Goal: Task Accomplishment & Management: Manage account settings

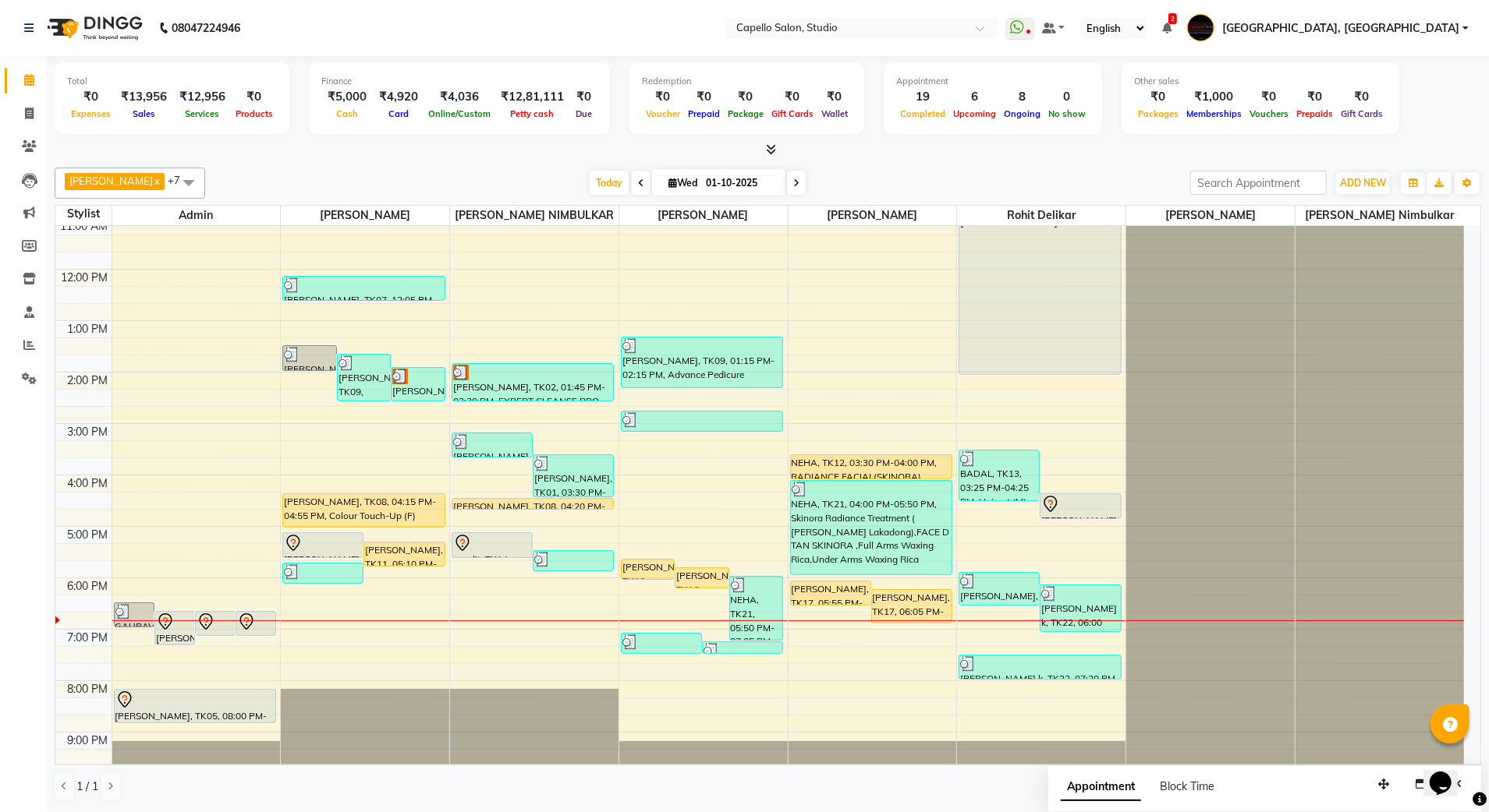
scroll to position [140, 0]
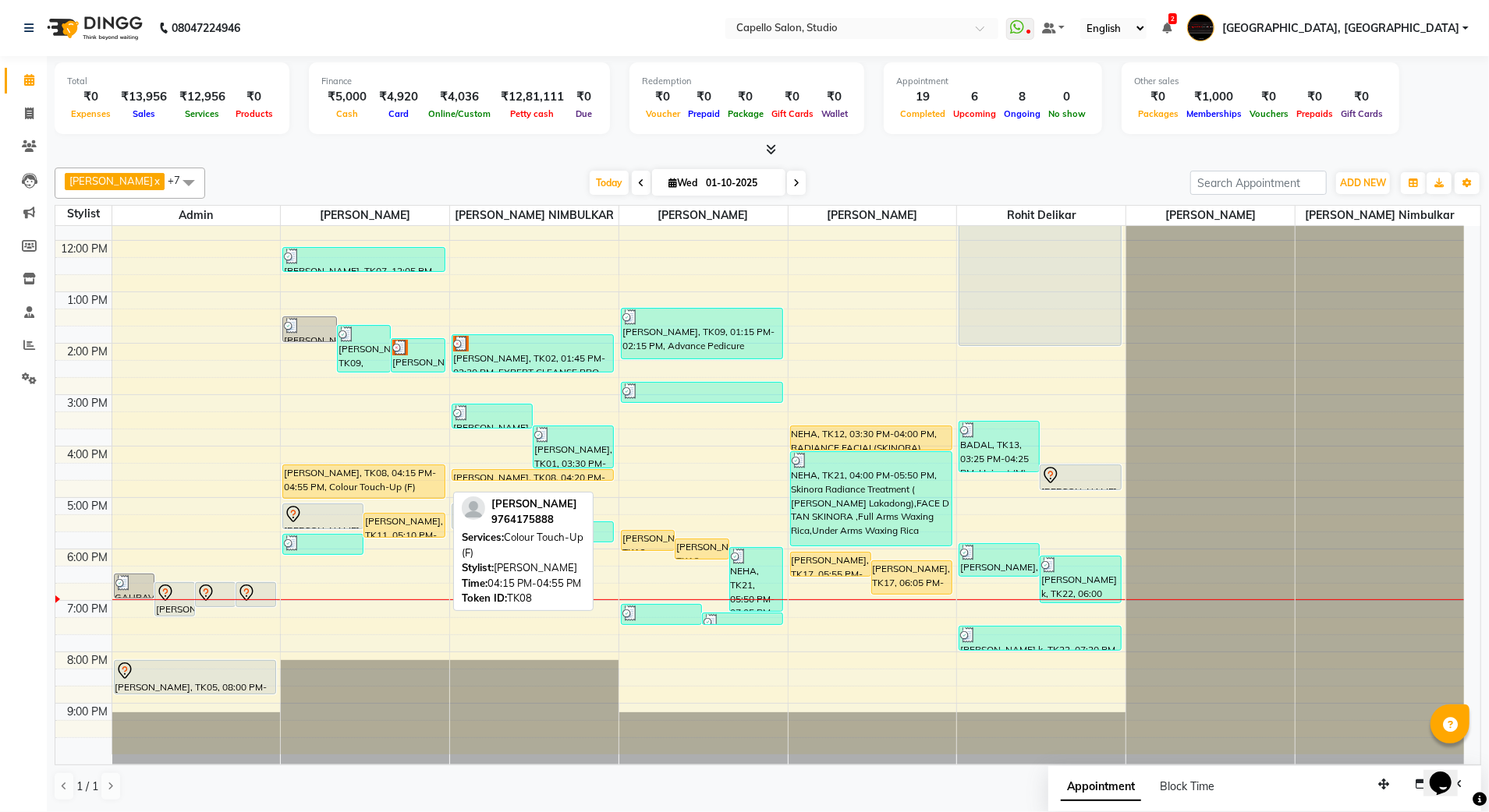
click at [347, 477] on div "[PERSON_NAME], TK08, 04:15 PM-04:55 PM, Colour Touch-Up (F)" at bounding box center [363, 481] width 161 height 33
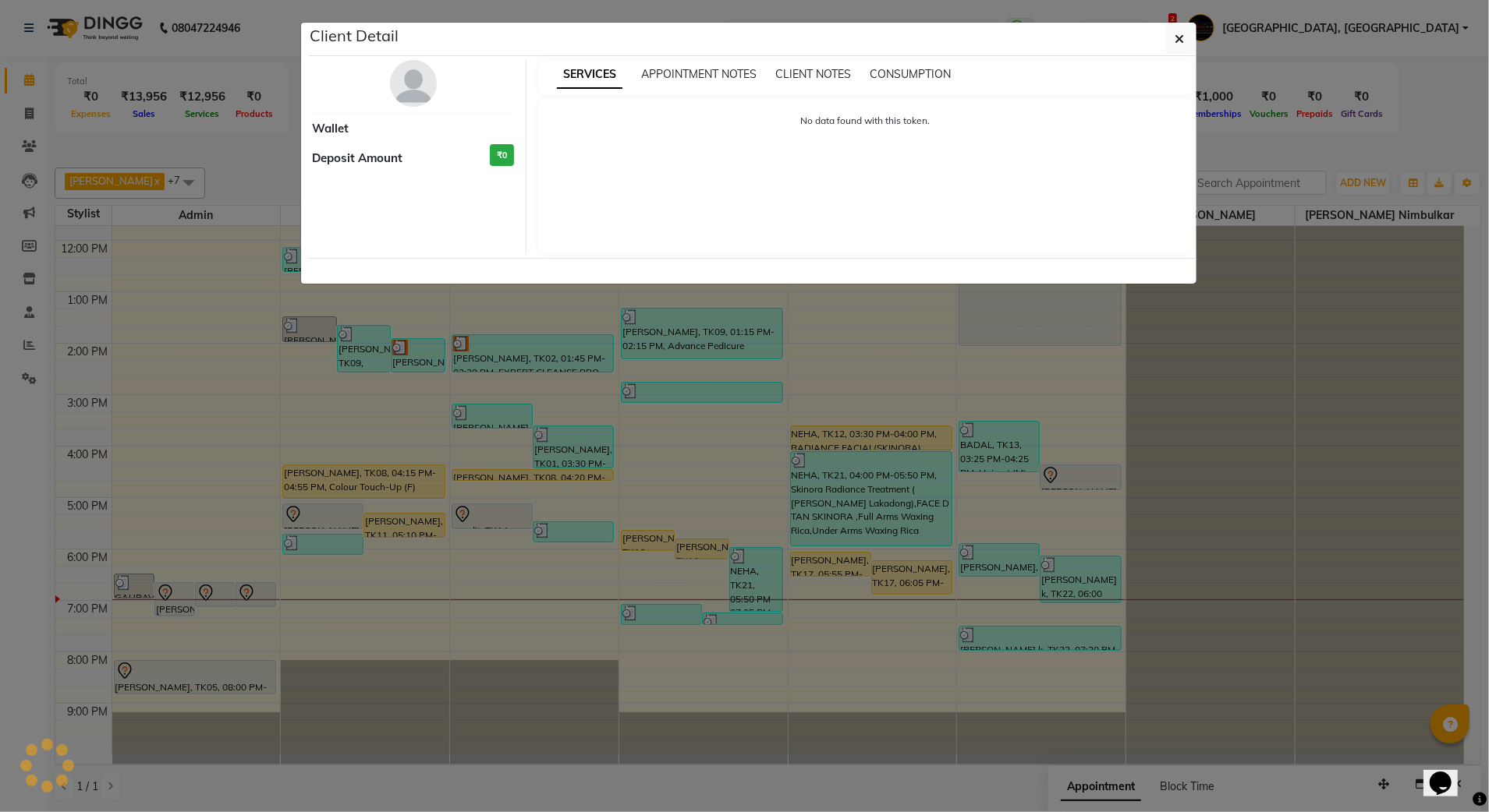
select select "1"
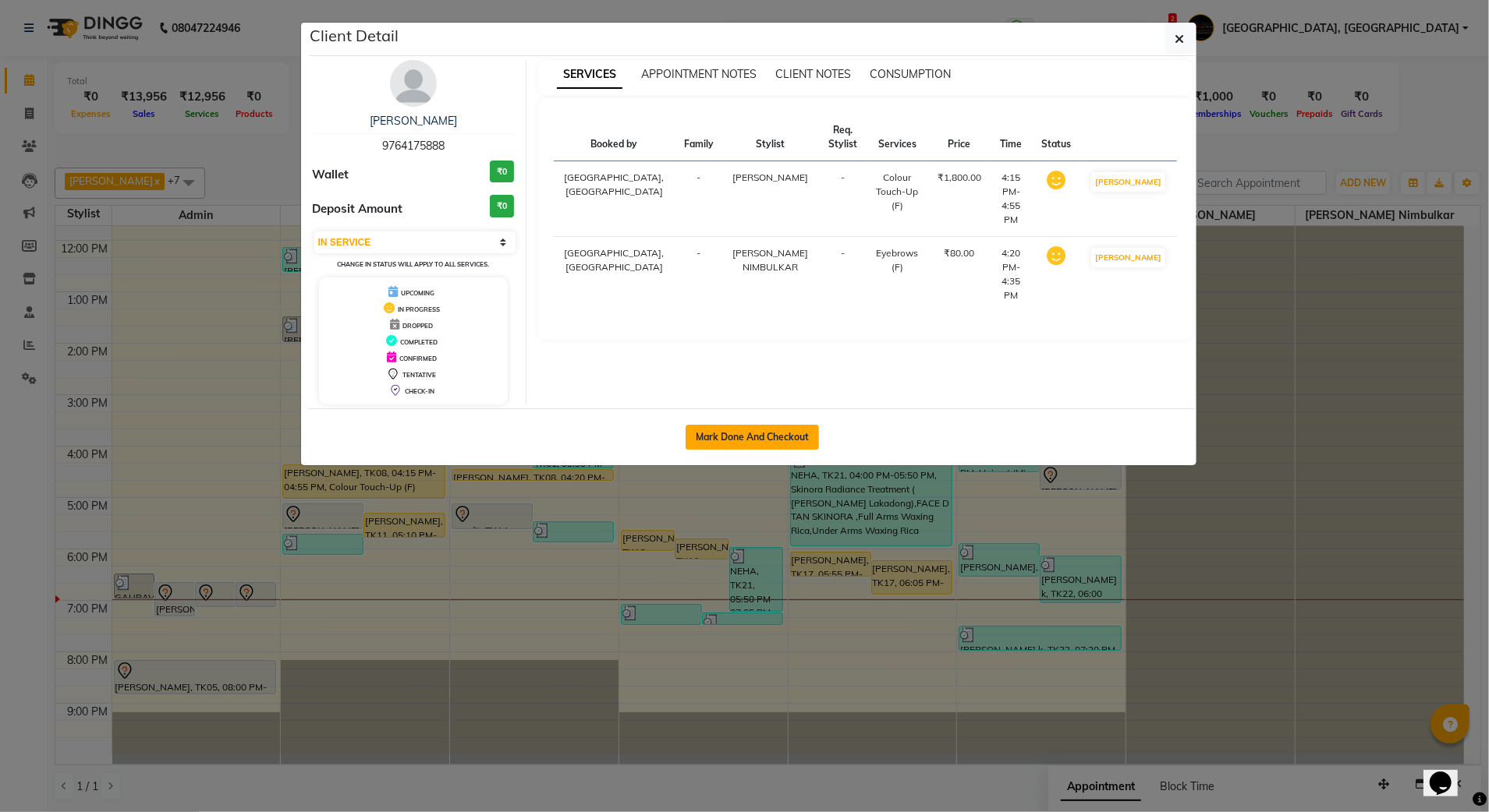
click at [734, 444] on button "Mark Done And Checkout" at bounding box center [751, 436] width 133 height 25
select select "service"
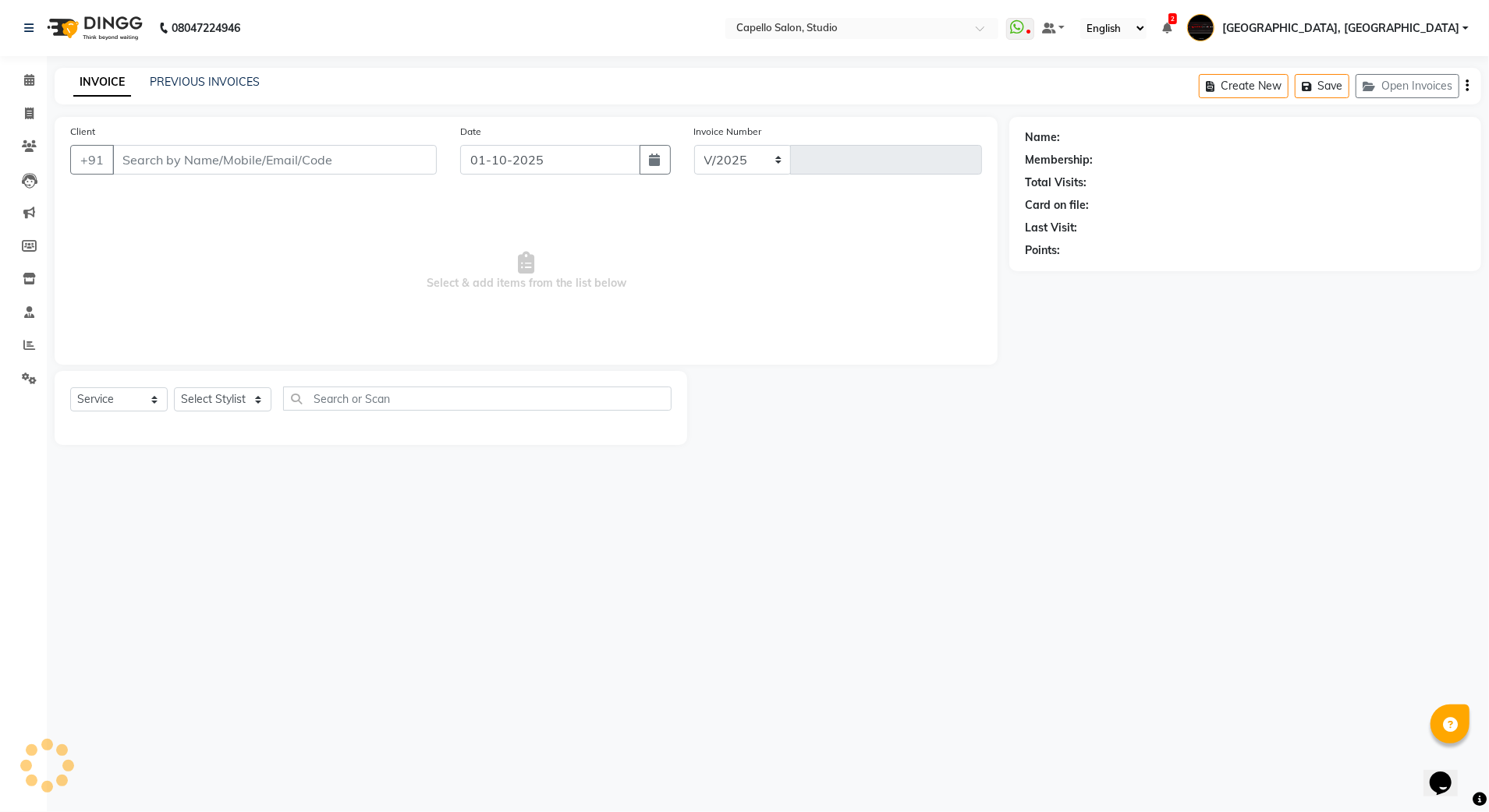
select select "847"
type input "3877"
type input "9764175888"
select select "14454"
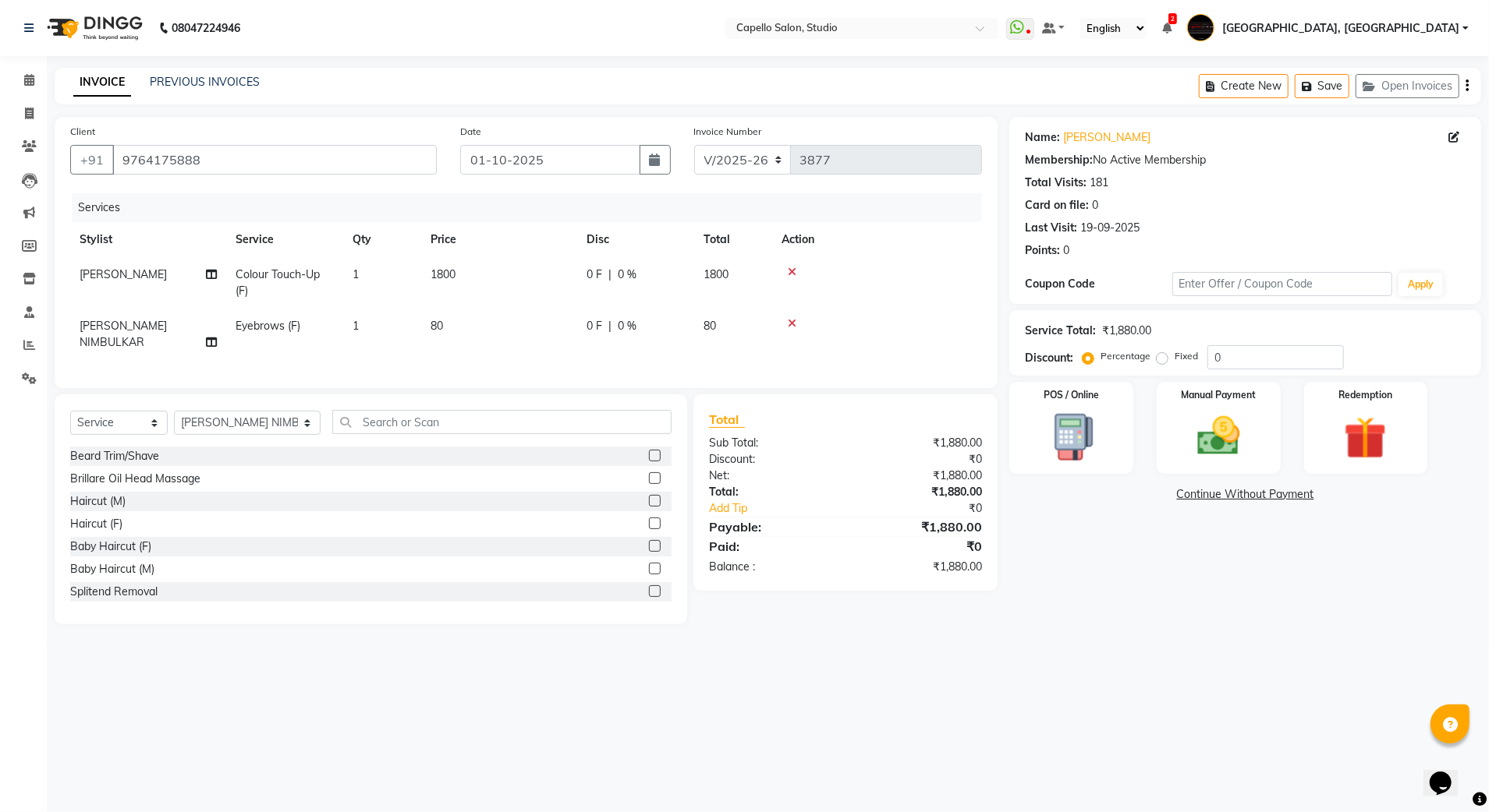
click at [288, 329] on span "Eyebrows (F)" at bounding box center [268, 326] width 65 height 14
select select "14454"
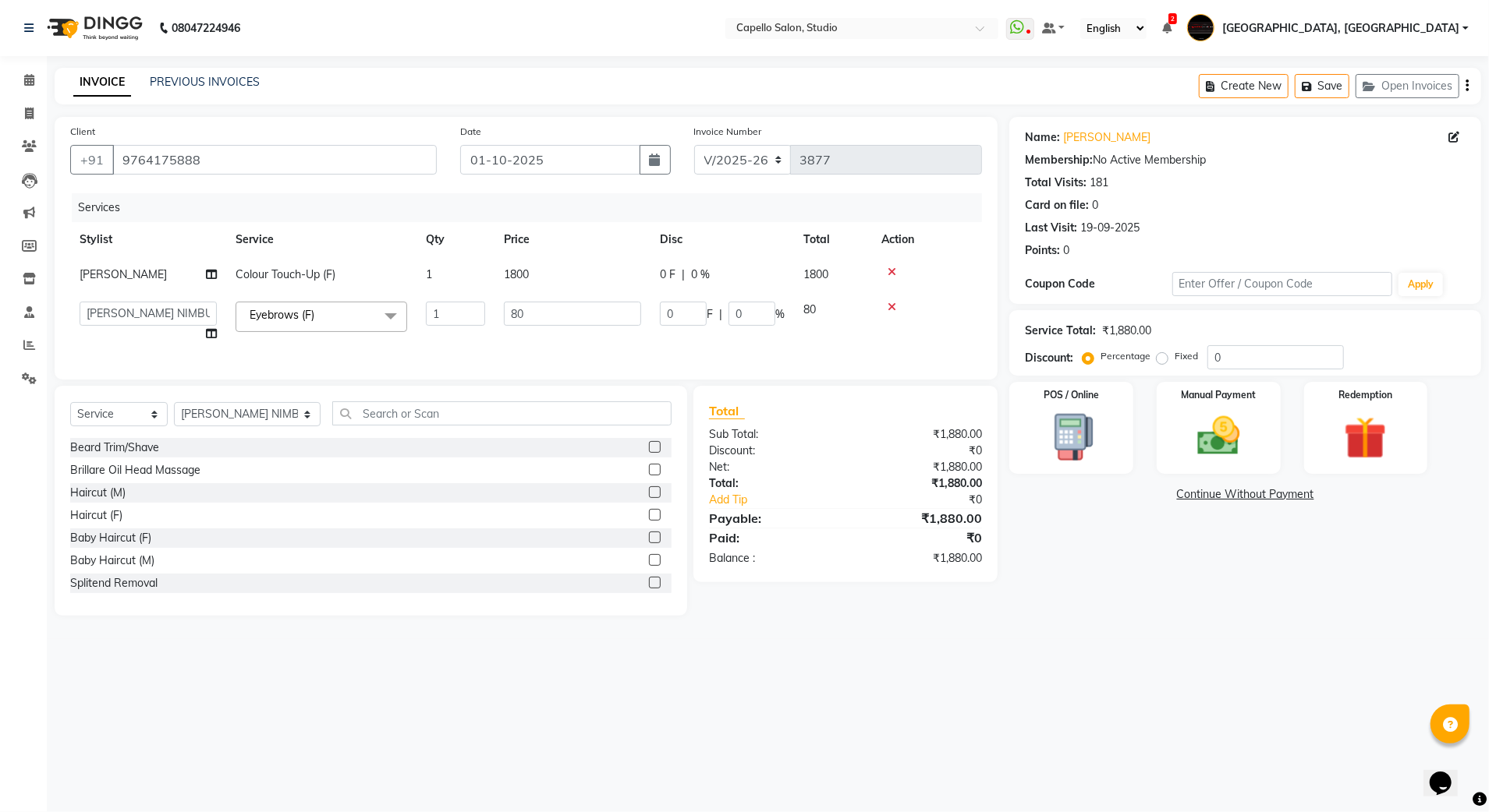
drag, startPoint x: 314, startPoint y: 443, endPoint x: 307, endPoint y: 439, distance: 8.1
click at [313, 438] on div "Select Service Product Membership Package Voucher Prepaid Gift Card Select Styl…" at bounding box center [371, 419] width 602 height 37
click at [333, 425] on input "text" at bounding box center [503, 413] width 340 height 24
type input "u"
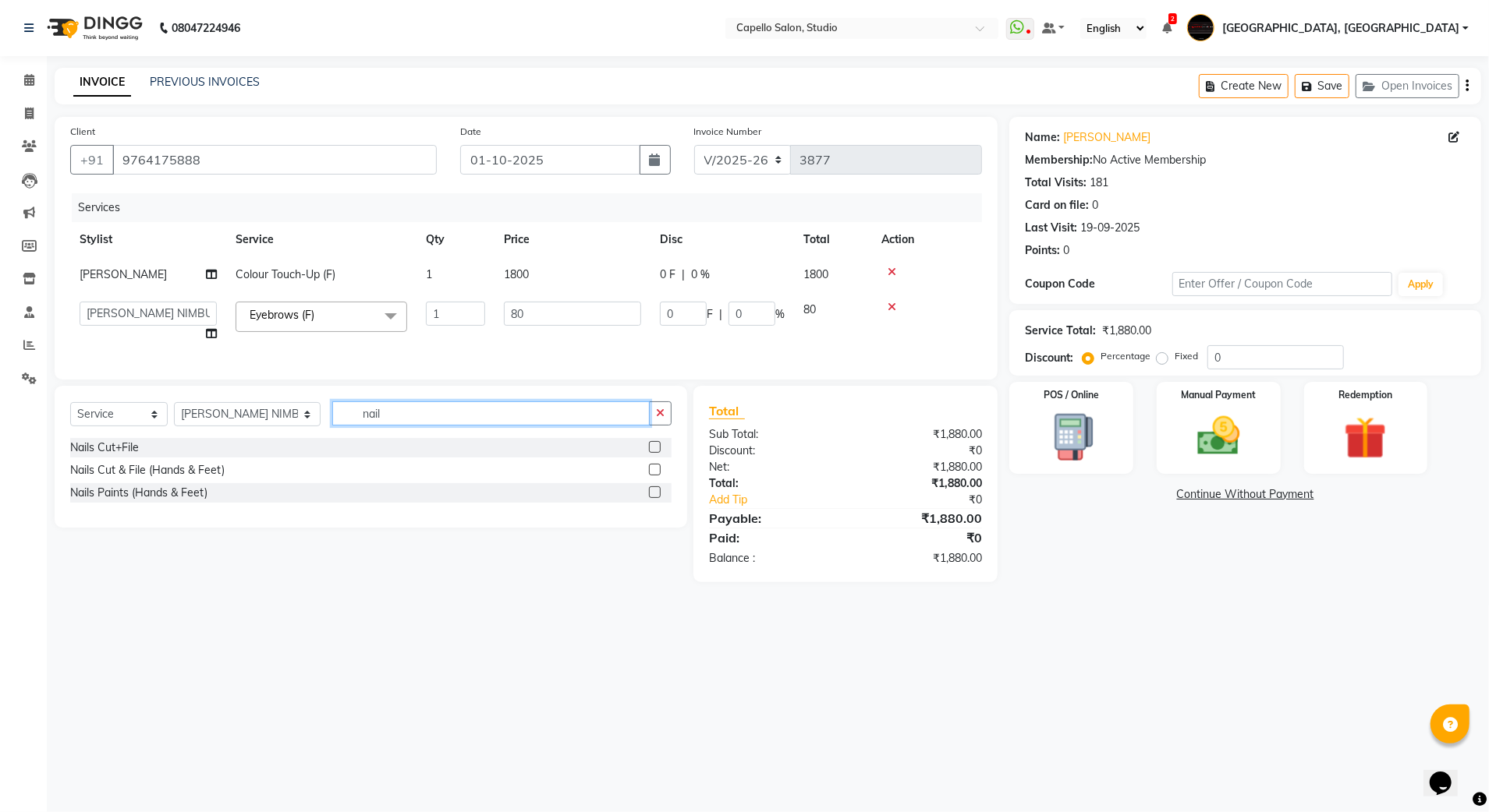
type input "nail"
click at [660, 498] on label at bounding box center [655, 492] width 12 height 12
click at [660, 498] on input "checkbox" at bounding box center [654, 493] width 10 height 10
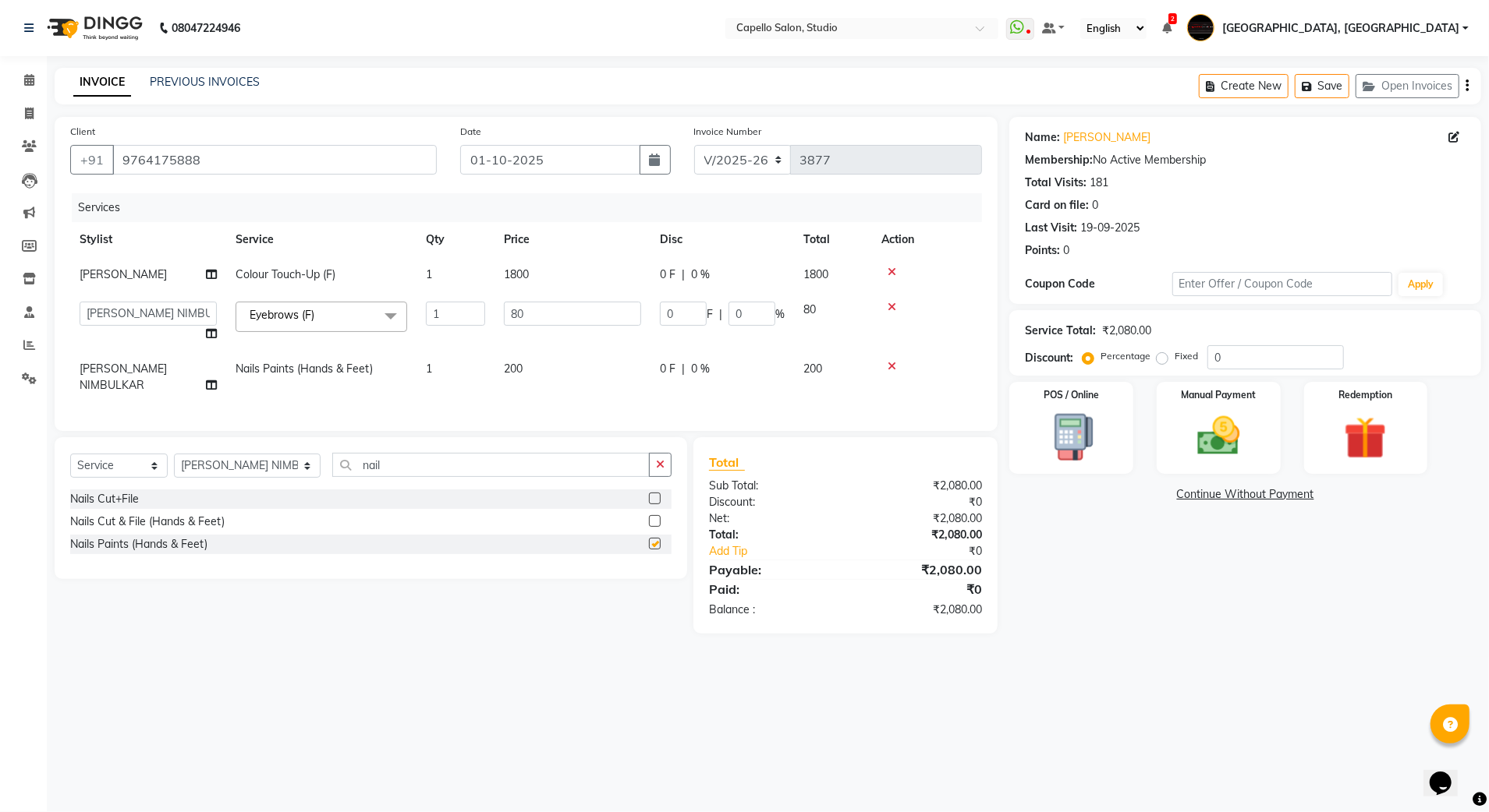
checkbox input "false"
drag, startPoint x: 1249, startPoint y: 363, endPoint x: 1186, endPoint y: 372, distance: 63.6
click at [1186, 372] on div "Service Total: ₹2,080.00 Discount: Percentage Fixed 0" at bounding box center [1245, 344] width 472 height 66
type input "5"
type input "4"
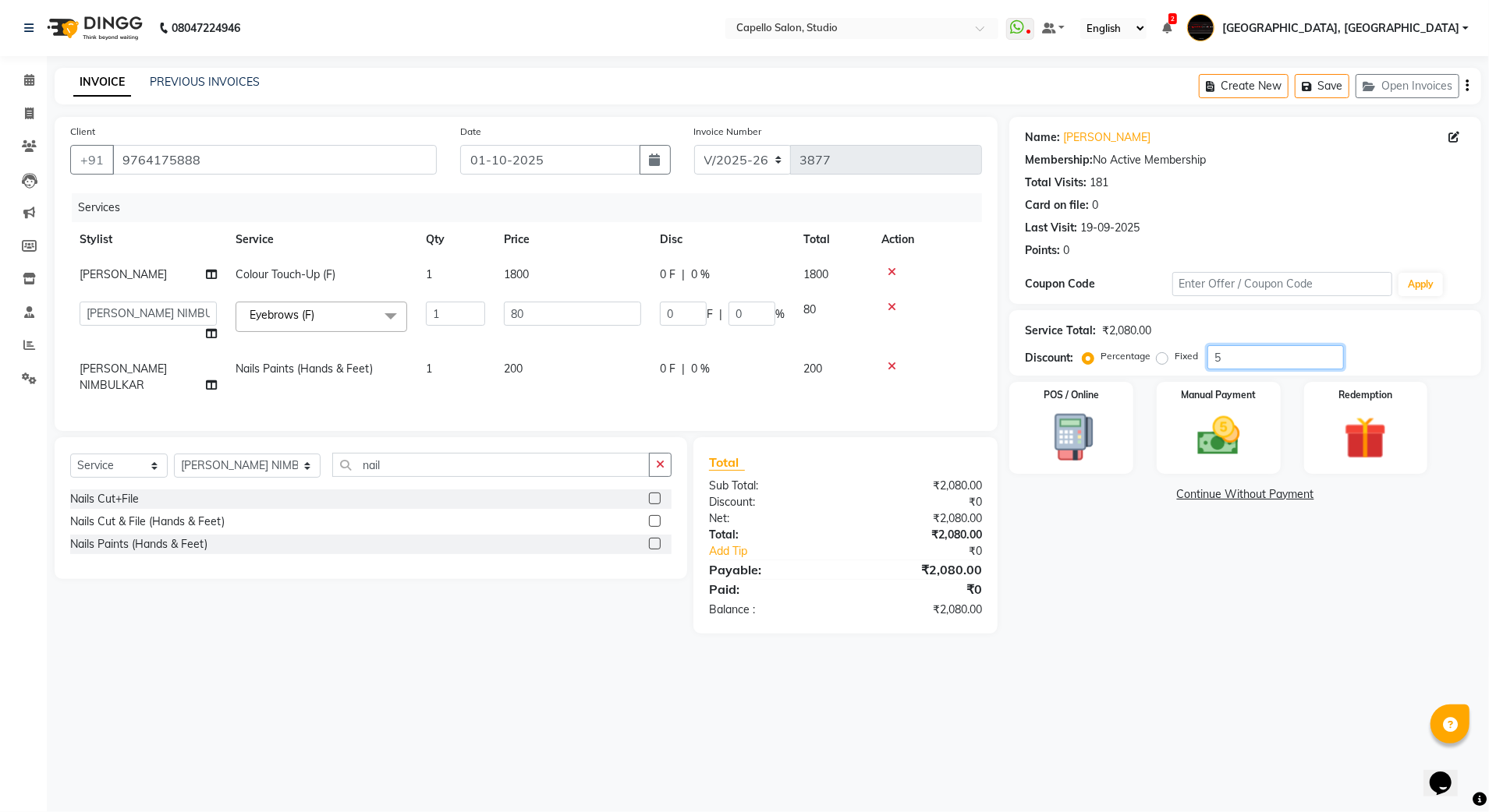
type input "5"
type input "50"
type input "40"
type input "50"
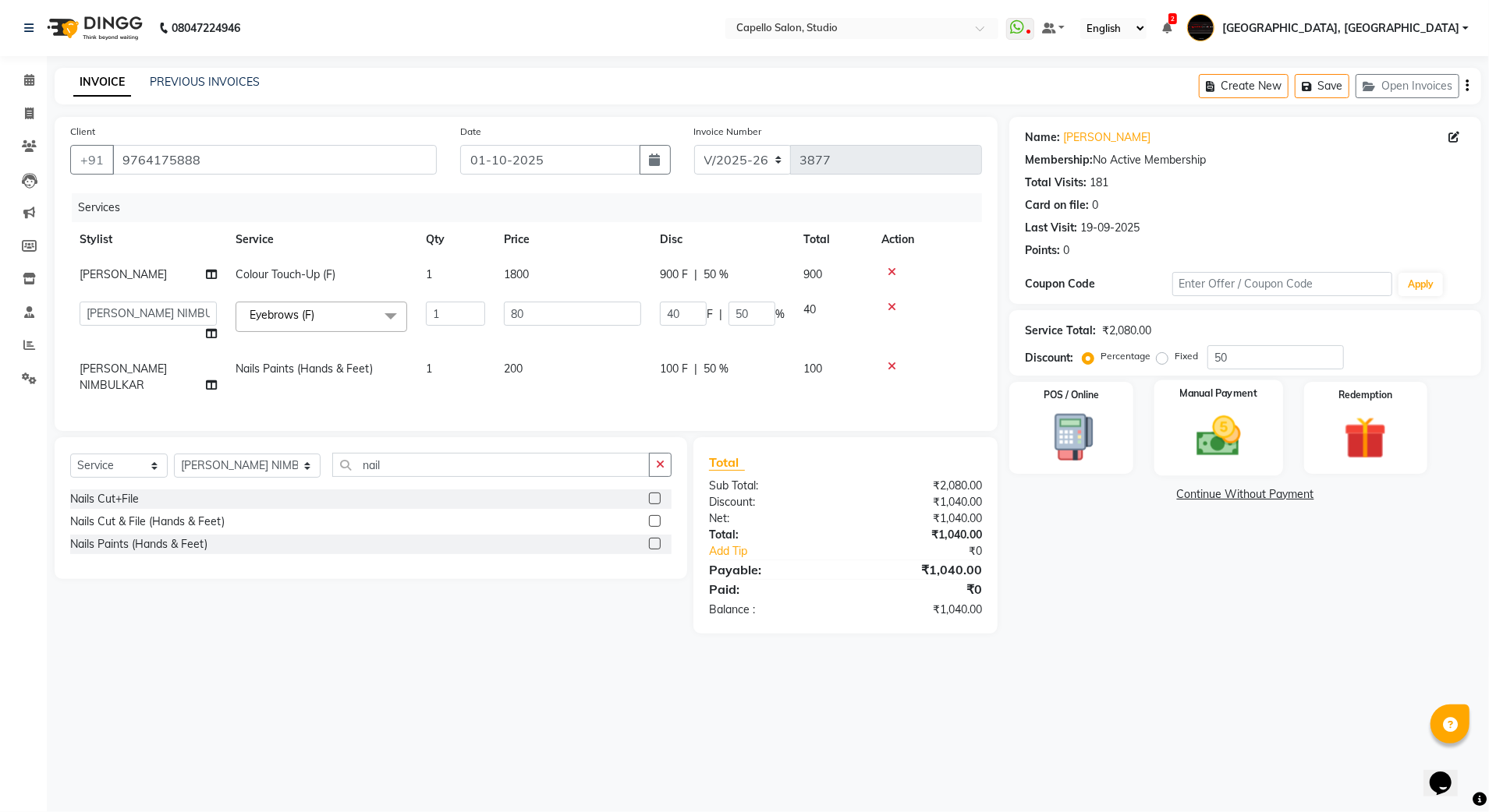
drag, startPoint x: 1261, startPoint y: 437, endPoint x: 1261, endPoint y: 452, distance: 15.0
click at [1261, 437] on div "Manual Payment" at bounding box center [1218, 428] width 129 height 96
click at [1215, 497] on span "CUSTOM" at bounding box center [1214, 495] width 45 height 18
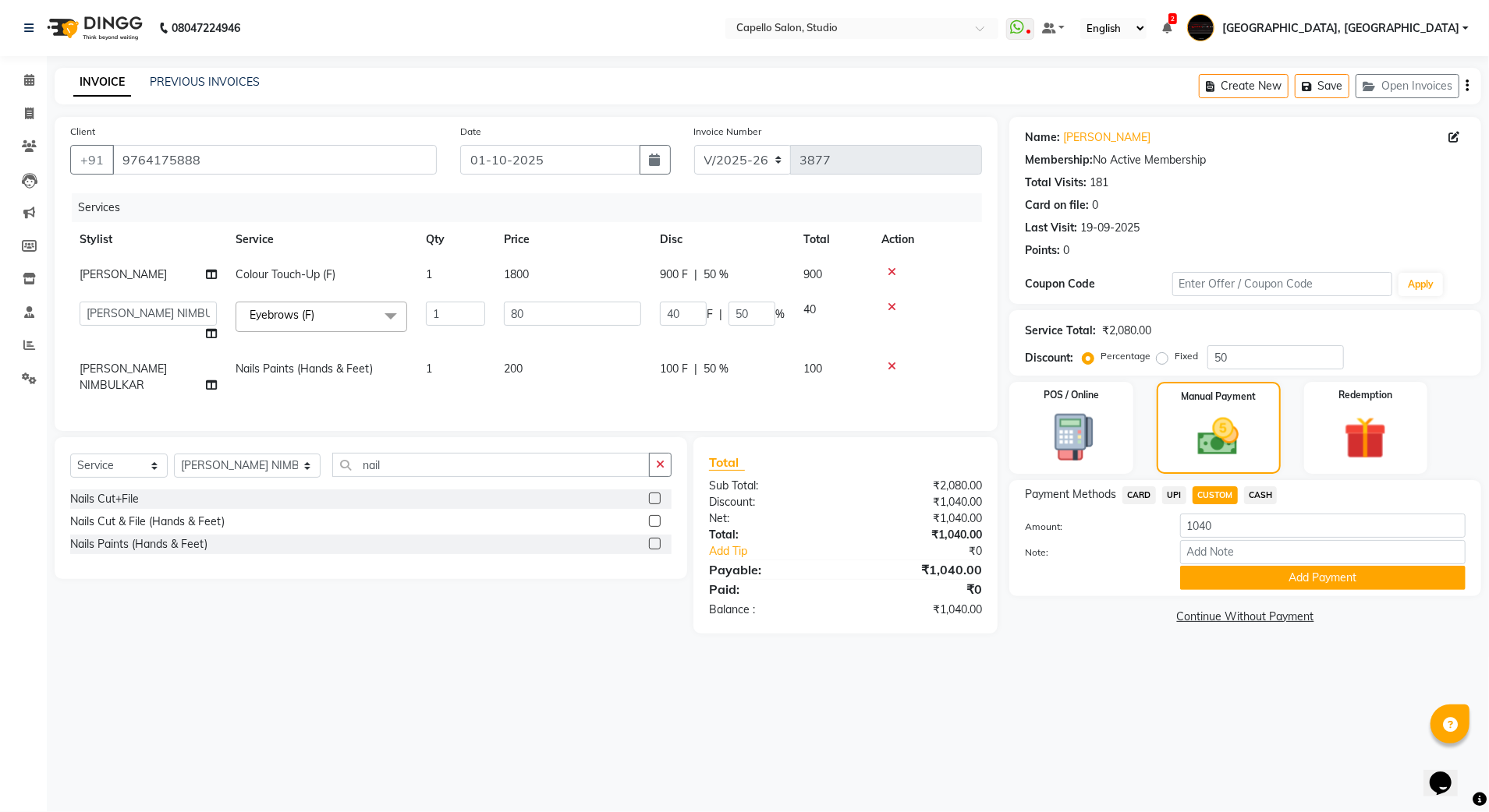
click at [1227, 577] on button "Add Payment" at bounding box center [1323, 578] width 286 height 24
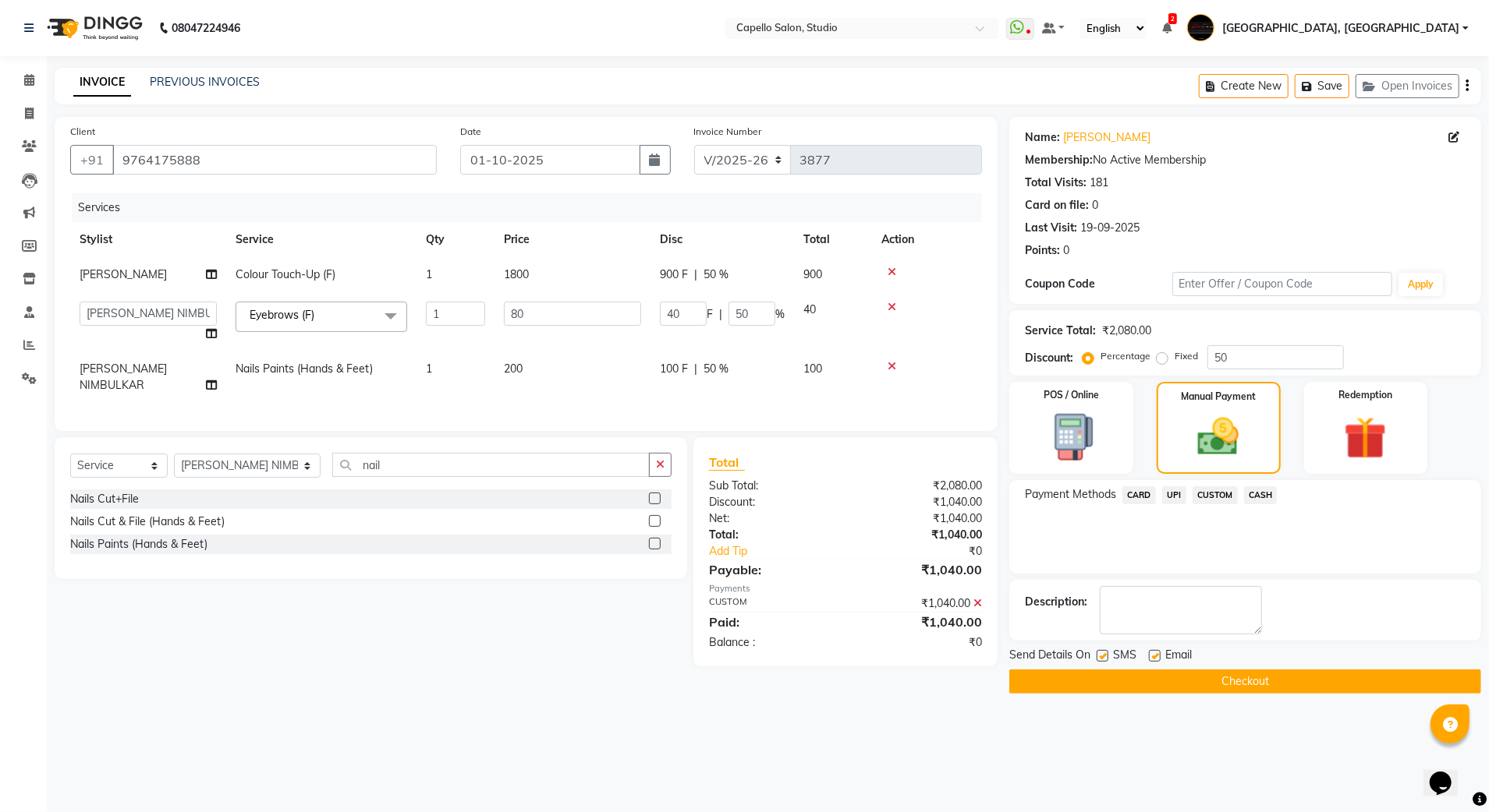
click at [1151, 655] on label at bounding box center [1155, 656] width 12 height 12
click at [1151, 655] on input "checkbox" at bounding box center [1154, 657] width 10 height 10
checkbox input "false"
click at [1111, 664] on div "SMS" at bounding box center [1122, 657] width 52 height 20
click at [1100, 662] on div at bounding box center [1101, 658] width 10 height 16
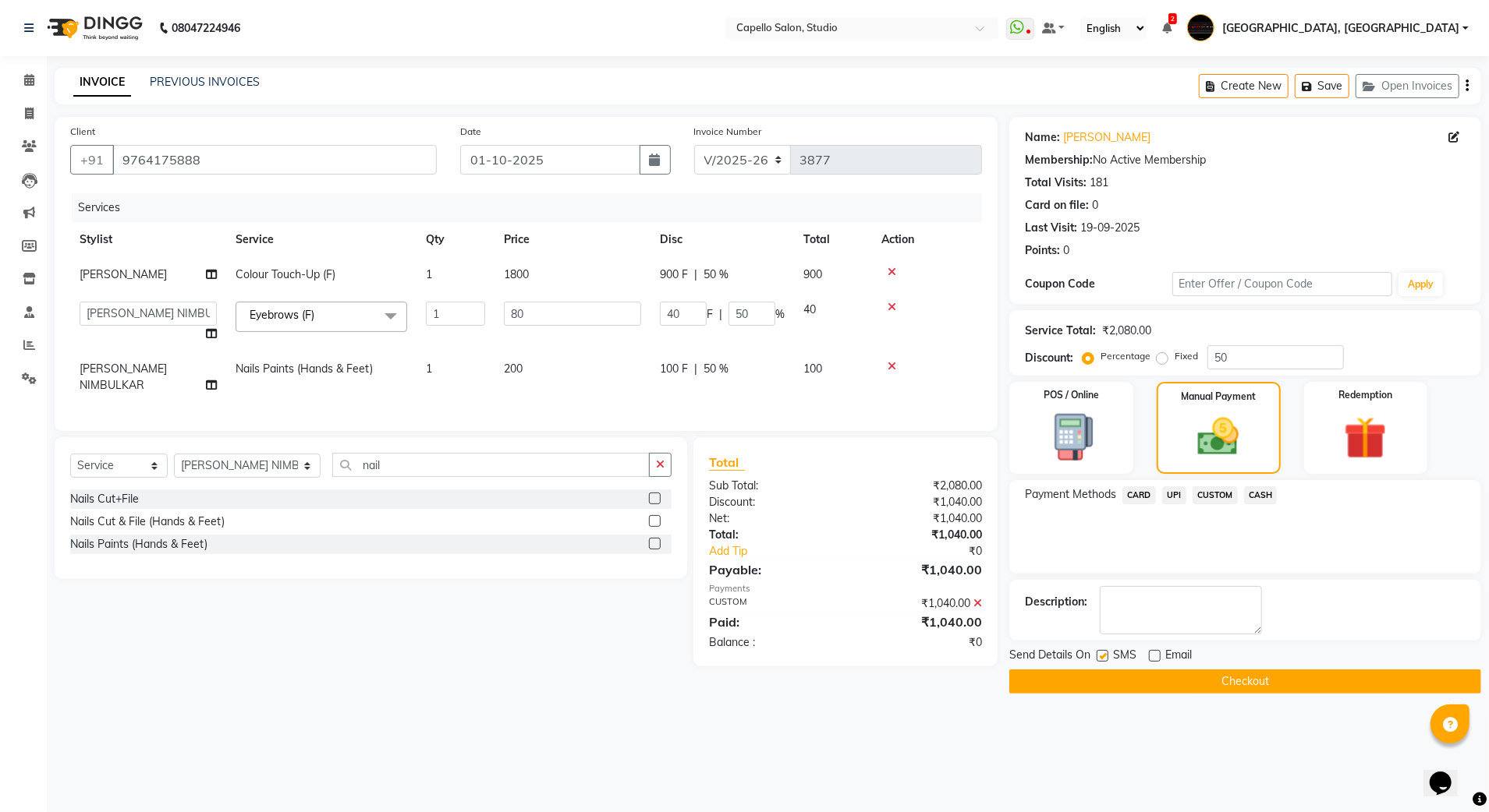
click at [1099, 659] on label at bounding box center [1102, 656] width 12 height 12
click at [1099, 659] on input "checkbox" at bounding box center [1101, 657] width 10 height 10
checkbox input "false"
click at [1067, 672] on button "Checkout" at bounding box center [1245, 681] width 472 height 24
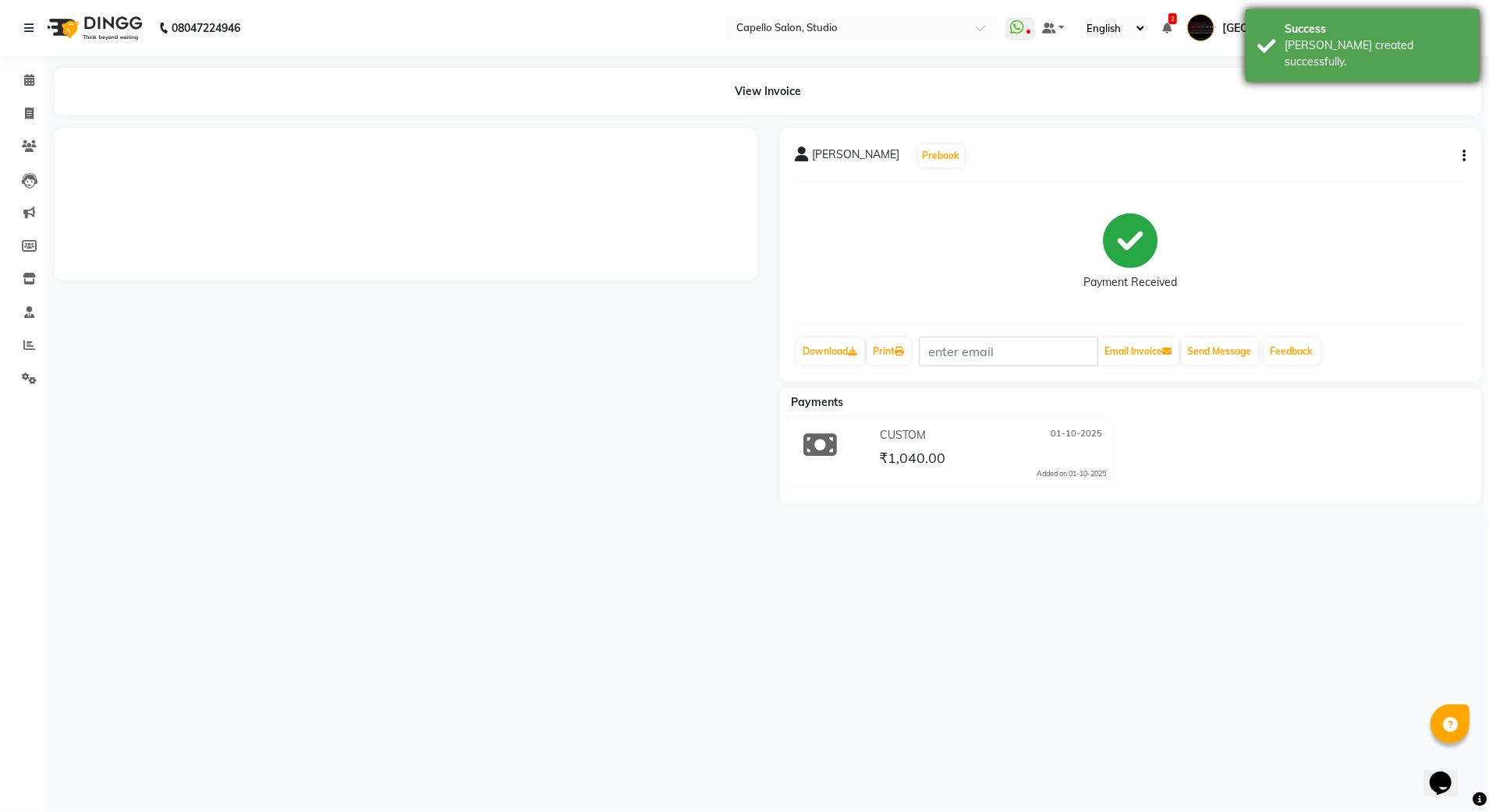
click at [1274, 47] on div "Success [PERSON_NAME] created successfully." at bounding box center [1363, 45] width 234 height 73
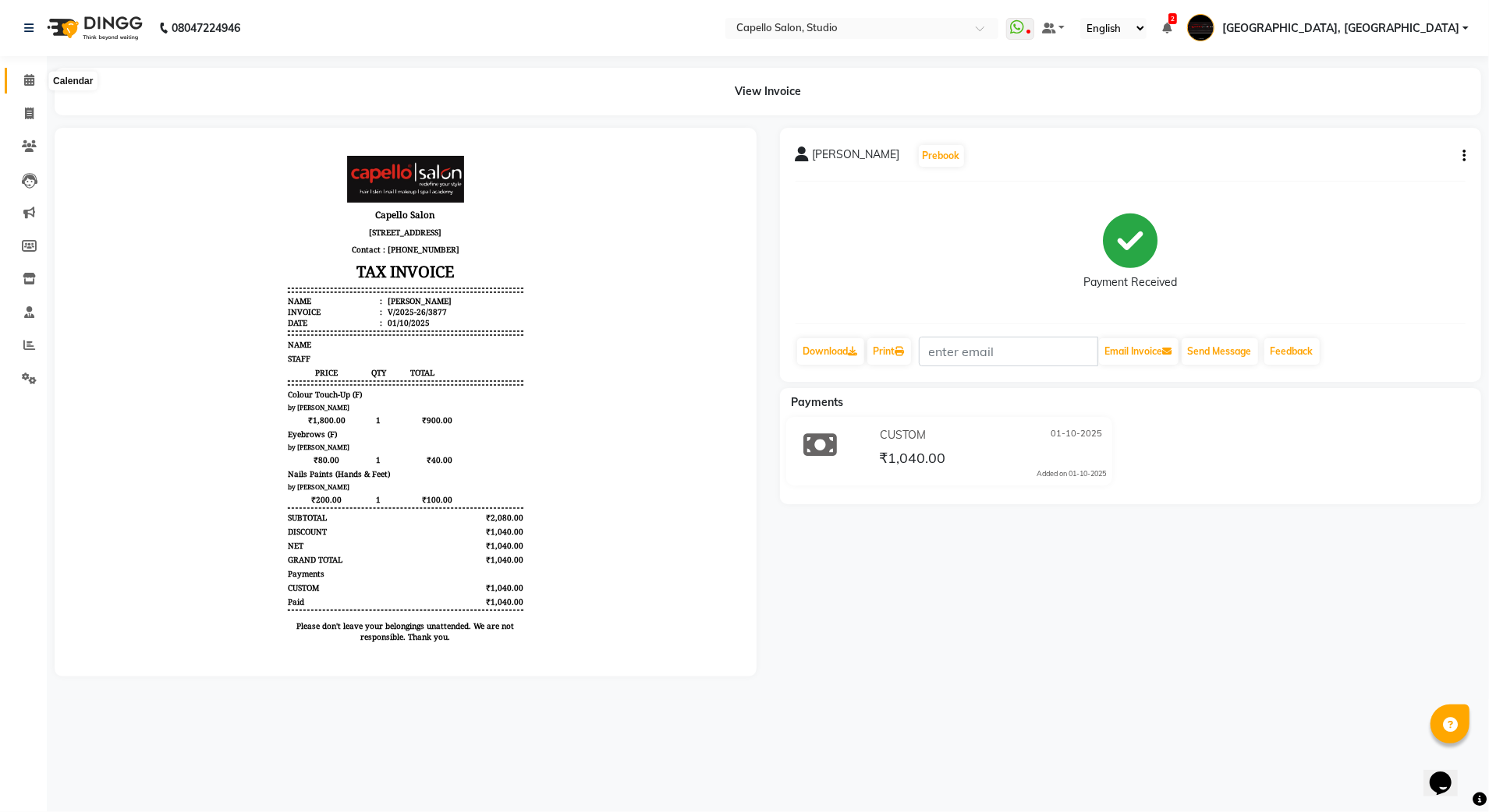
click at [28, 75] on icon at bounding box center [29, 80] width 10 height 12
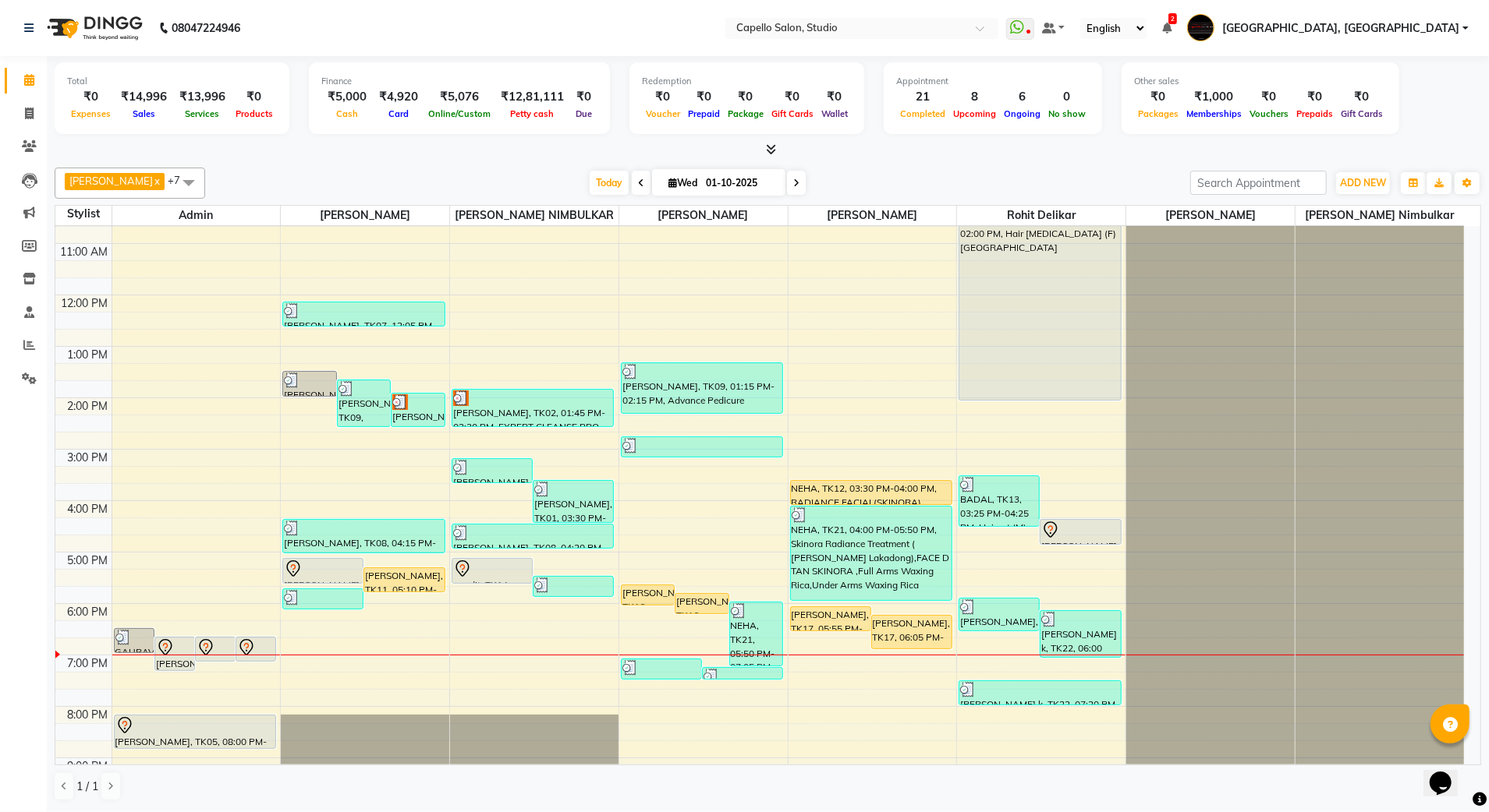
scroll to position [140, 0]
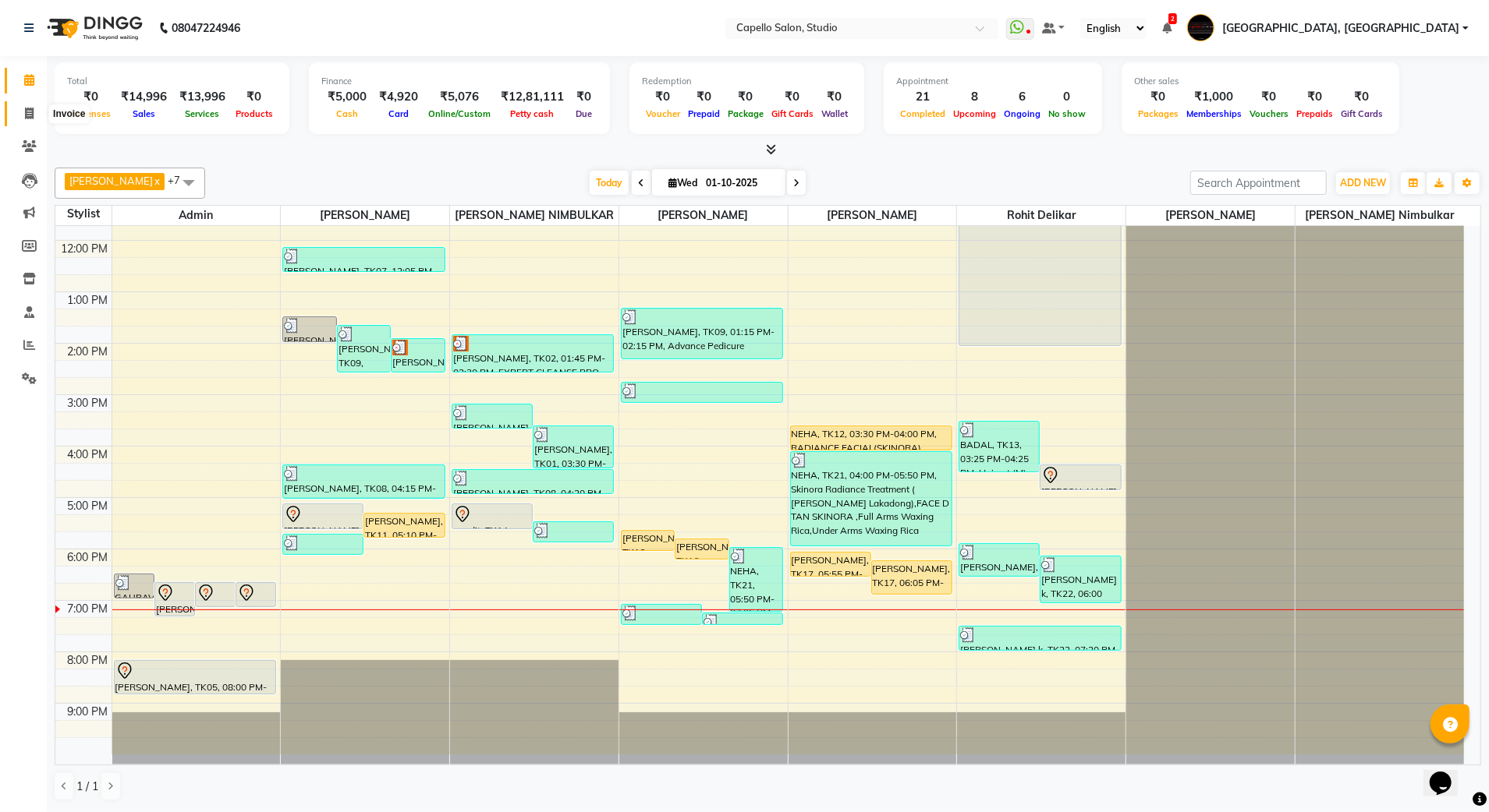
click at [33, 112] on icon at bounding box center [29, 114] width 9 height 12
select select "service"
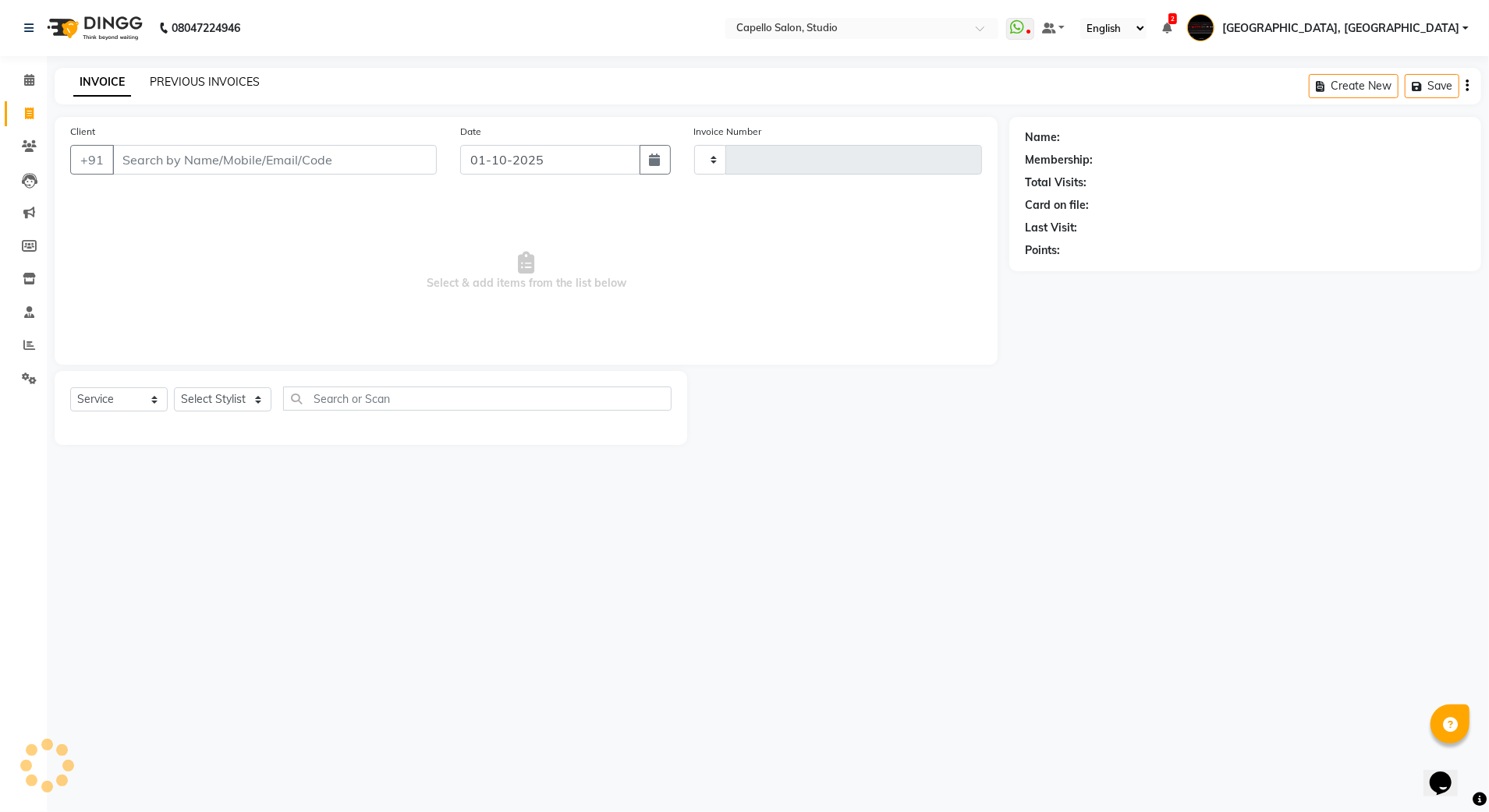
click at [183, 78] on link "PREVIOUS INVOICES" at bounding box center [205, 82] width 110 height 14
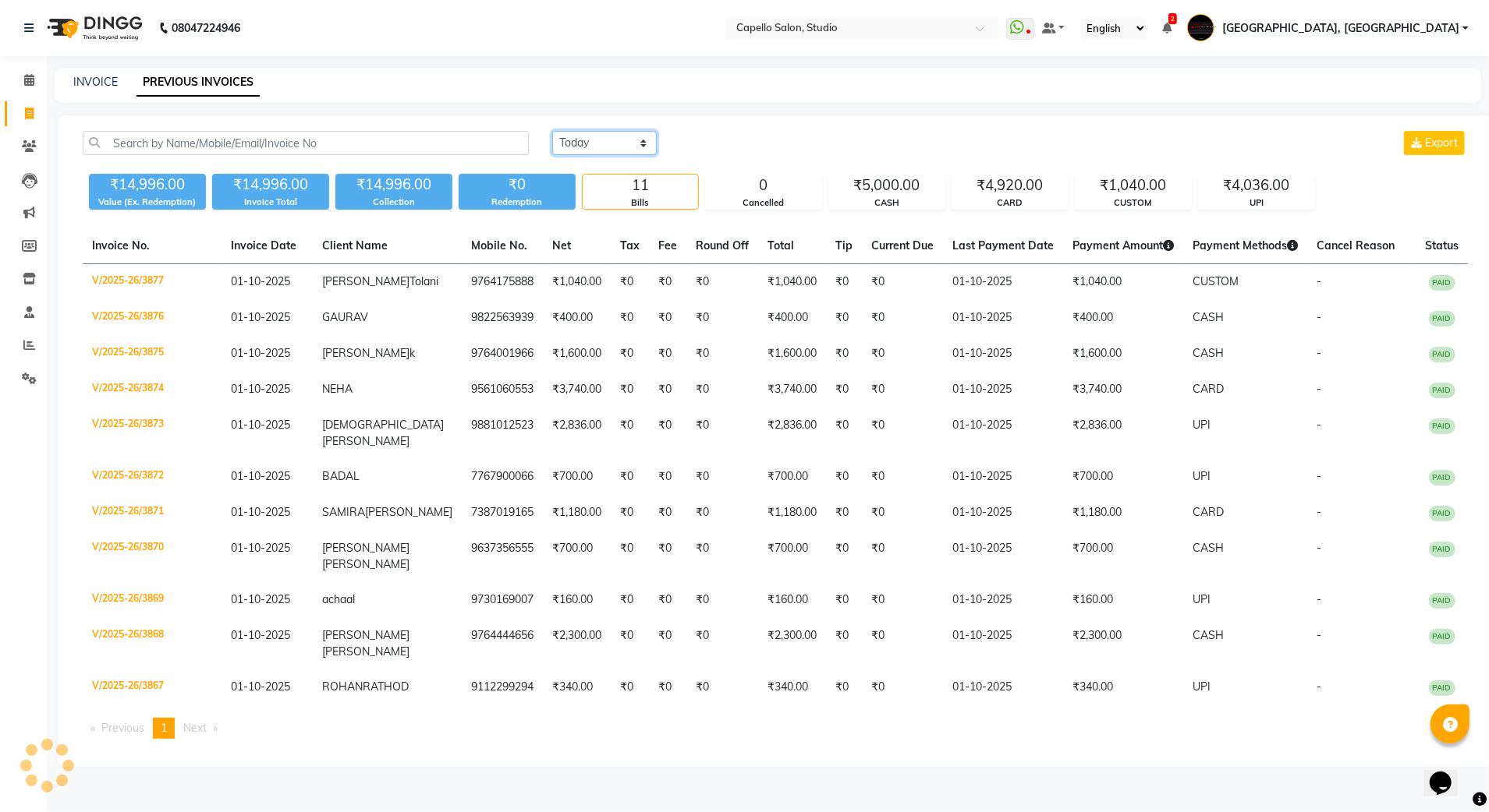
drag, startPoint x: 568, startPoint y: 137, endPoint x: 578, endPoint y: 157, distance: 22.4
click at [569, 137] on select "[DATE] [DATE] Custom Range" at bounding box center [605, 143] width 105 height 24
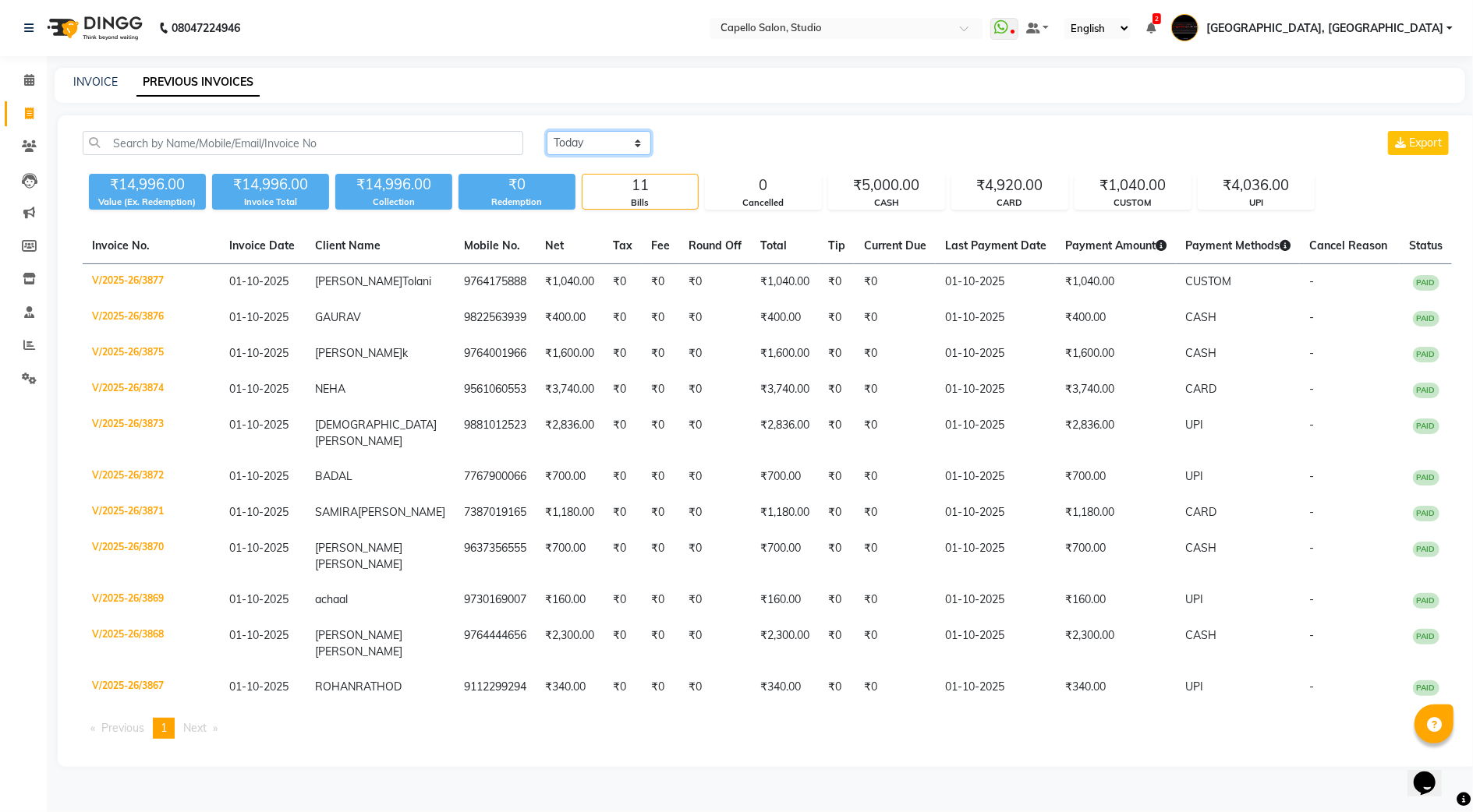
select select "range"
click at [547, 131] on select "[DATE] [DATE] Custom Range" at bounding box center [599, 143] width 105 height 24
click at [735, 144] on input "01-10-2025" at bounding box center [726, 144] width 109 height 22
select select "10"
select select "2025"
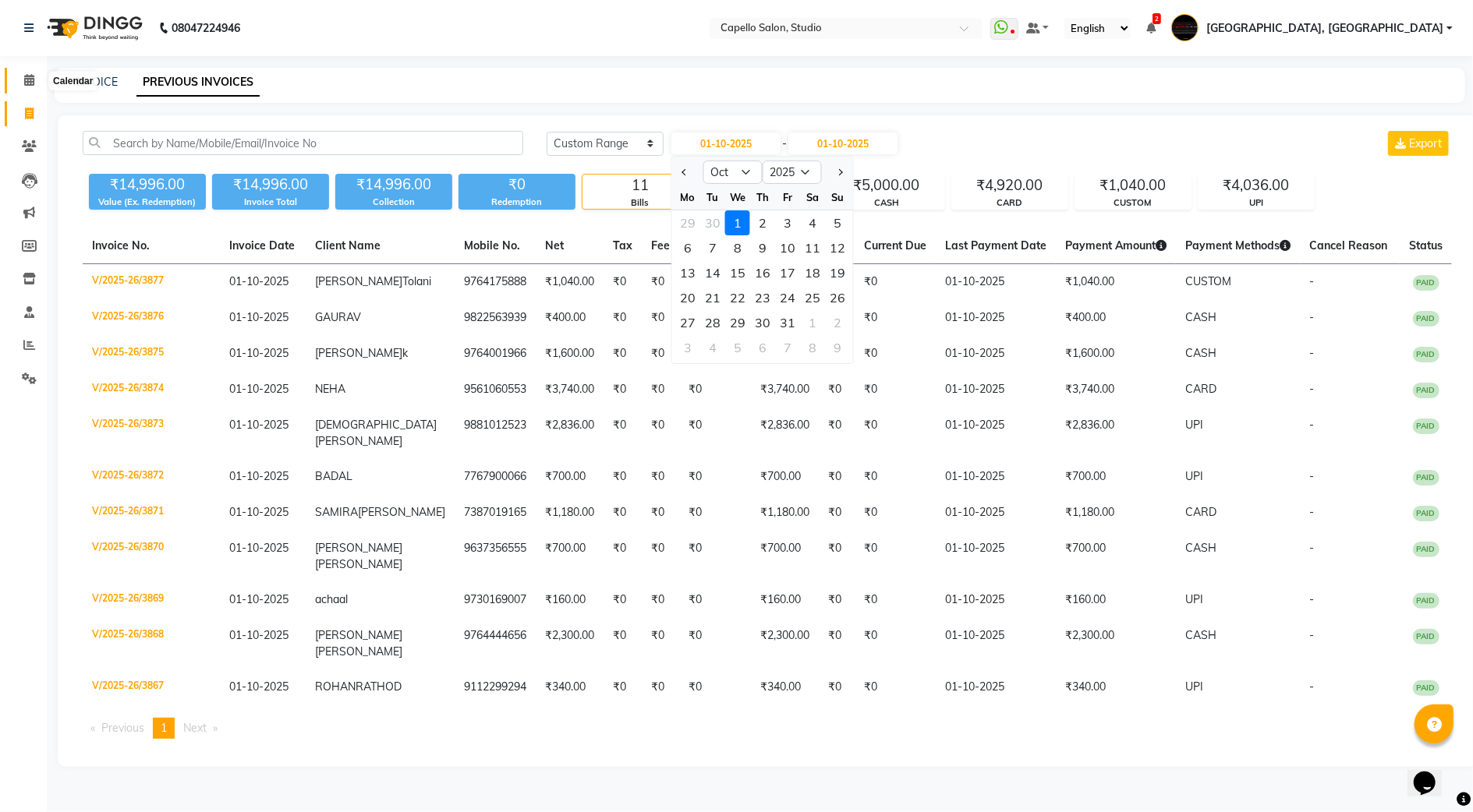
click at [36, 78] on span at bounding box center [29, 81] width 27 height 18
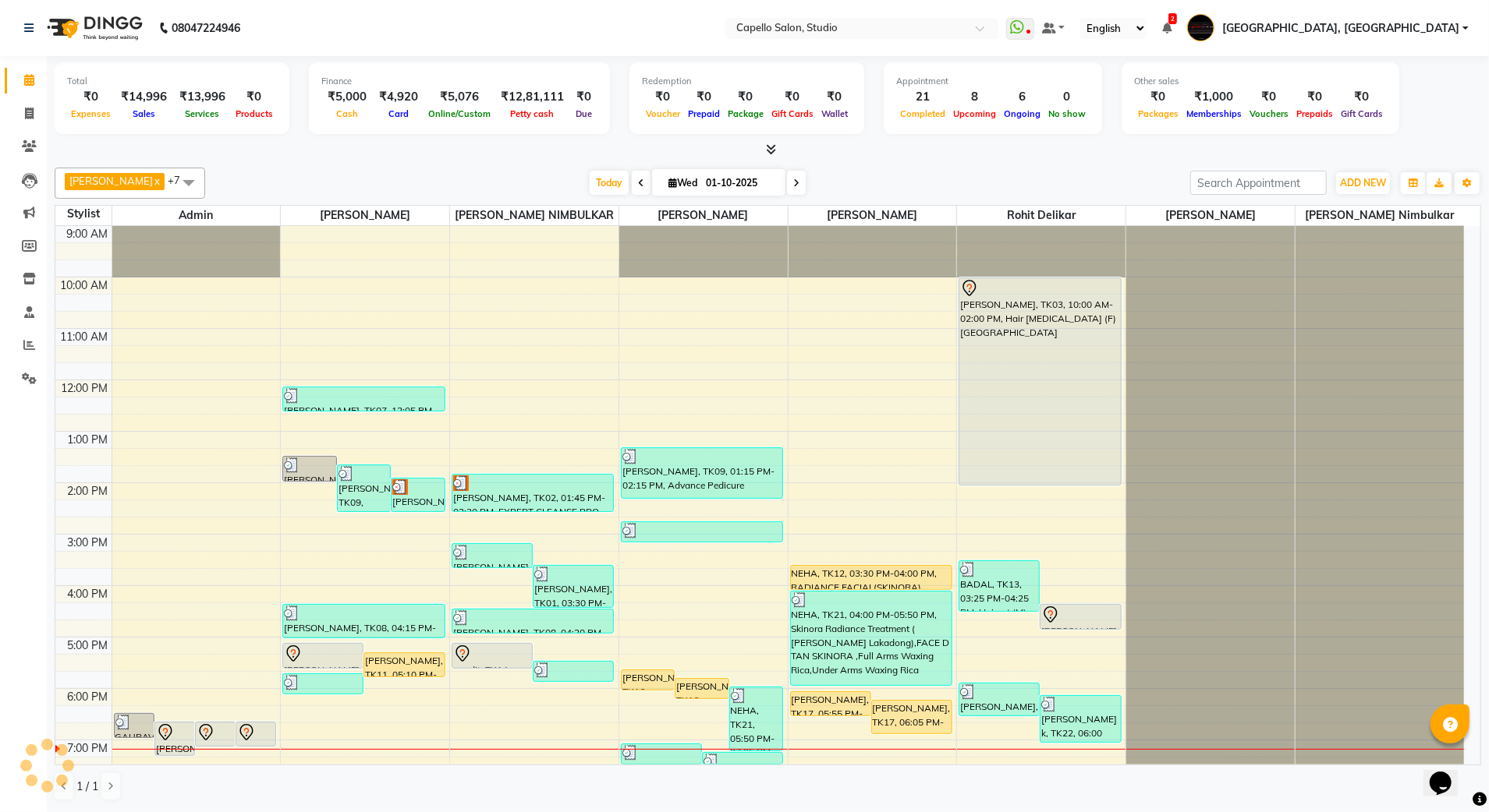
scroll to position [140, 0]
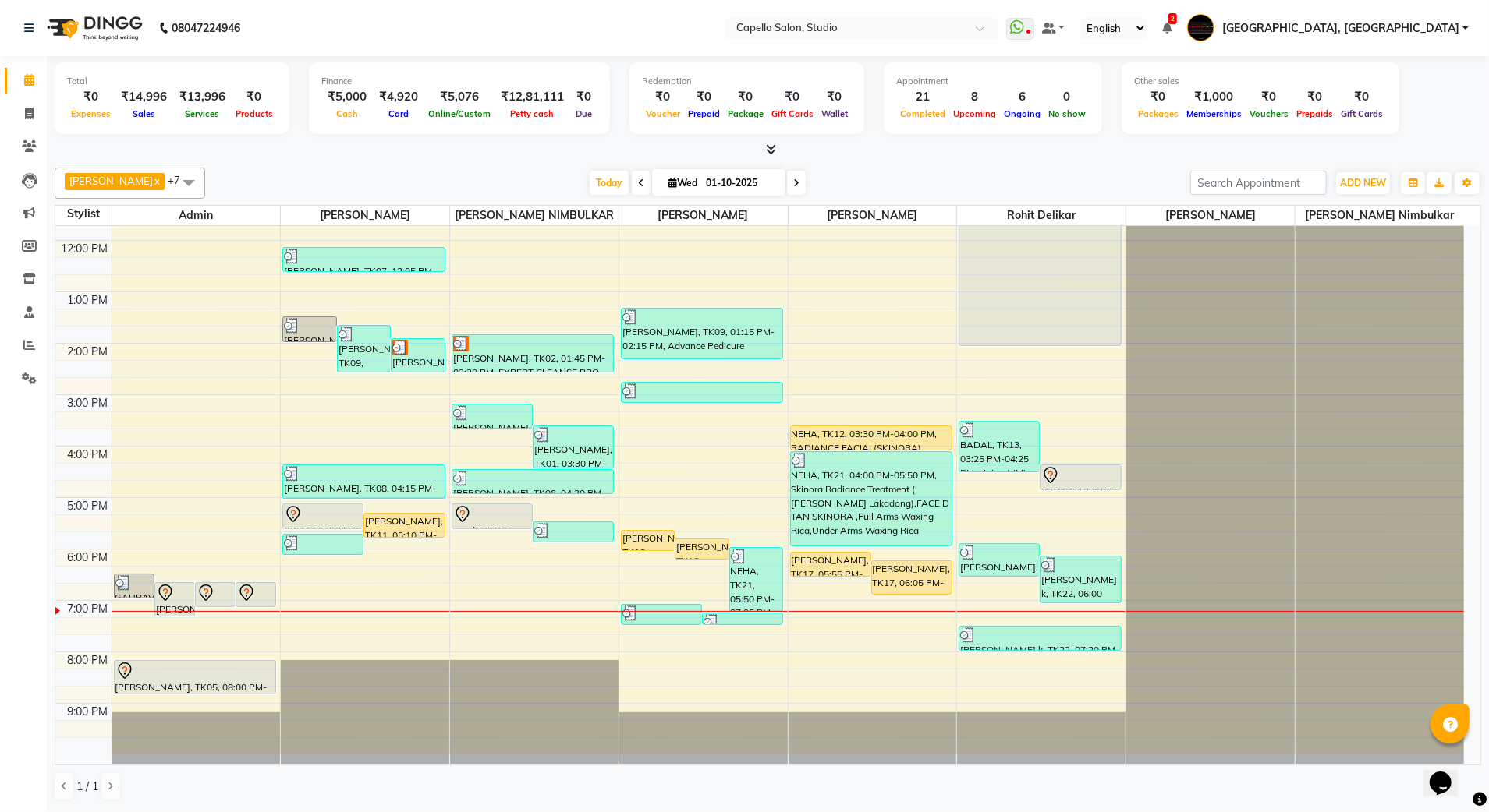
click at [787, 176] on span at bounding box center [796, 183] width 19 height 24
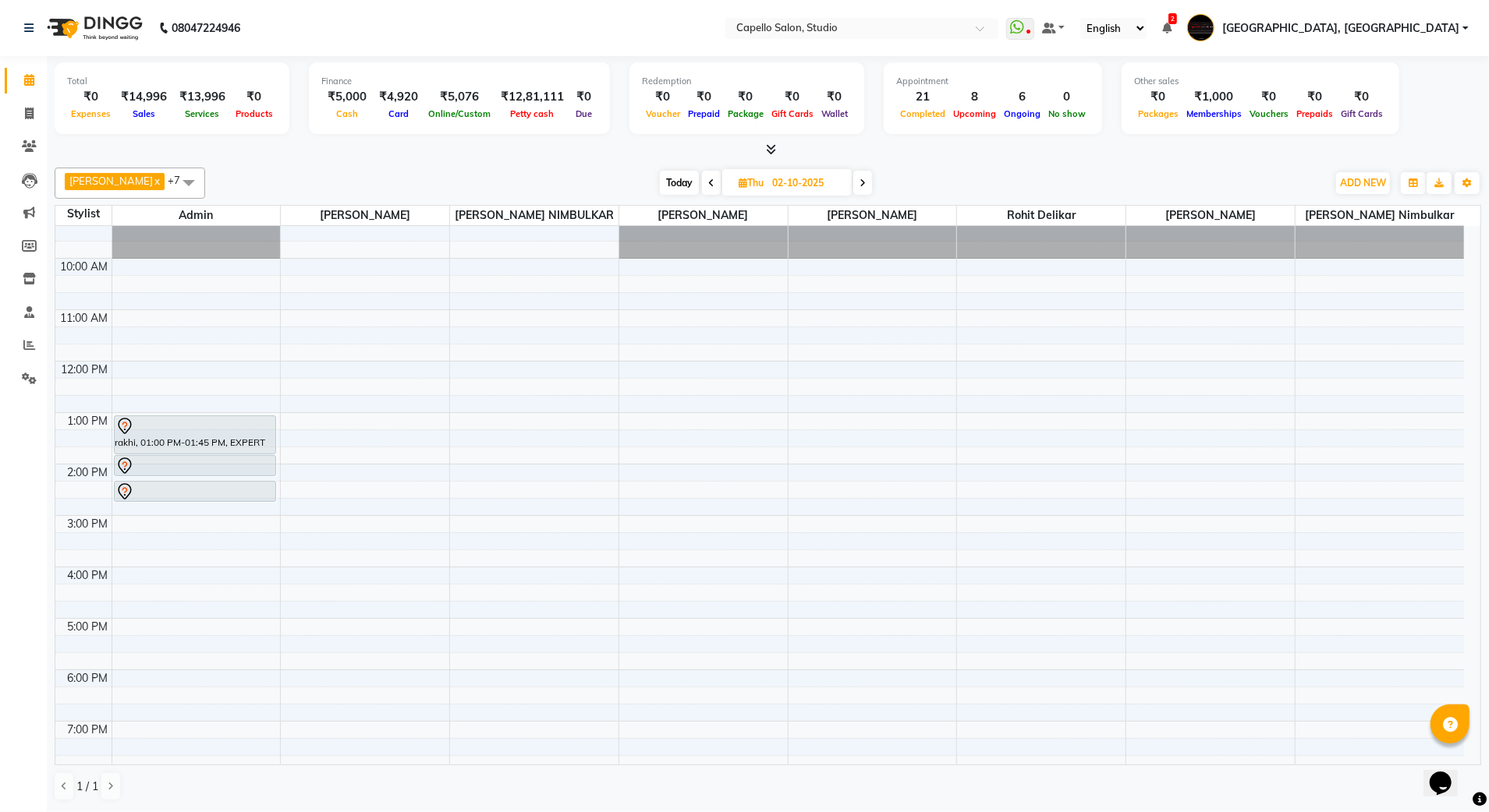
scroll to position [0, 0]
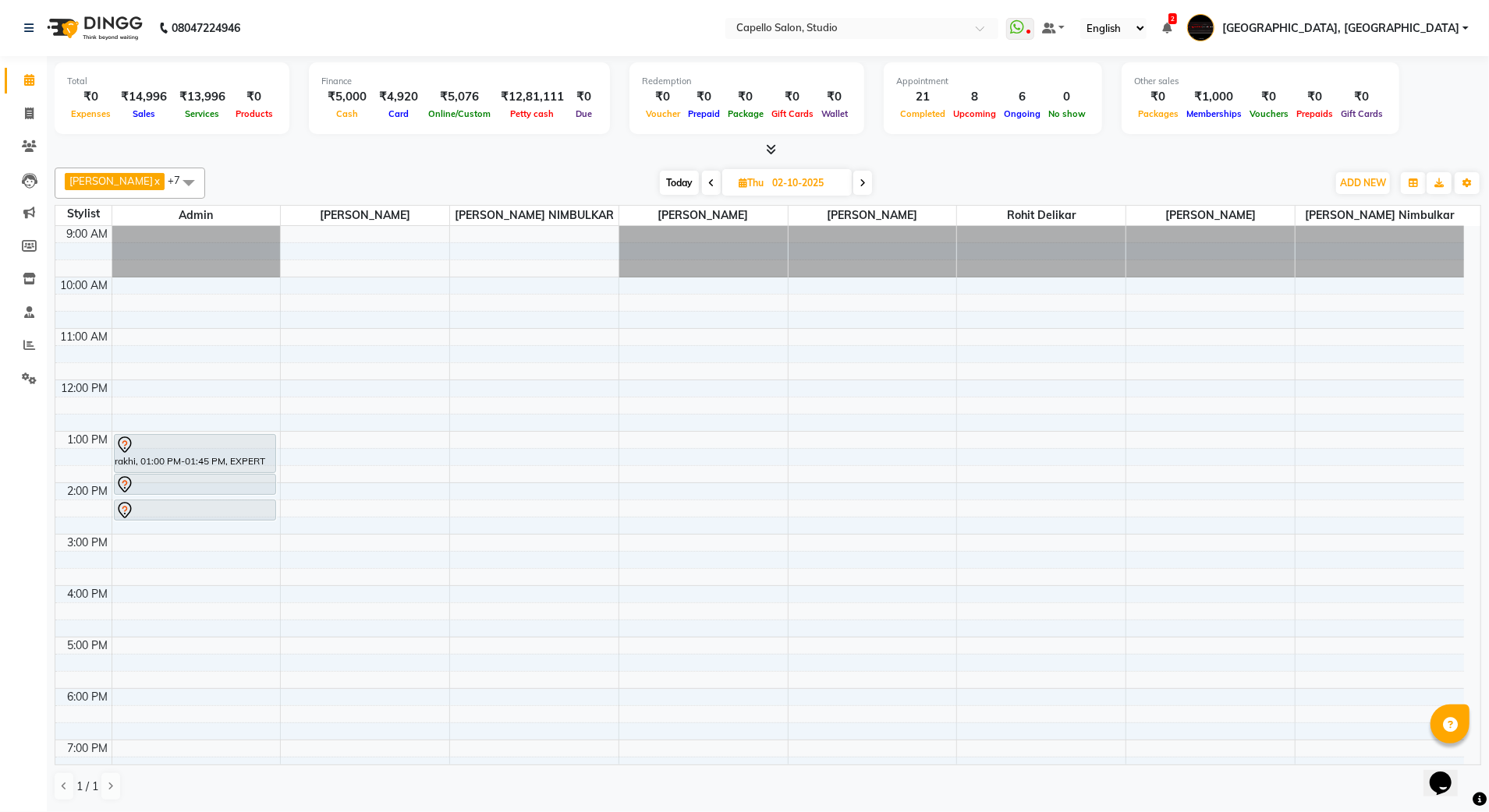
click at [662, 173] on span "Today" at bounding box center [679, 183] width 39 height 24
type input "01-10-2025"
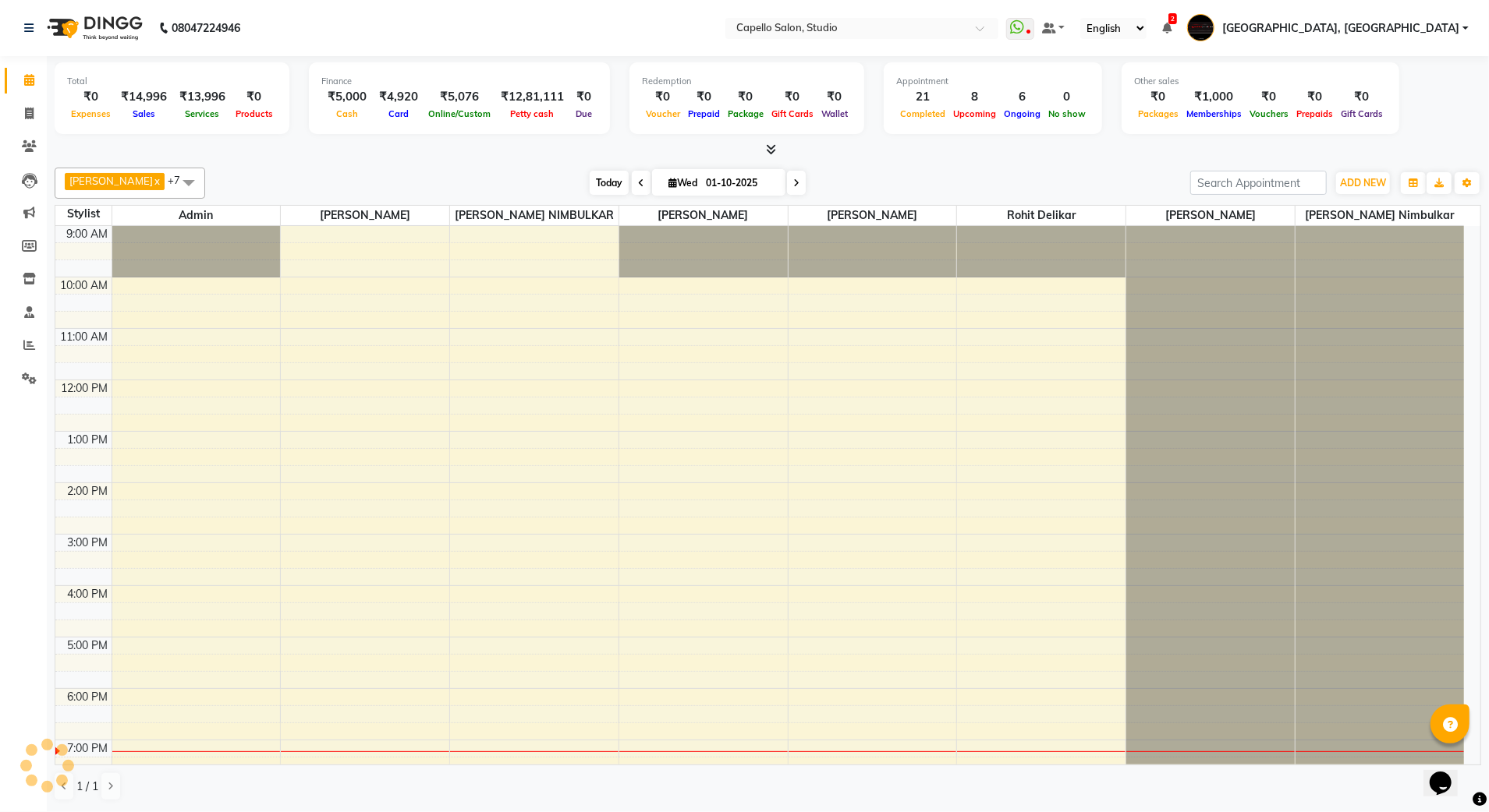
scroll to position [140, 0]
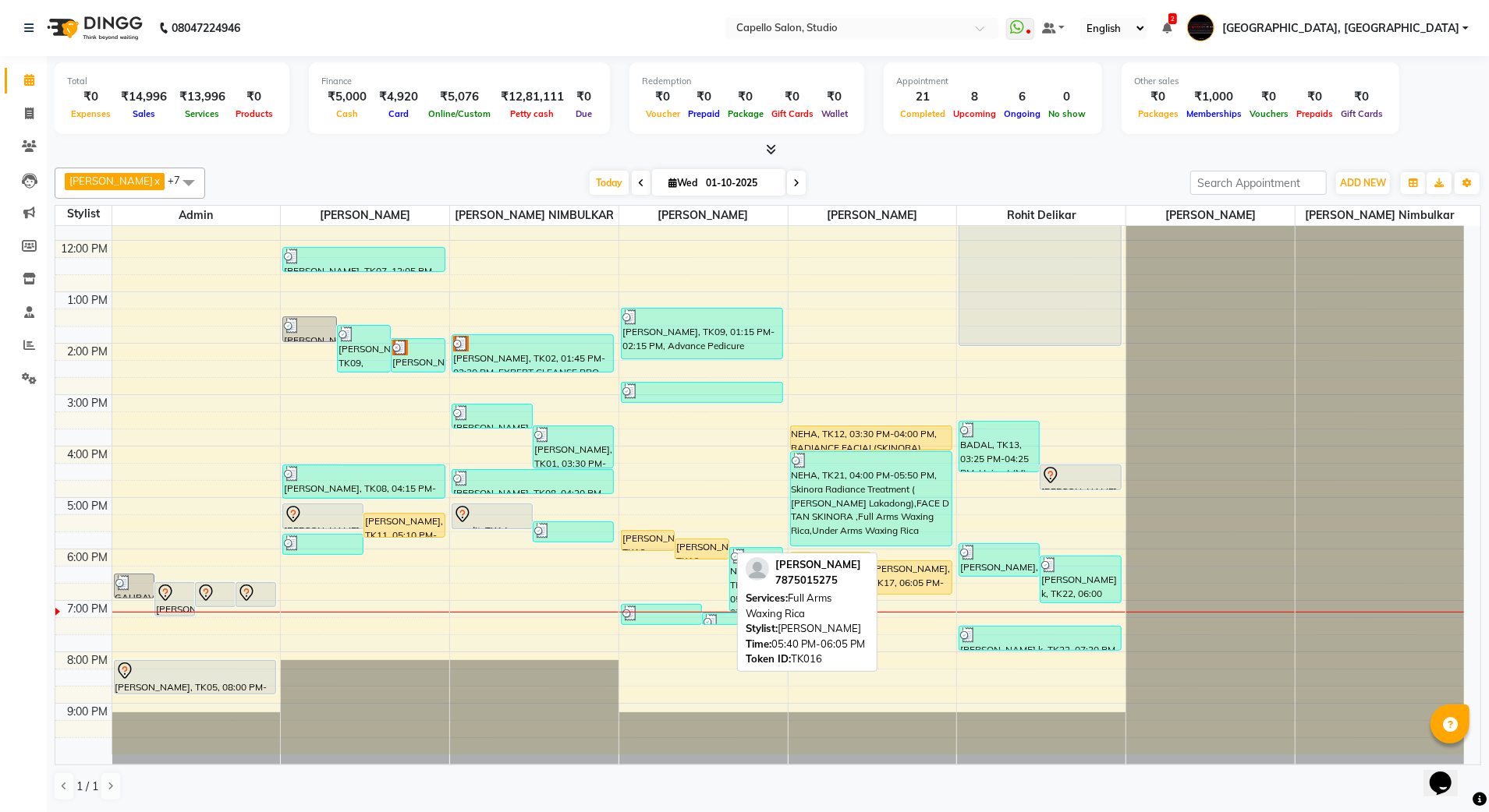
click at [693, 547] on div "[PERSON_NAME], TK16, 05:40 PM-06:05 PM, Full Arms [GEOGRAPHIC_DATA]" at bounding box center [702, 549] width 52 height 20
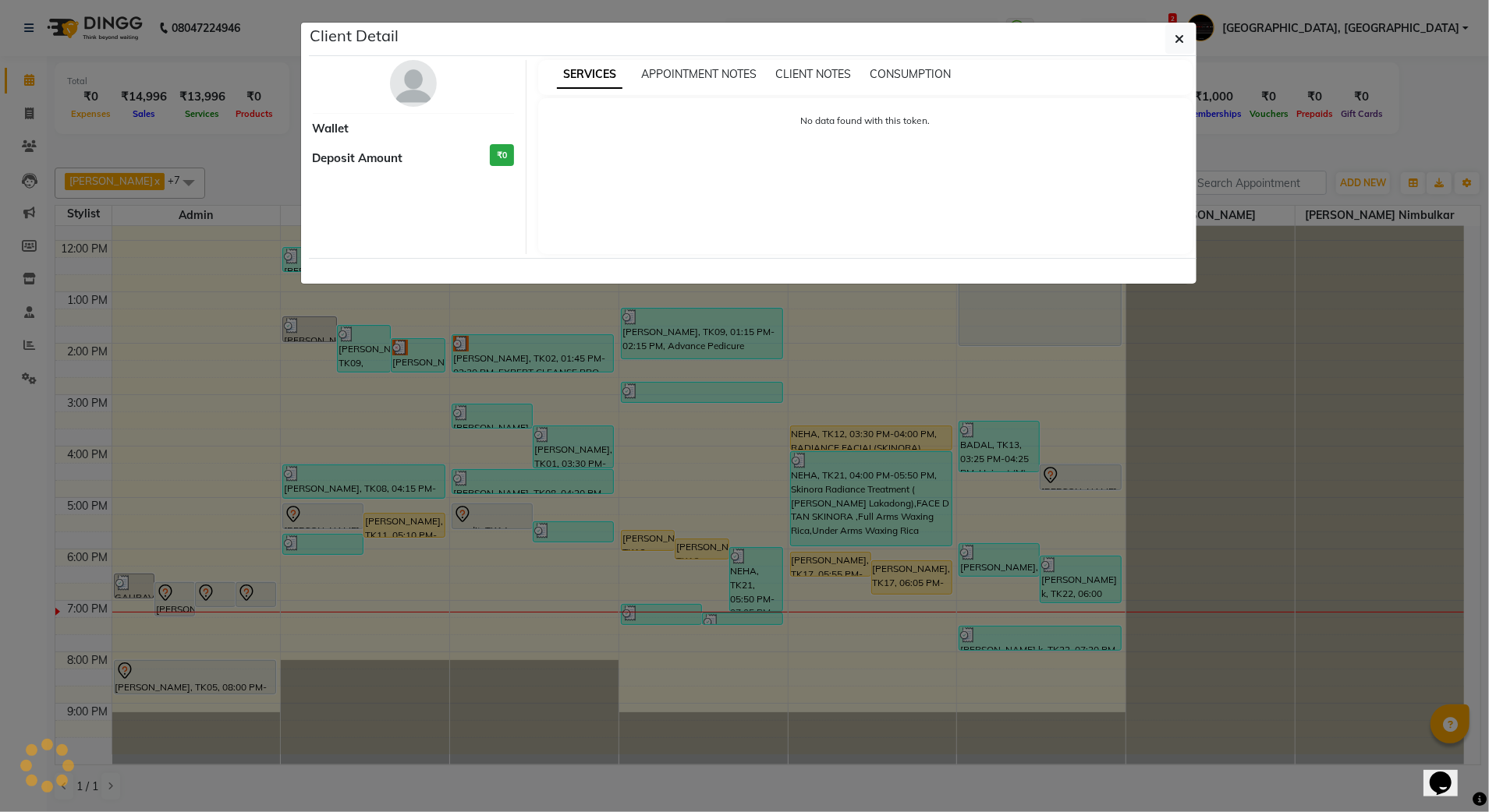
select select "1"
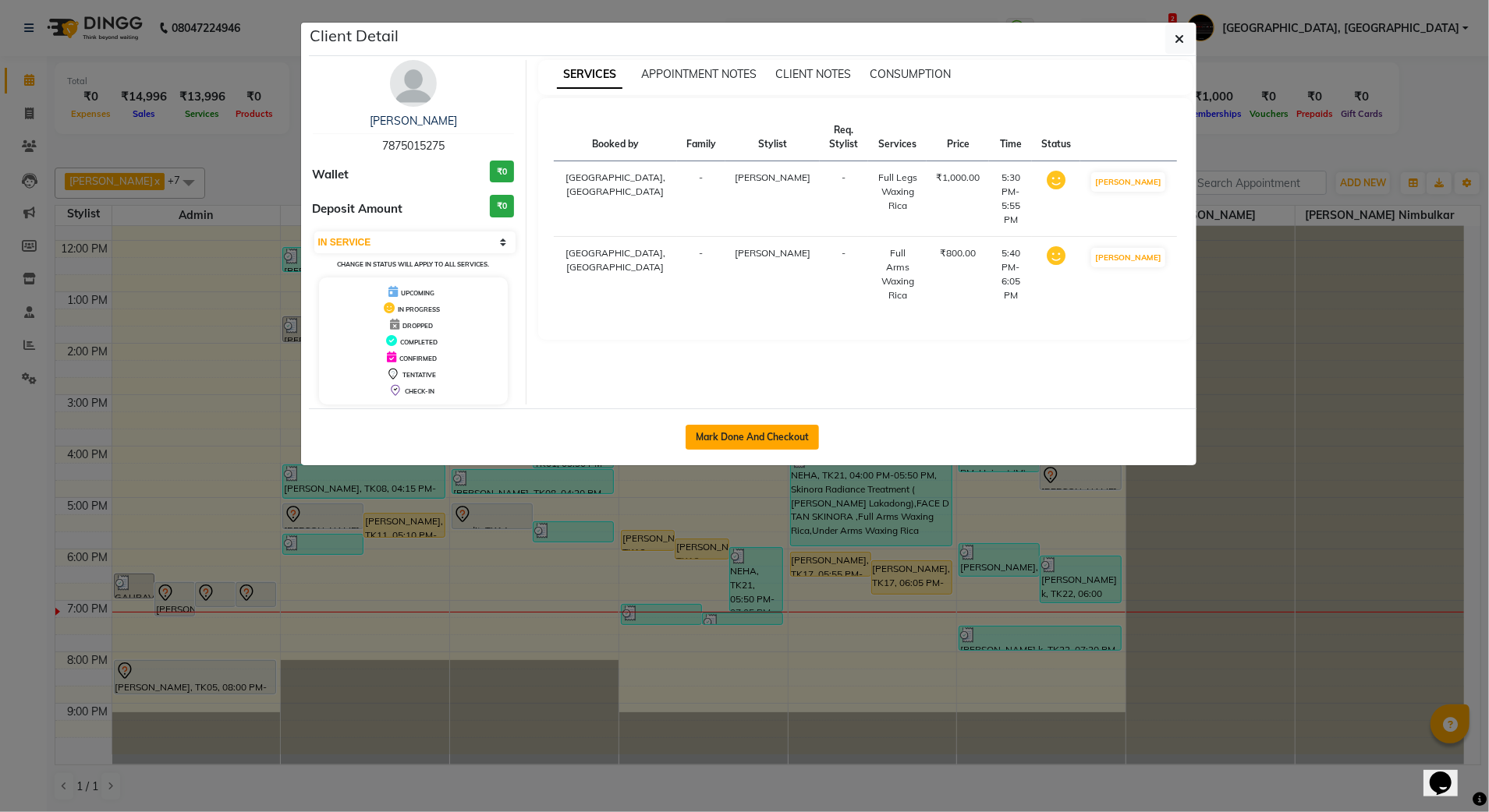
click at [746, 439] on button "Mark Done And Checkout" at bounding box center [751, 436] width 133 height 25
select select "service"
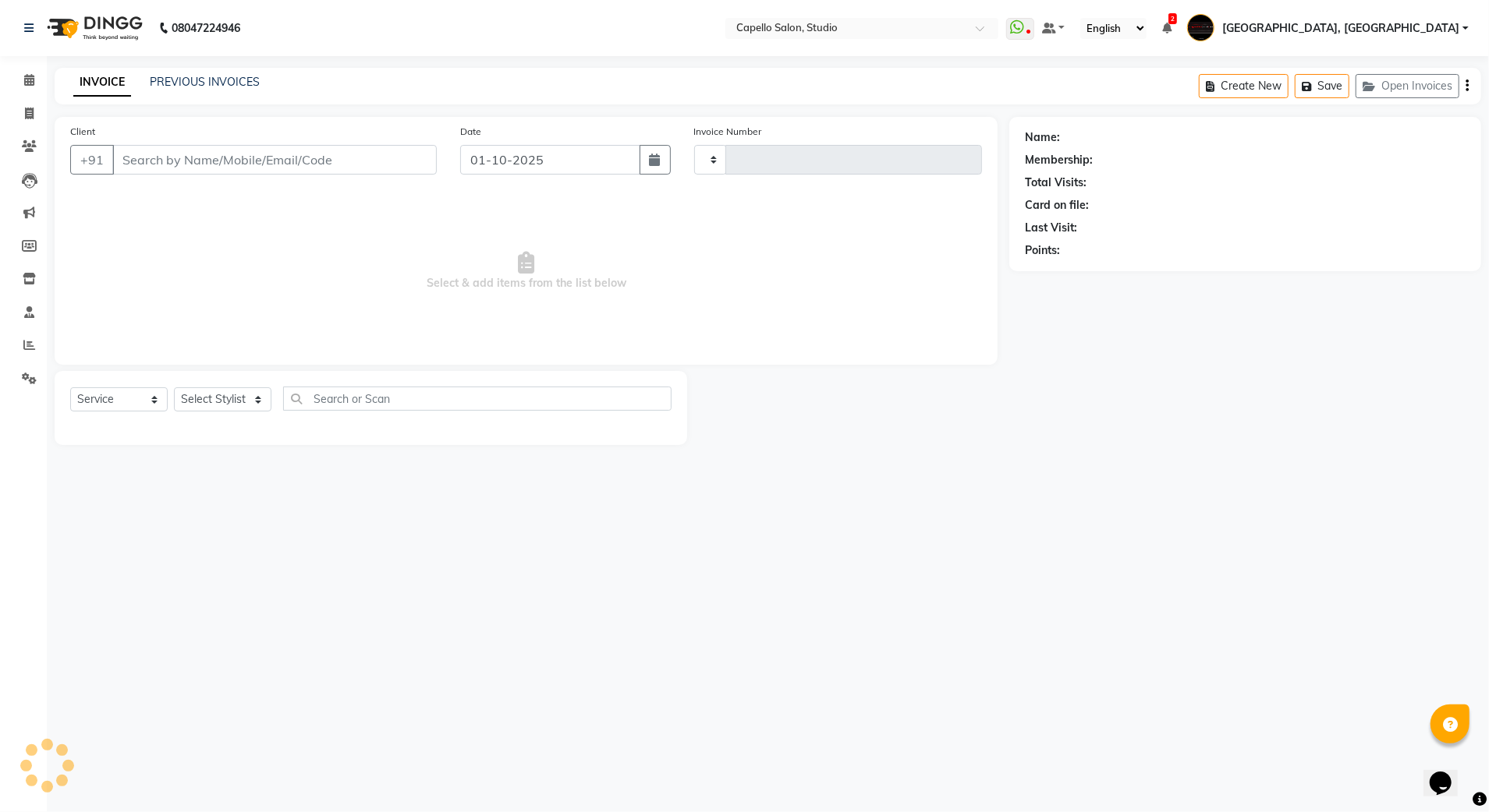
type input "3878"
select select "847"
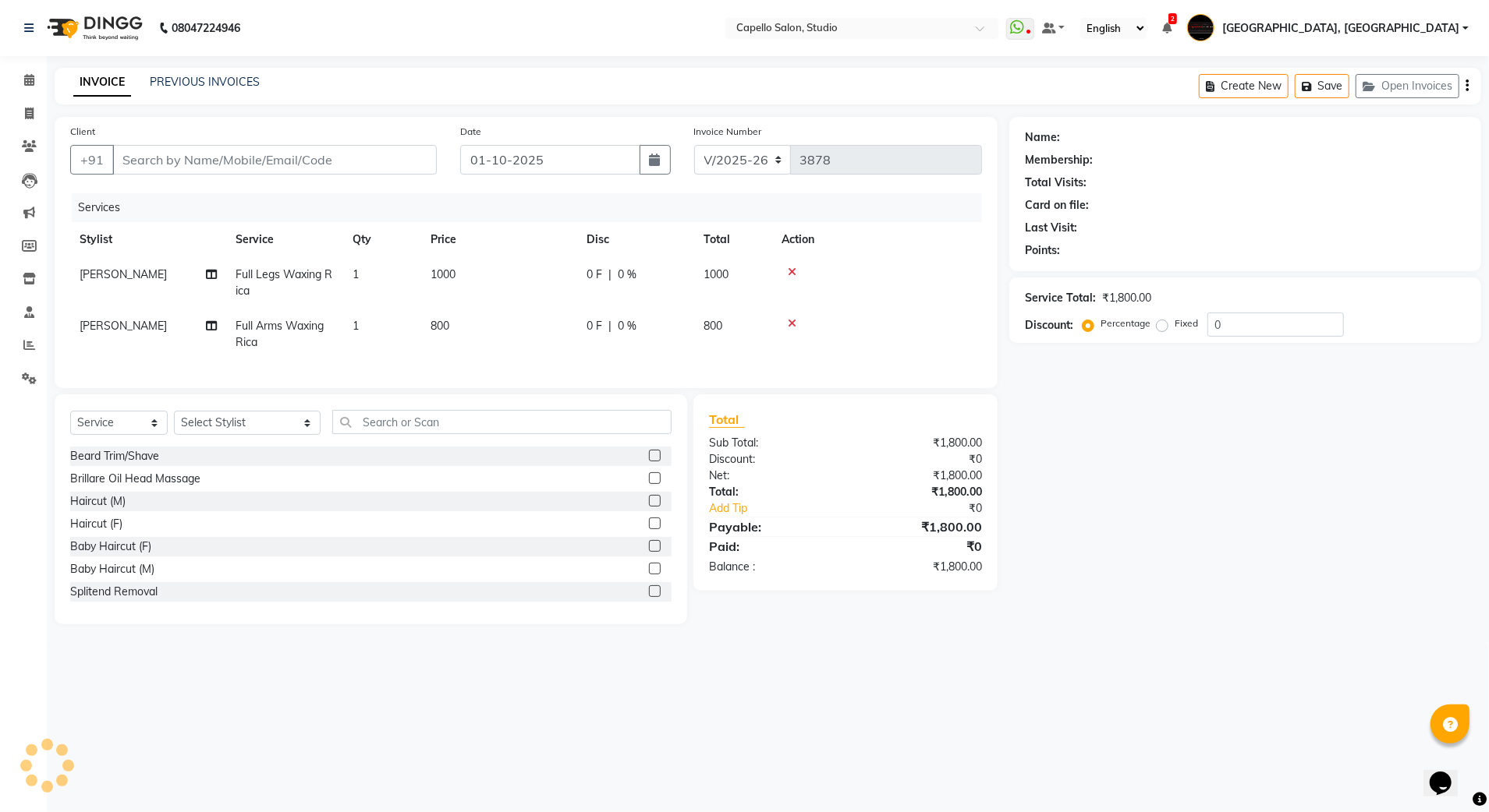
type input "7875015275"
select select "45271"
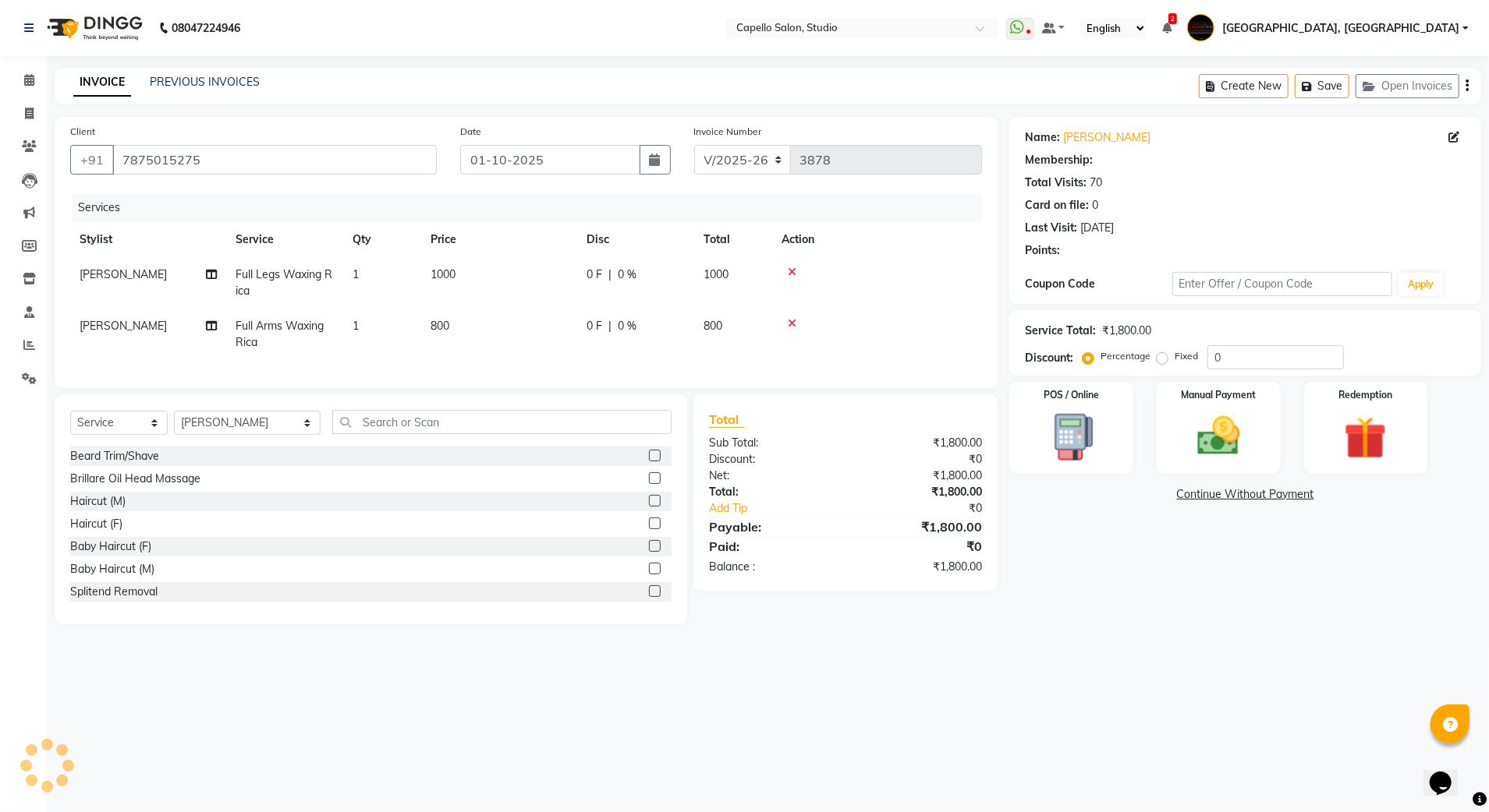
select select "1: Object"
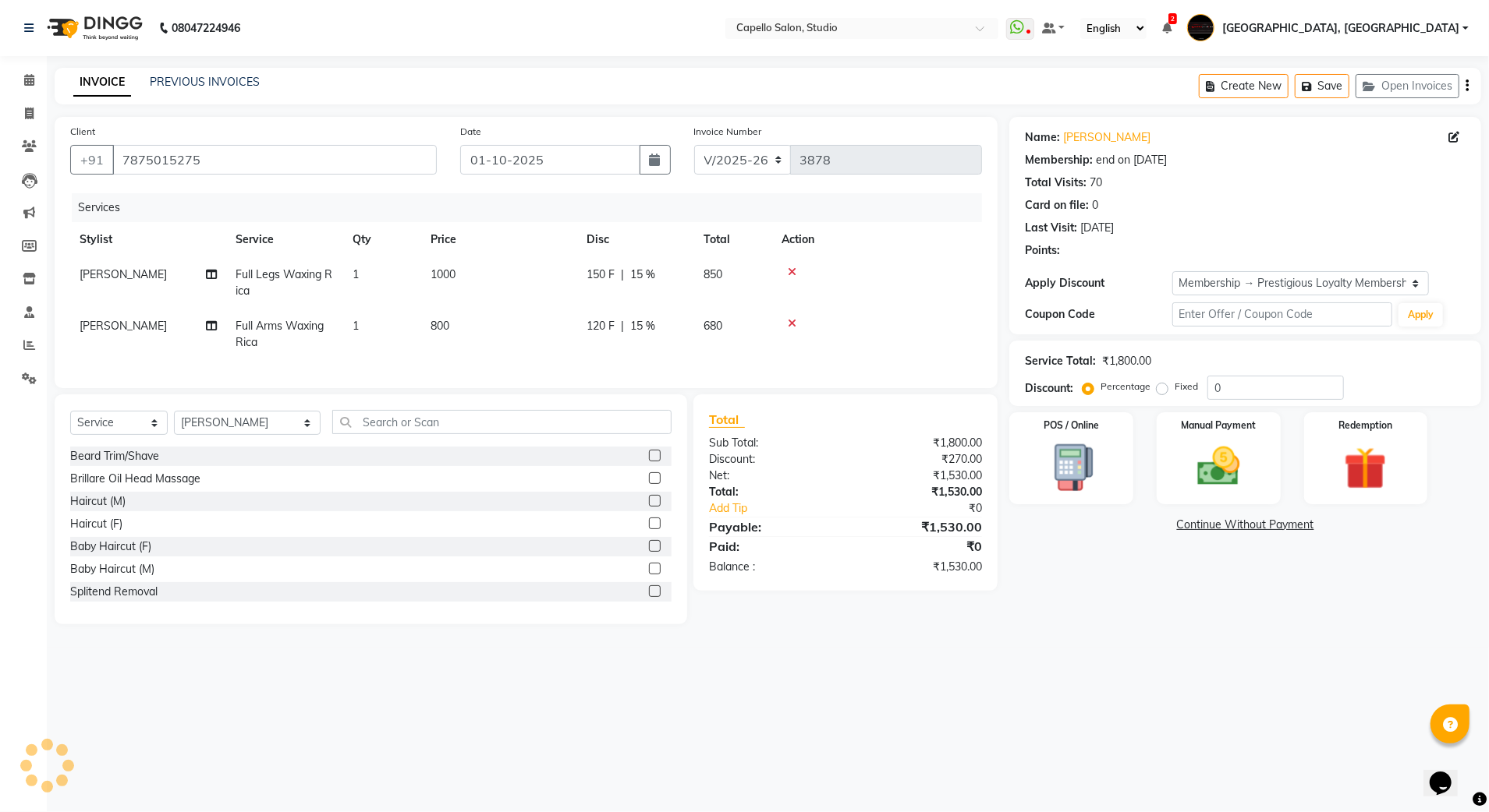
type input "15"
click at [350, 434] on input "text" at bounding box center [503, 422] width 340 height 24
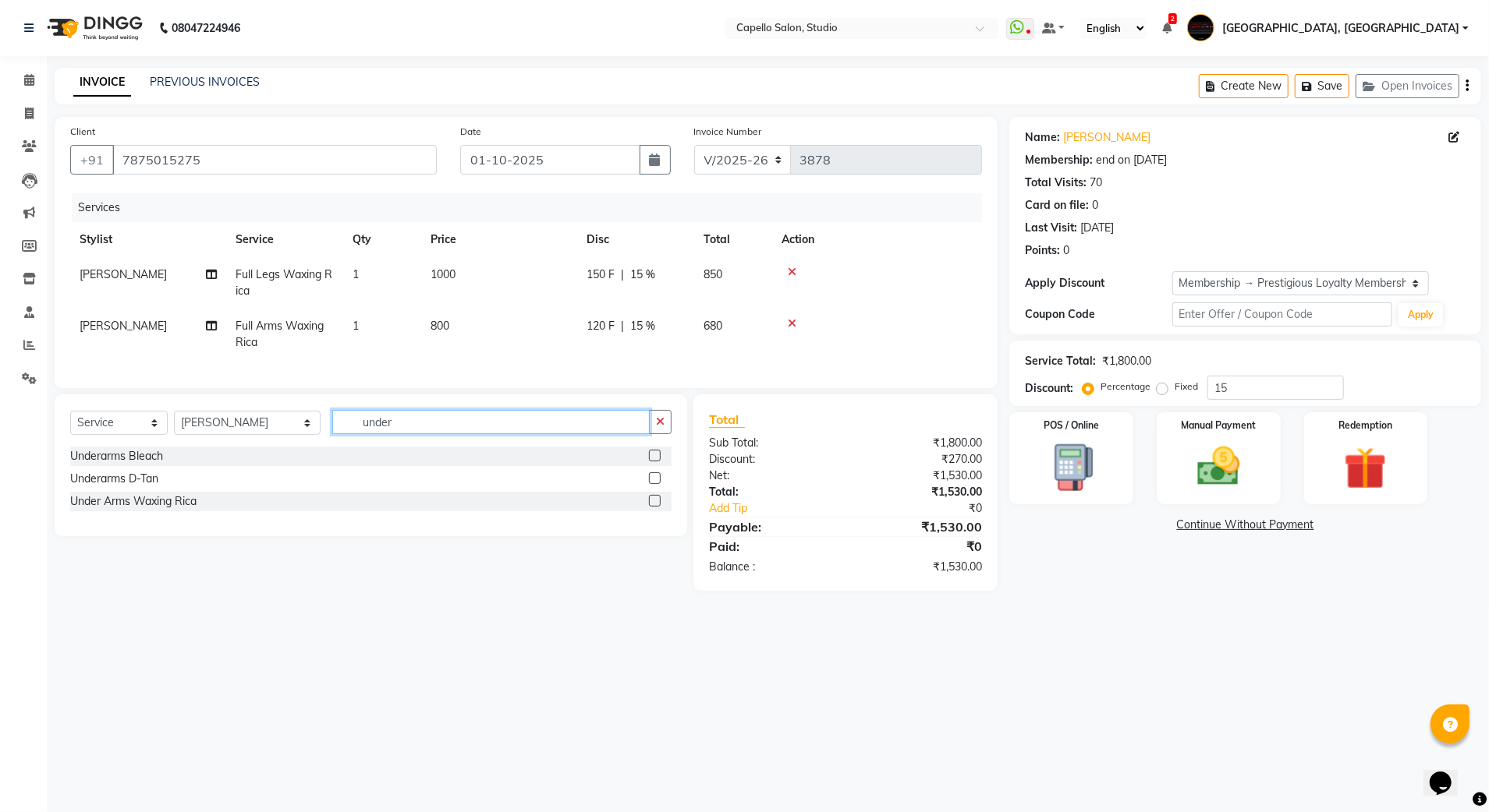
type input "under"
click at [653, 506] on label at bounding box center [655, 501] width 12 height 12
click at [653, 506] on input "checkbox" at bounding box center [654, 501] width 10 height 10
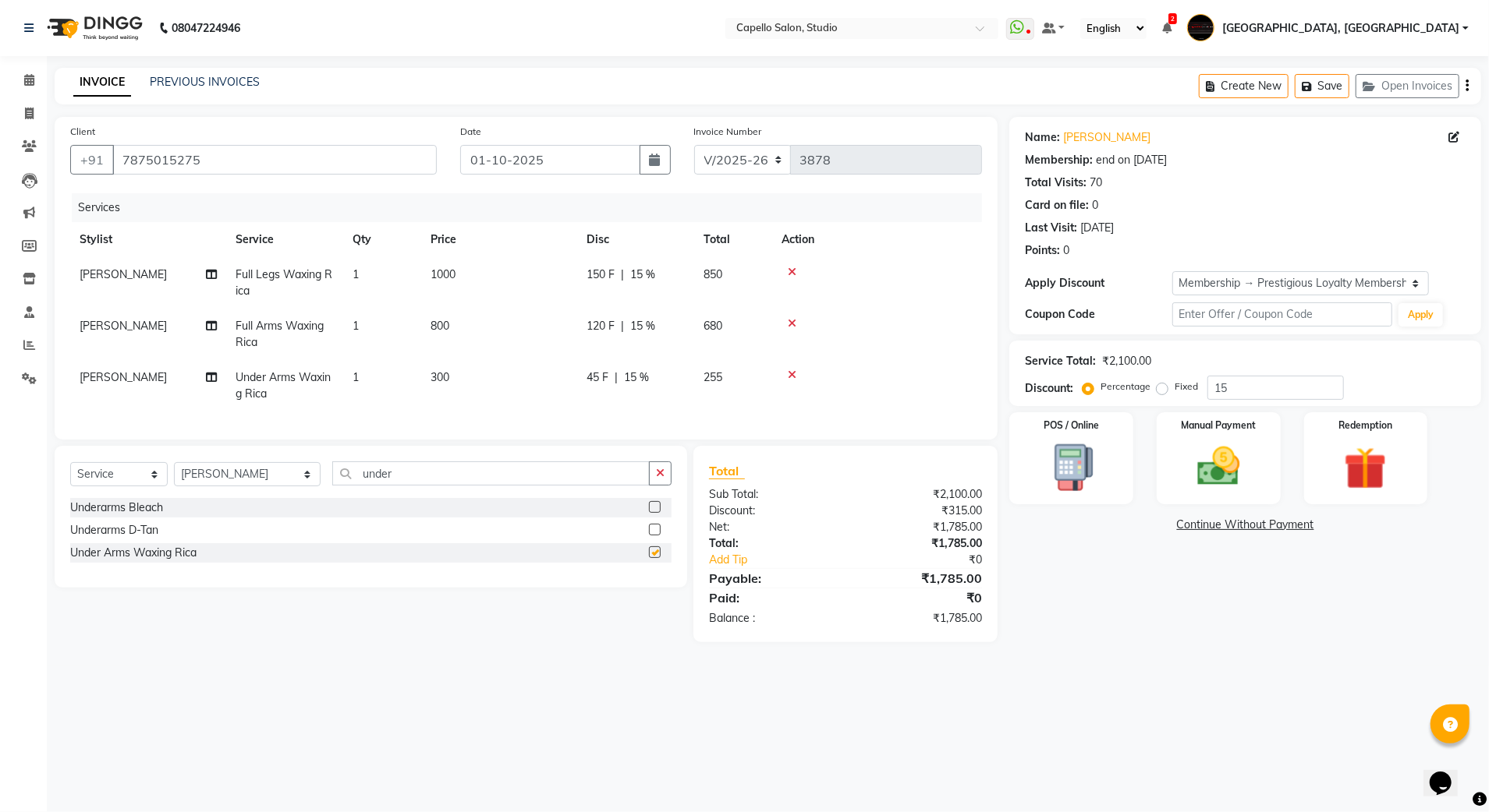
checkbox input "false"
drag, startPoint x: 365, startPoint y: 491, endPoint x: 272, endPoint y: 506, distance: 94.2
click at [272, 498] on div "Select Service Product Membership Package Voucher Prepaid Gift Card Select Styl…" at bounding box center [371, 479] width 602 height 37
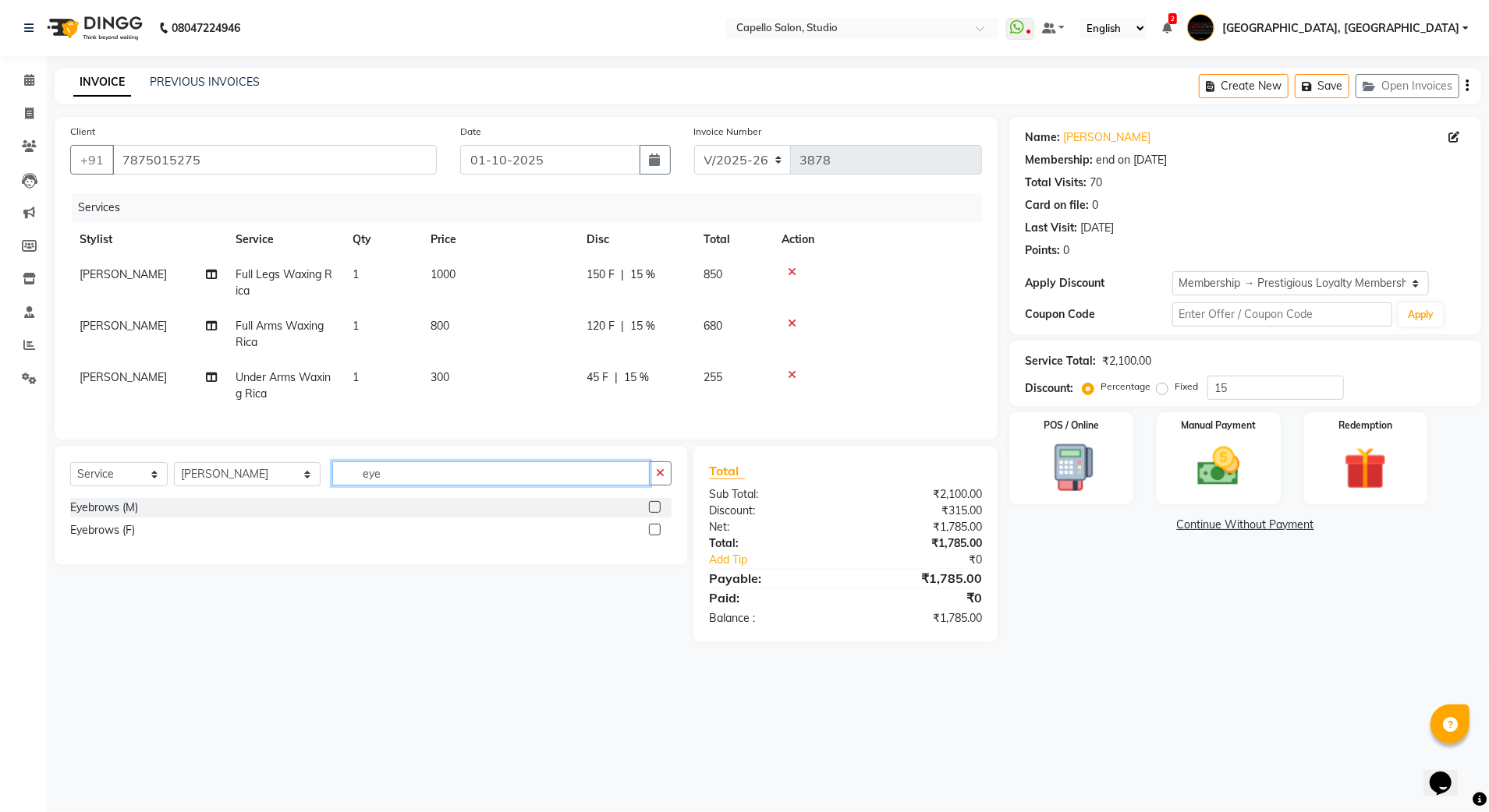
type input "eye"
click at [653, 535] on label at bounding box center [655, 530] width 12 height 12
click at [653, 535] on input "checkbox" at bounding box center [654, 530] width 10 height 10
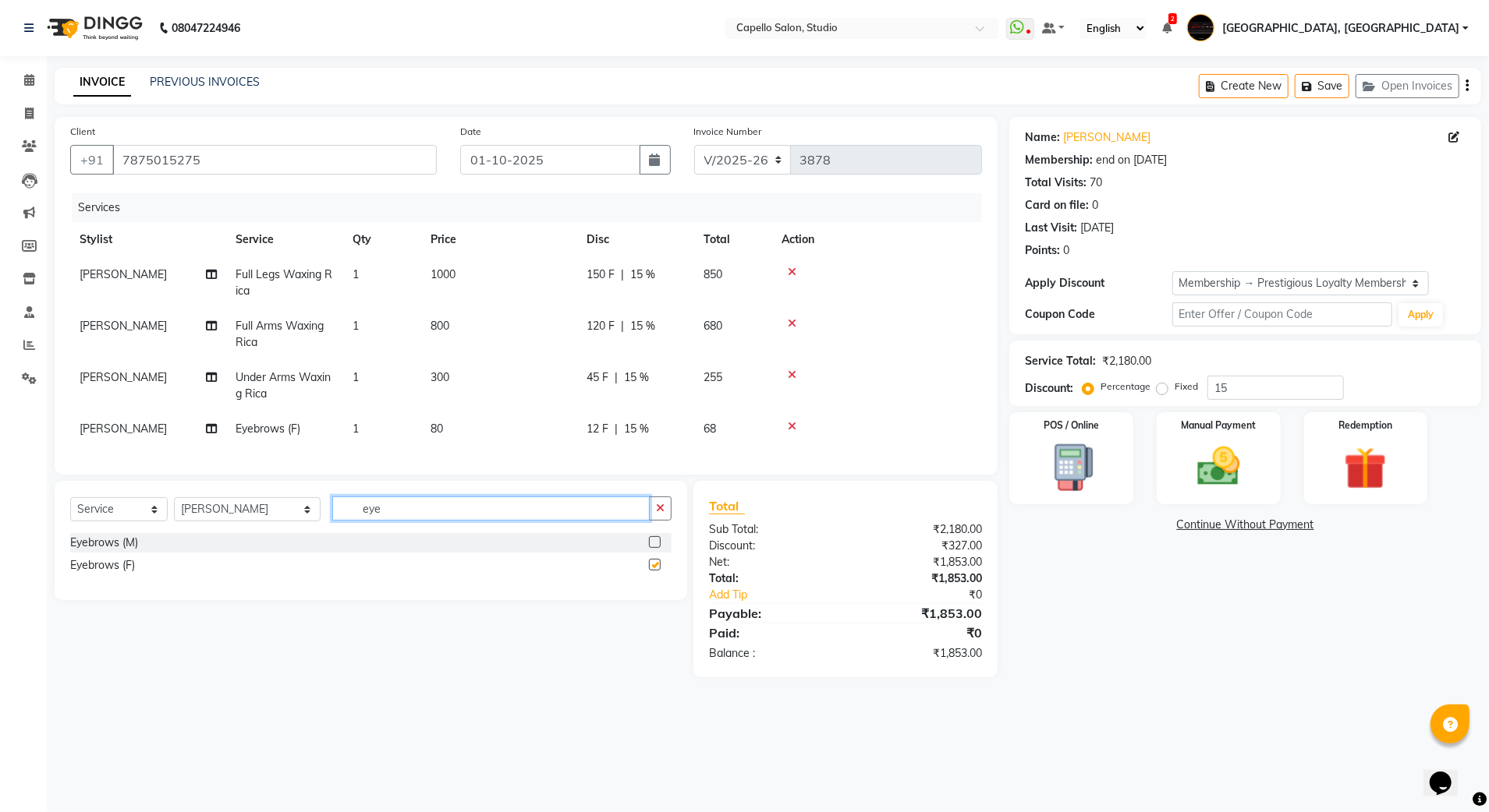
checkbox input "false"
drag, startPoint x: 368, startPoint y: 520, endPoint x: 326, endPoint y: 519, distance: 42.0
click at [333, 519] on input "eye" at bounding box center [492, 508] width 318 height 24
type input "upp"
click at [659, 548] on label at bounding box center [655, 542] width 12 height 12
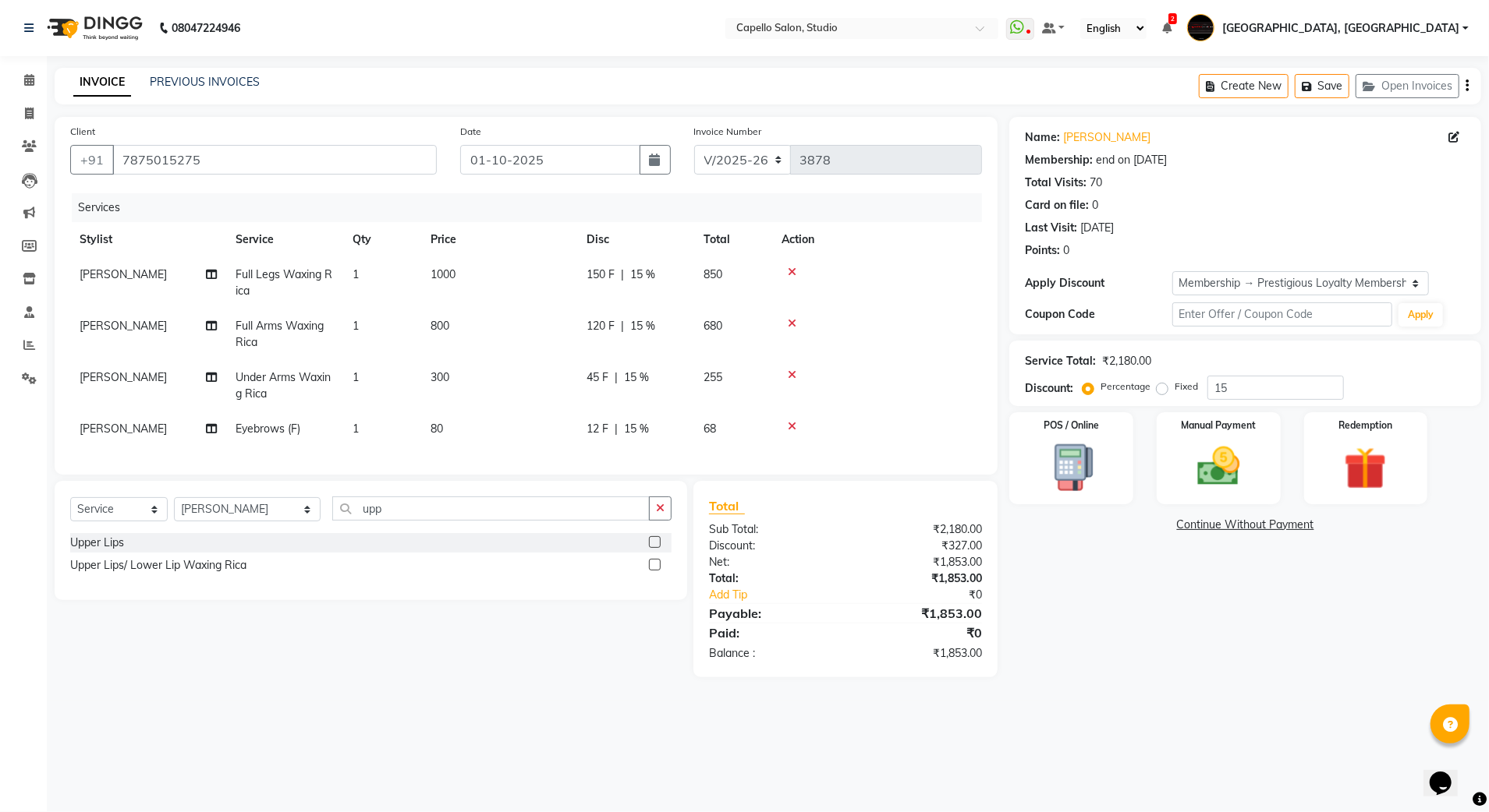
click at [659, 548] on input "checkbox" at bounding box center [654, 543] width 10 height 10
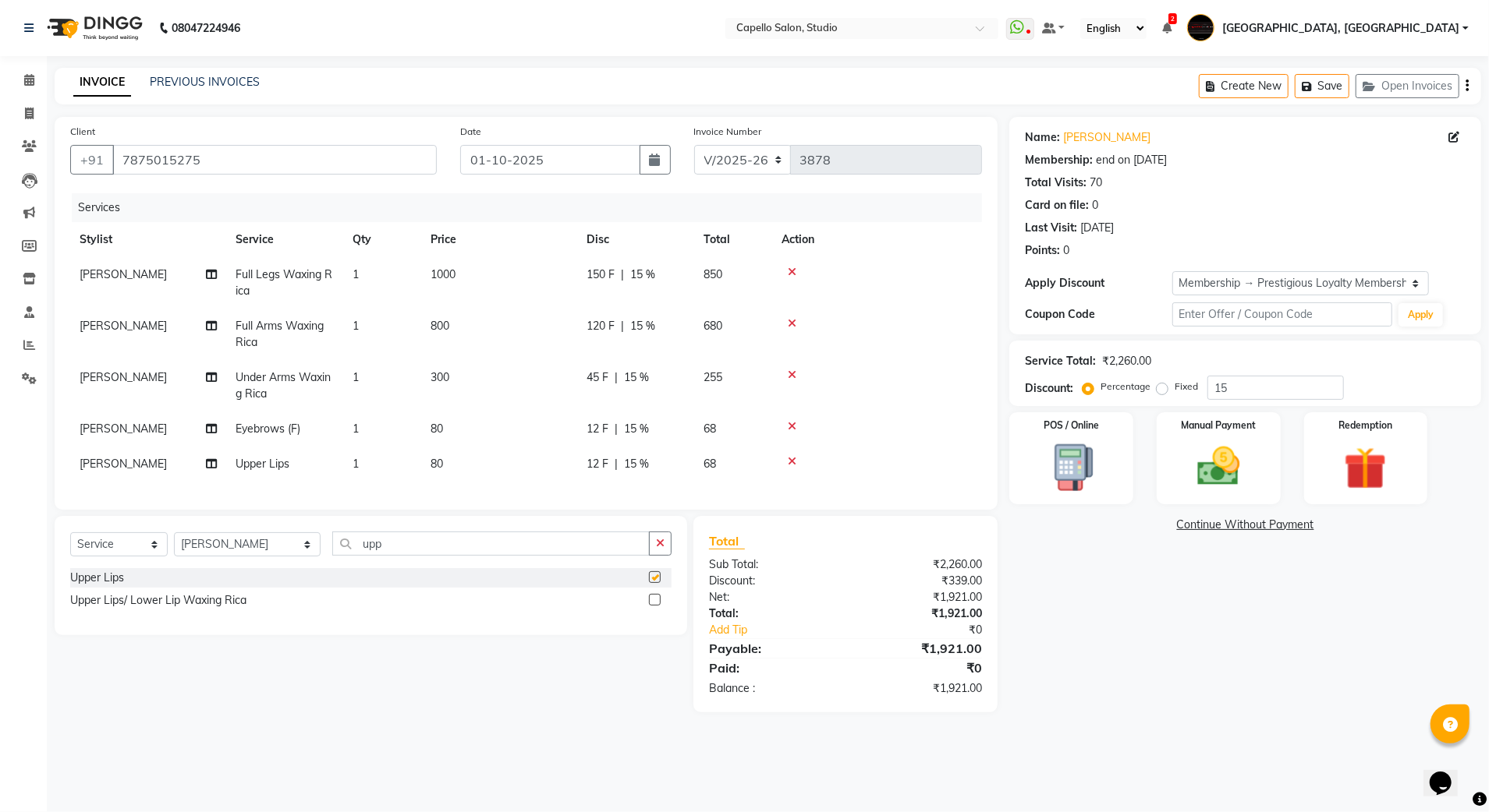
checkbox input "false"
click at [1221, 480] on img at bounding box center [1218, 467] width 73 height 52
click at [1173, 525] on span "UPI" at bounding box center [1174, 525] width 24 height 18
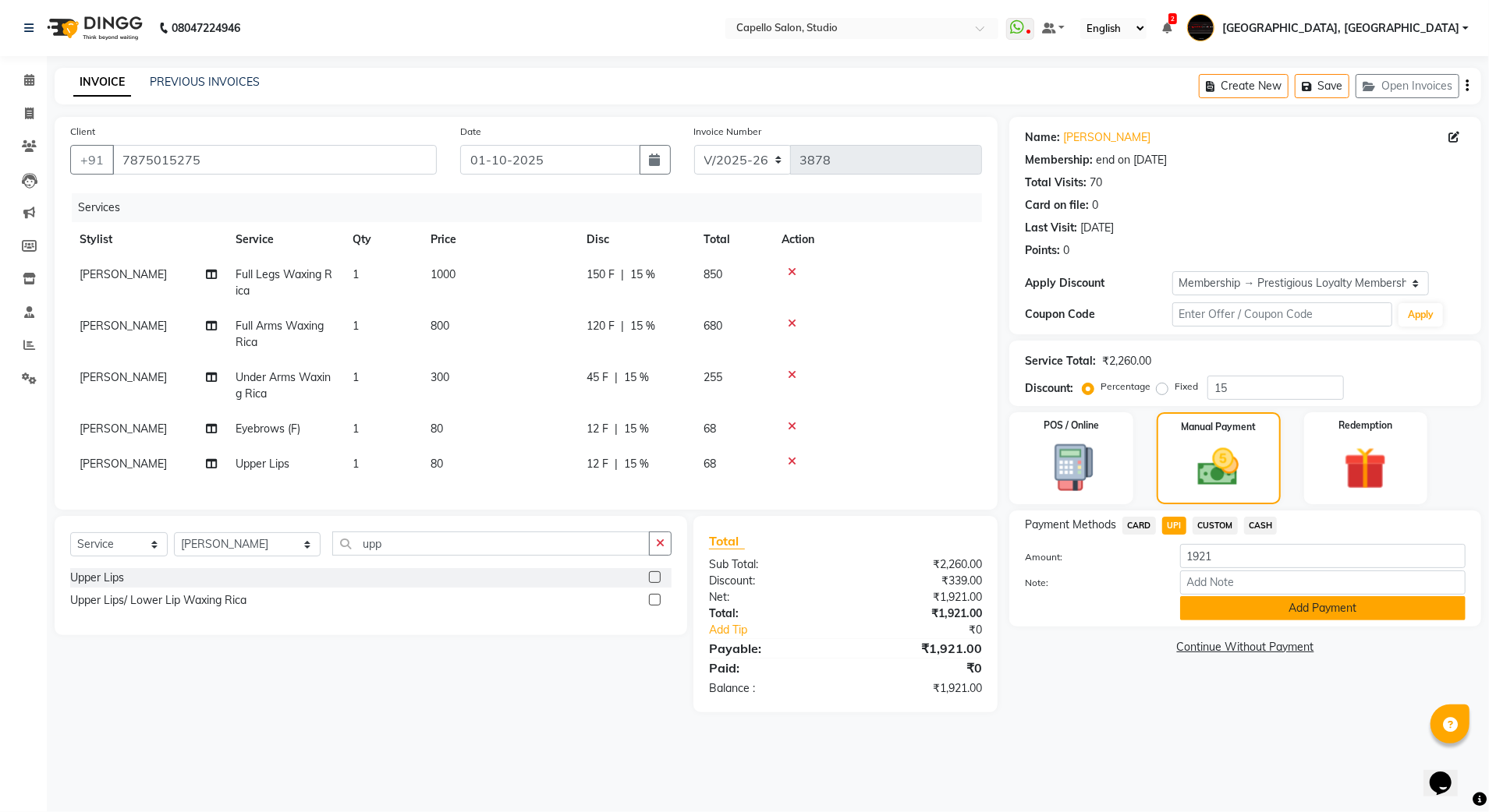
click at [1196, 603] on button "Add Payment" at bounding box center [1323, 608] width 286 height 24
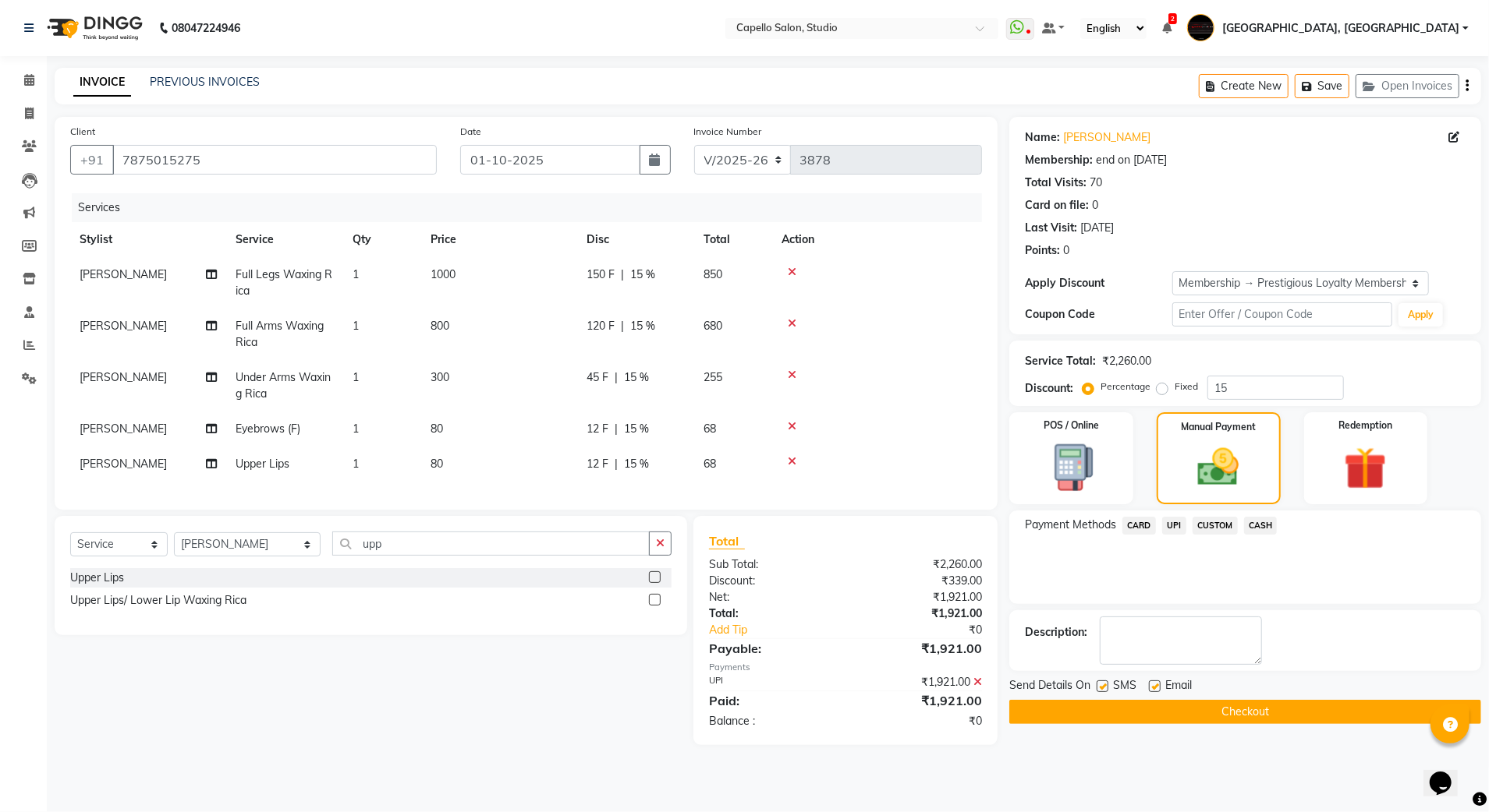
click at [1108, 711] on button "Checkout" at bounding box center [1245, 712] width 472 height 24
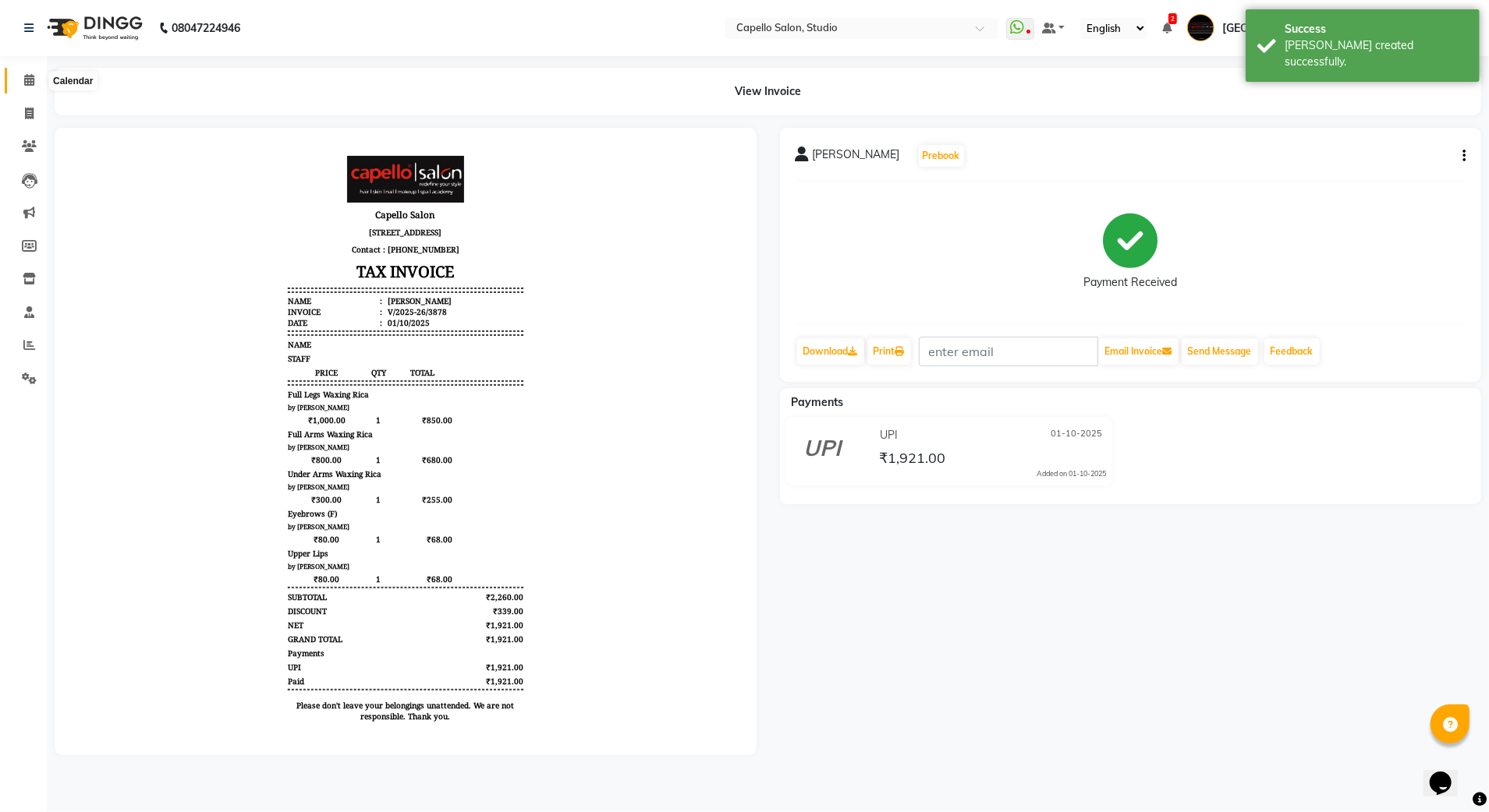
click at [33, 72] on span at bounding box center [29, 81] width 27 height 18
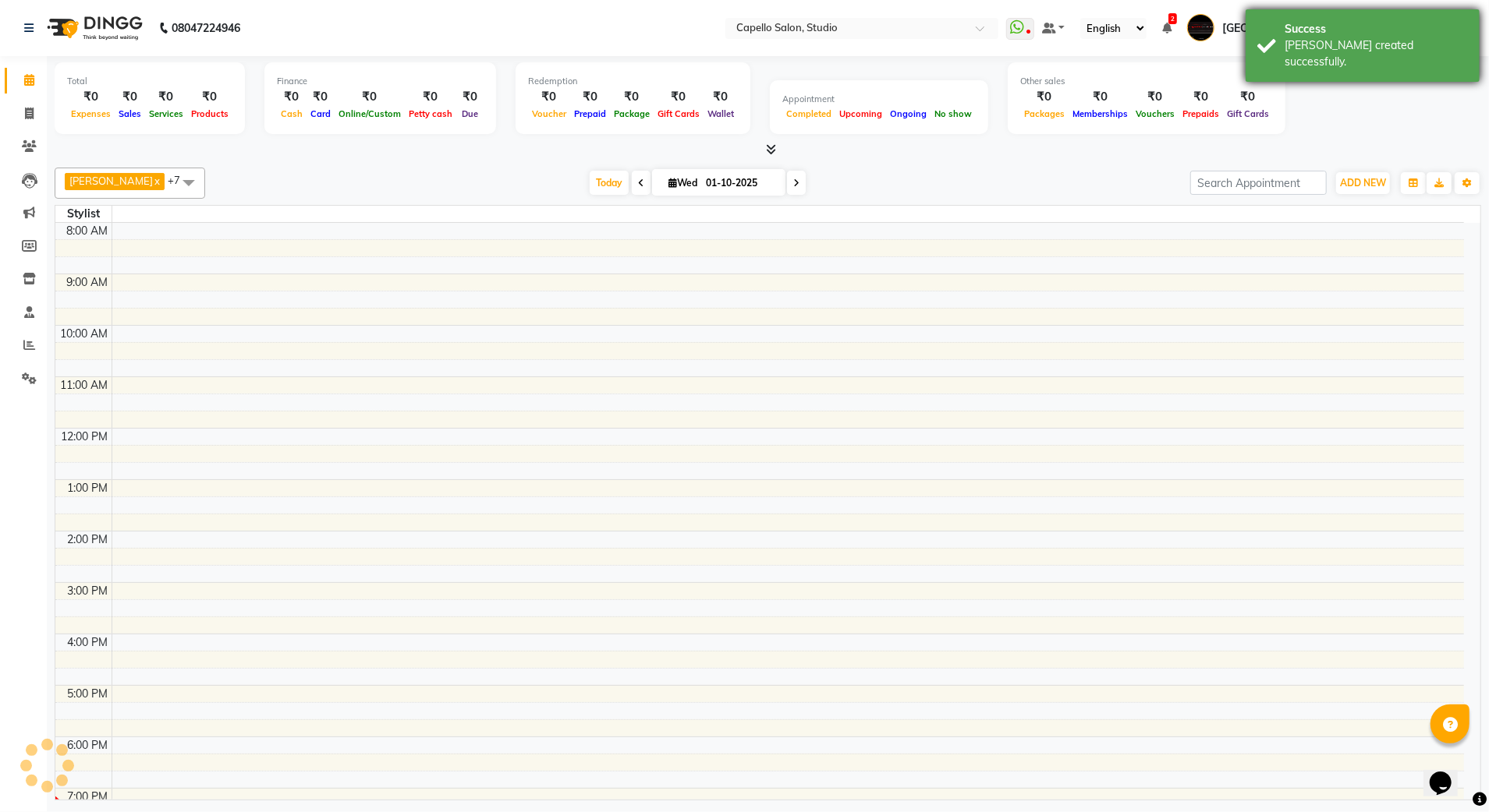
click at [1342, 30] on div "Success" at bounding box center [1376, 29] width 183 height 16
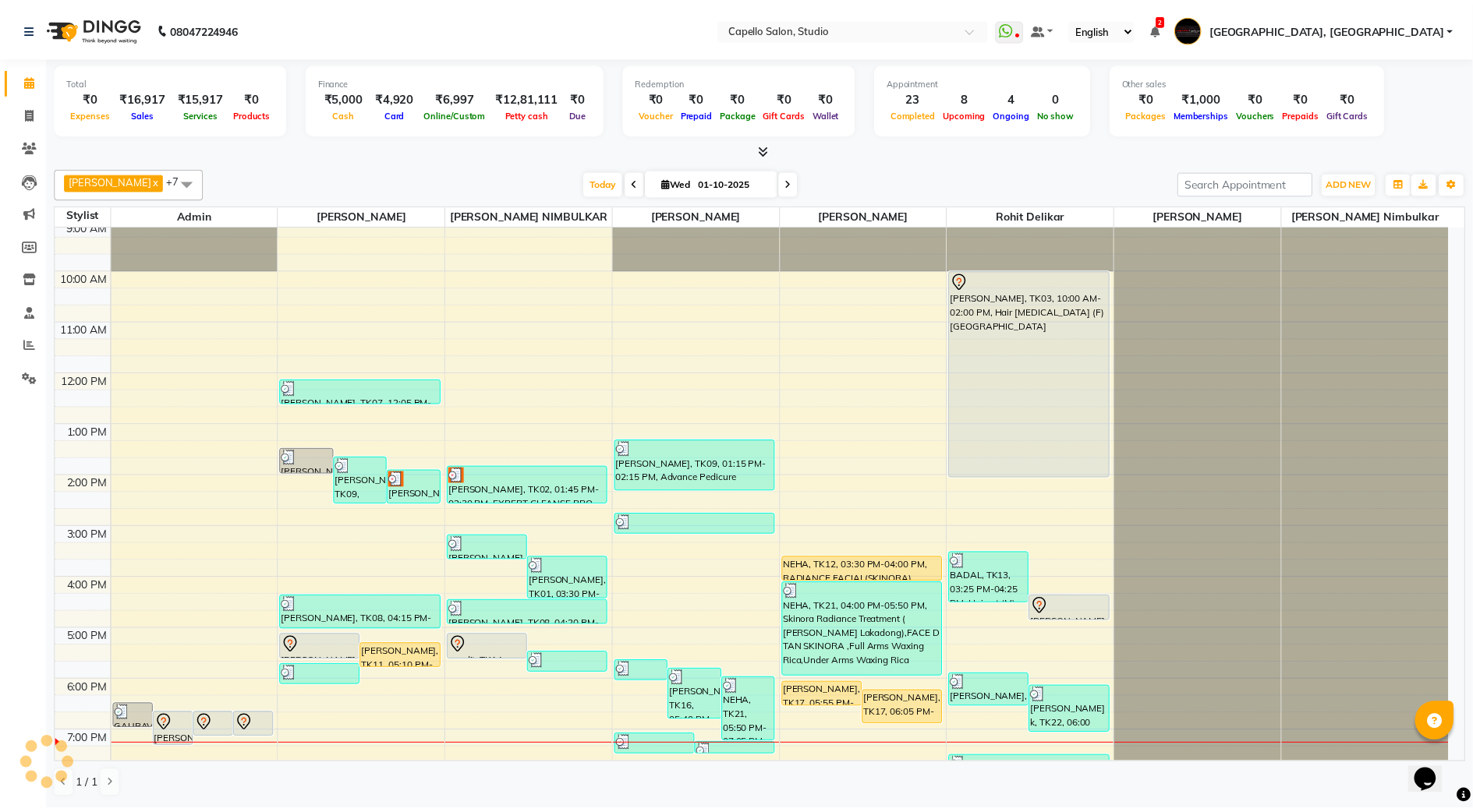
scroll to position [140, 0]
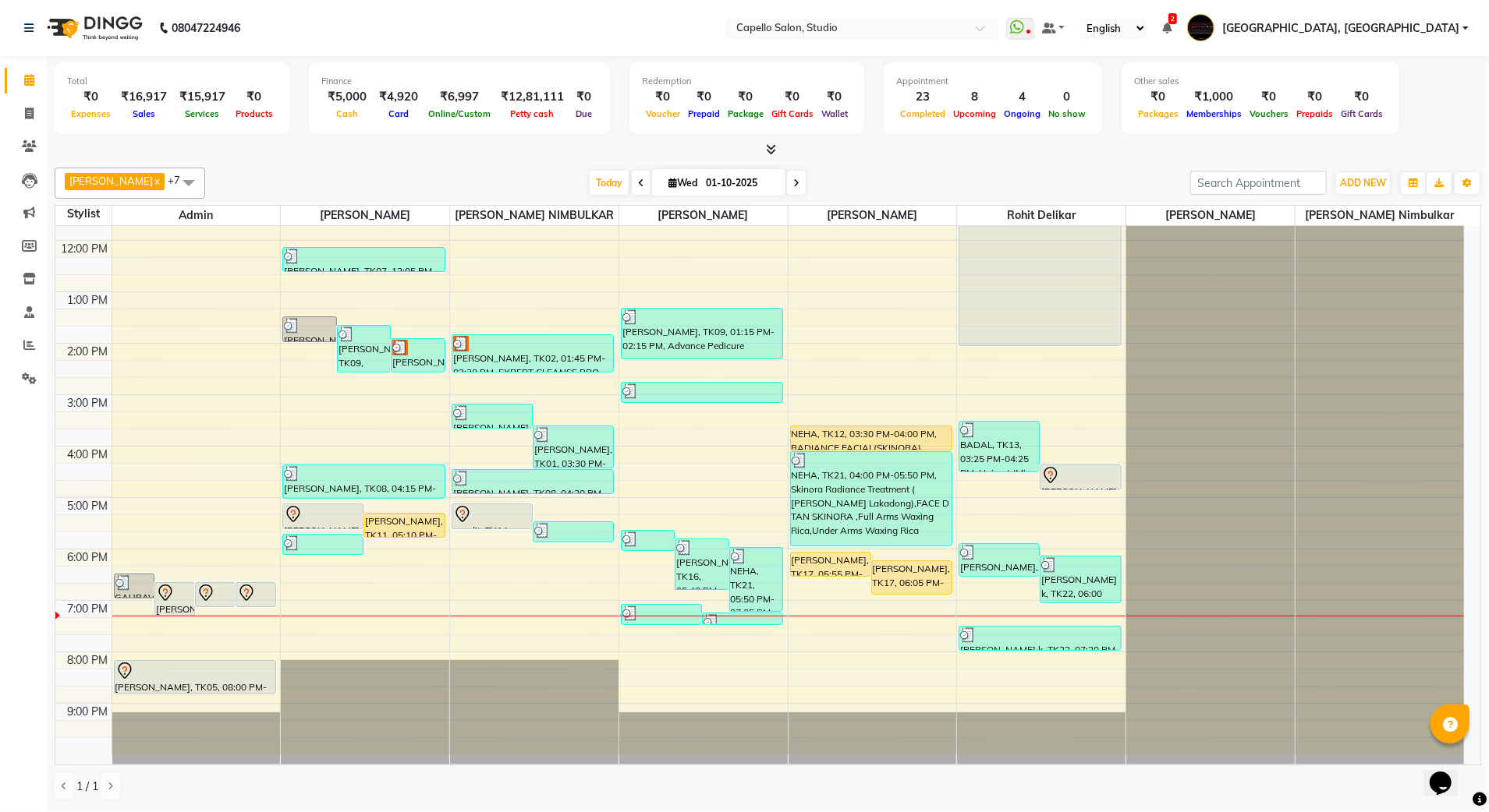
click at [42, 345] on li "Reports" at bounding box center [23, 346] width 47 height 34
click at [37, 347] on span at bounding box center [29, 346] width 27 height 18
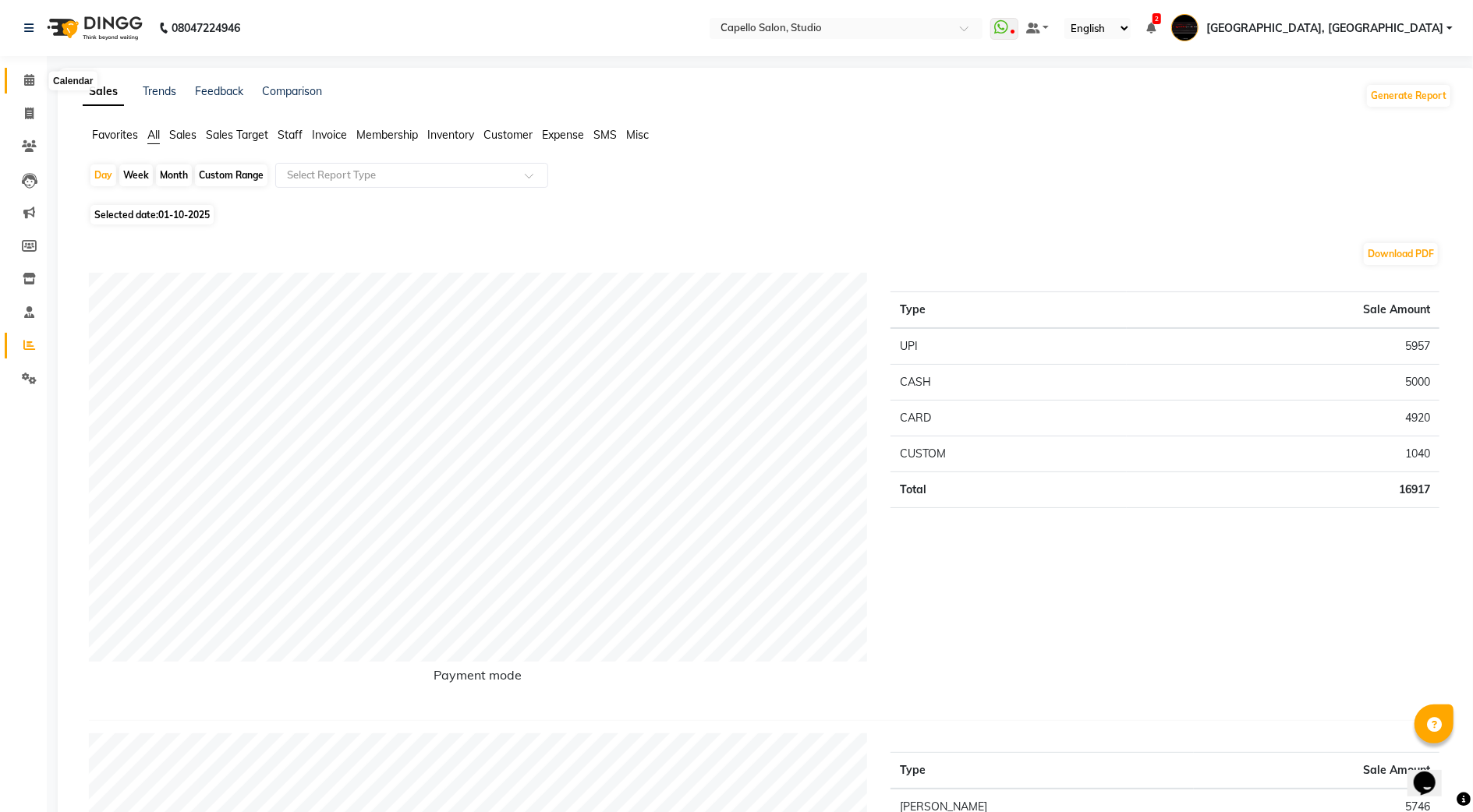
click at [31, 86] on icon at bounding box center [29, 80] width 10 height 12
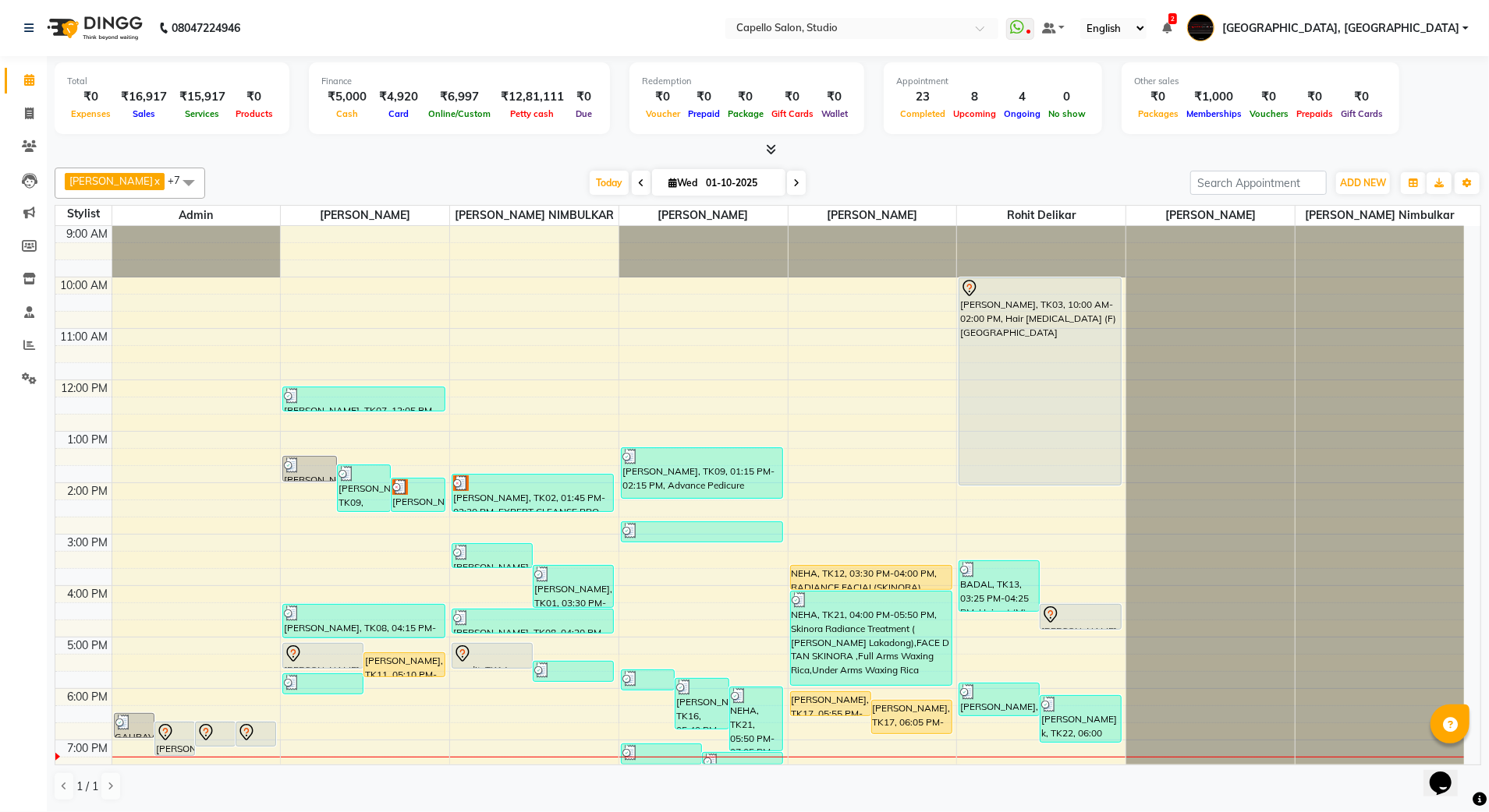
scroll to position [140, 0]
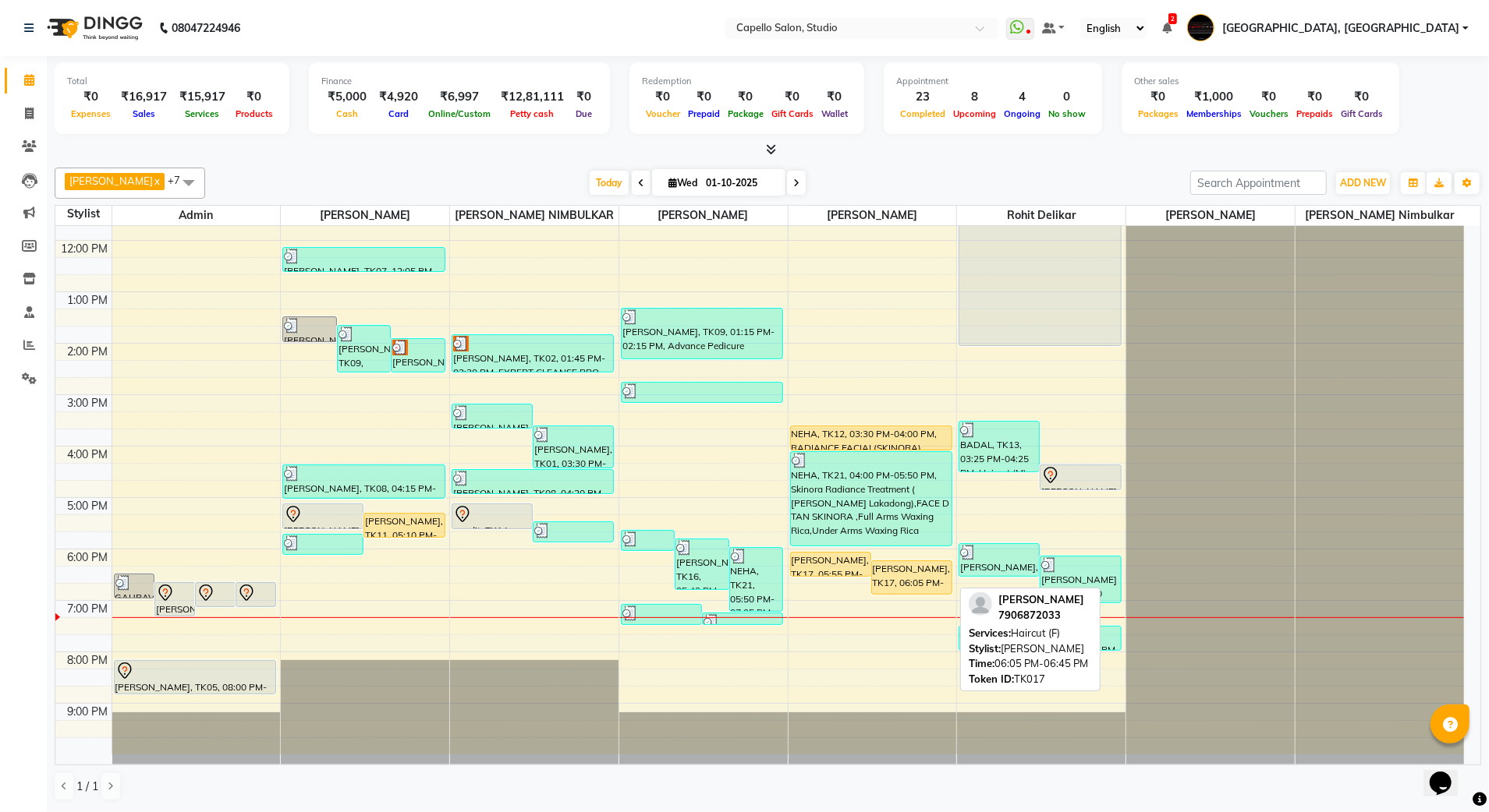
click at [908, 586] on div "[PERSON_NAME], TK17, 06:05 PM-06:45 PM, Haircut (F)" at bounding box center [912, 577] width 80 height 33
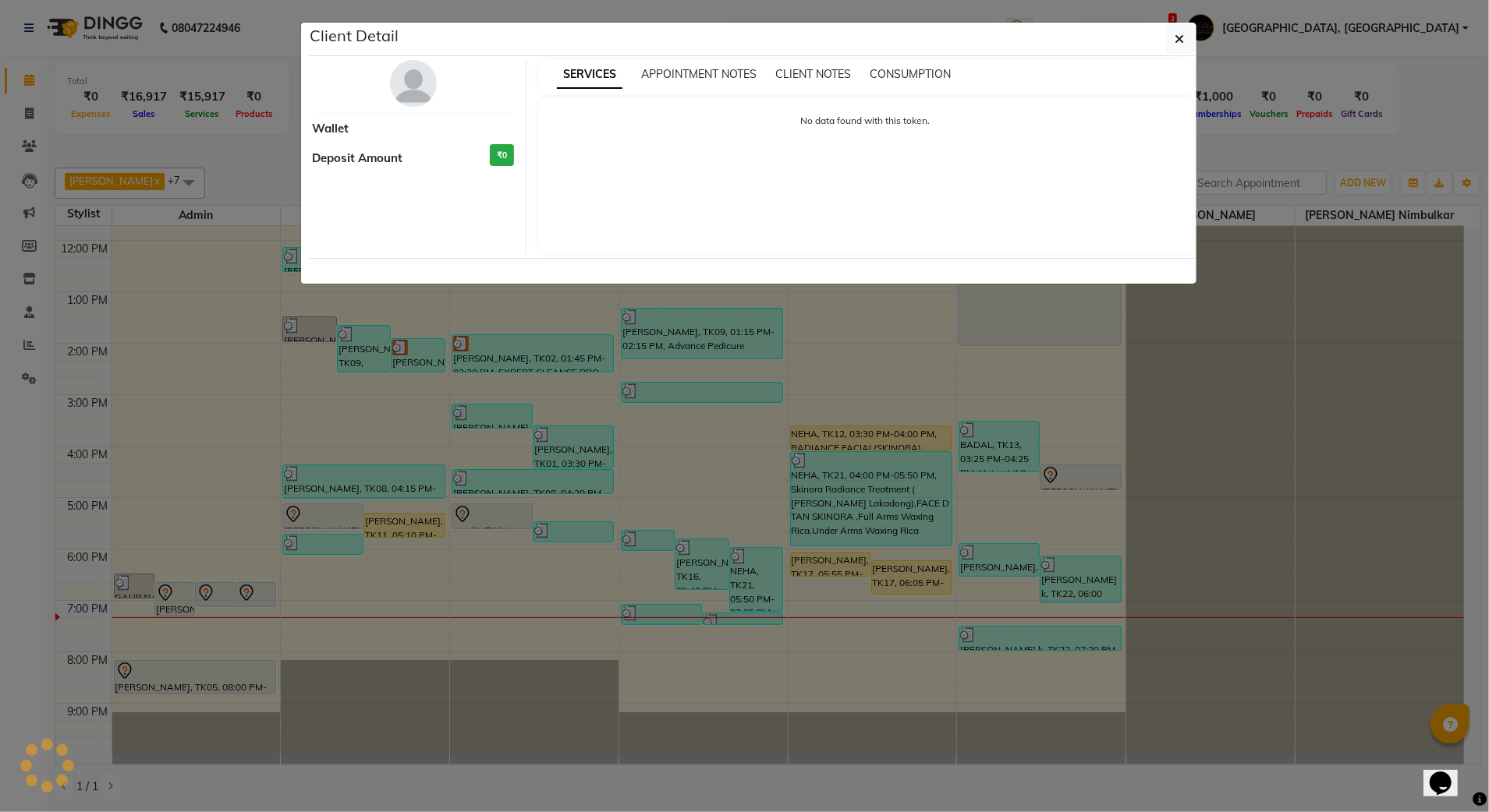
select select "1"
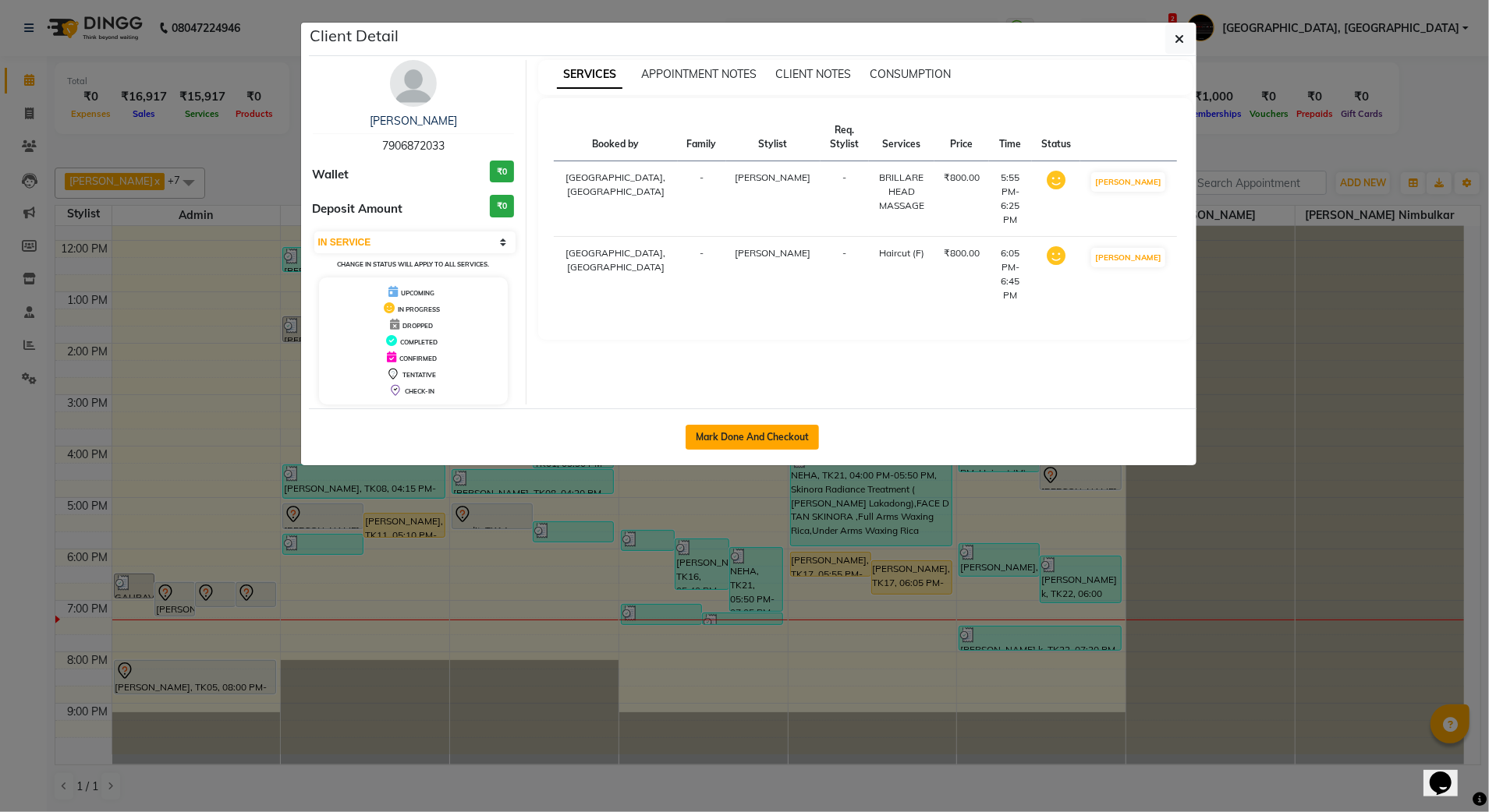
click at [784, 428] on button "Mark Done And Checkout" at bounding box center [751, 436] width 133 height 25
select select "service"
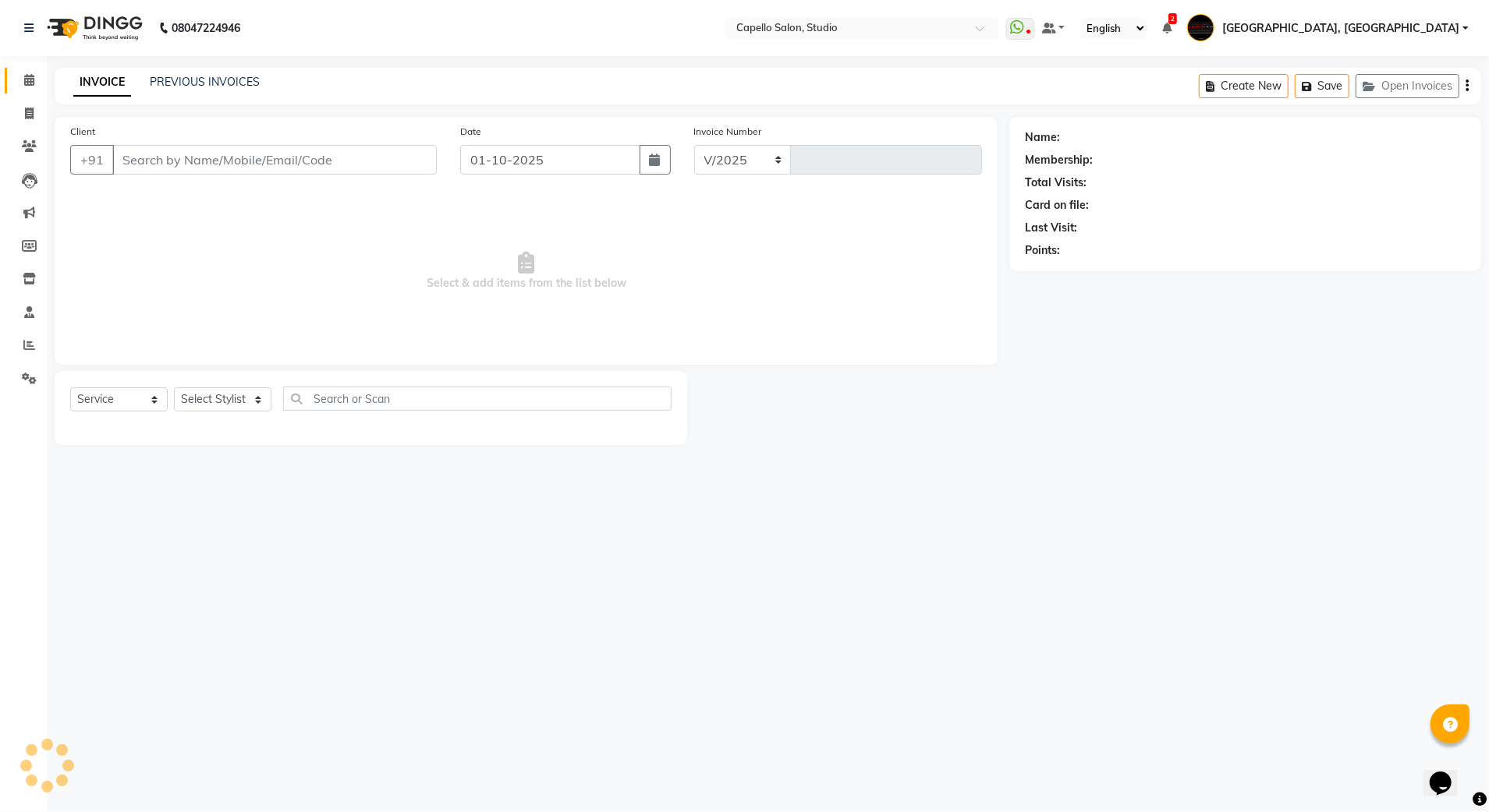
select select "847"
type input "3879"
type input "7906872033"
select select "51825"
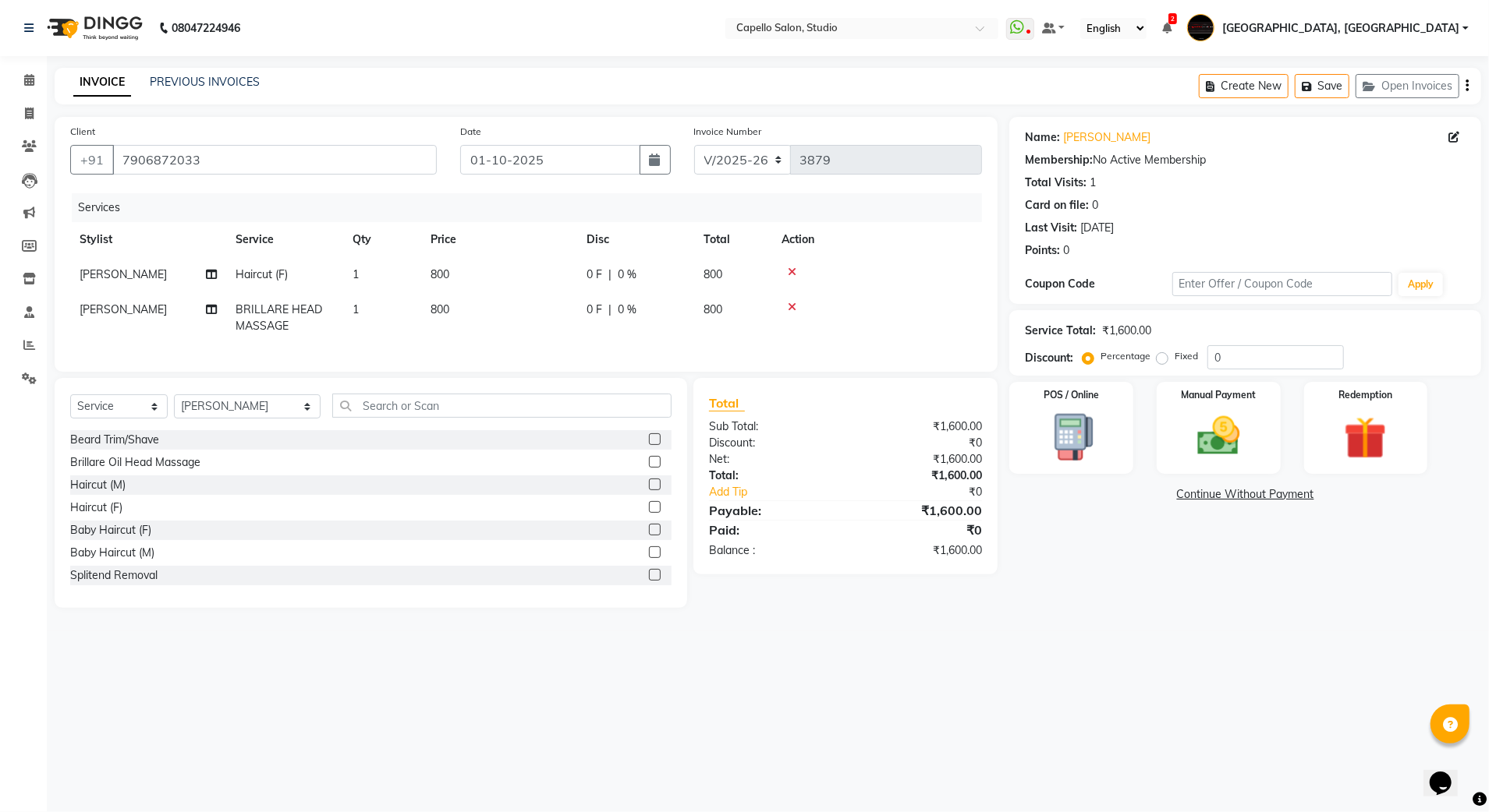
click at [795, 306] on icon at bounding box center [791, 307] width 9 height 11
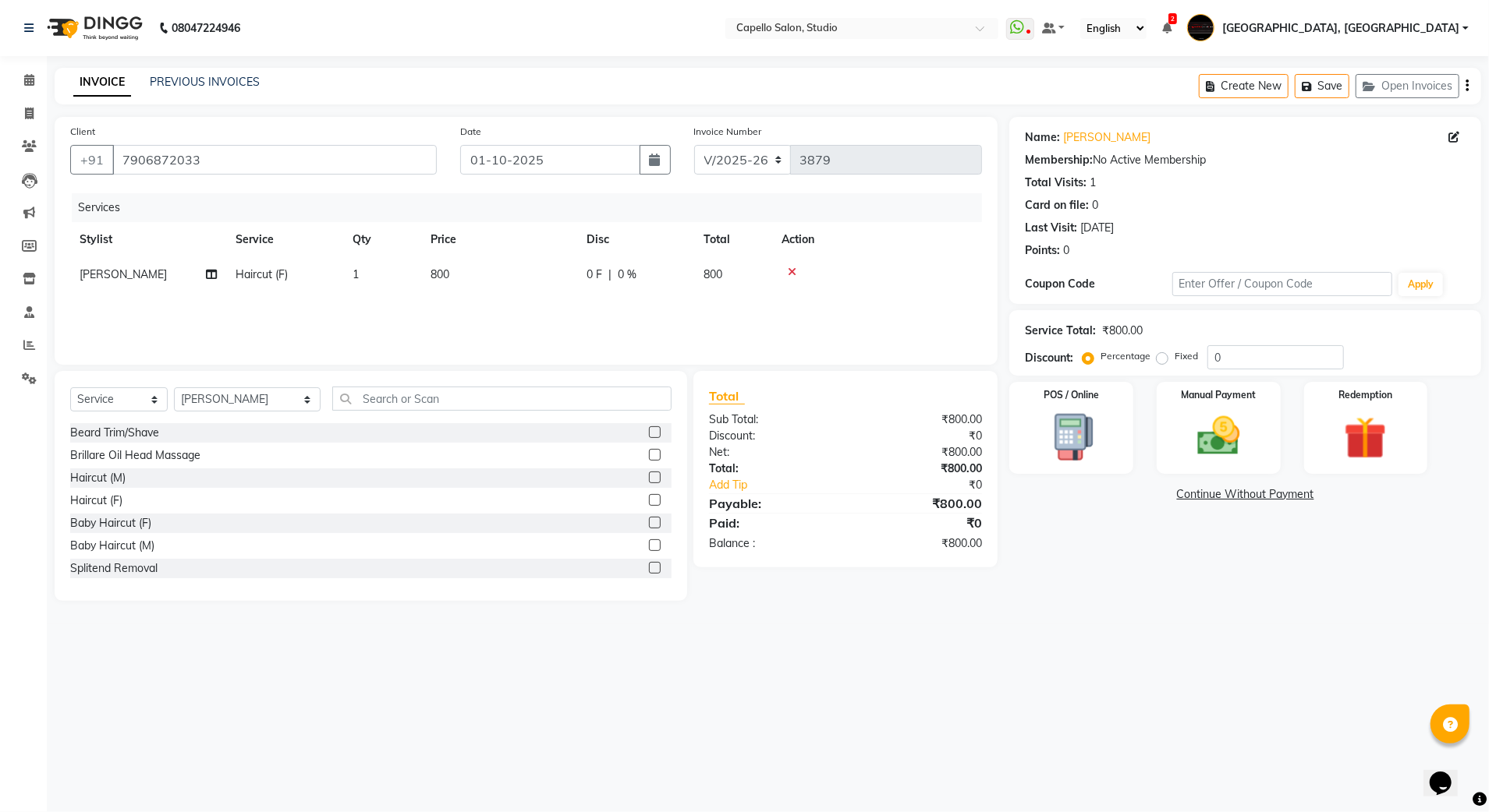
click at [295, 281] on td "Haircut (F)" at bounding box center [284, 275] width 117 height 35
select select "51825"
drag, startPoint x: 325, startPoint y: 279, endPoint x: 287, endPoint y: 295, distance: 41.2
click at [322, 279] on span "Haircut (F) x" at bounding box center [322, 282] width 172 height 30
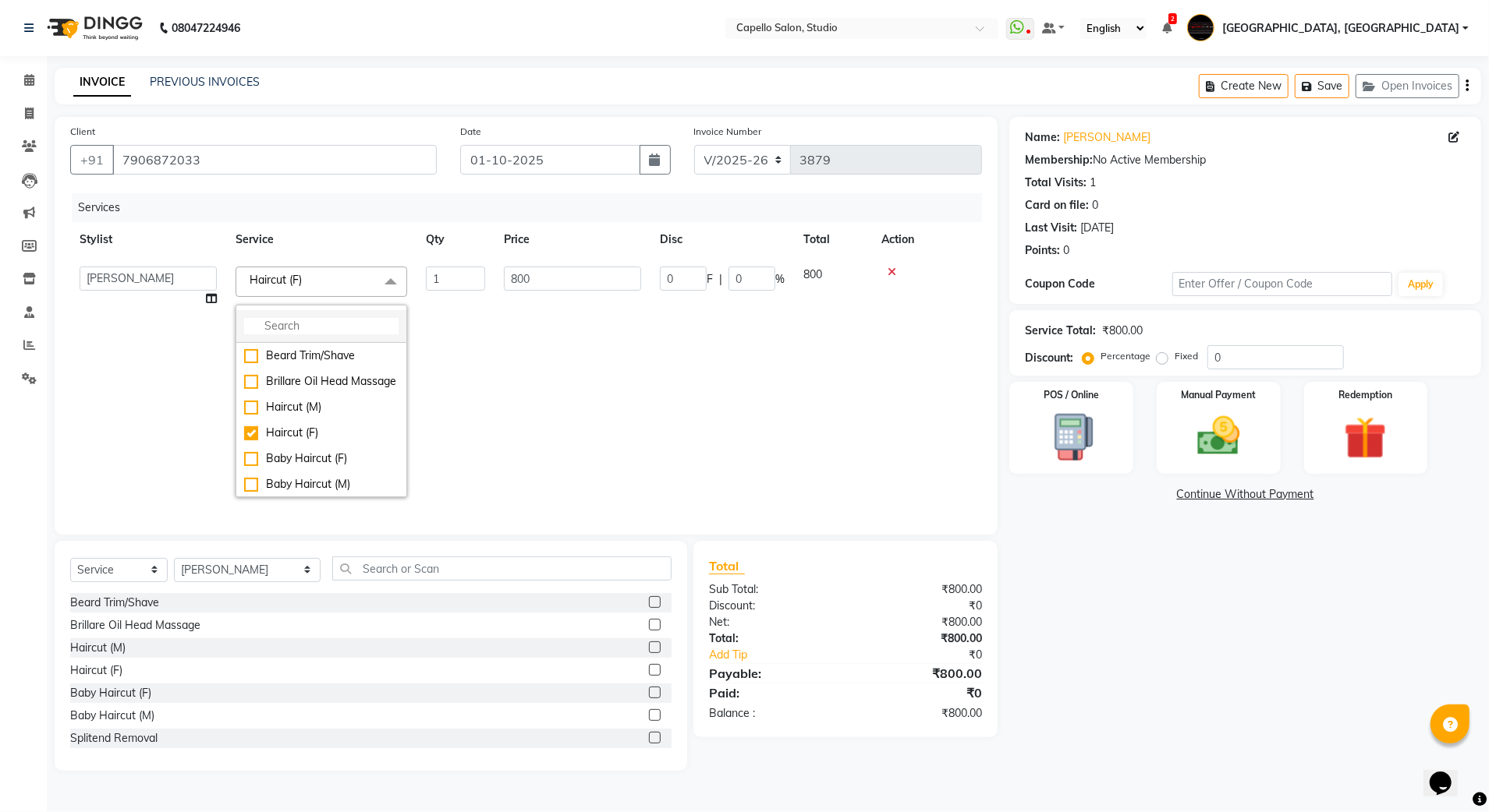
click at [276, 333] on input "multiselect-search" at bounding box center [321, 326] width 155 height 16
type input "ker"
click at [363, 438] on div "Keratin Spa (F)*" at bounding box center [321, 446] width 155 height 16
type input "1800"
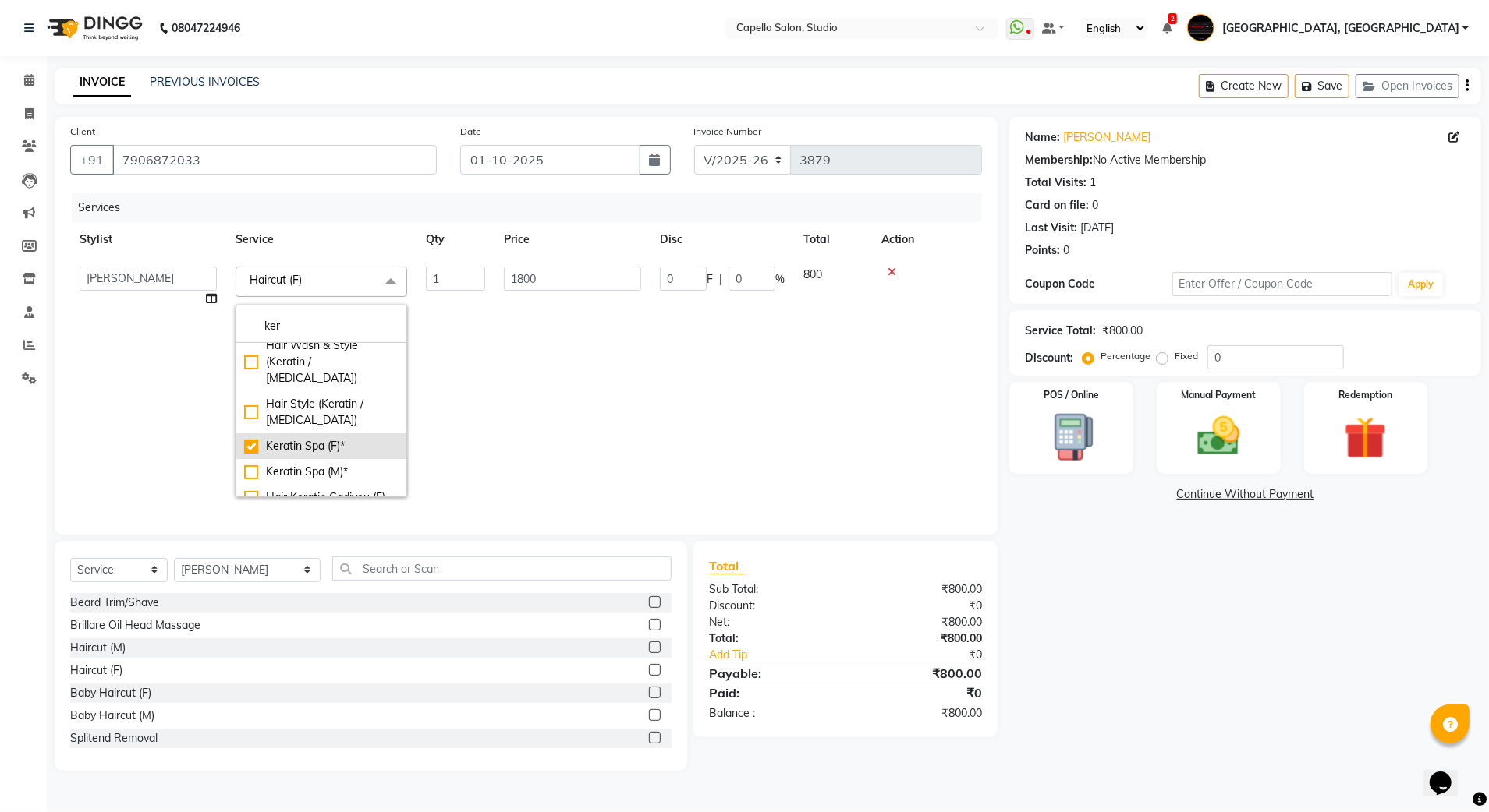
checkbox input "true"
drag, startPoint x: 557, startPoint y: 278, endPoint x: 463, endPoint y: 272, distance: 94.2
click at [463, 272] on tr "Admin [PERSON_NAME] [PERSON_NAME] Studio, Shivaji Nagar [PERSON_NAME] NIMBULKAR…" at bounding box center [526, 383] width 911 height 250
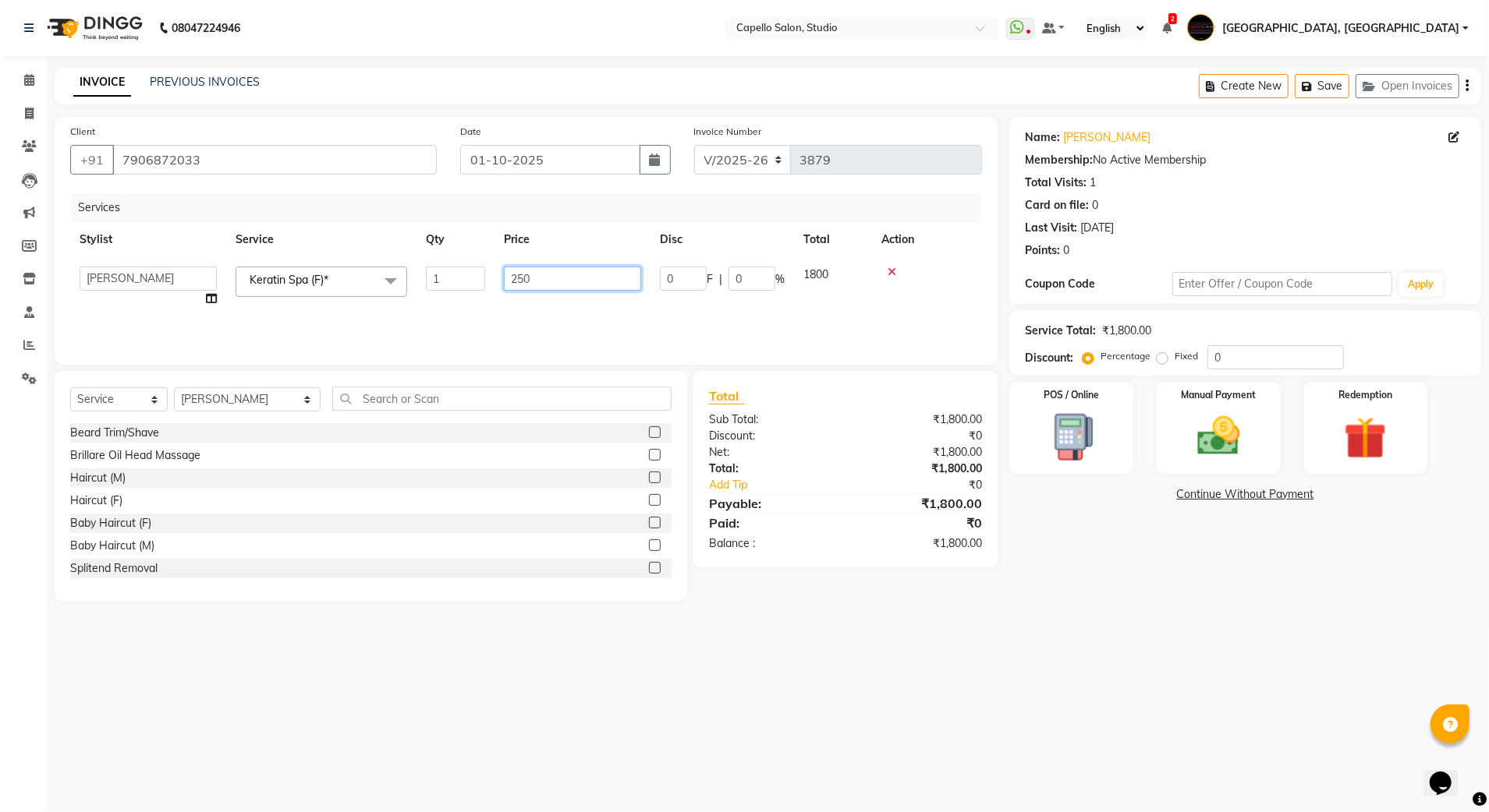
type input "2500"
click at [1167, 718] on div "08047224946 Select Location × Capello Salon, Studio WhatsApp Status ✕ Status: D…" at bounding box center [744, 406] width 1489 height 812
click at [1232, 456] on img at bounding box center [1218, 436] width 73 height 52
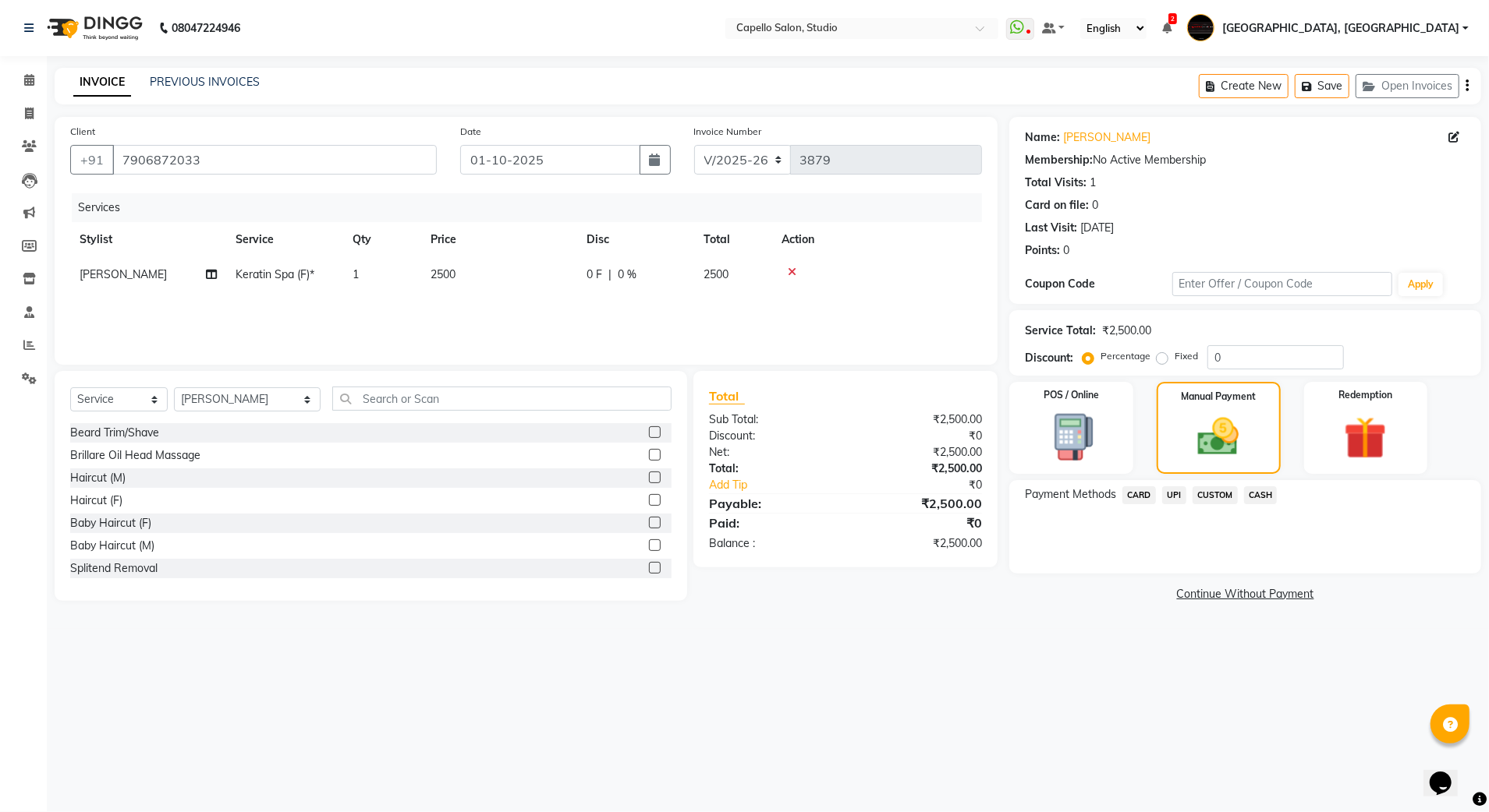
click at [1273, 491] on span "CASH" at bounding box center [1261, 495] width 34 height 18
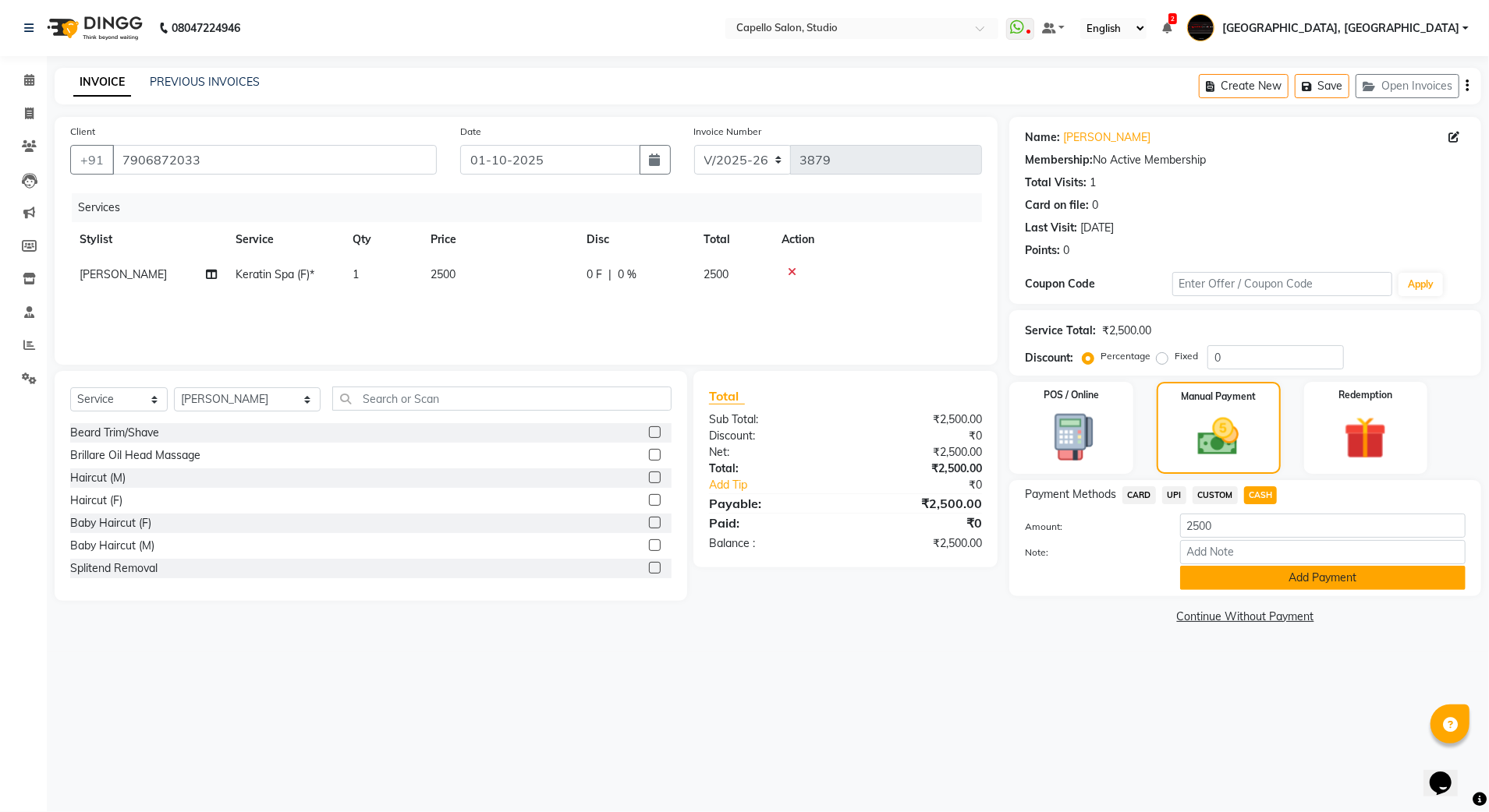
click at [1258, 584] on button "Add Payment" at bounding box center [1323, 578] width 286 height 24
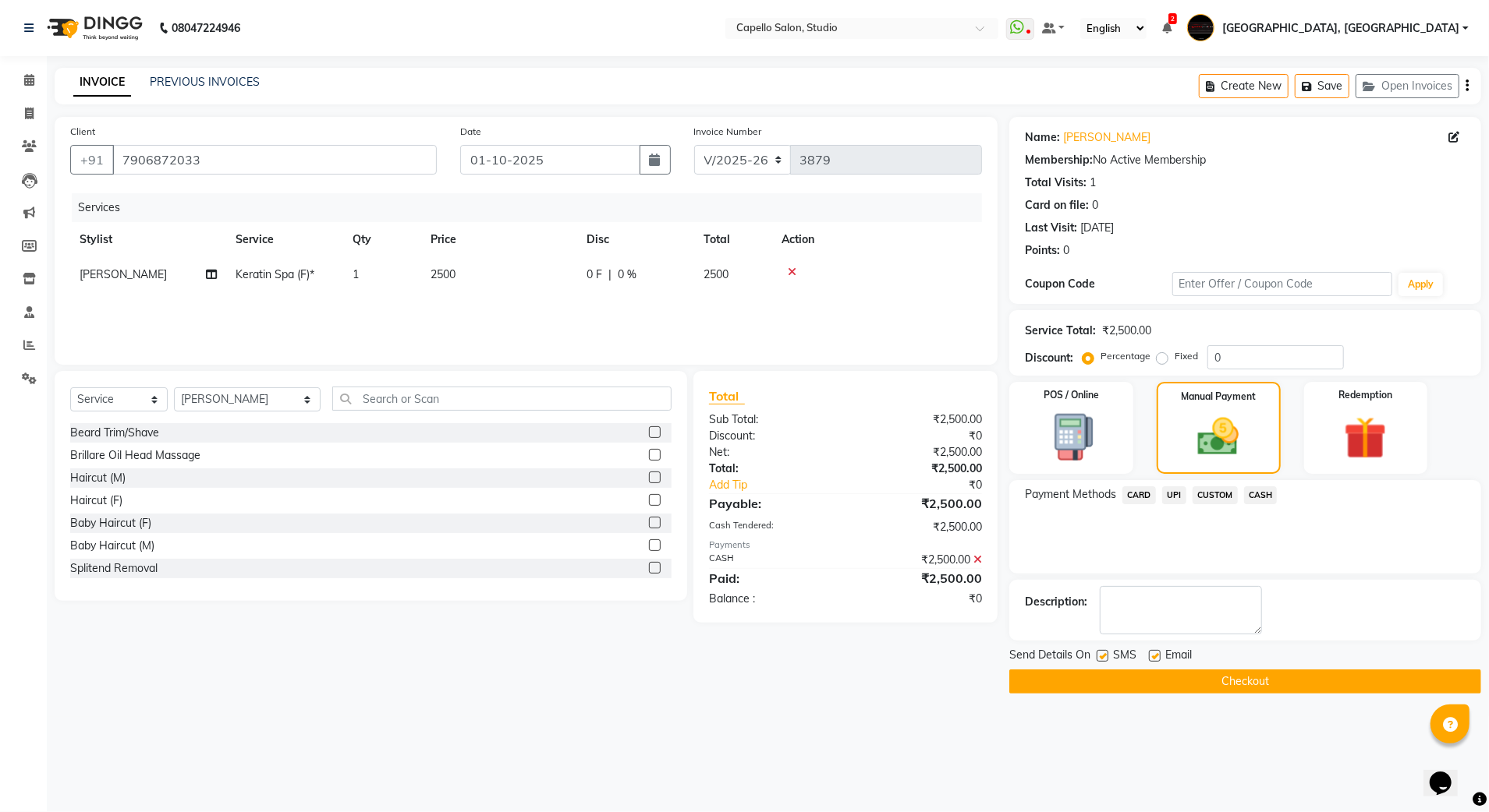
click at [1139, 705] on main "INVOICE PREVIOUS INVOICES Create New Save Open Invoices Client [PHONE_NUMBER] D…" at bounding box center [767, 393] width 1442 height 649
click at [1137, 681] on button "Checkout" at bounding box center [1245, 681] width 472 height 24
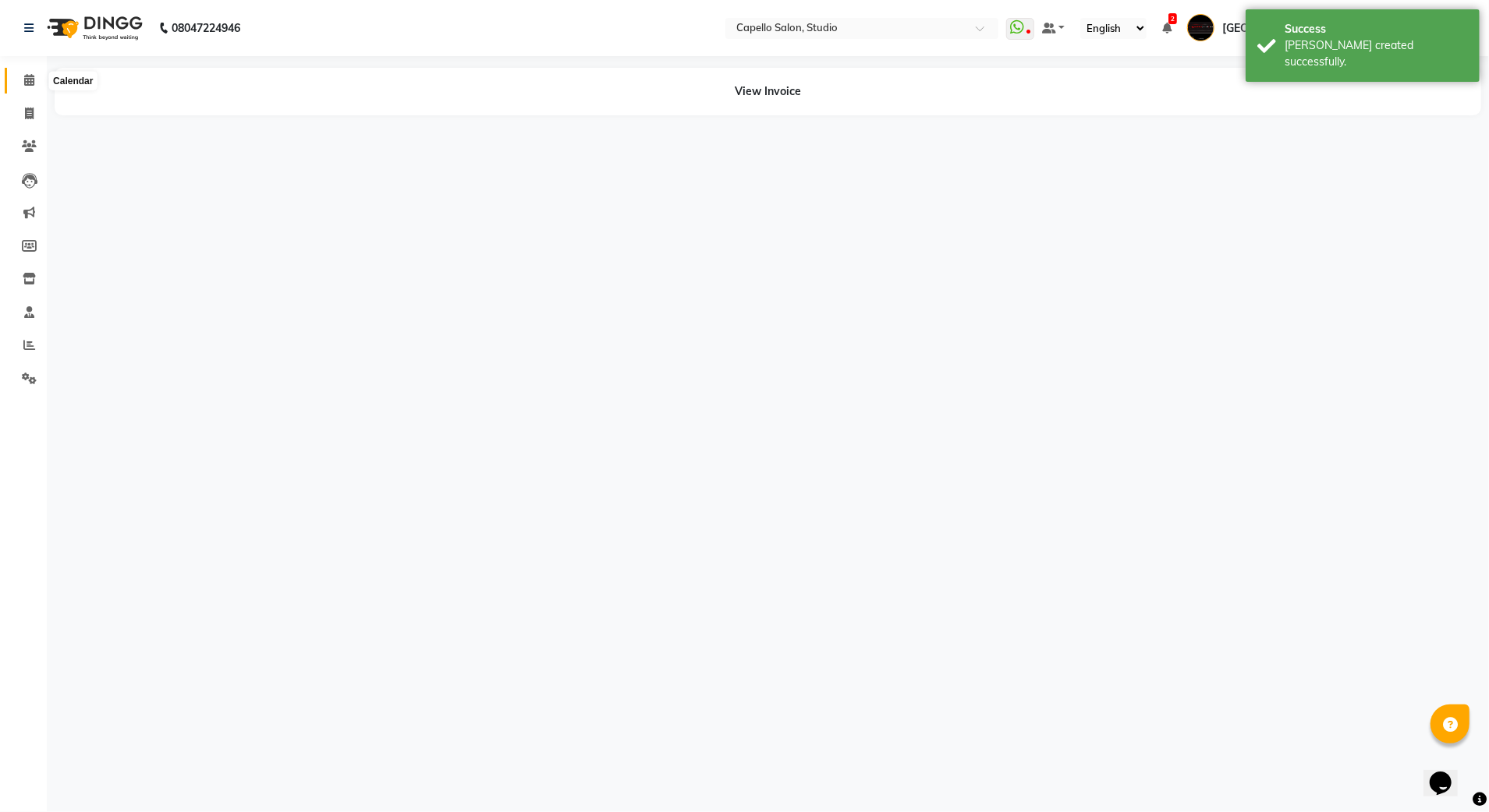
click at [20, 73] on span at bounding box center [29, 81] width 27 height 18
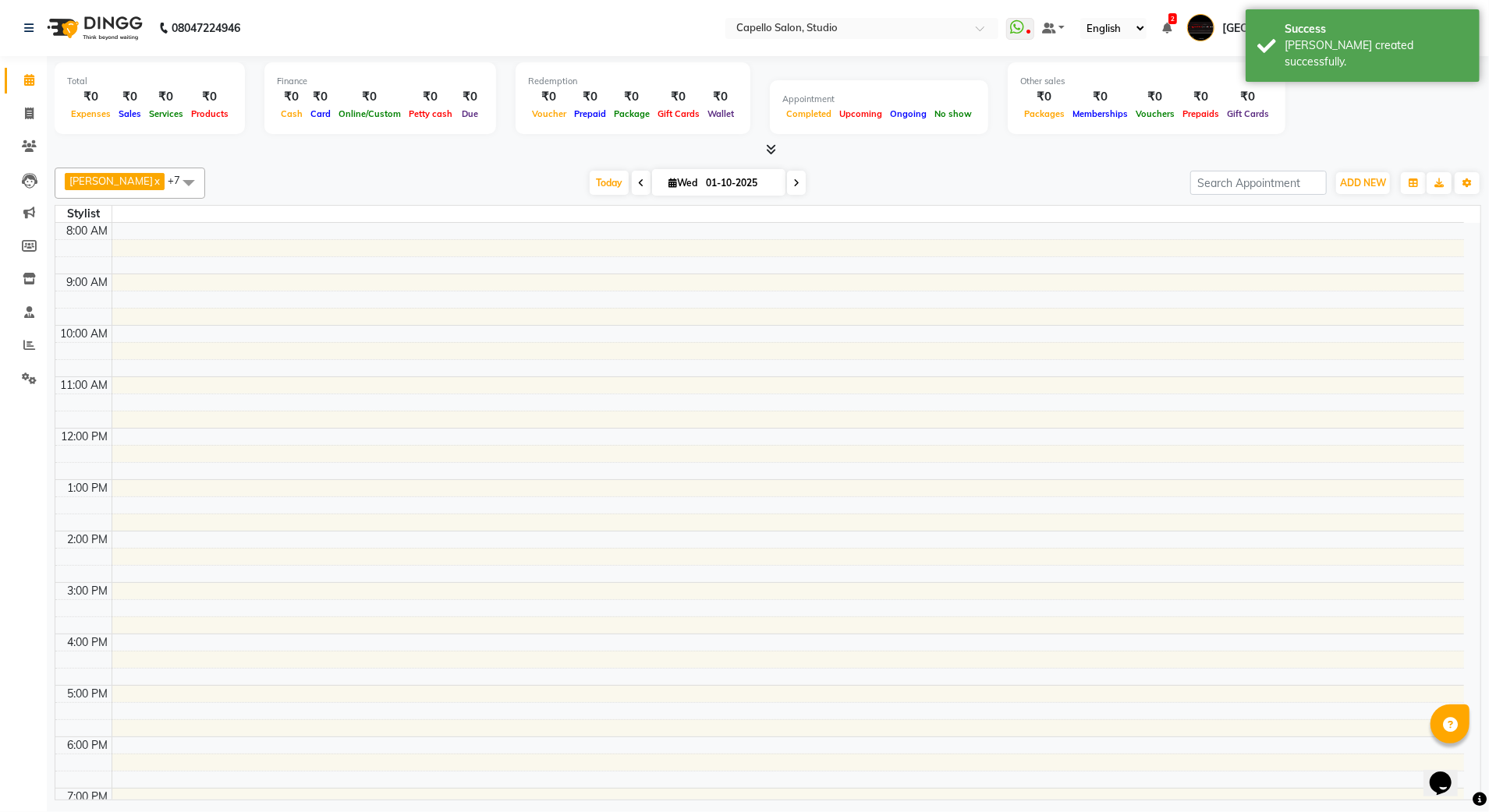
click at [1324, 39] on div "[PERSON_NAME] created successfully." at bounding box center [1376, 53] width 183 height 33
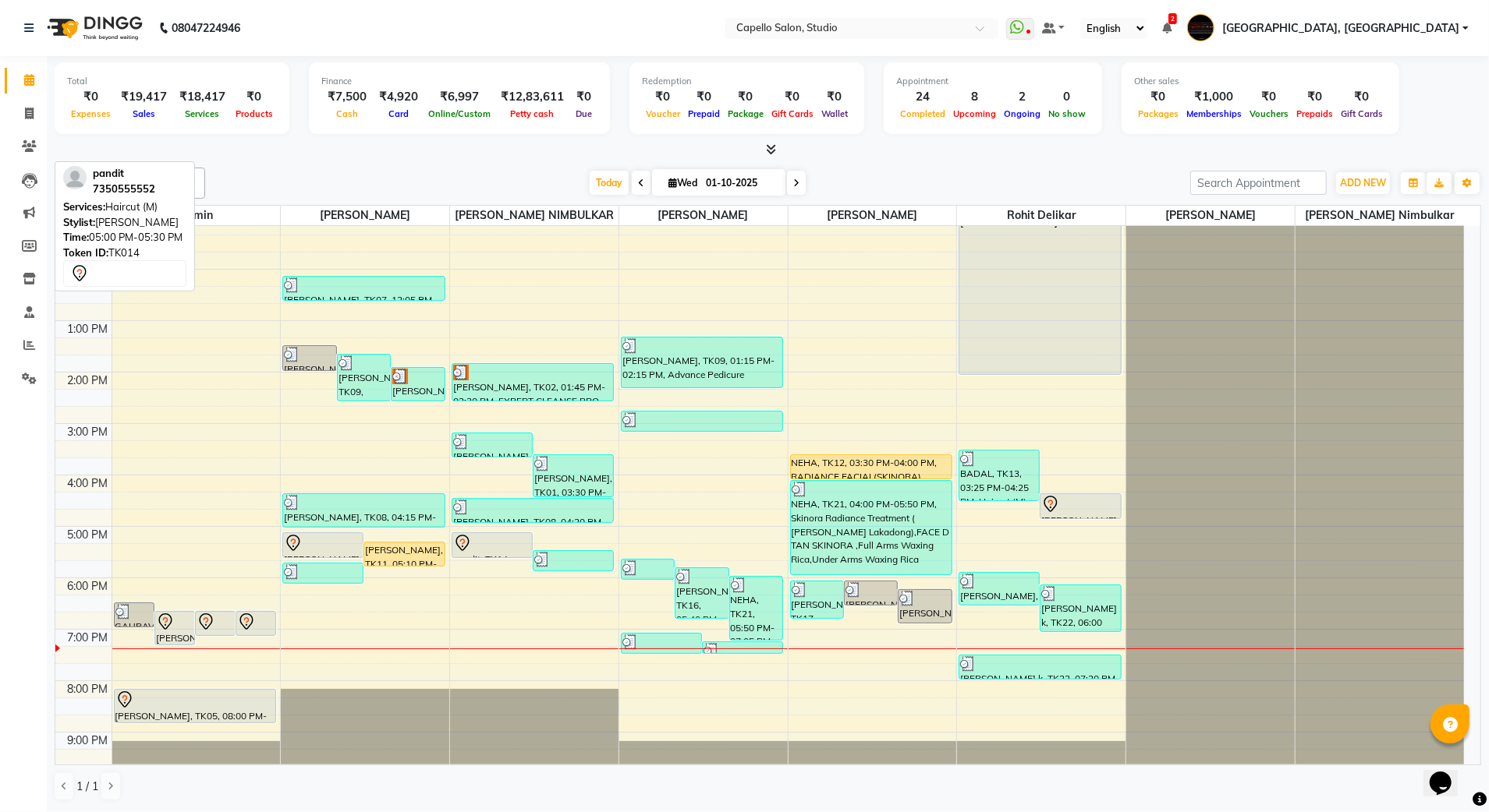
scroll to position [140, 0]
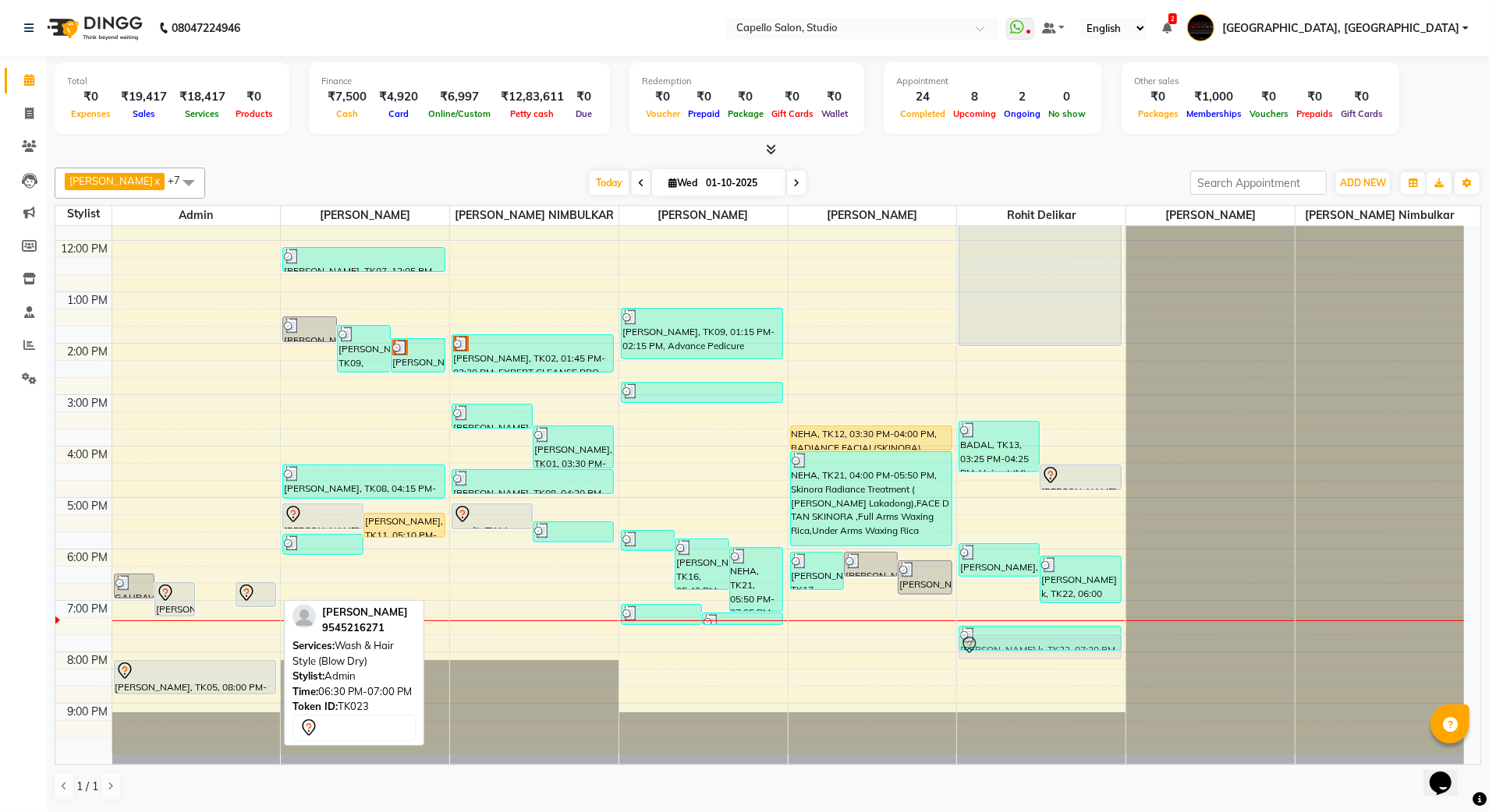
drag, startPoint x: 231, startPoint y: 589, endPoint x: 1001, endPoint y: 630, distance: 771.1
click at [1001, 630] on tr "GAURAV, TK18, 06:20 PM-06:50 PM, Haircut (M) [PERSON_NAME], TK19, 06:30 PM-07:1…" at bounding box center [759, 420] width 1409 height 668
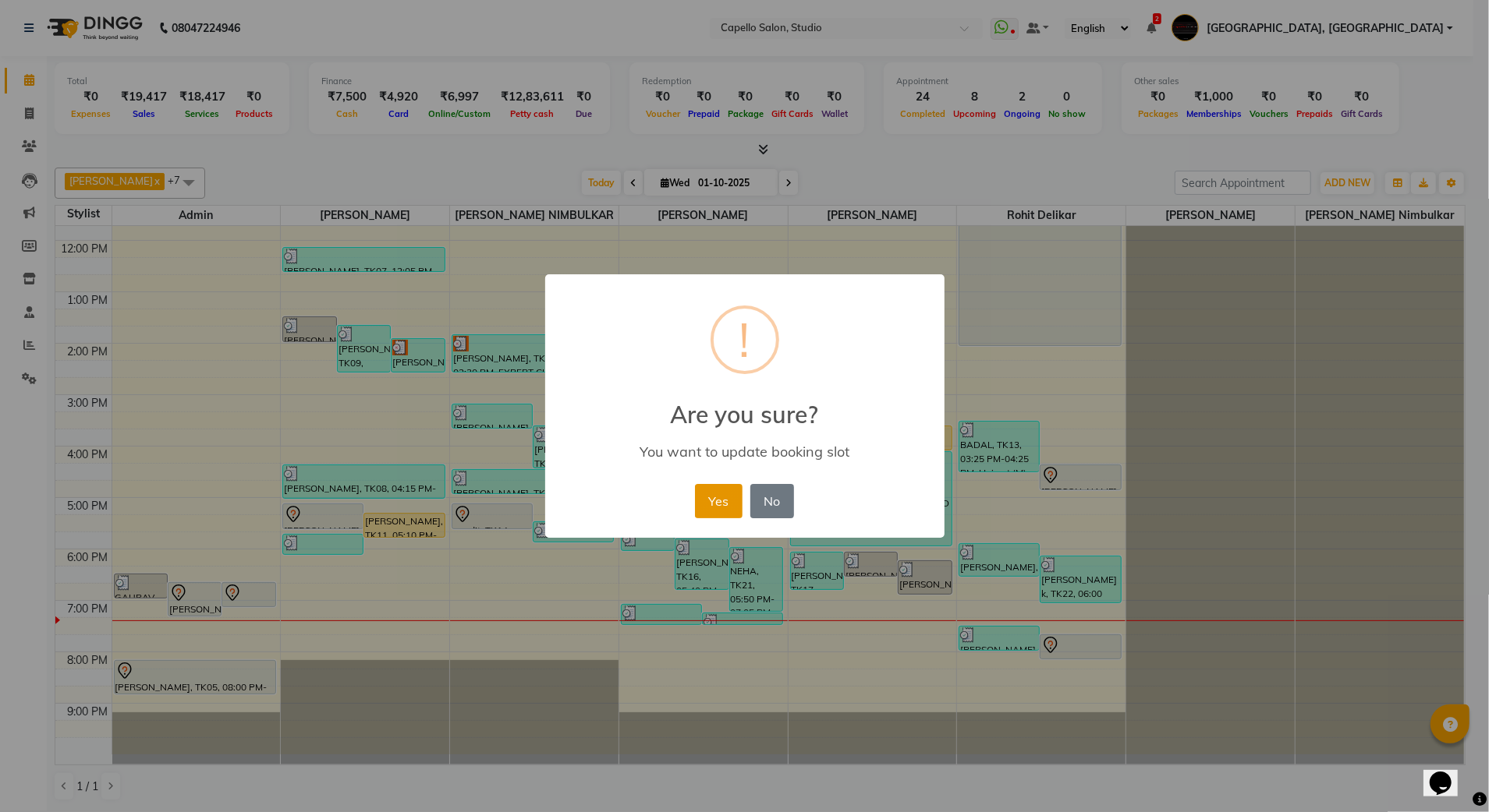
click at [716, 487] on button "Yes" at bounding box center [719, 501] width 48 height 34
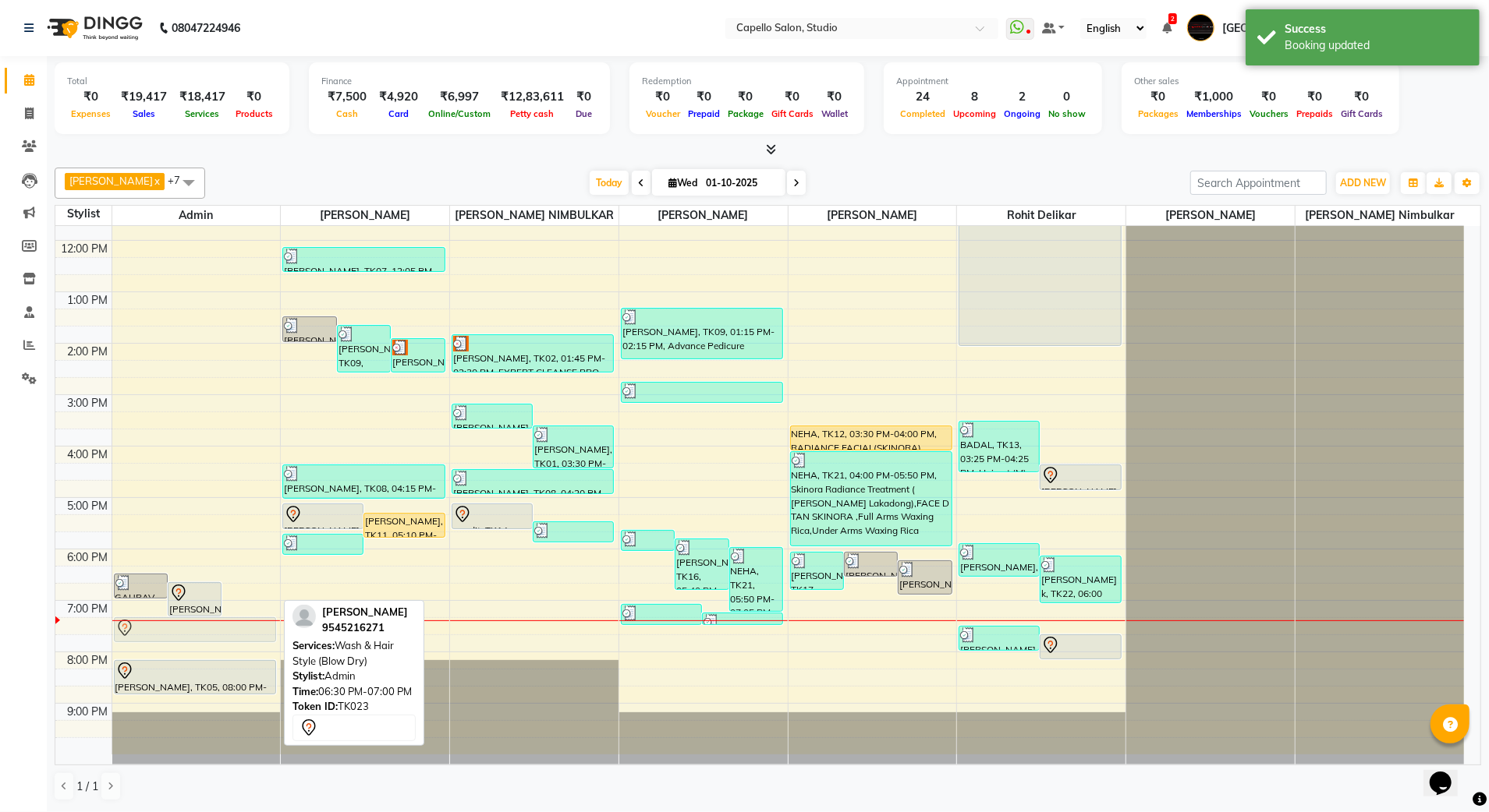
drag, startPoint x: 240, startPoint y: 598, endPoint x: 222, endPoint y: 555, distance: 46.6
click at [204, 634] on div "GAURAV, TK18, 06:20 PM-06:50 PM, Haircut (M) [PERSON_NAME], TK19, 06:30 PM-07:1…" at bounding box center [196, 420] width 169 height 668
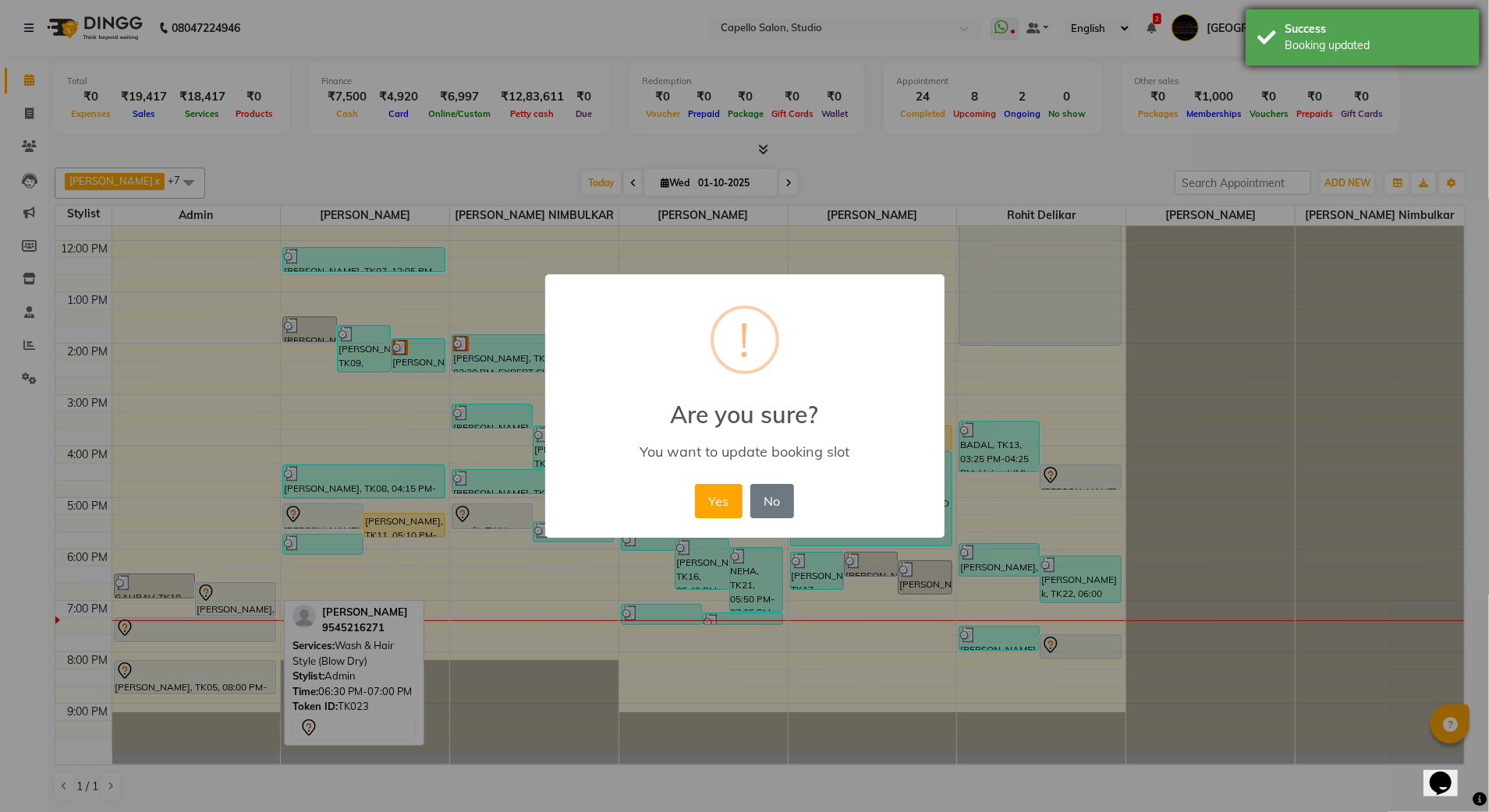
click at [1248, 20] on div "Success Booking updated" at bounding box center [1363, 37] width 234 height 56
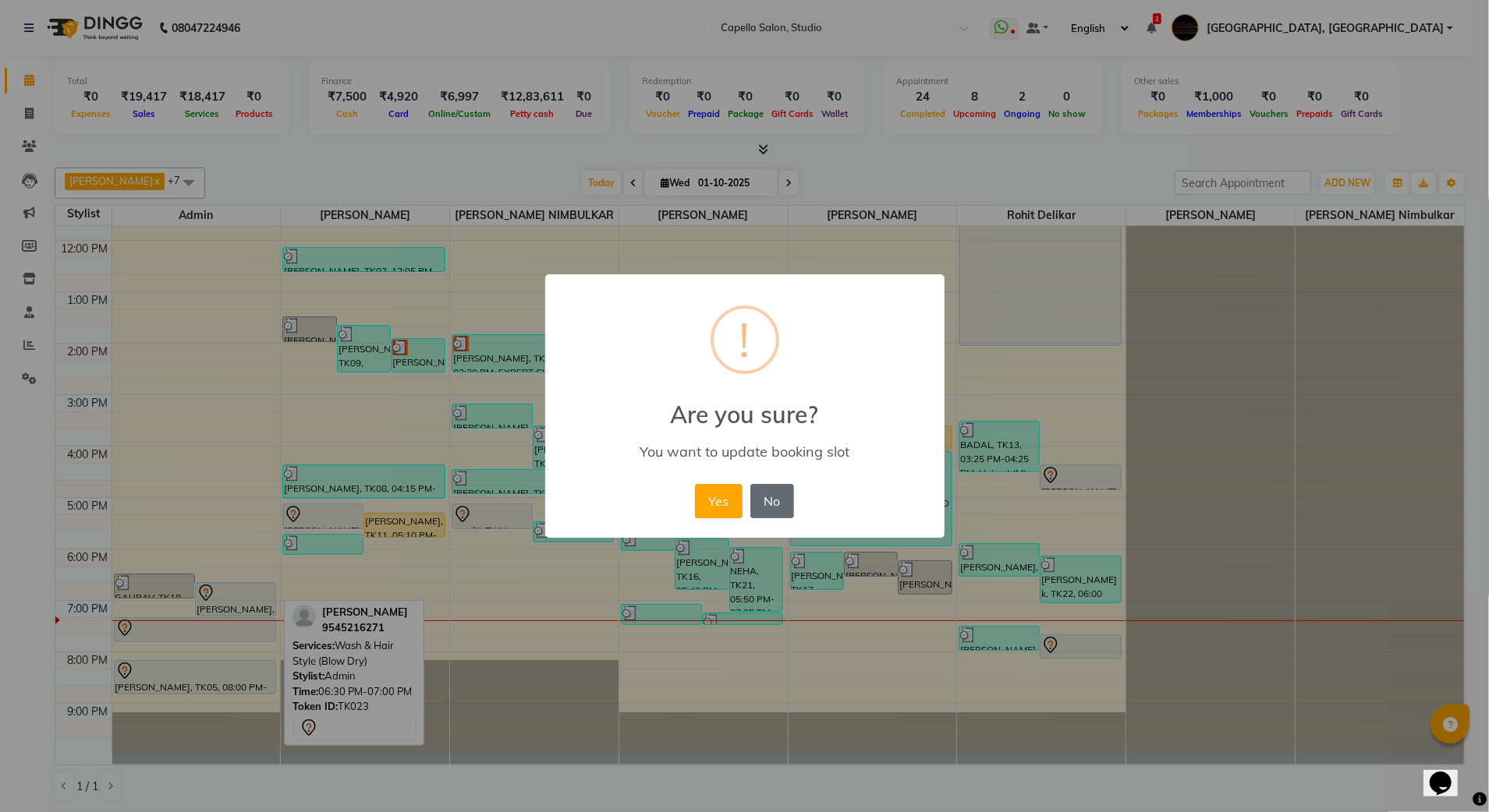
click at [765, 512] on button "No" at bounding box center [772, 501] width 44 height 34
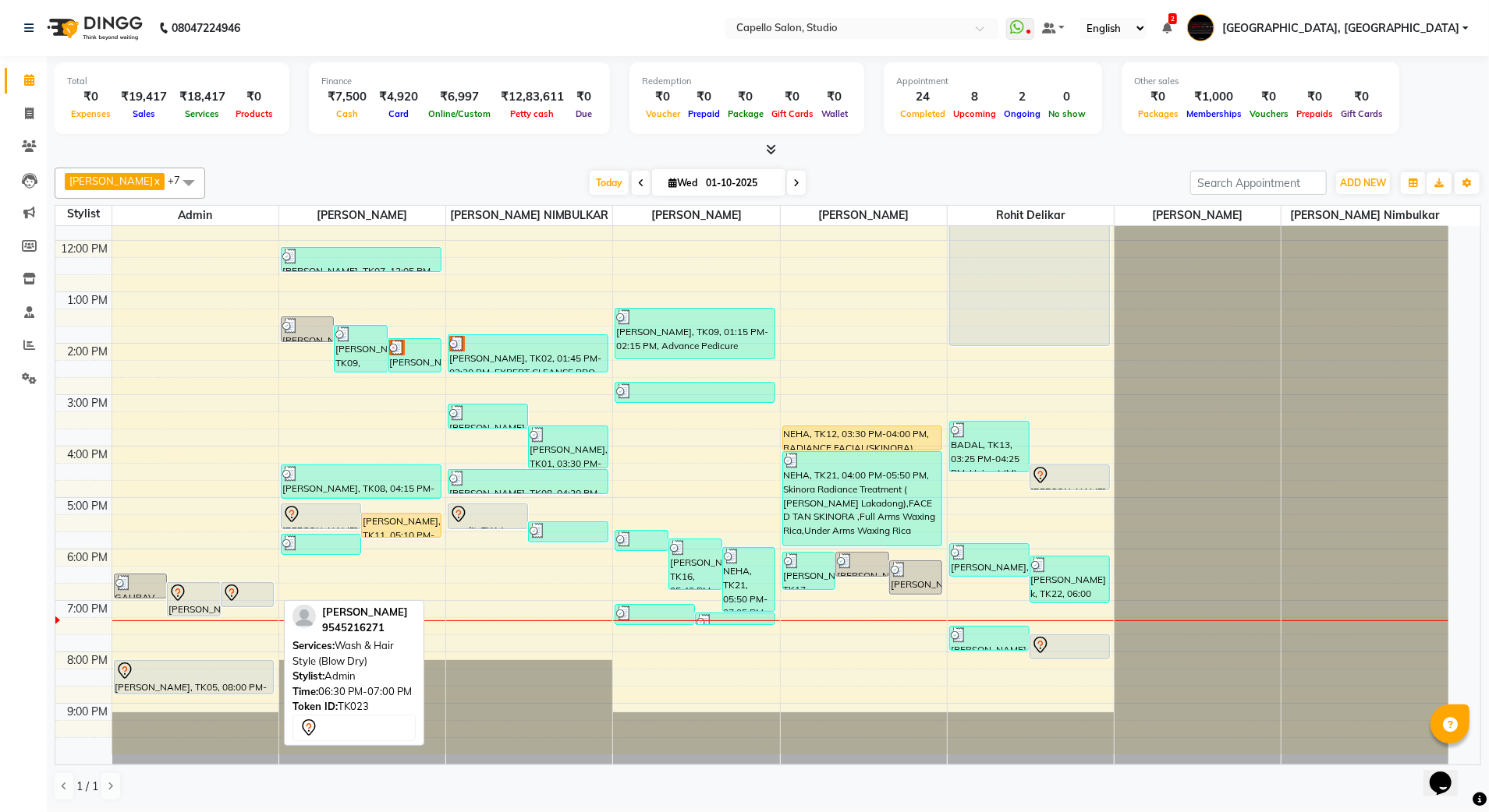
click at [179, 185] on span at bounding box center [188, 183] width 31 height 30
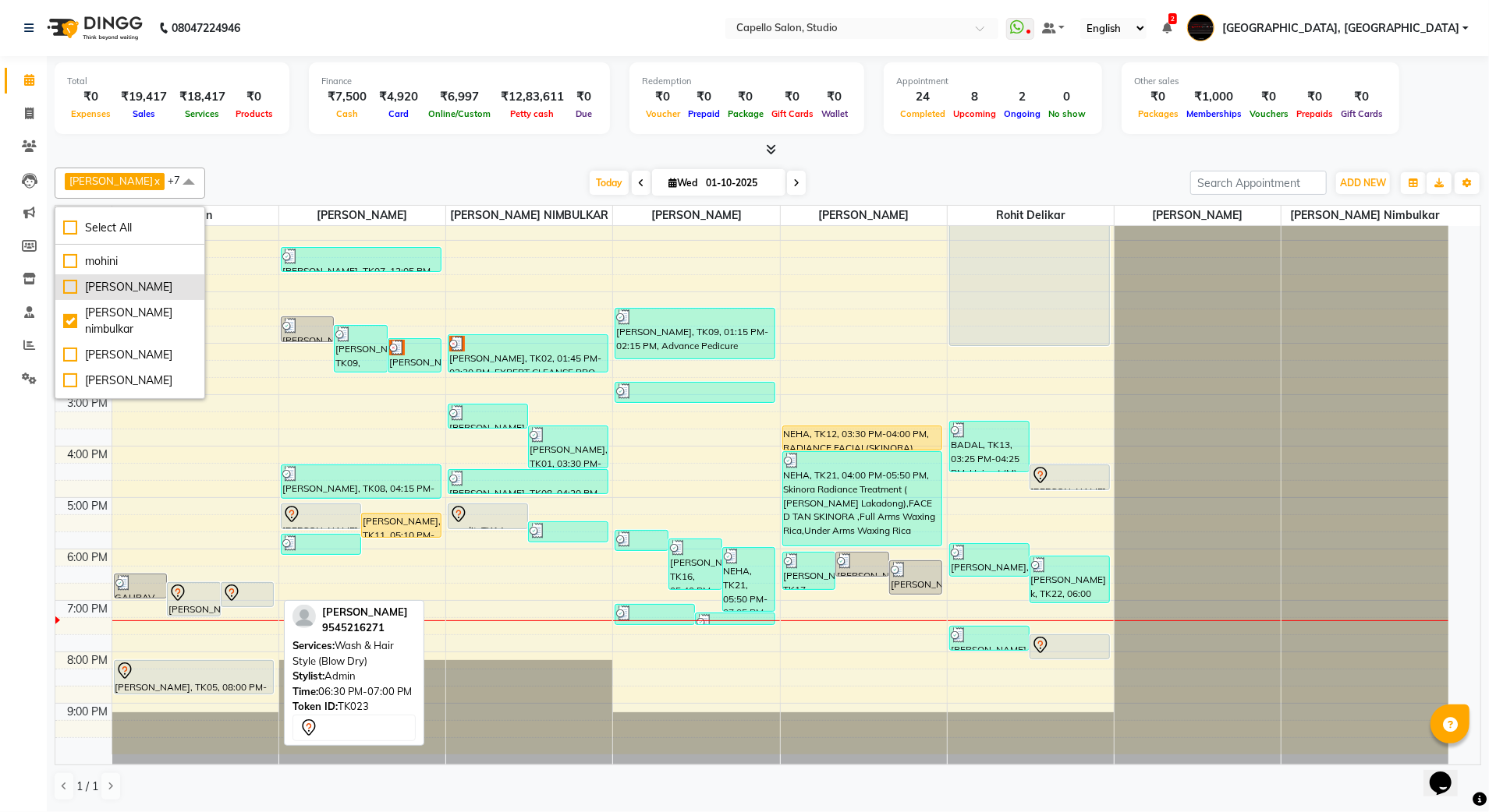
scroll to position [398, 0]
click at [111, 352] on div "[PERSON_NAME]" at bounding box center [129, 360] width 133 height 16
checkbox input "true"
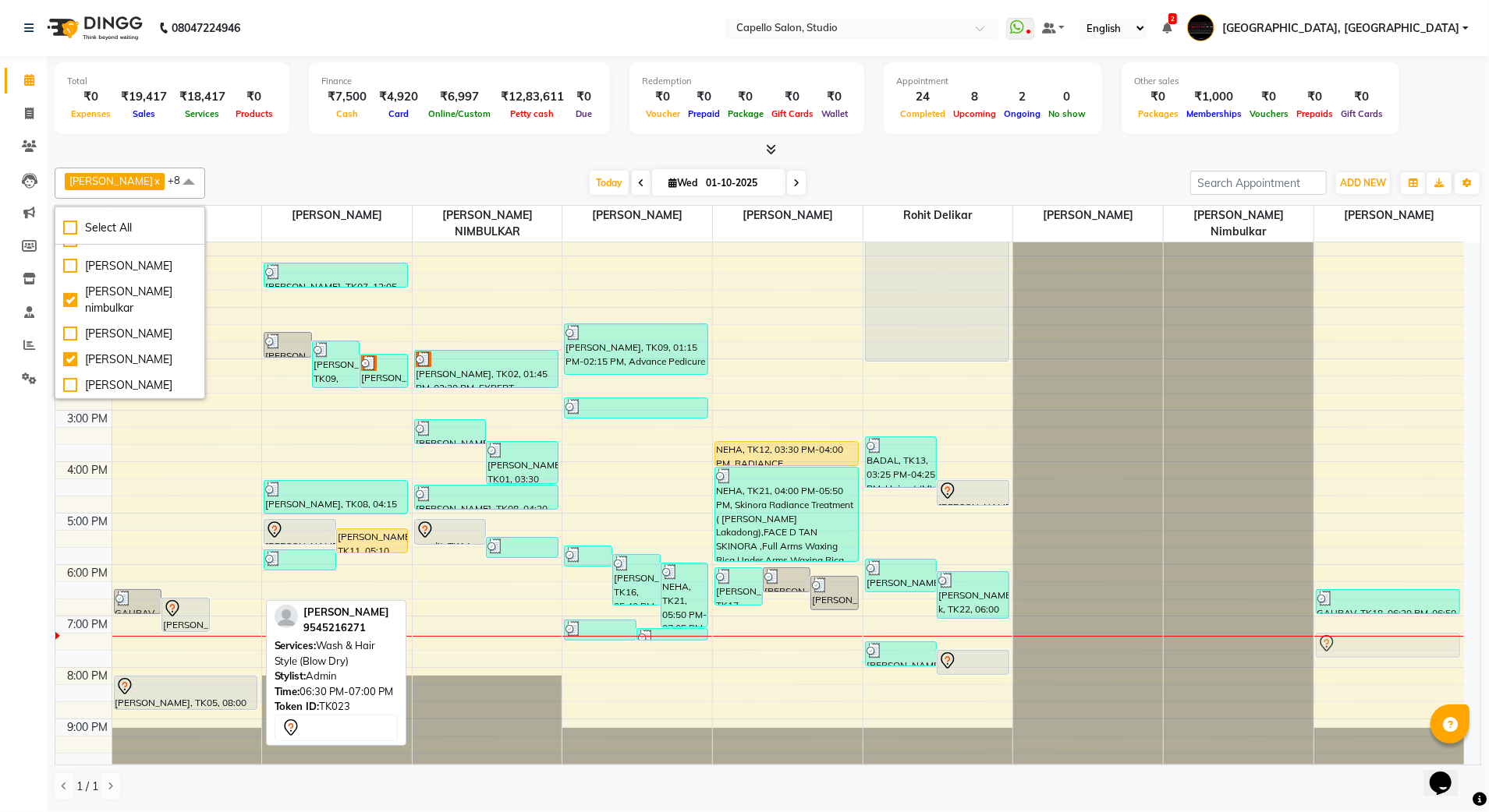
drag, startPoint x: 219, startPoint y: 597, endPoint x: 1356, endPoint y: 634, distance: 1137.6
click at [1356, 634] on tr "GAURAV, TK18, 06:20 PM-06:50 PM, Haircut (M) [PERSON_NAME], TK19, 06:30 PM-07:1…" at bounding box center [759, 435] width 1409 height 668
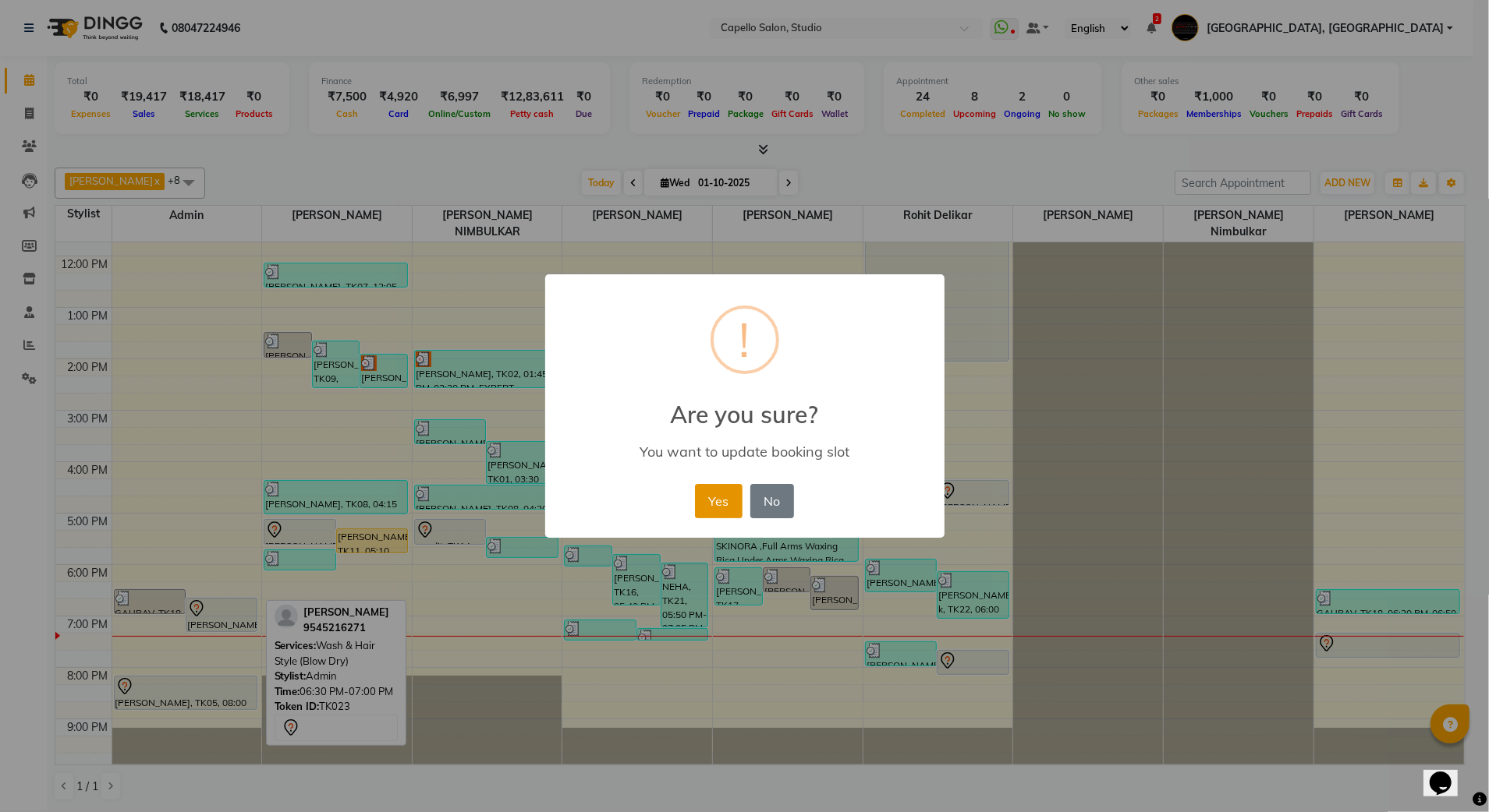
click at [718, 496] on button "Yes" at bounding box center [719, 501] width 48 height 34
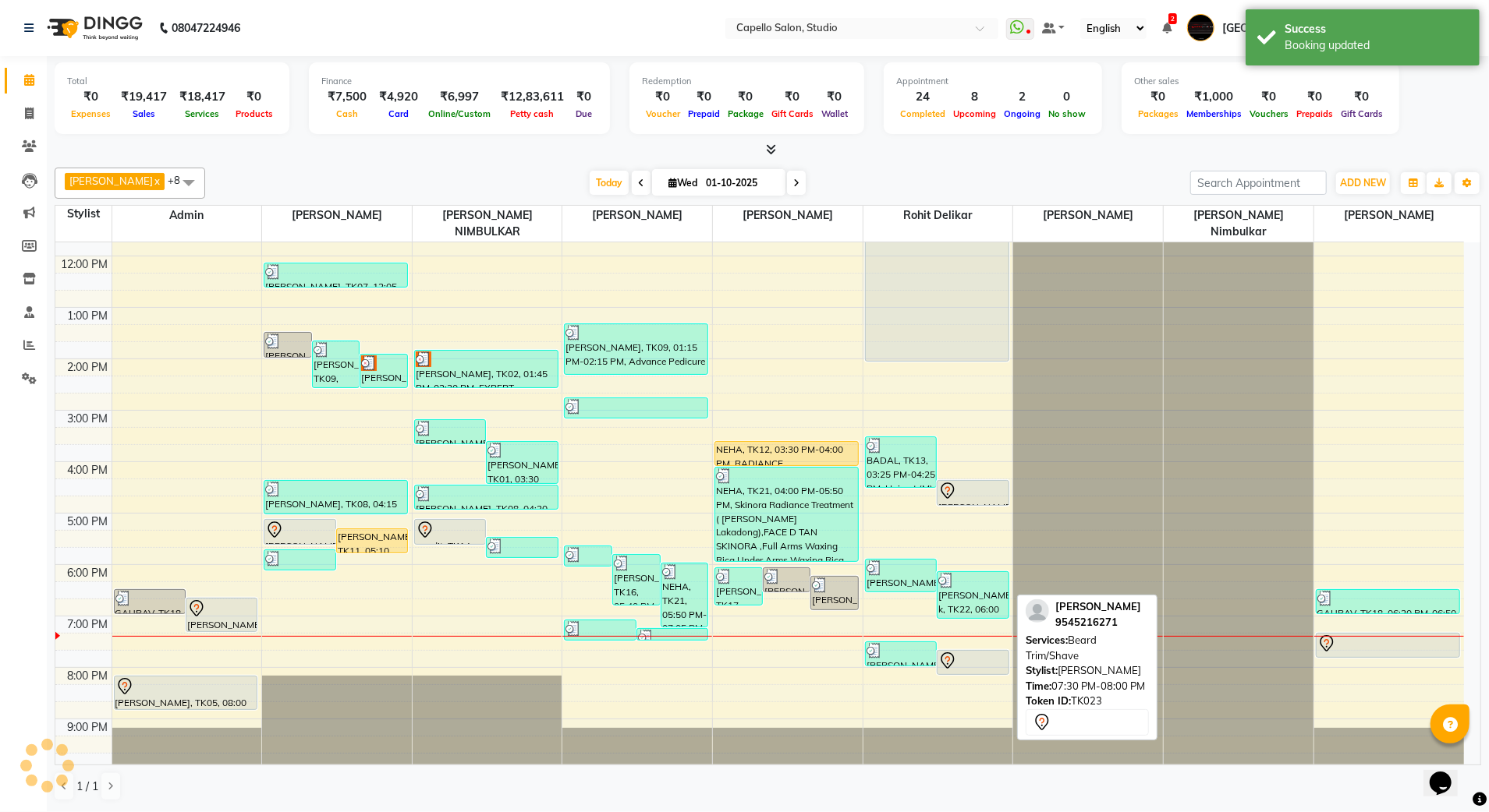
click at [984, 652] on div at bounding box center [972, 661] width 69 height 19
click at [962, 652] on div at bounding box center [972, 661] width 69 height 19
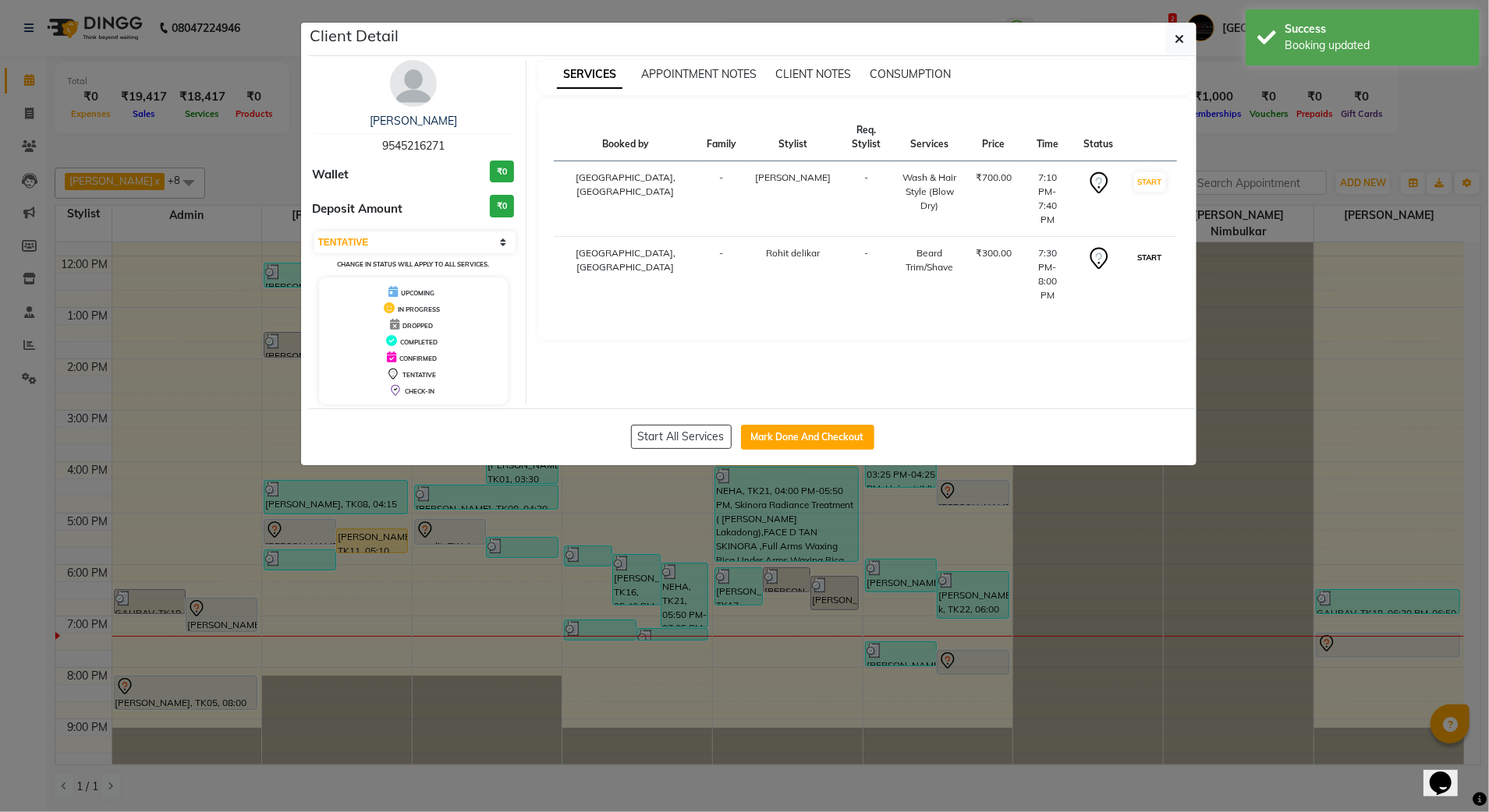
click at [1137, 248] on button "START" at bounding box center [1150, 258] width 32 height 20
click at [1137, 187] on button "START" at bounding box center [1150, 182] width 32 height 20
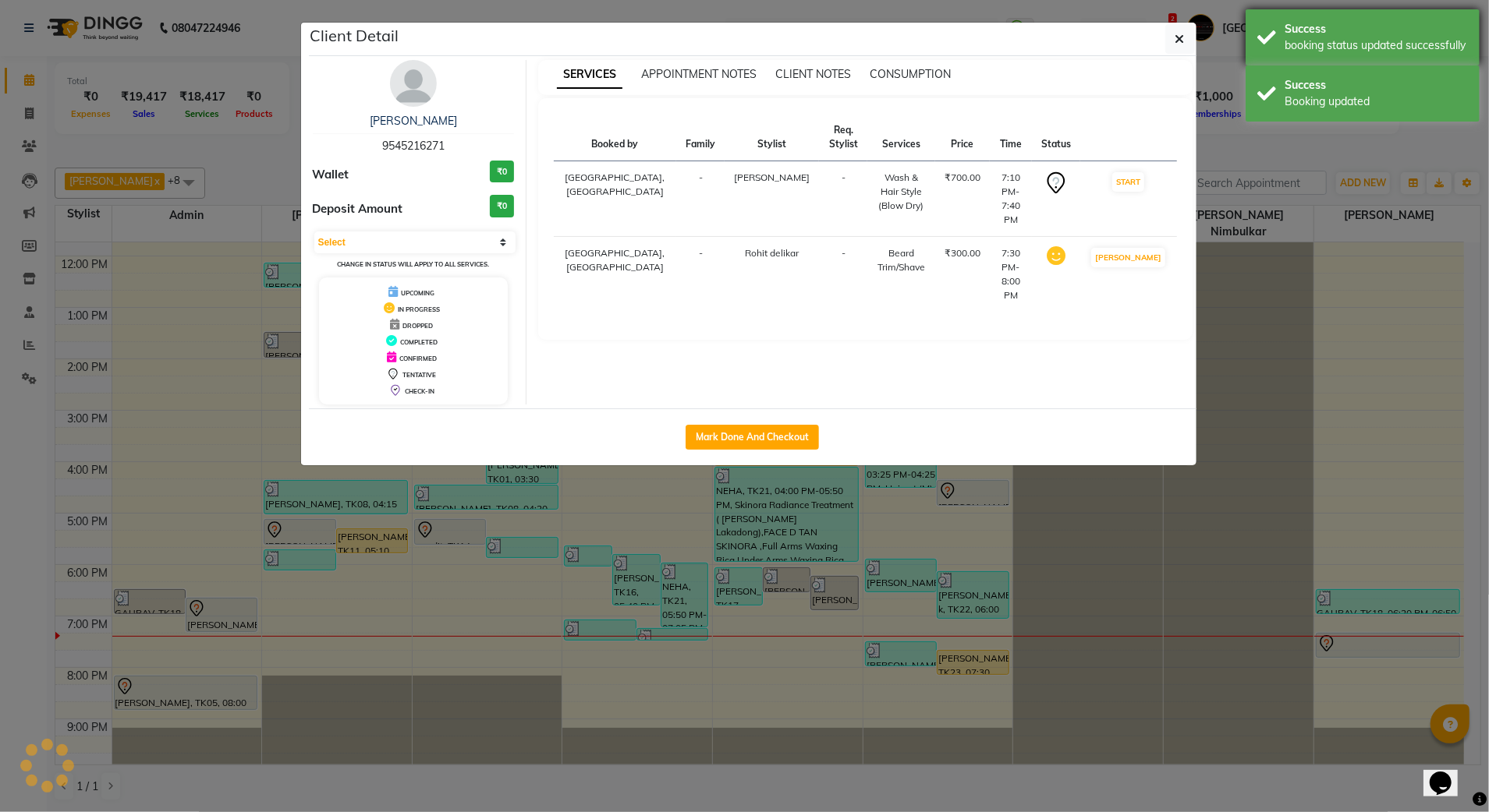
drag, startPoint x: 1282, startPoint y: 101, endPoint x: 1285, endPoint y: 62, distance: 39.1
click at [1282, 101] on div "Success Booking updated" at bounding box center [1363, 94] width 234 height 56
select select "1"
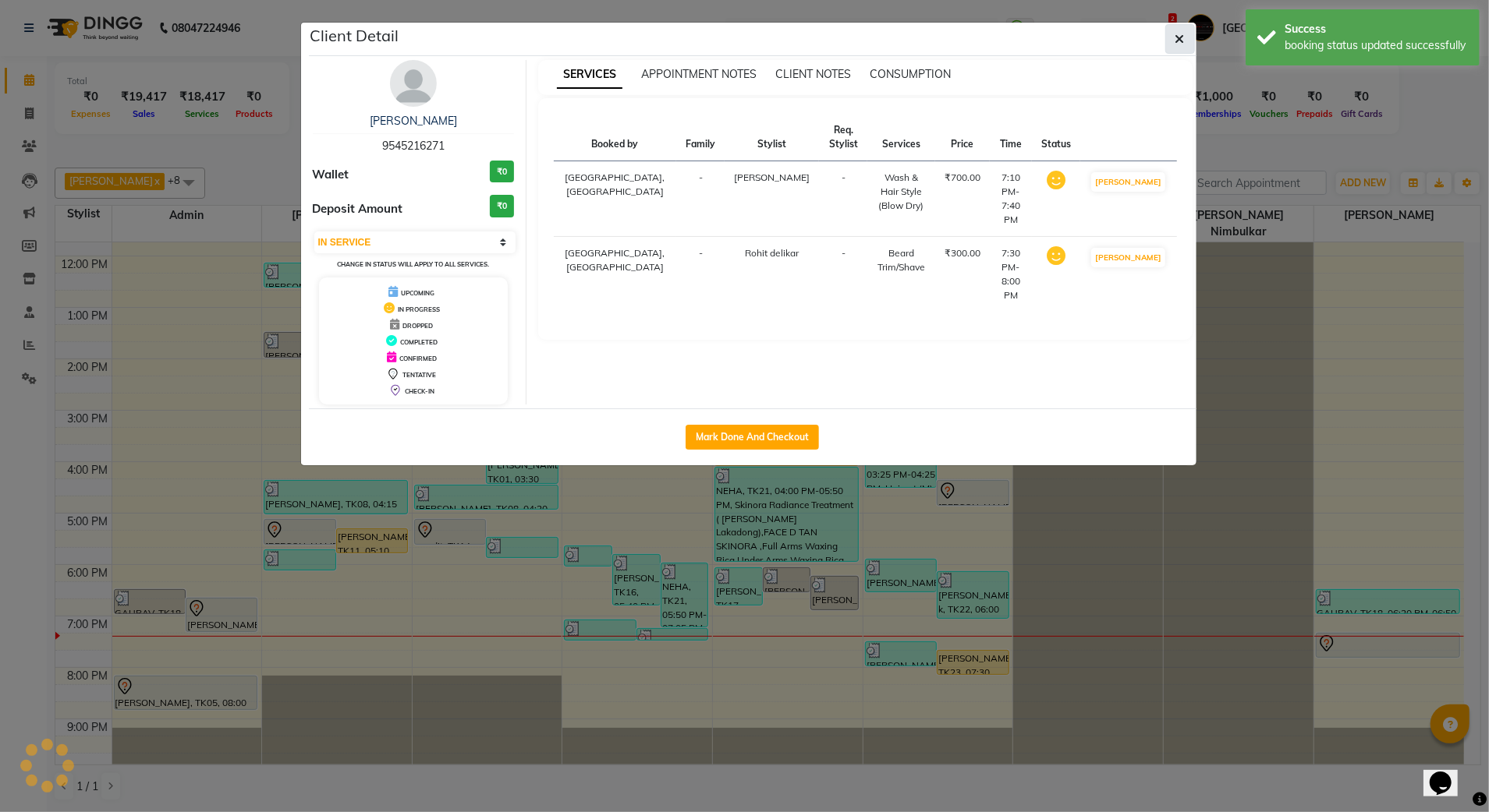
click at [1287, 39] on div "booking status updated successfully" at bounding box center [1376, 45] width 183 height 16
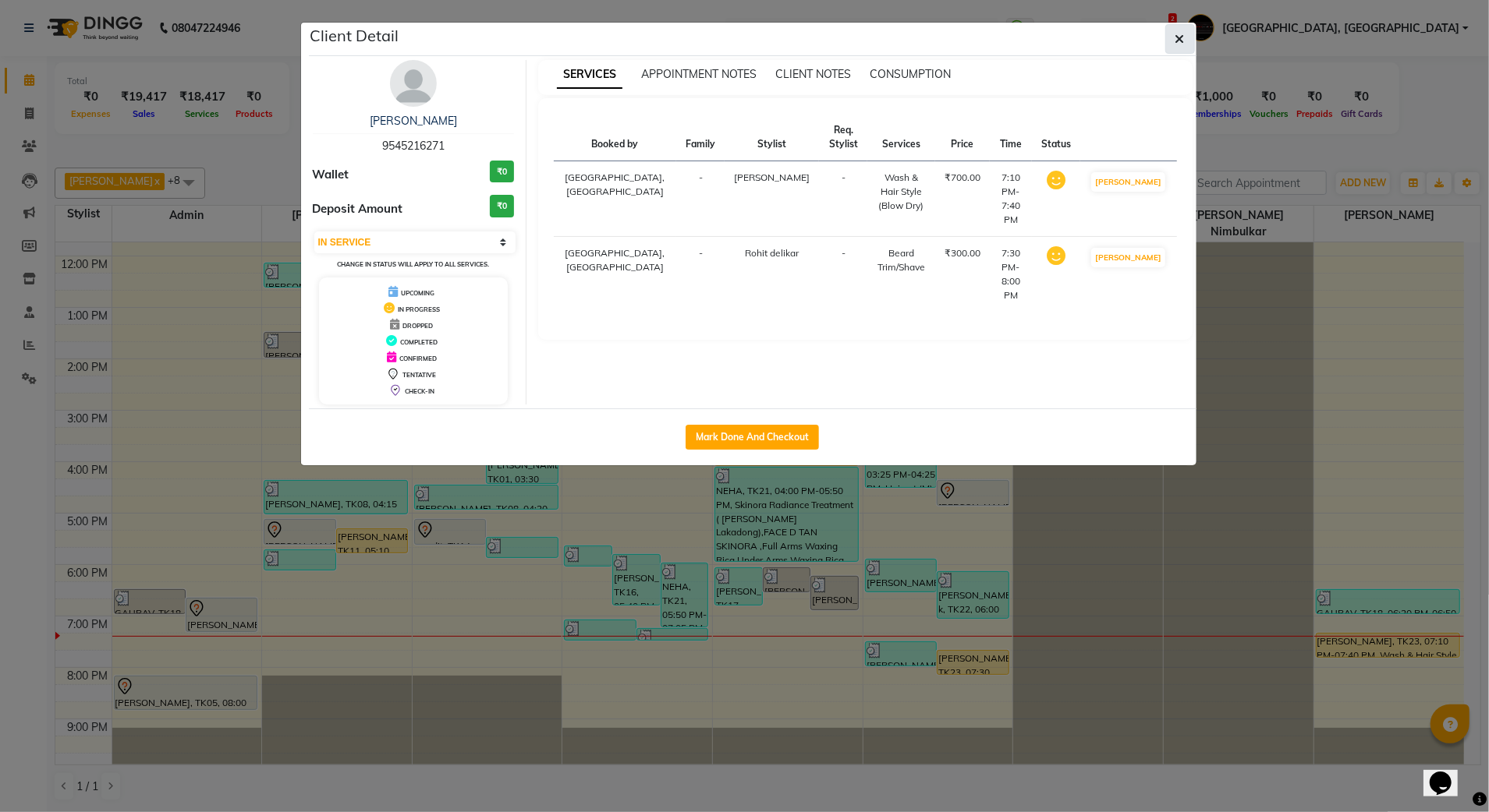
click at [1177, 51] on button "button" at bounding box center [1180, 39] width 30 height 30
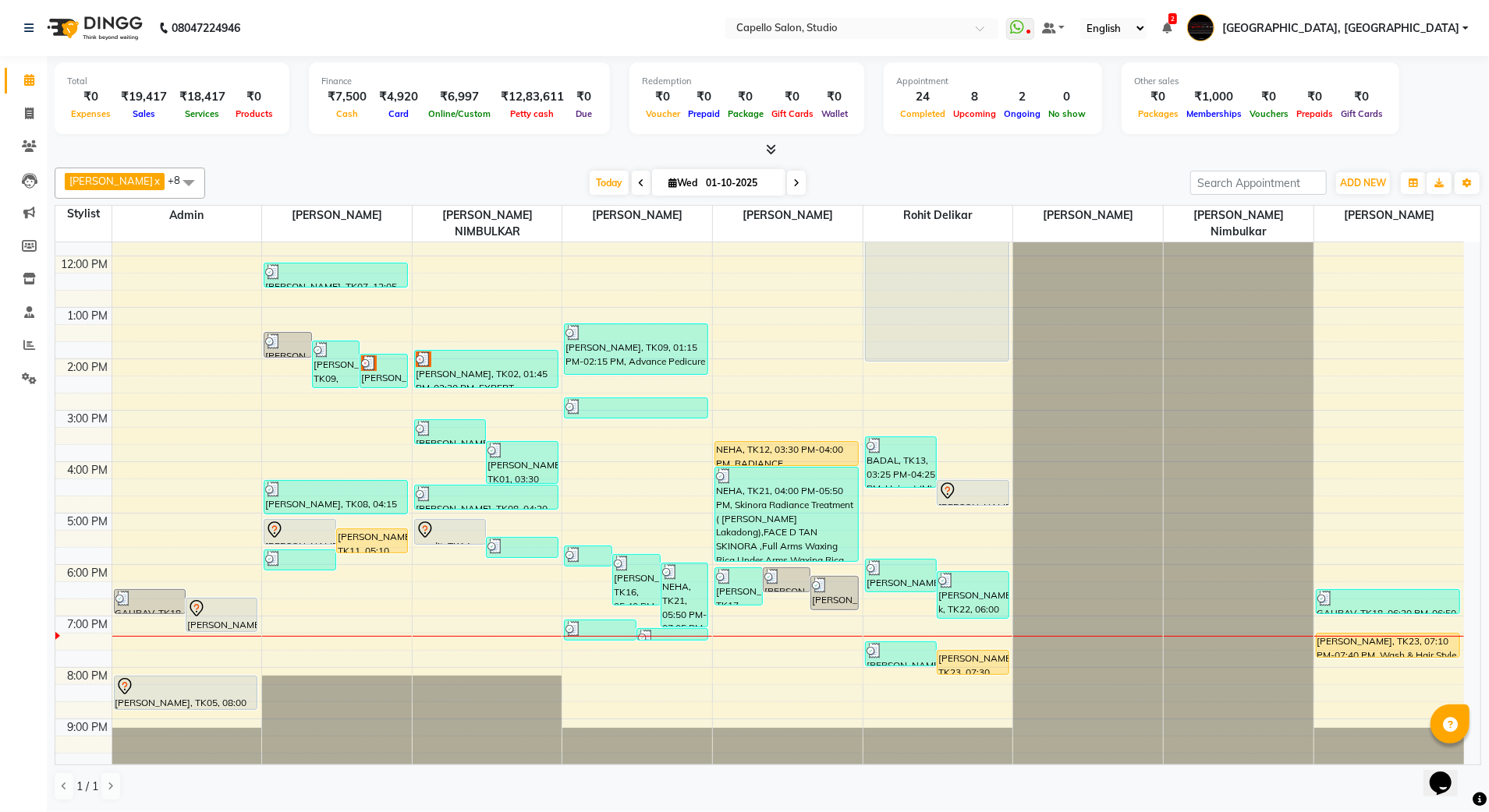
click at [787, 191] on span at bounding box center [796, 183] width 19 height 24
type input "02-10-2025"
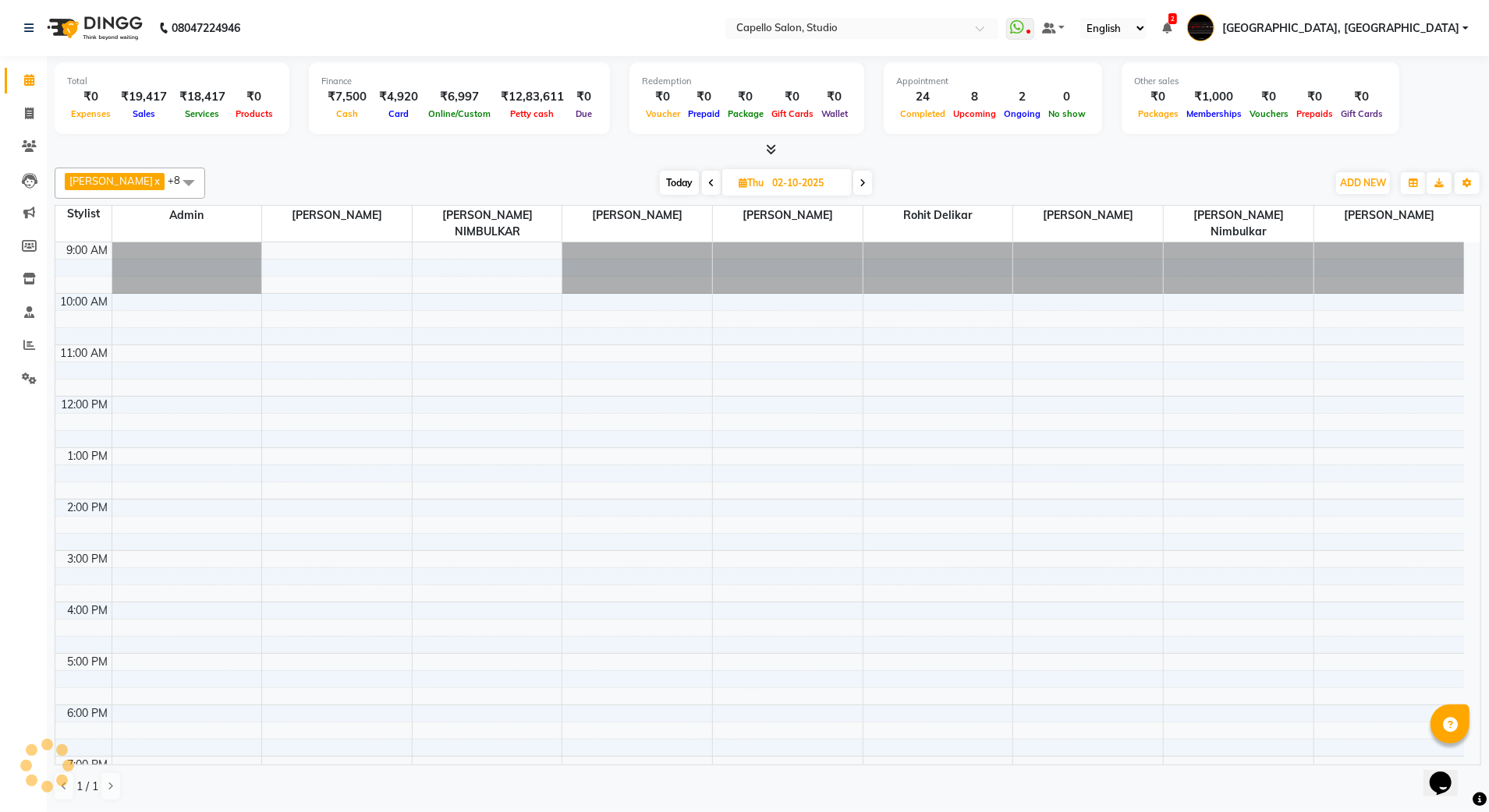
scroll to position [140, 0]
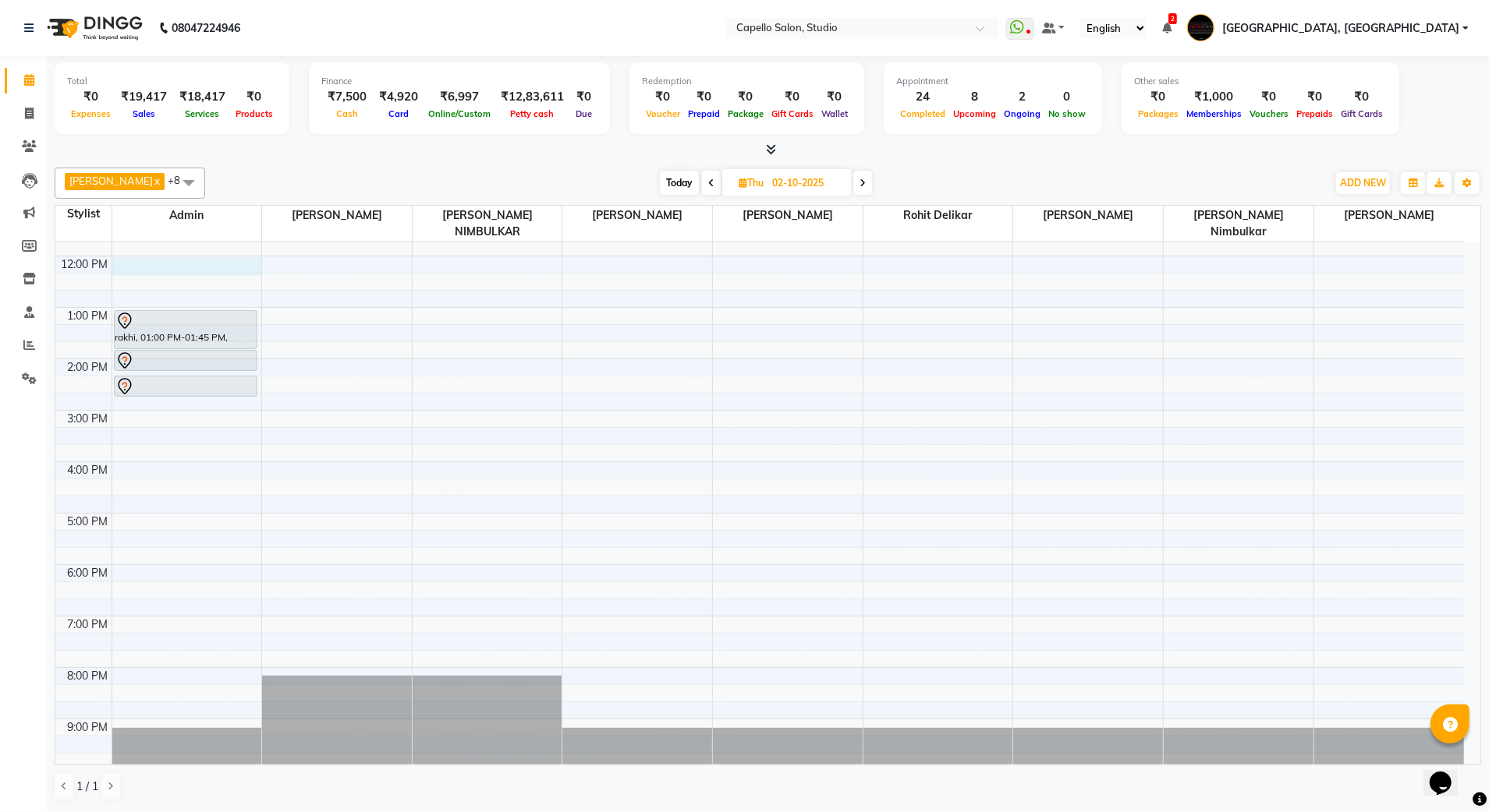
click at [217, 254] on div "9:00 AM 10:00 AM 11:00 AM 12:00 PM 1:00 PM 2:00 PM 3:00 PM 4:00 PM 5:00 PM 6:00…" at bounding box center [759, 435] width 1409 height 668
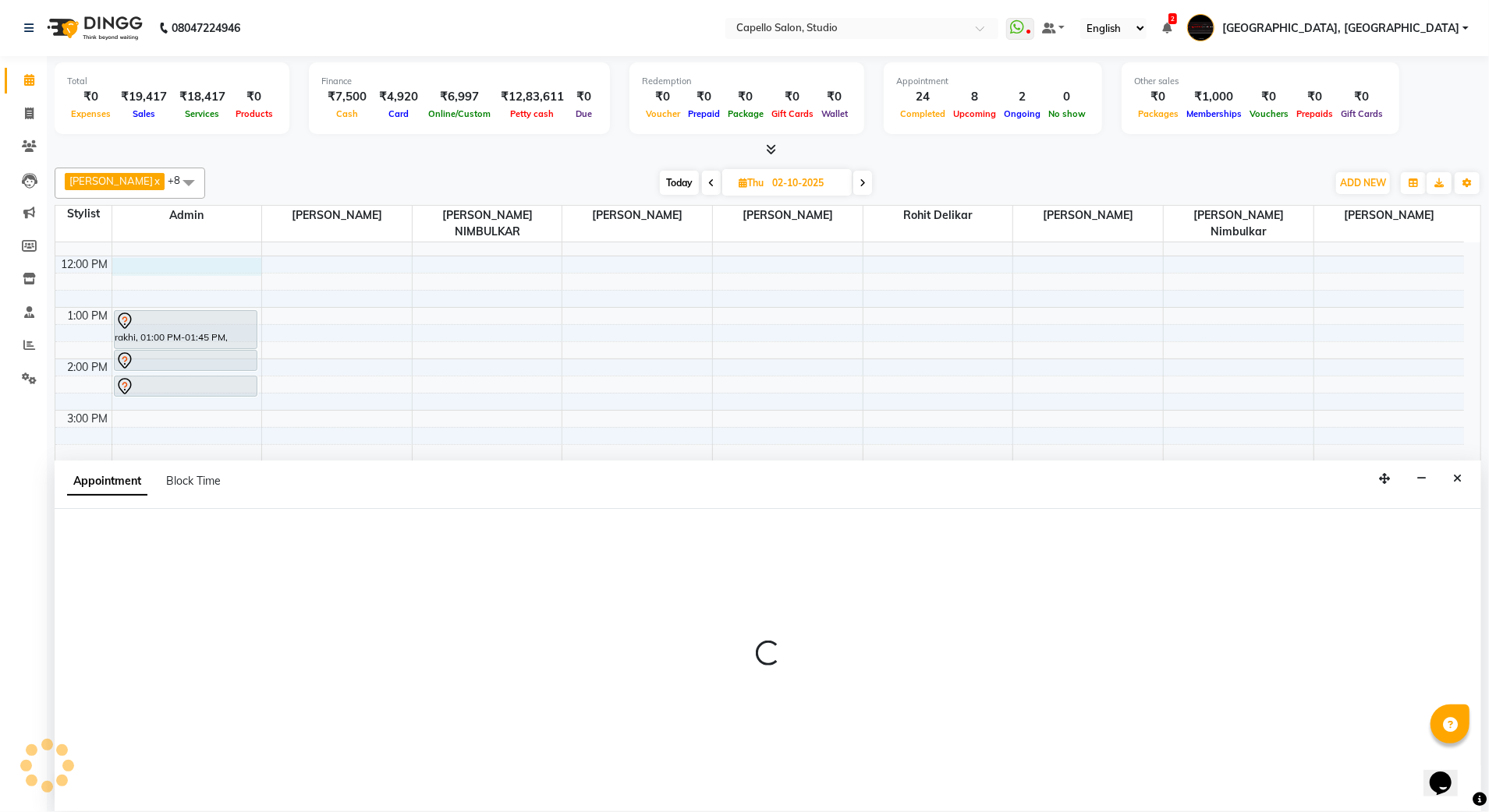
select select "14652"
select select "720"
select select "tentative"
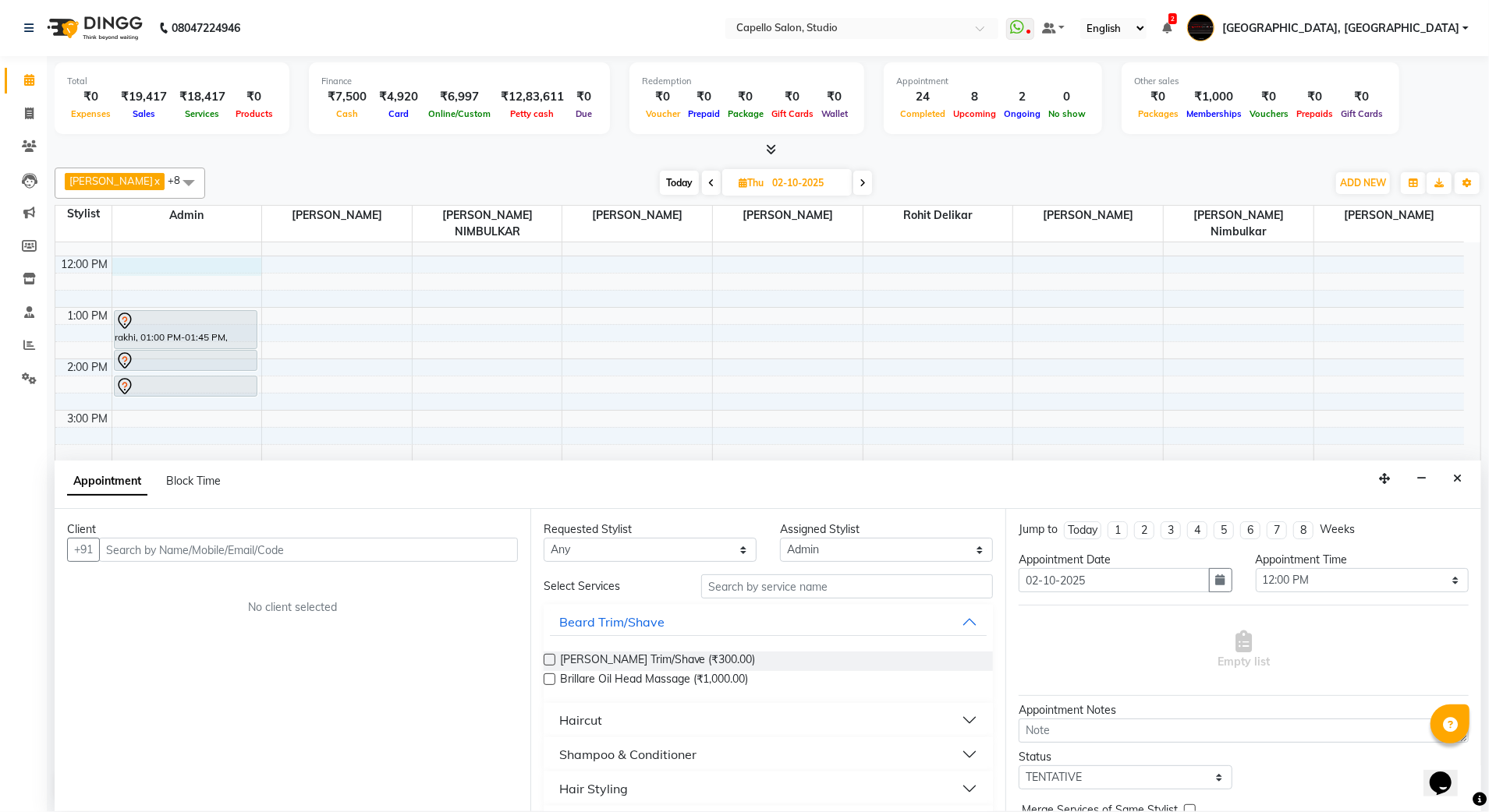
click at [180, 549] on input "text" at bounding box center [308, 550] width 419 height 24
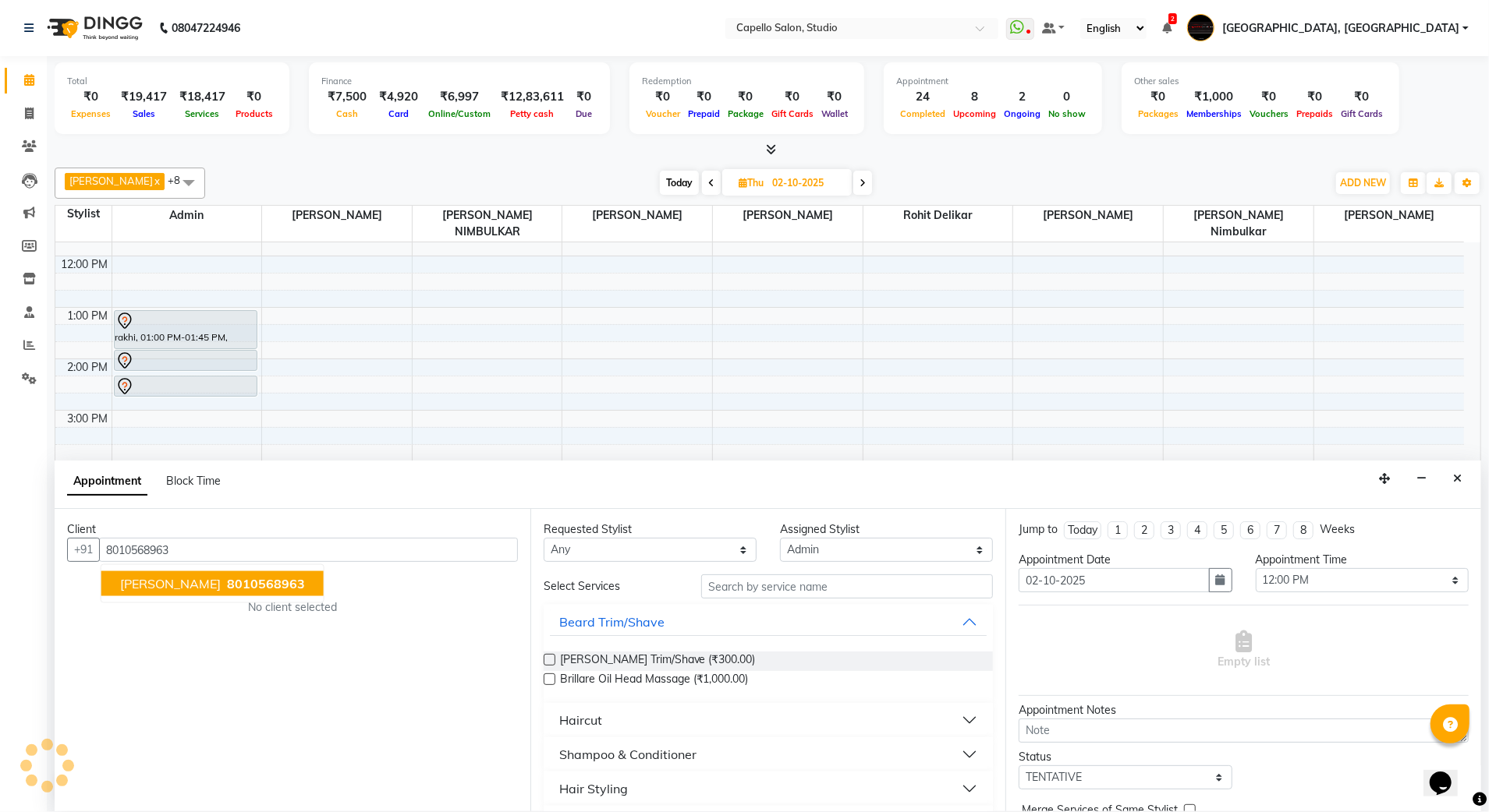
click at [227, 587] on span "8010568963" at bounding box center [266, 584] width 78 height 16
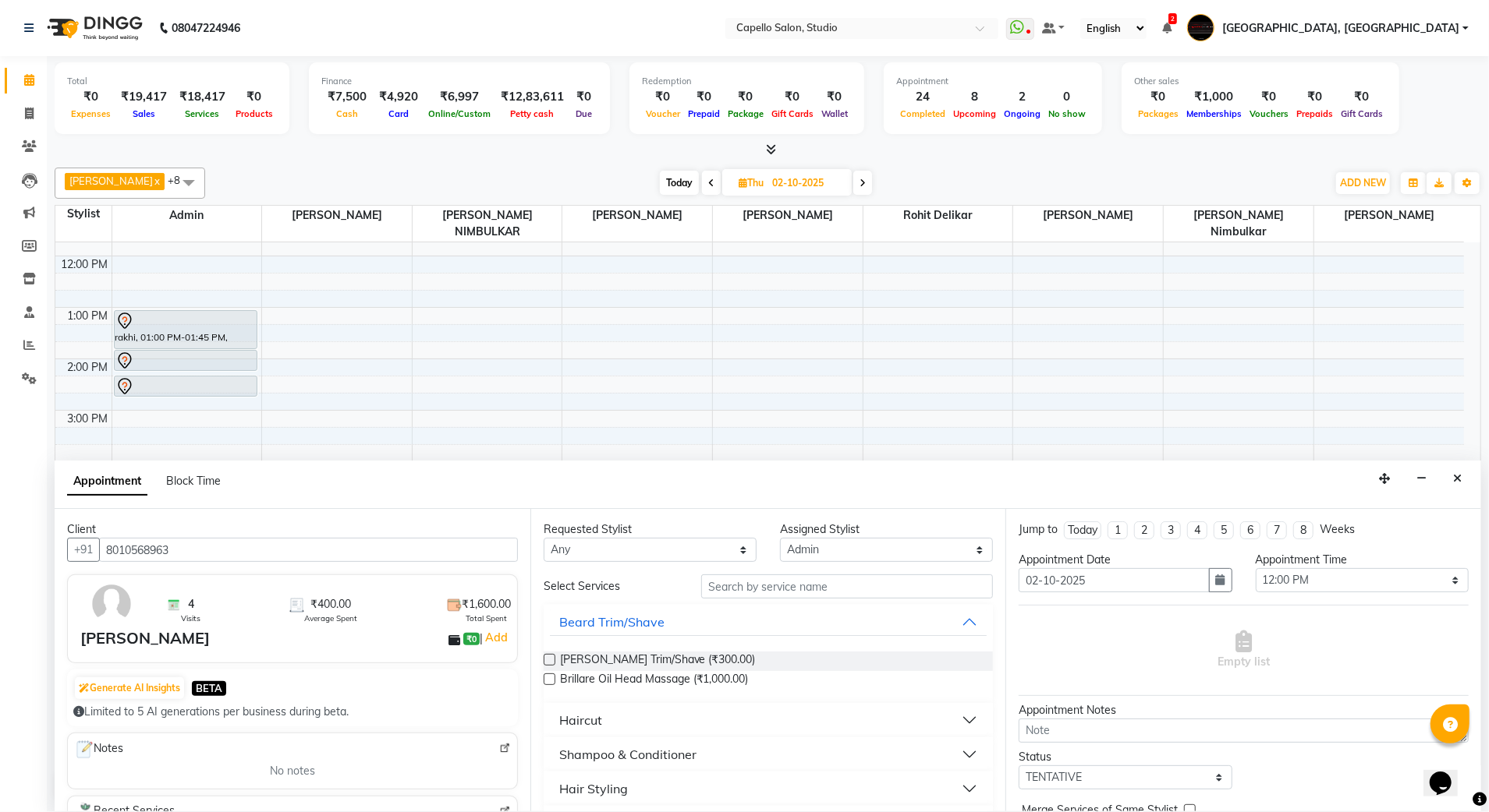
type input "8010568963"
click at [560, 724] on div "Haircut" at bounding box center [581, 720] width 43 height 19
click at [607, 765] on span "Haircut (M) (₹400.00)" at bounding box center [612, 760] width 105 height 20
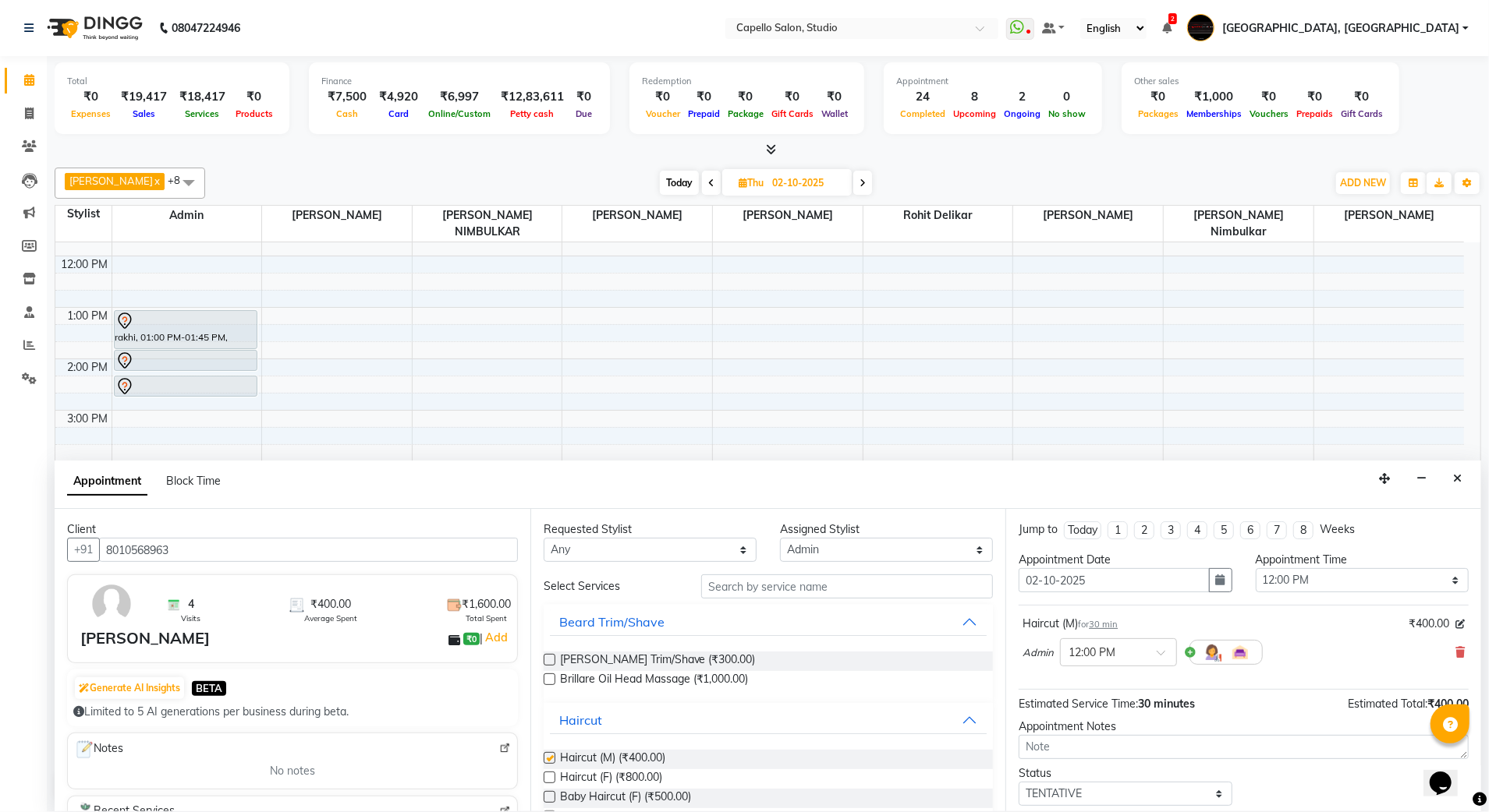
checkbox input "false"
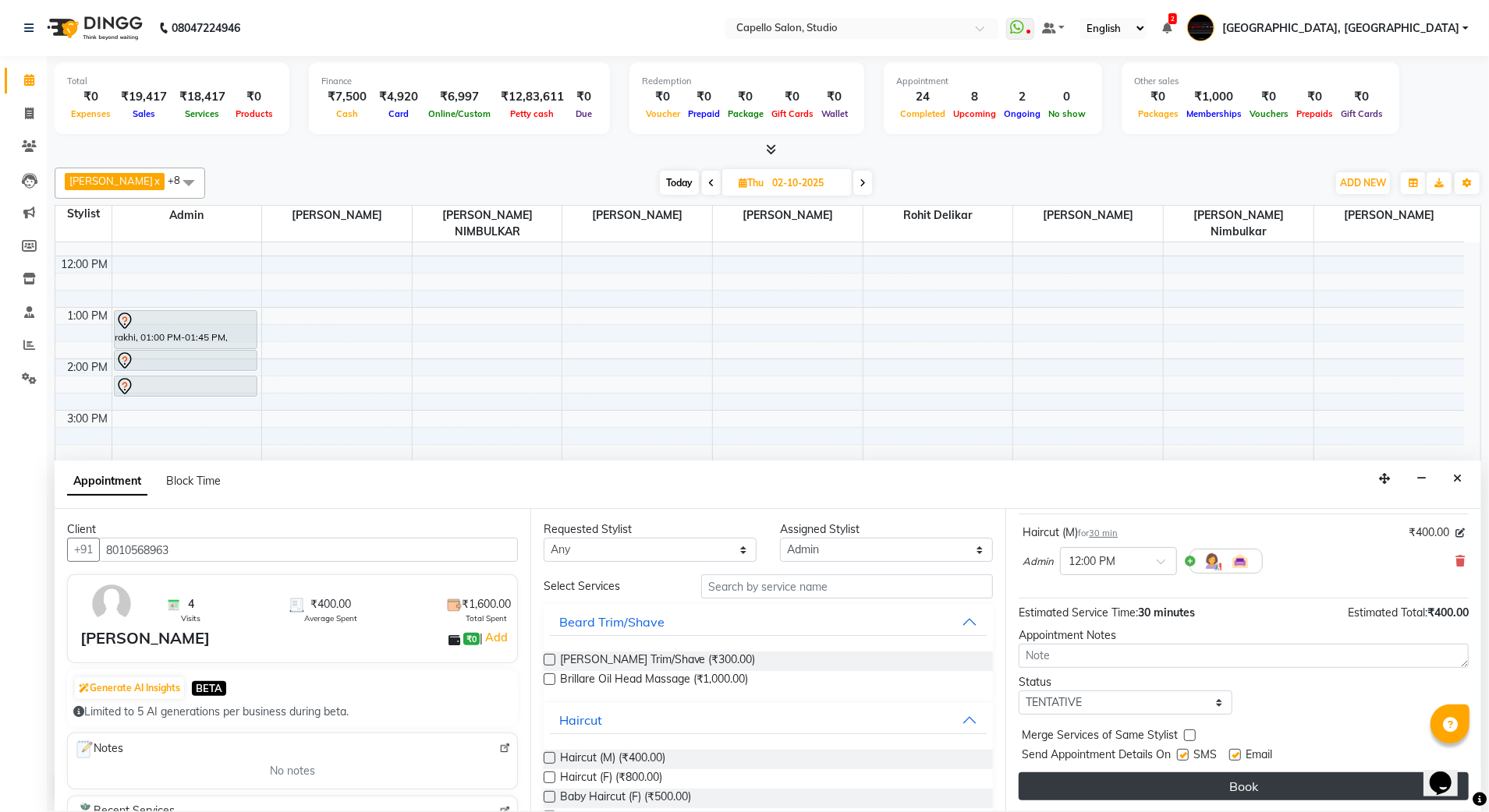
scroll to position [94, 0]
click at [1179, 790] on button "Book" at bounding box center [1243, 785] width 450 height 28
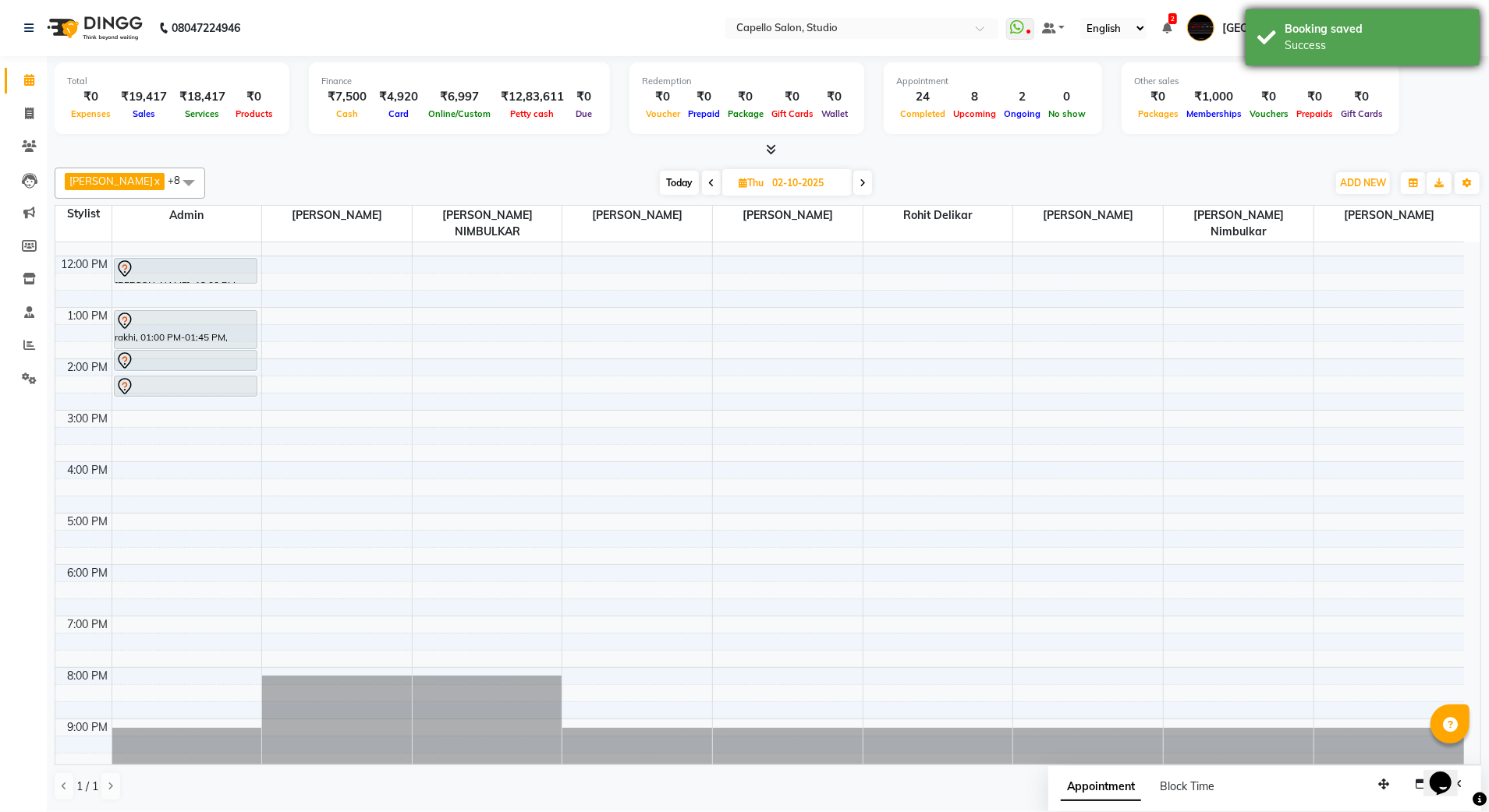
click at [1293, 41] on div "Success" at bounding box center [1376, 45] width 183 height 16
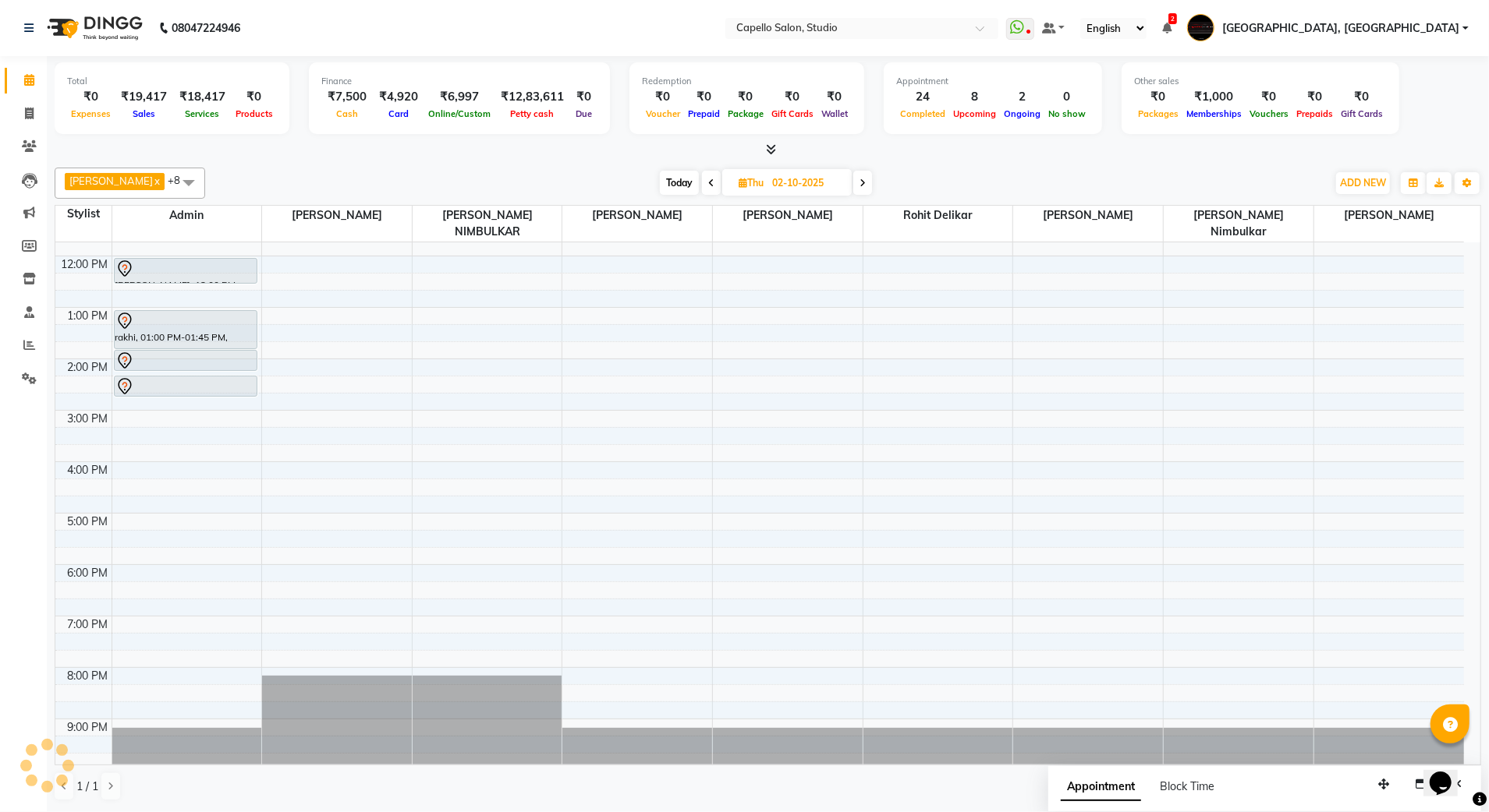
click at [679, 180] on span "Today" at bounding box center [679, 183] width 39 height 24
type input "01-10-2025"
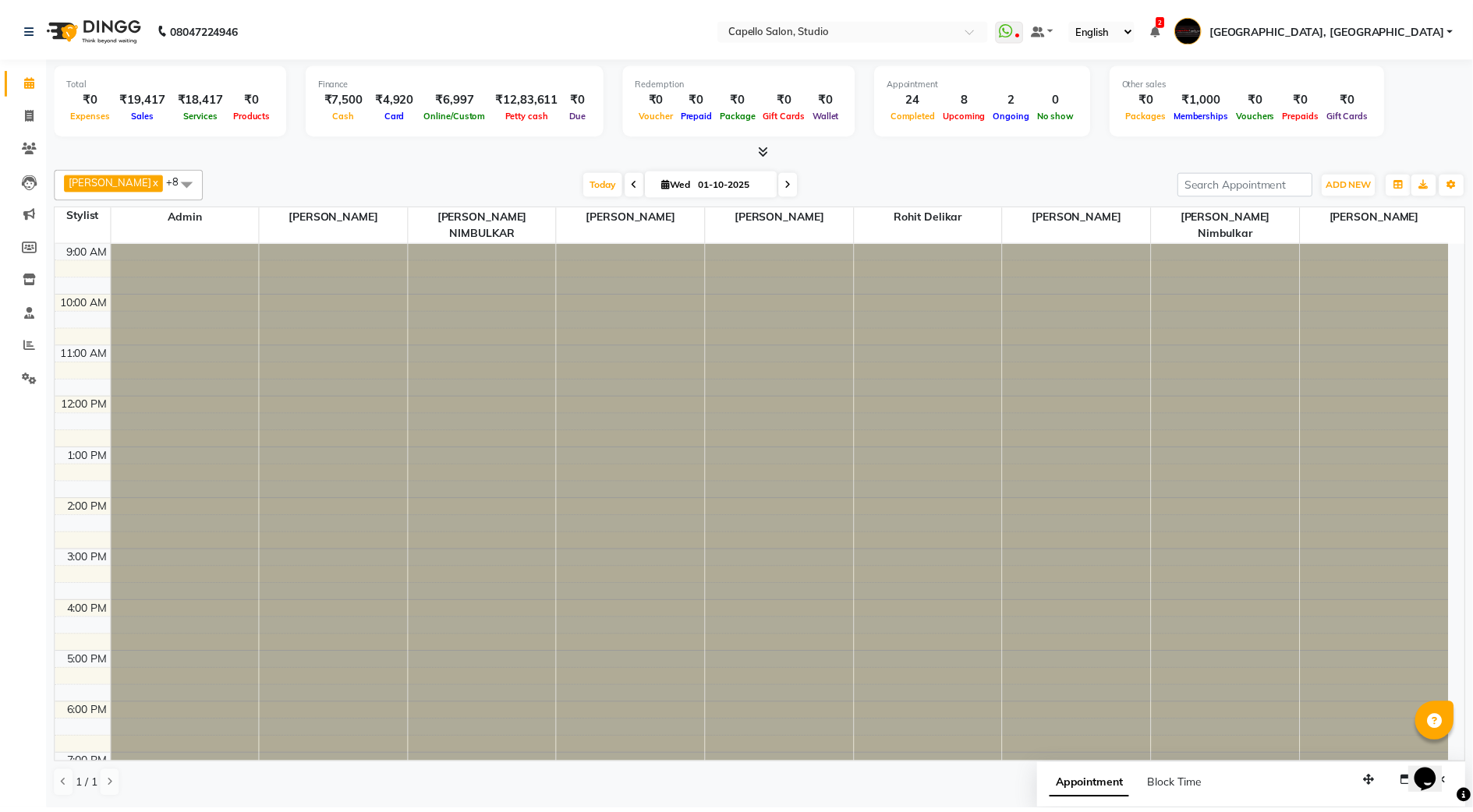
scroll to position [140, 0]
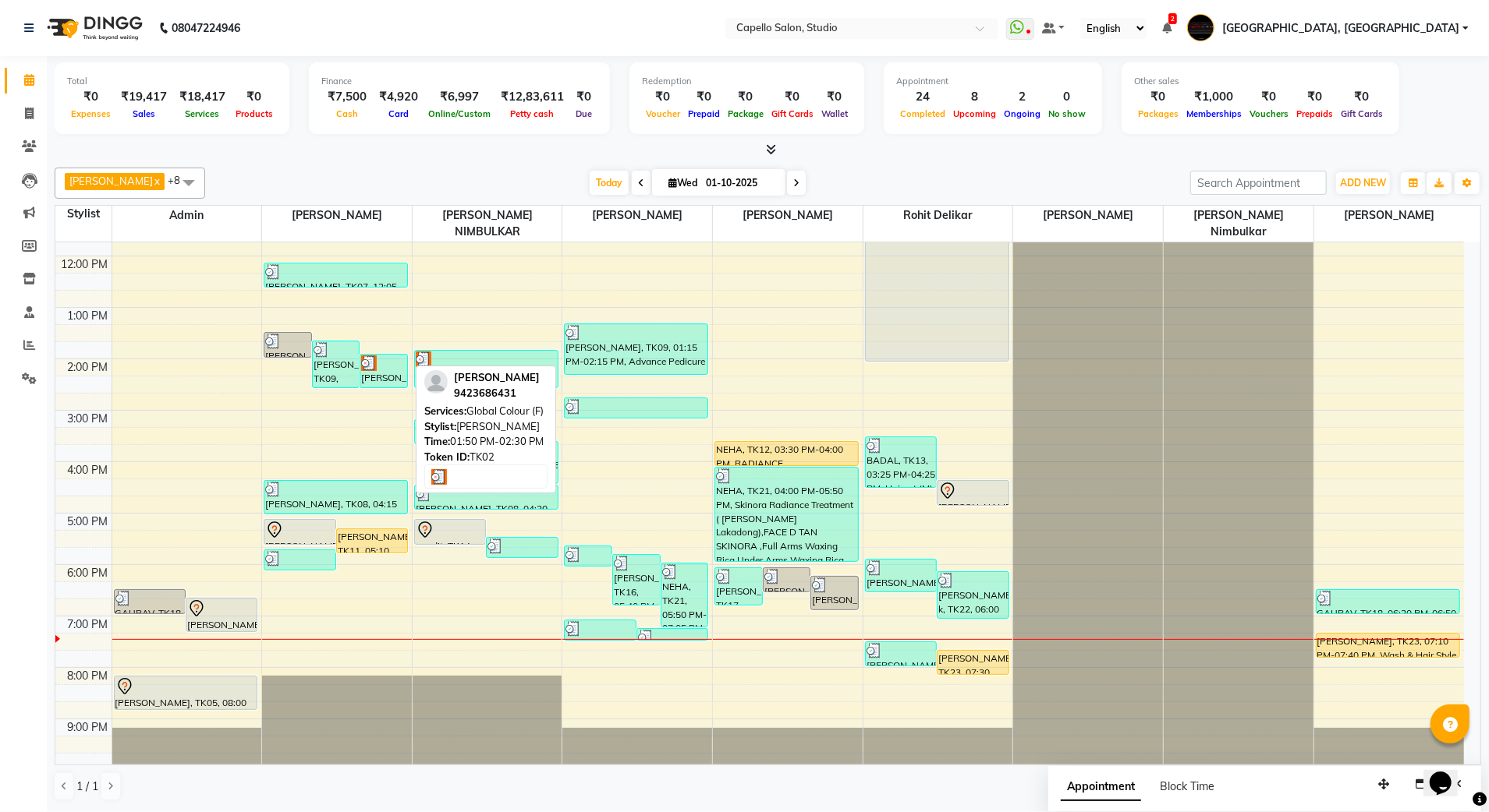
click at [394, 362] on div "[PERSON_NAME], TK02, 01:50 PM-02:30 PM, Global Colour (F)" at bounding box center [384, 371] width 47 height 33
select select "1"
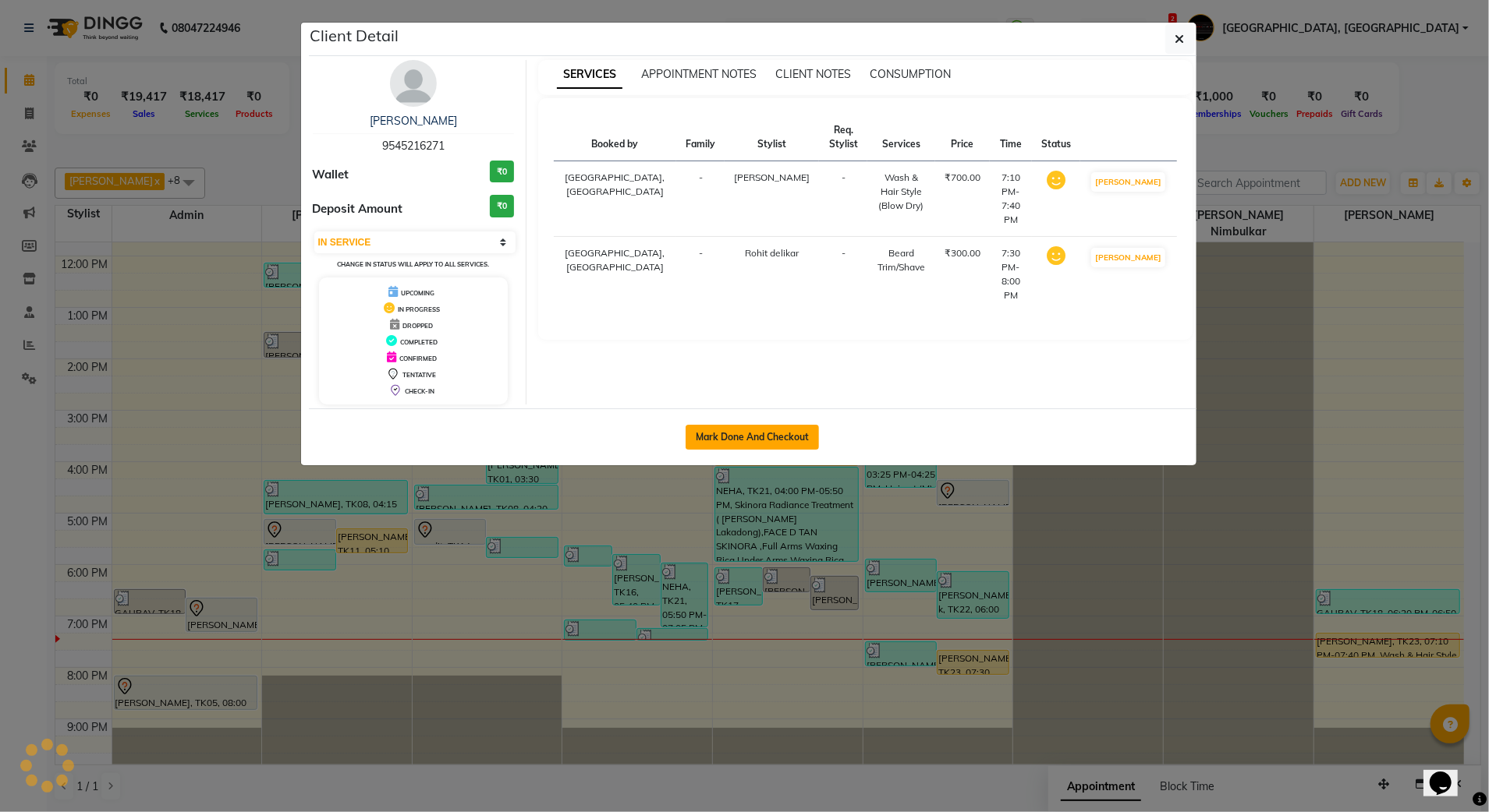
click at [740, 443] on button "Mark Done And Checkout" at bounding box center [751, 436] width 133 height 25
select select "service"
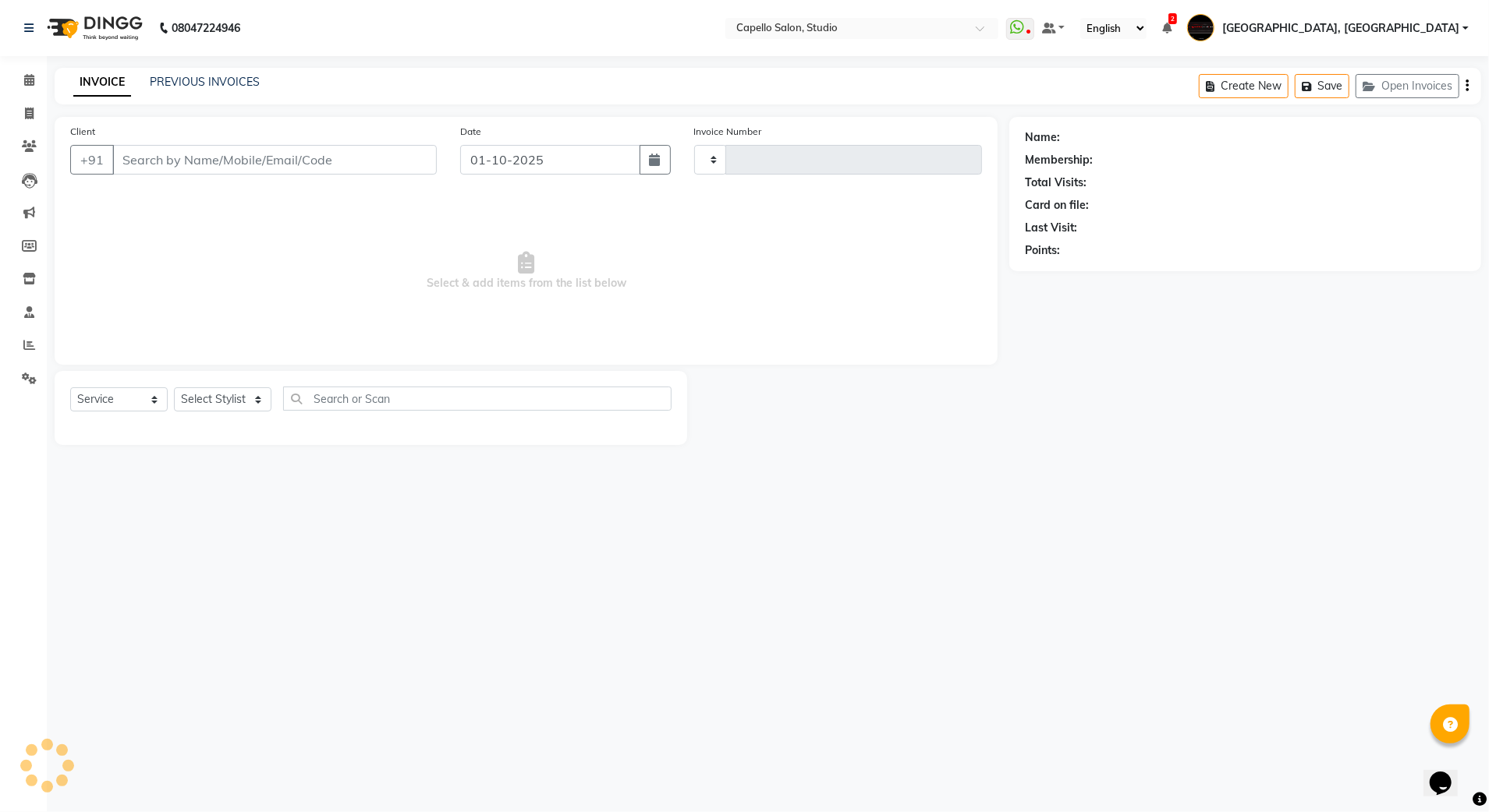
type input "3880"
select select "847"
type input "9545216271"
select select "52930"
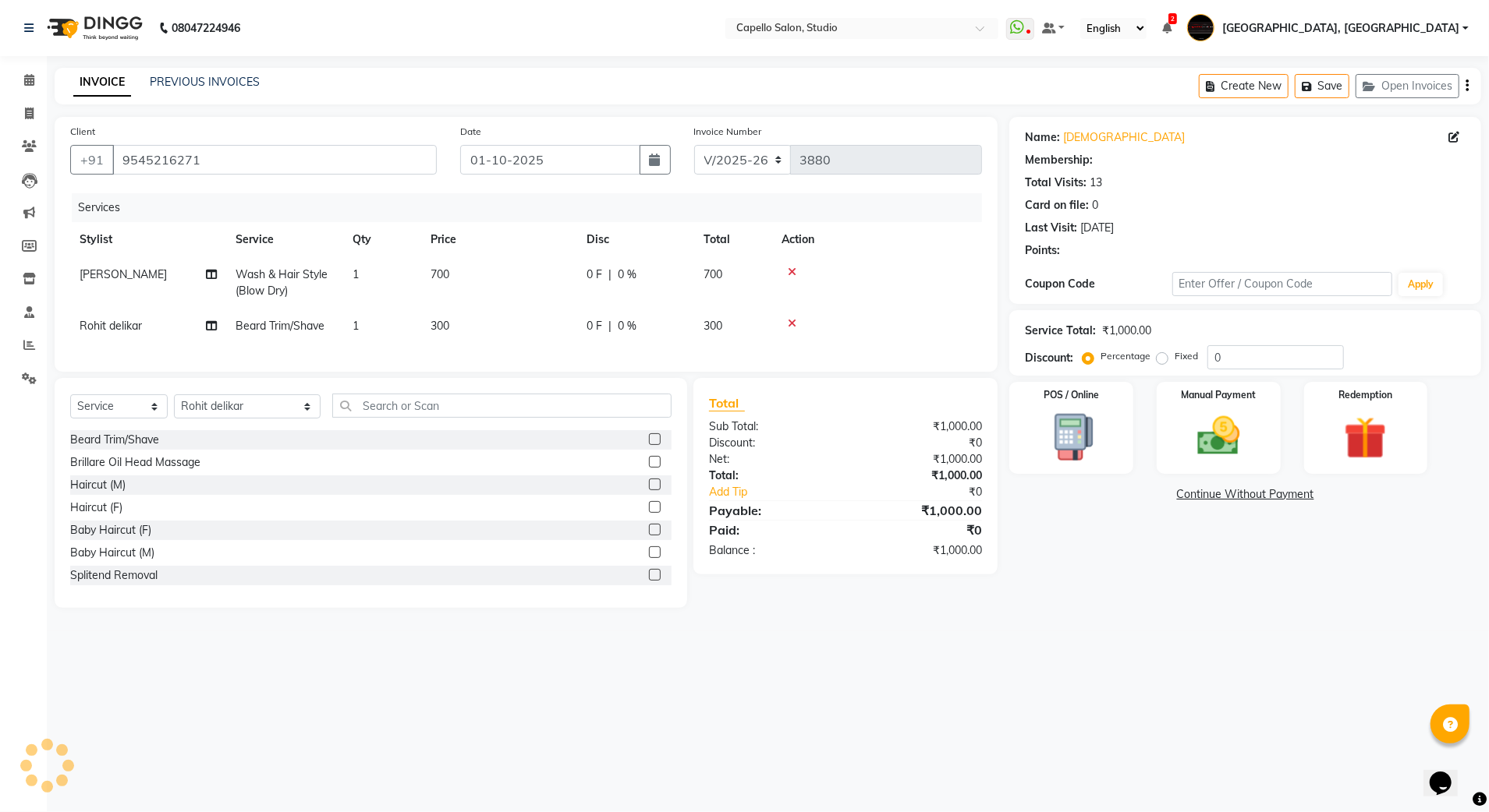
click at [304, 290] on td "Wash & Hair Style (Blow Dry)" at bounding box center [284, 284] width 117 height 52
select select "93503"
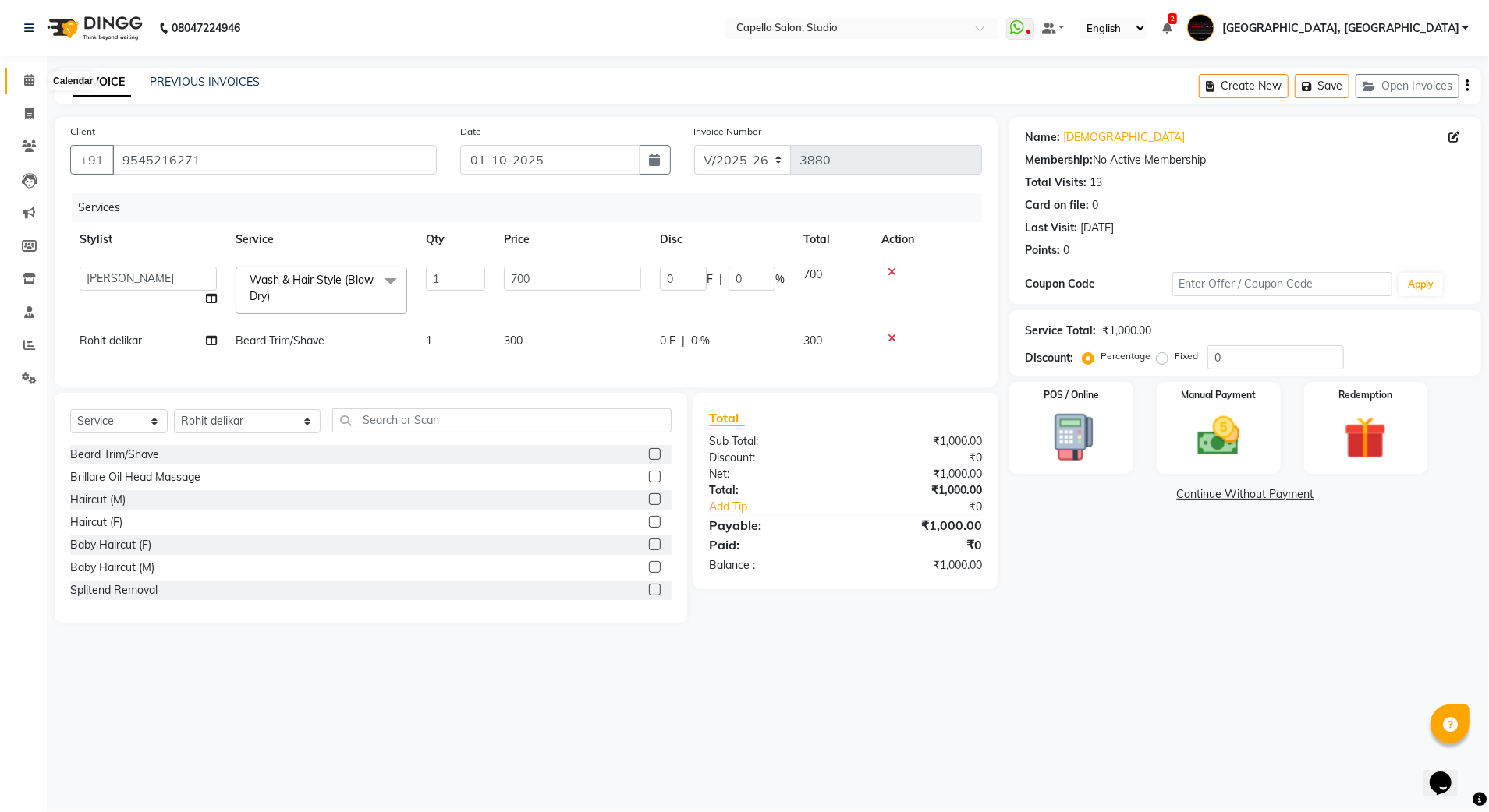
click at [29, 76] on icon at bounding box center [29, 80] width 10 height 12
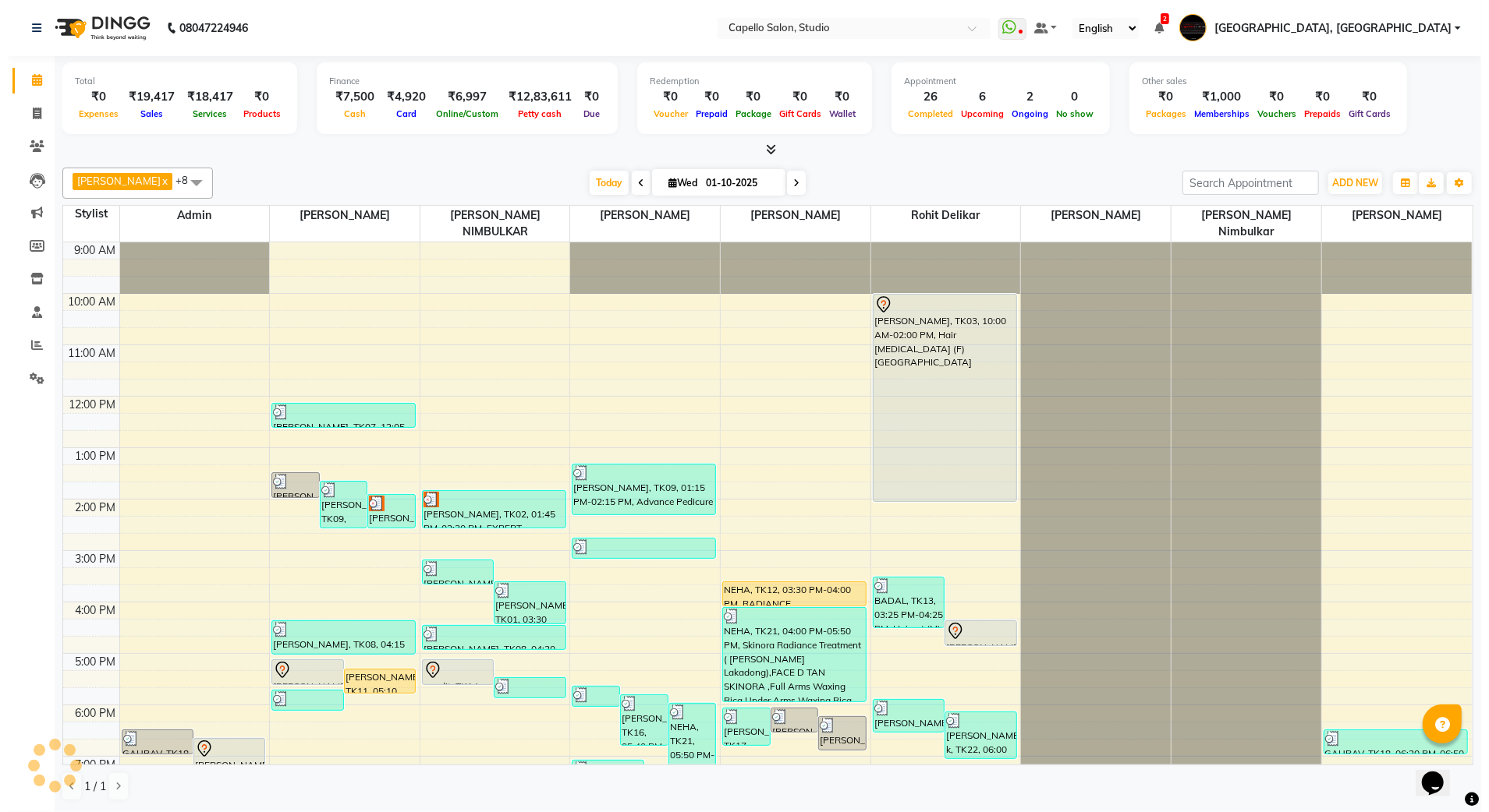
scroll to position [111, 0]
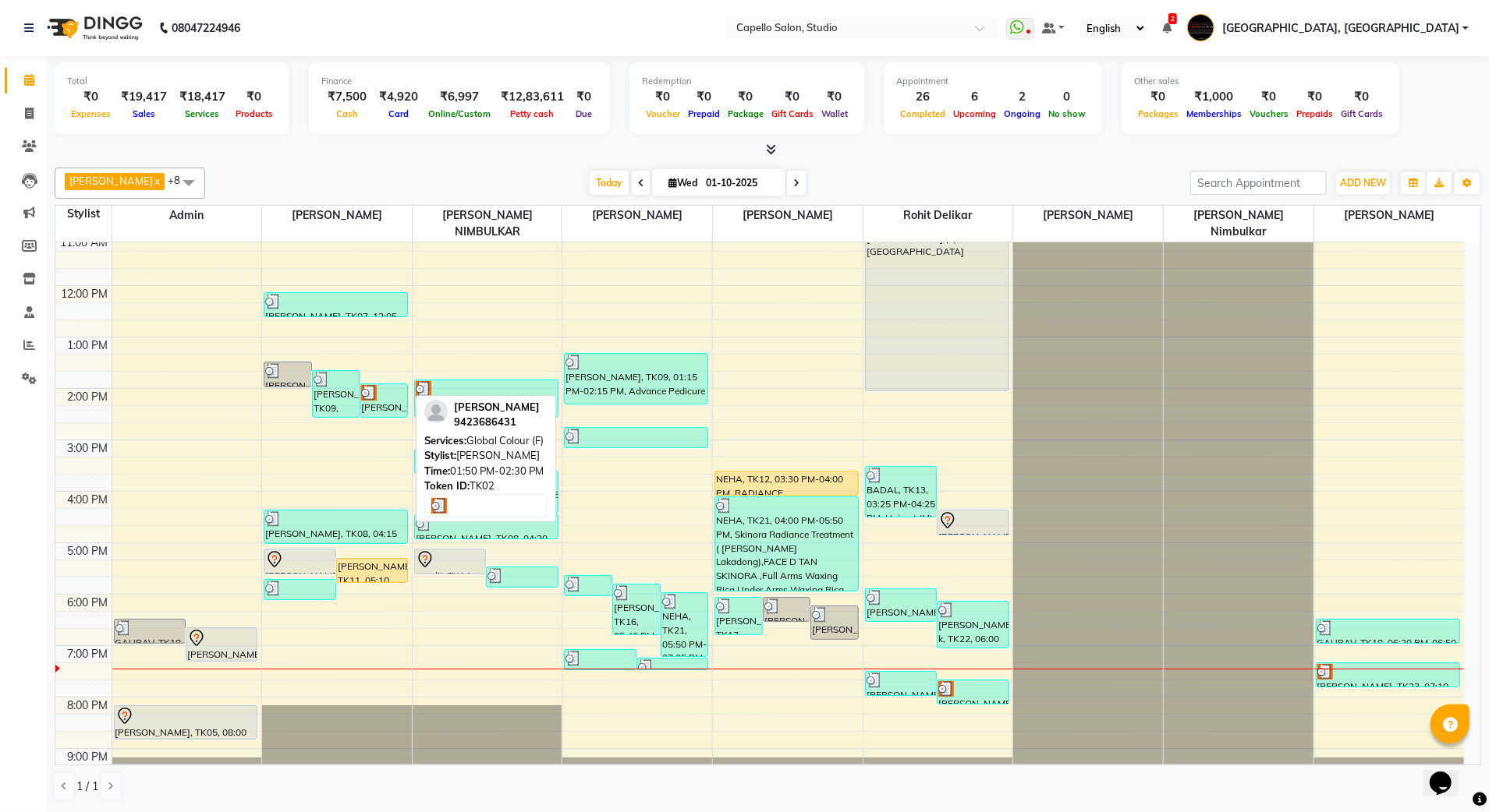
click at [394, 386] on div at bounding box center [383, 394] width 45 height 16
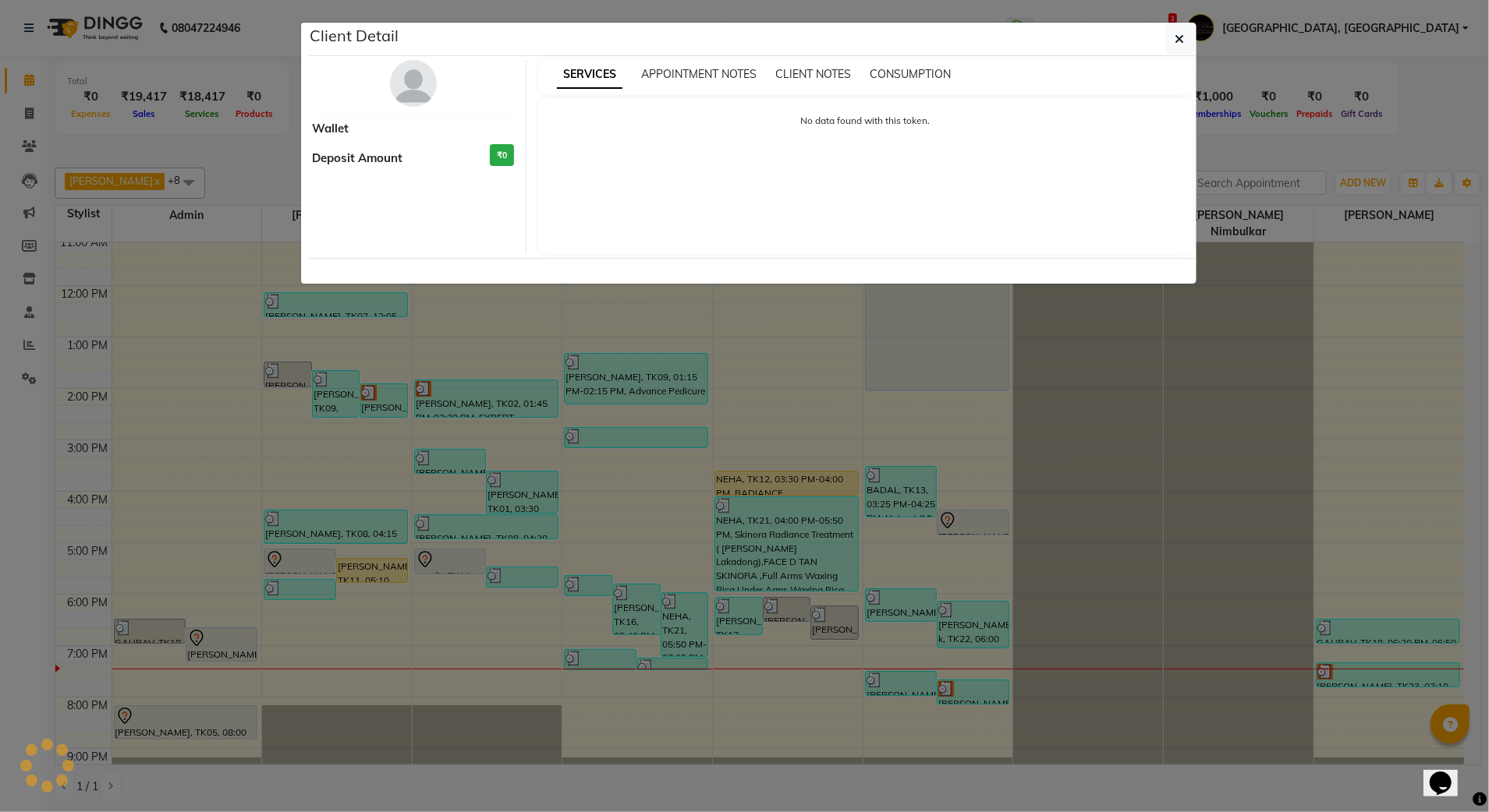
select select "3"
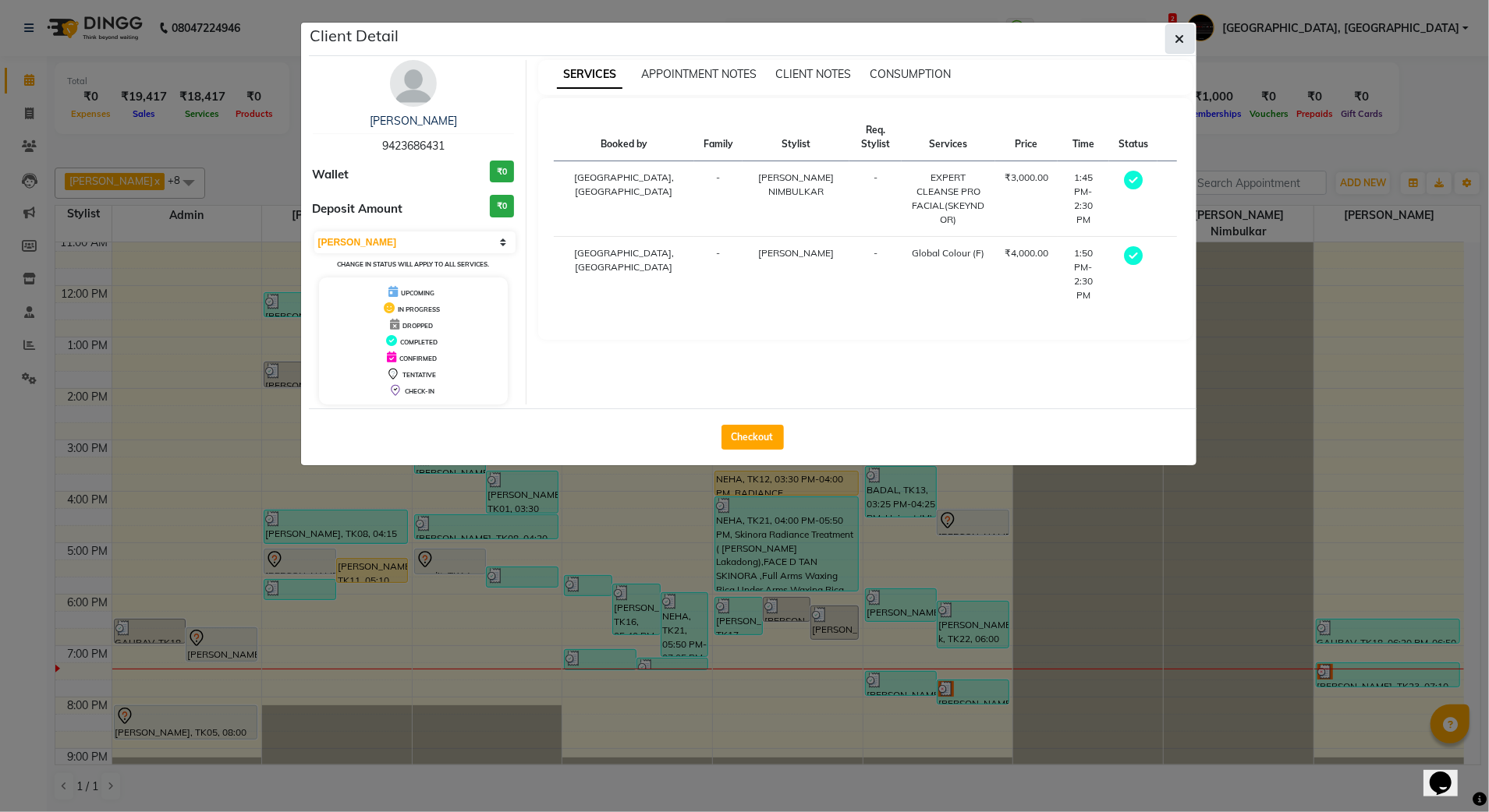
click at [1185, 35] on button "button" at bounding box center [1180, 39] width 30 height 30
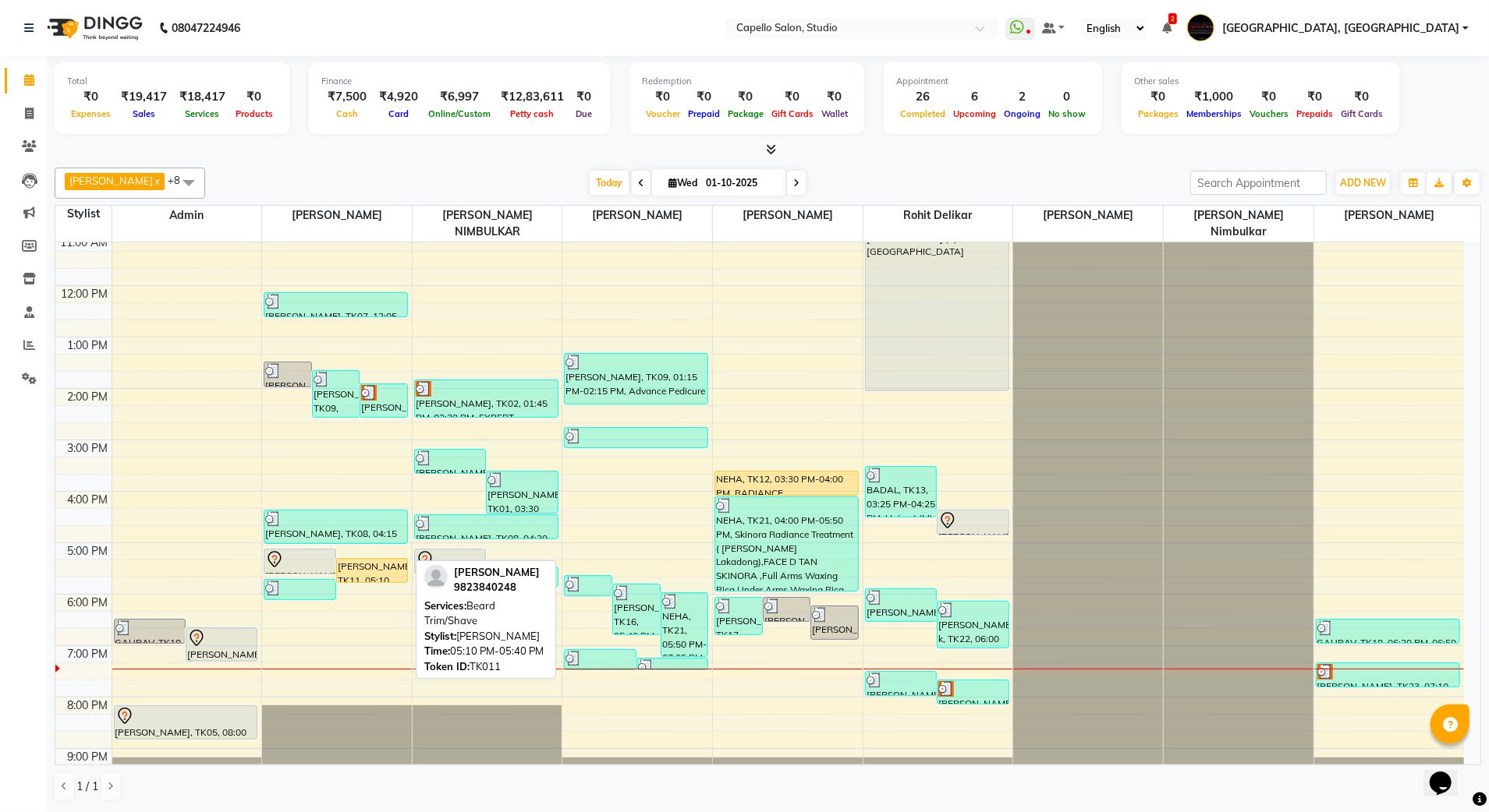
click at [365, 561] on div "[PERSON_NAME], TK11, 05:10 PM-05:40 PM, [PERSON_NAME] Trim/Shave" at bounding box center [372, 570] width 70 height 23
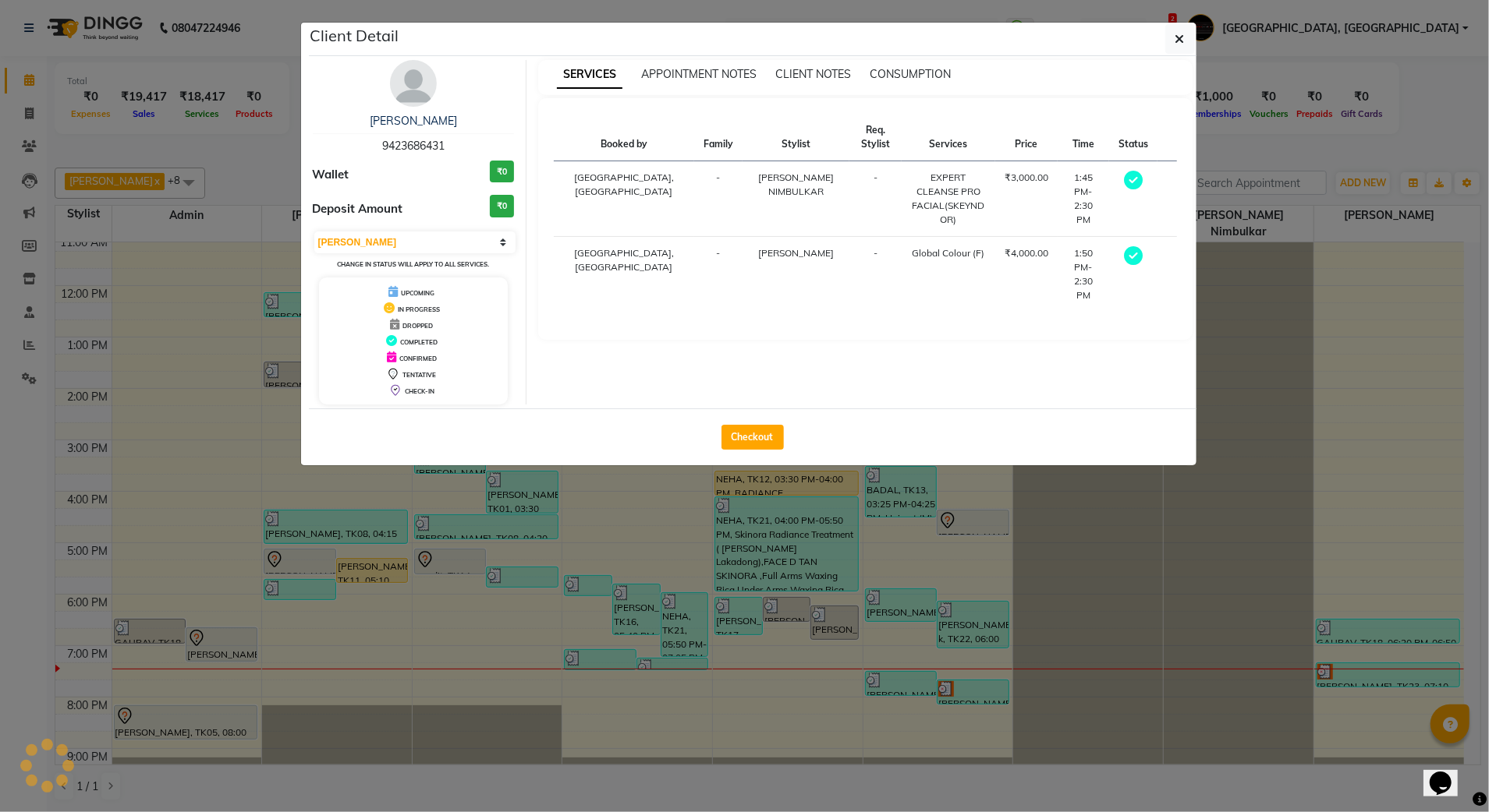
select select "select"
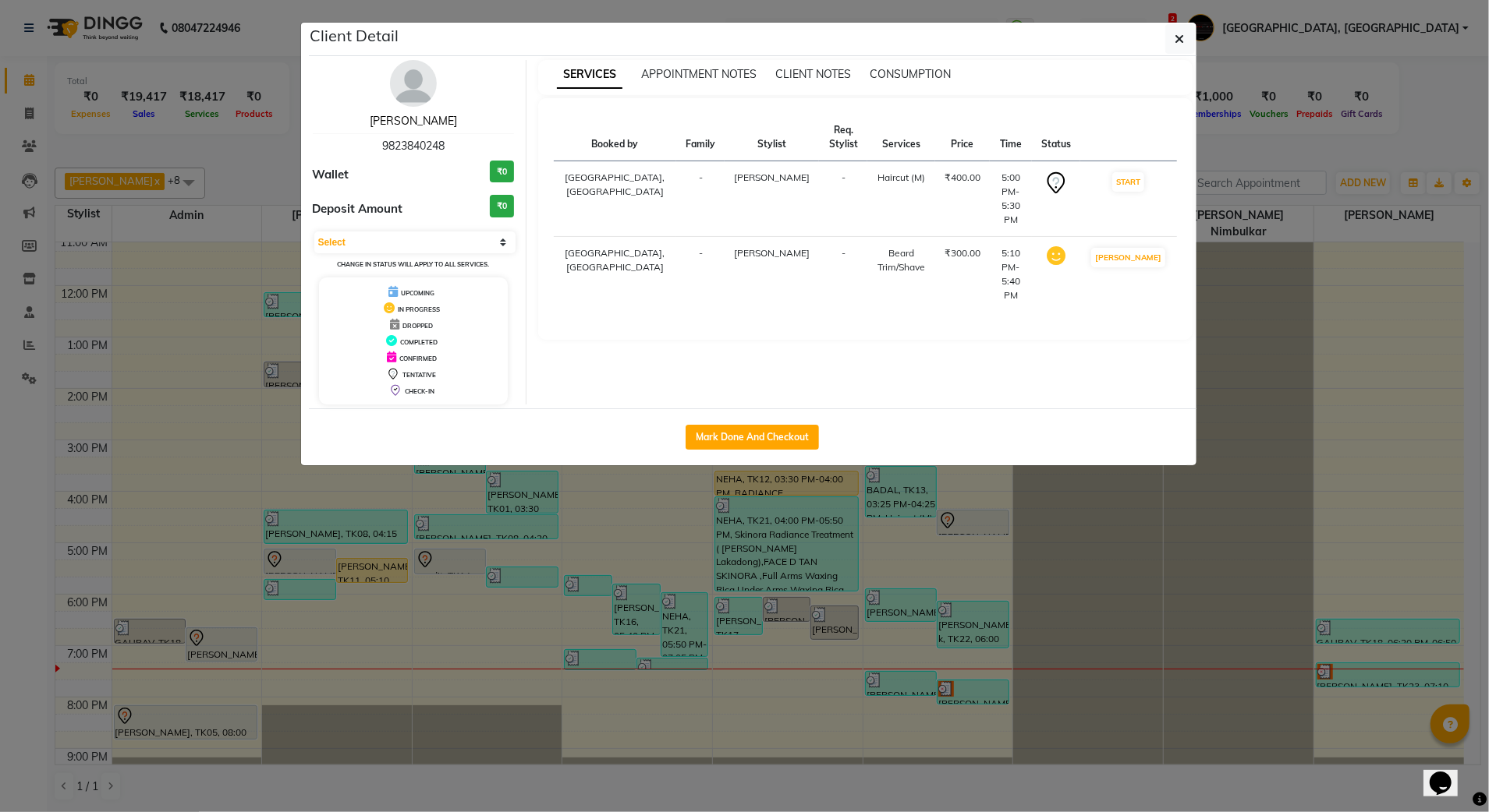
click at [420, 116] on link "[PERSON_NAME]" at bounding box center [413, 121] width 87 height 14
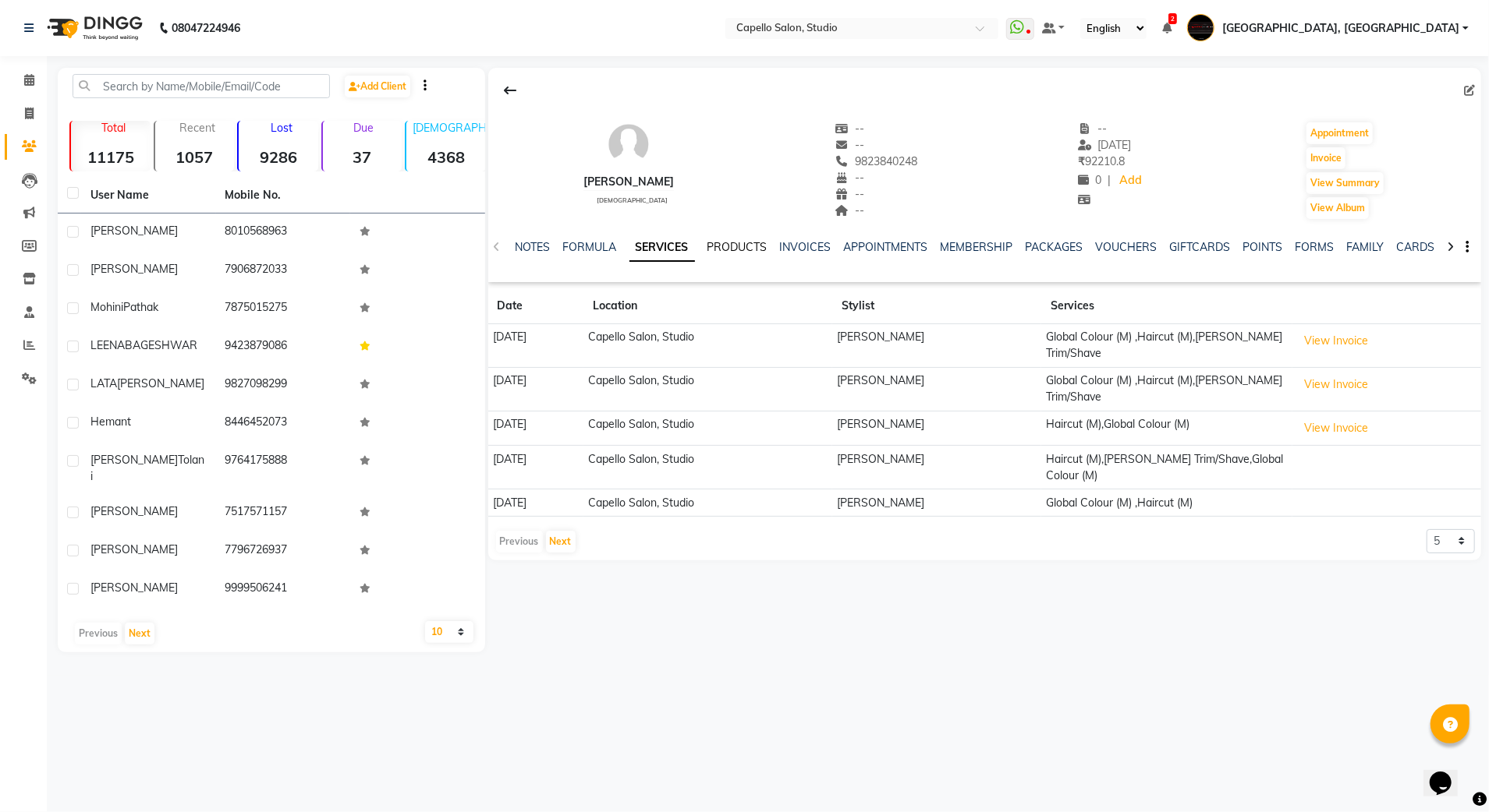
click at [744, 248] on link "PRODUCTS" at bounding box center [738, 247] width 60 height 14
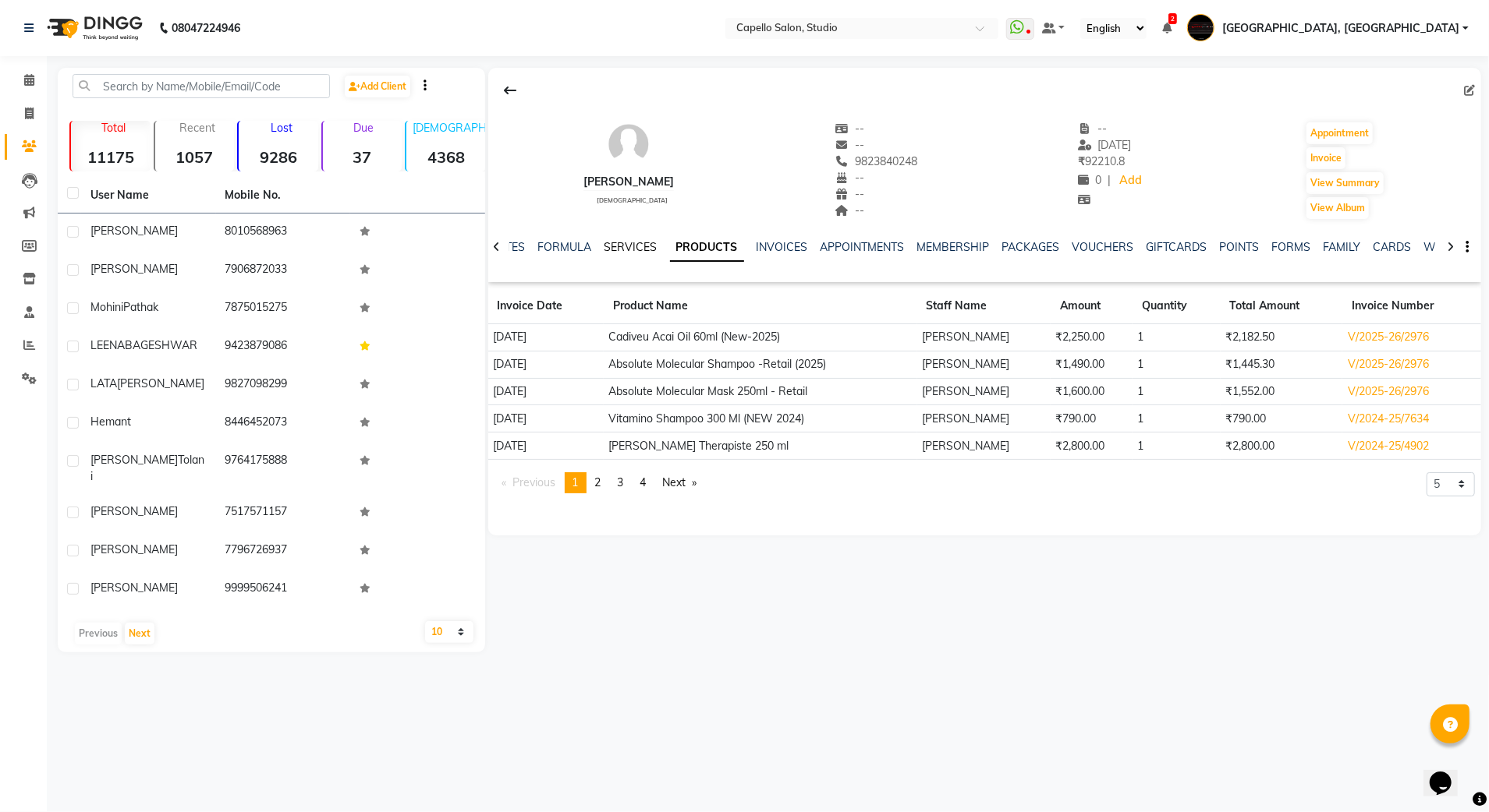
click at [647, 247] on link "SERVICES" at bounding box center [631, 247] width 53 height 14
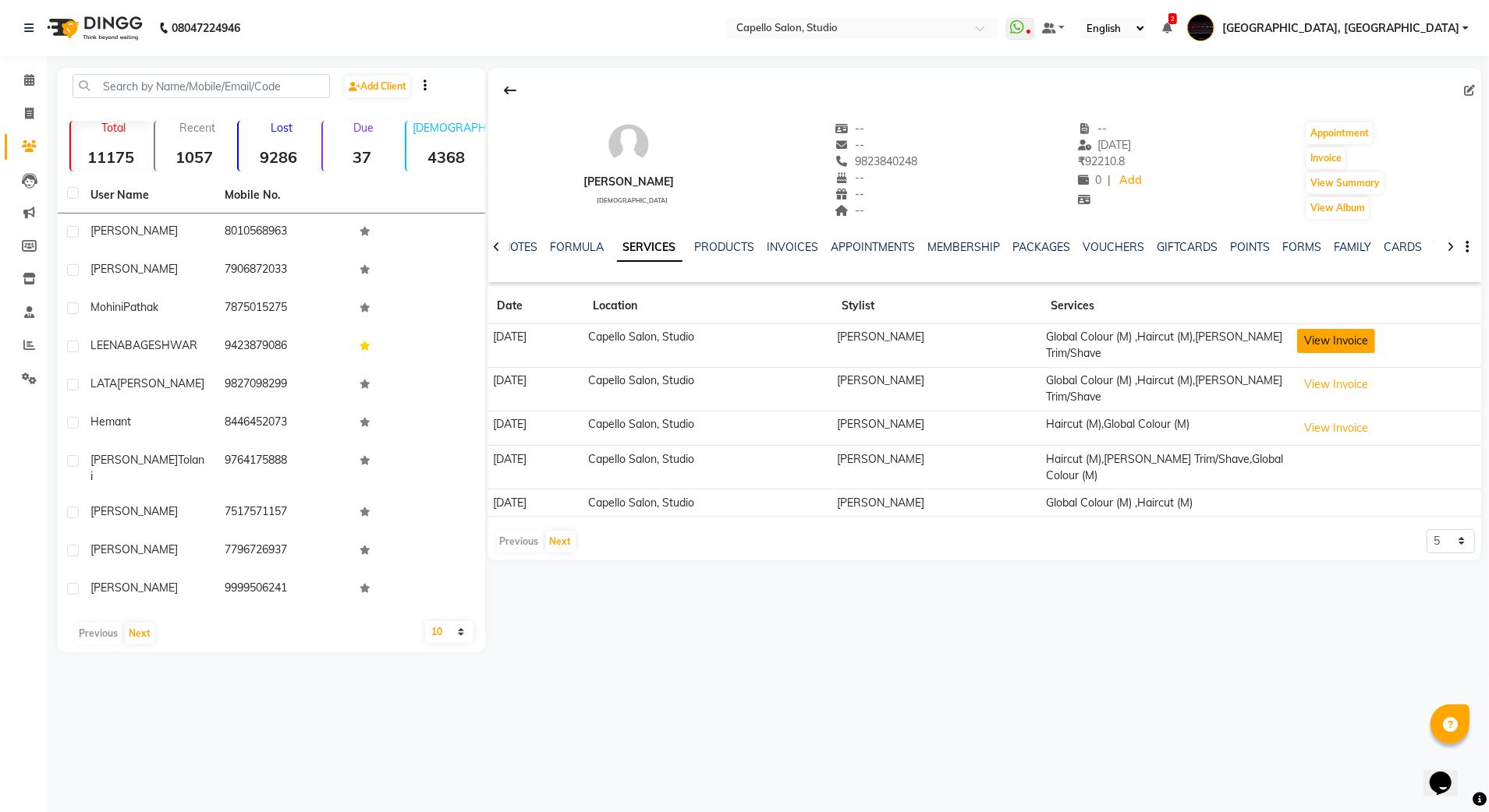
click at [1345, 337] on button "View Invoice" at bounding box center [1336, 341] width 78 height 24
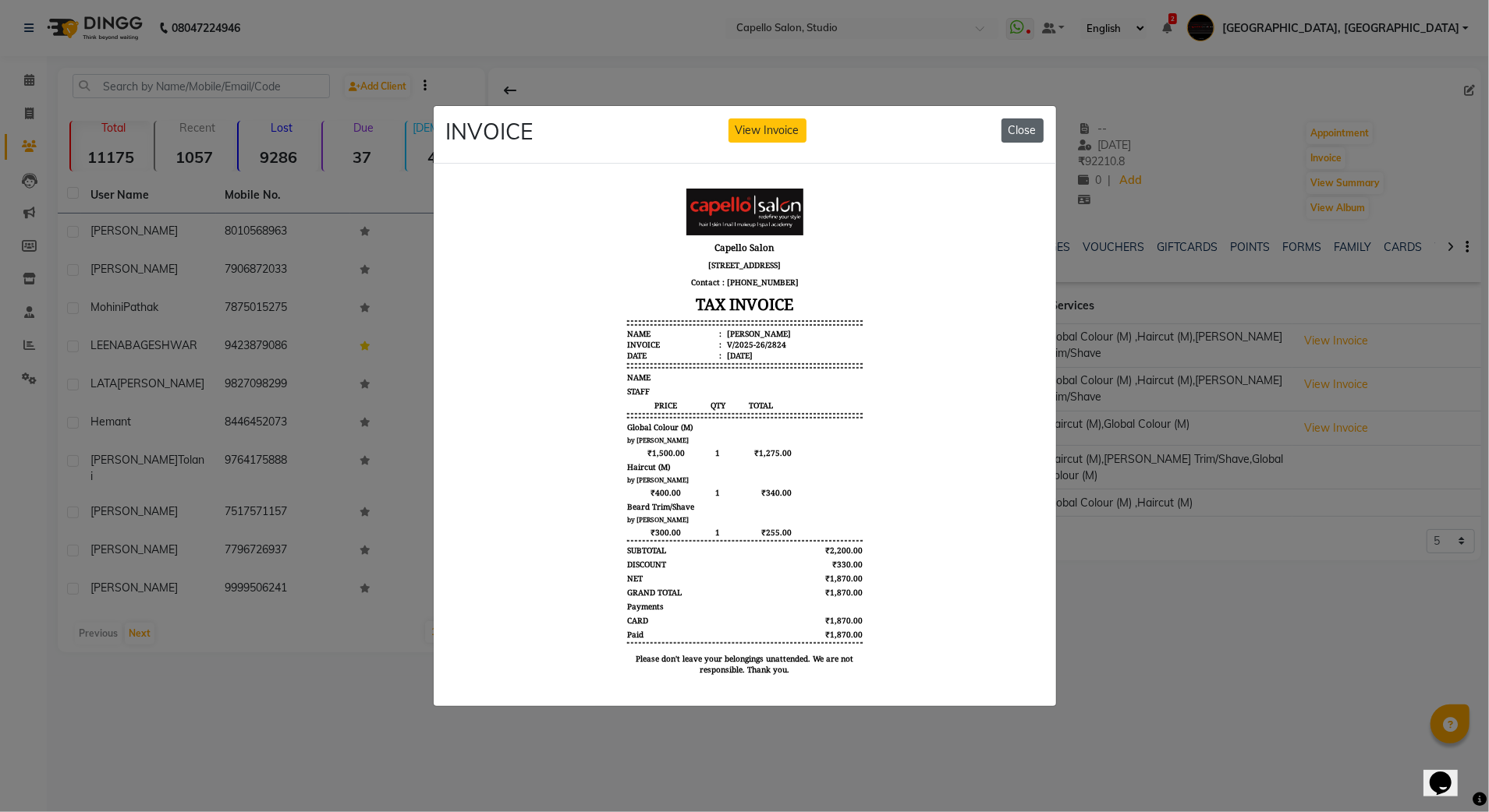
click at [1017, 119] on button "Close" at bounding box center [1022, 131] width 42 height 24
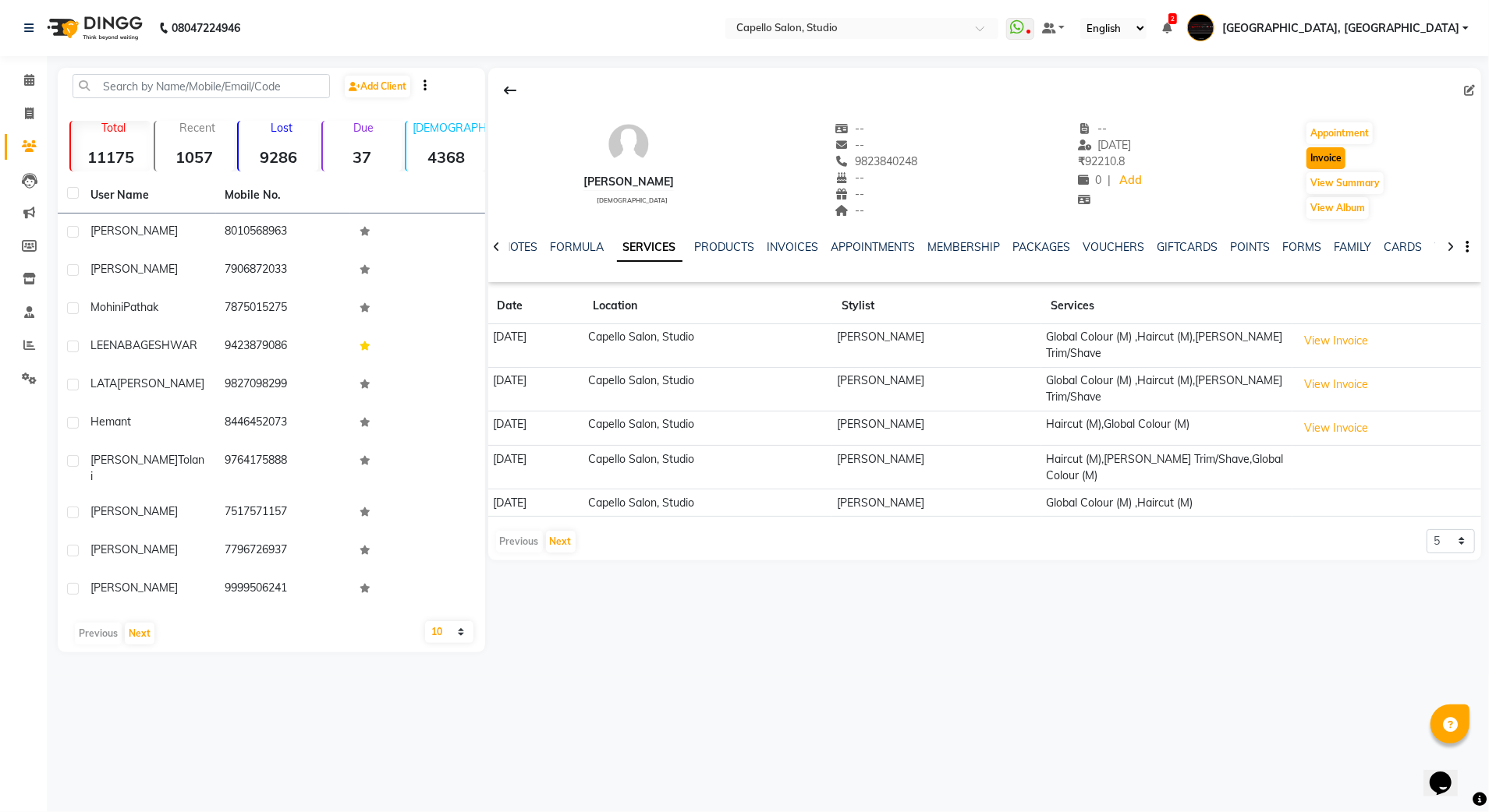
click at [1327, 156] on button "Invoice" at bounding box center [1325, 159] width 39 height 22
select select "service"
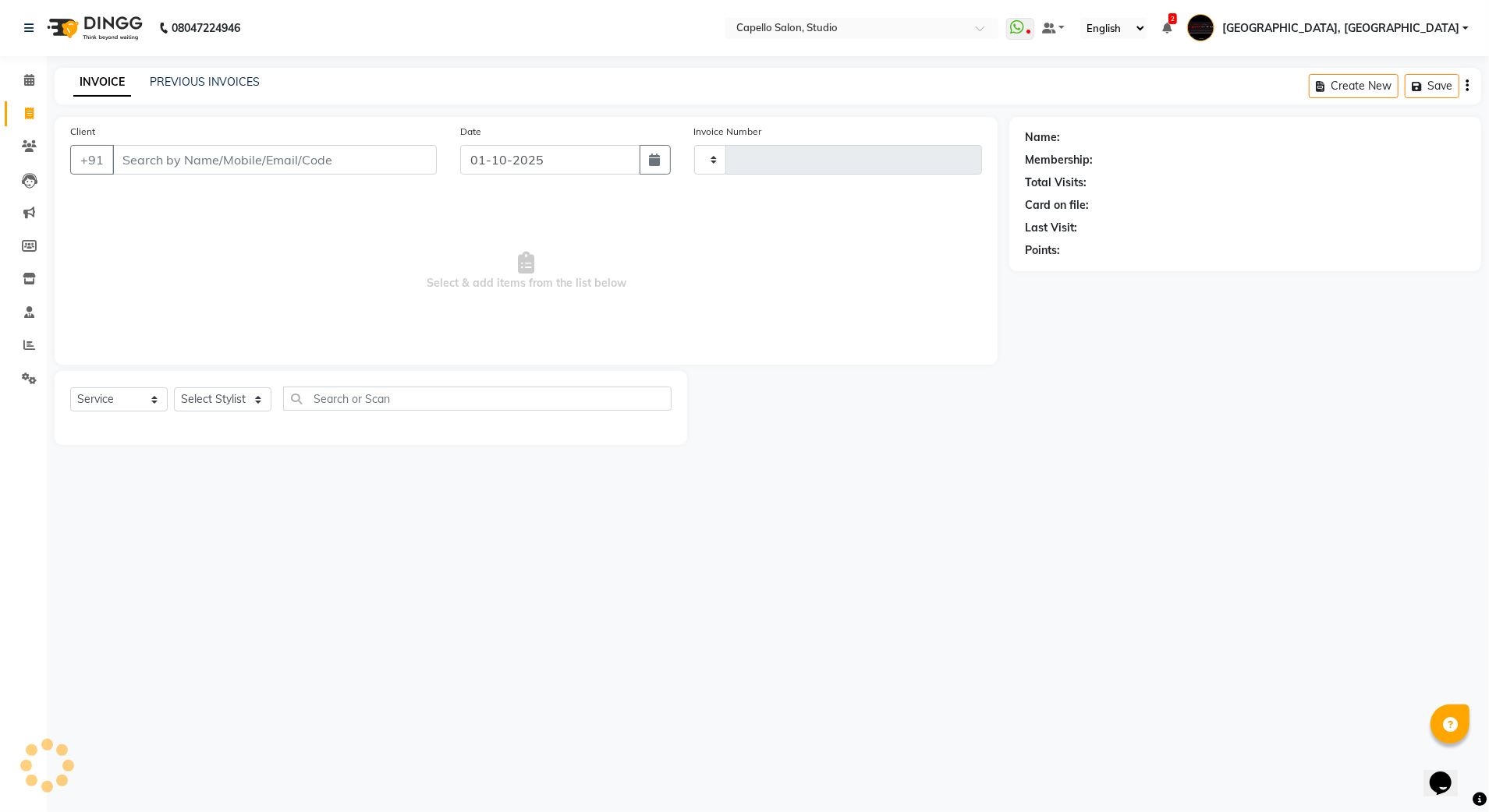
type input "3880"
select select "847"
type input "9823840248"
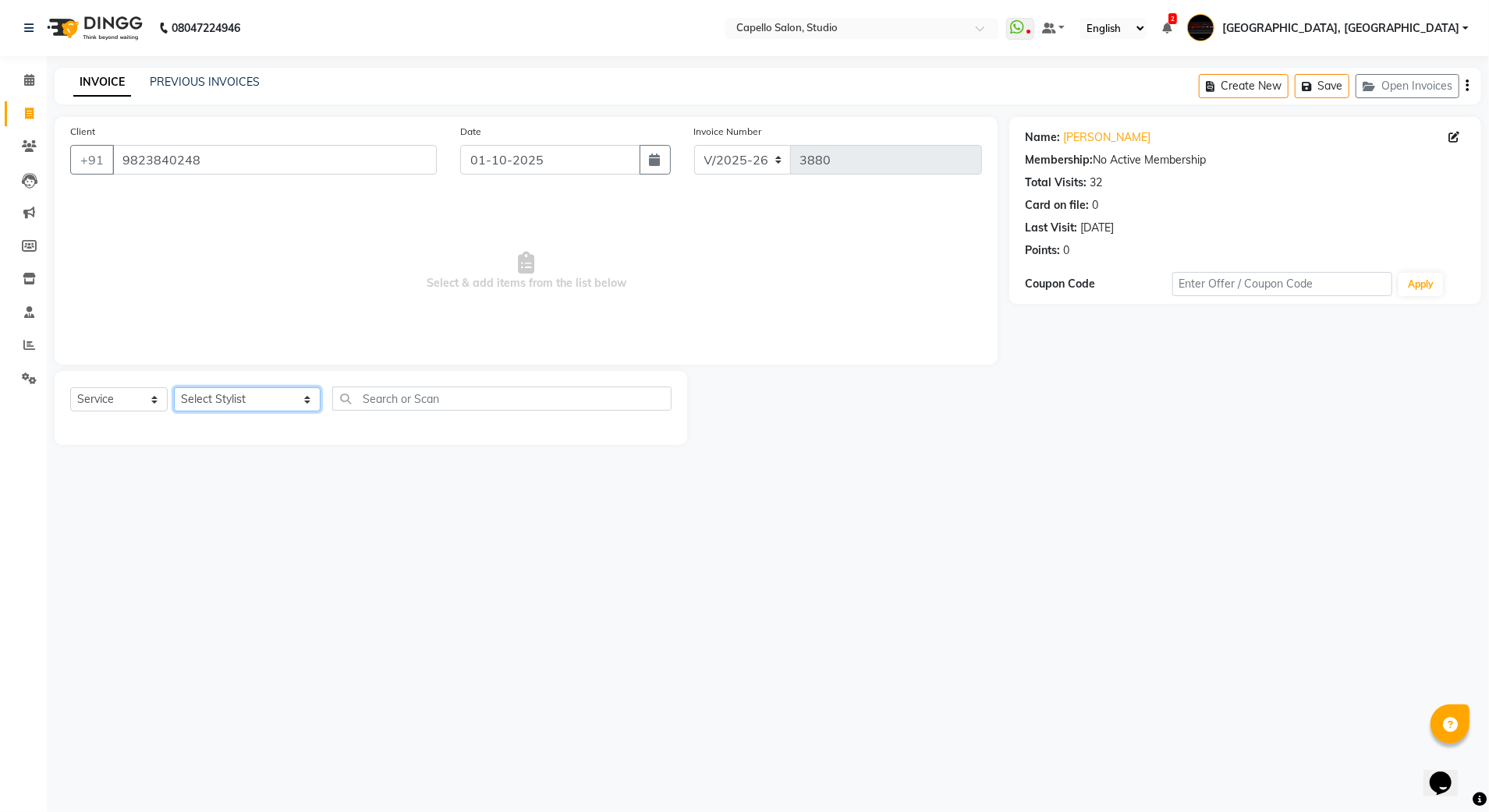
click at [194, 393] on select "Select Stylist Admin [PERSON_NAME] [PERSON_NAME] Studio, Shivaji Nagar [PERSON_…" at bounding box center [247, 400] width 147 height 24
select select "14445"
click at [174, 388] on select "Select Stylist Admin [PERSON_NAME] [PERSON_NAME] Studio, Shivaji Nagar [PERSON_…" at bounding box center [247, 400] width 147 height 24
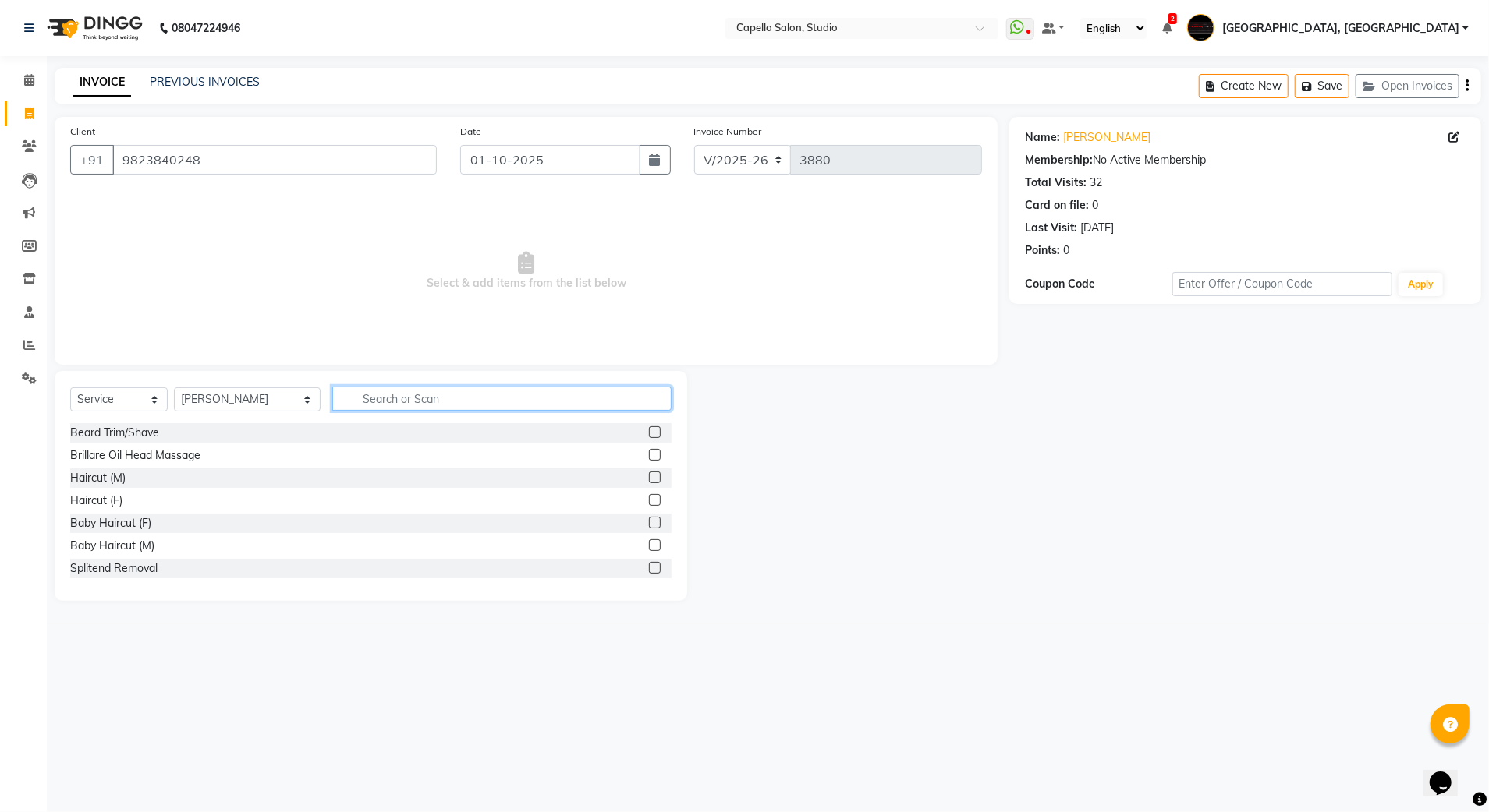
click at [388, 404] on input "text" at bounding box center [503, 399] width 340 height 24
click at [649, 433] on label at bounding box center [655, 432] width 12 height 12
click at [649, 433] on input "checkbox" at bounding box center [654, 433] width 10 height 10
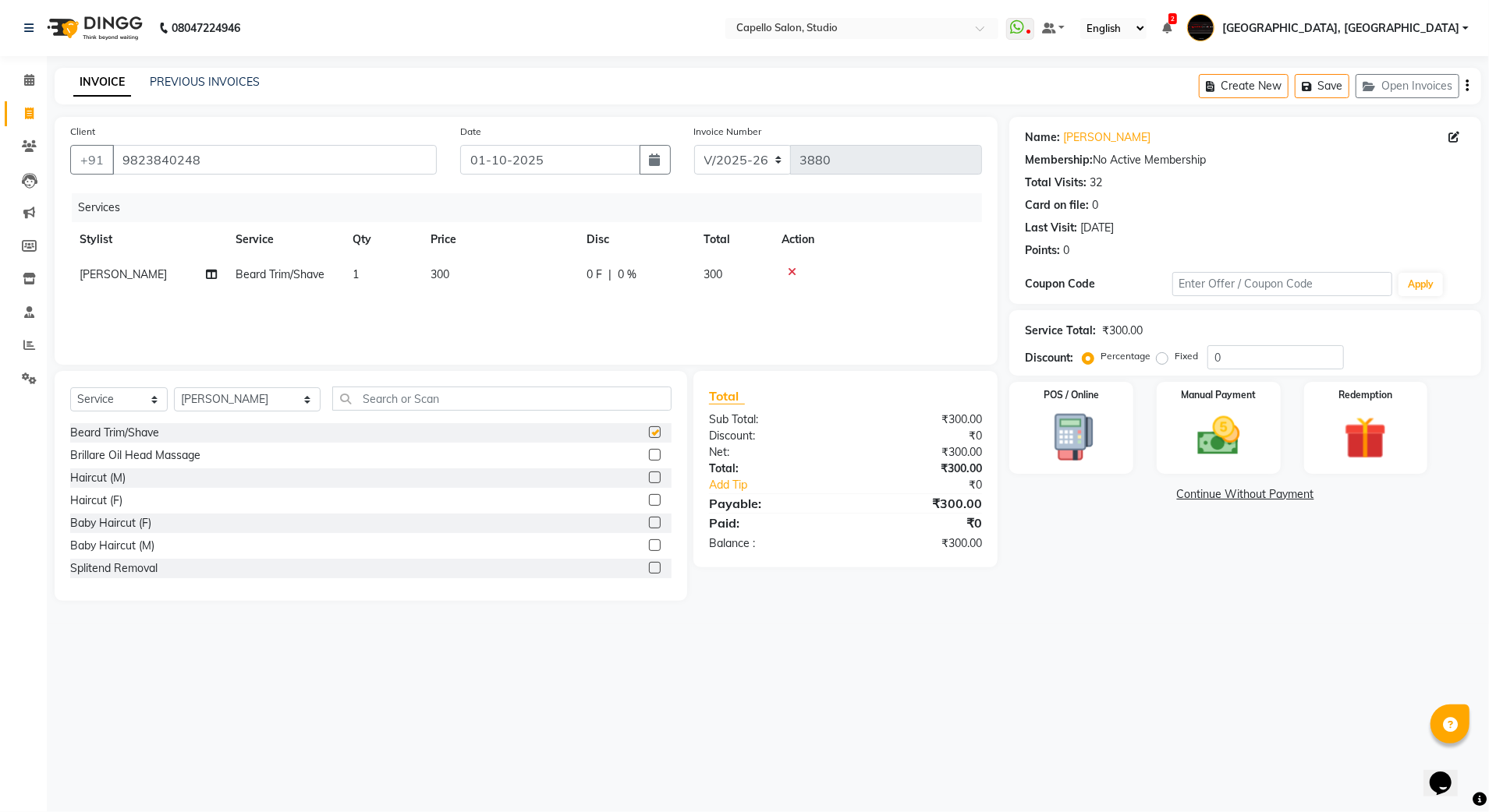
checkbox input "false"
click at [649, 478] on label at bounding box center [655, 477] width 12 height 12
click at [649, 478] on input "checkbox" at bounding box center [654, 478] width 10 height 10
checkbox input "false"
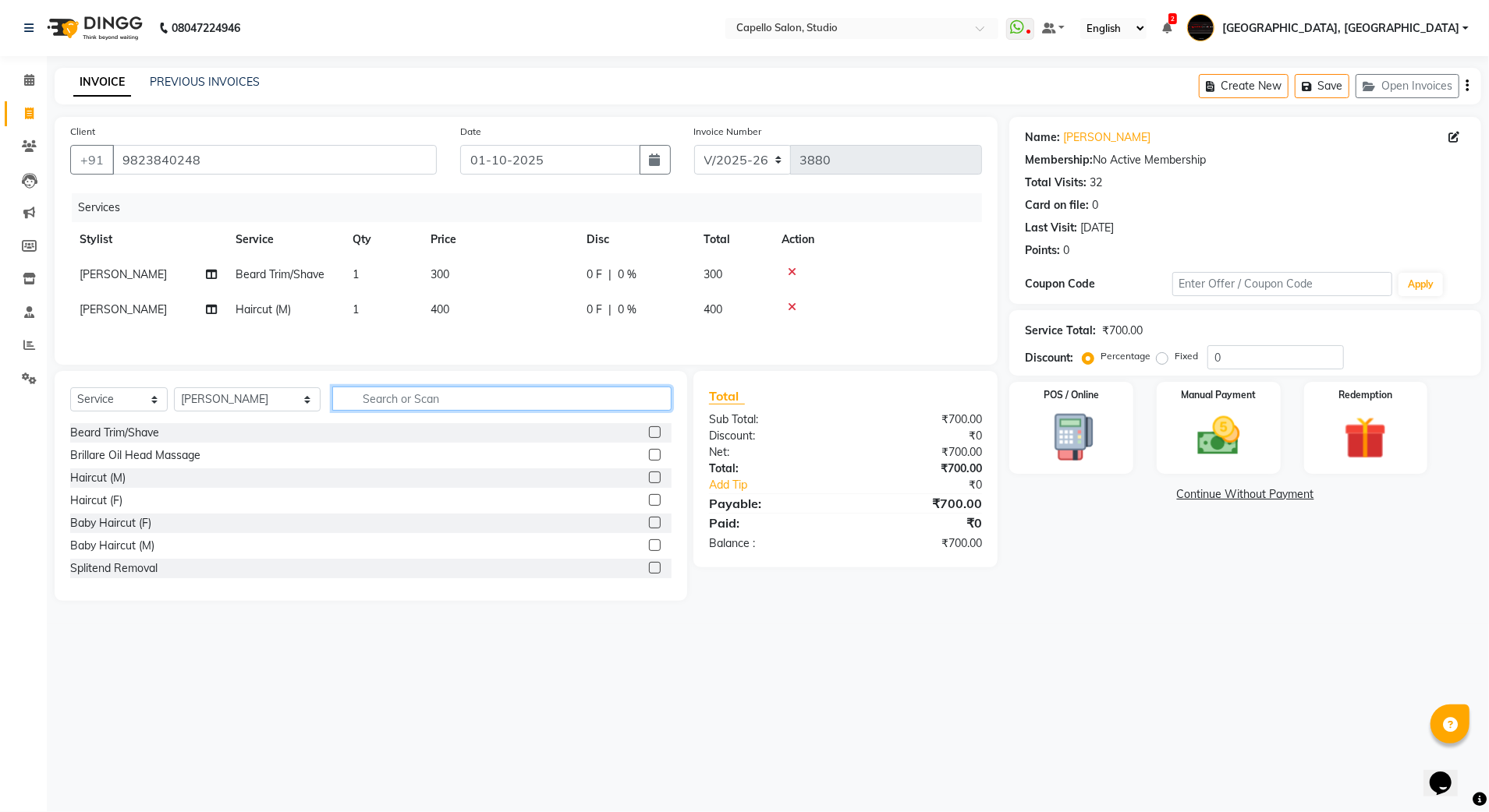
click at [348, 406] on input "text" at bounding box center [503, 399] width 340 height 24
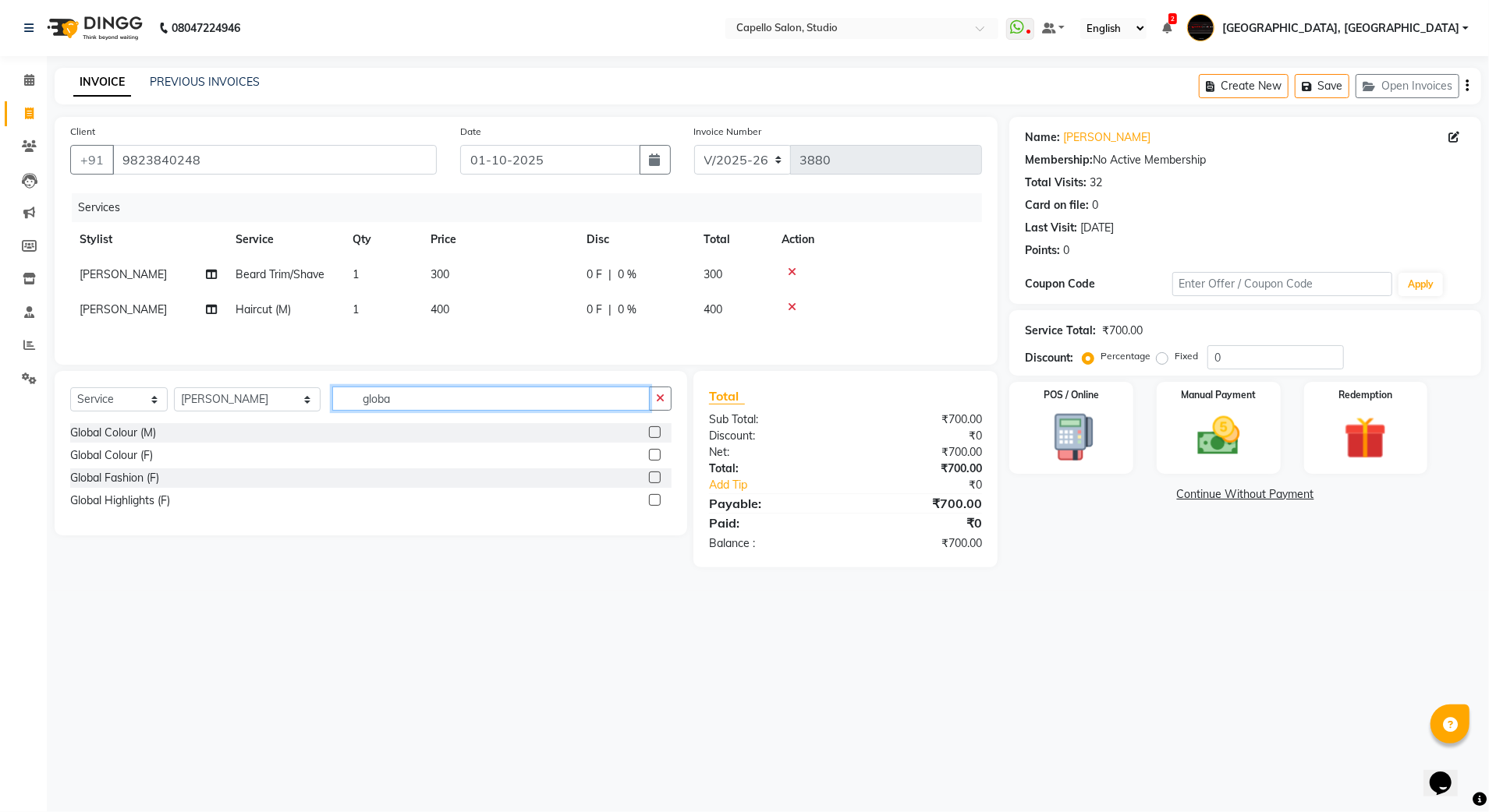
type input "globa"
click at [654, 438] on label at bounding box center [655, 432] width 12 height 12
click at [654, 438] on input "checkbox" at bounding box center [654, 433] width 10 height 10
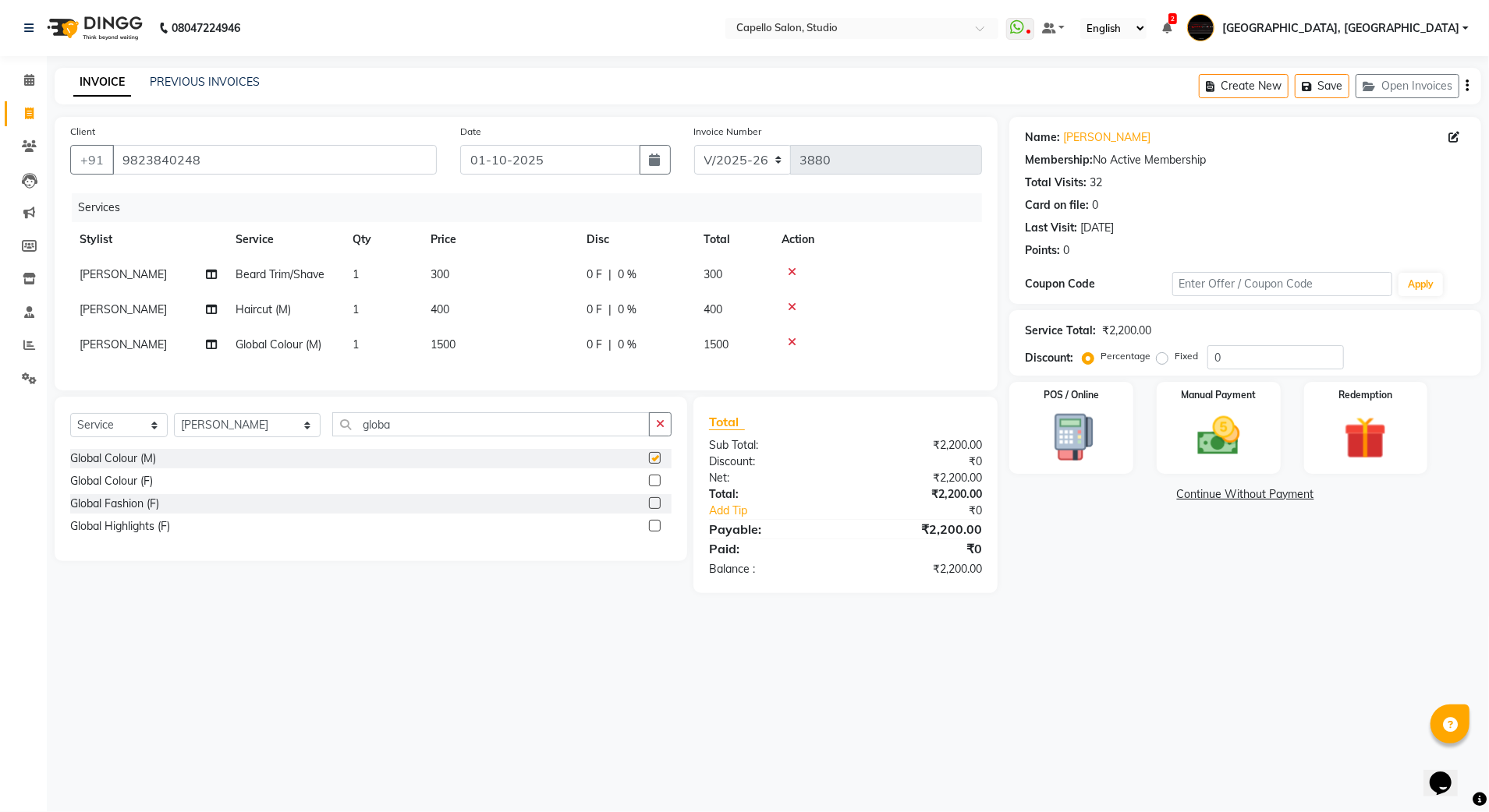
checkbox input "false"
click at [242, 437] on select "Select Stylist Admin [PERSON_NAME] [PERSON_NAME] Studio, Shivaji Nagar [PERSON_…" at bounding box center [247, 425] width 147 height 24
select select "14454"
click at [174, 428] on select "Select Stylist Admin [PERSON_NAME] [PERSON_NAME] Studio, Shivaji Nagar [PERSON_…" at bounding box center [247, 425] width 147 height 24
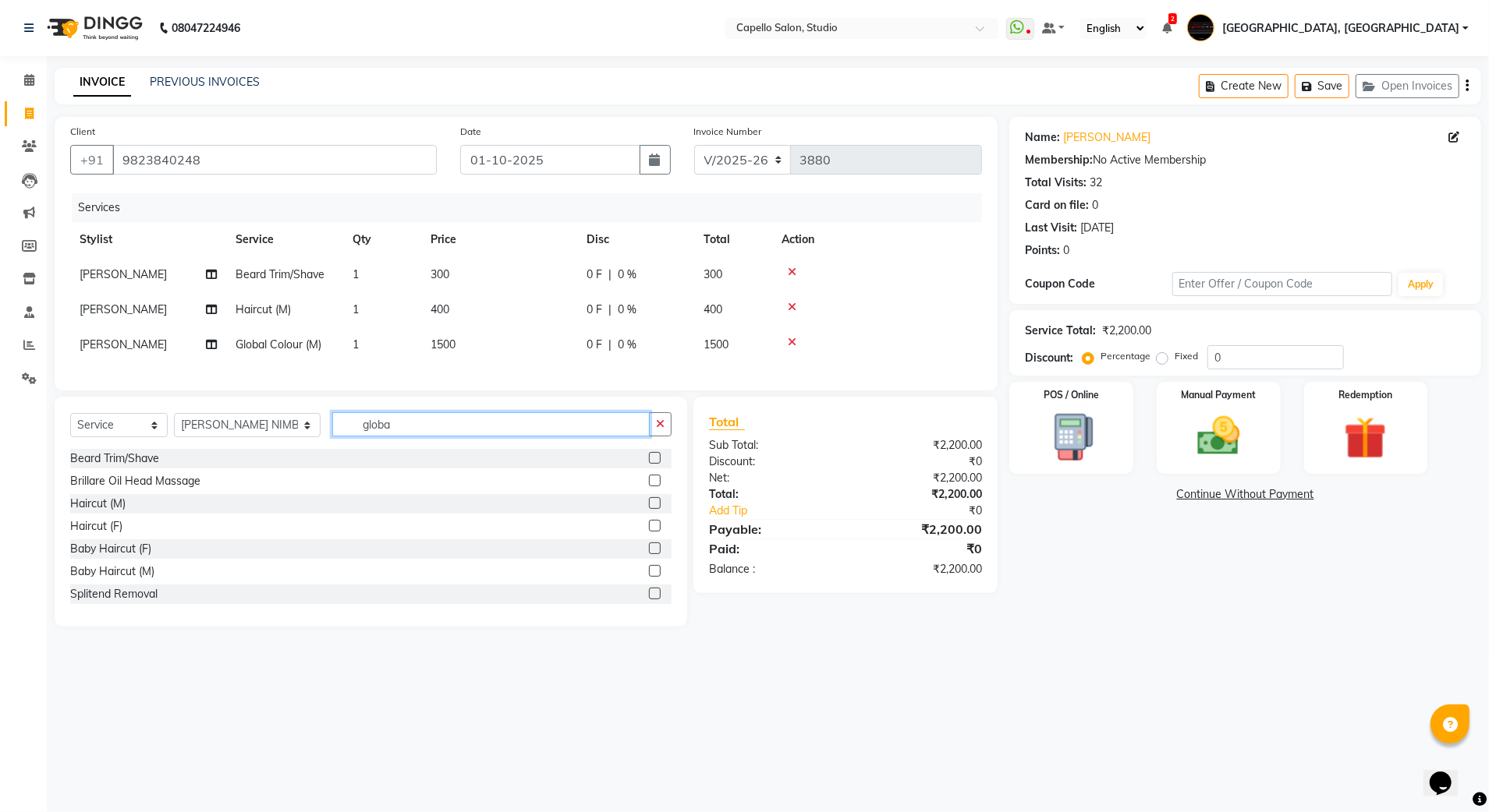
click at [287, 442] on div "Select Service Product Membership Package Voucher Prepaid Gift Card Select Styl…" at bounding box center [371, 430] width 602 height 37
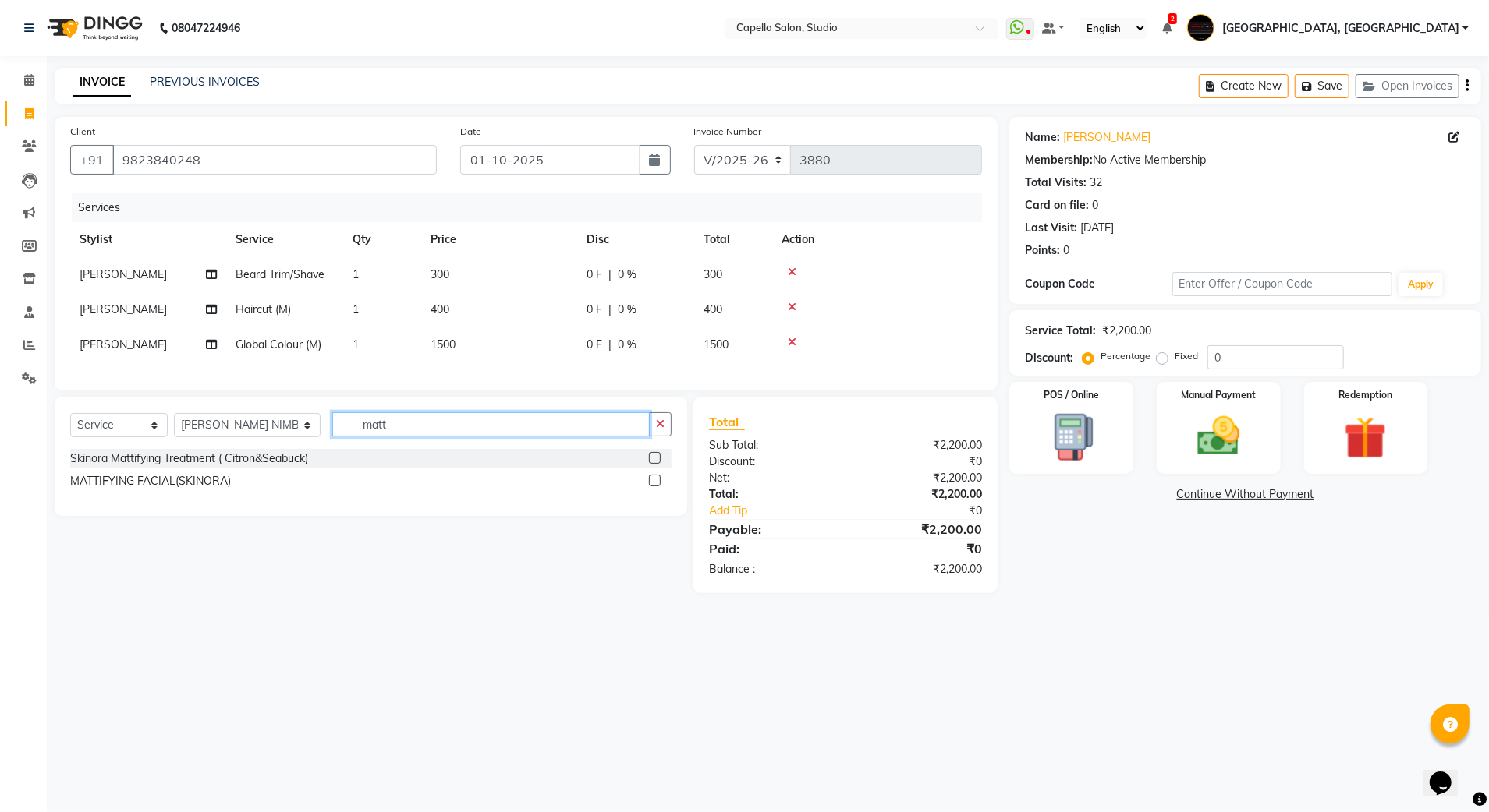
type input "matt"
click at [654, 463] on label at bounding box center [655, 458] width 12 height 12
click at [654, 463] on input "checkbox" at bounding box center [654, 458] width 10 height 10
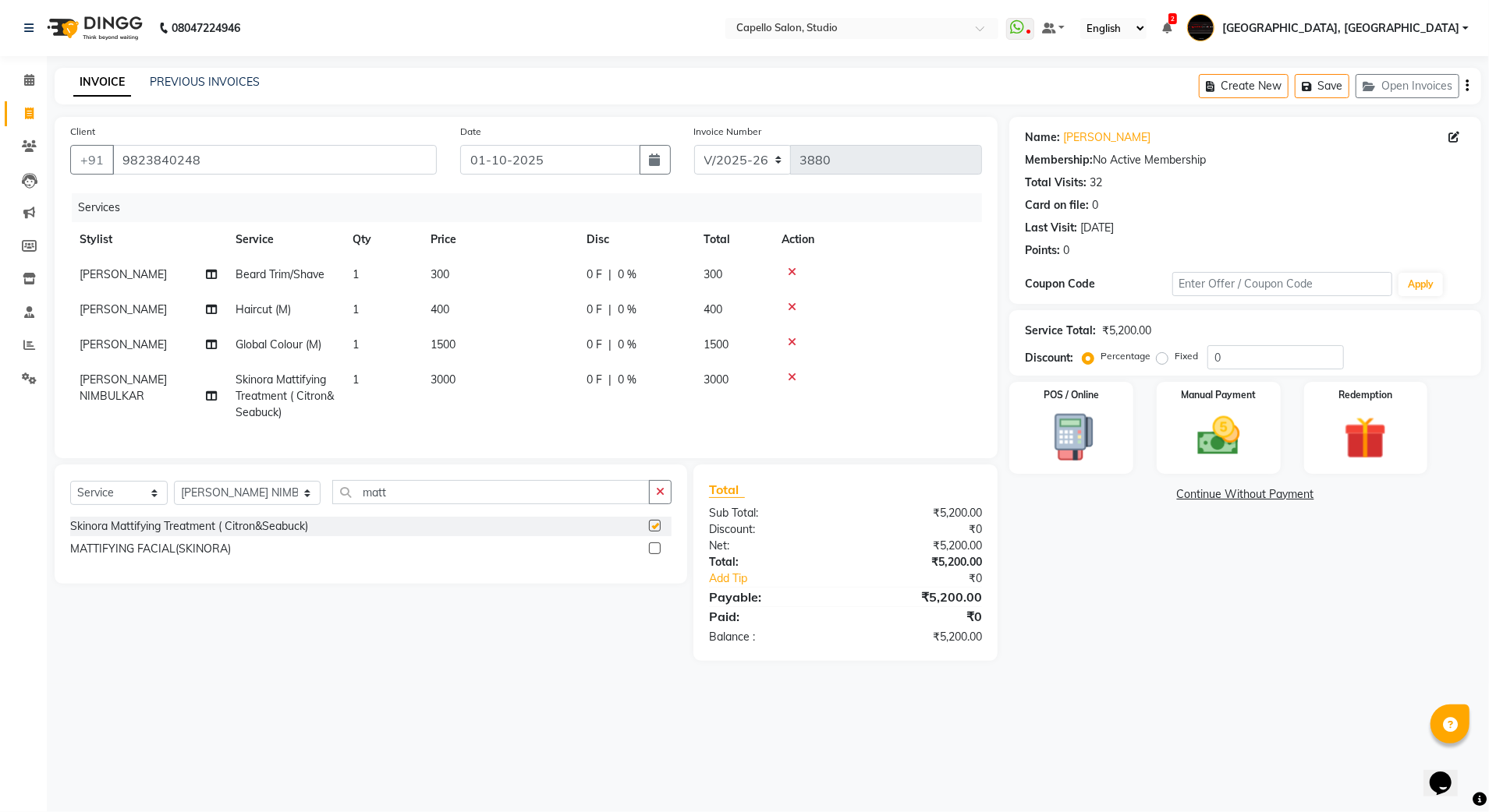
checkbox input "false"
click at [448, 363] on td "3000" at bounding box center [499, 397] width 156 height 68
select select "14454"
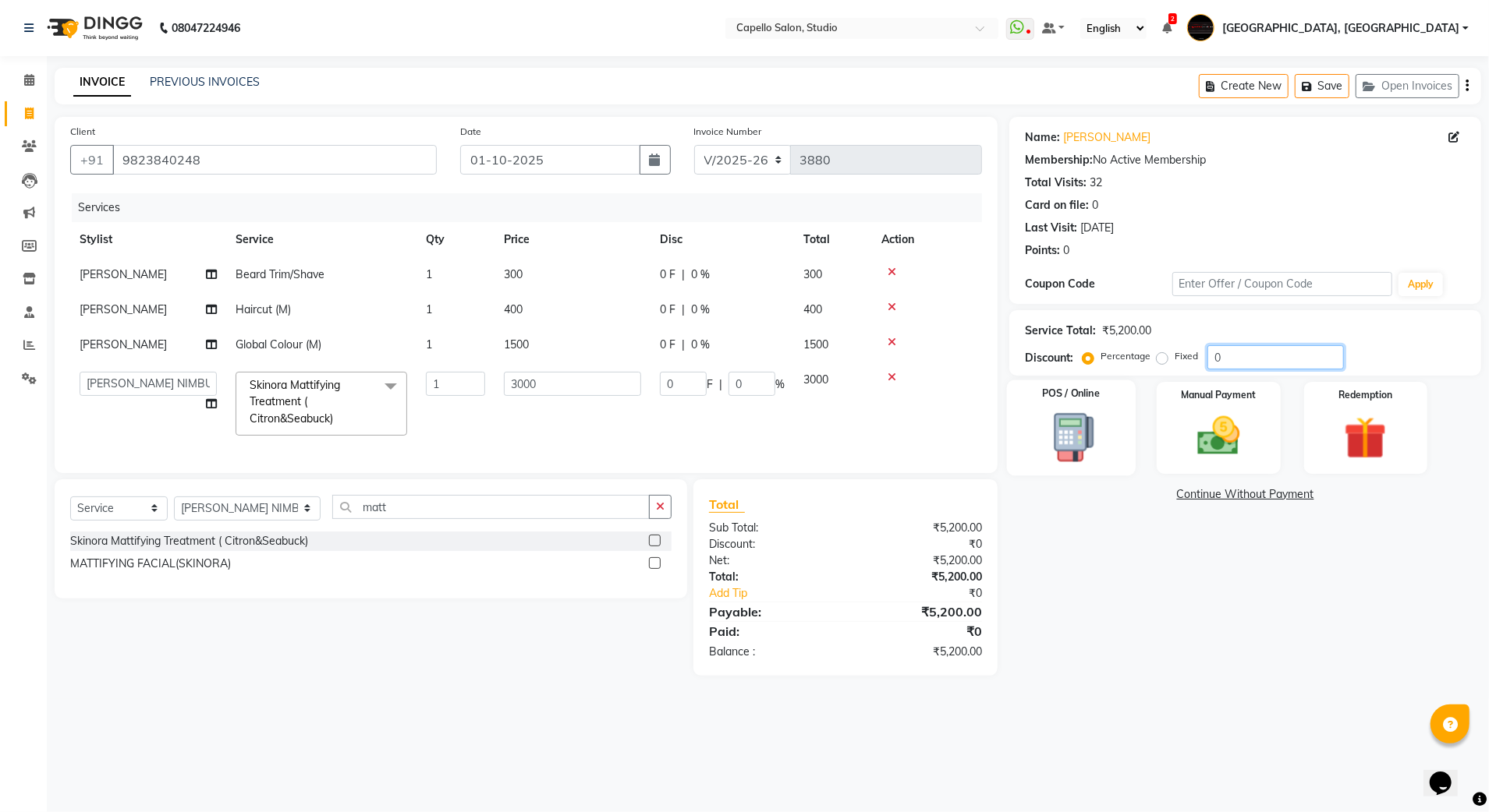
drag, startPoint x: 1240, startPoint y: 359, endPoint x: 1128, endPoint y: 384, distance: 114.8
click at [1128, 384] on div "Name: [PERSON_NAME] Membership: No Active Membership Total Visits: 32 Card on f…" at bounding box center [1251, 397] width 484 height 559
type input "1"
type input "30"
type input "1"
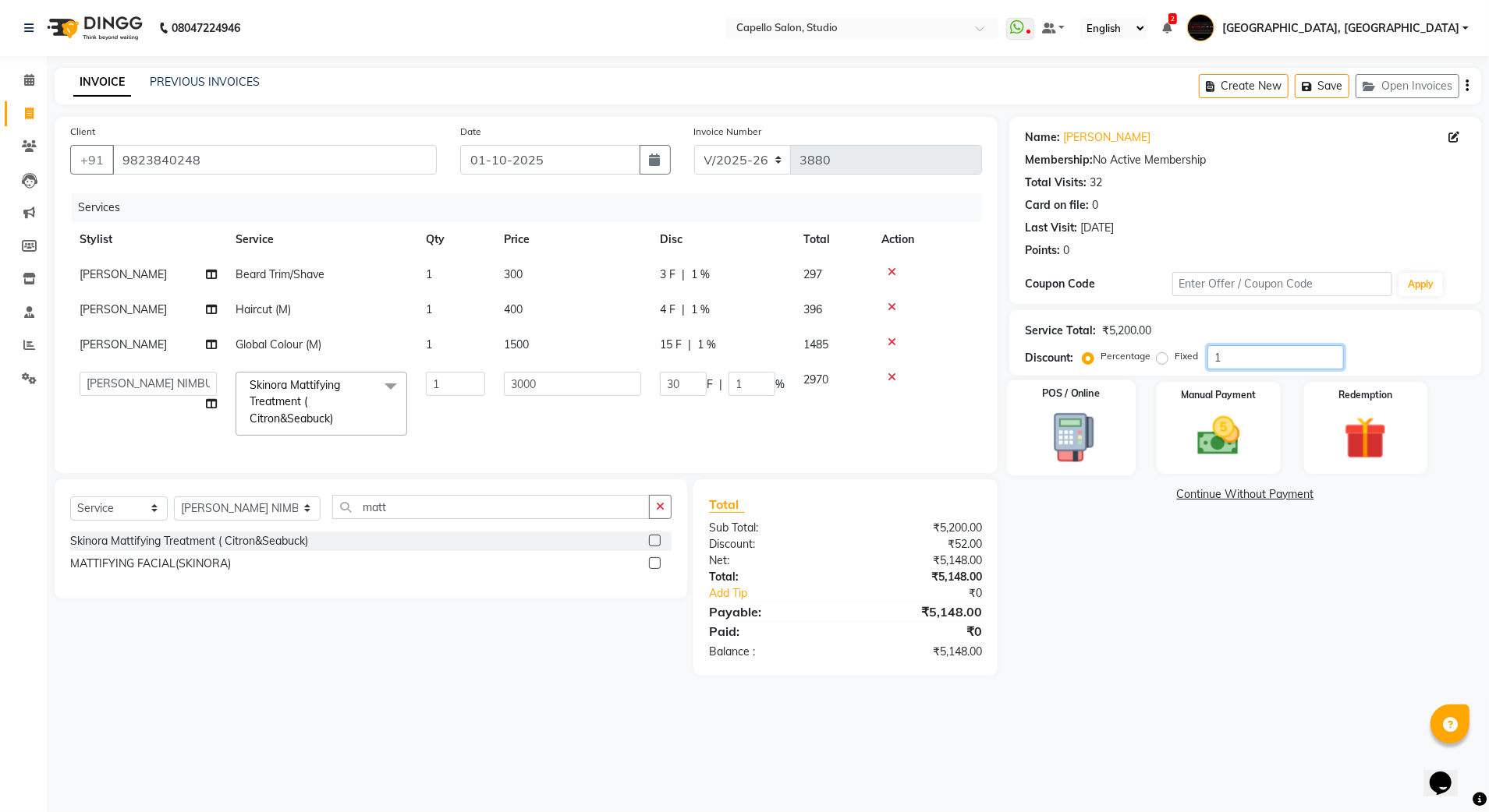
type input "15"
type input "450"
type input "15"
click at [675, 385] on input "450" at bounding box center [683, 384] width 47 height 24
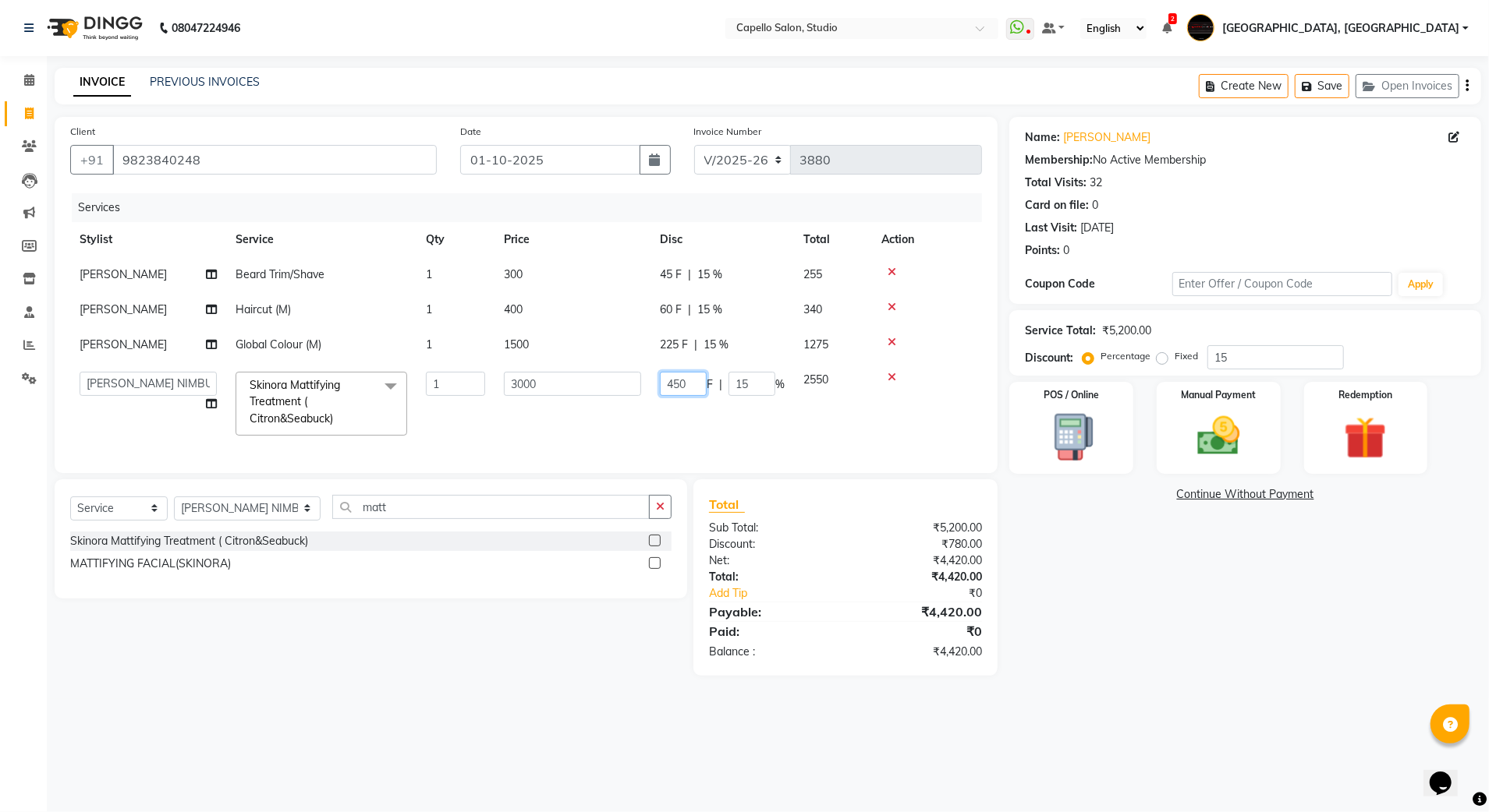
click at [675, 385] on input "450" at bounding box center [683, 384] width 47 height 24
type input "0"
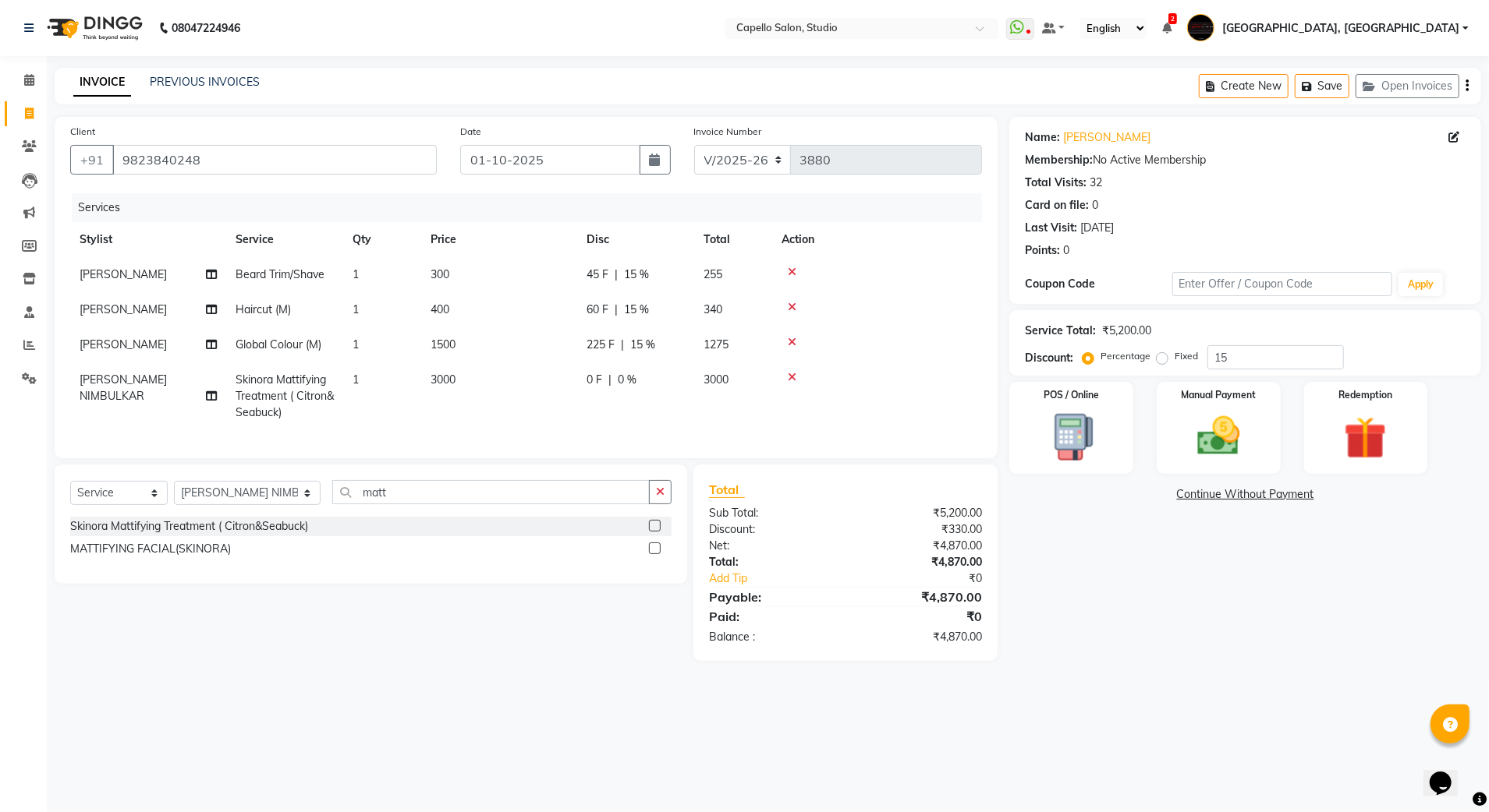
click at [1021, 566] on div "Name: [PERSON_NAME] Membership: No Active Membership Total Visits: 32 Card on f…" at bounding box center [1251, 389] width 484 height 544
click at [489, 394] on td "3000" at bounding box center [499, 397] width 156 height 68
select select "14454"
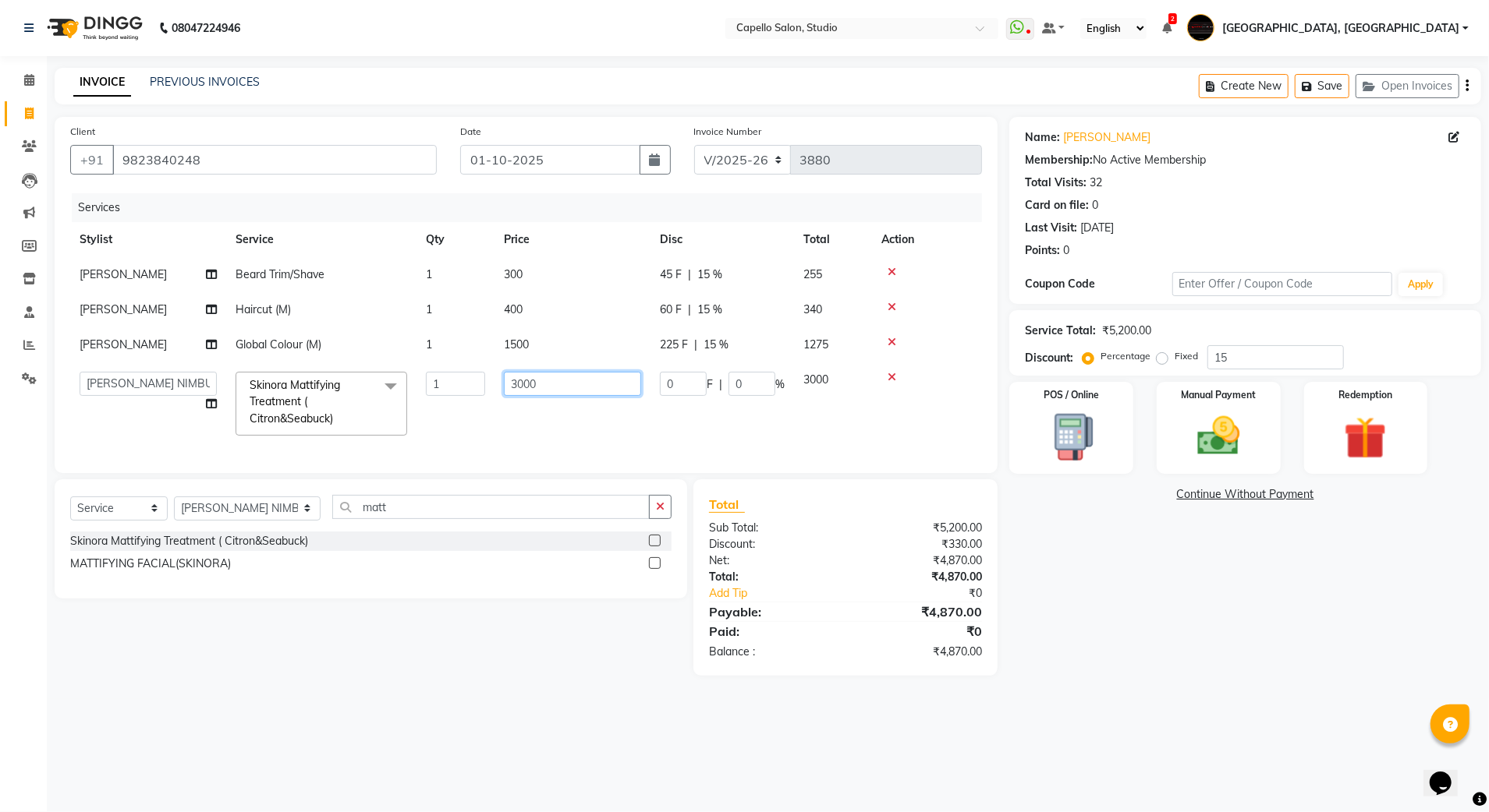
drag, startPoint x: 566, startPoint y: 379, endPoint x: 461, endPoint y: 400, distance: 107.1
click at [461, 400] on tr "Admin [PERSON_NAME] [PERSON_NAME] Studio, Shivaji Nagar [PERSON_NAME] NIMBULKAR…" at bounding box center [526, 404] width 911 height 83
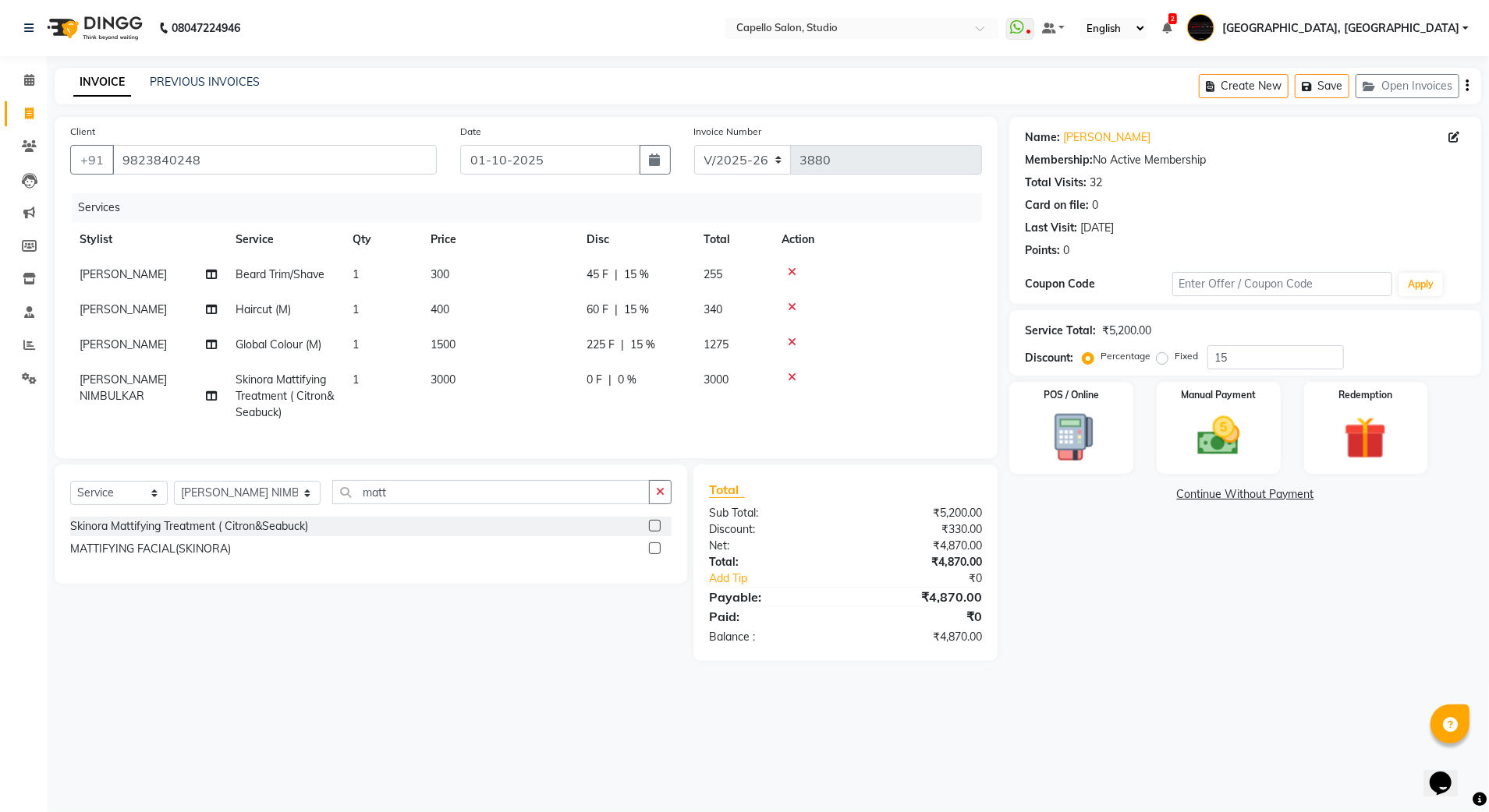
click at [706, 403] on tr "[PERSON_NAME] NIMBULKAR Skinora Mattifying Treatment ( Citron&Seabuck) 1 3000 0…" at bounding box center [526, 397] width 911 height 68
click at [638, 382] on div "0 F | 0 %" at bounding box center [636, 380] width 98 height 16
select select "14454"
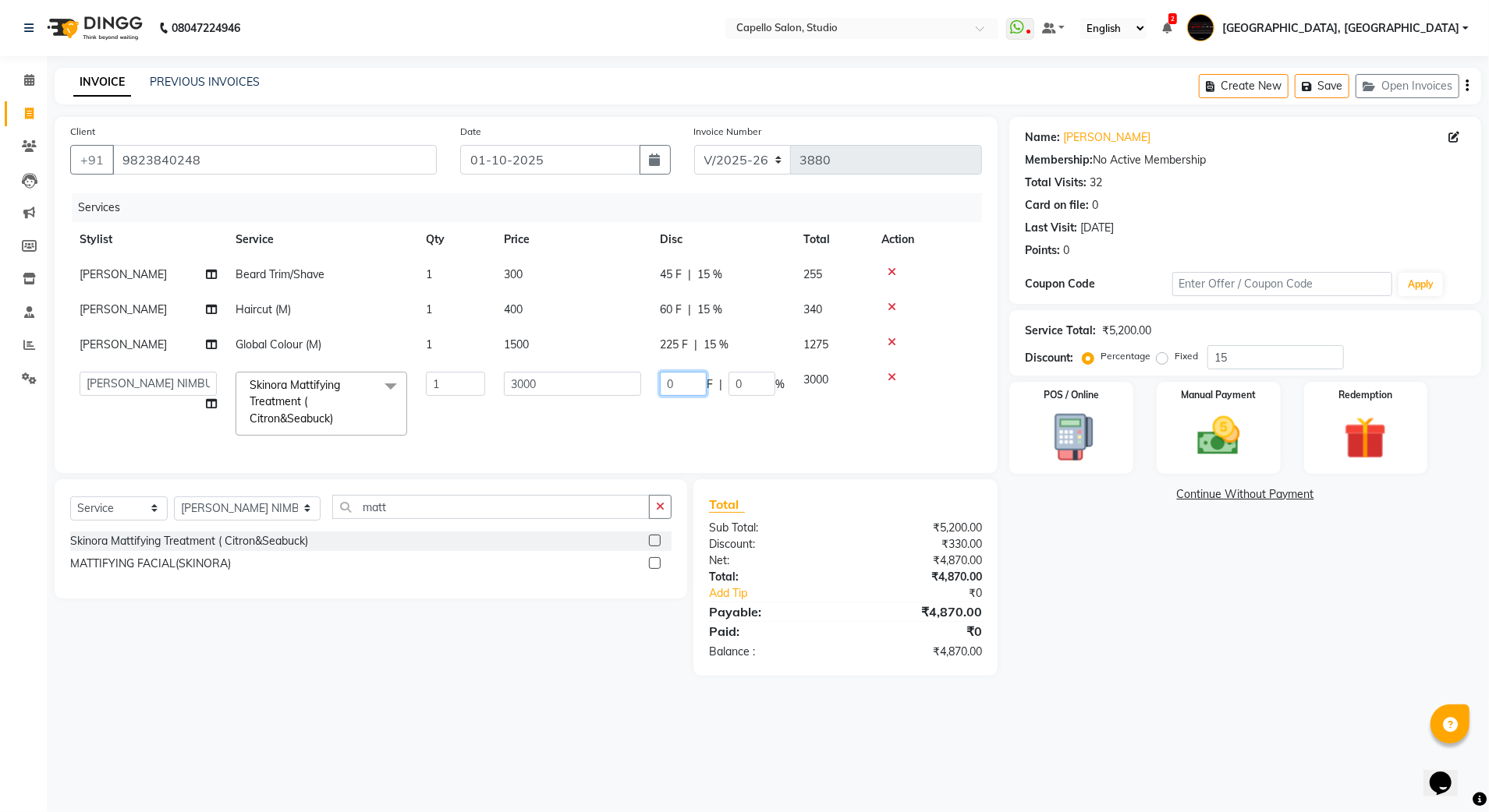
drag, startPoint x: 685, startPoint y: 369, endPoint x: 607, endPoint y: 390, distance: 80.8
click at [607, 390] on tr "Admin [PERSON_NAME] [PERSON_NAME] Studio, Shivaji Nagar [PERSON_NAME] NIMBULKAR…" at bounding box center [526, 404] width 911 height 83
type input "1000"
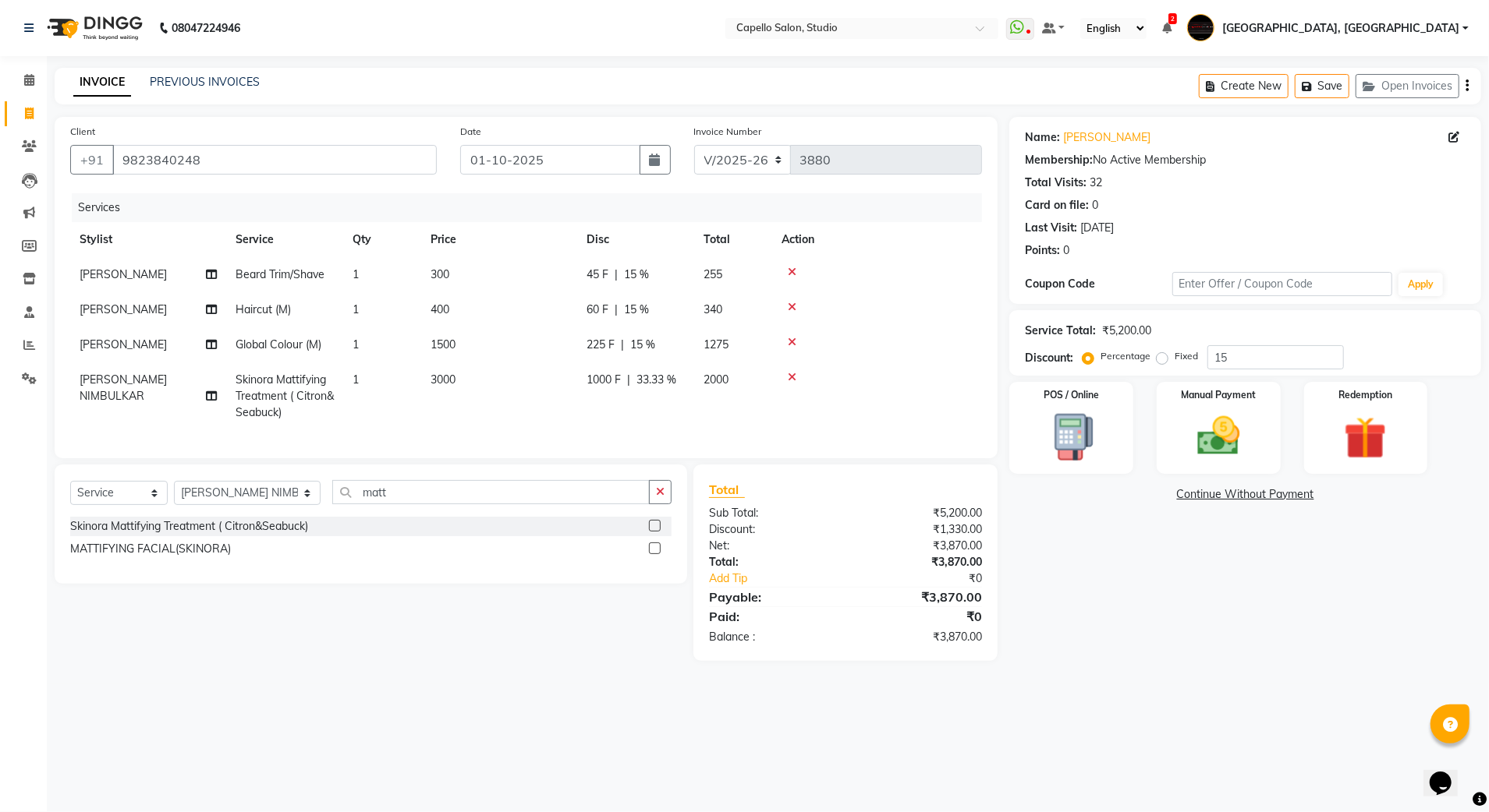
click at [968, 602] on div "Total Sub Total: ₹5,200.00 Discount: ₹1,330.00 Net: ₹3,870.00 Total: ₹3,870.00 …" at bounding box center [844, 562] width 273 height 165
click at [1233, 445] on img at bounding box center [1218, 436] width 73 height 52
click at [1137, 484] on div "Payment Methods CARD UPI CUSTOM CASH" at bounding box center [1245, 527] width 472 height 94
click at [1136, 487] on span "CARD" at bounding box center [1139, 495] width 34 height 18
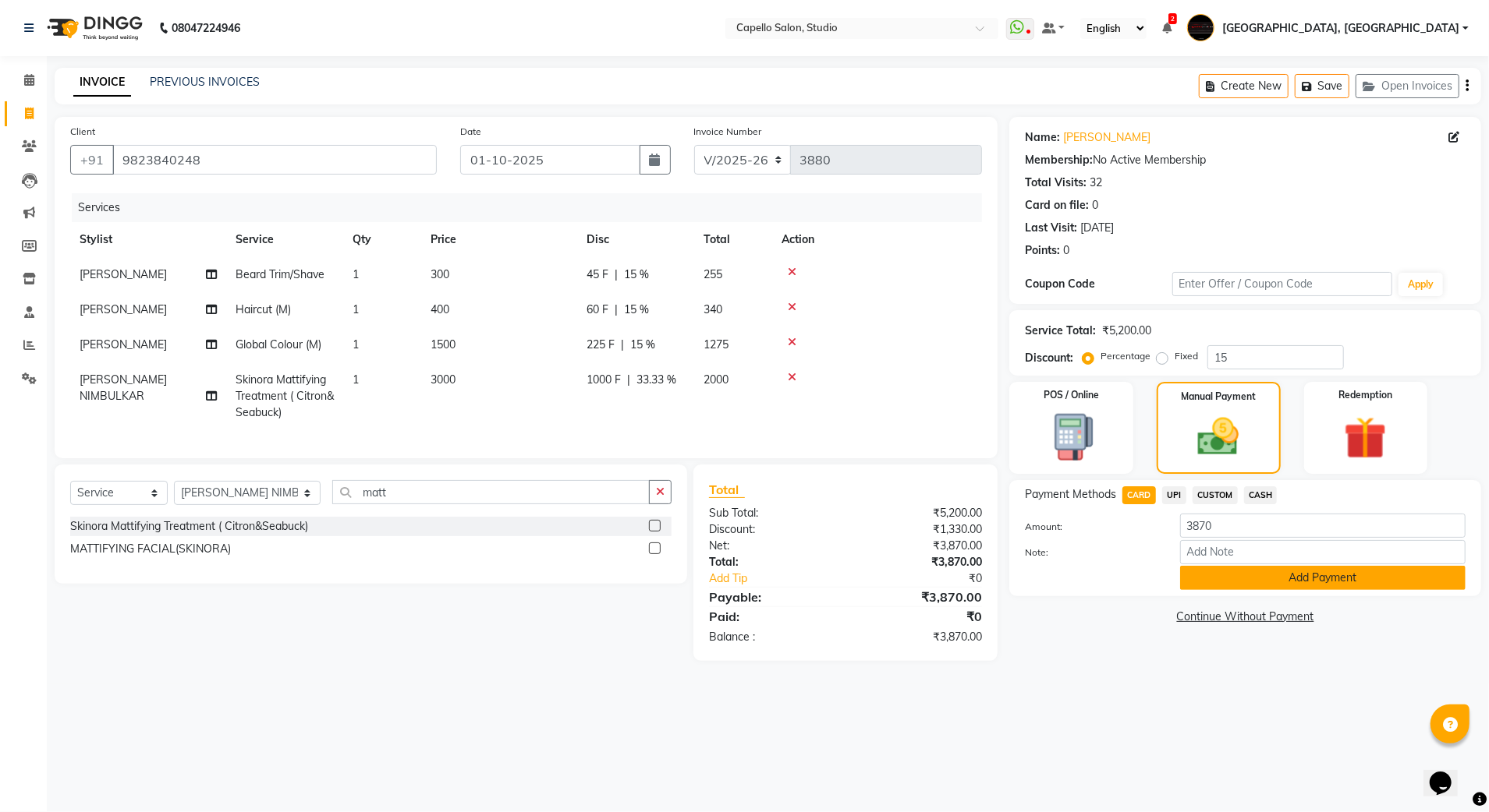
click at [1207, 574] on button "Add Payment" at bounding box center [1323, 578] width 286 height 24
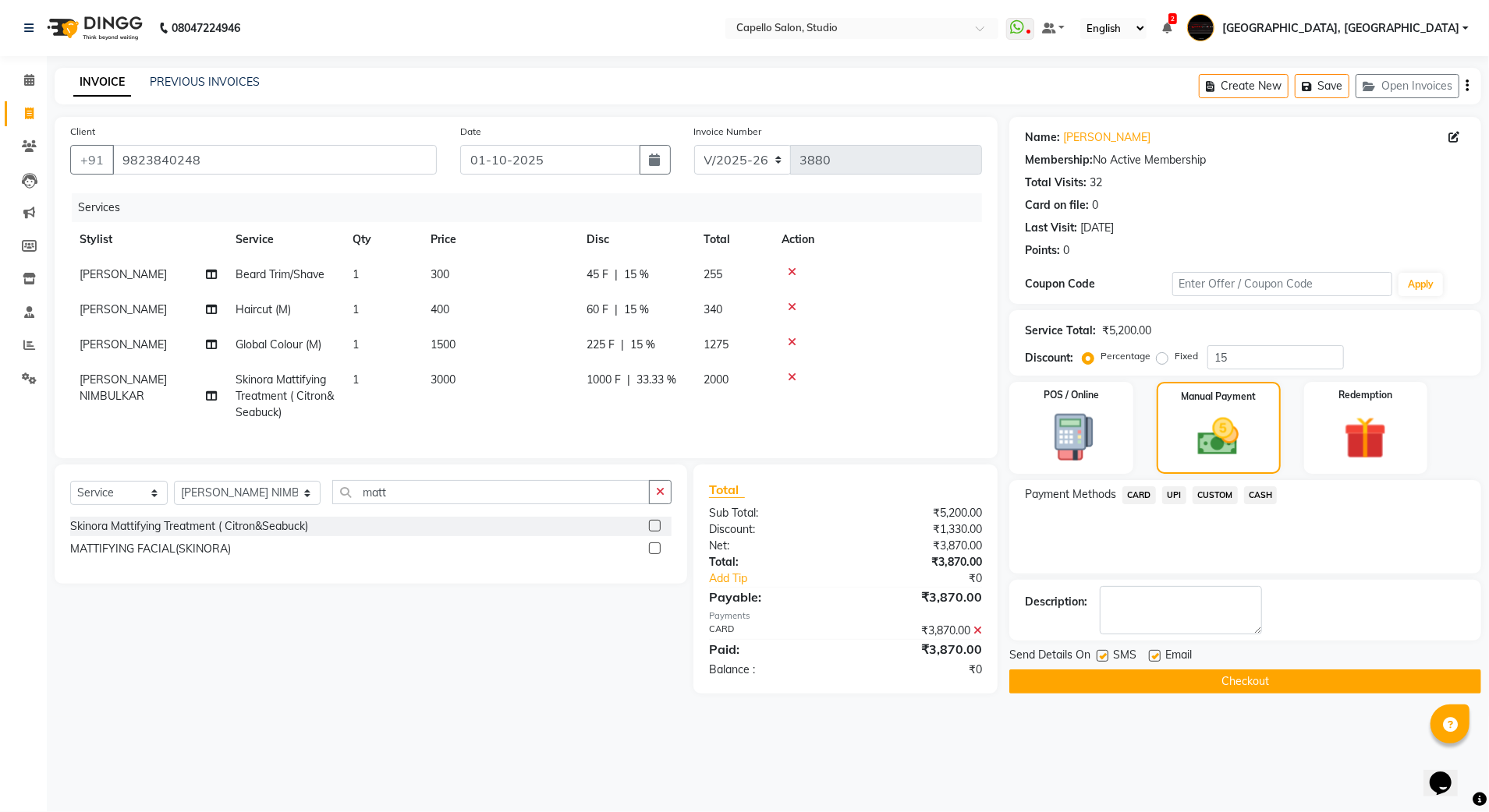
click at [1107, 687] on button "Checkout" at bounding box center [1245, 681] width 472 height 24
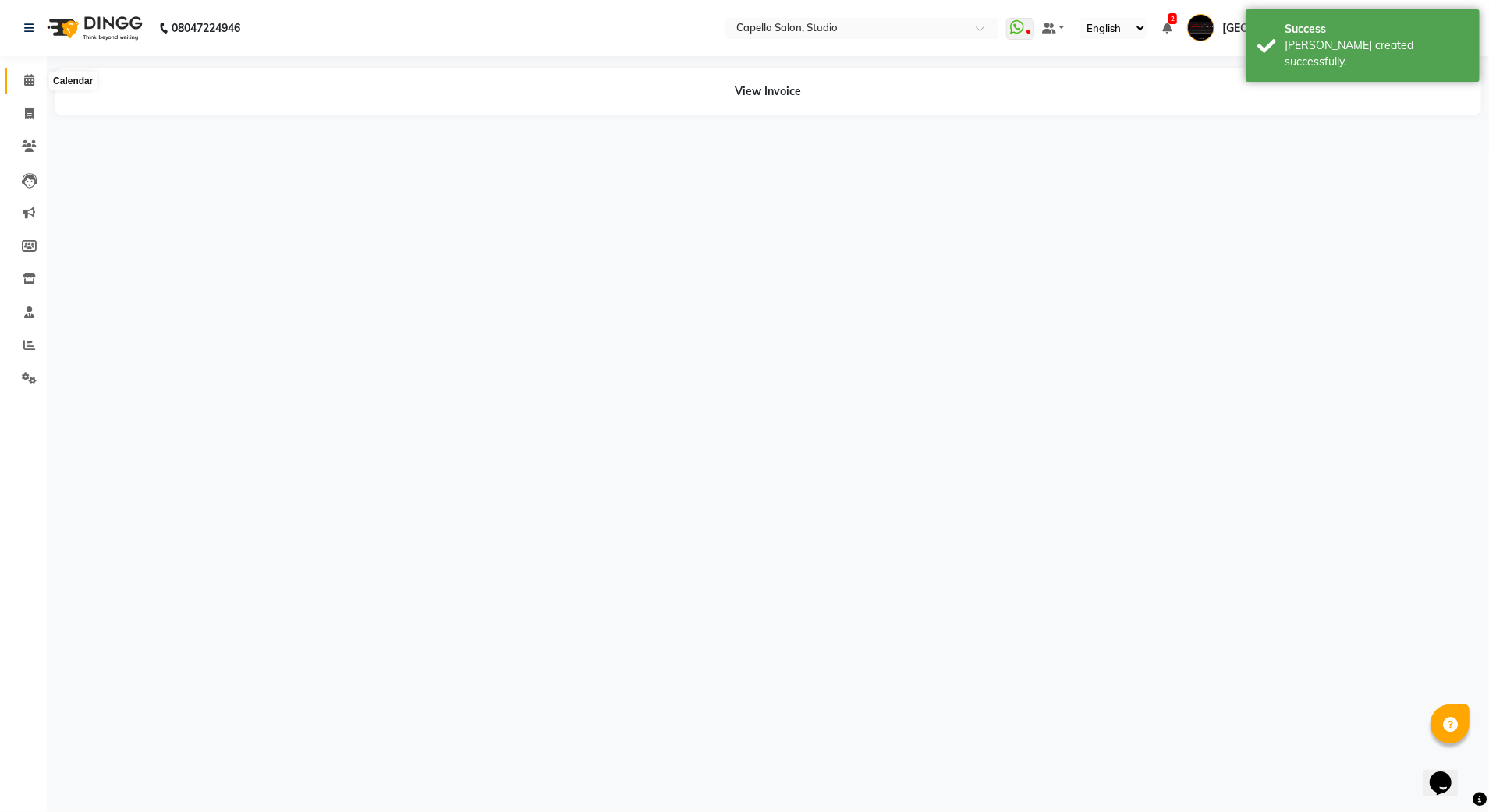
click at [28, 86] on icon at bounding box center [29, 80] width 10 height 12
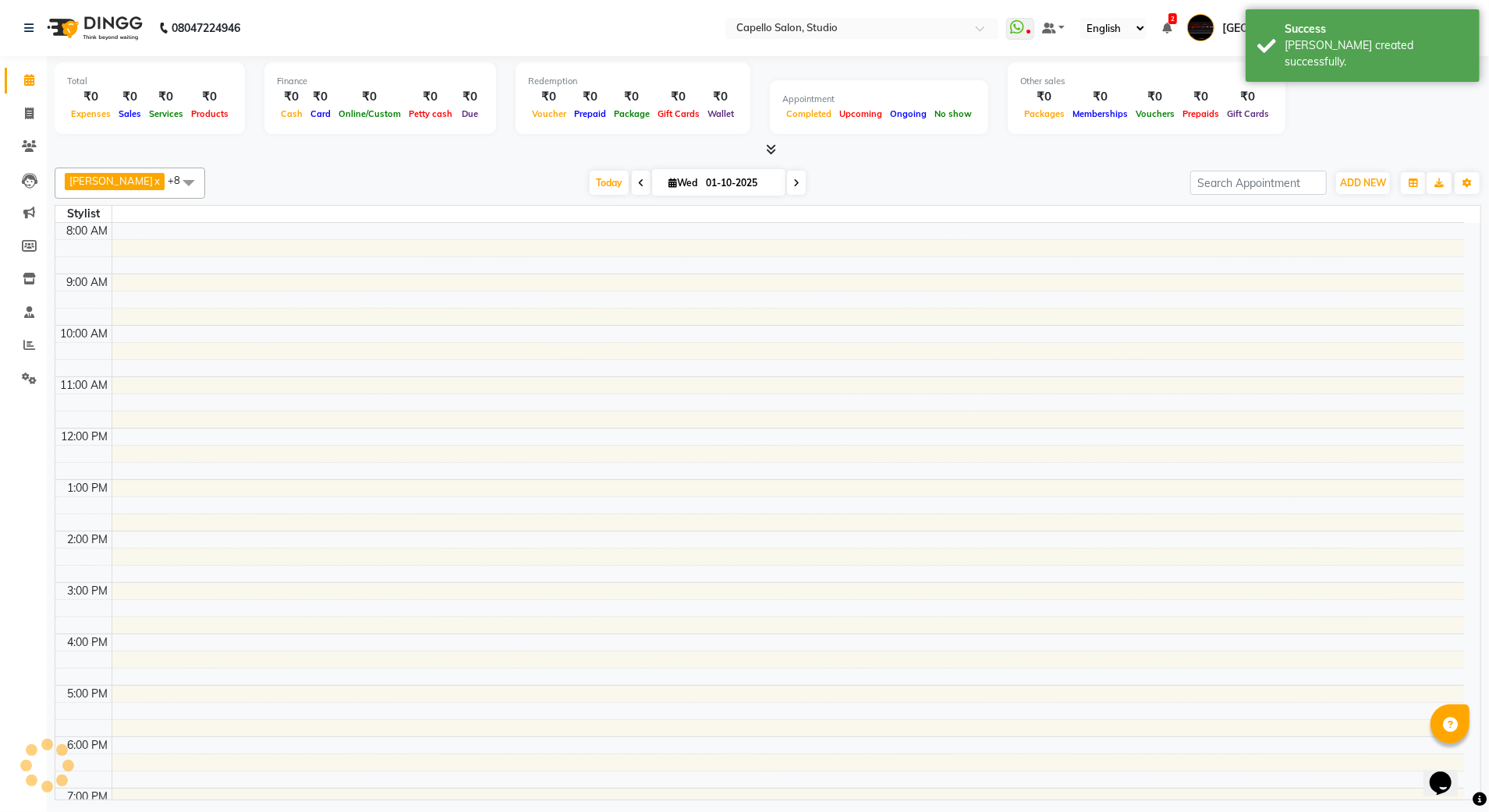
click at [1362, 6] on nav "08047224946 Select Location × Capello Salon, Studio WhatsApp Status ✕ Status: D…" at bounding box center [744, 28] width 1489 height 56
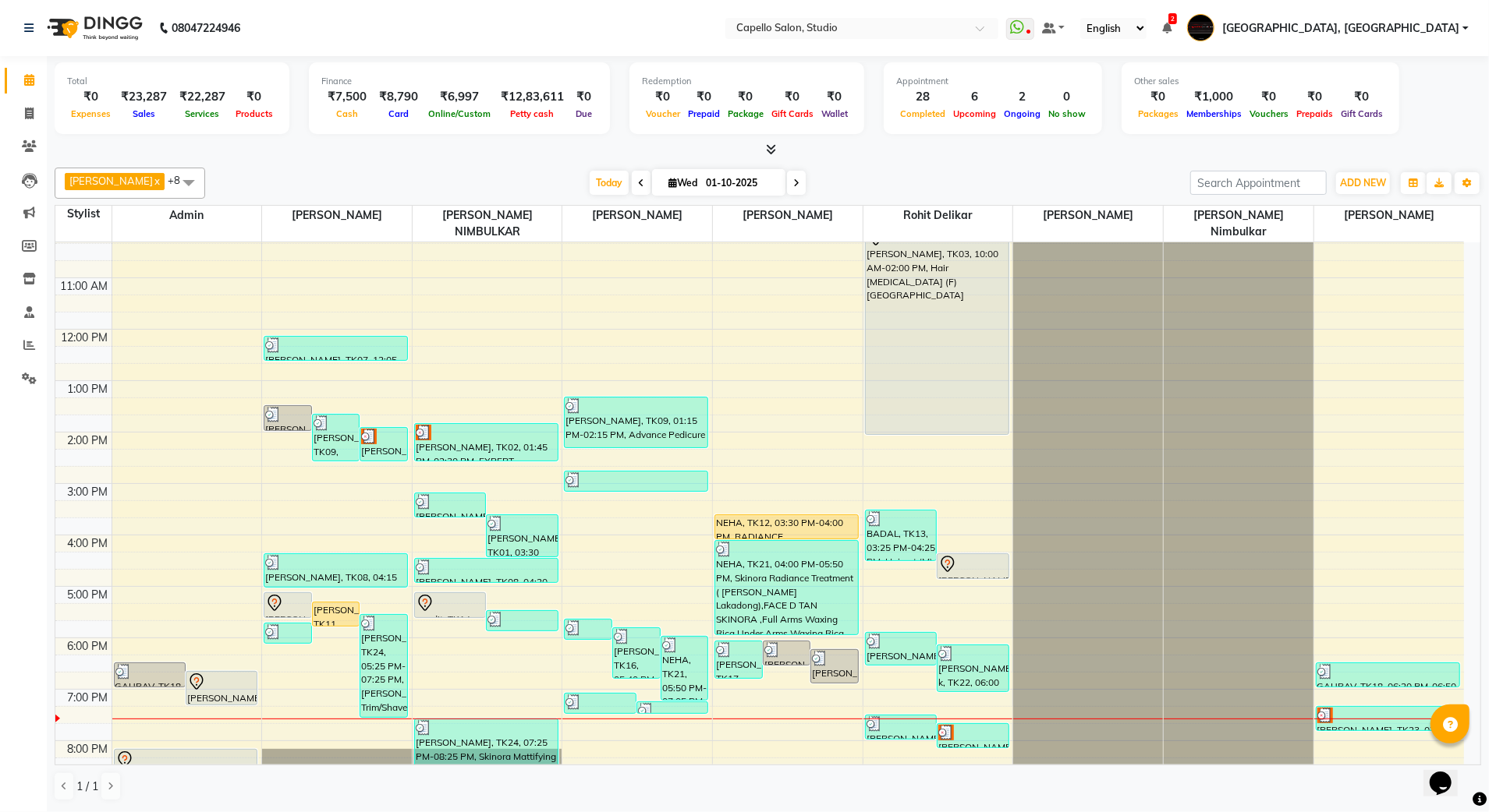
scroll to position [140, 0]
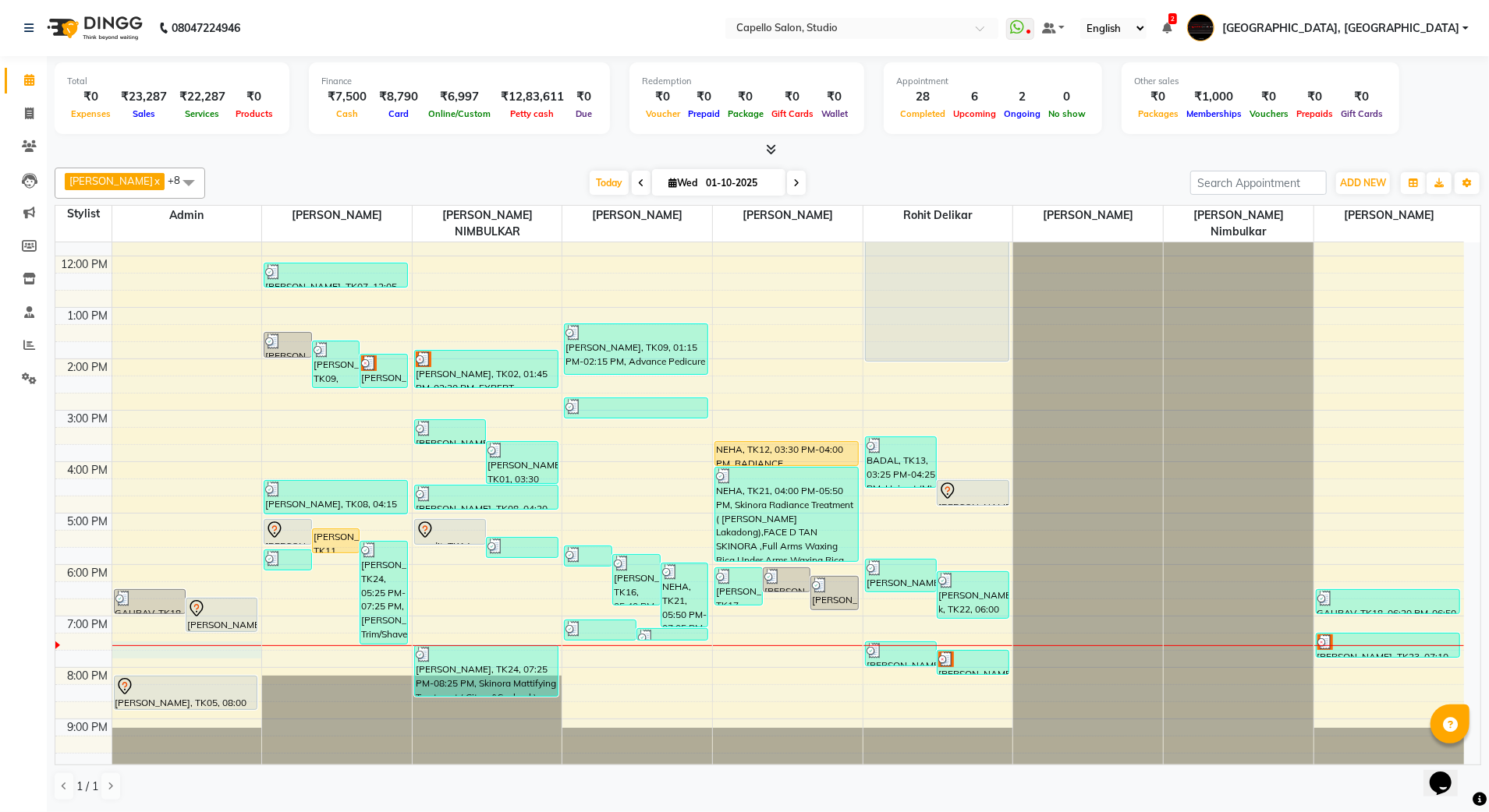
click at [208, 639] on div "9:00 AM 10:00 AM 11:00 AM 12:00 PM 1:00 PM 2:00 PM 3:00 PM 4:00 PM 5:00 PM 6:00…" at bounding box center [759, 435] width 1409 height 668
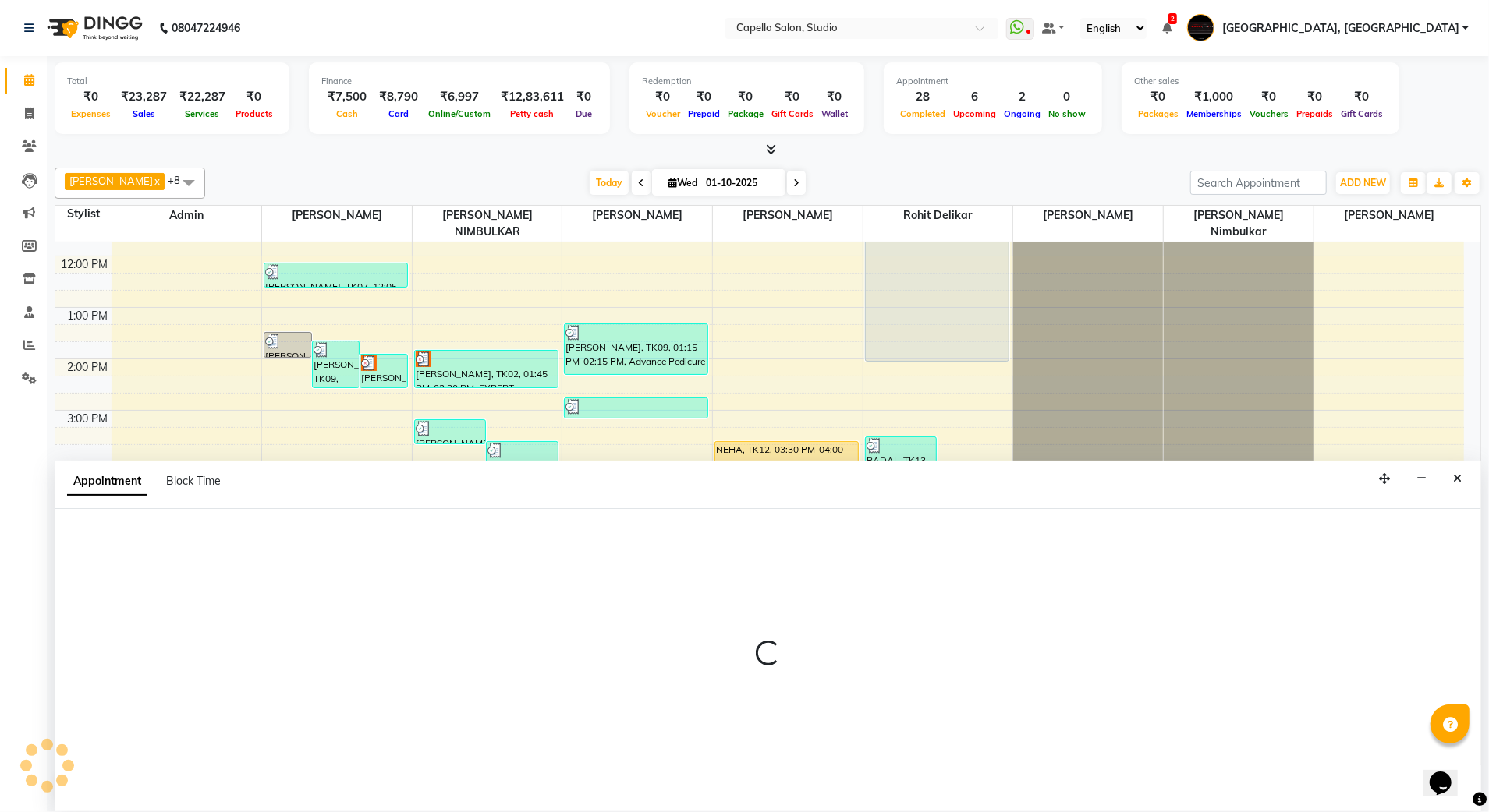
select select "14652"
select select "tentative"
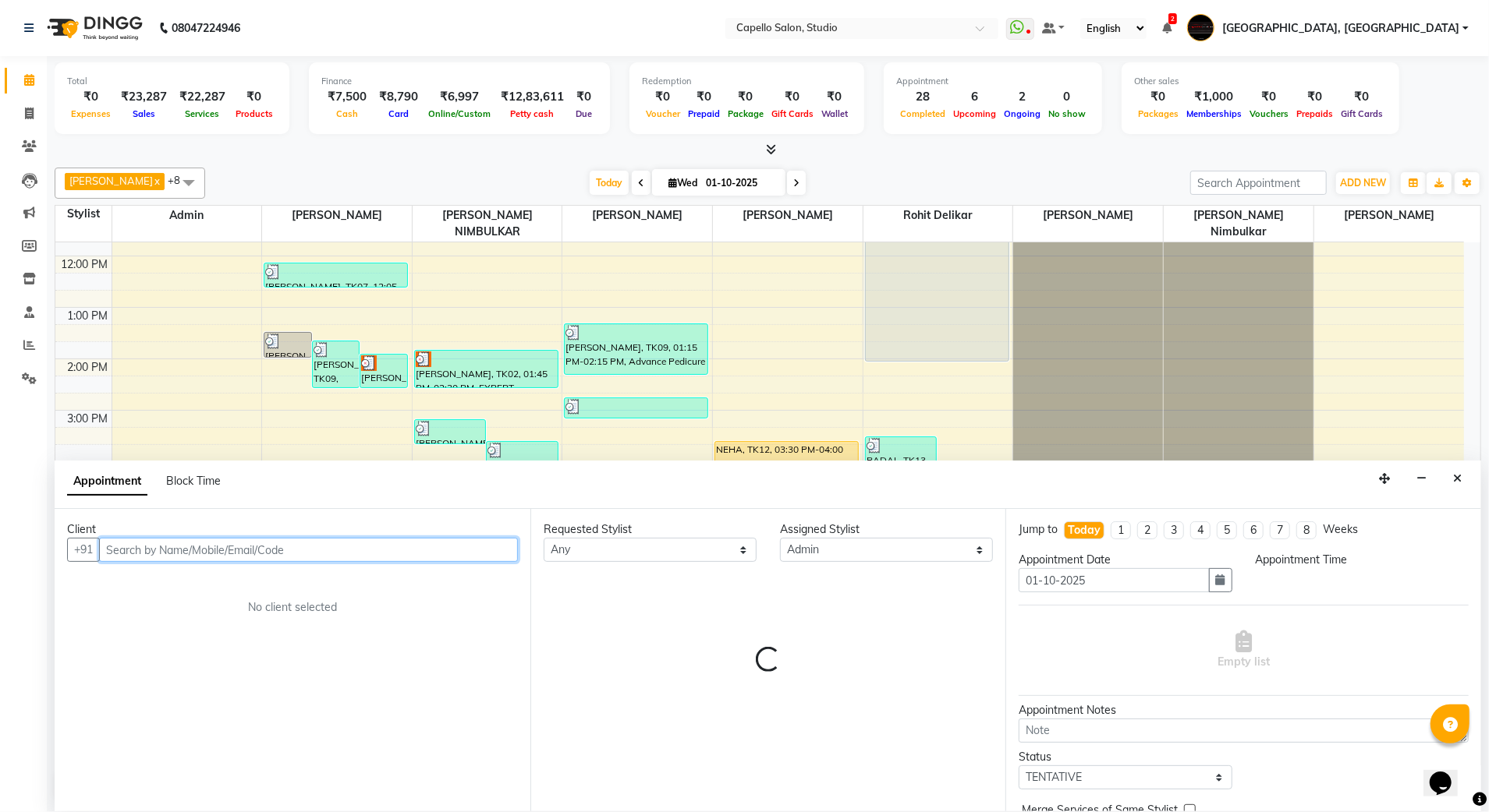
select select "1155"
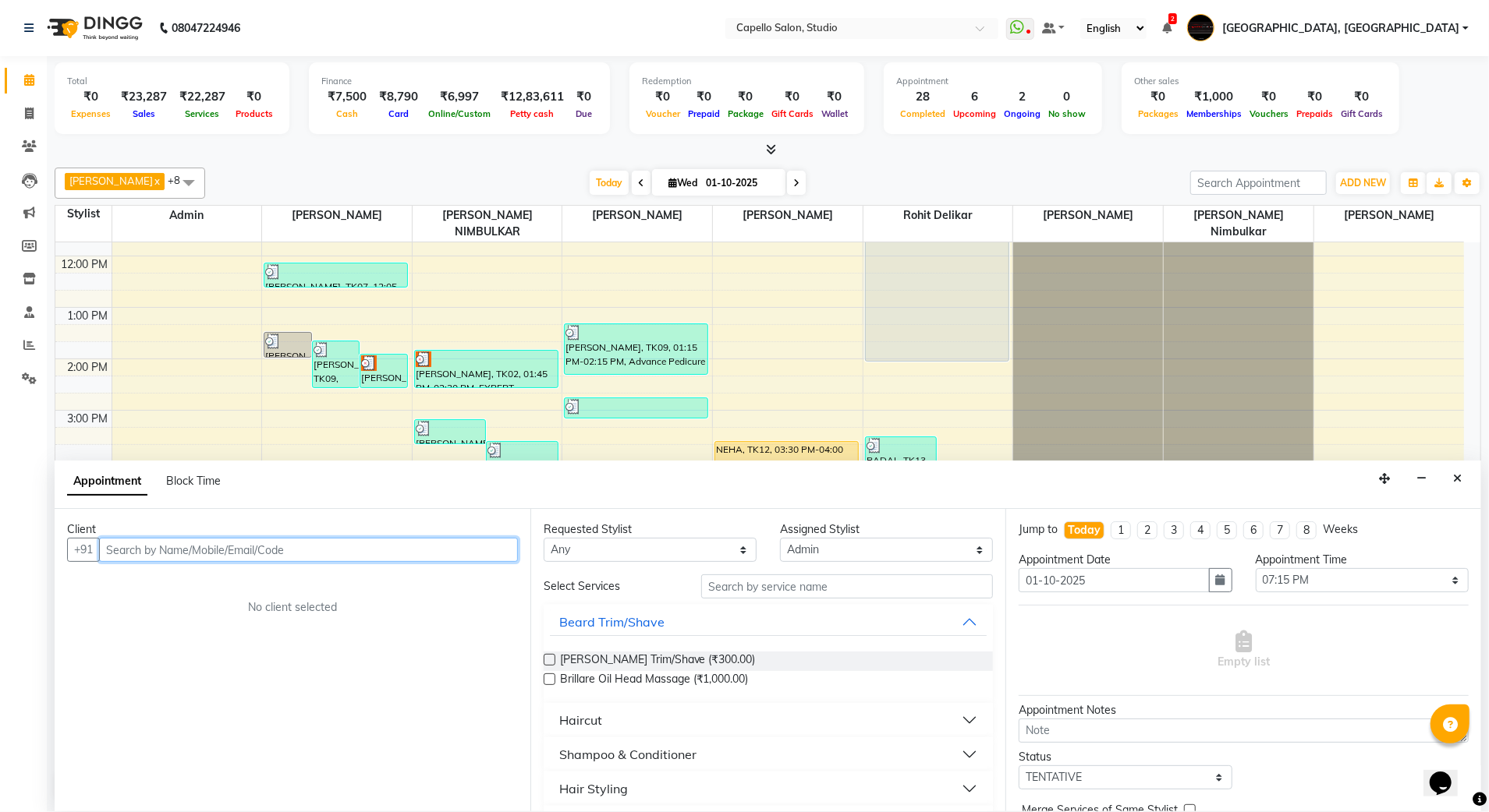
click at [201, 555] on input "text" at bounding box center [308, 550] width 419 height 24
type input "9763592438"
click at [488, 548] on span "Add Client" at bounding box center [486, 549] width 52 height 14
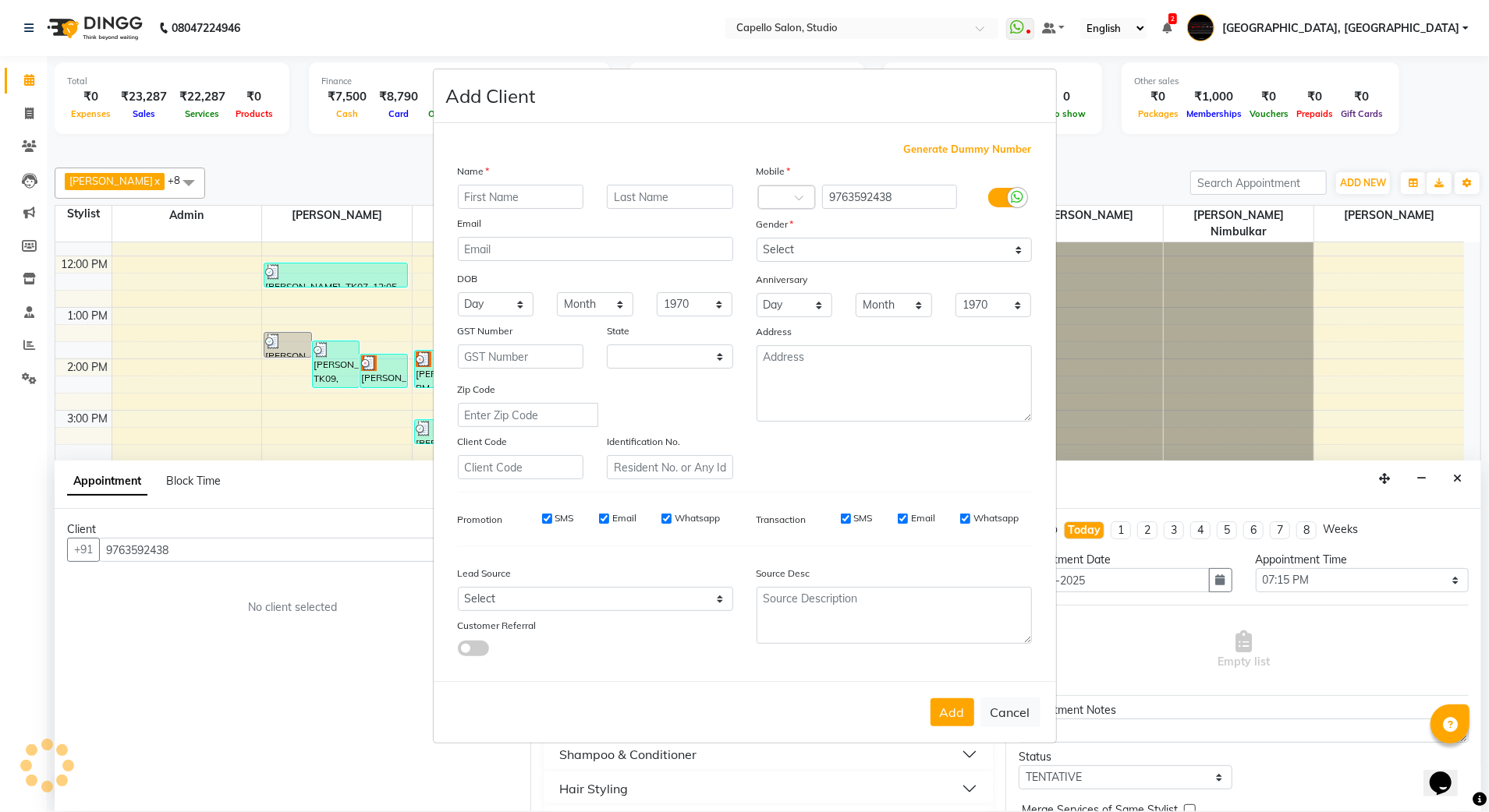
select select "22"
click at [500, 187] on input "text" at bounding box center [521, 197] width 126 height 24
type input "shruti"
click at [817, 247] on select "Select [DEMOGRAPHIC_DATA] [DEMOGRAPHIC_DATA] Other Prefer Not To Say" at bounding box center [894, 250] width 276 height 24
select select "[DEMOGRAPHIC_DATA]"
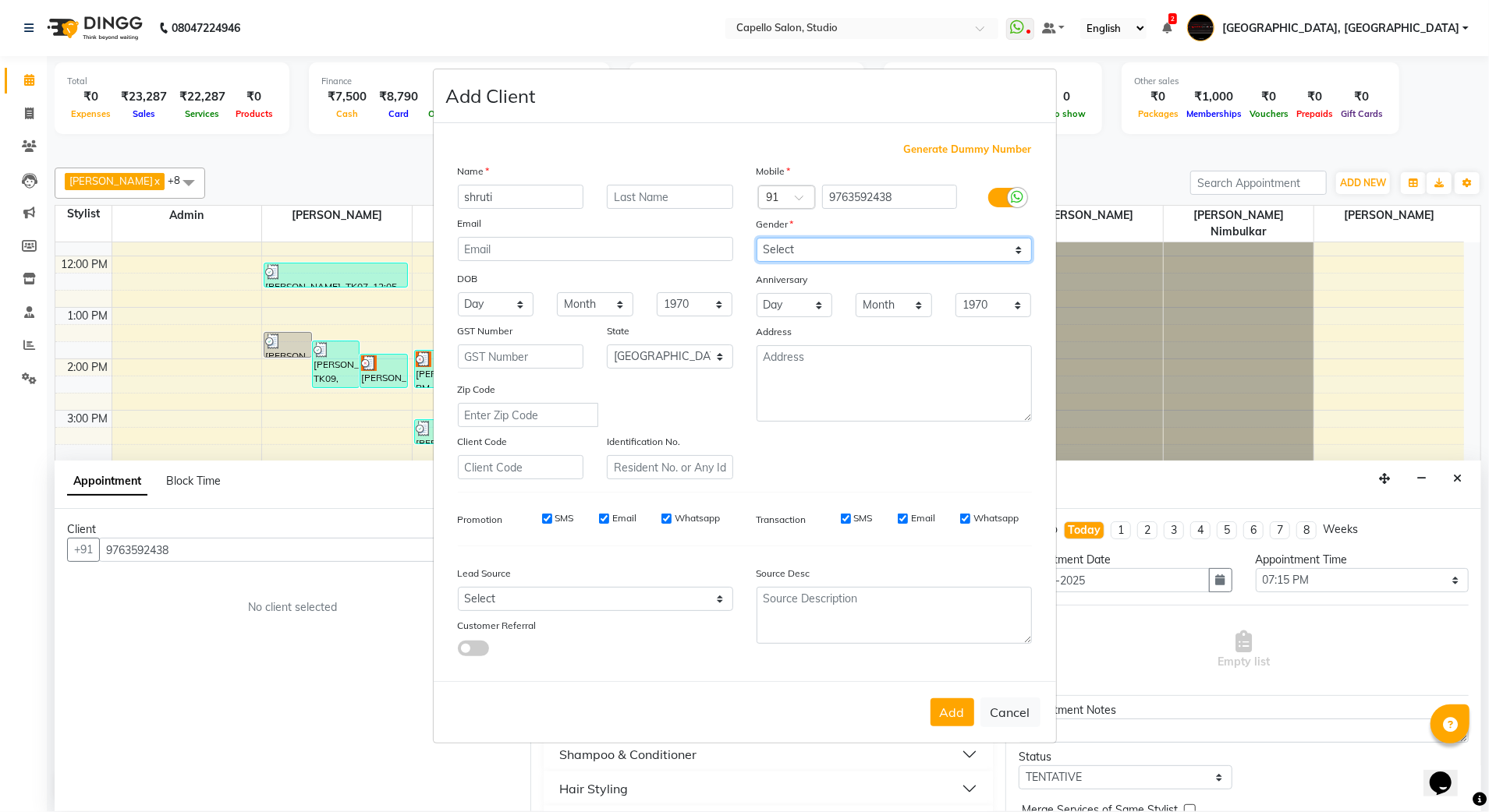
click at [756, 240] on select "Select [DEMOGRAPHIC_DATA] [DEMOGRAPHIC_DATA] Other Prefer Not To Say" at bounding box center [894, 250] width 276 height 24
drag, startPoint x: 961, startPoint y: 697, endPoint x: 951, endPoint y: 702, distance: 11.2
click at [961, 698] on button "Add" at bounding box center [952, 712] width 44 height 28
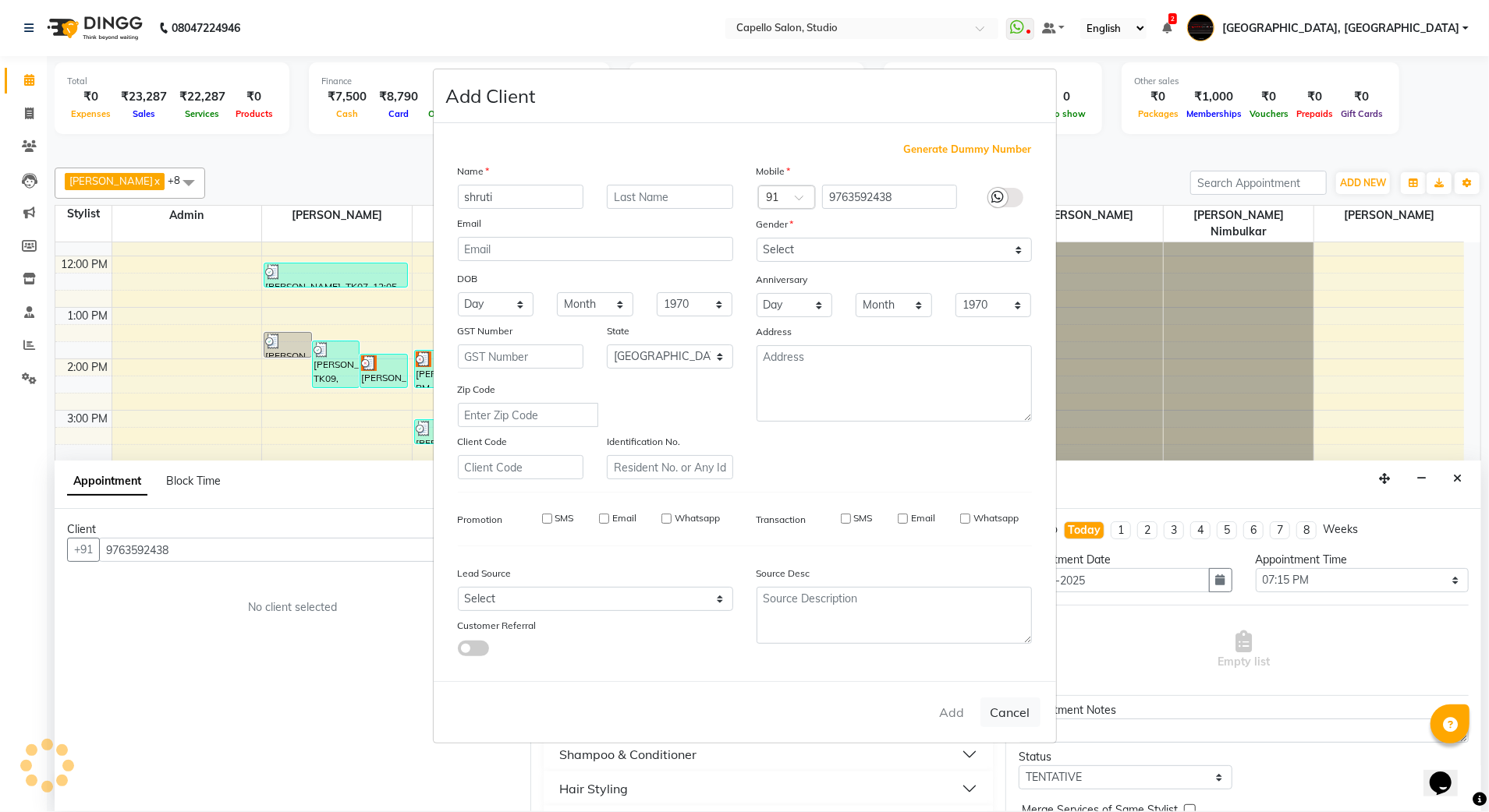
select select
select select "null"
select select
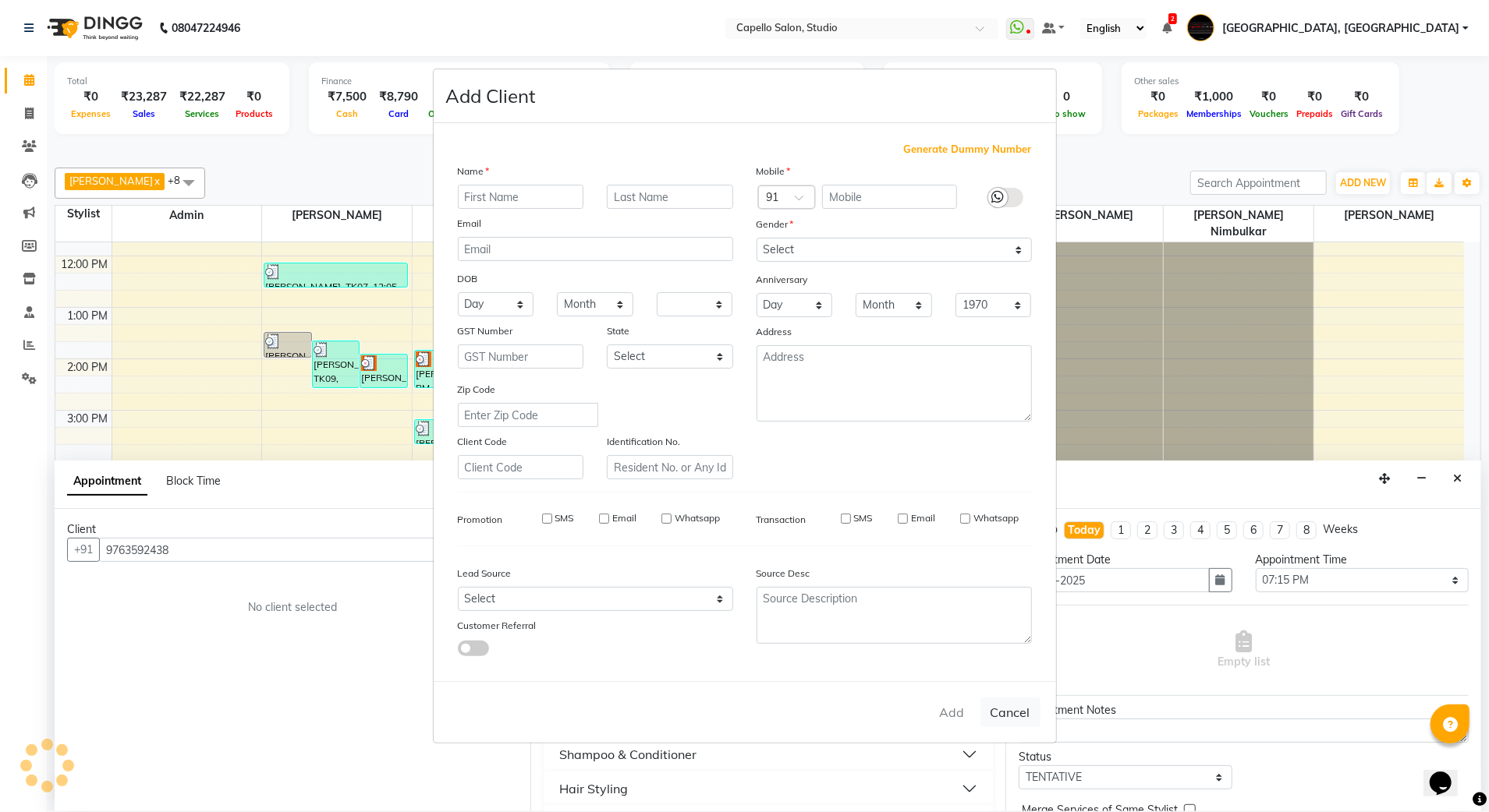
select select
checkbox input "false"
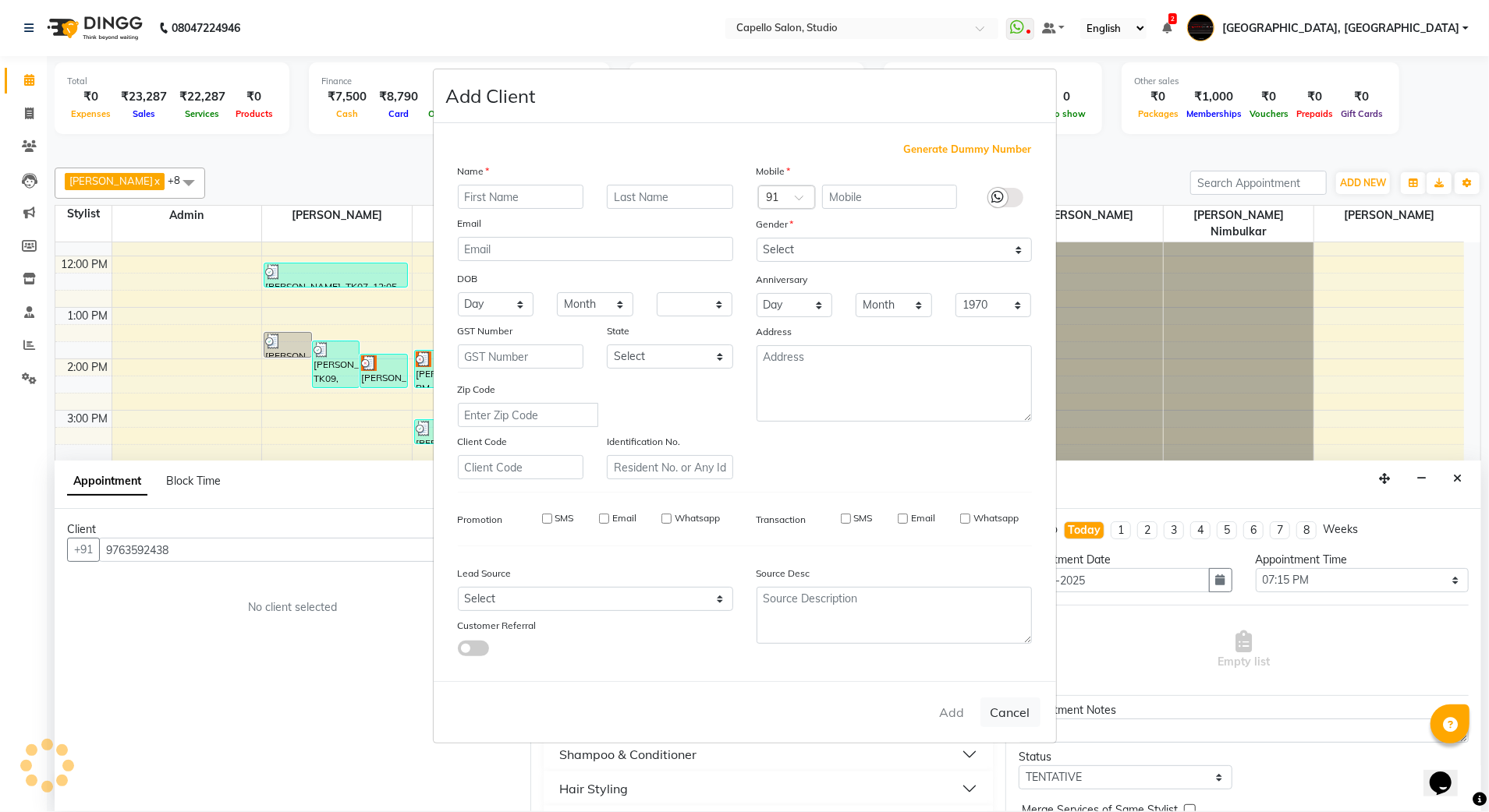
checkbox input "false"
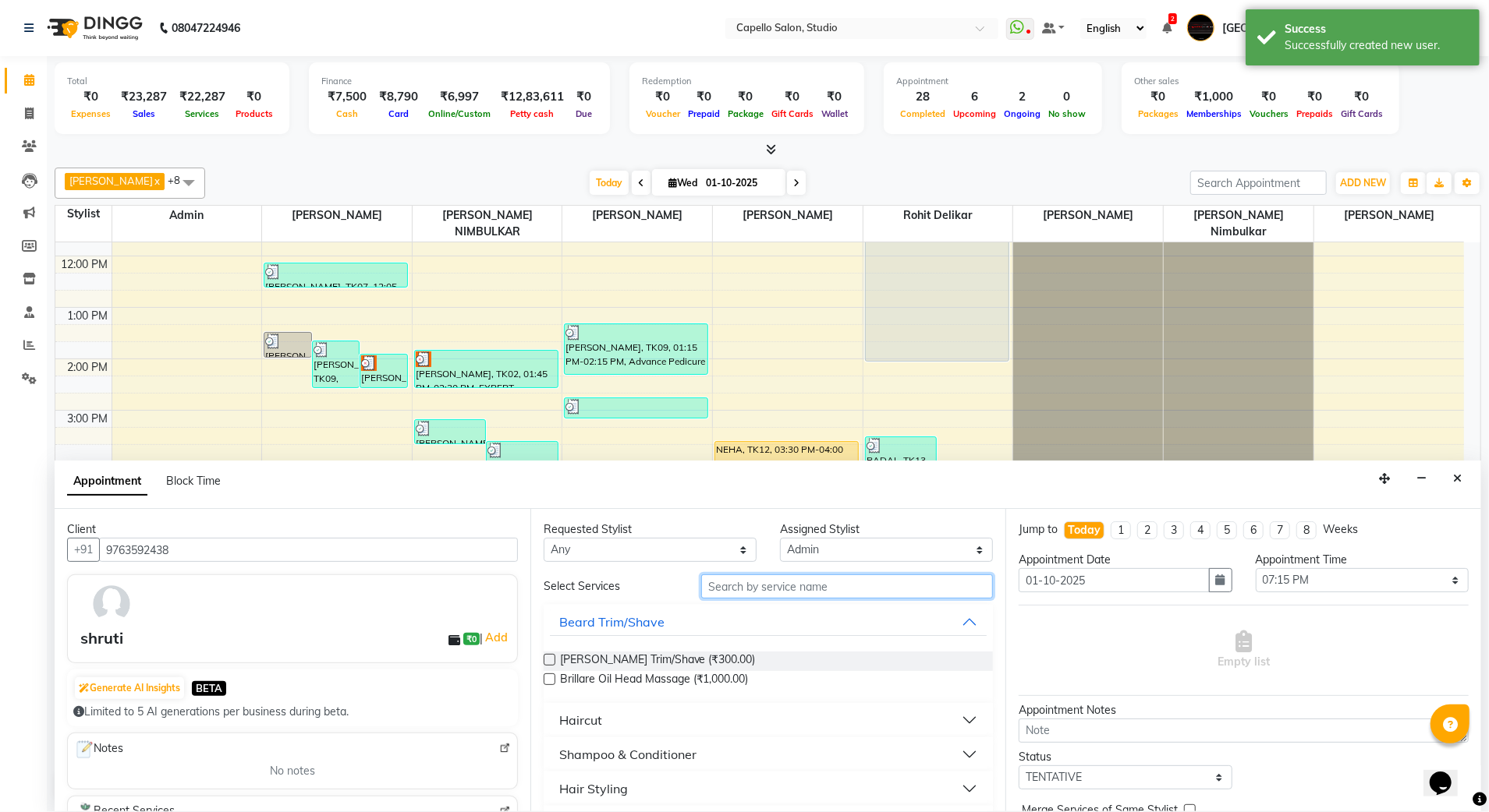
click at [790, 581] on input "text" at bounding box center [847, 586] width 292 height 24
click at [786, 723] on button "Haircut" at bounding box center [768, 720] width 438 height 28
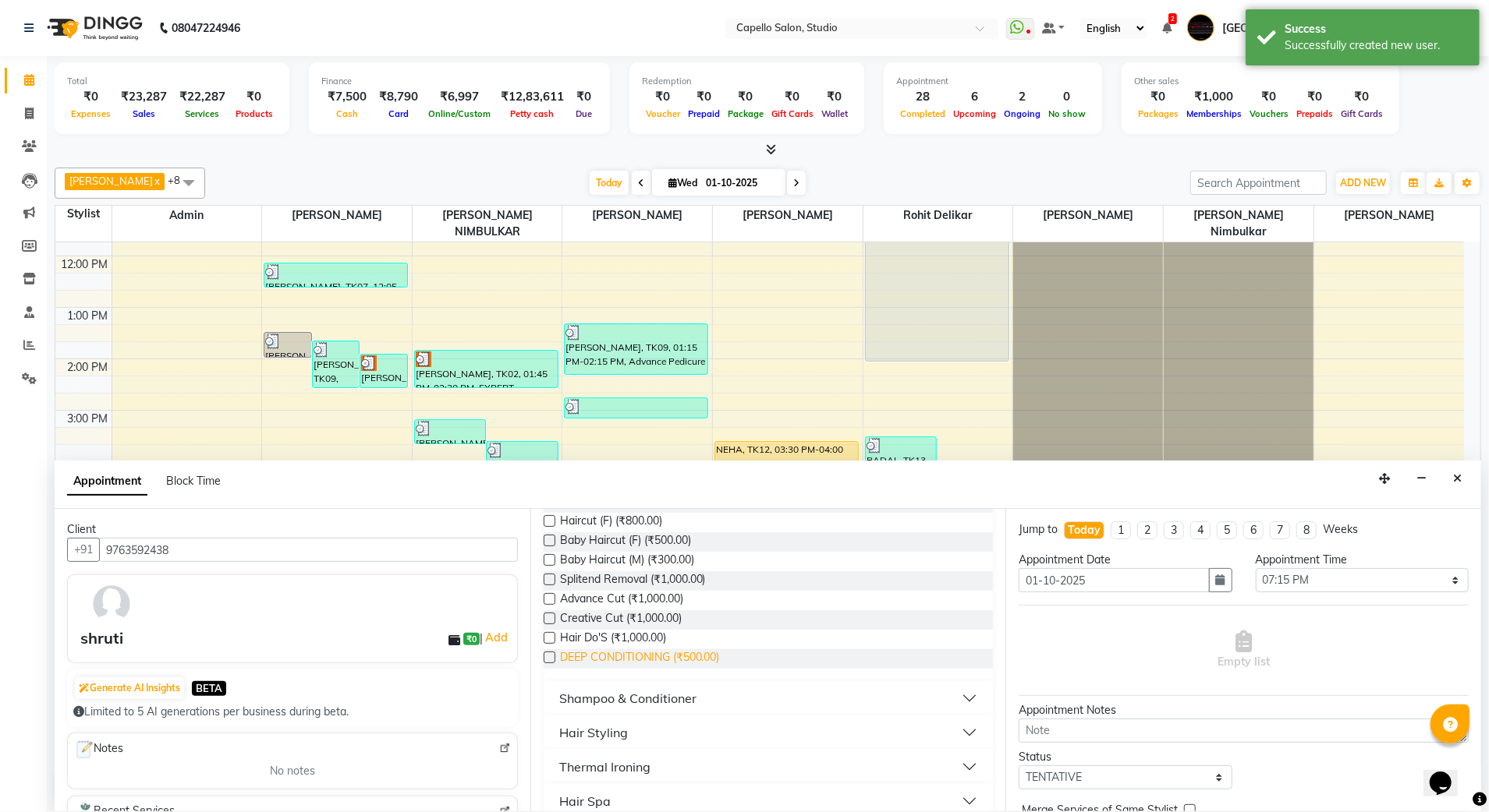
scroll to position [208, 0]
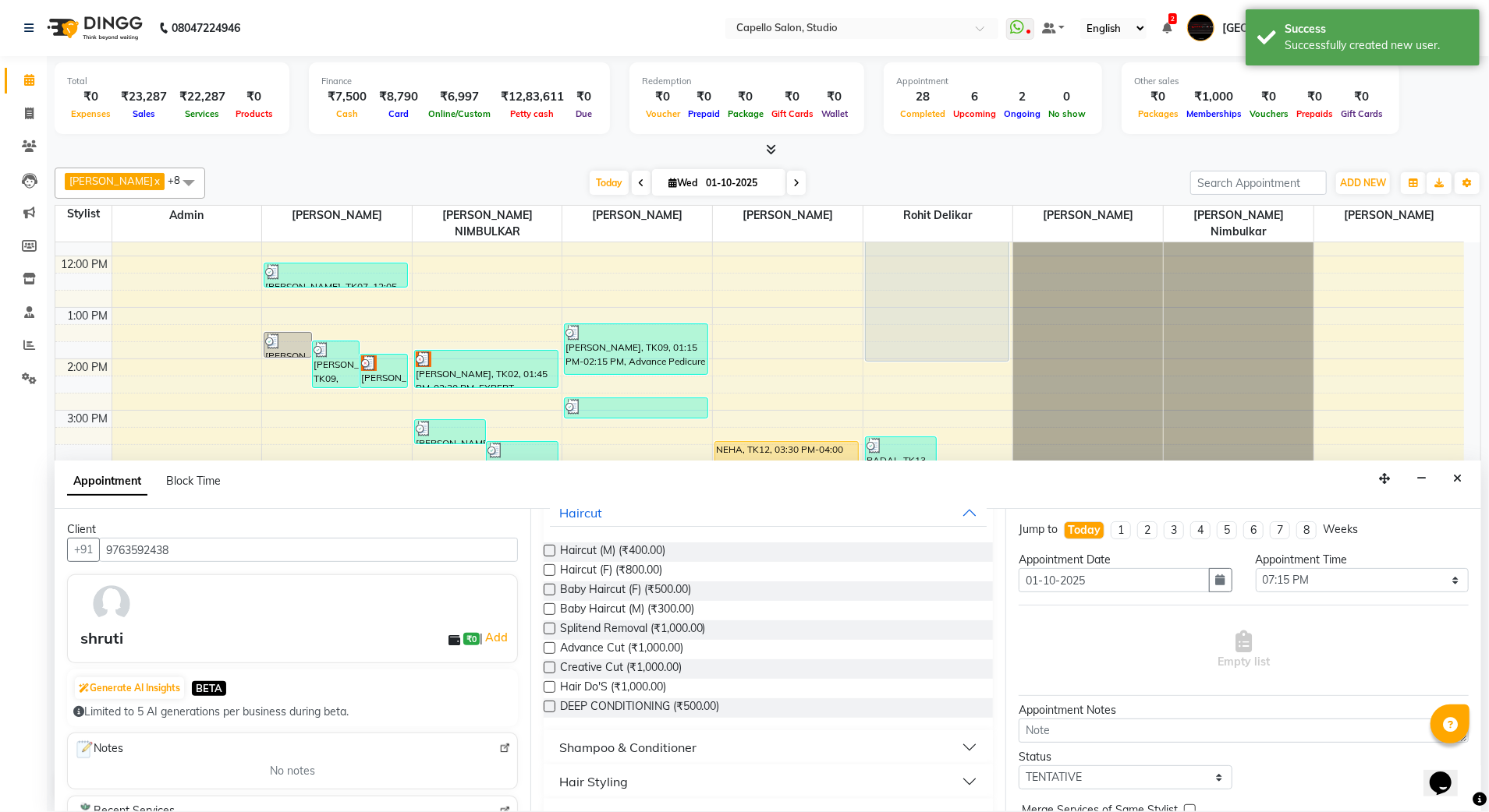
click at [690, 572] on div "Haircut (F) (₹800.00)" at bounding box center [768, 572] width 450 height 20
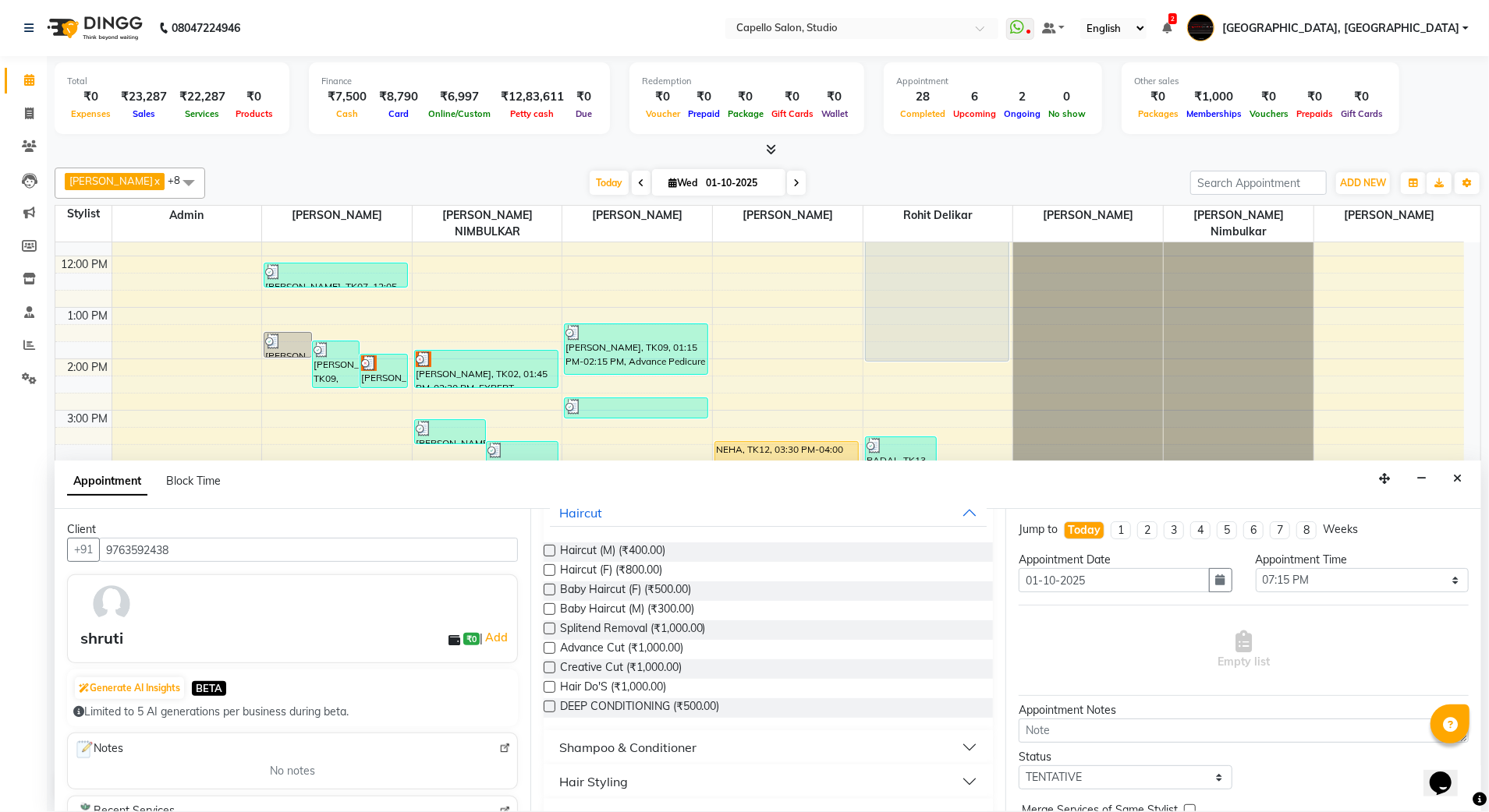
click at [550, 571] on label at bounding box center [550, 570] width 12 height 12
click at [550, 571] on input "checkbox" at bounding box center [549, 571] width 10 height 10
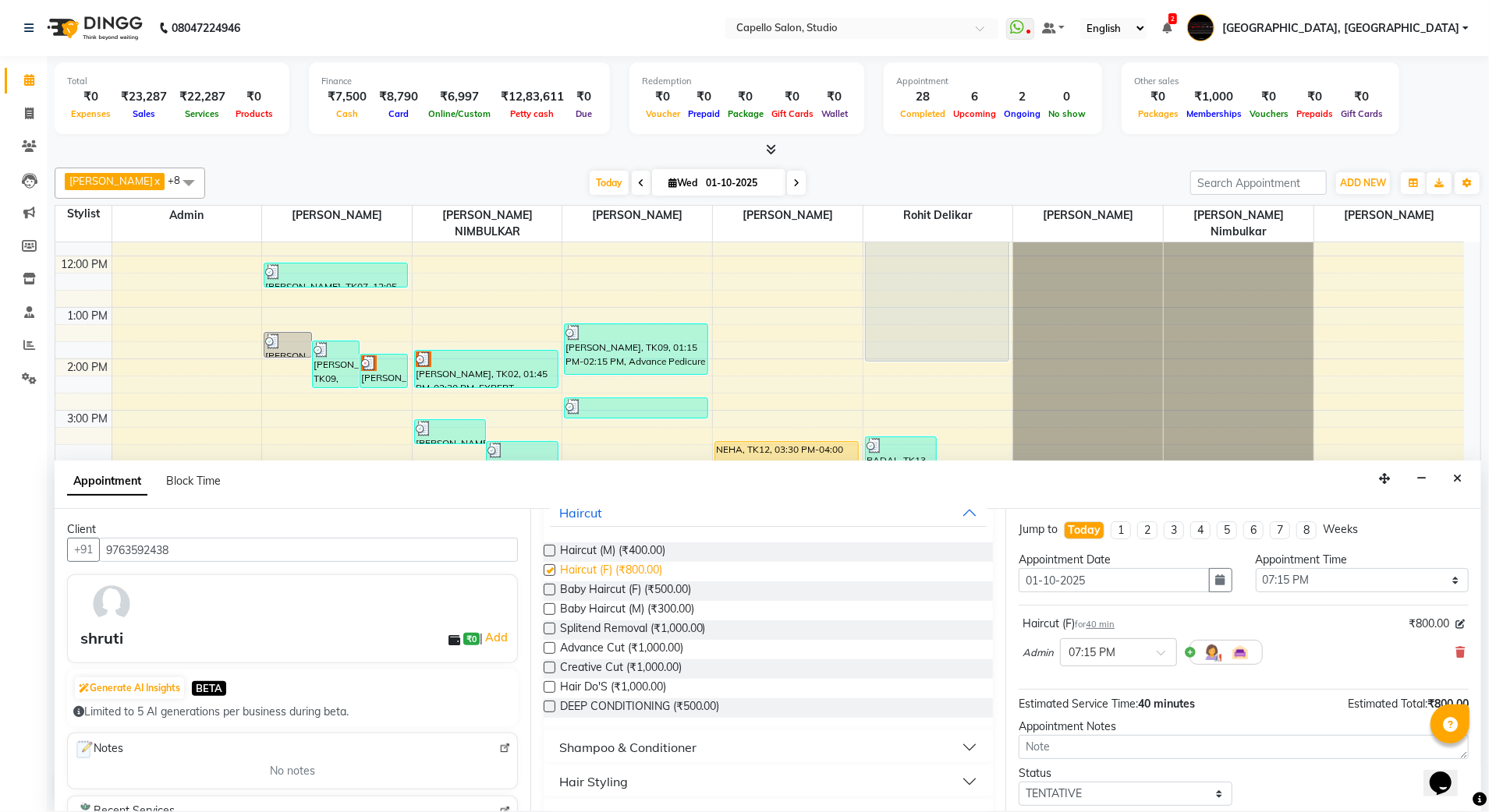
checkbox input "false"
click at [1283, 583] on select "Select 10:00 AM 10:15 AM 10:30 AM 10:45 AM 11:00 AM 11:15 AM 11:30 AM 11:45 AM …" at bounding box center [1362, 580] width 213 height 24
click at [1256, 570] on select "Select 10:00 AM 10:15 AM 10:30 AM 10:45 AM 11:00 AM 11:15 AM 11:30 AM 11:45 AM …" at bounding box center [1362, 580] width 213 height 24
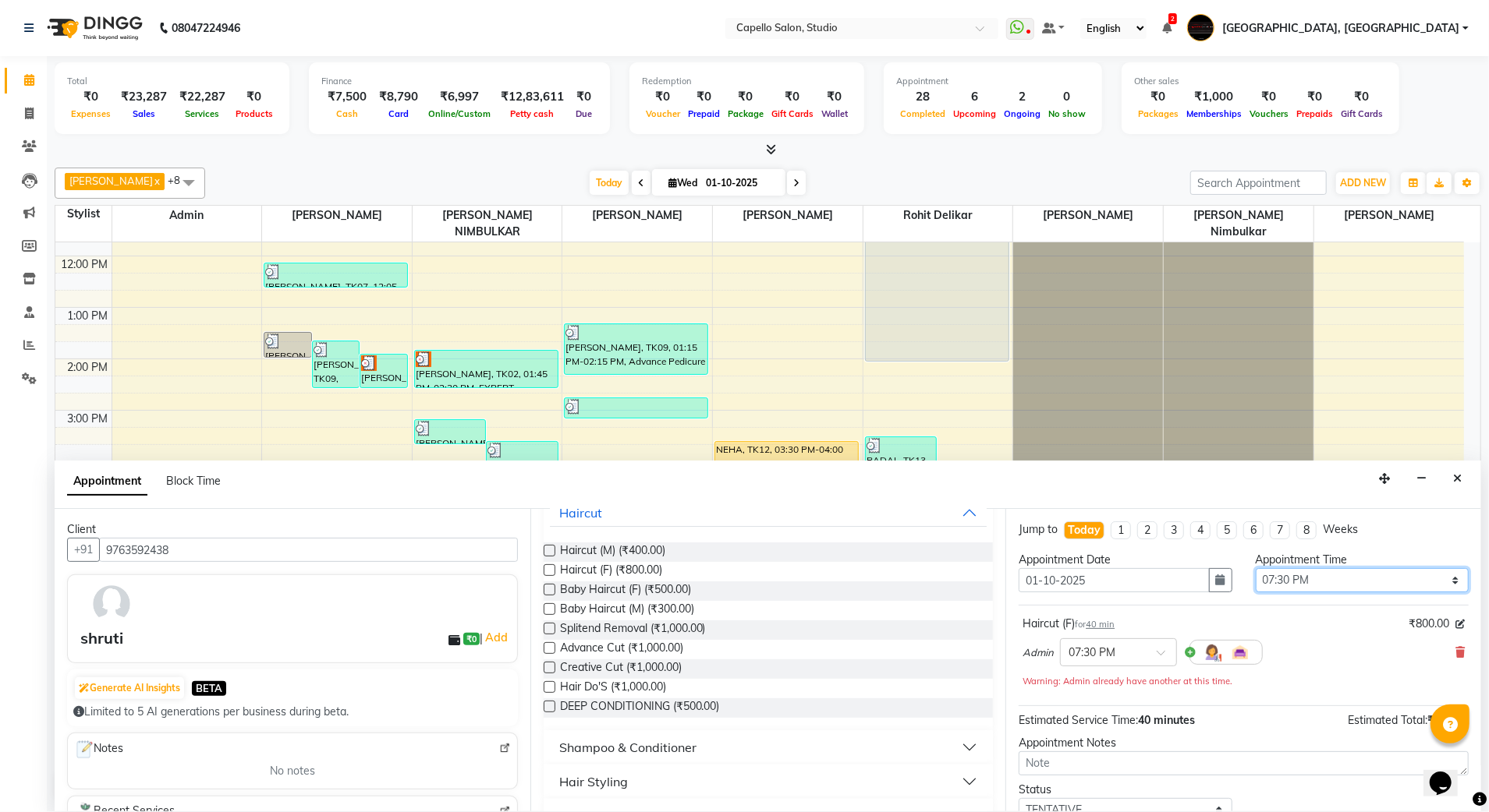
click at [1270, 584] on select "Select 10:00 AM 10:15 AM 10:30 AM 10:45 AM 11:00 AM 11:15 AM 11:30 AM 11:45 AM …" at bounding box center [1362, 580] width 213 height 24
select select "1185"
click at [1256, 570] on select "Select 10:00 AM 10:15 AM 10:30 AM 10:45 AM 11:00 AM 11:15 AM 11:30 AM 11:45 AM …" at bounding box center [1362, 580] width 213 height 24
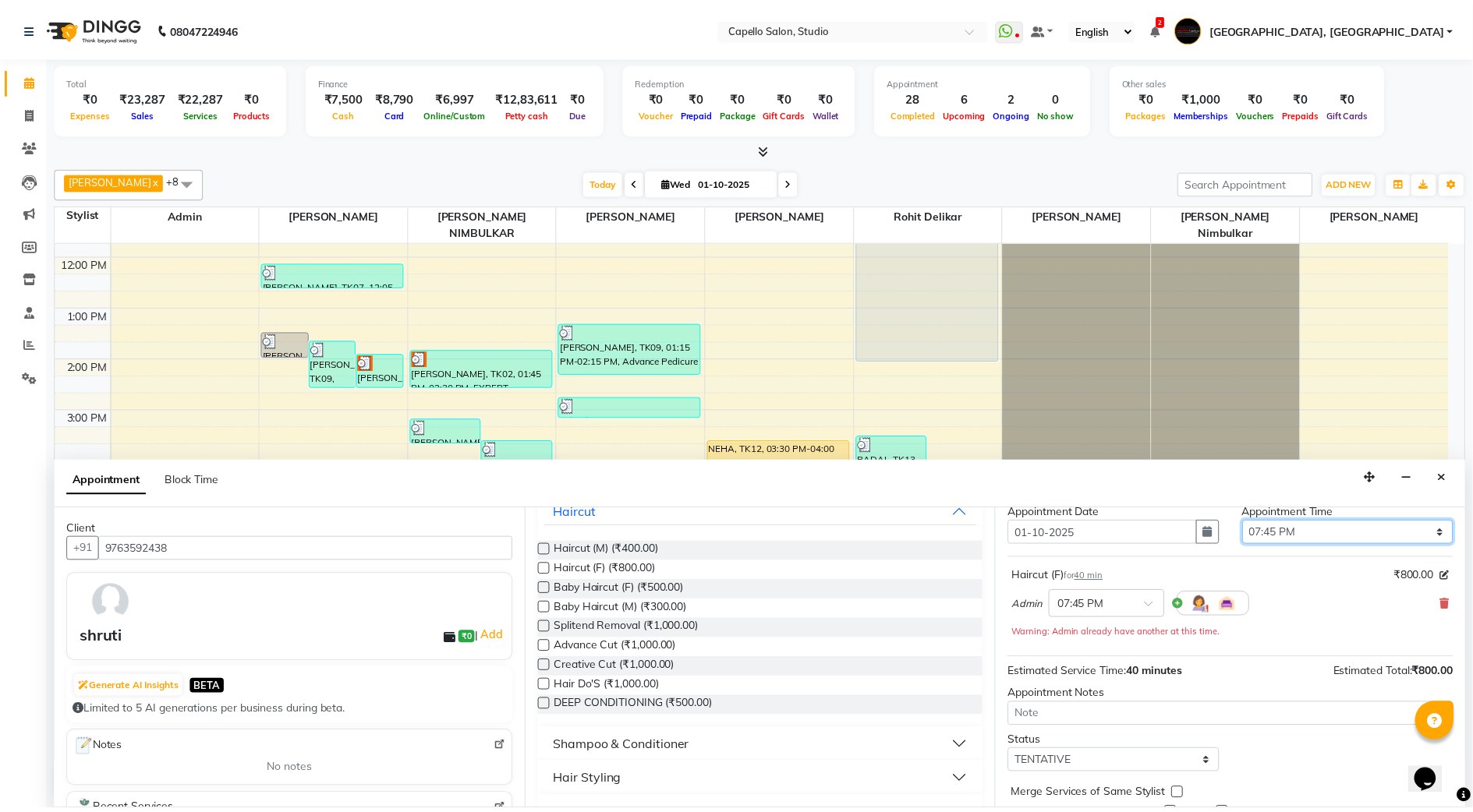
scroll to position [111, 0]
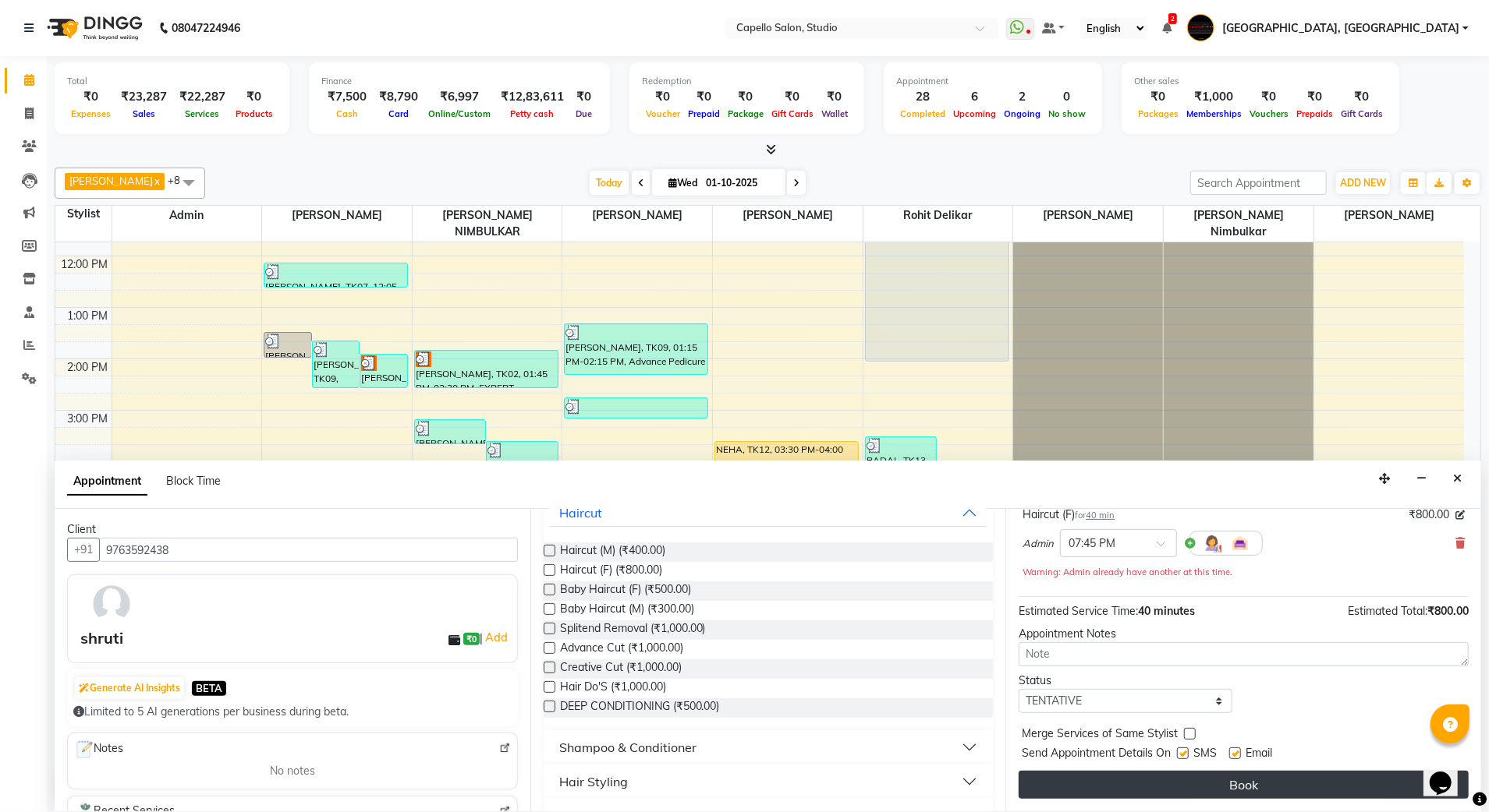
click at [1236, 783] on button "Book" at bounding box center [1243, 785] width 450 height 28
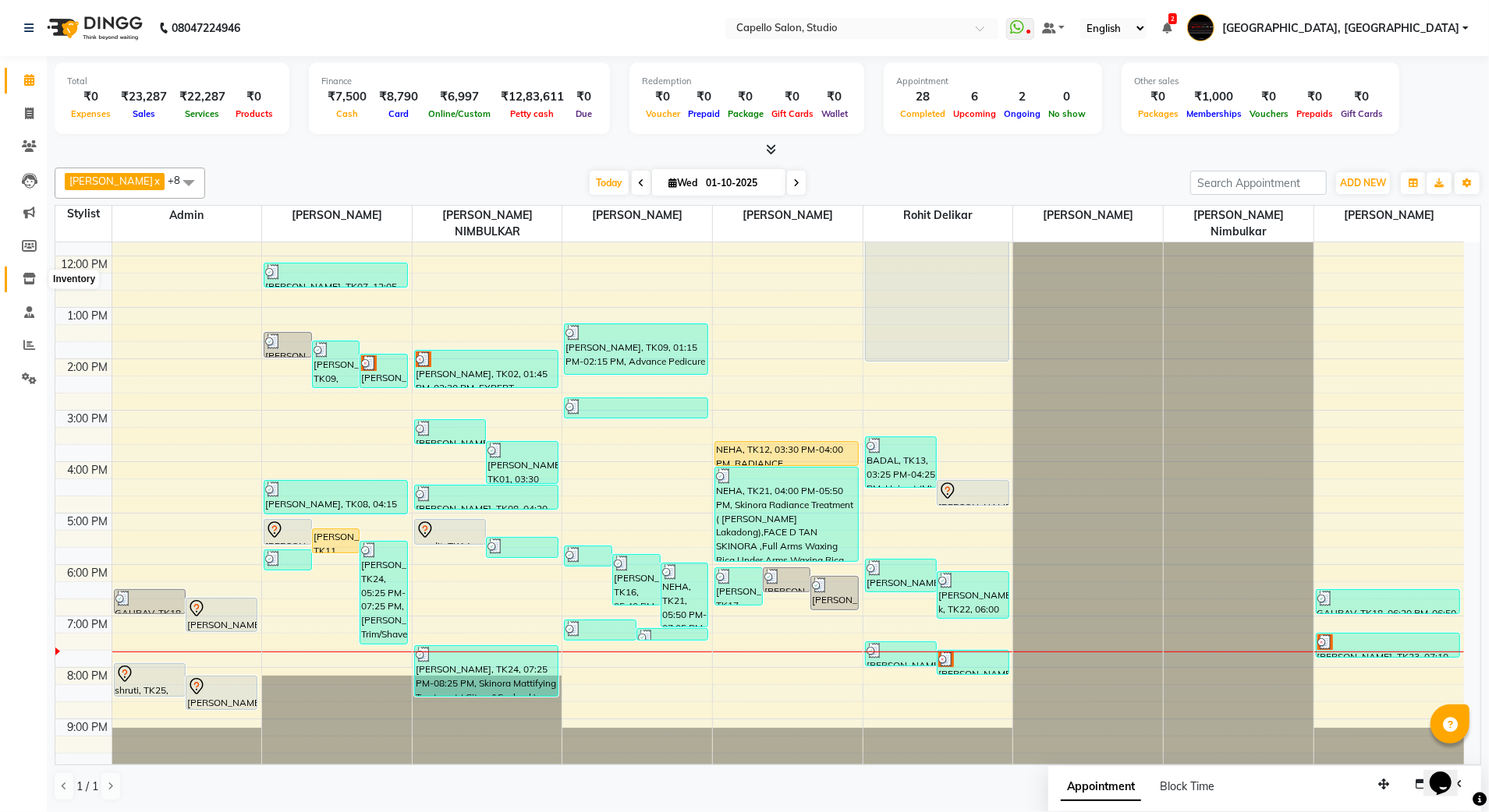
click at [23, 278] on icon at bounding box center [29, 279] width 13 height 12
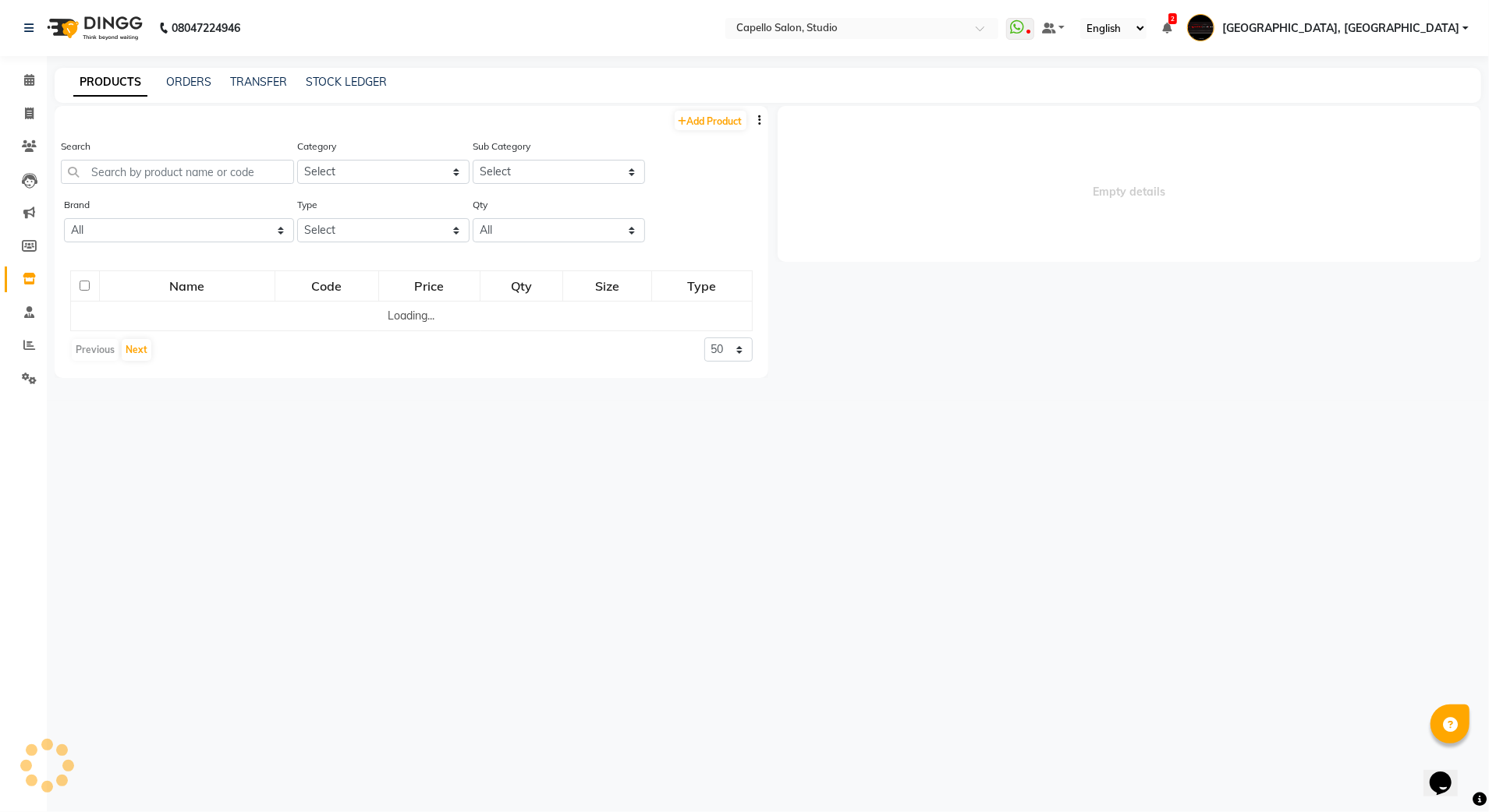
select select
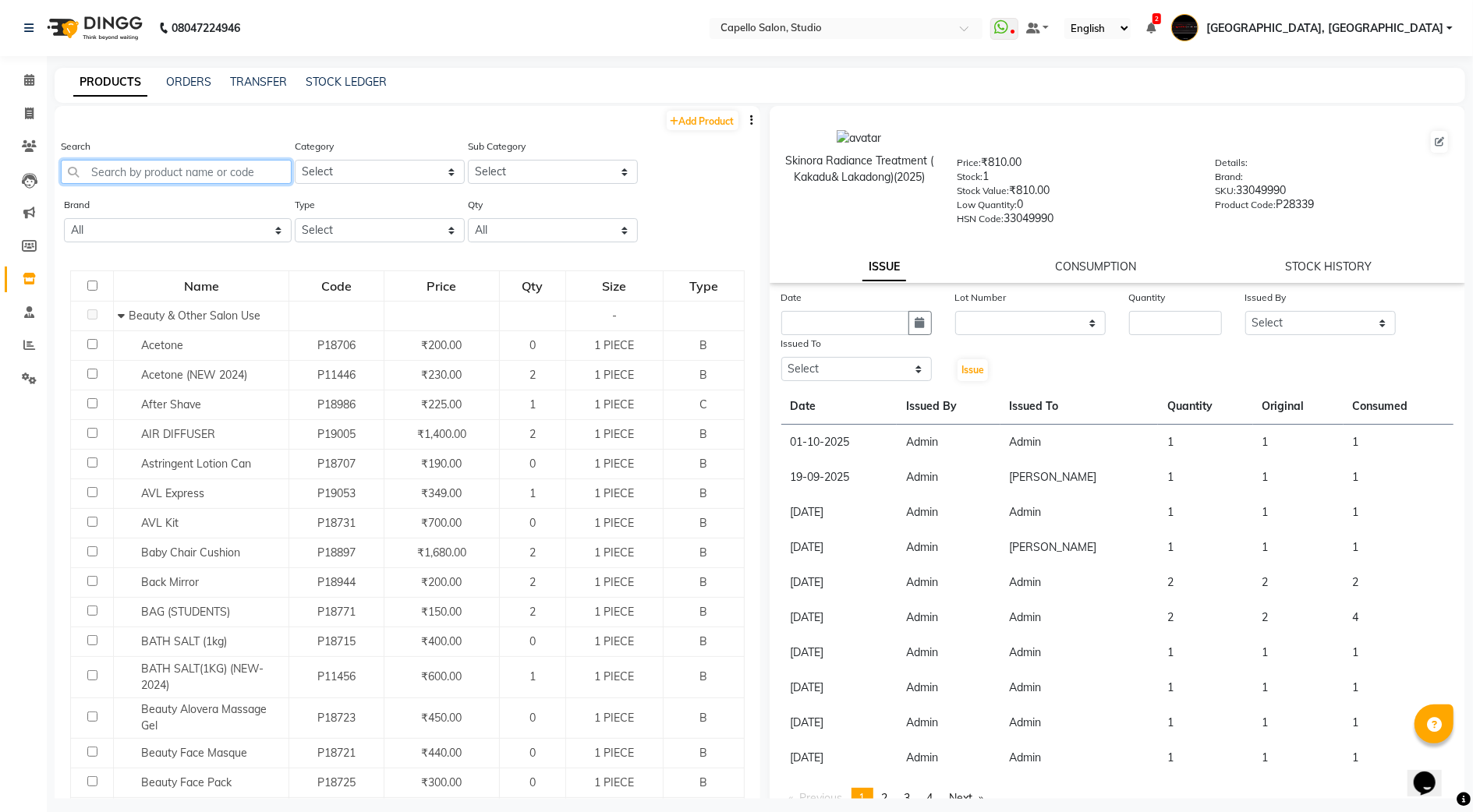
click at [208, 163] on input "text" at bounding box center [176, 172] width 231 height 24
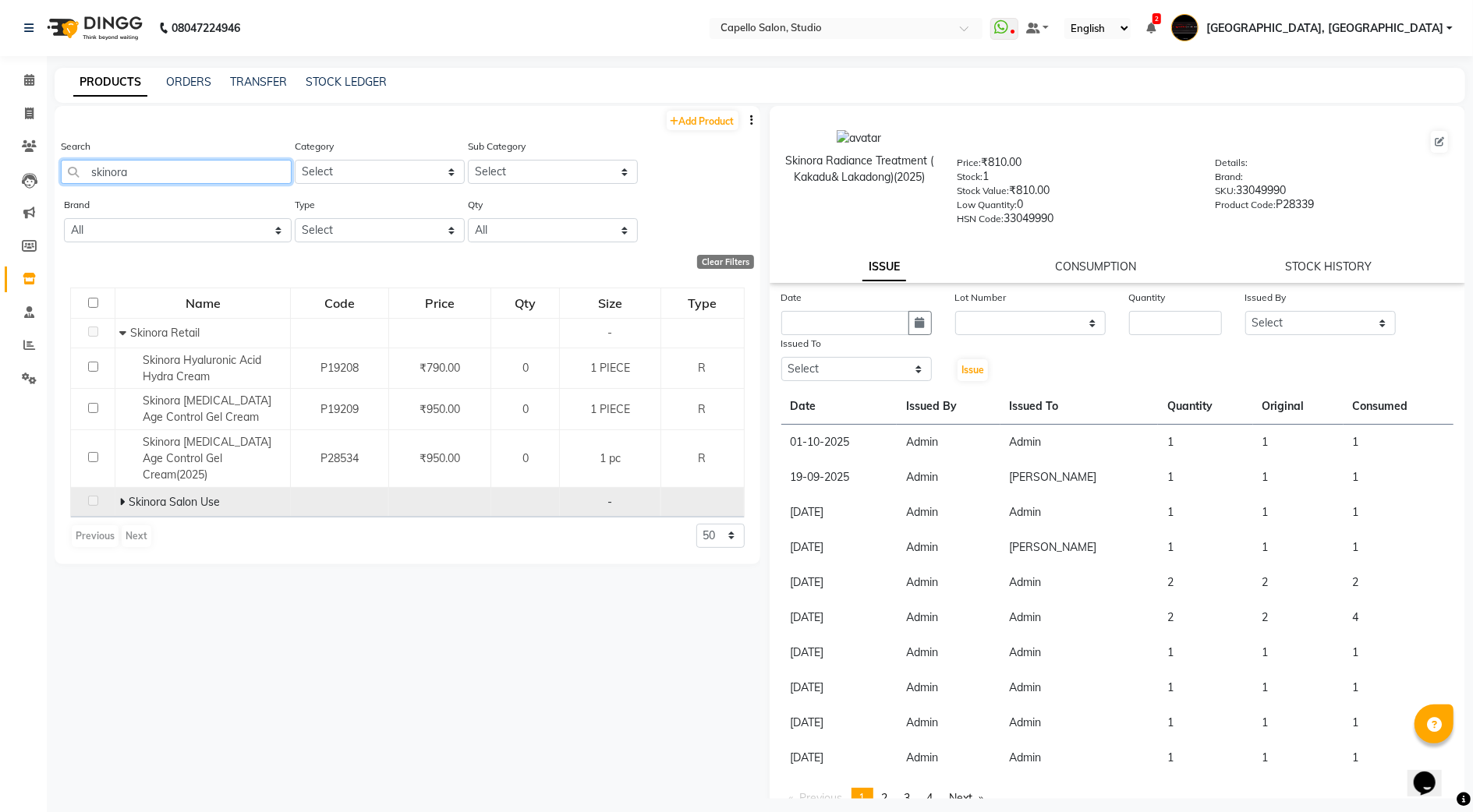
type input "skinora"
click at [101, 487] on td at bounding box center [93, 502] width 44 height 30
click at [119, 496] on icon at bounding box center [121, 501] width 5 height 11
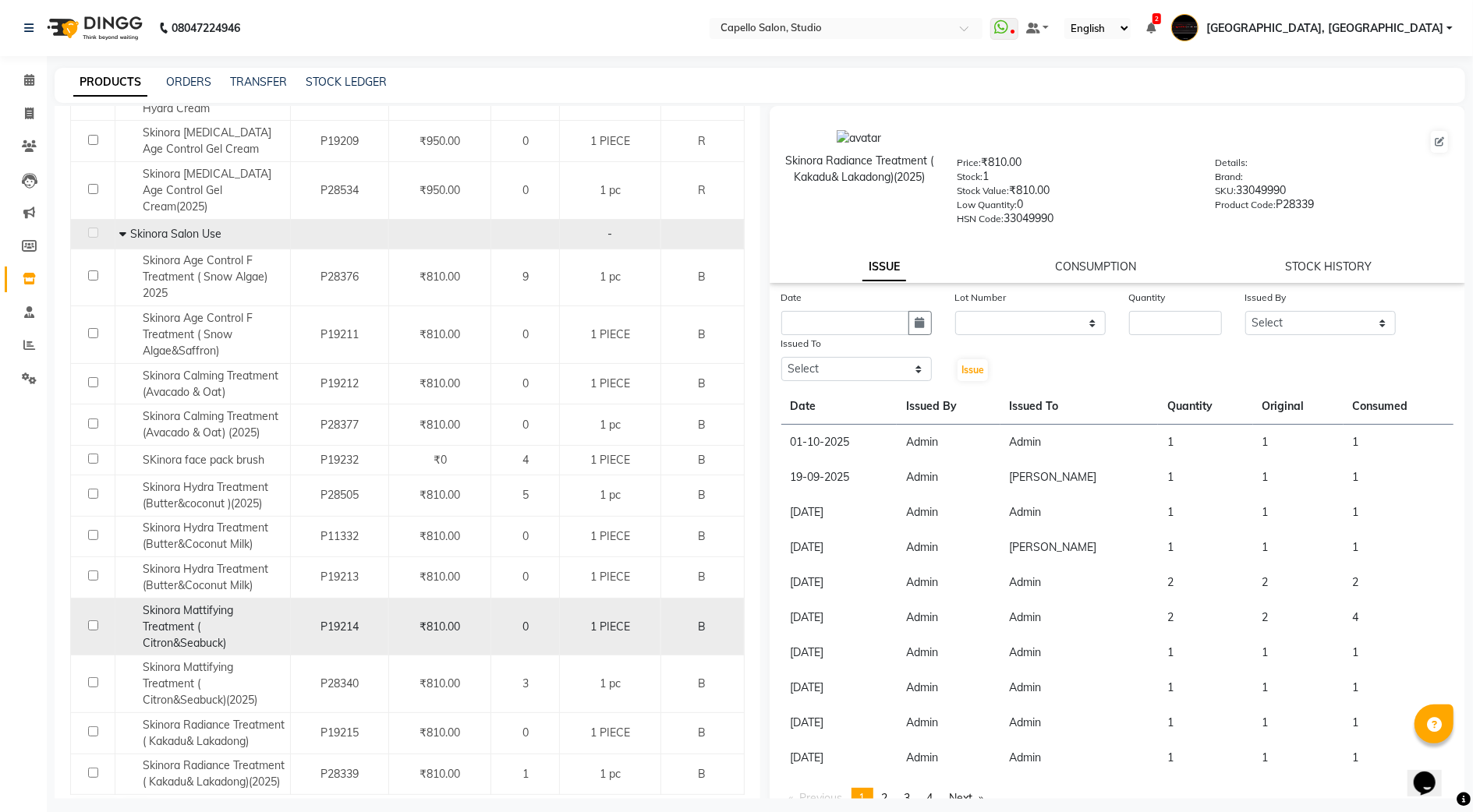
scroll to position [298, 0]
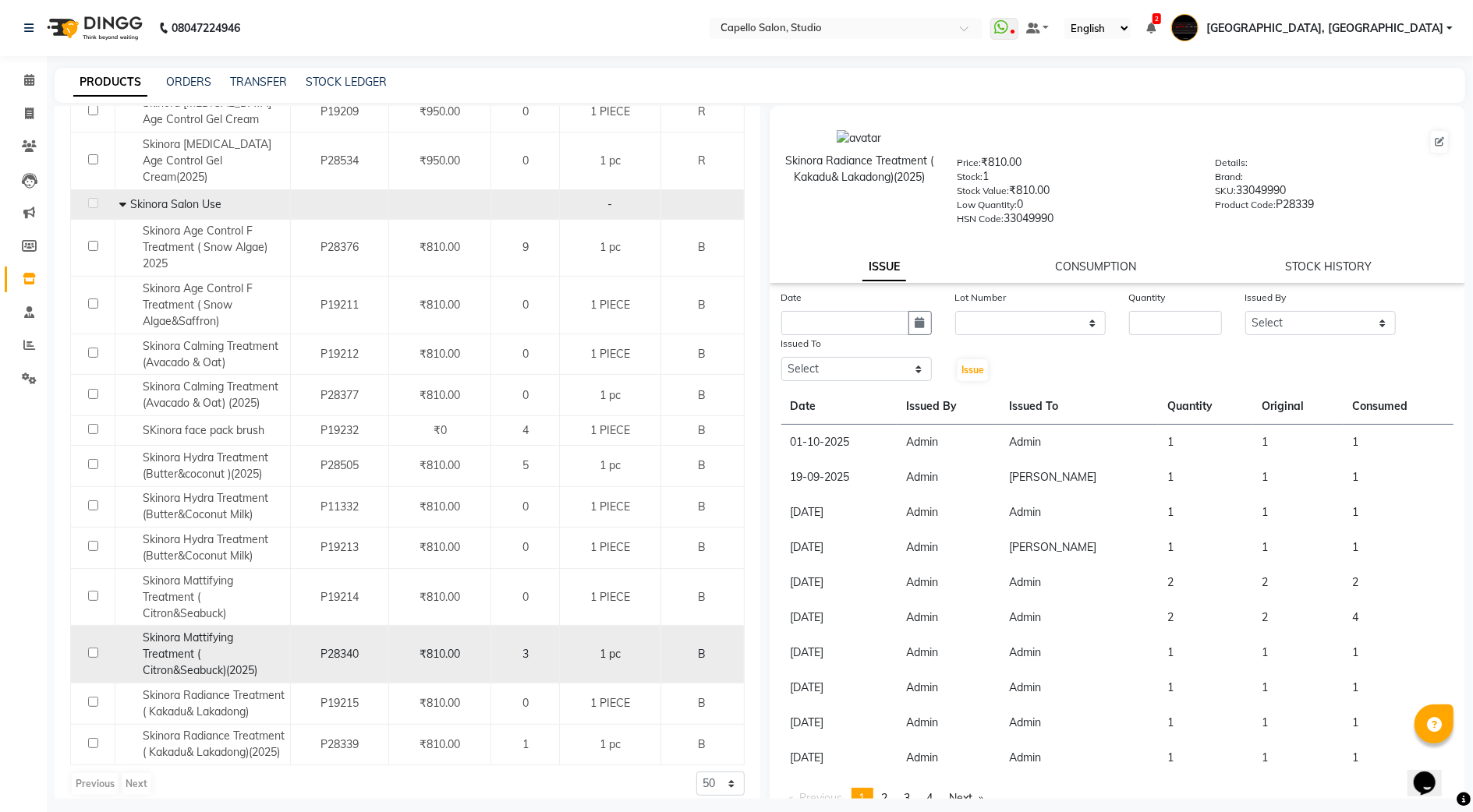
click at [262, 630] on div "Skinora Mattifying Treatment ( Citron&Seabuck)(2025)" at bounding box center [202, 654] width 167 height 49
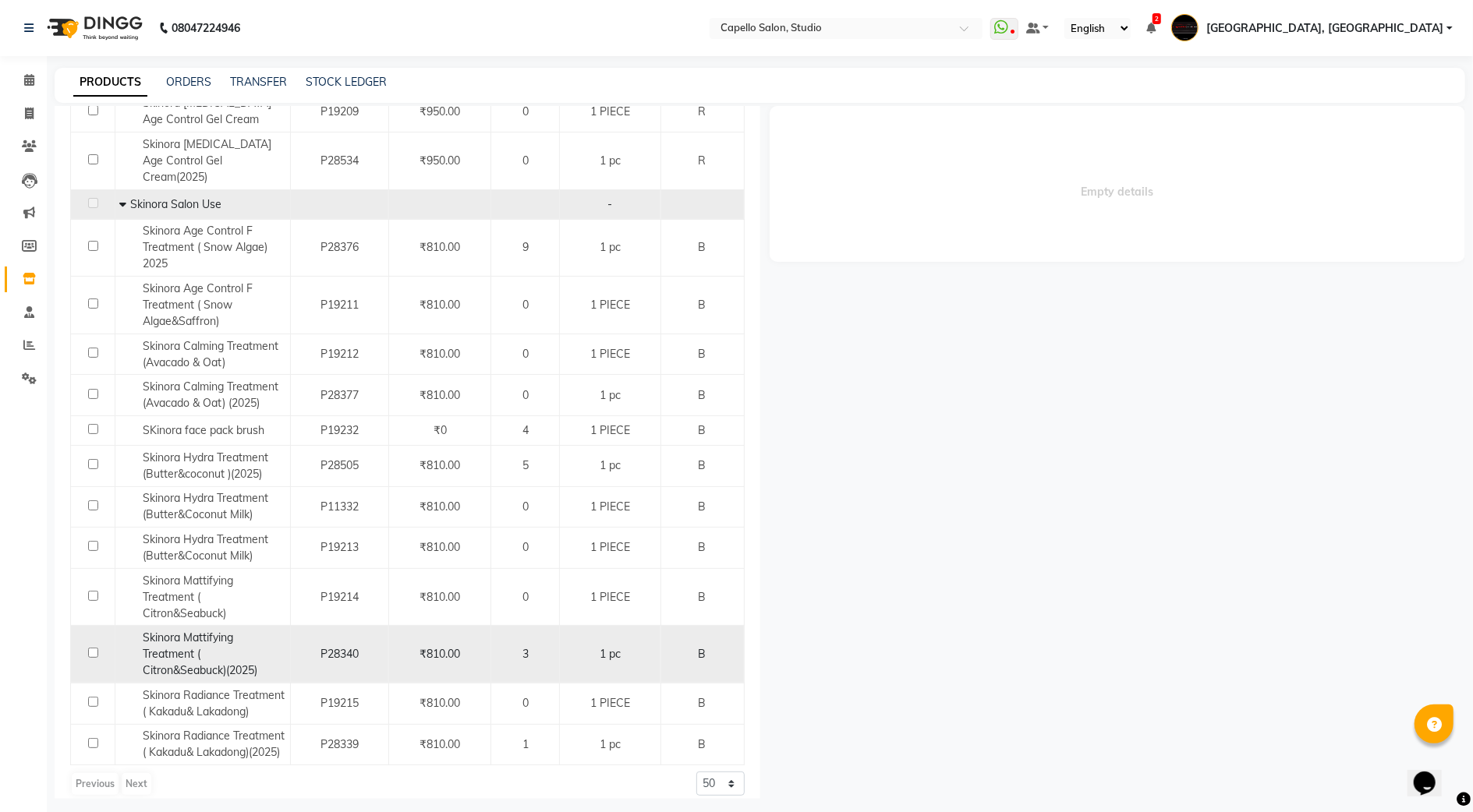
select select
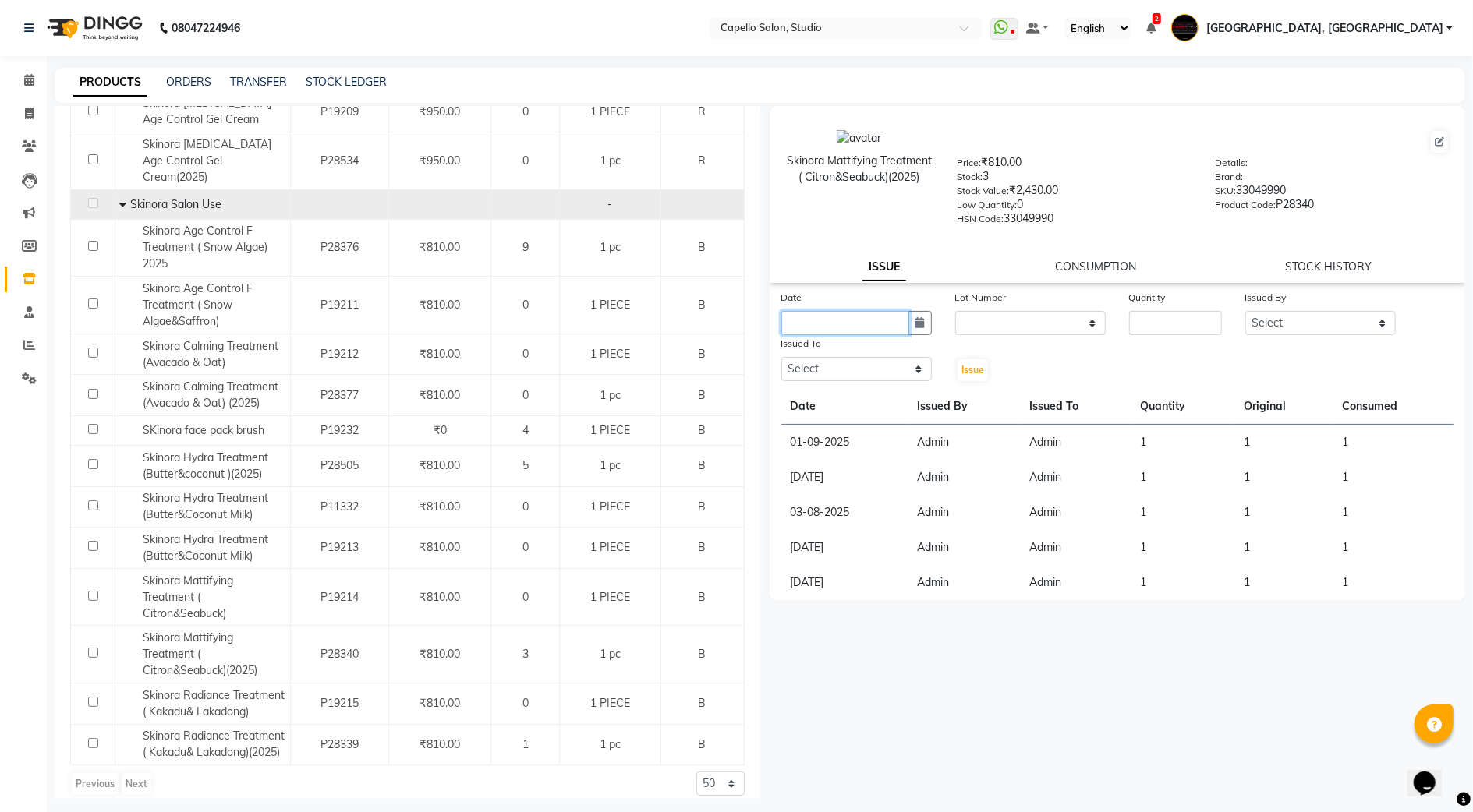
click at [865, 320] on input "text" at bounding box center [845, 323] width 128 height 24
select select "10"
select select "2025"
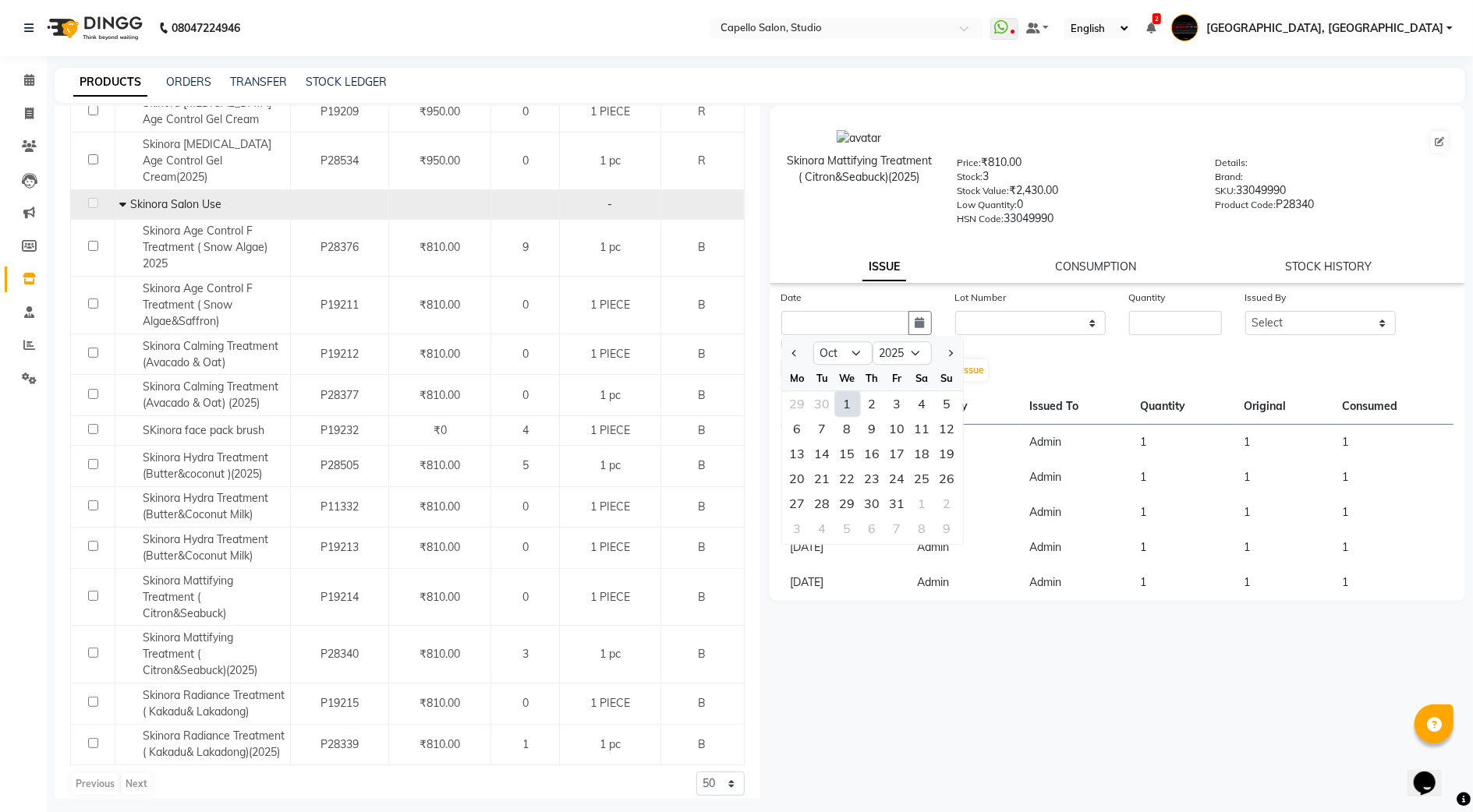
click at [847, 403] on div "1" at bounding box center [847, 404] width 25 height 25
type input "01-10-2025"
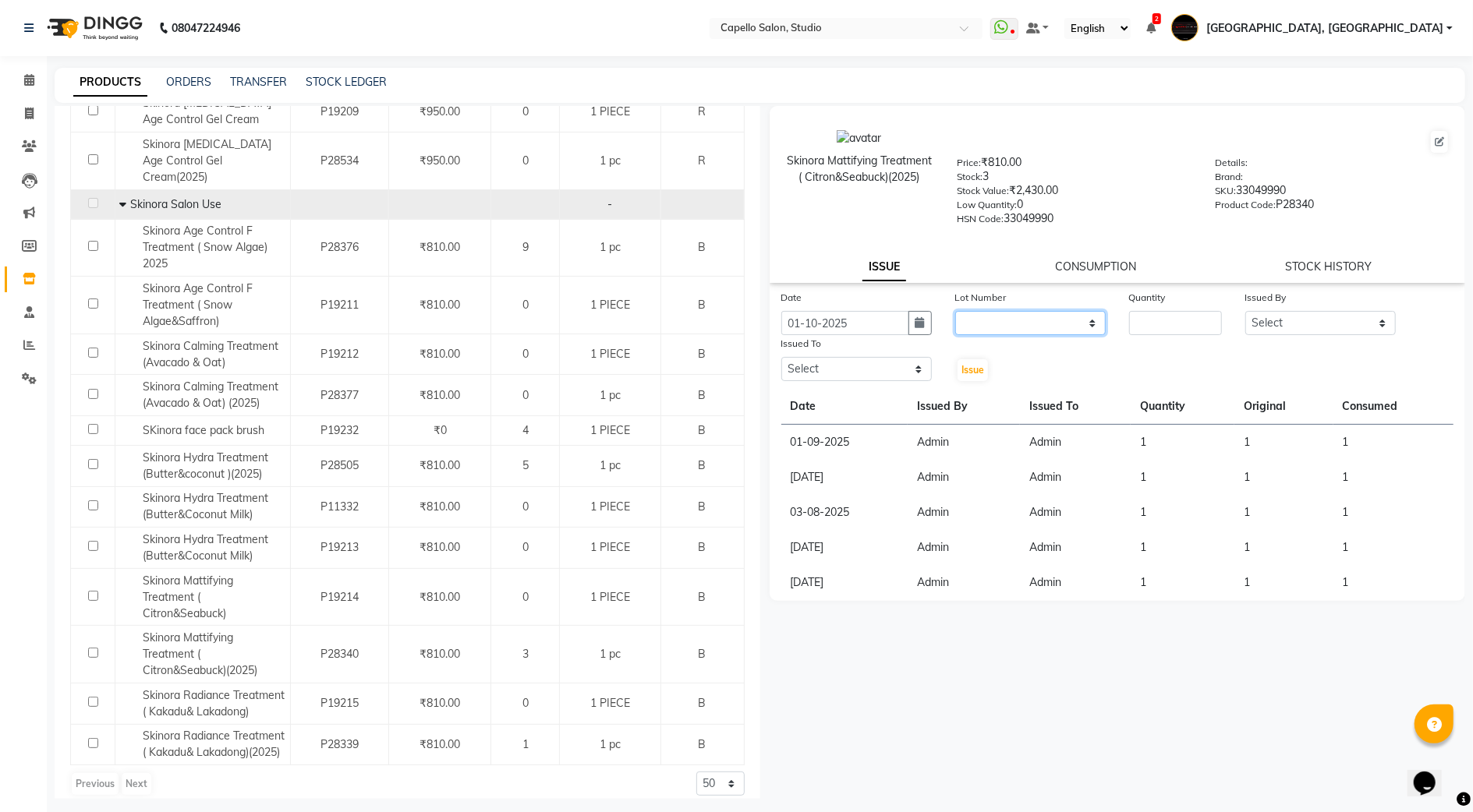
click at [1009, 311] on select "None" at bounding box center [1030, 323] width 151 height 24
select select "0: null"
click at [955, 311] on select "None" at bounding box center [1030, 323] width 151 height 24
click at [1149, 329] on input "number" at bounding box center [1175, 323] width 93 height 24
type input "1"
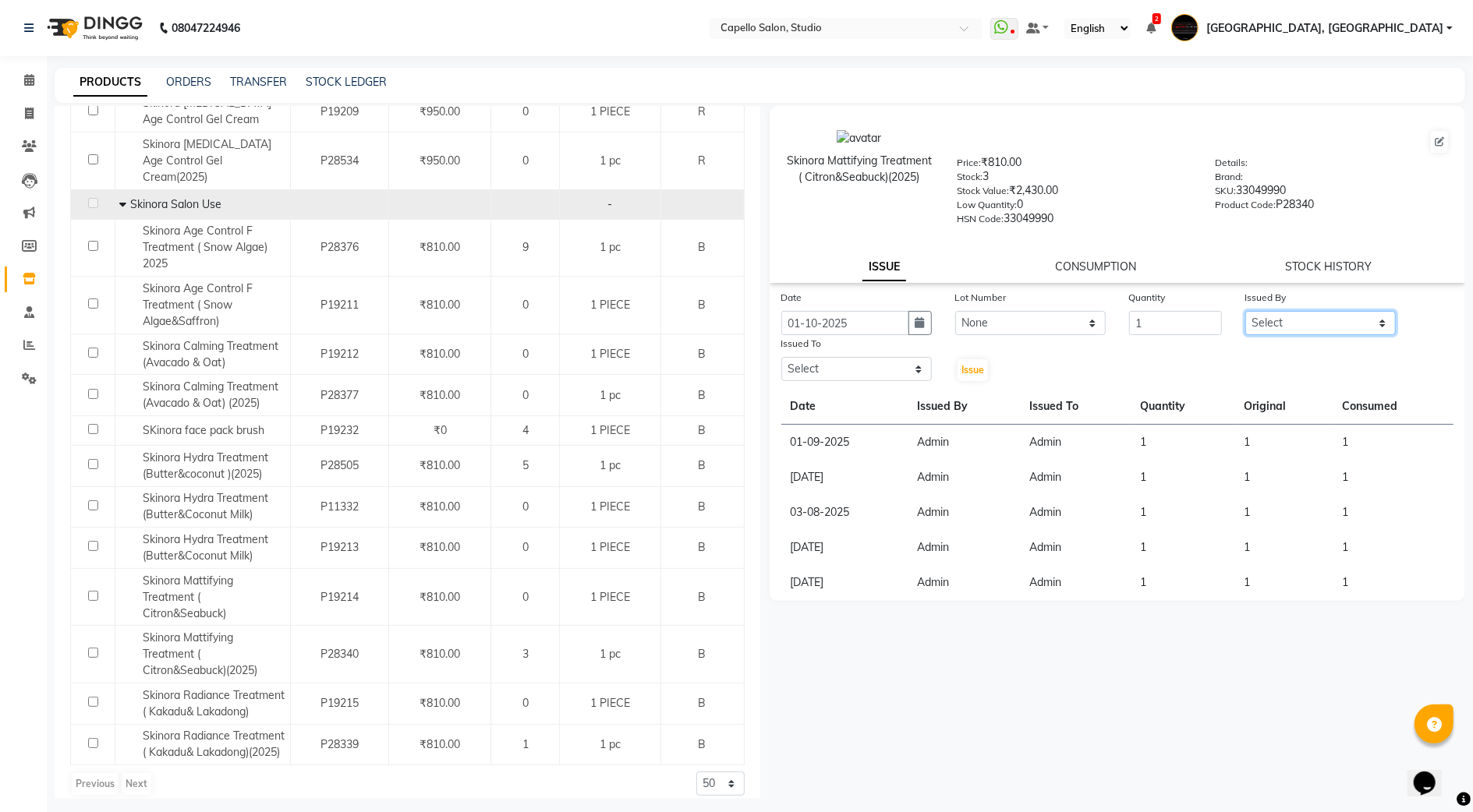
click at [1339, 329] on select "Select Admin [PERSON_NAME] [PERSON_NAME] Studio, Shivaji Nagar [PERSON_NAME] NI…" at bounding box center [1321, 323] width 151 height 24
select select "14652"
click at [1246, 311] on select "Select Admin [PERSON_NAME] [PERSON_NAME] Studio, Shivaji Nagar [PERSON_NAME] NI…" at bounding box center [1321, 323] width 151 height 24
click at [904, 357] on select "Select Admin [PERSON_NAME] [PERSON_NAME] Studio, Shivaji Nagar [PERSON_NAME] NI…" at bounding box center [856, 369] width 151 height 24
select select "14652"
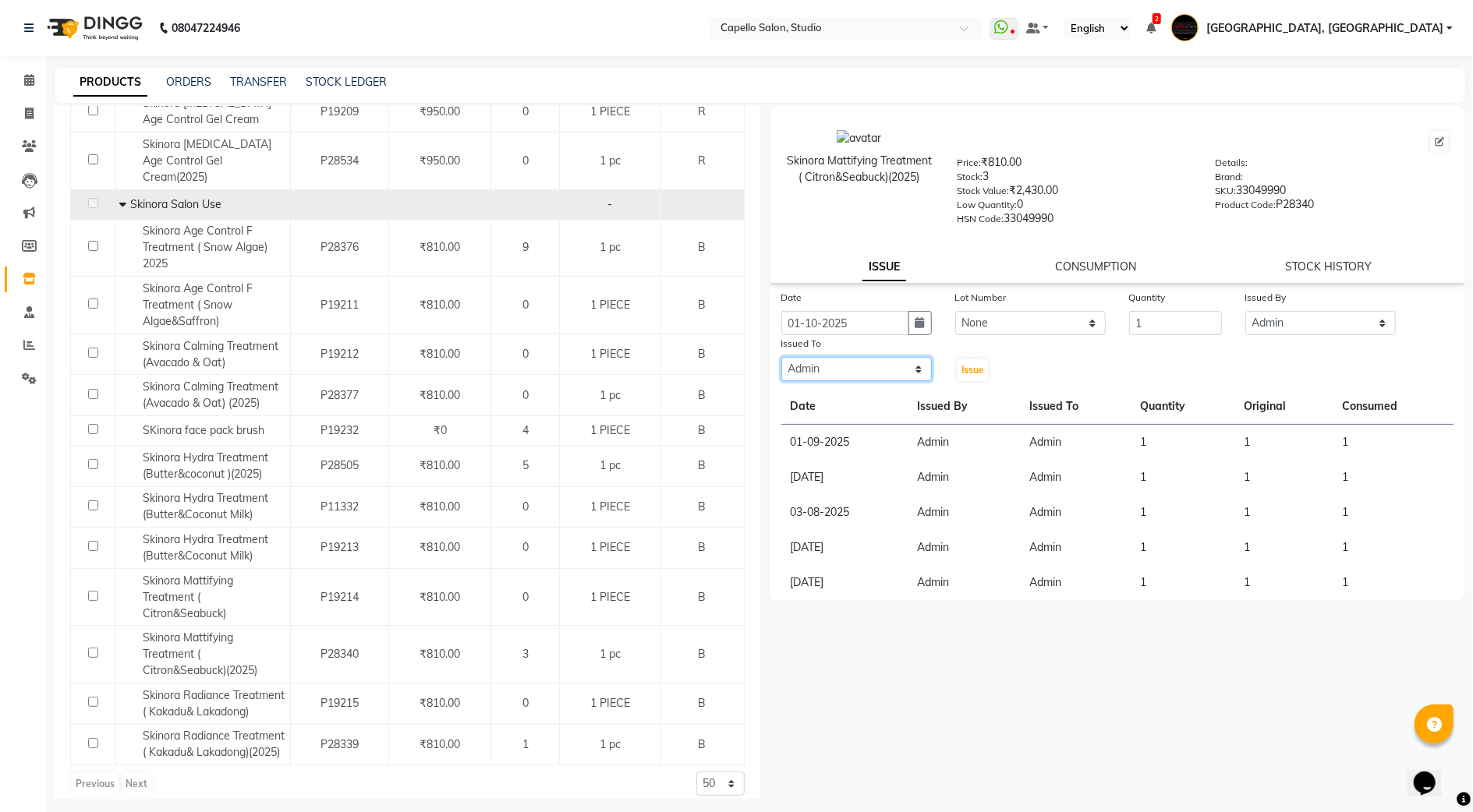
click at [781, 357] on select "Select Admin [PERSON_NAME] [PERSON_NAME] Studio, Shivaji Nagar [PERSON_NAME] NI…" at bounding box center [856, 369] width 151 height 24
click at [979, 361] on button "Issue" at bounding box center [972, 371] width 30 height 22
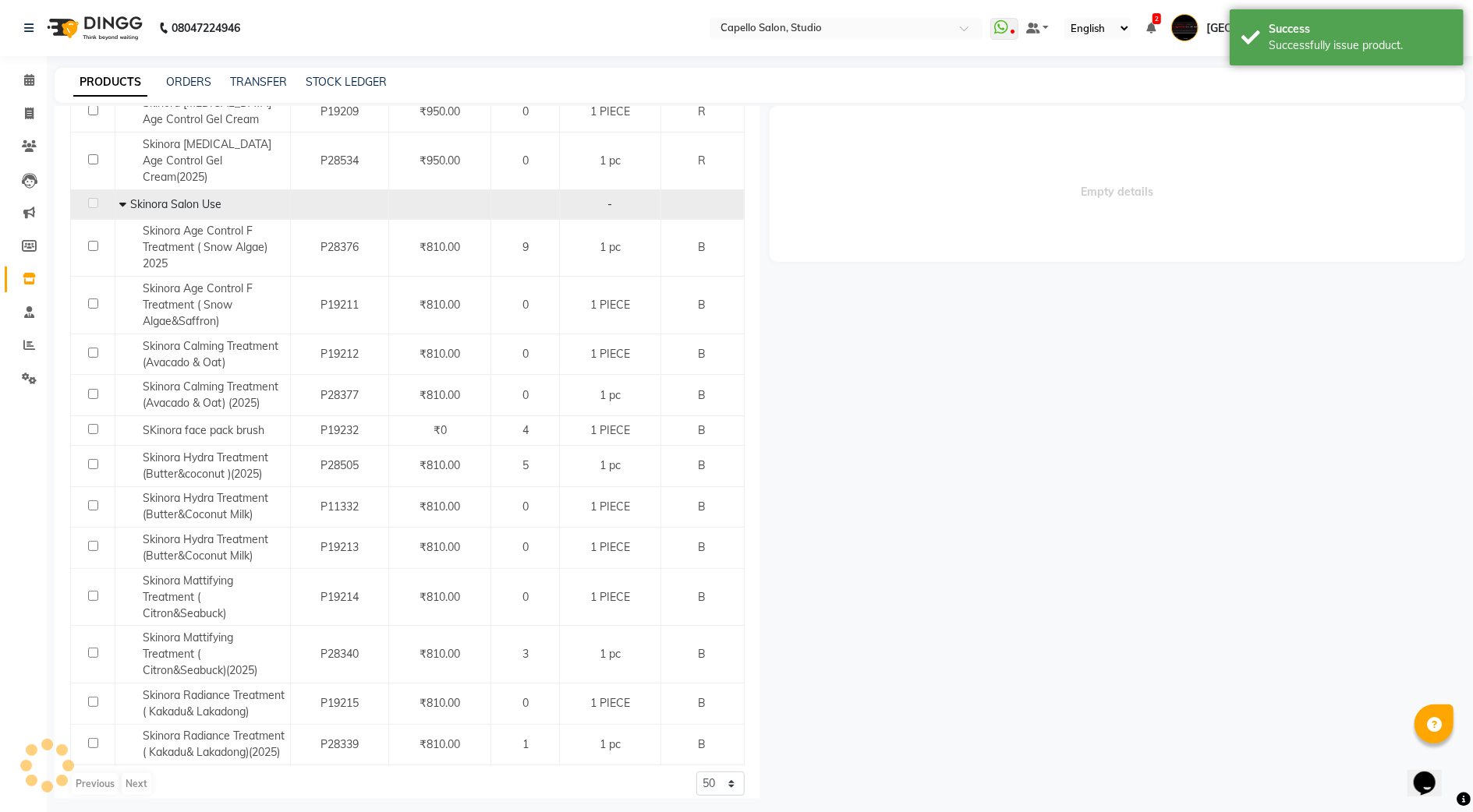
select select
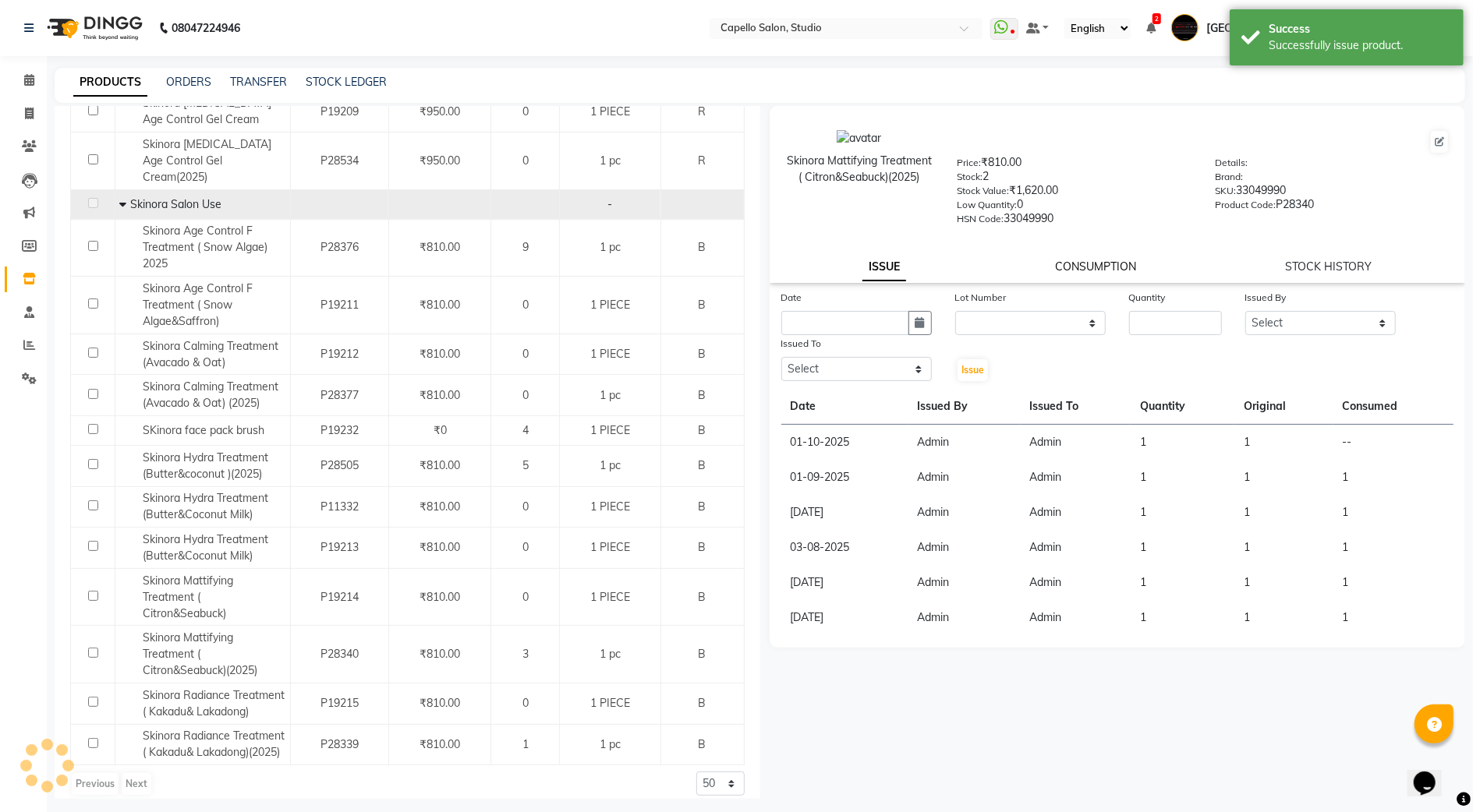
drag, startPoint x: 1101, startPoint y: 256, endPoint x: 1059, endPoint y: 270, distance: 44.3
click at [1101, 260] on link "CONSUMPTION" at bounding box center [1095, 267] width 81 height 14
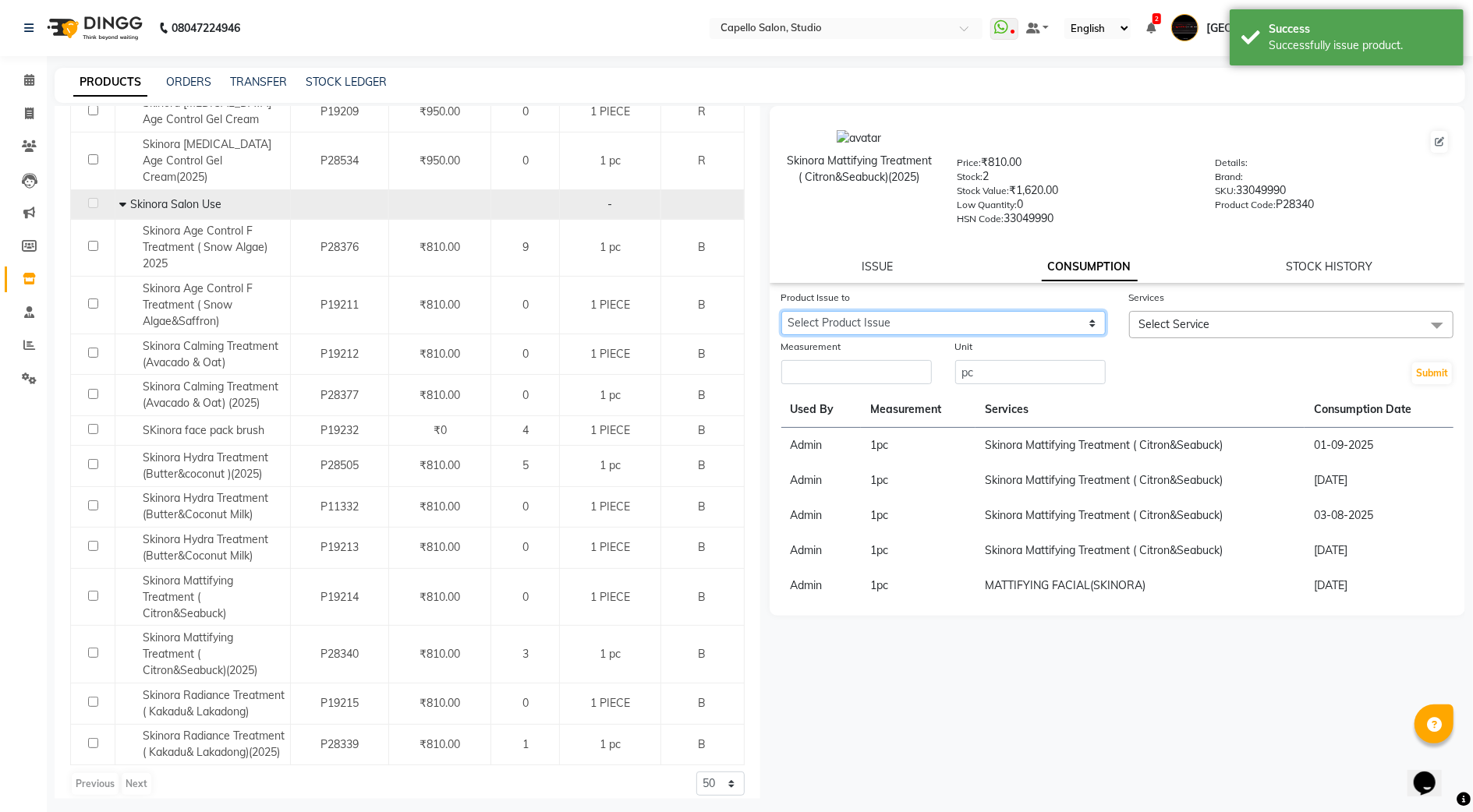
click at [881, 322] on select "Select Product Issue [DATE], Issued to: Admin, Balance: 1" at bounding box center [943, 323] width 325 height 24
select select "1278225"
click at [781, 311] on select "Select Product Issue [DATE], Issued to: Admin, Balance: 1" at bounding box center [943, 323] width 325 height 24
click at [1276, 312] on span "Select Service" at bounding box center [1291, 324] width 325 height 27
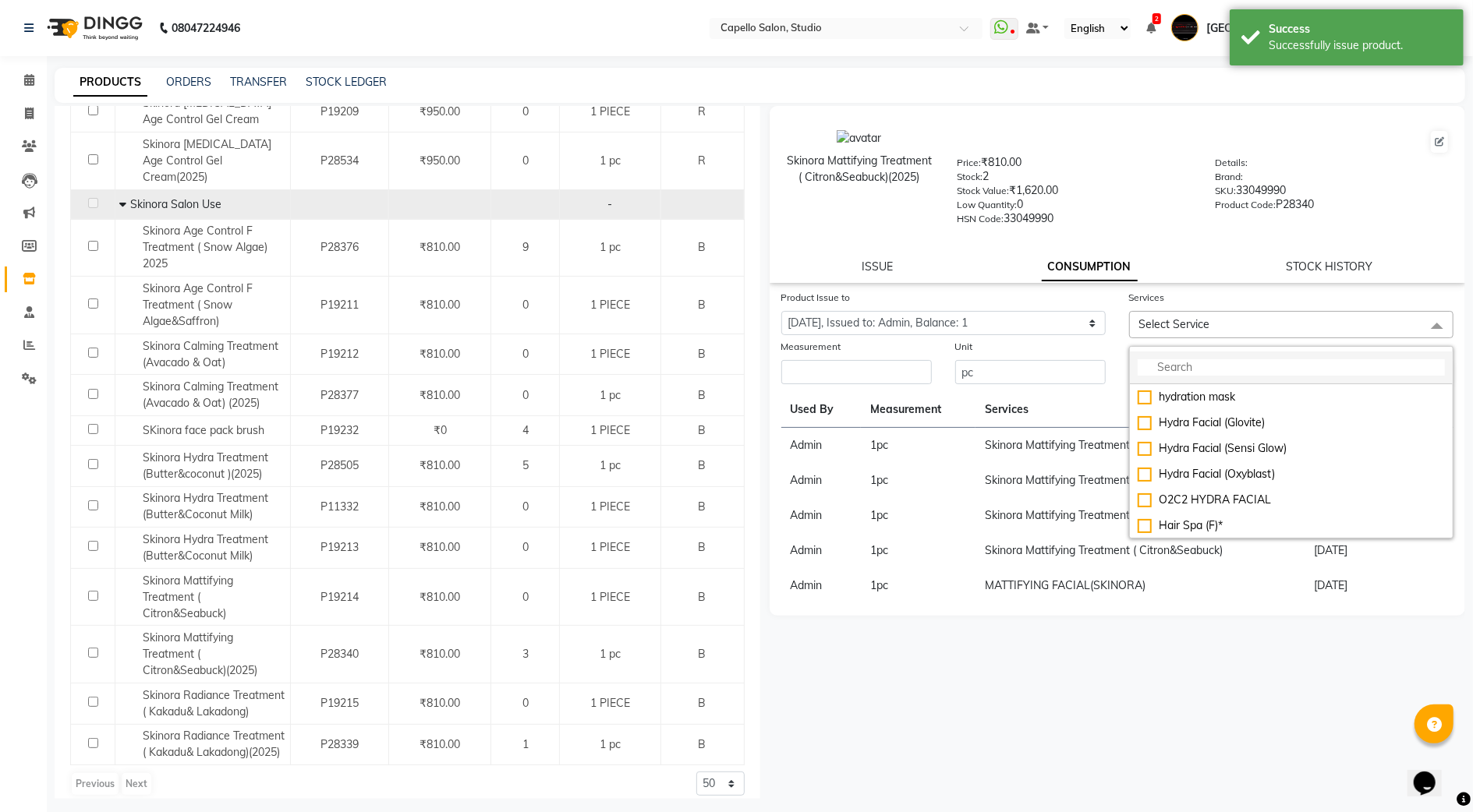
click at [1174, 367] on input "multiselect-search" at bounding box center [1292, 368] width 308 height 16
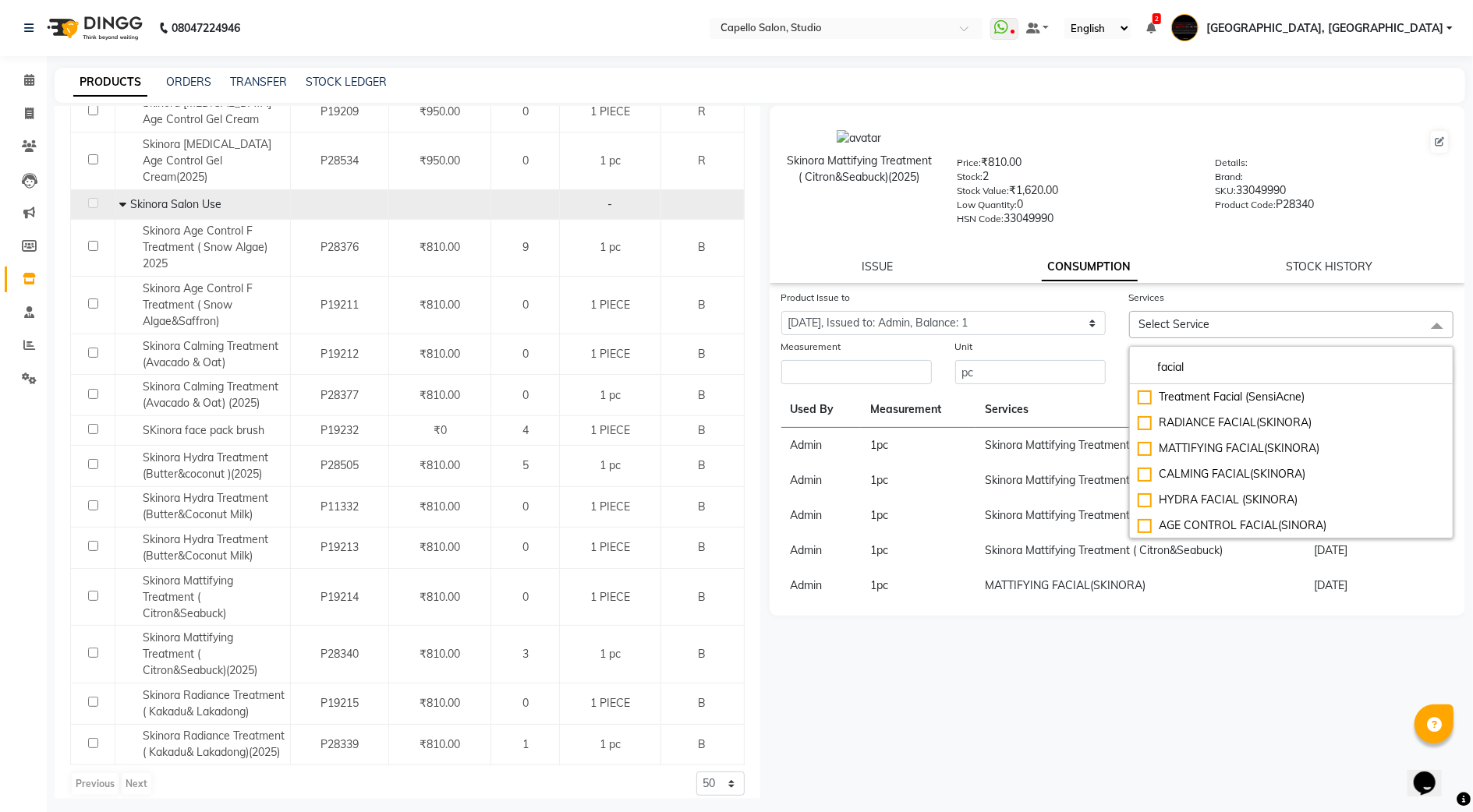
scroll to position [0, 0]
type input "facial"
click at [1140, 400] on div "Hydra Facial (Glovite)" at bounding box center [1292, 397] width 308 height 16
checkbox input "true"
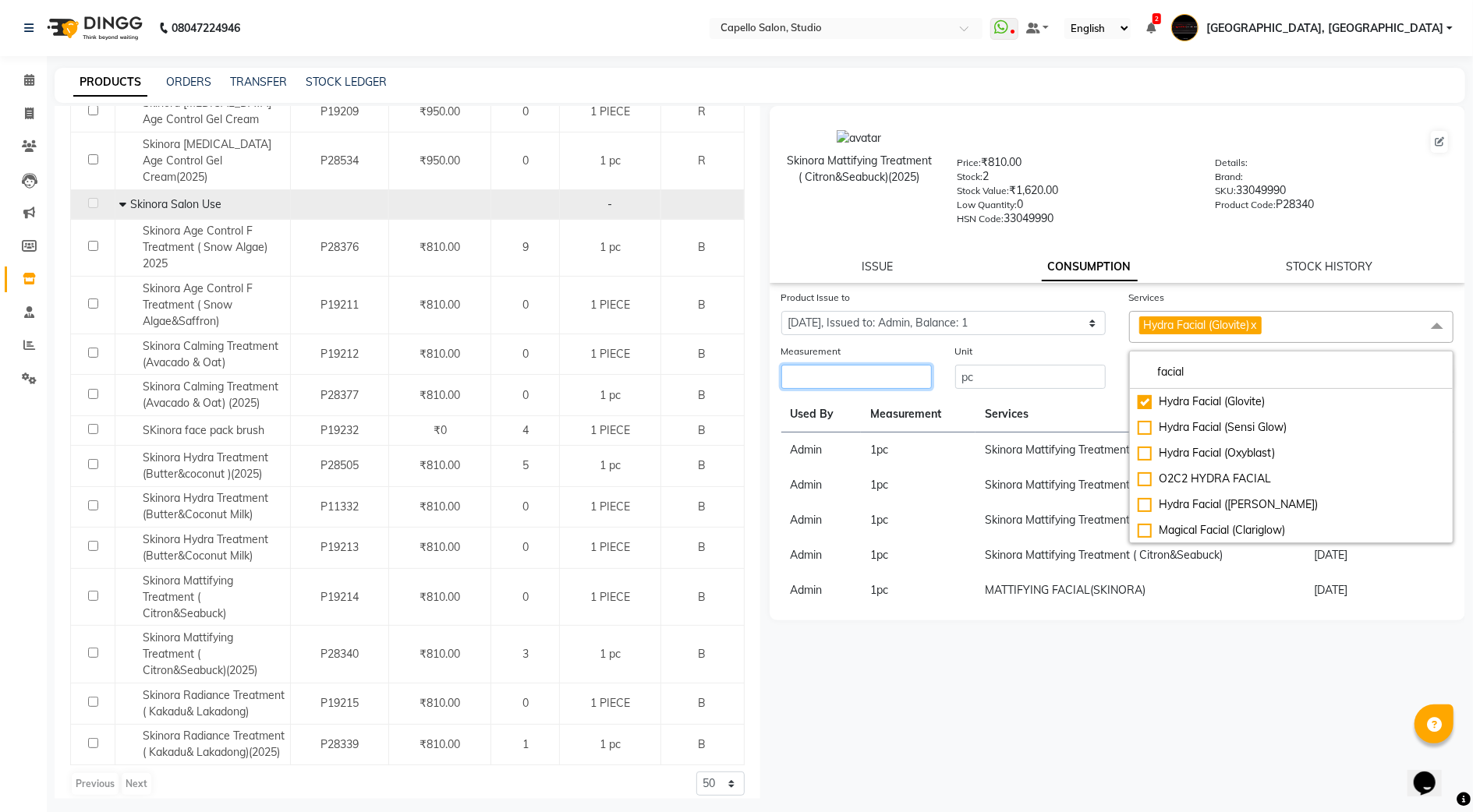
click at [909, 369] on input "number" at bounding box center [856, 377] width 151 height 24
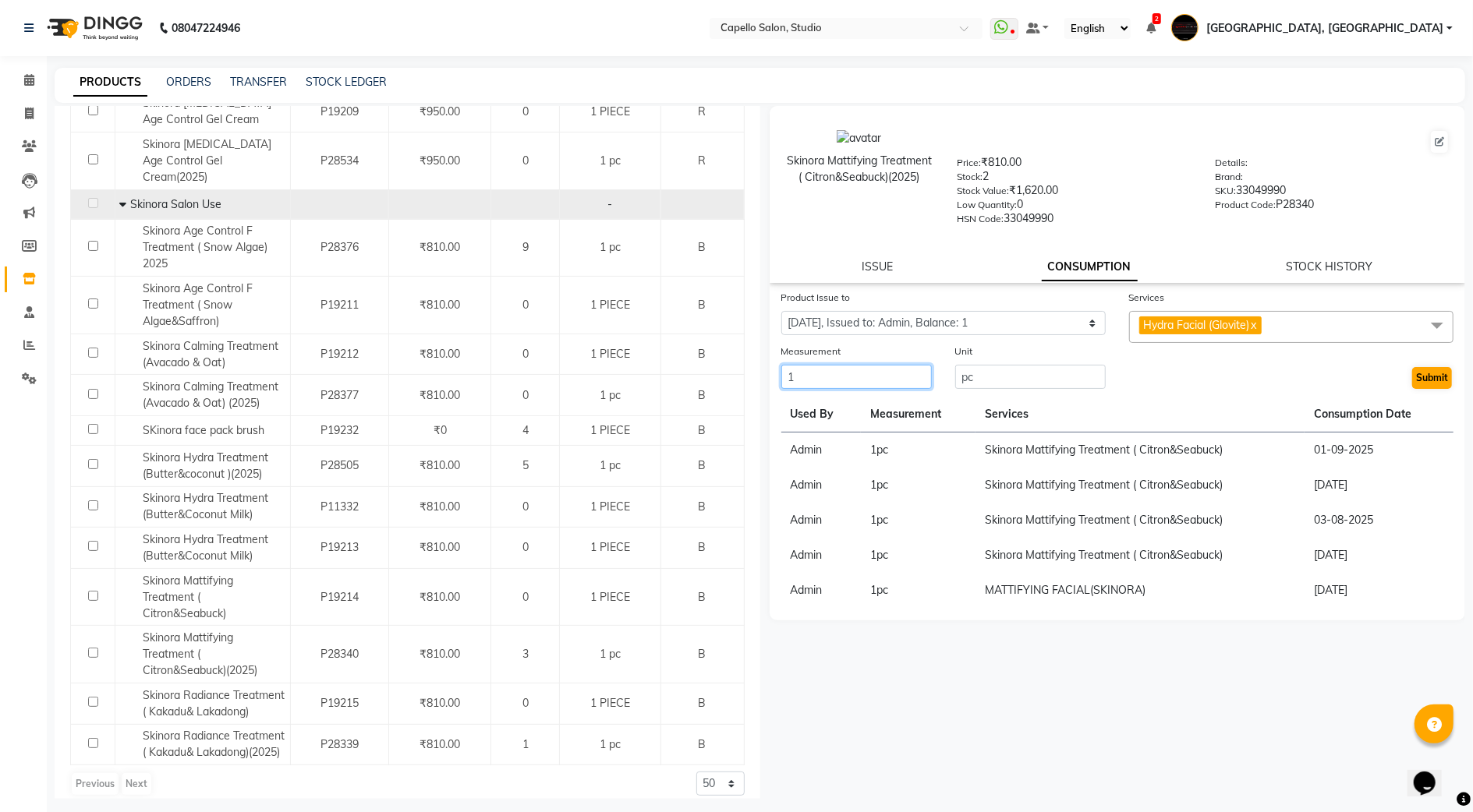
type input "1"
click at [1426, 379] on button "Submit" at bounding box center [1433, 379] width 40 height 22
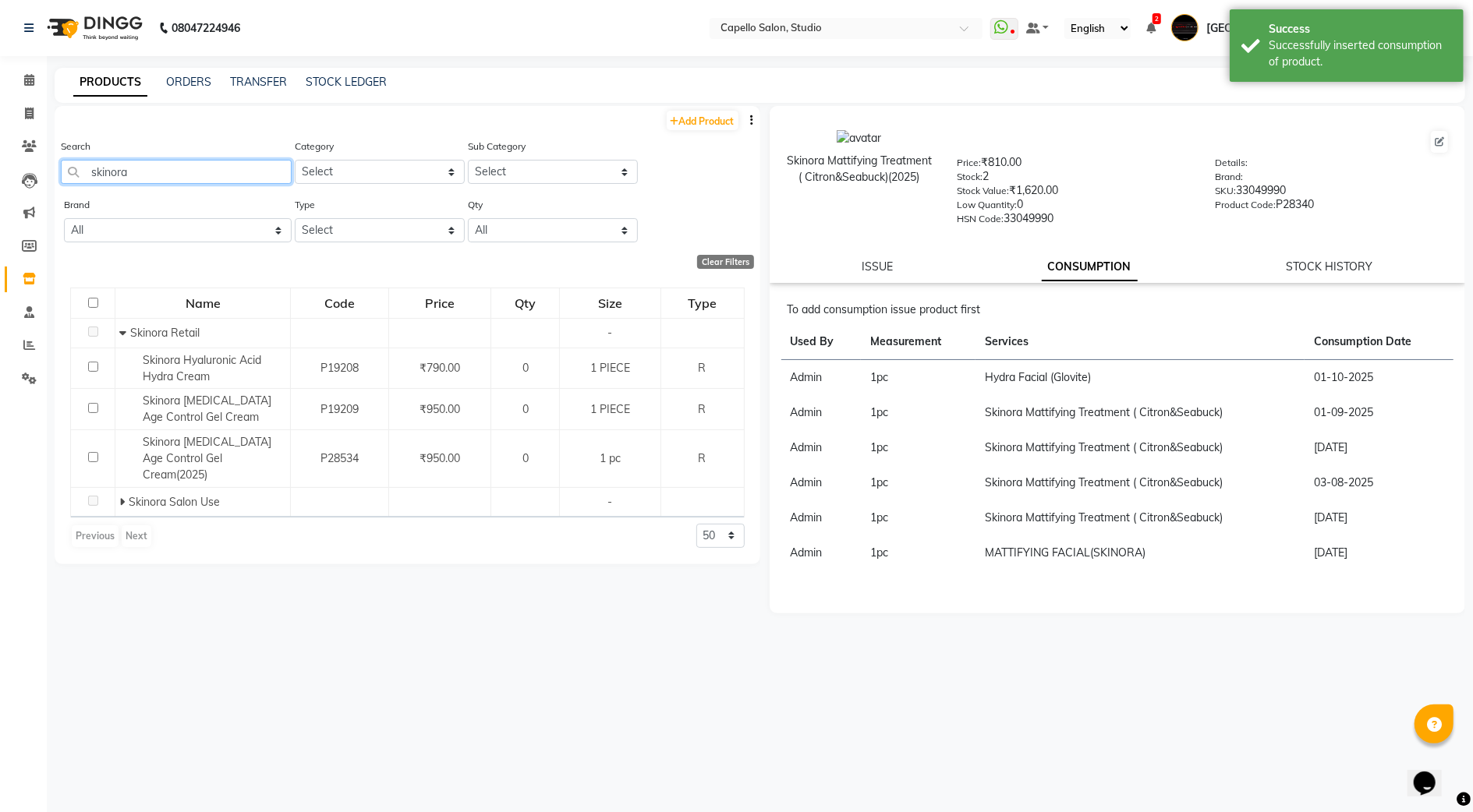
click at [176, 163] on input "skinora" at bounding box center [176, 172] width 231 height 24
type input "s"
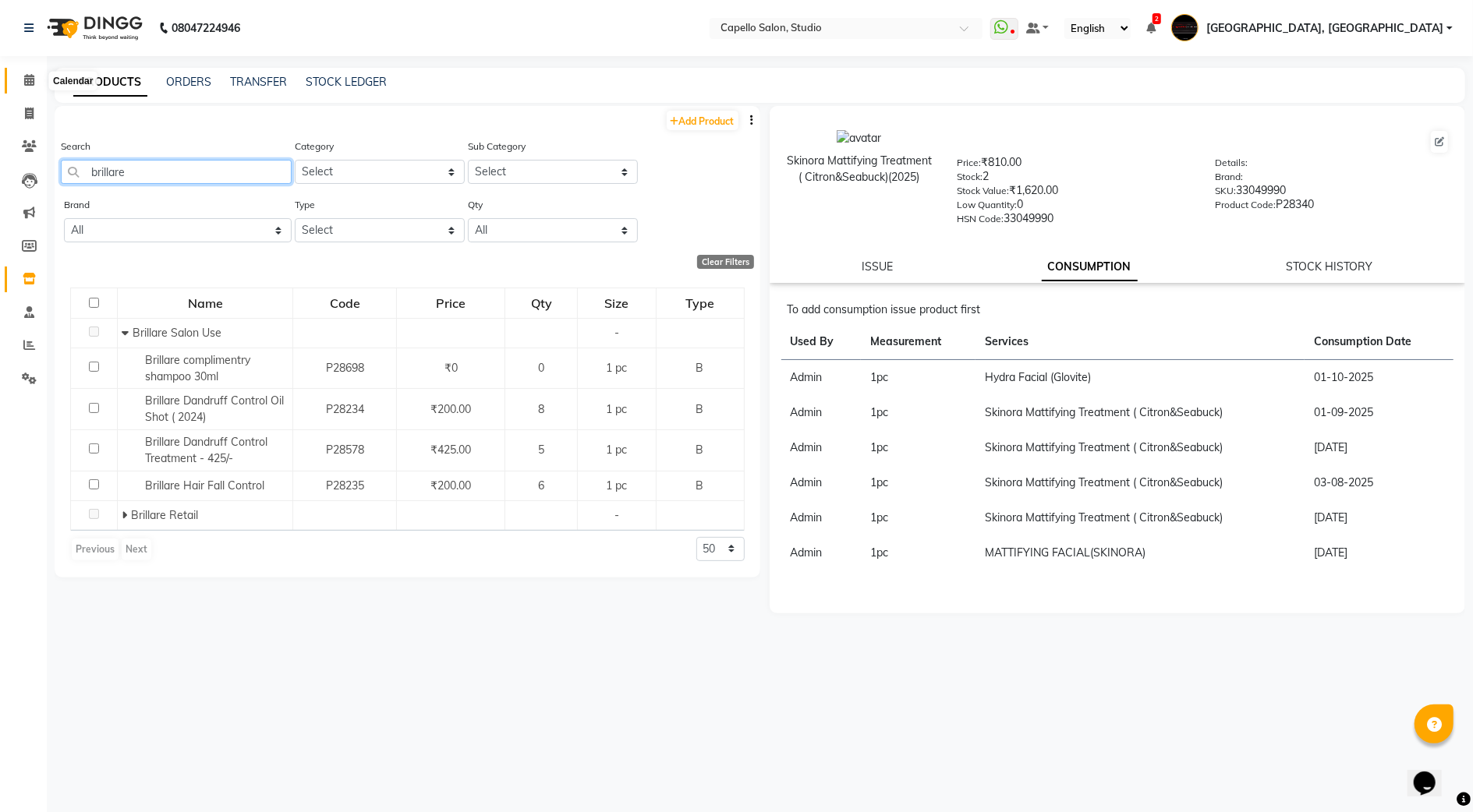
type input "brillare"
click at [20, 72] on span at bounding box center [29, 81] width 27 height 18
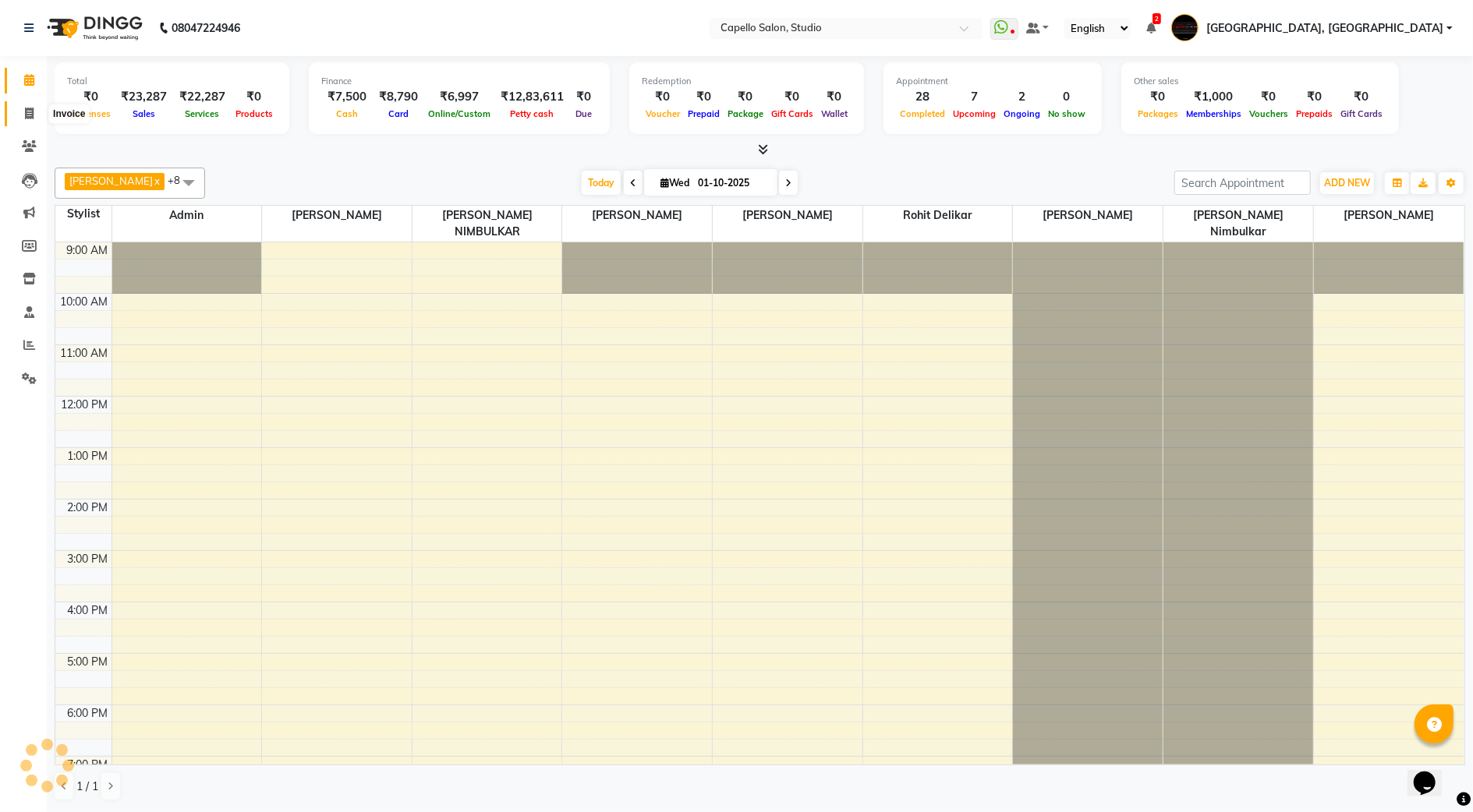
drag, startPoint x: 32, startPoint y: 119, endPoint x: 84, endPoint y: 107, distance: 53.4
click at [32, 119] on icon at bounding box center [29, 114] width 9 height 12
select select "service"
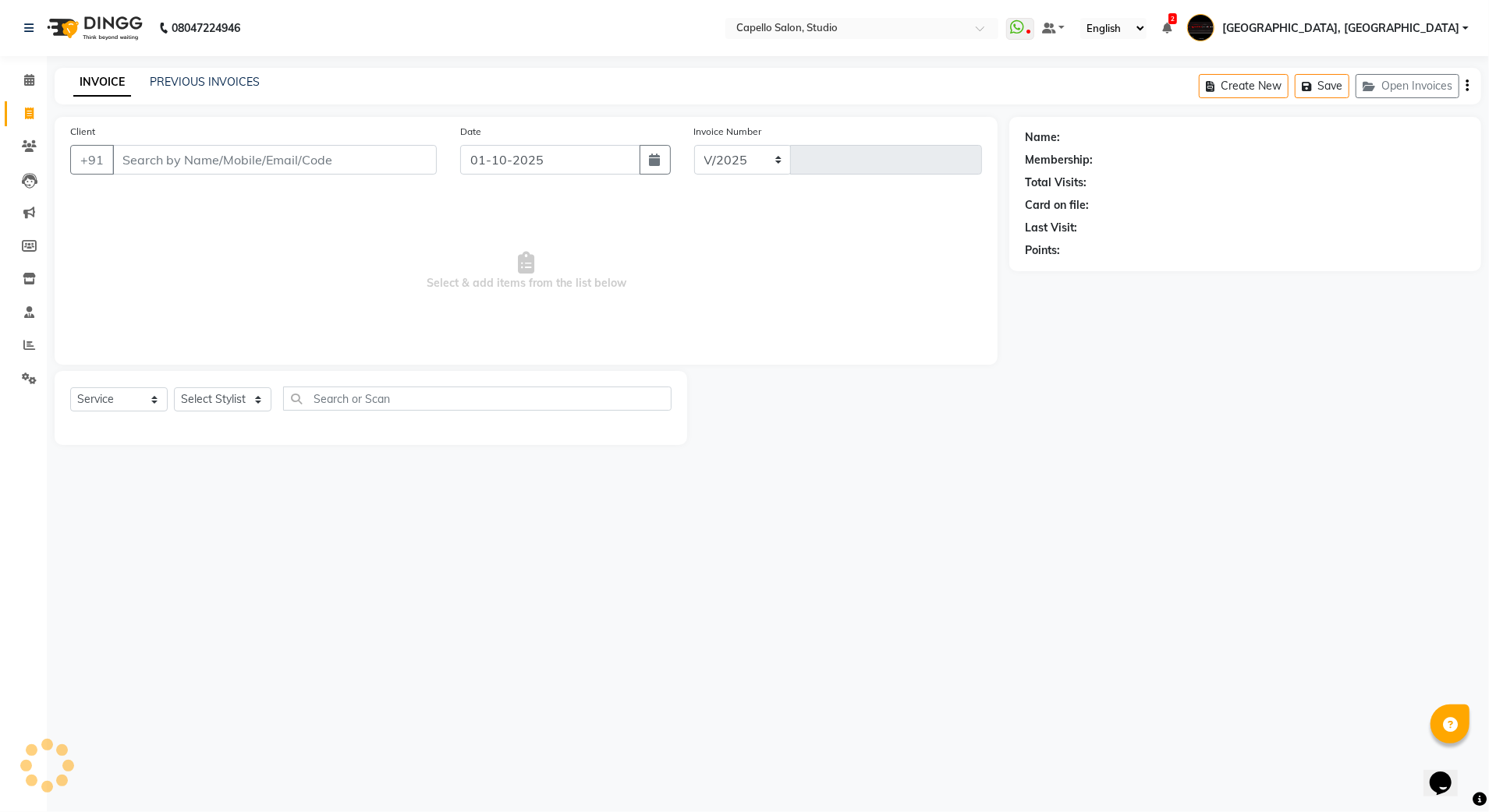
select select "847"
type input "3881"
click at [161, 148] on input "Client" at bounding box center [274, 160] width 325 height 30
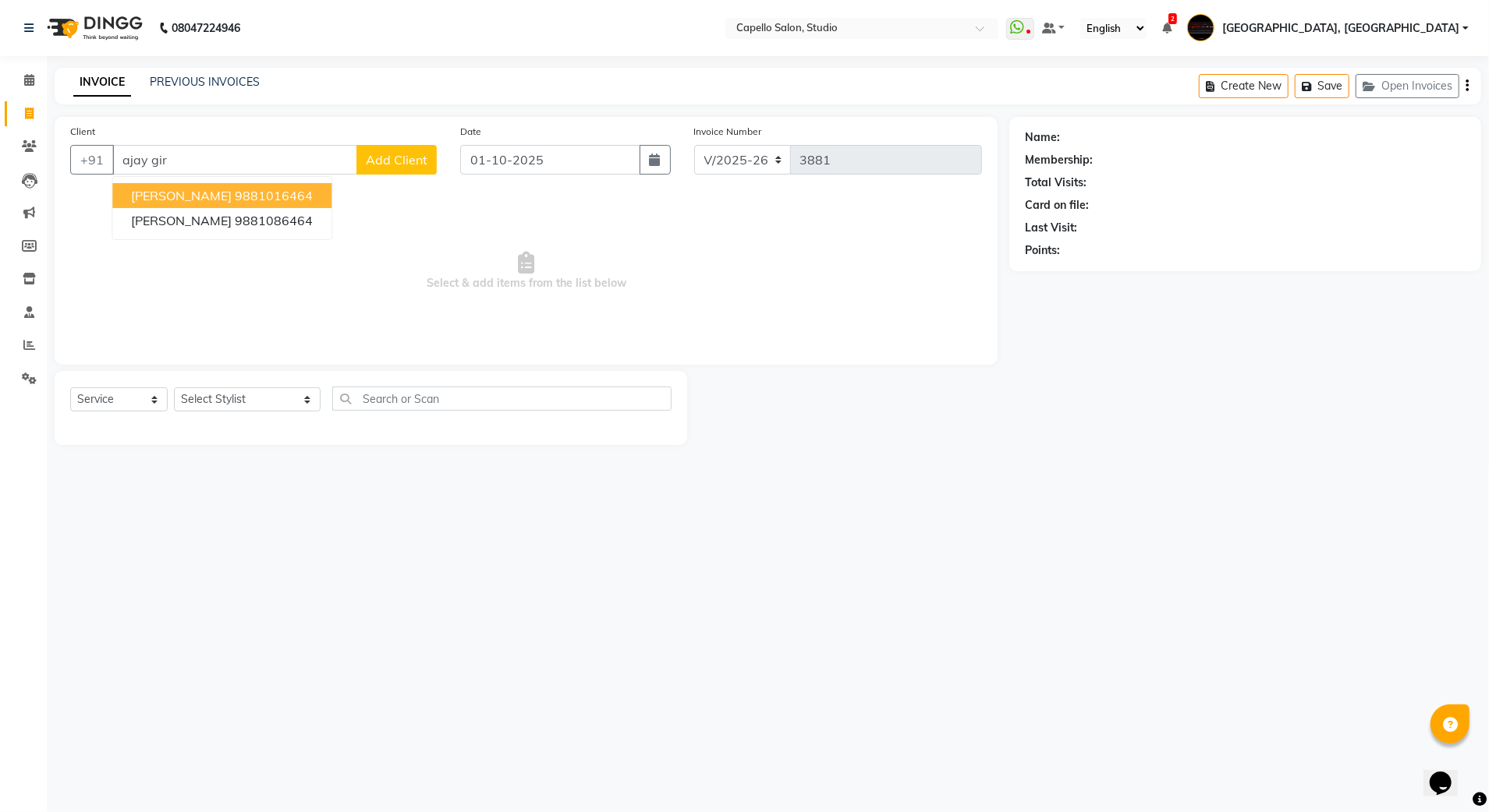
click at [169, 188] on span "[PERSON_NAME]" at bounding box center [181, 196] width 101 height 16
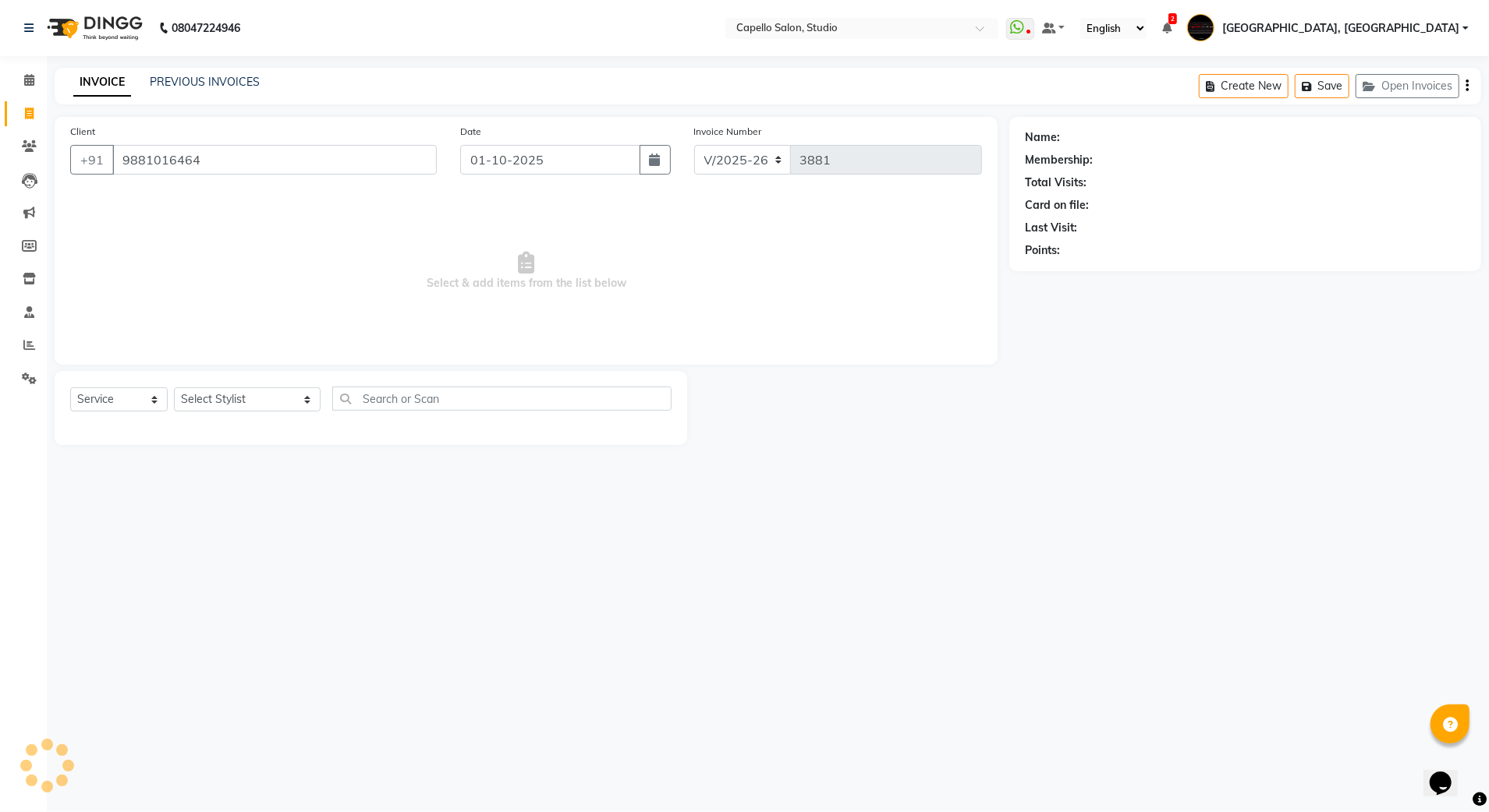
type input "9881016464"
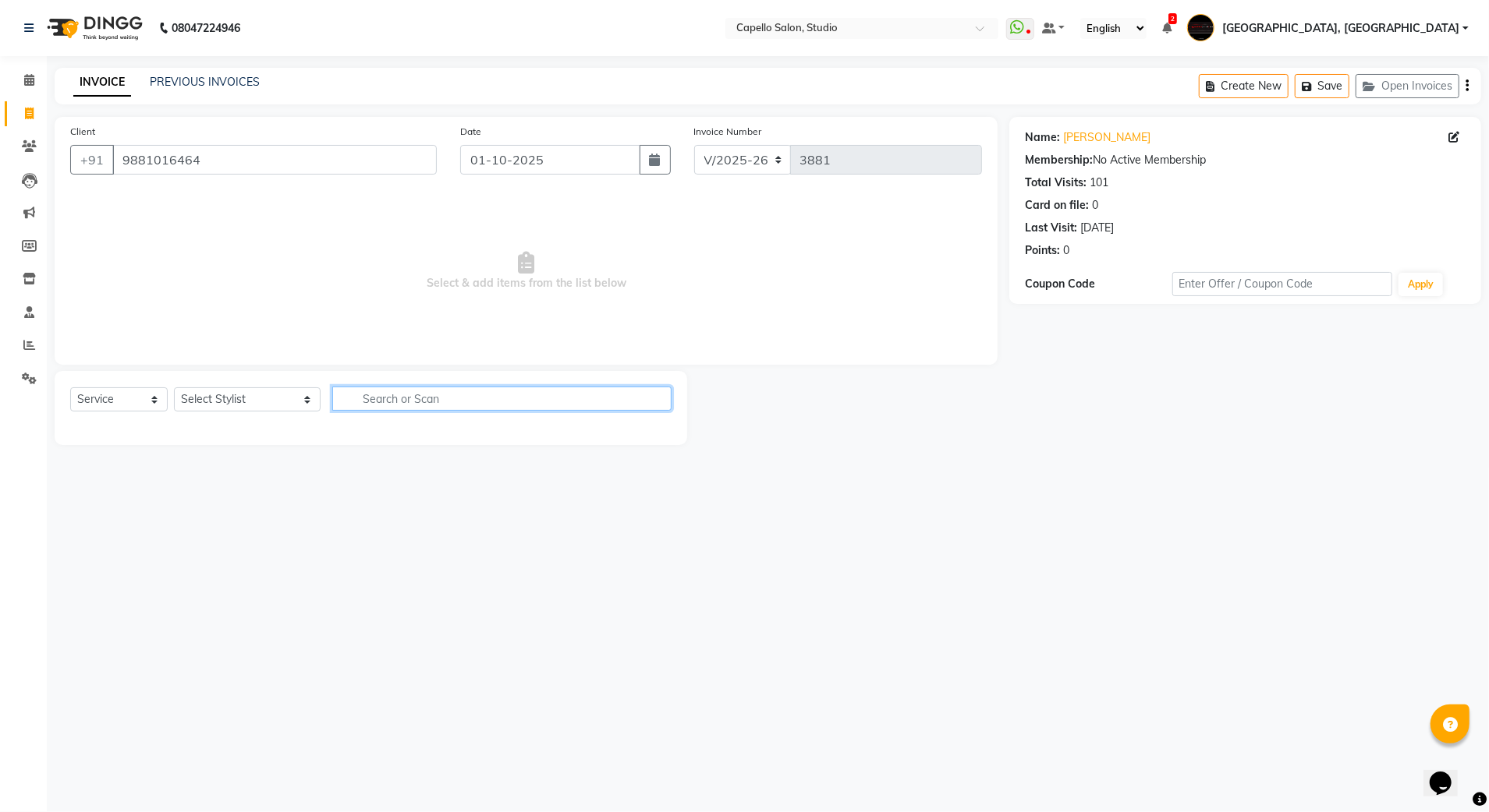
click at [388, 403] on input "text" at bounding box center [503, 399] width 340 height 24
click at [203, 400] on select "Select Stylist Admin [PERSON_NAME] [PERSON_NAME] Studio, Shivaji Nagar [PERSON_…" at bounding box center [247, 400] width 147 height 24
select select "14445"
click at [174, 388] on select "Select Stylist Admin [PERSON_NAME] [PERSON_NAME] Studio, Shivaji Nagar [PERSON_…" at bounding box center [247, 400] width 147 height 24
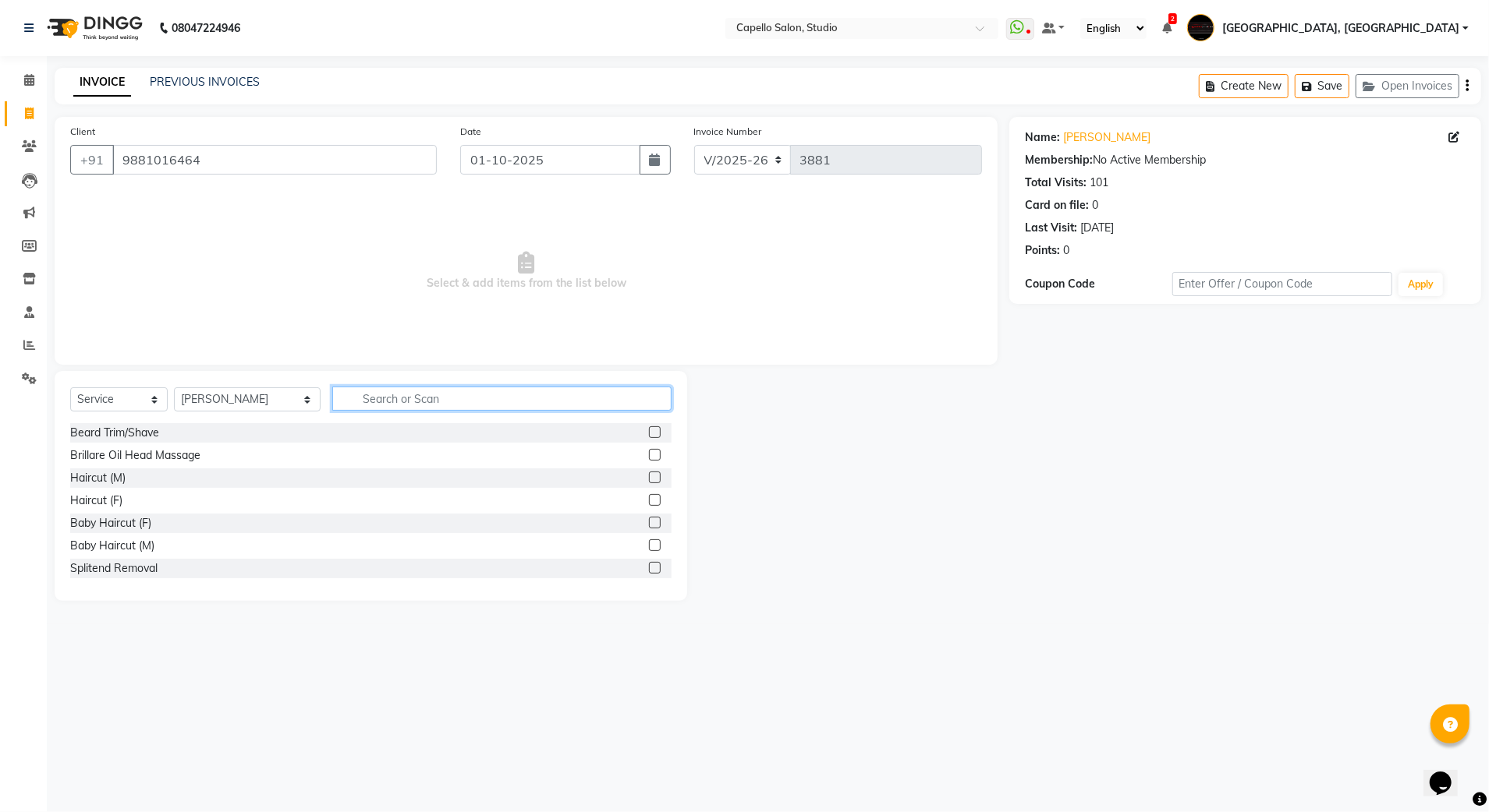
click at [407, 394] on input "text" at bounding box center [503, 399] width 340 height 24
type input "hai"
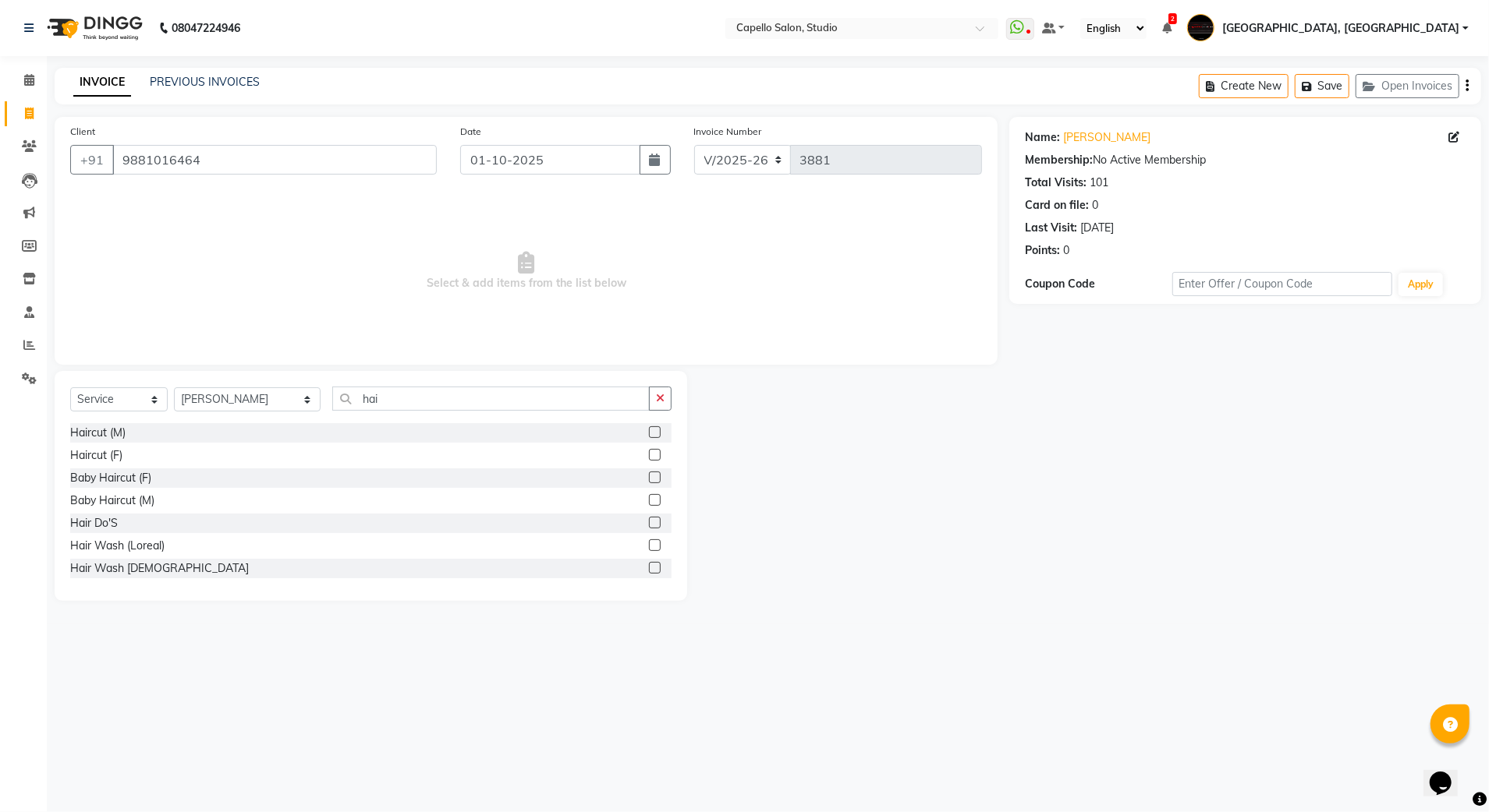
click at [148, 433] on div "Haircut (M)" at bounding box center [371, 433] width 602 height 20
click at [649, 435] on label at bounding box center [655, 432] width 12 height 12
click at [649, 435] on input "checkbox" at bounding box center [654, 433] width 10 height 10
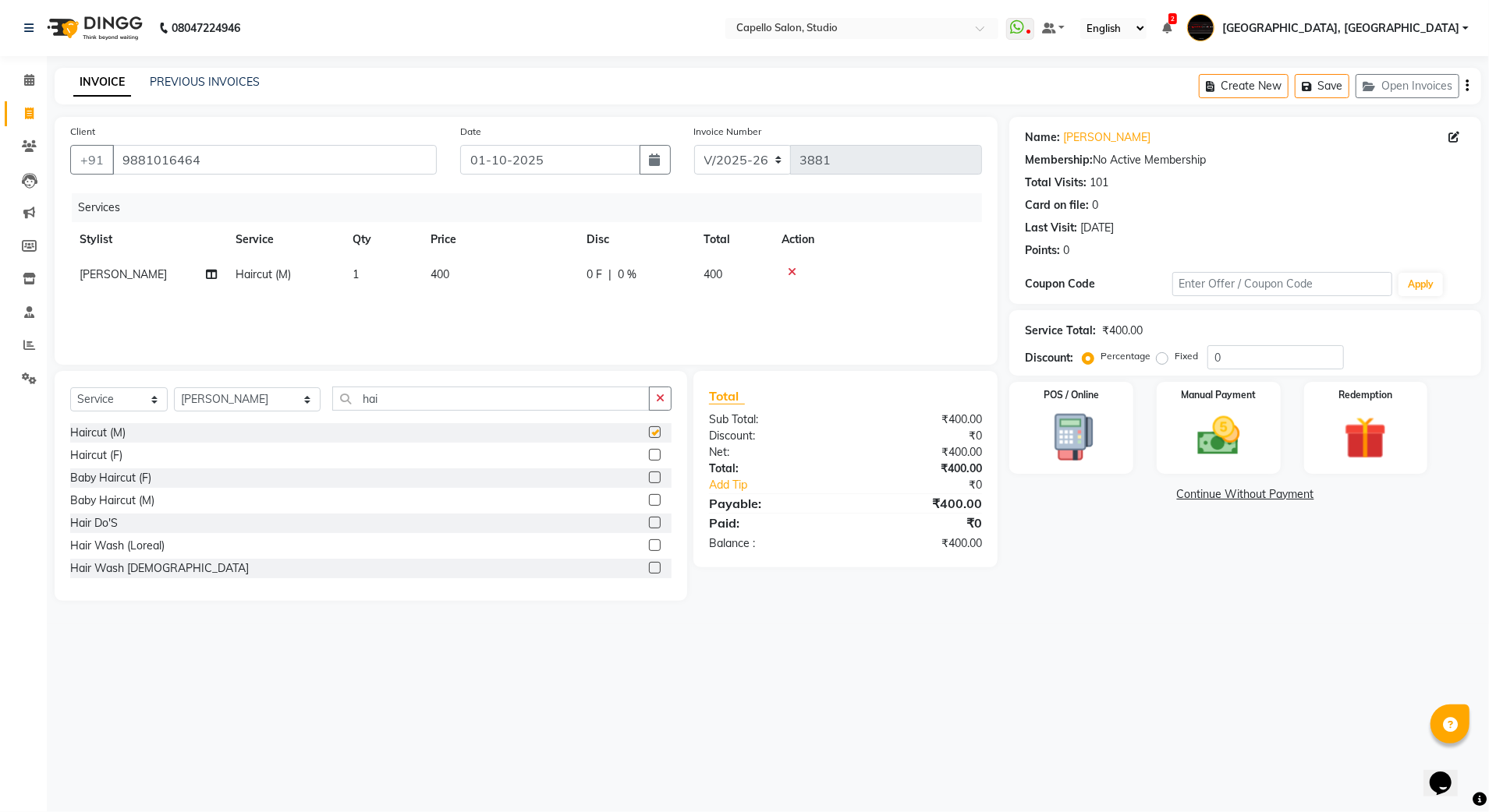
checkbox input "false"
click at [450, 404] on input "hai" at bounding box center [492, 399] width 318 height 24
type input "h"
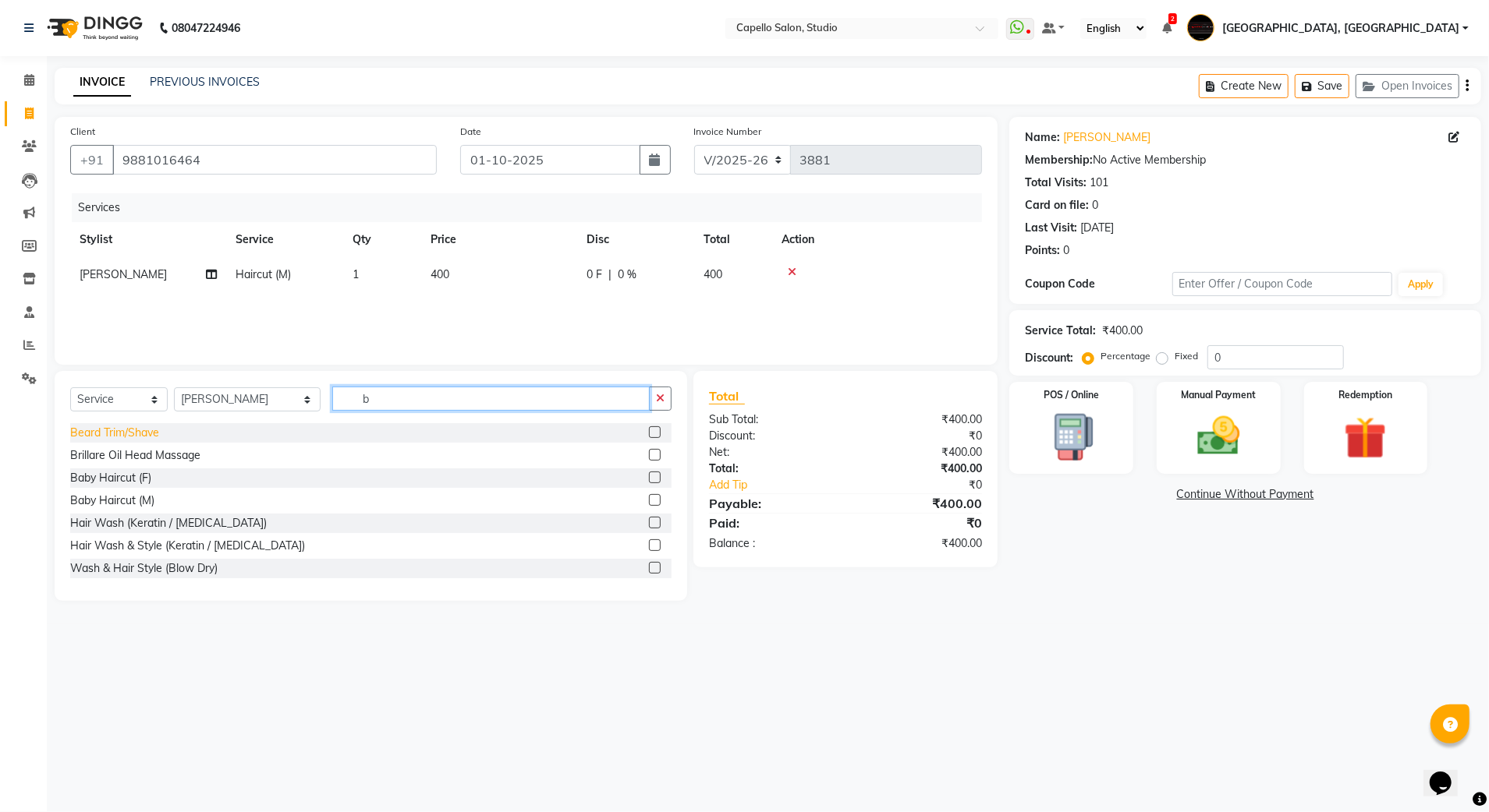
type input "b"
click at [150, 431] on div "Beard Trim/Shave" at bounding box center [114, 432] width 89 height 16
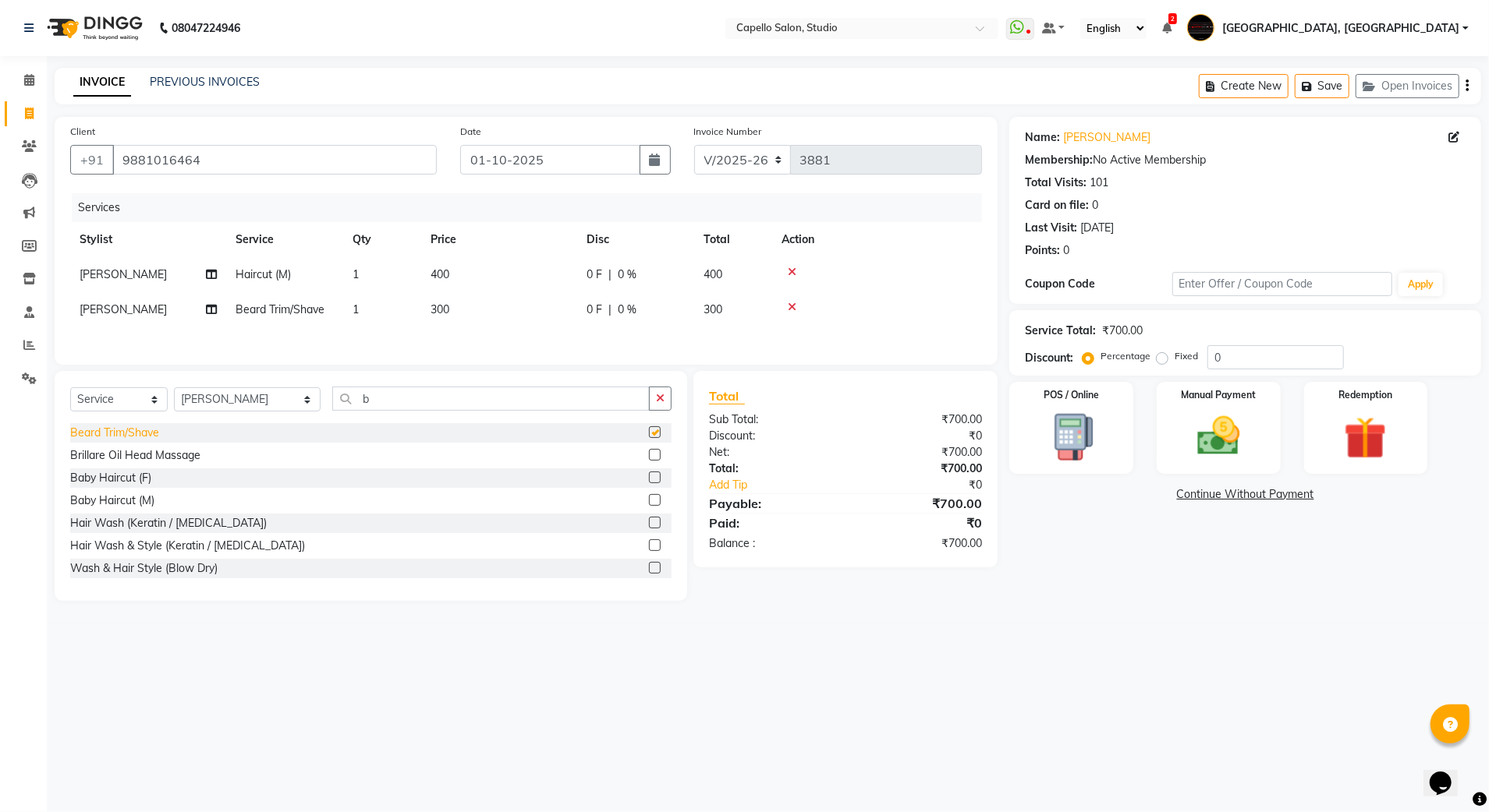
checkbox input "false"
click at [1233, 410] on img at bounding box center [1218, 436] width 73 height 52
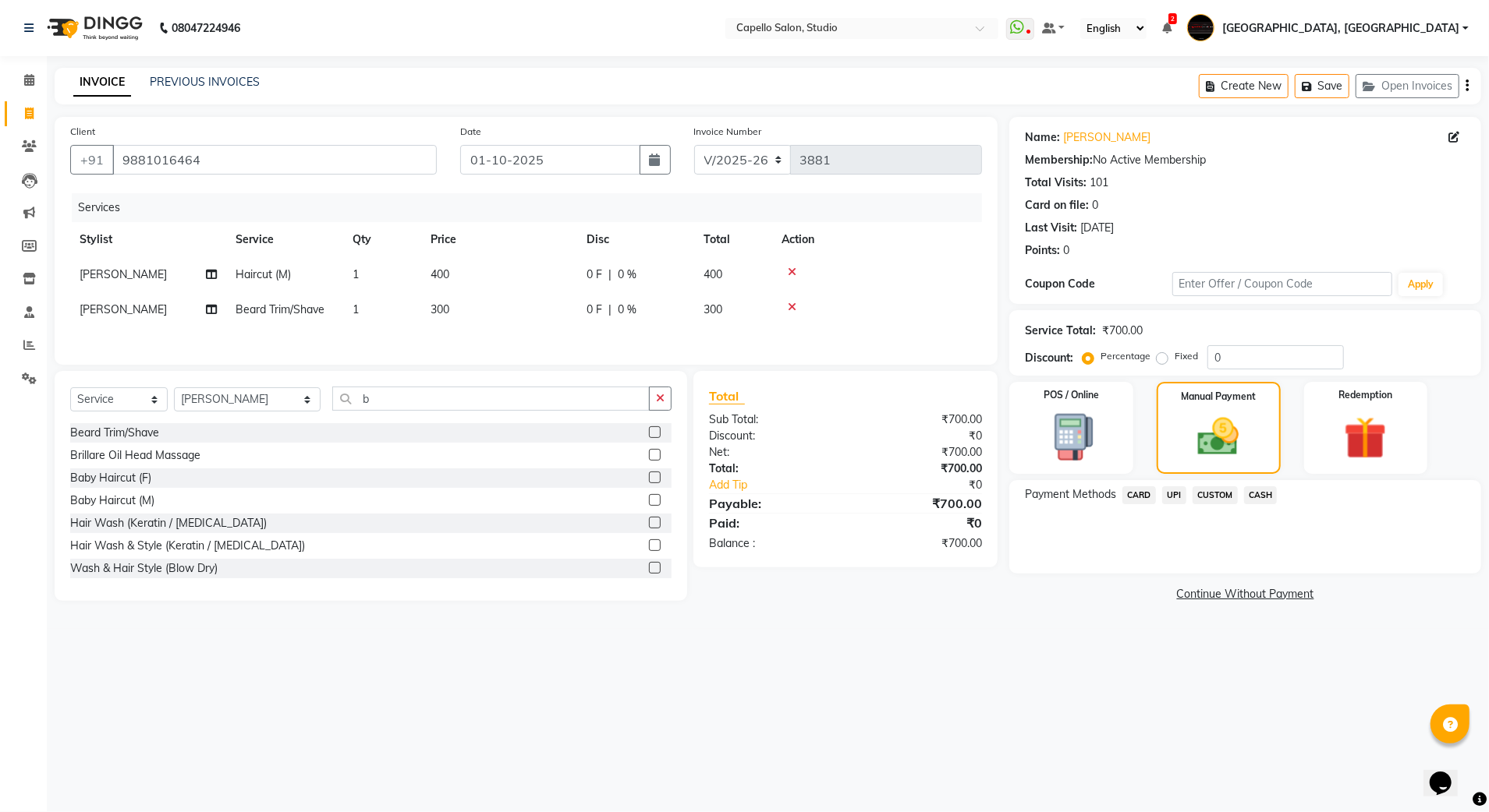
click at [1168, 497] on span "UPI" at bounding box center [1174, 495] width 24 height 18
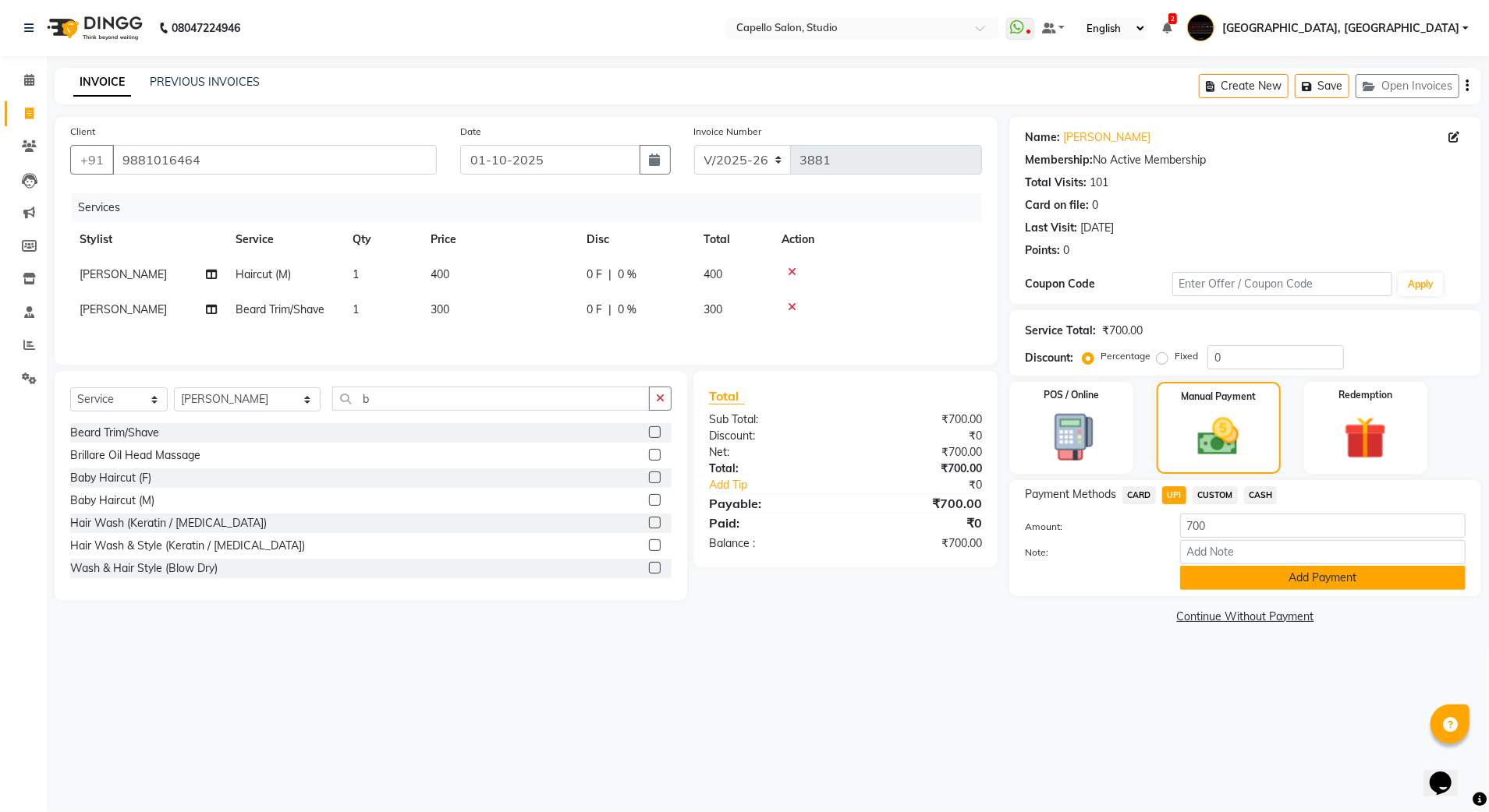
click at [1204, 577] on button "Add Payment" at bounding box center [1323, 578] width 286 height 24
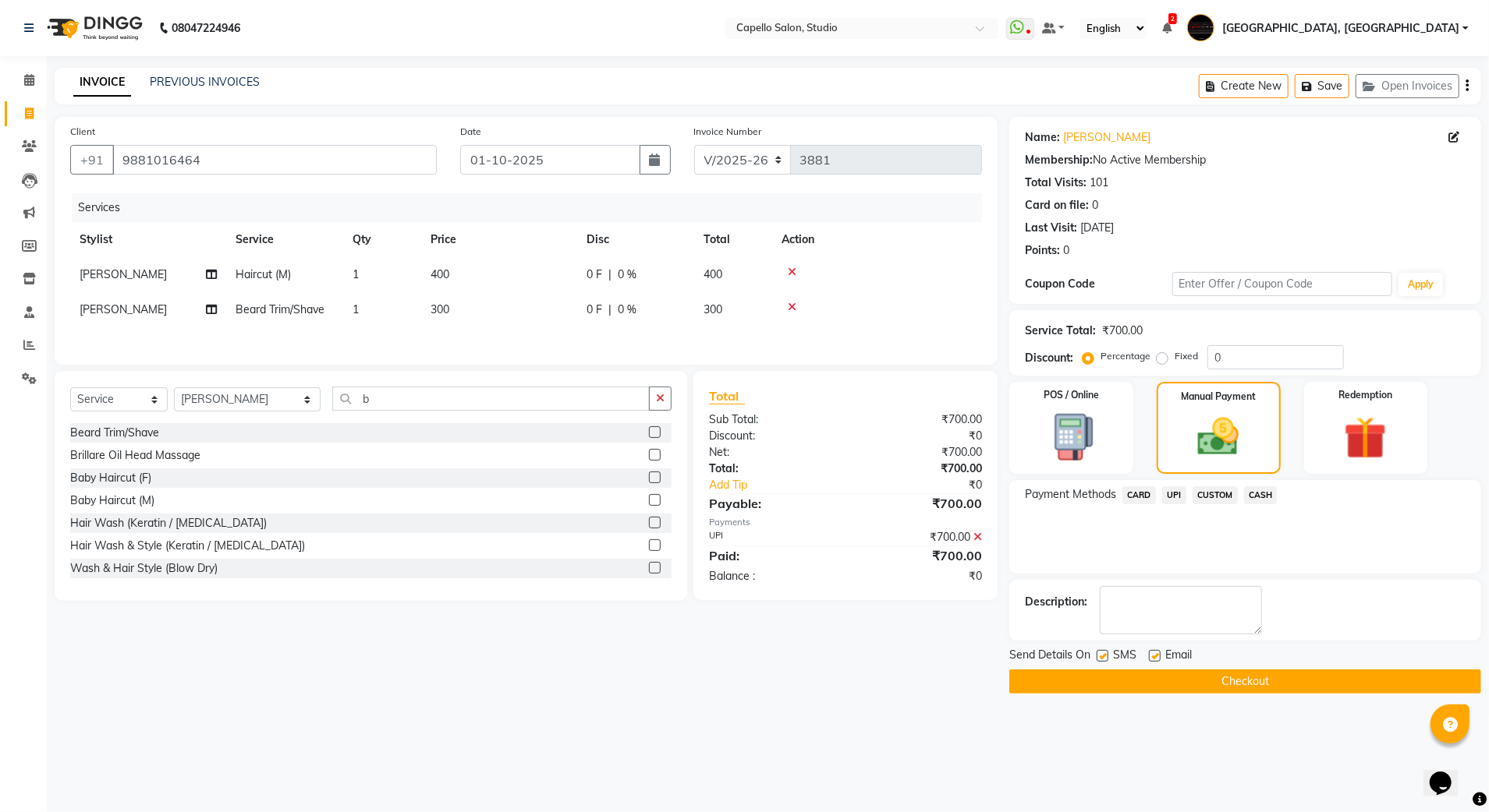
click at [1196, 684] on button "Checkout" at bounding box center [1245, 681] width 472 height 24
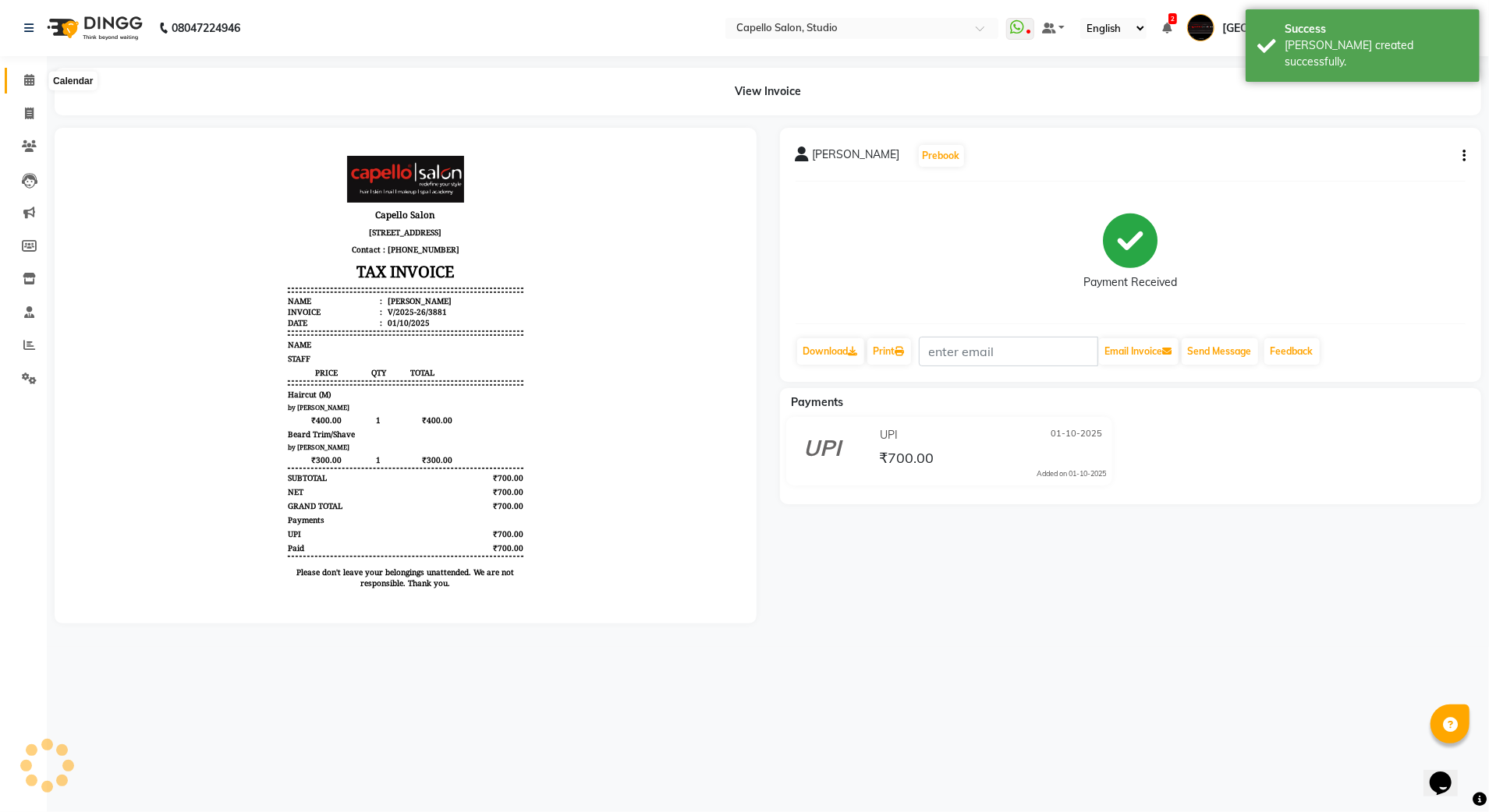
click at [25, 82] on icon at bounding box center [29, 80] width 10 height 12
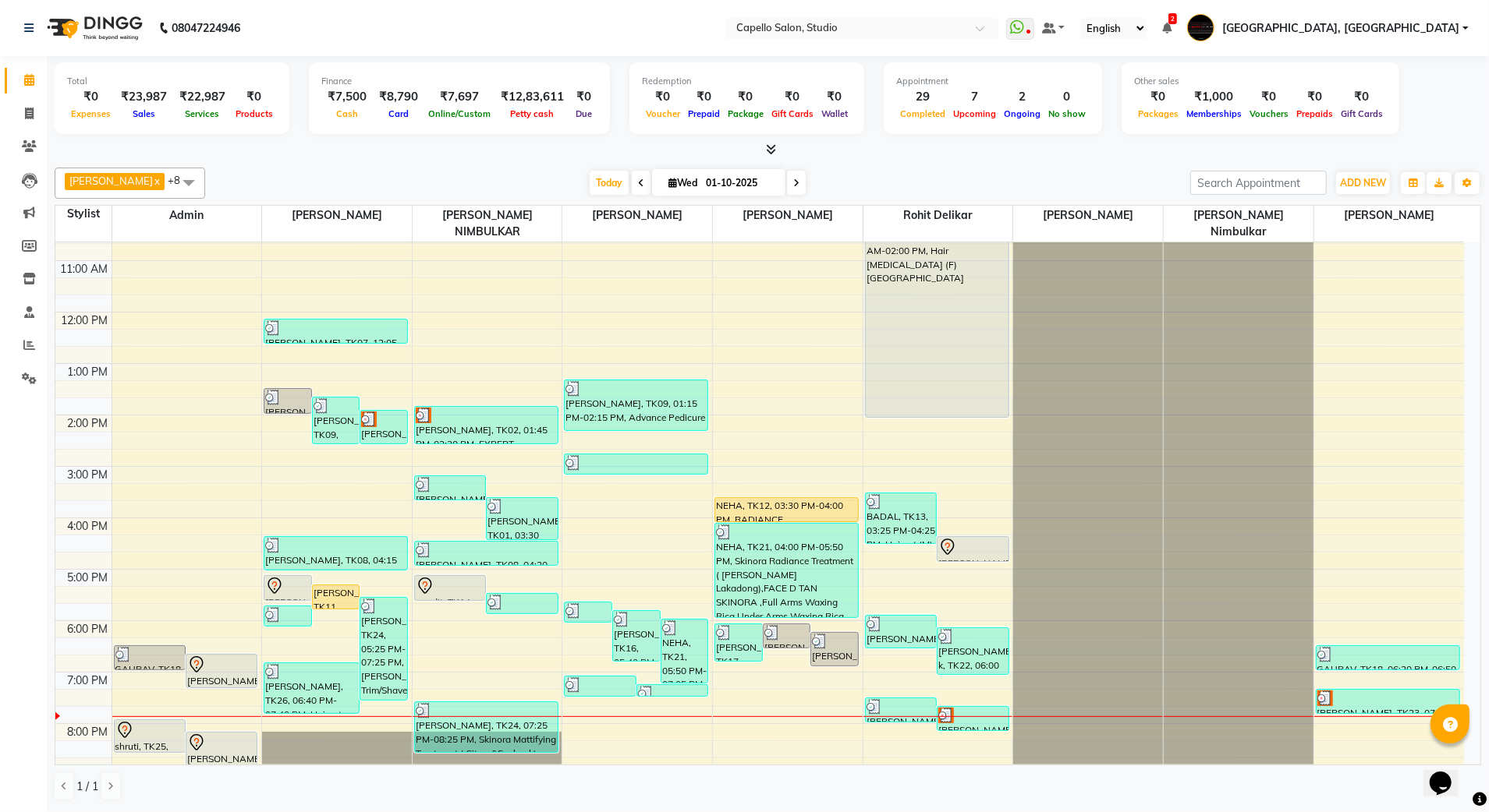
scroll to position [140, 0]
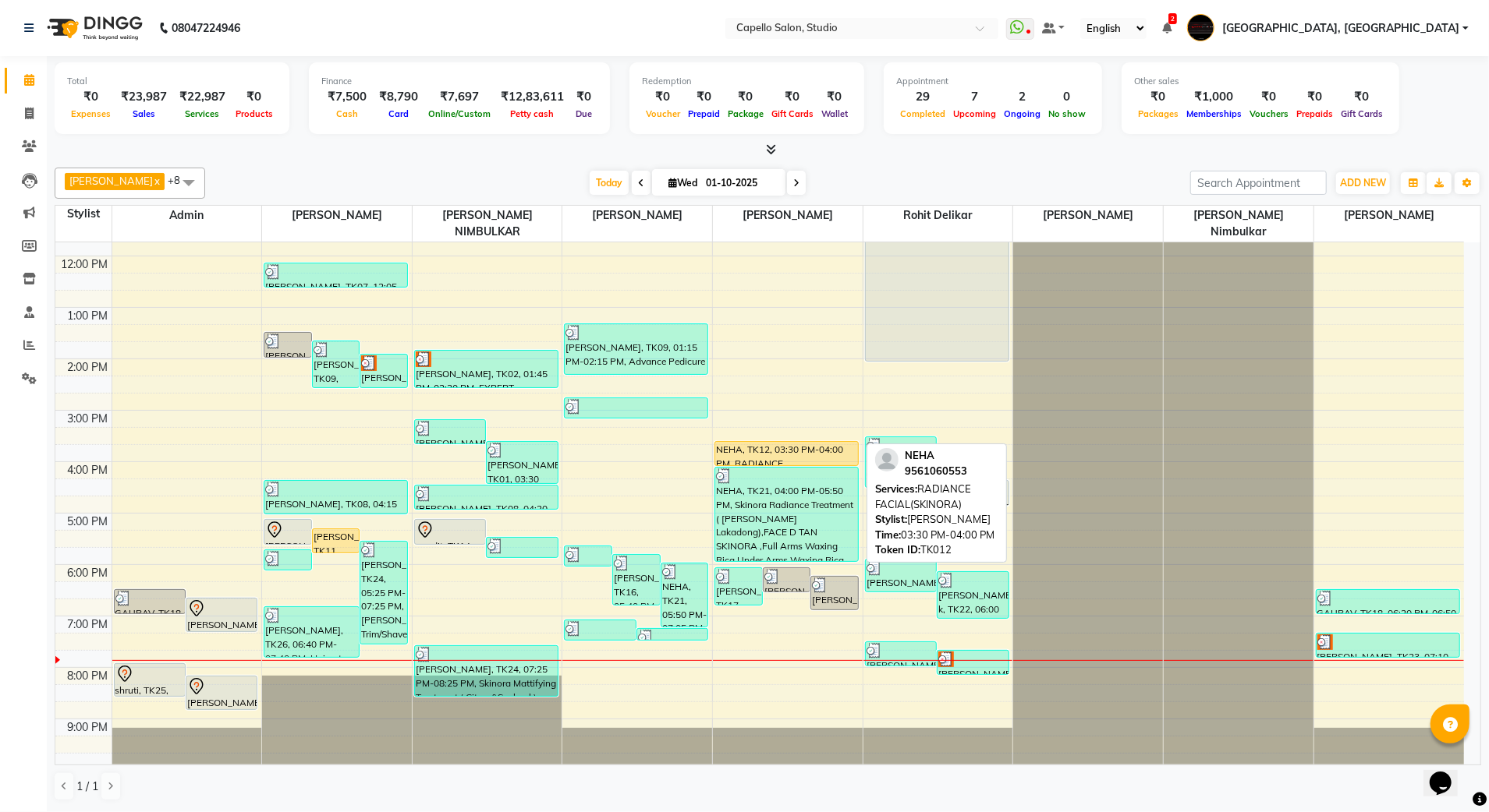
click at [776, 442] on div "NEHA, TK12, 03:30 PM-04:00 PM, RADIANCE FACIAL(SKINORA)" at bounding box center [786, 453] width 143 height 23
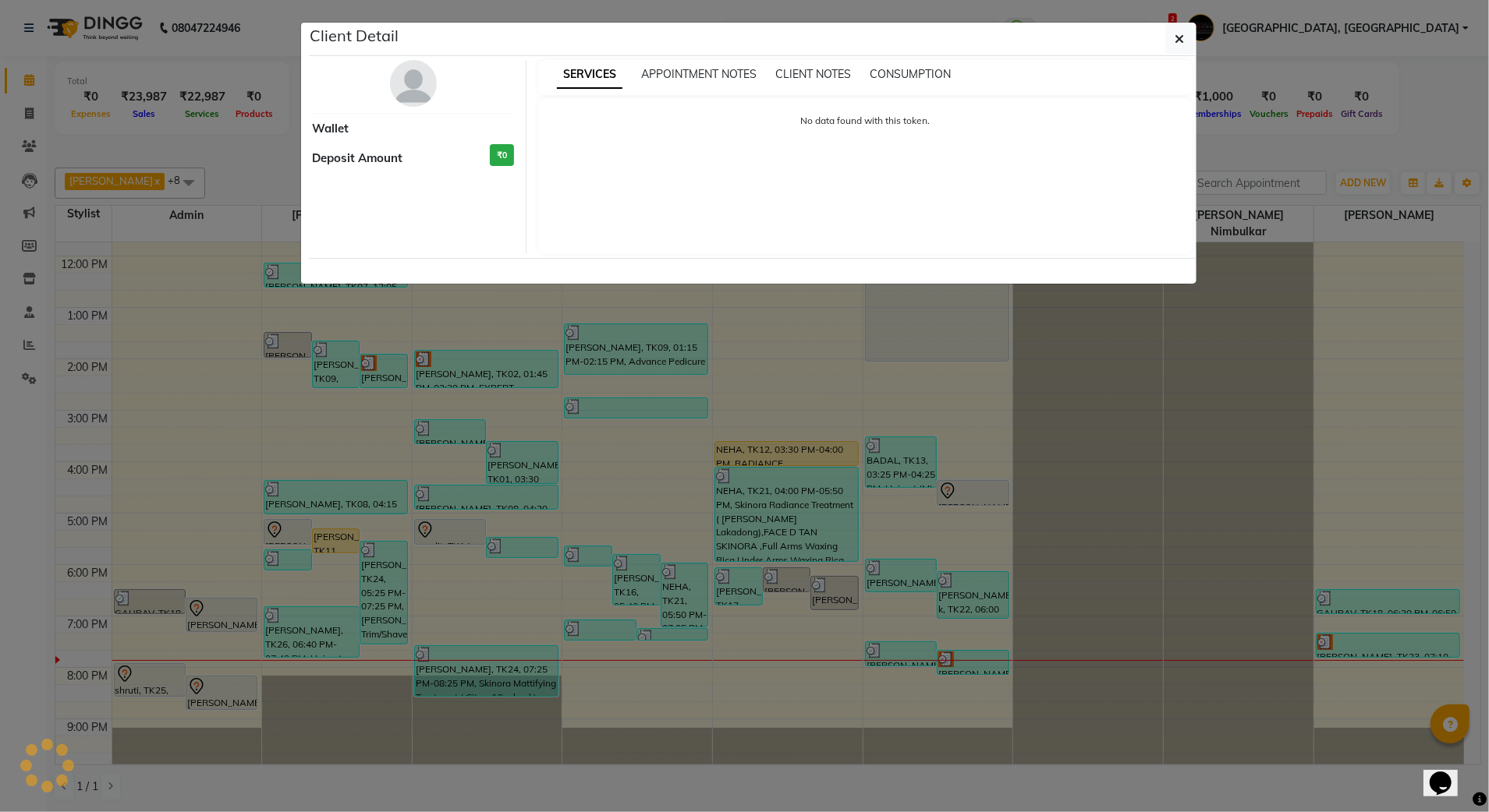
select select "1"
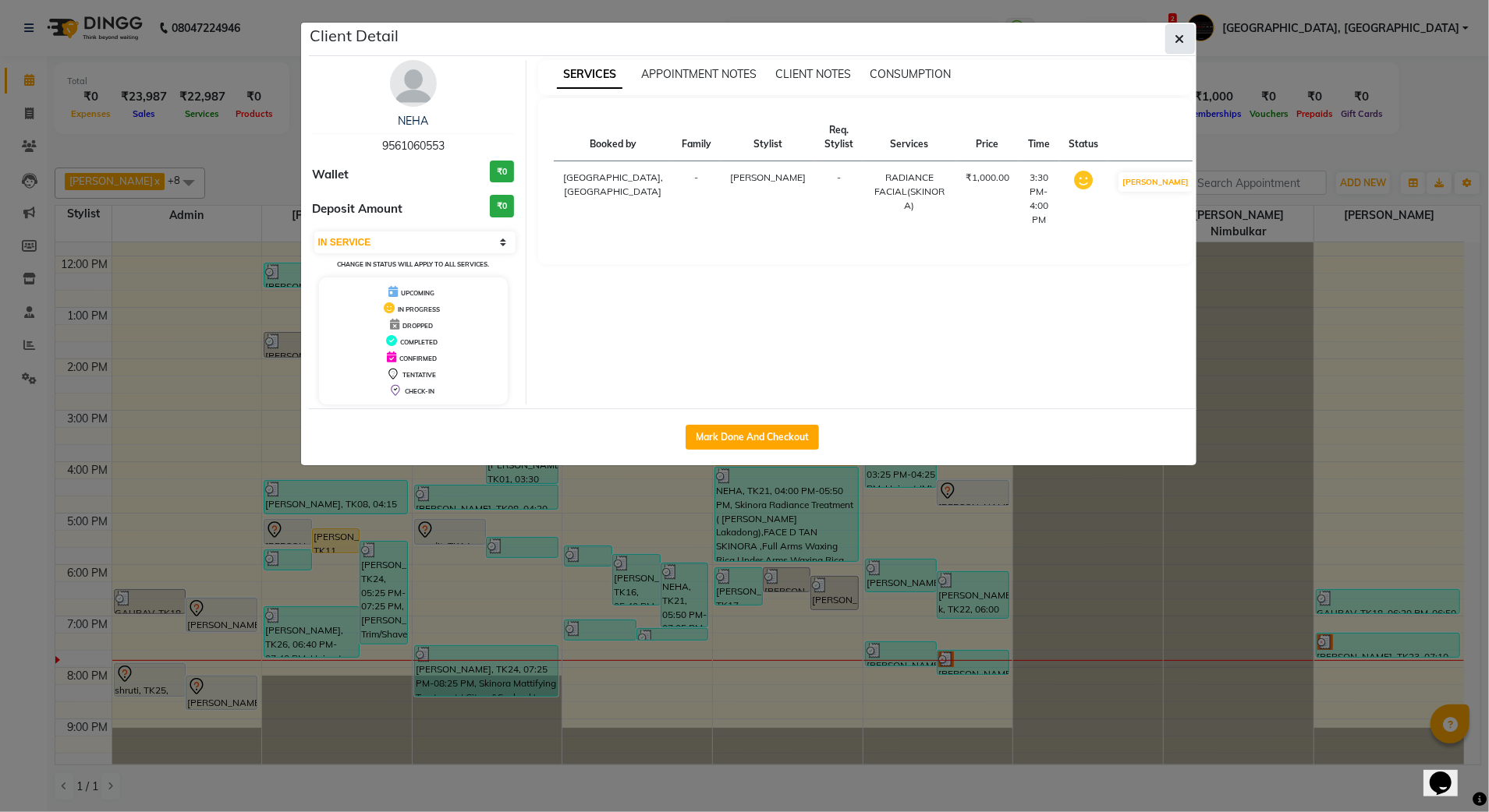
drag, startPoint x: 517, startPoint y: 552, endPoint x: 1171, endPoint y: 44, distance: 828.1
click at [1171, 44] on button "button" at bounding box center [1180, 39] width 30 height 30
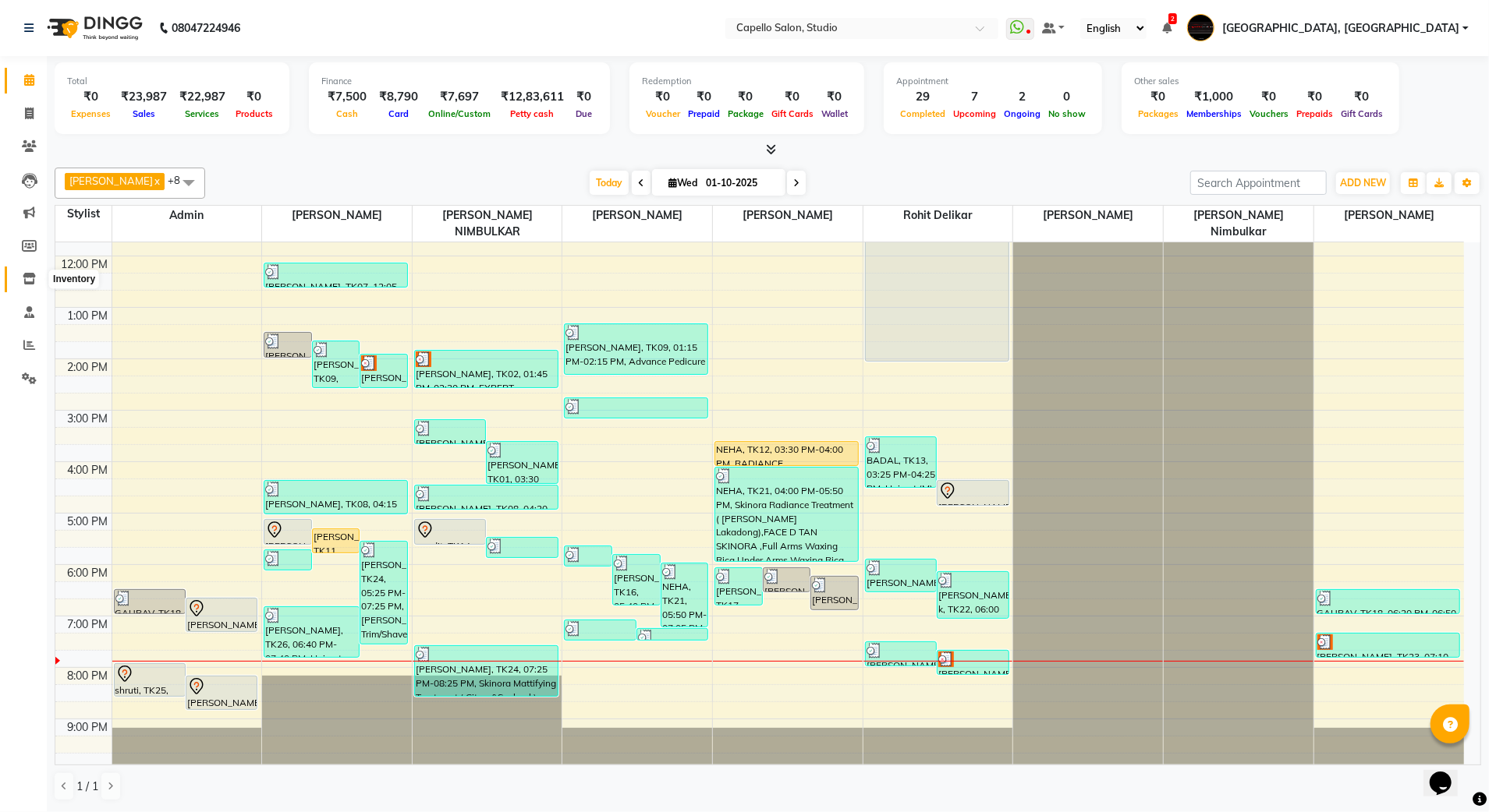
click at [30, 279] on icon at bounding box center [29, 279] width 13 height 12
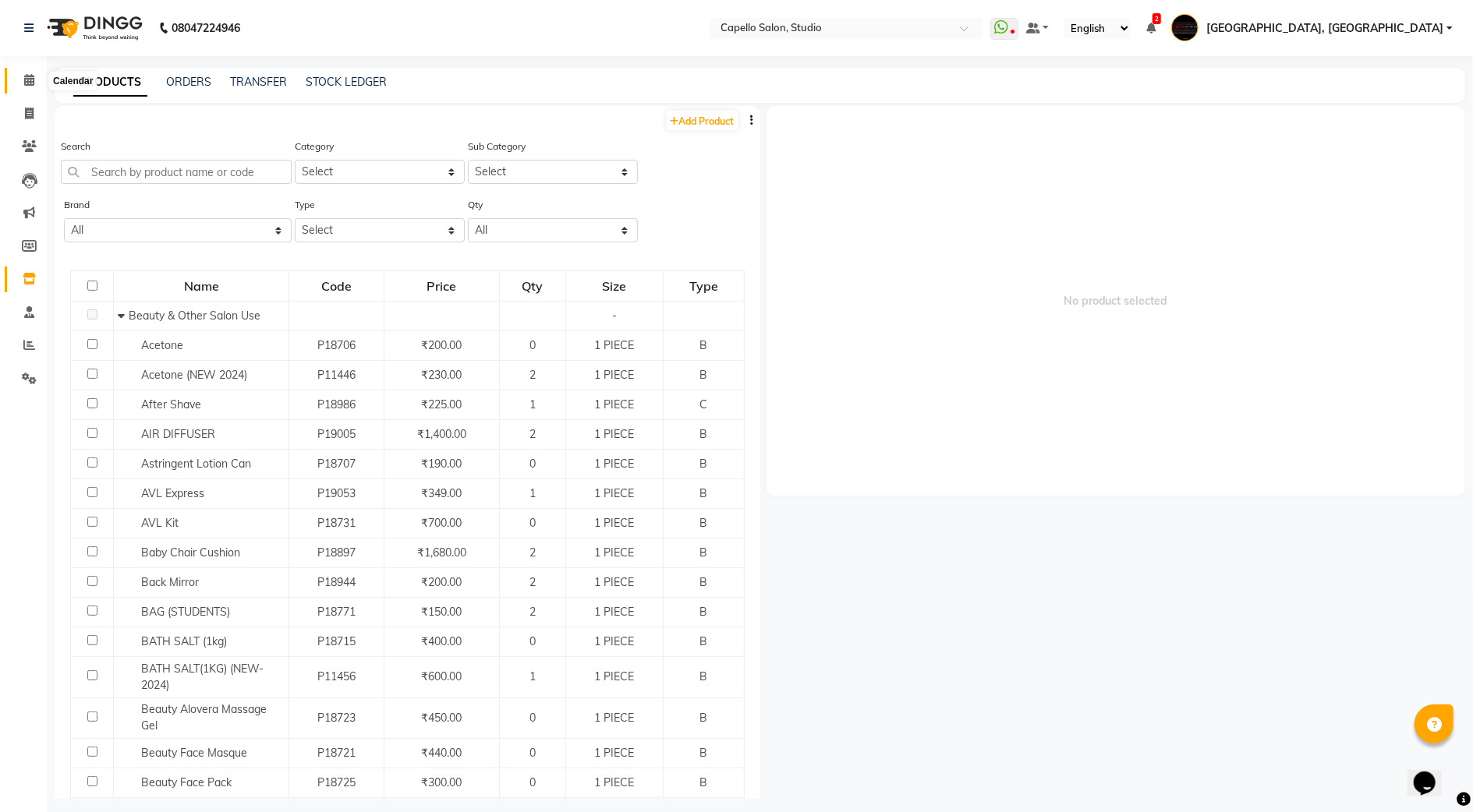
click at [20, 73] on span at bounding box center [29, 81] width 27 height 18
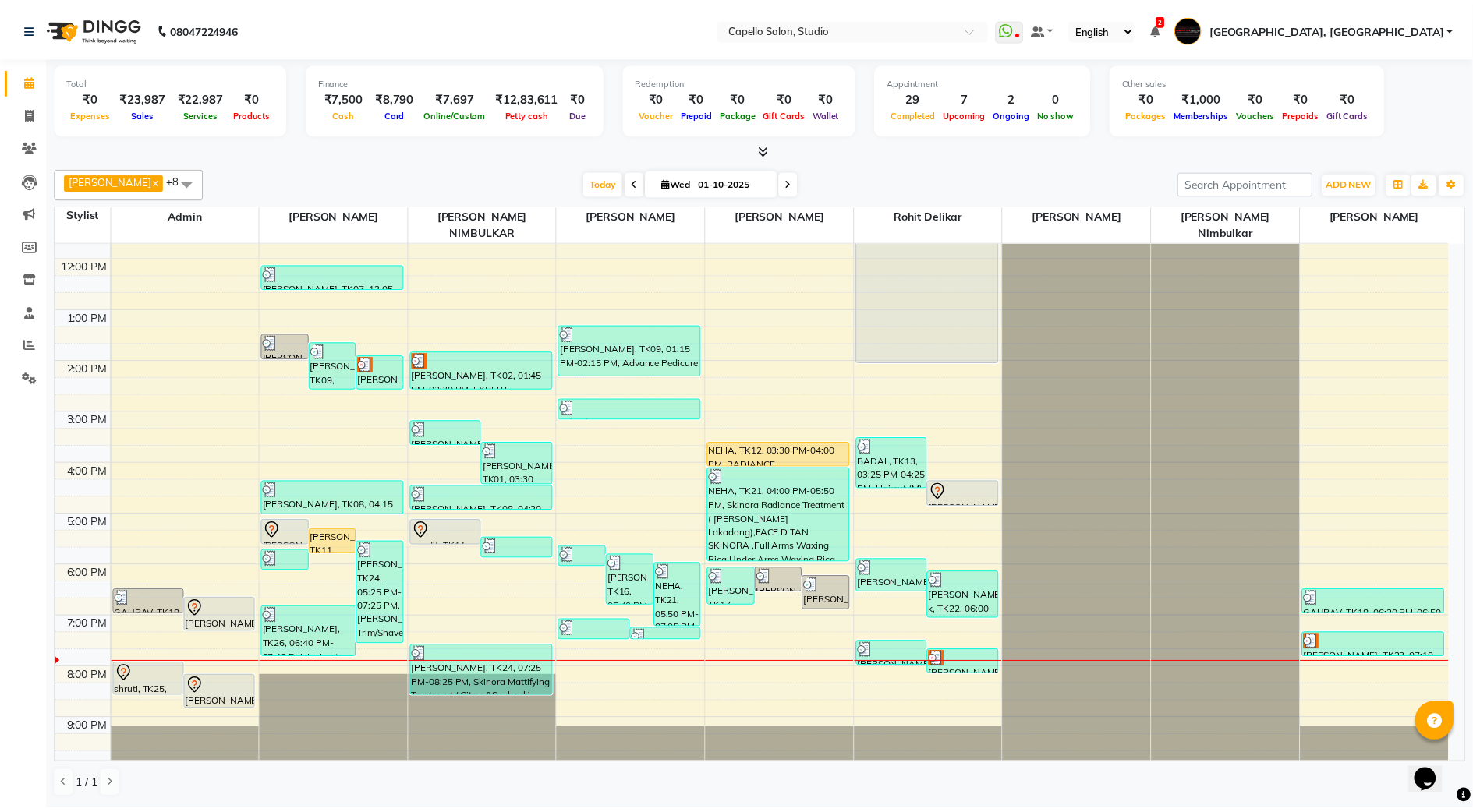
scroll to position [140, 0]
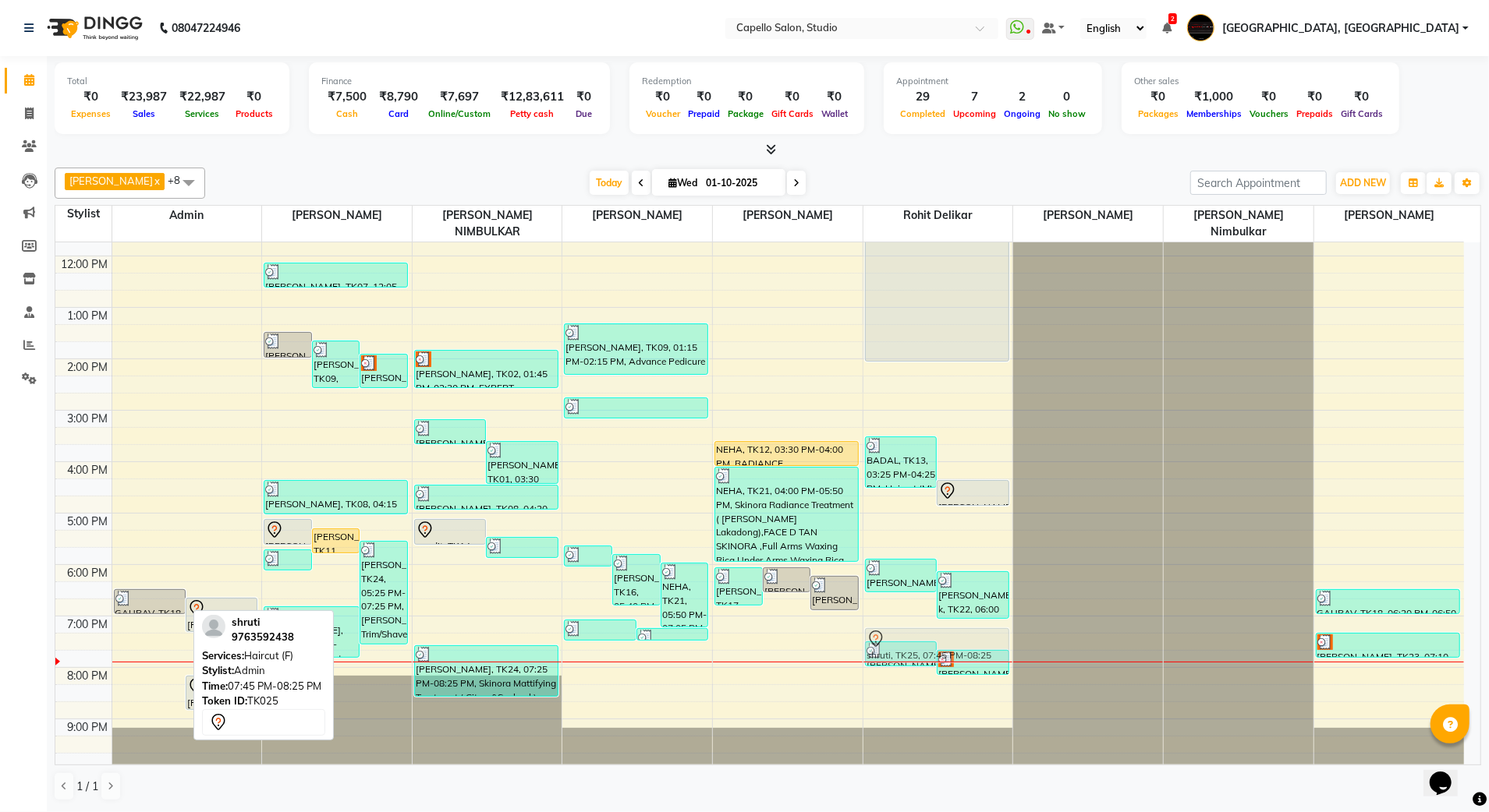
drag, startPoint x: 150, startPoint y: 667, endPoint x: 914, endPoint y: 634, distance: 764.7
click at [914, 634] on tr "GAURAV, TK18, 06:20 PM-06:50 PM, Haircut (M) [PERSON_NAME], TK19, 06:30 PM-07:1…" at bounding box center [759, 435] width 1409 height 668
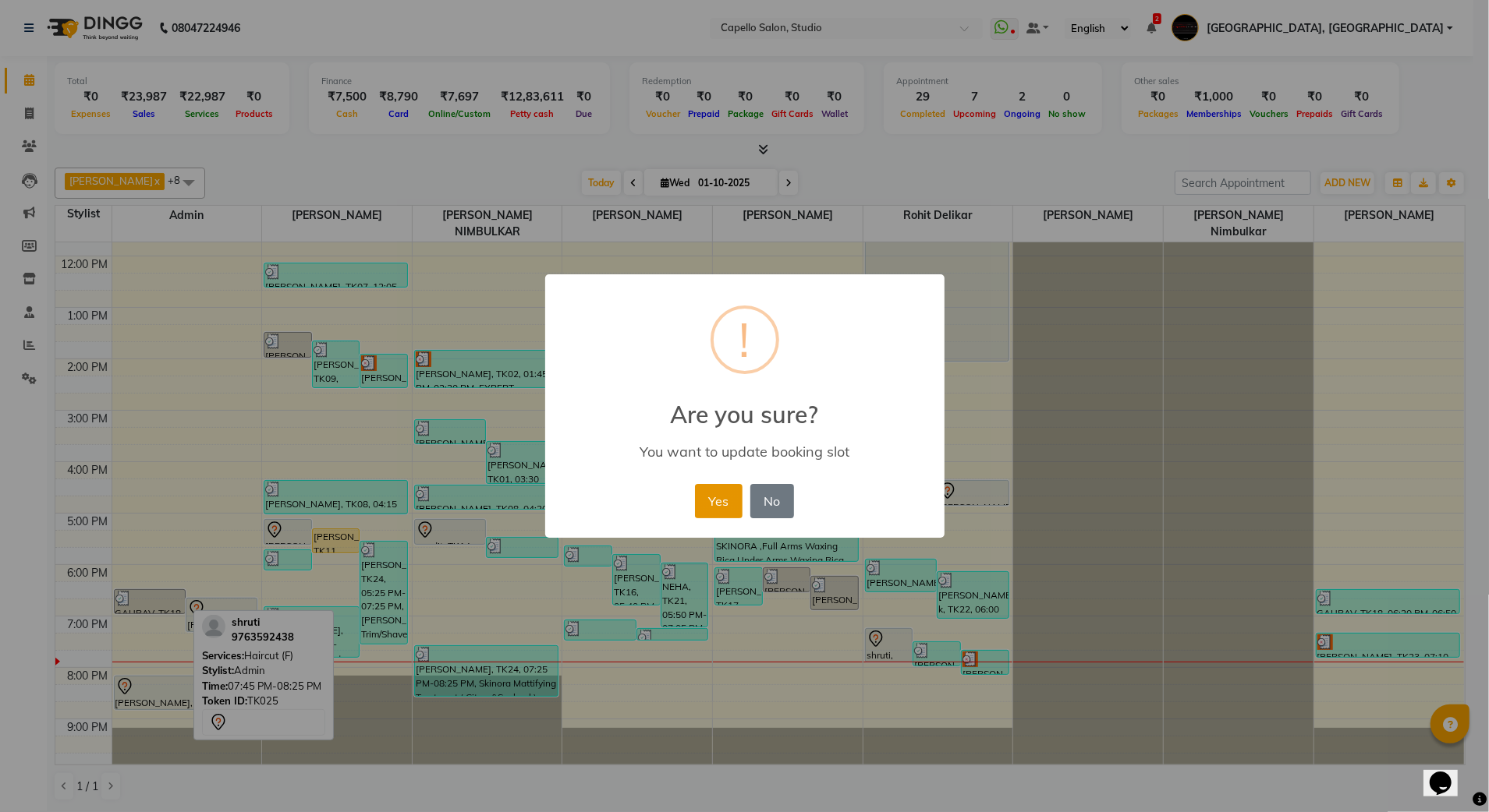
click at [731, 489] on button "Yes" at bounding box center [719, 501] width 48 height 34
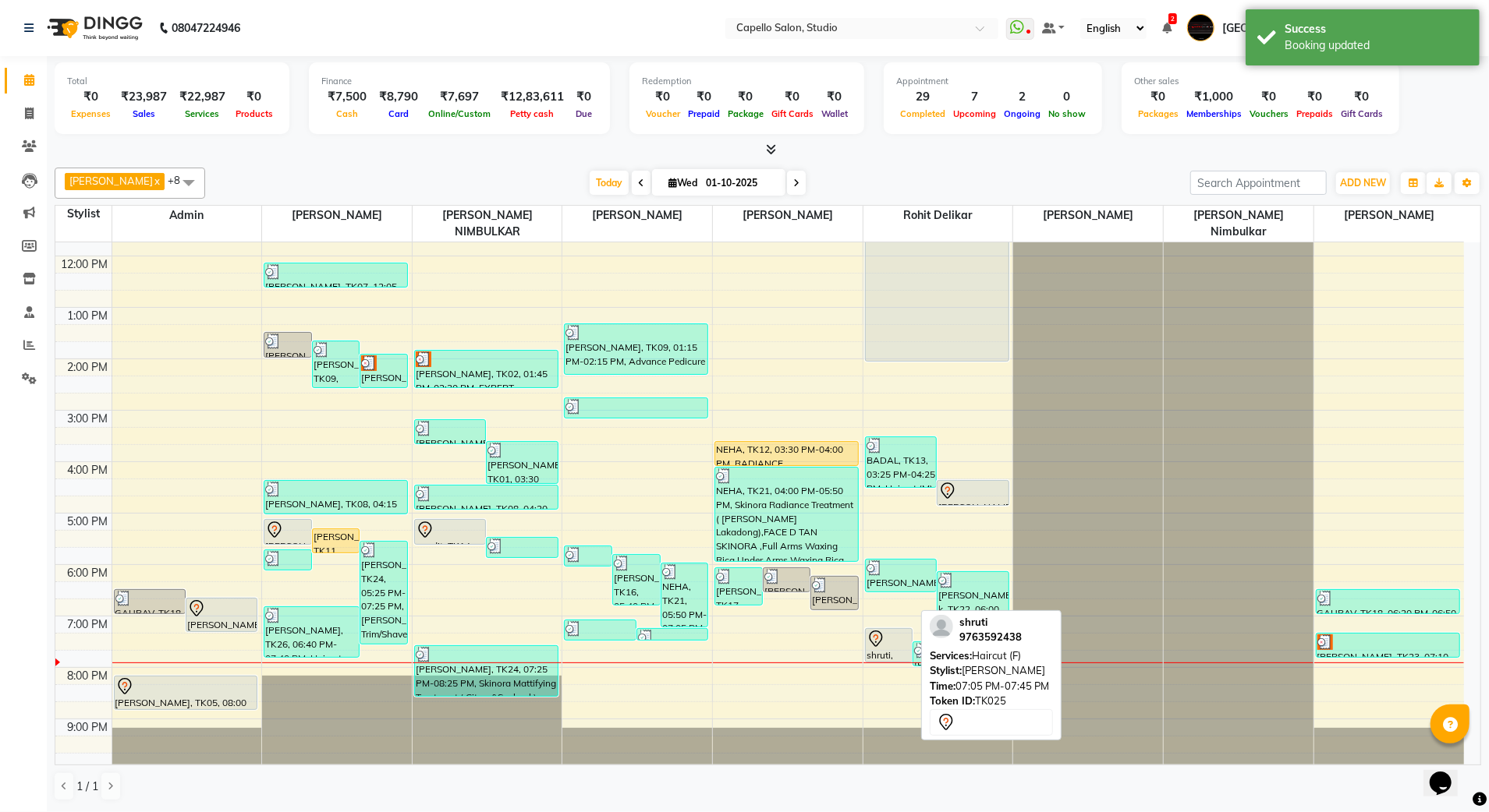
click at [874, 630] on icon at bounding box center [875, 639] width 19 height 19
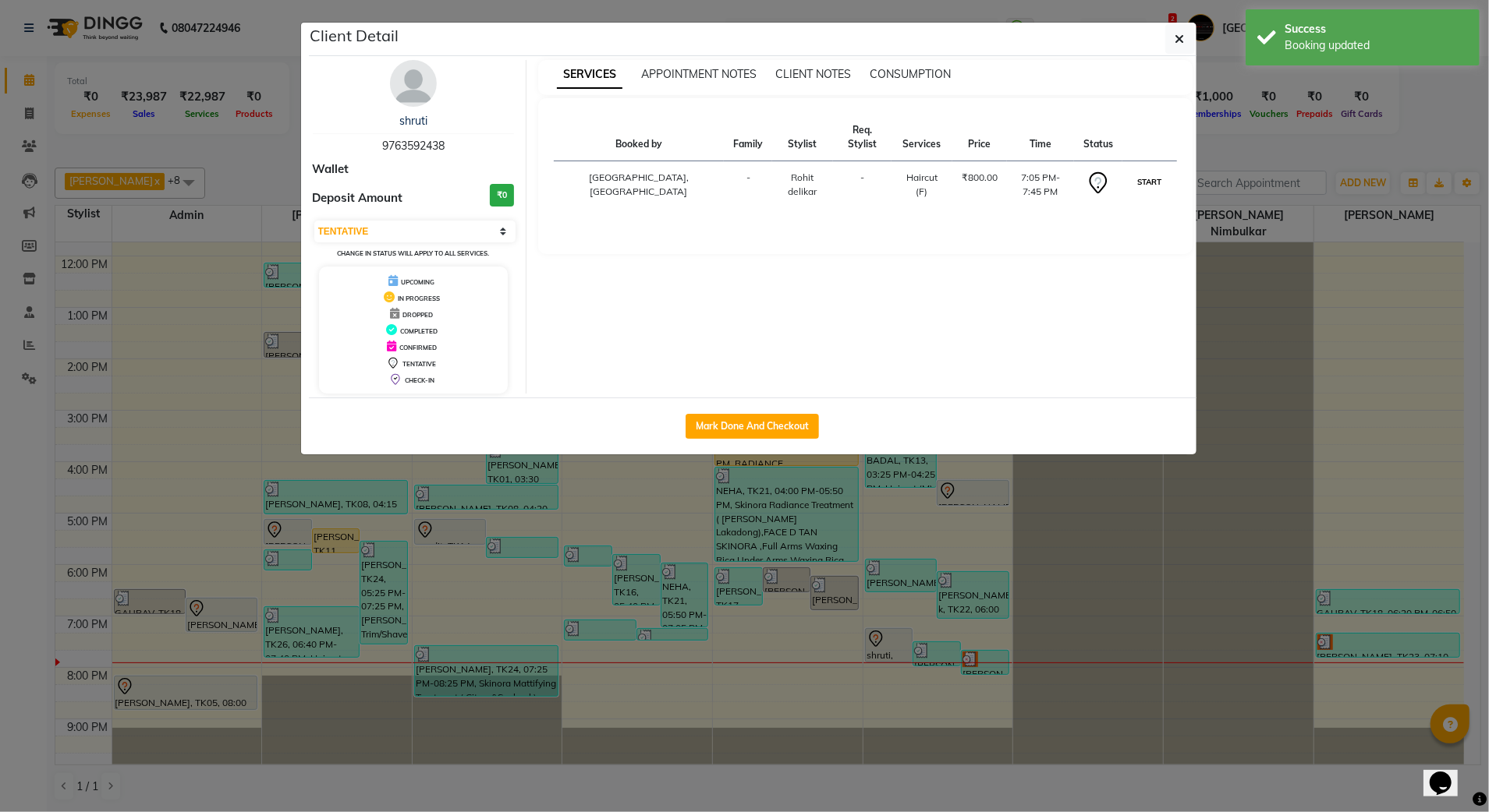
click at [1160, 184] on button "START" at bounding box center [1149, 182] width 32 height 20
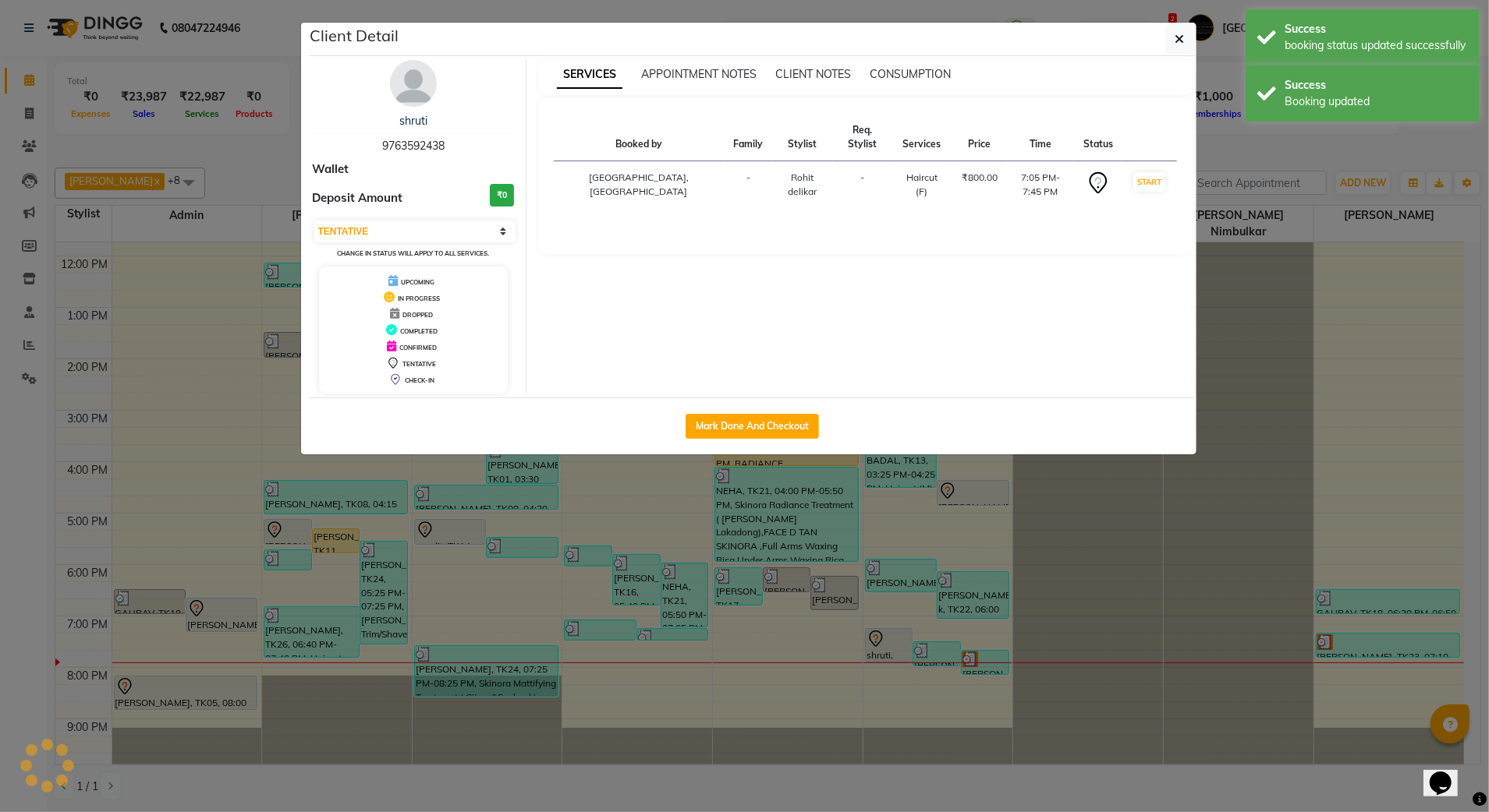
select select "1"
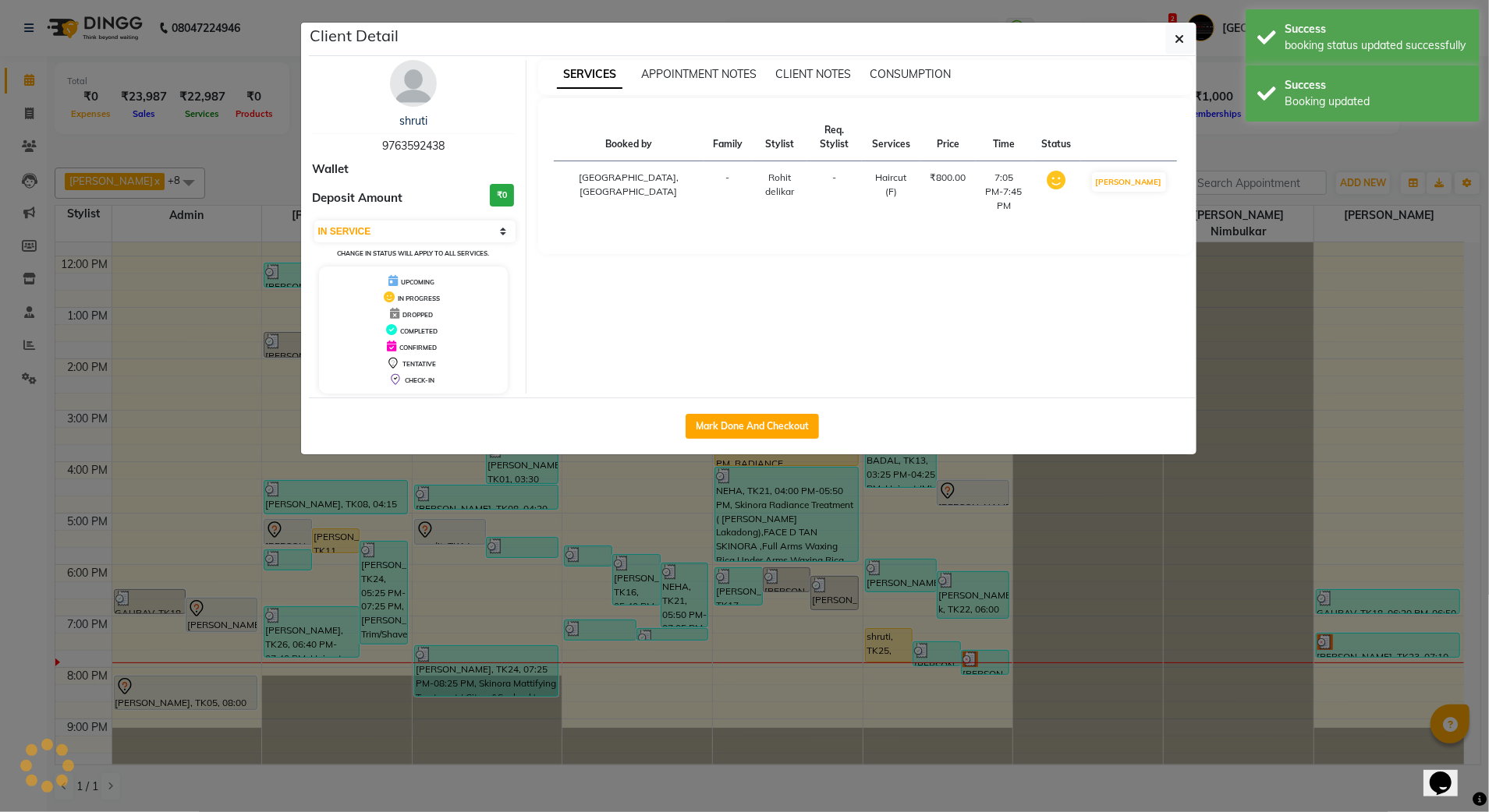
click at [1205, 219] on ngb-modal-window "Client Detail shruti 9763592438 Wallet Deposit Amount ₹0 Select IN SERVICE CONF…" at bounding box center [744, 406] width 1489 height 812
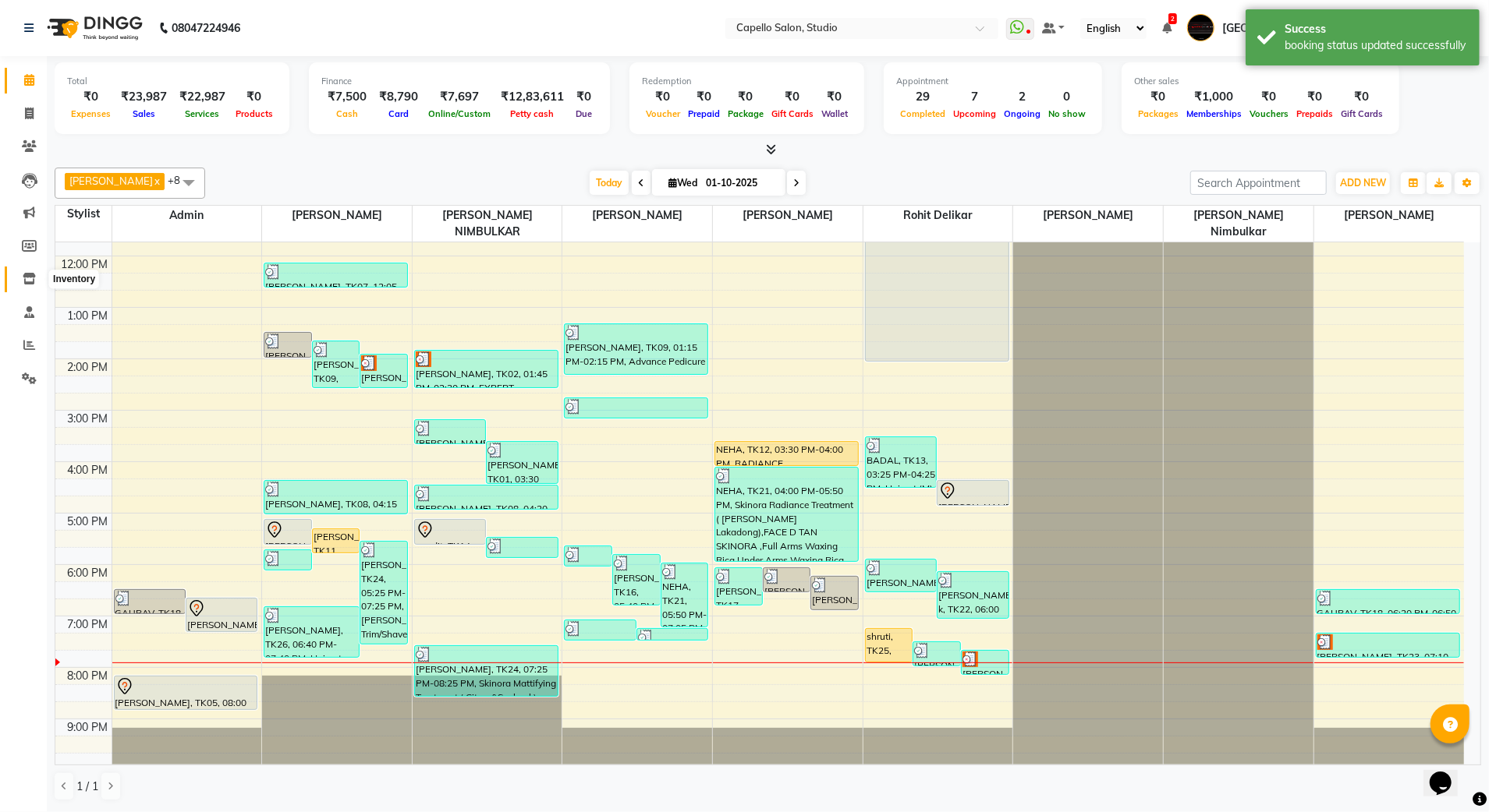
click at [31, 284] on icon at bounding box center [29, 279] width 13 height 12
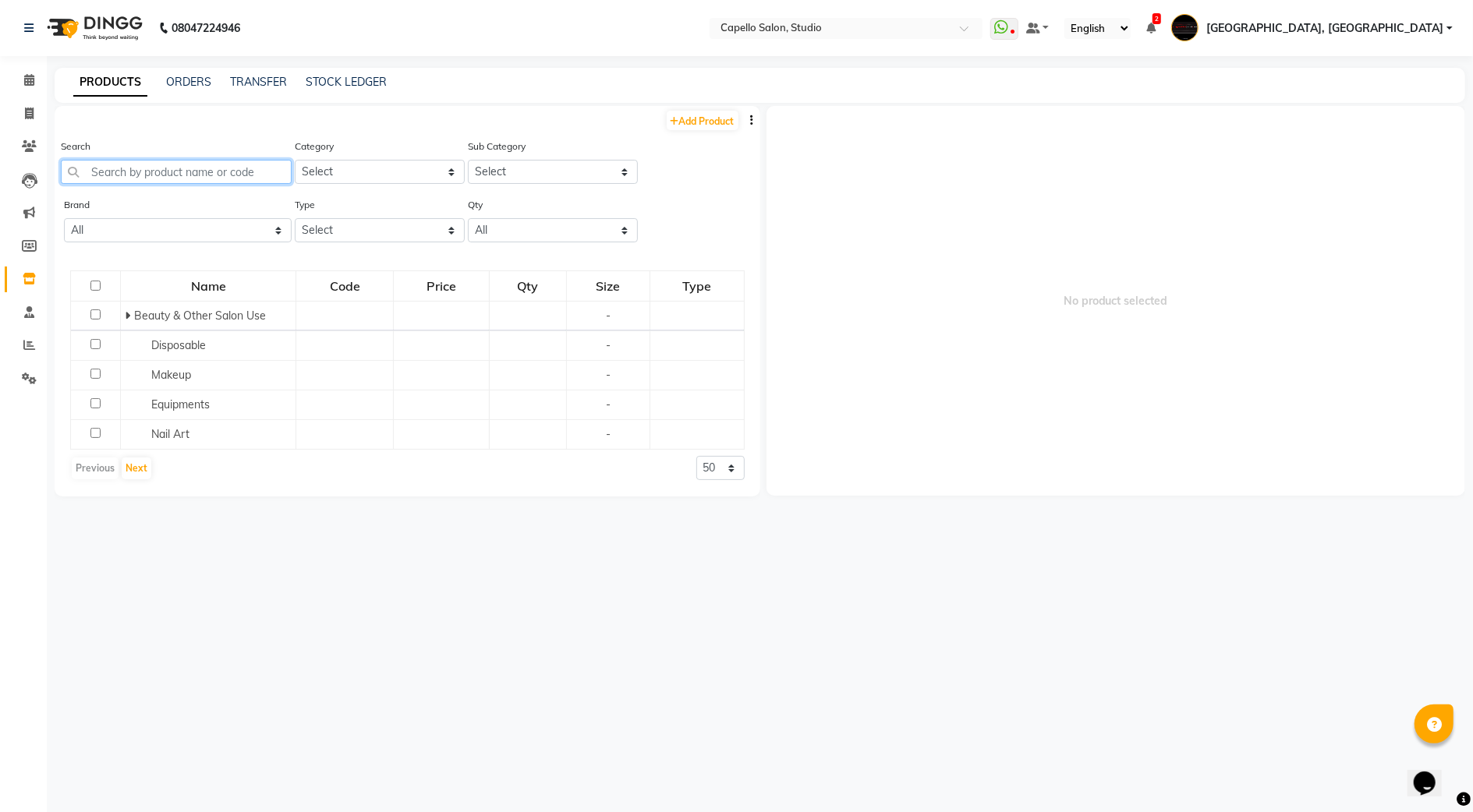
click at [131, 179] on input "text" at bounding box center [176, 172] width 231 height 24
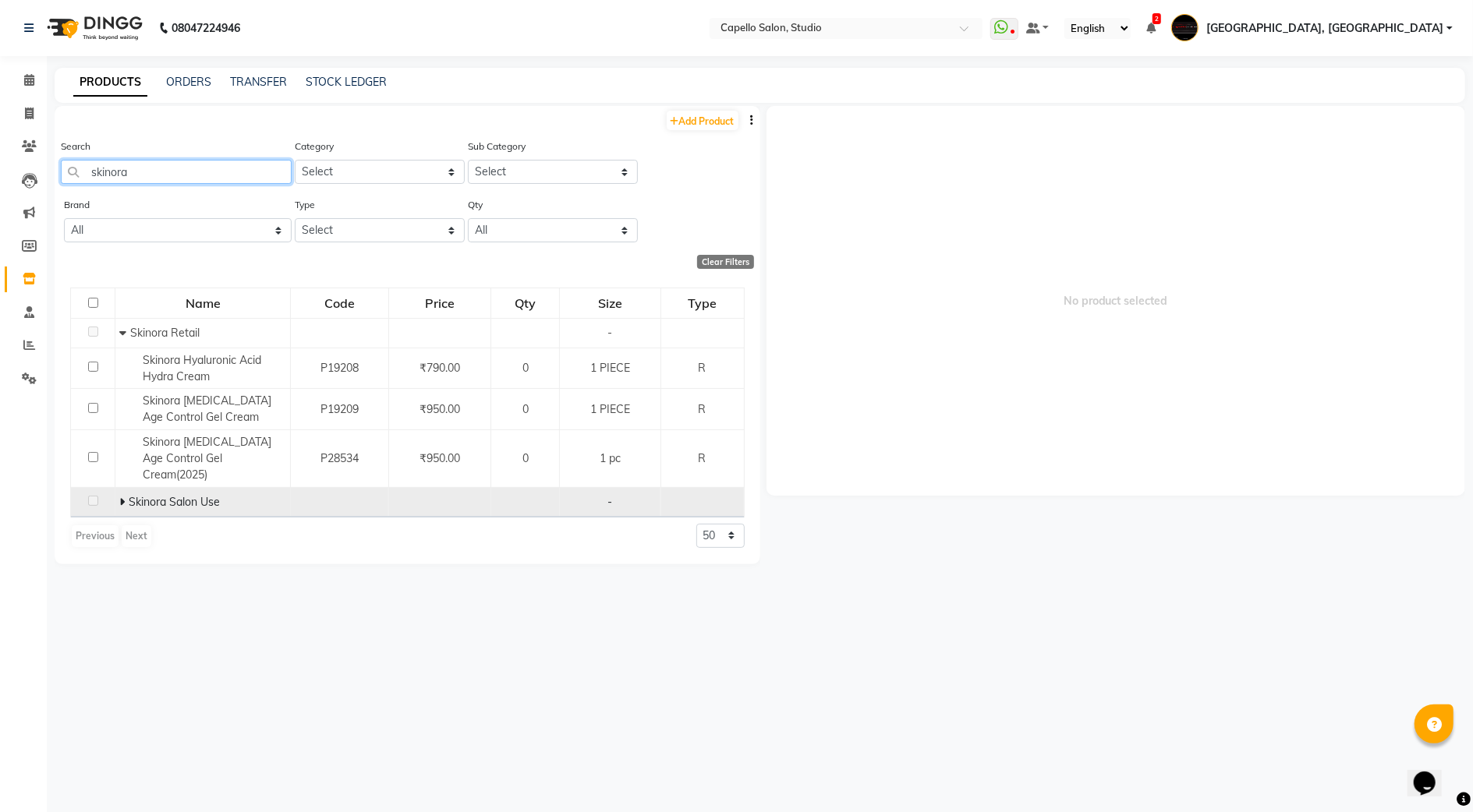
type input "skinora"
click at [151, 495] on span "Skinora Salon Use" at bounding box center [174, 502] width 91 height 14
click at [129, 495] on span "Skinora Salon Use" at bounding box center [174, 502] width 91 height 14
click at [125, 496] on icon at bounding box center [121, 501] width 5 height 11
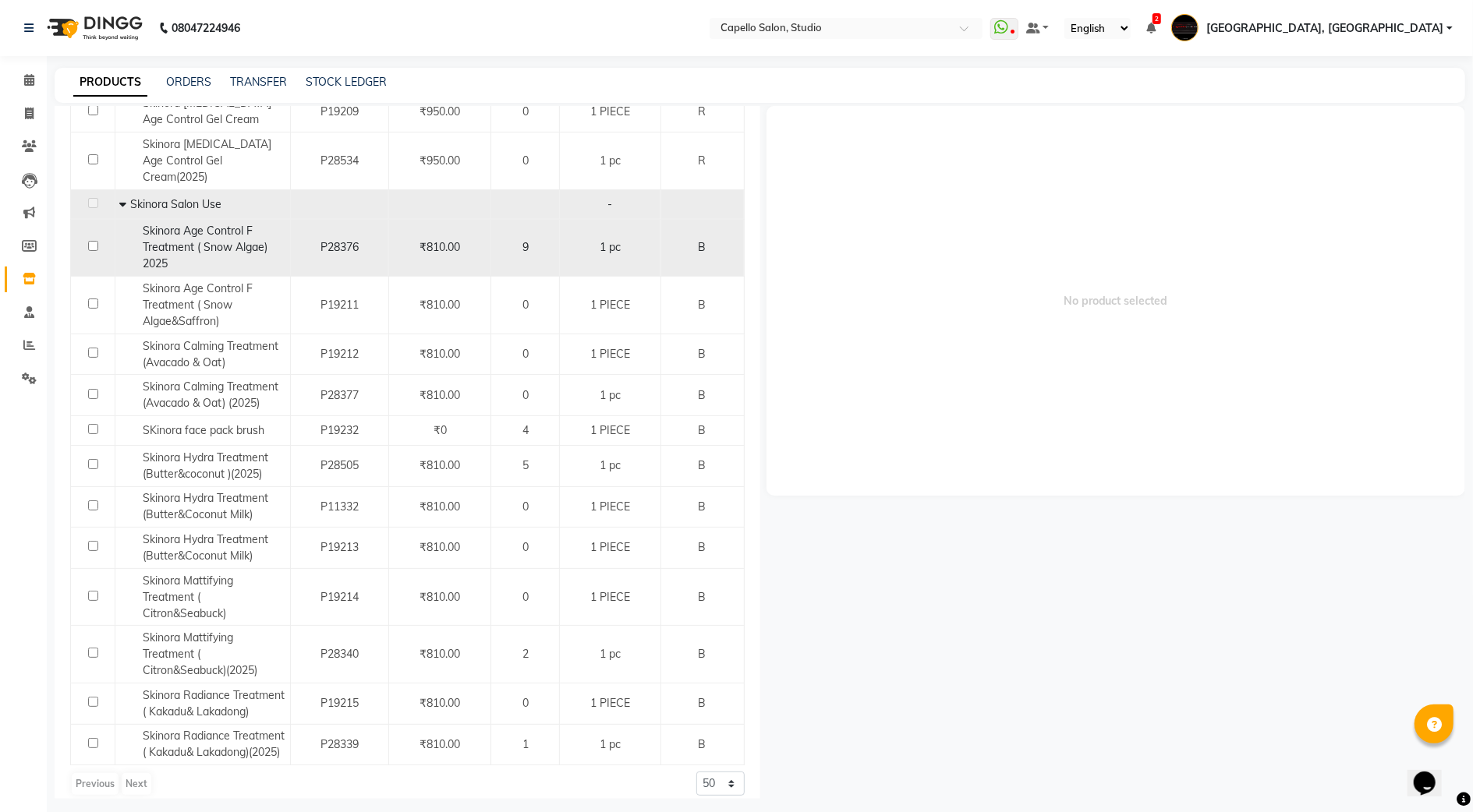
scroll to position [9, 0]
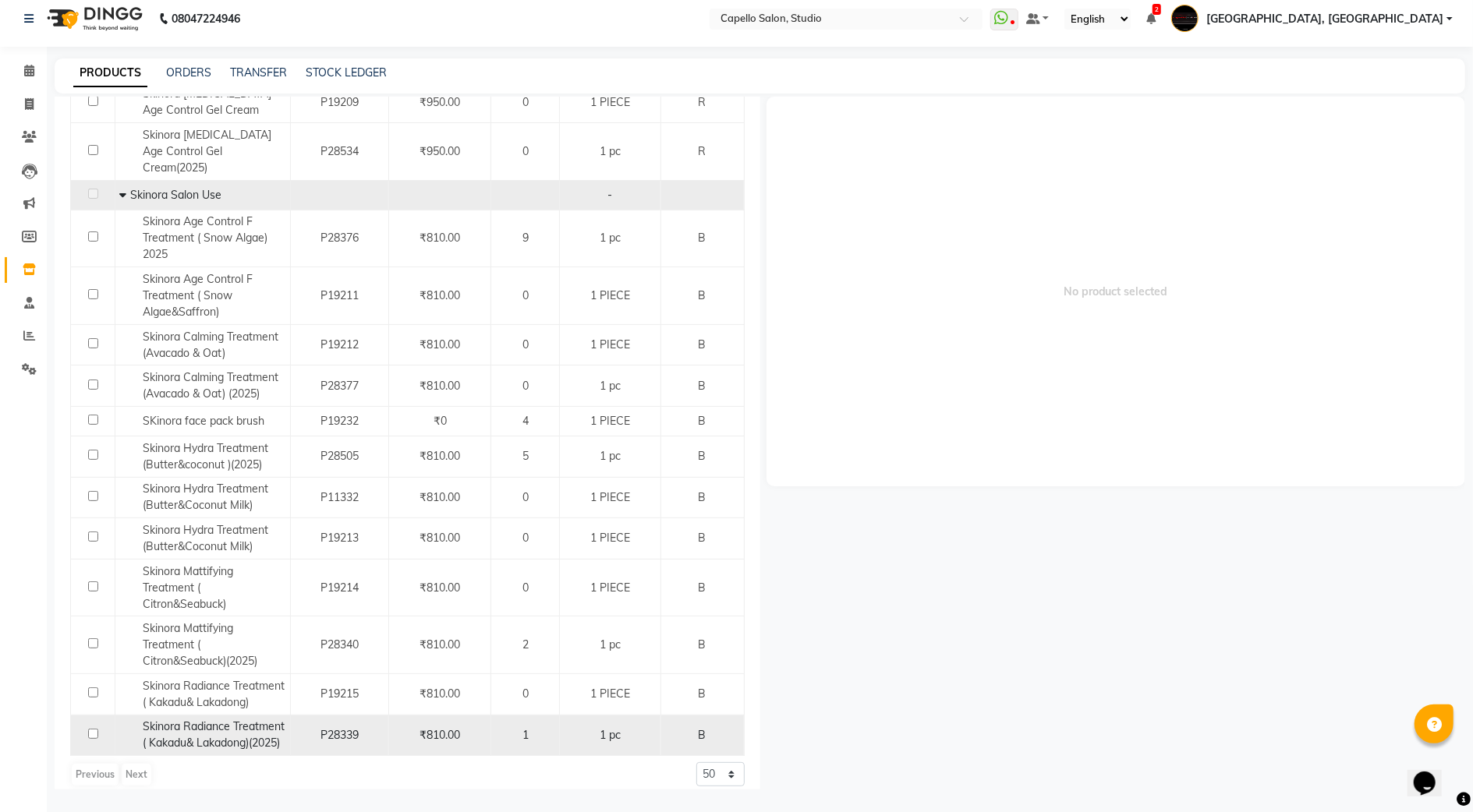
click at [260, 726] on span "Skinora Radiance Treatment ( Kakadu& Lakadong)(2025)" at bounding box center [214, 734] width 142 height 30
select select
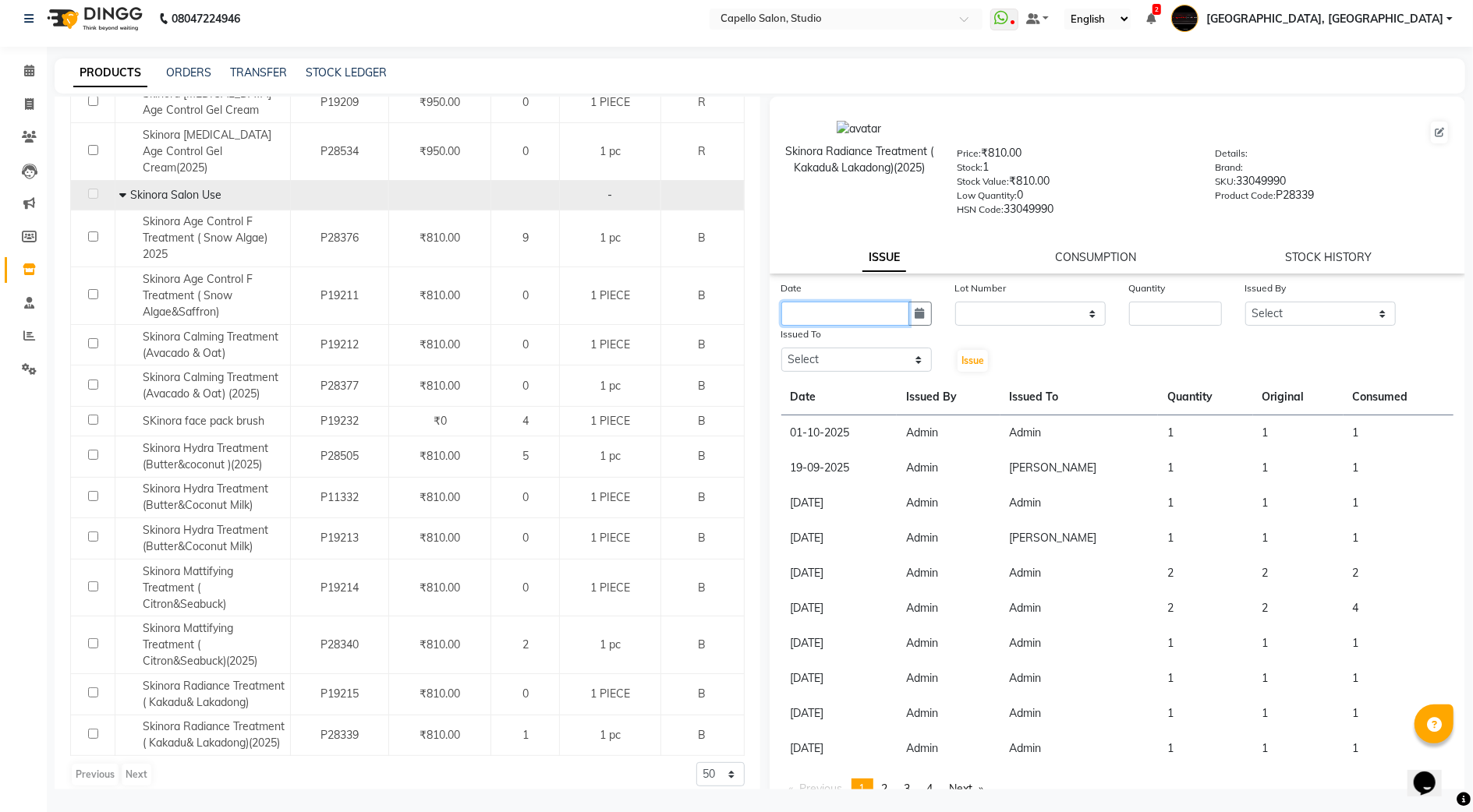
click at [873, 308] on input "text" at bounding box center [845, 314] width 128 height 24
select select "10"
select select "2025"
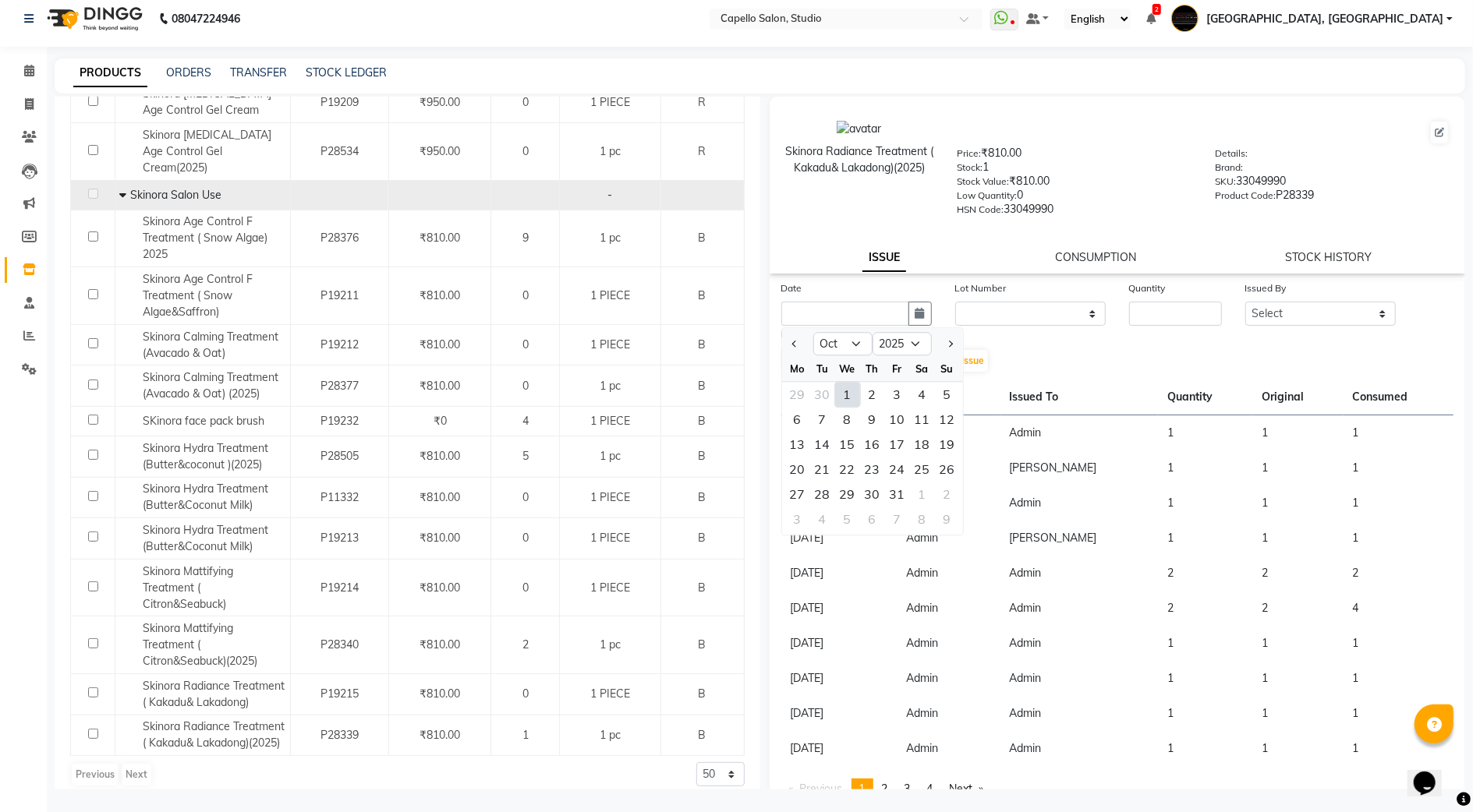
click at [854, 390] on div "1" at bounding box center [847, 394] width 25 height 25
type input "01-10-2025"
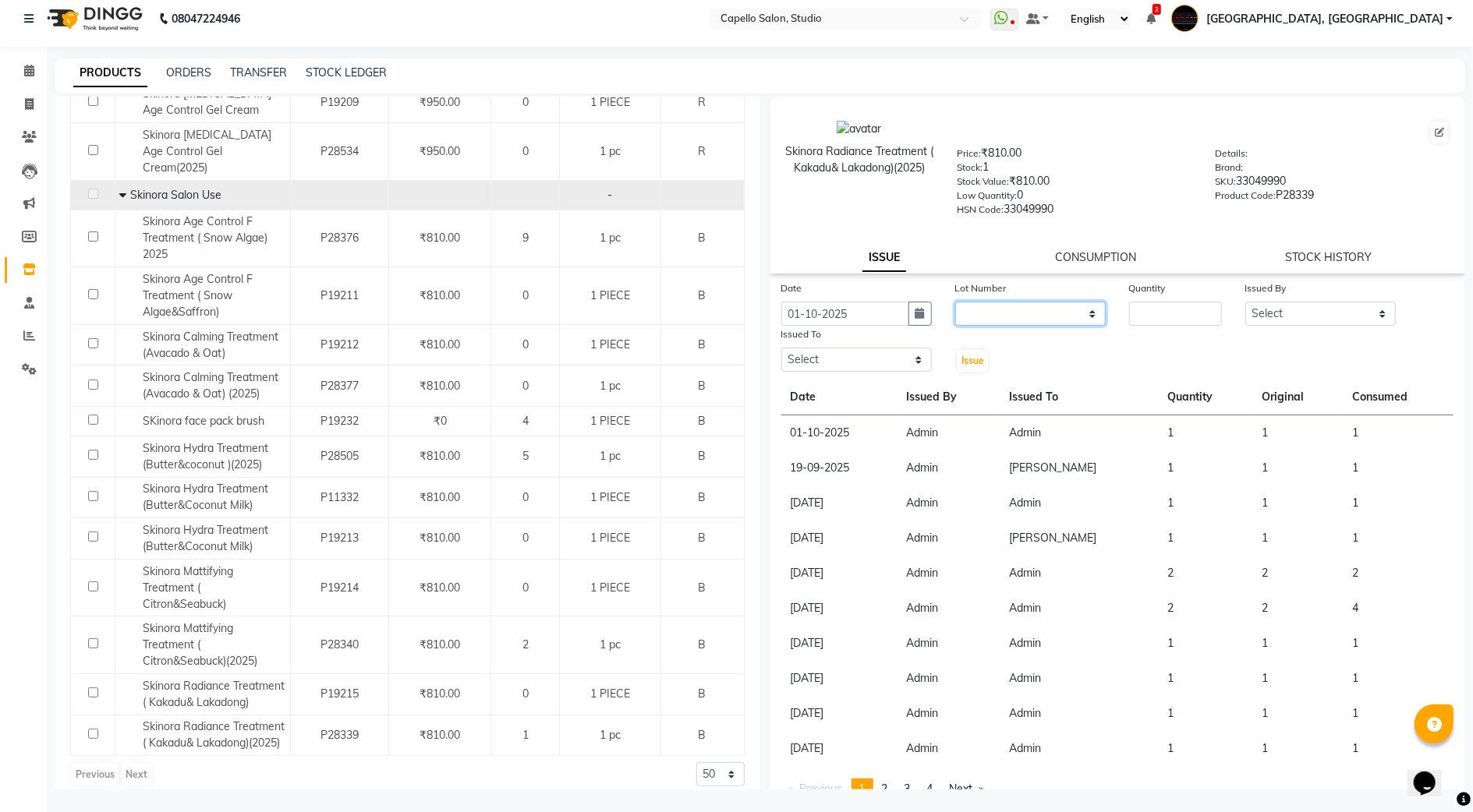
click at [1030, 306] on select "None" at bounding box center [1030, 314] width 151 height 24
select select "0: null"
click at [955, 302] on select "None" at bounding box center [1030, 314] width 151 height 24
drag, startPoint x: 1182, startPoint y: 284, endPoint x: 1189, endPoint y: 304, distance: 21.2
click at [1189, 303] on div "Quantity" at bounding box center [1175, 303] width 116 height 46
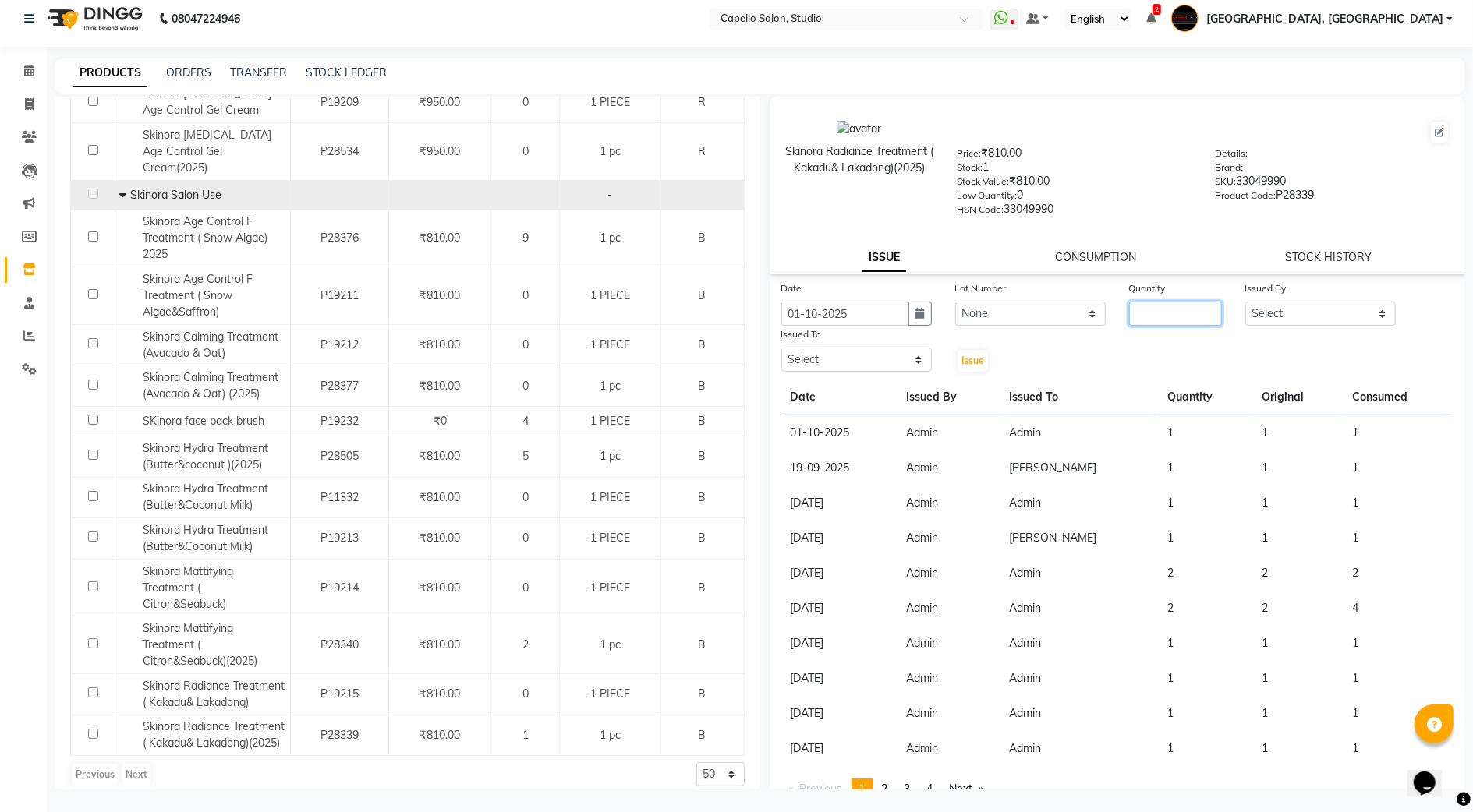
drag, startPoint x: 1189, startPoint y: 307, endPoint x: 1189, endPoint y: 316, distance: 9.0
click at [1189, 316] on input "number" at bounding box center [1175, 314] width 93 height 24
type input "1"
click at [1265, 302] on select "Select Admin [PERSON_NAME] [PERSON_NAME] Studio, Shivaji Nagar [PERSON_NAME] NI…" at bounding box center [1321, 314] width 151 height 24
select select "14652"
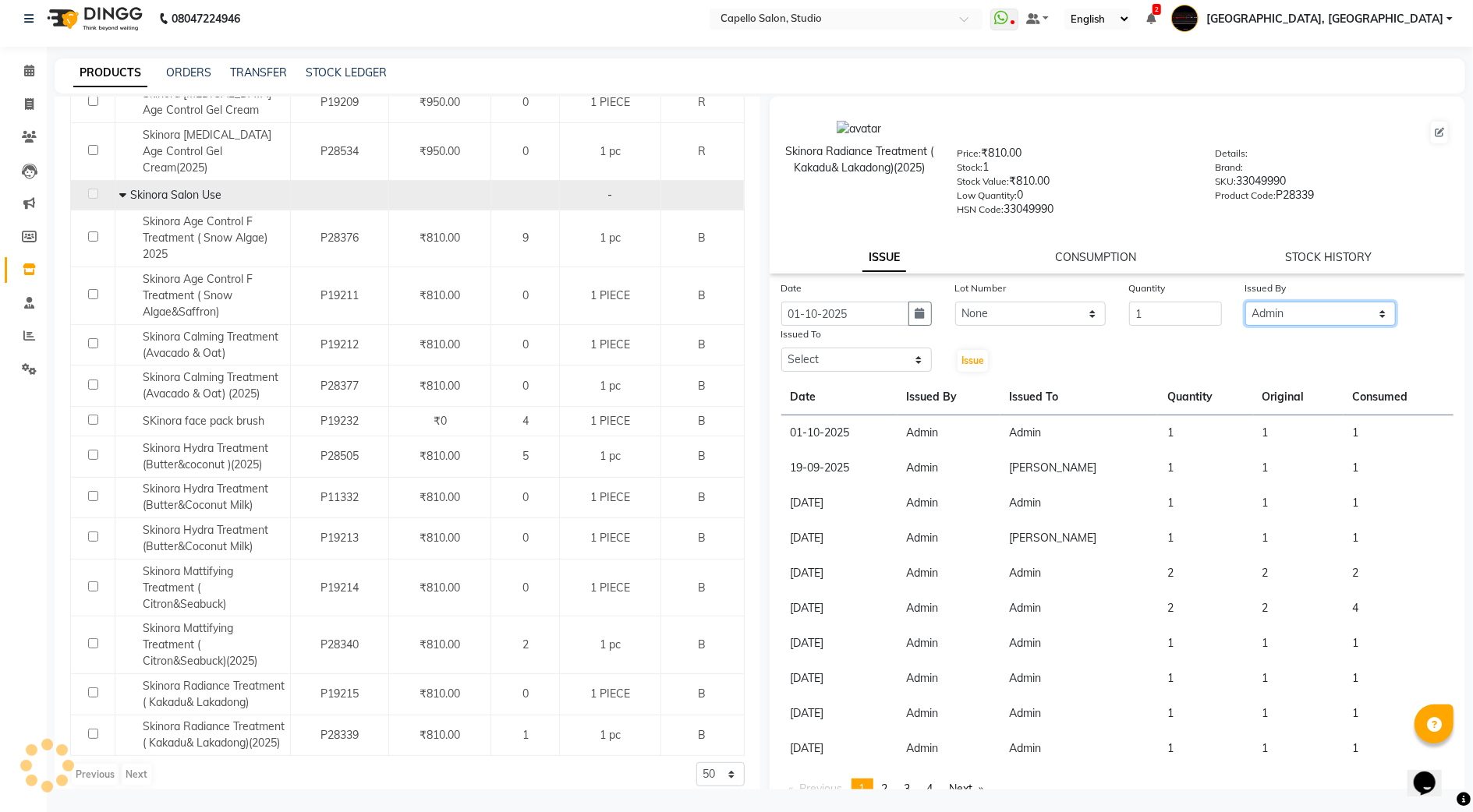
click at [1246, 302] on select "Select Admin [PERSON_NAME] [PERSON_NAME] Studio, Shivaji Nagar [PERSON_NAME] NI…" at bounding box center [1321, 314] width 151 height 24
click at [811, 350] on select "Select Admin [PERSON_NAME] [PERSON_NAME] Studio, Shivaji Nagar [PERSON_NAME] NI…" at bounding box center [856, 360] width 151 height 24
select select "14652"
click at [781, 348] on select "Select Admin [PERSON_NAME] [PERSON_NAME] Studio, Shivaji Nagar [PERSON_NAME] NI…" at bounding box center [856, 360] width 151 height 24
click at [967, 360] on span "Issue" at bounding box center [972, 361] width 23 height 12
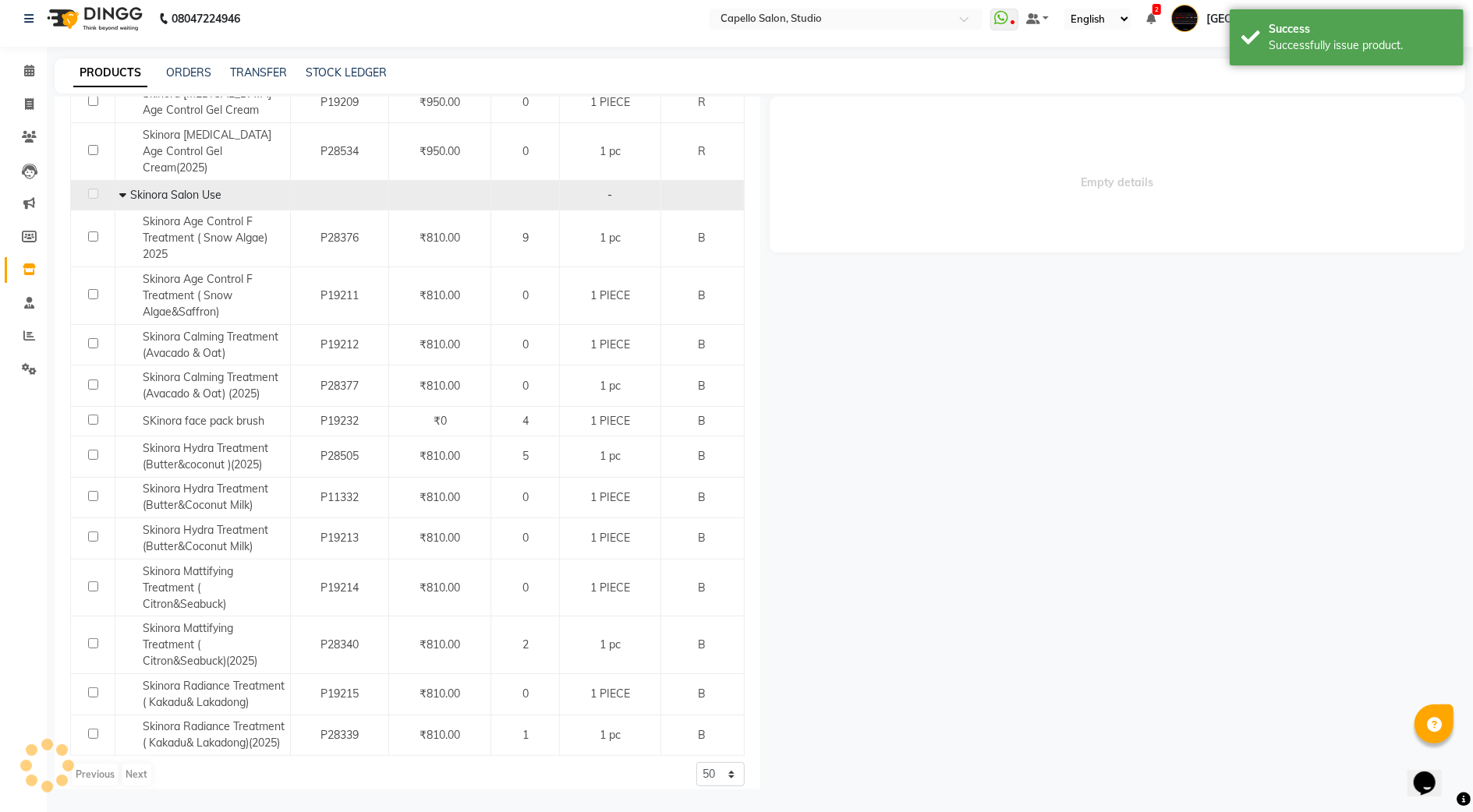
select select
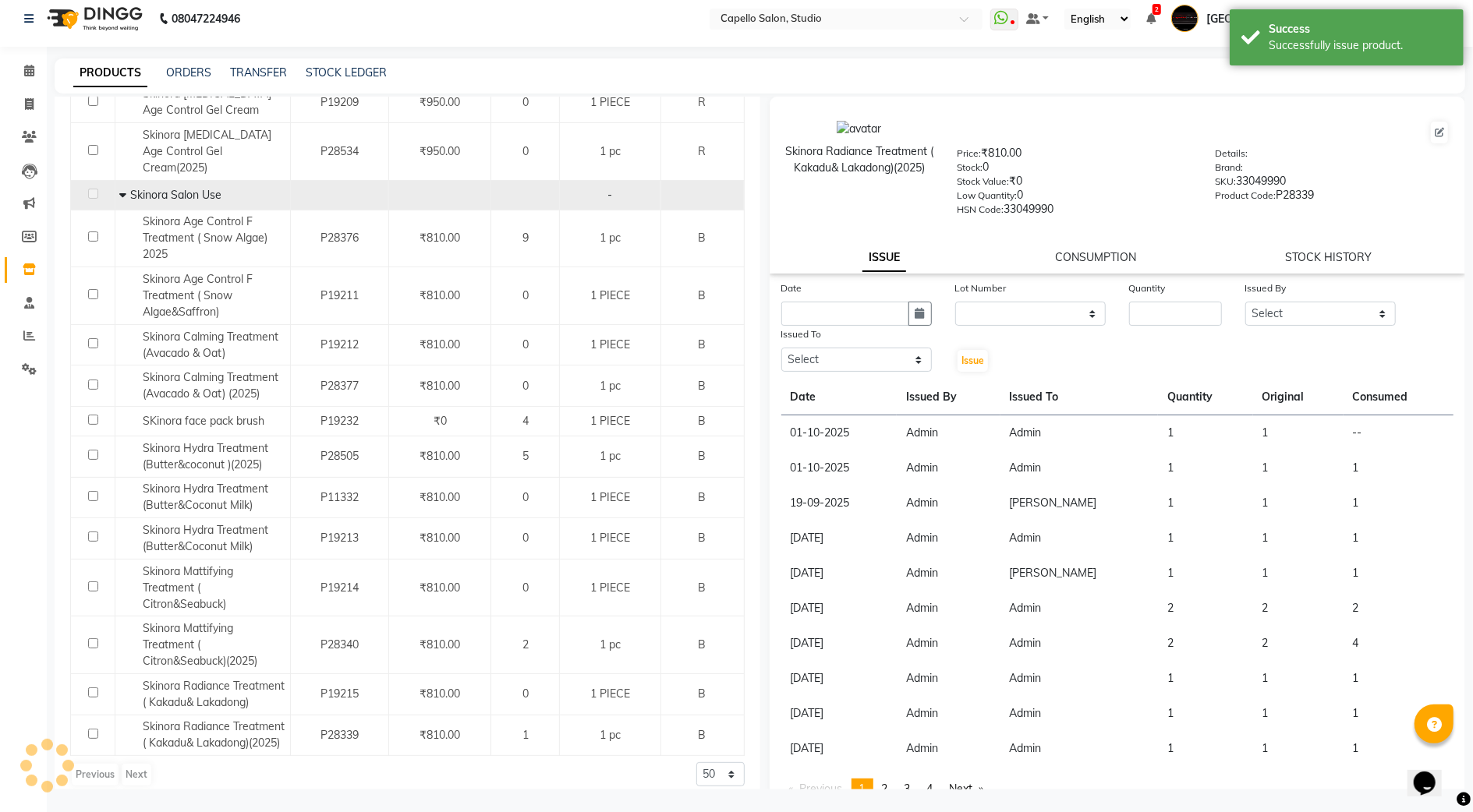
click at [1046, 254] on div "ISSUE CONSUMPTION STOCK HISTORY" at bounding box center [1118, 258] width 660 height 16
click at [1083, 251] on link "CONSUMPTION" at bounding box center [1095, 258] width 81 height 14
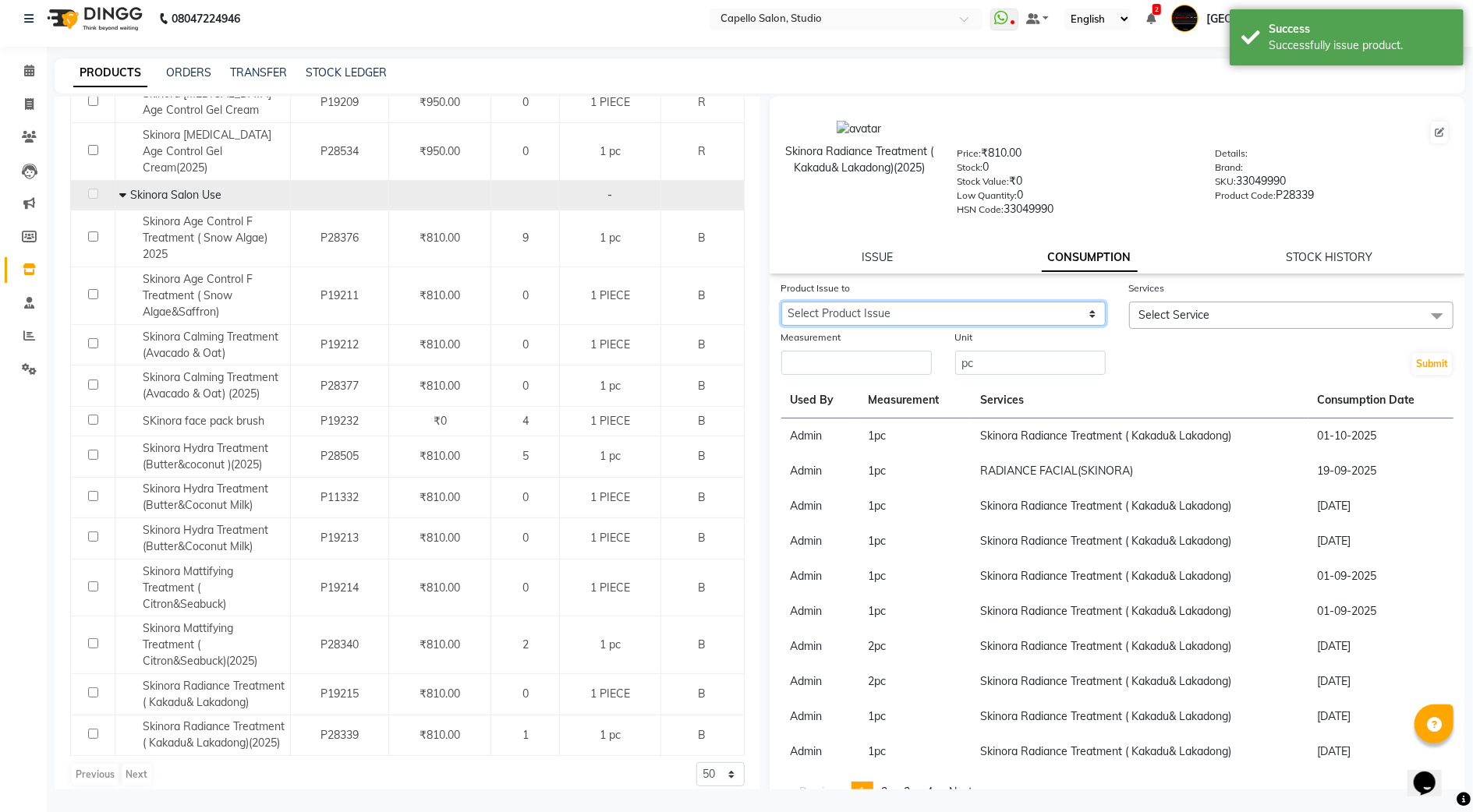
click at [900, 309] on select "Select Product Issue [DATE], Issued to: Admin, Balance: 1" at bounding box center [943, 314] width 325 height 24
select select "1278244"
click at [781, 302] on select "Select Product Issue [DATE], Issued to: Admin, Balance: 1" at bounding box center [943, 314] width 325 height 24
click at [1151, 308] on span "Select Service" at bounding box center [1174, 315] width 71 height 14
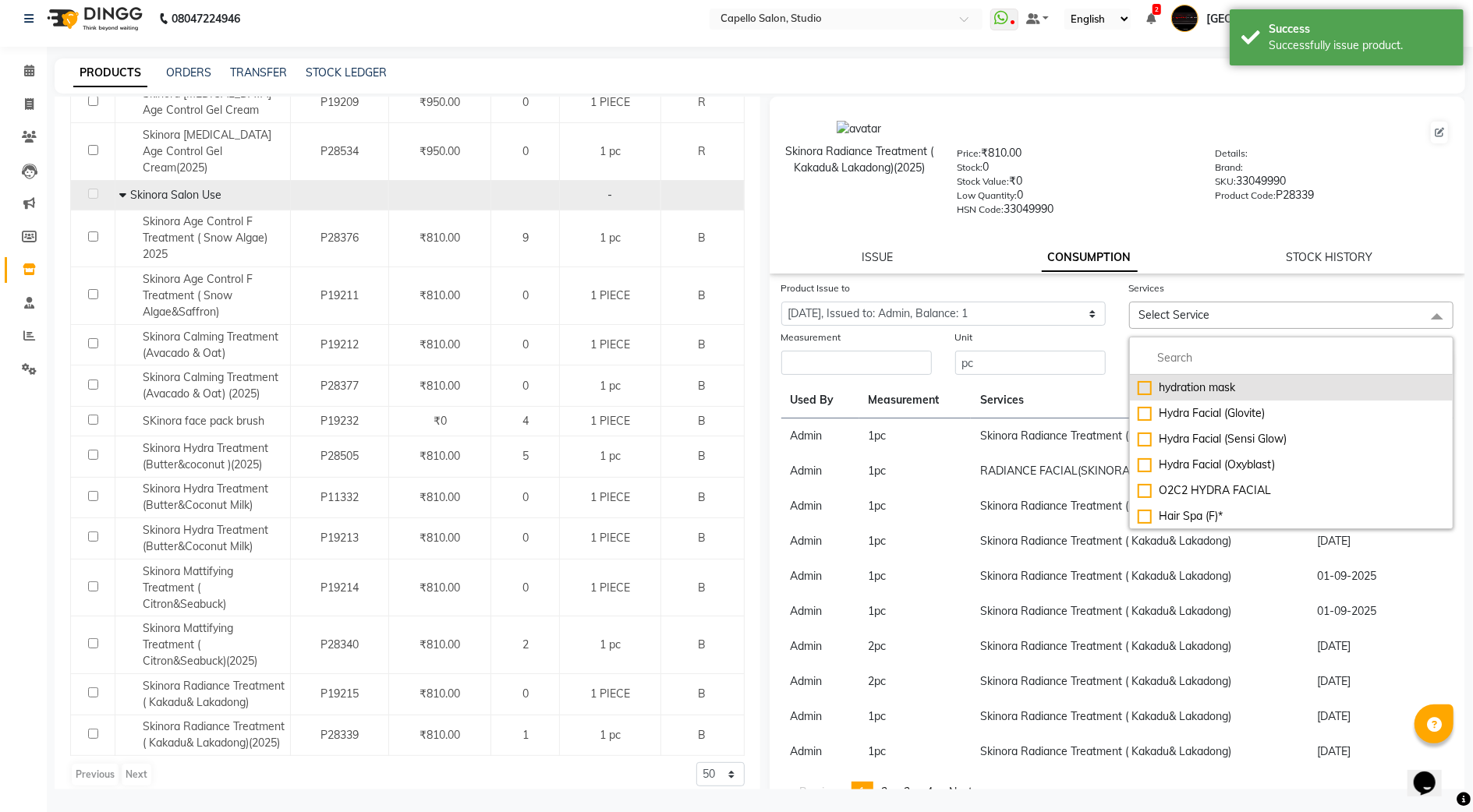
click at [1153, 391] on div "hydration mask" at bounding box center [1292, 388] width 308 height 16
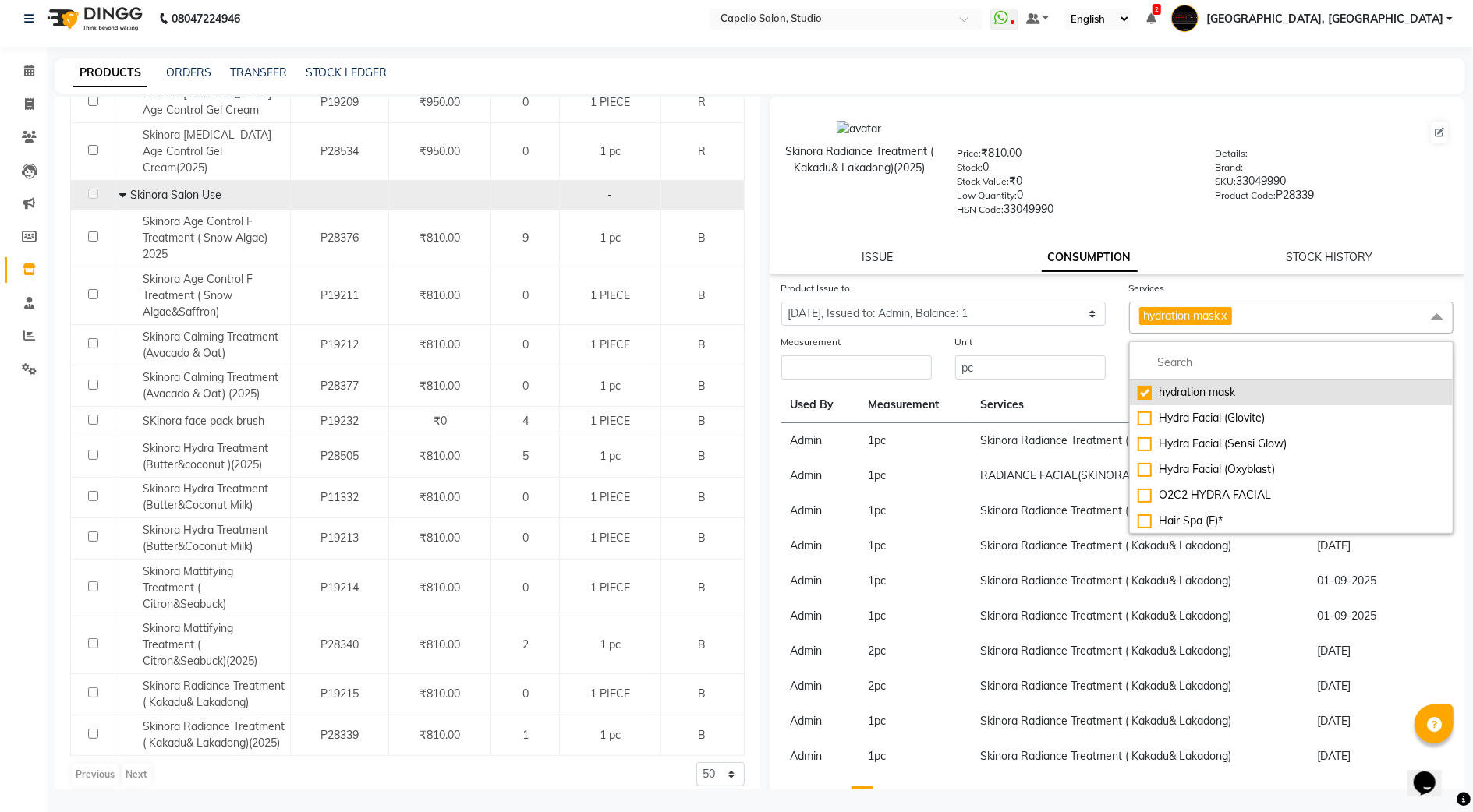
click at [1130, 382] on li "hydration mask" at bounding box center [1291, 393] width 323 height 26
checkbox input "false"
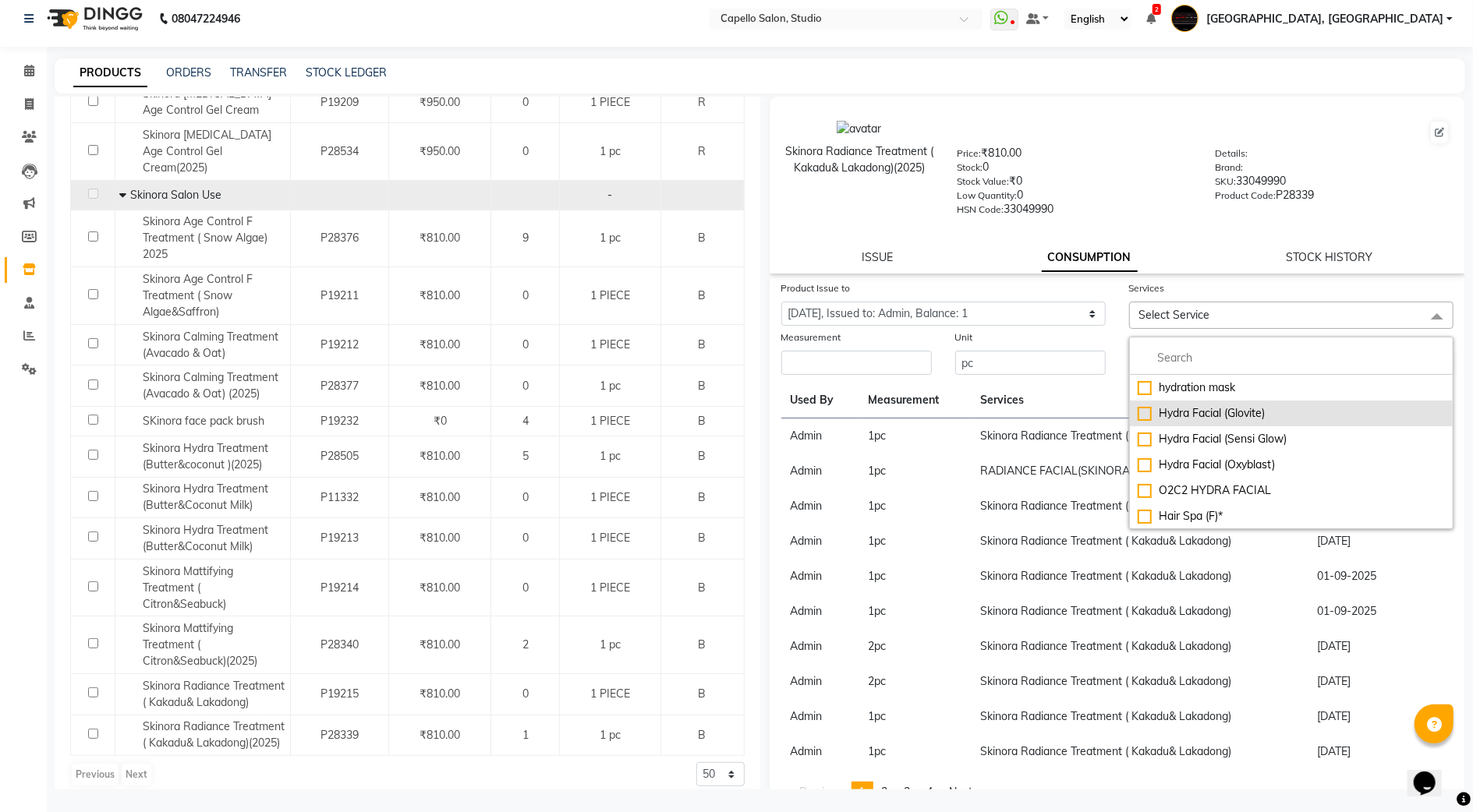
click at [1138, 406] on div "Hydra Facial (Glovite)" at bounding box center [1292, 413] width 308 height 16
checkbox input "true"
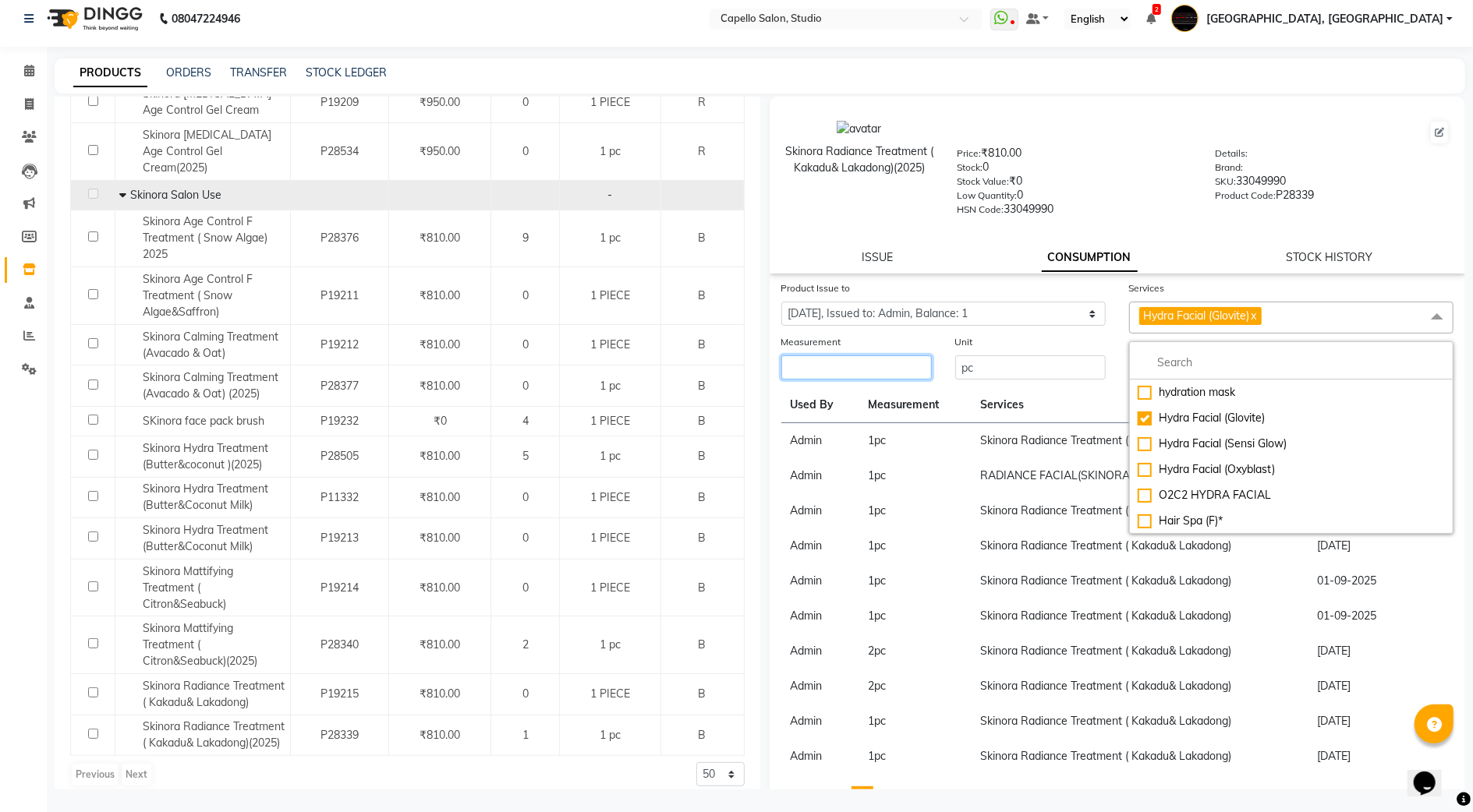
click at [865, 375] on input "number" at bounding box center [856, 368] width 151 height 24
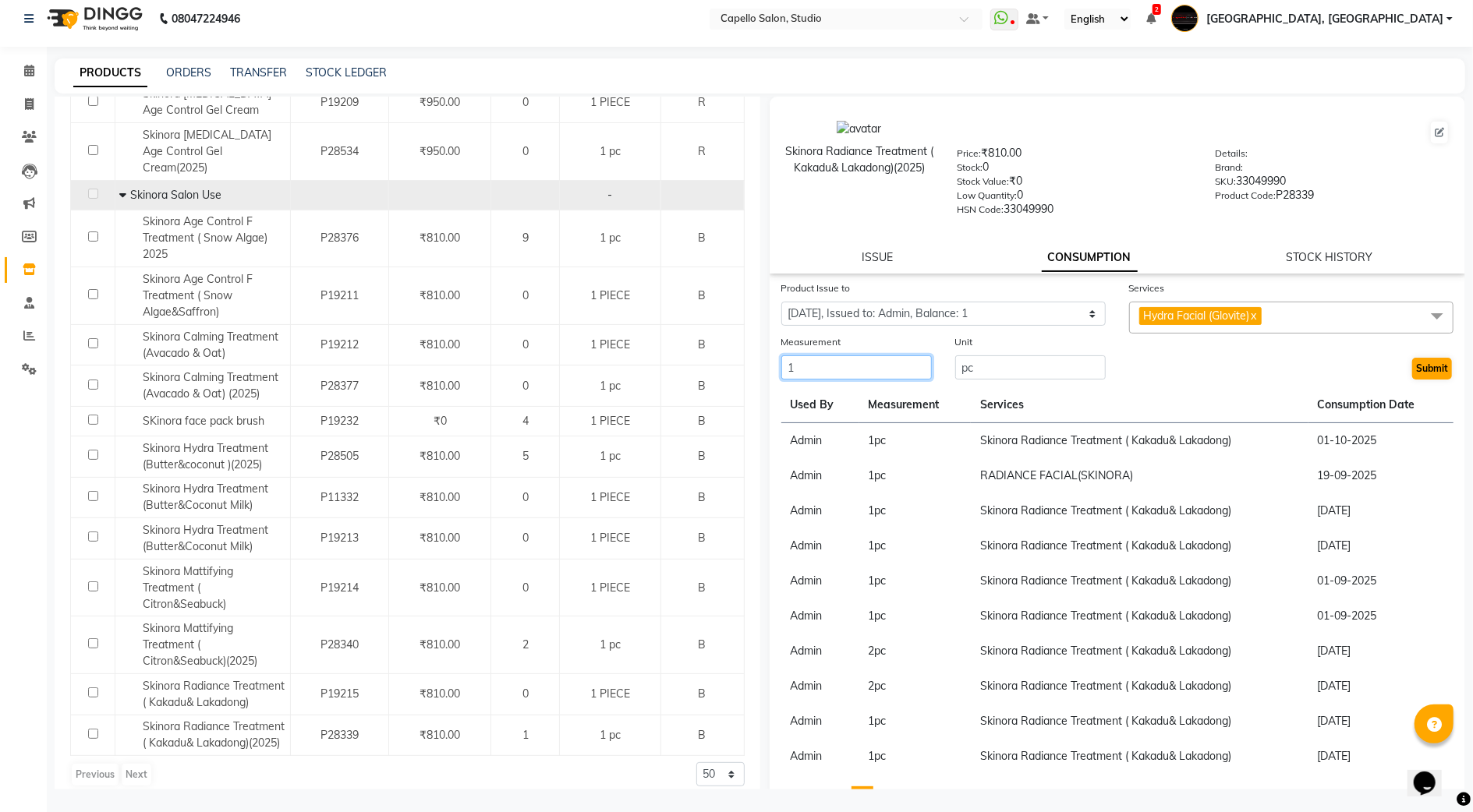
type input "1"
click at [1430, 362] on button "Submit" at bounding box center [1433, 369] width 40 height 22
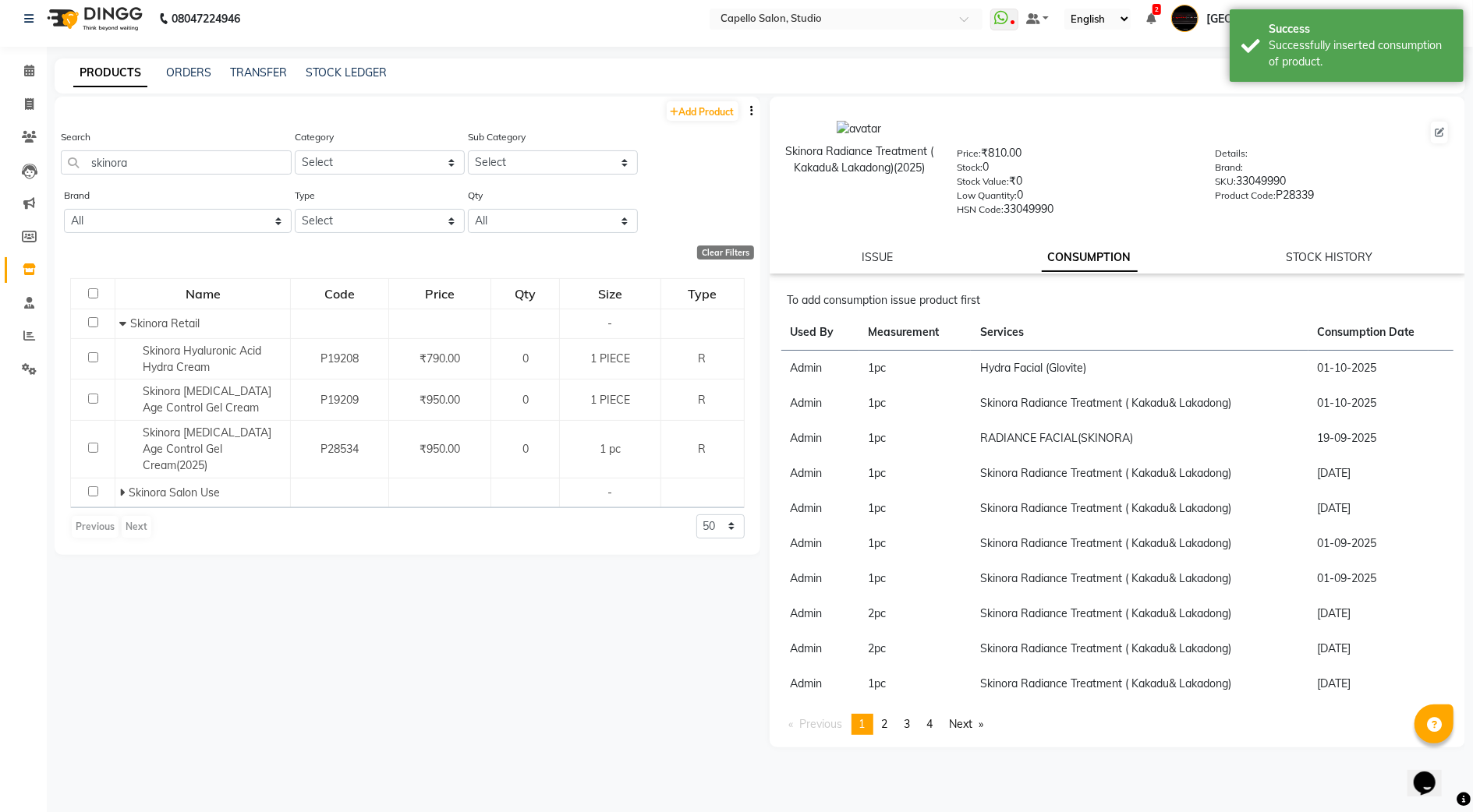
scroll to position [0, 0]
click at [26, 108] on icon at bounding box center [29, 104] width 9 height 12
select select "service"
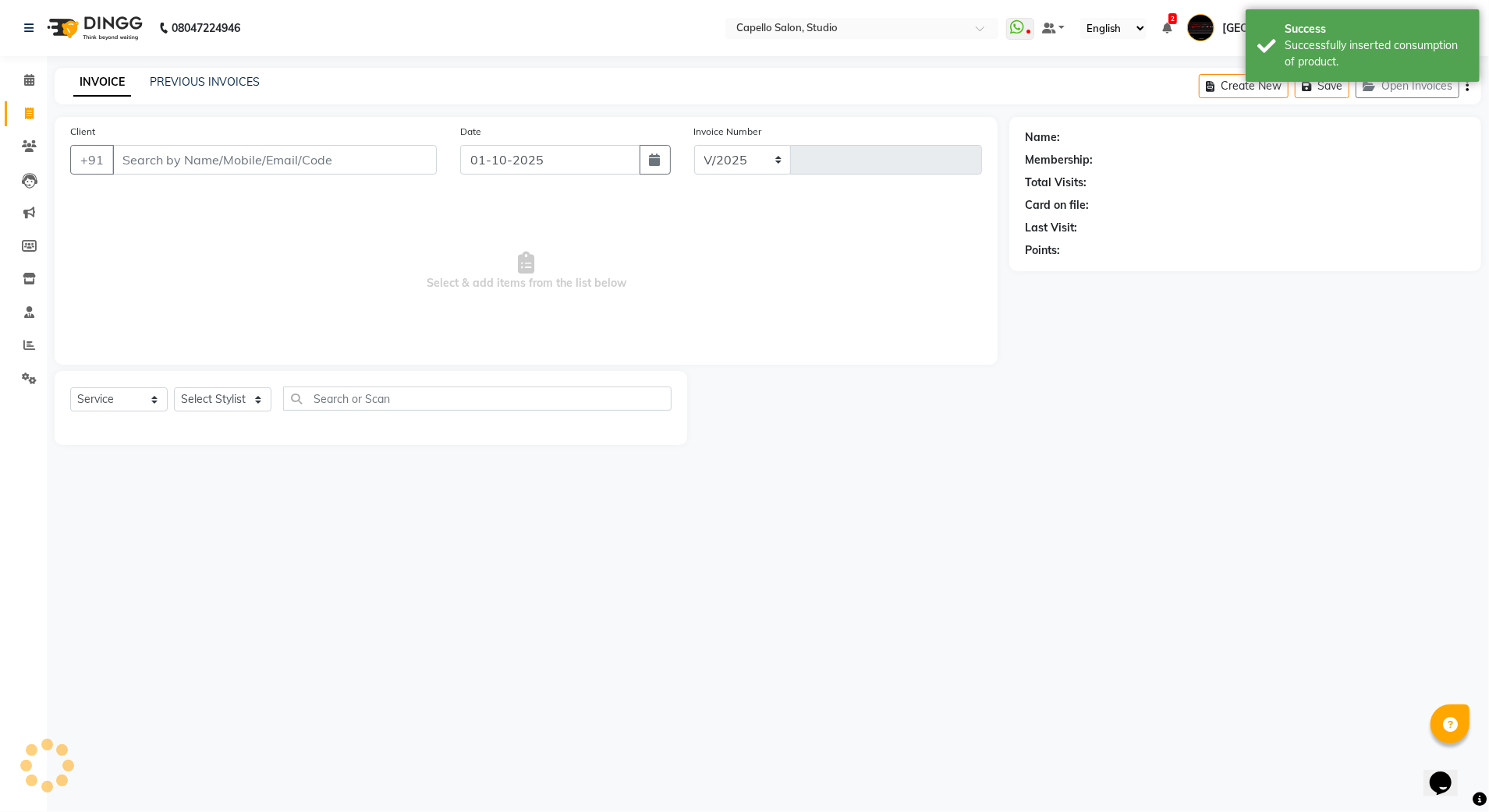
click at [130, 161] on input "Client" at bounding box center [274, 160] width 325 height 30
select select "847"
type input "3882"
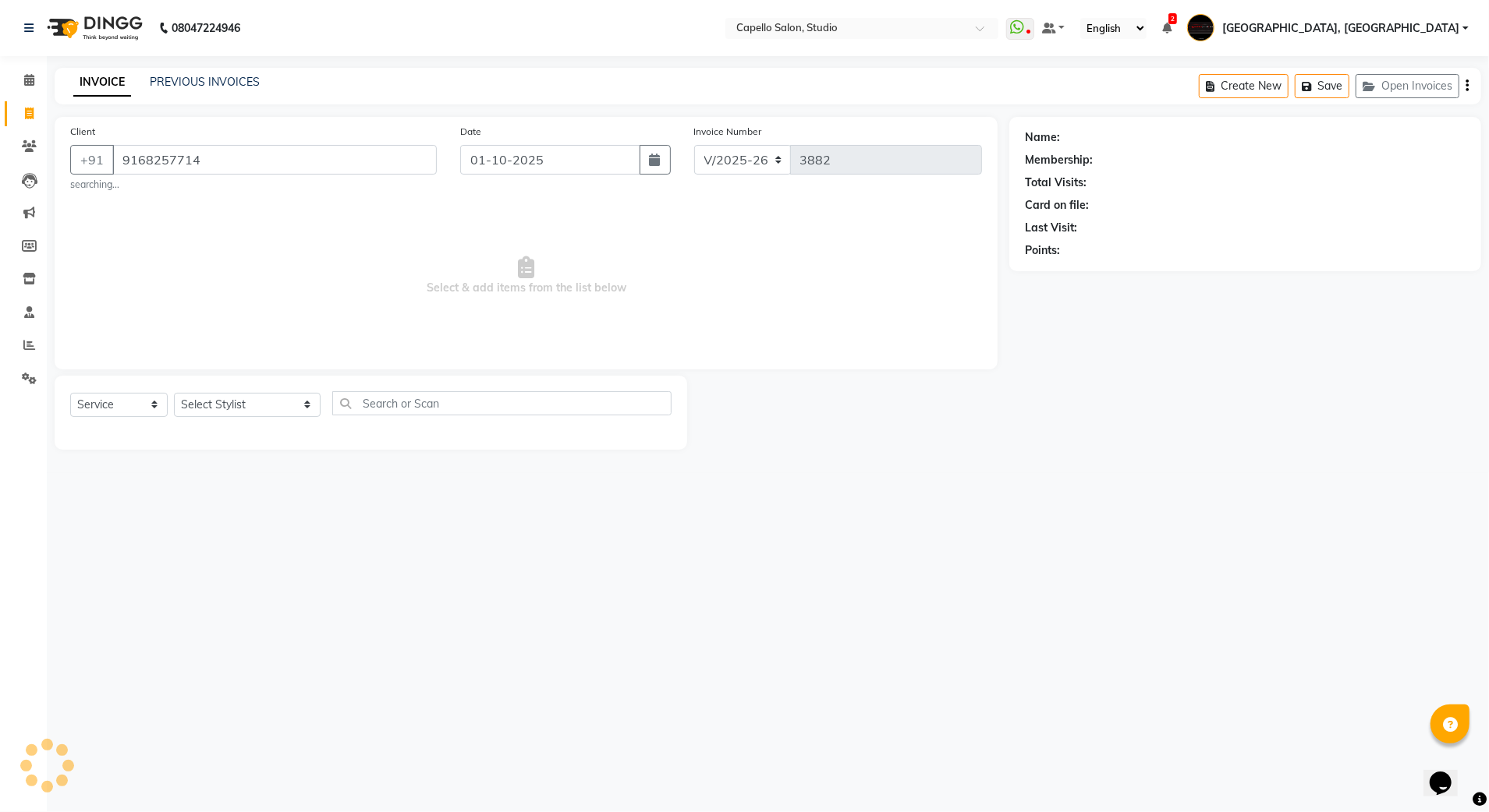
type input "9168257714"
select select "1: Object"
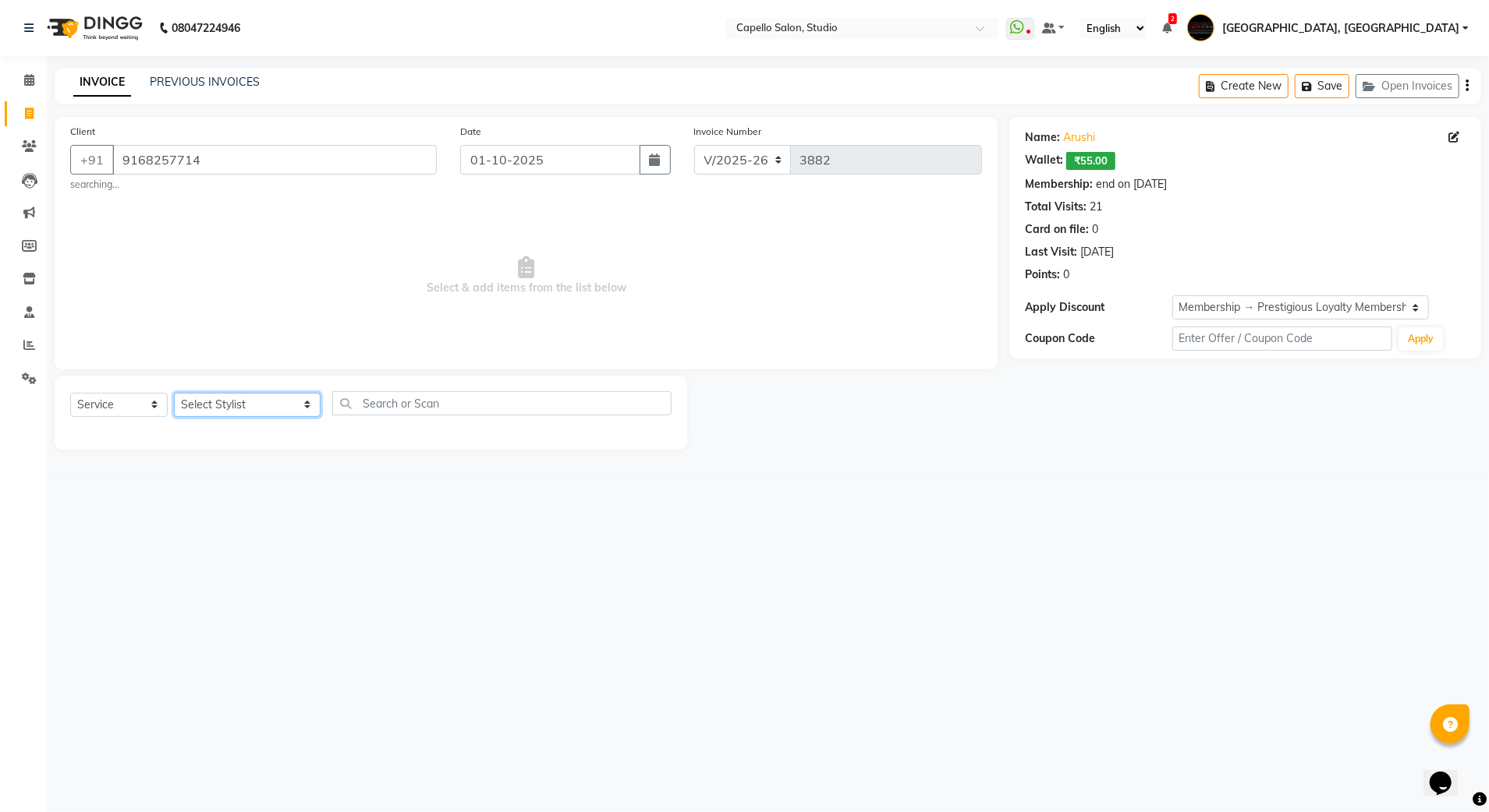
click at [254, 400] on select "Select Stylist Admin [PERSON_NAME] [PERSON_NAME] Studio, Shivaji Nagar [PERSON_…" at bounding box center [247, 405] width 147 height 24
select select "51825"
click at [174, 393] on select "Select Stylist Admin [PERSON_NAME] [PERSON_NAME] Studio, Shivaji Nagar [PERSON_…" at bounding box center [247, 405] width 147 height 24
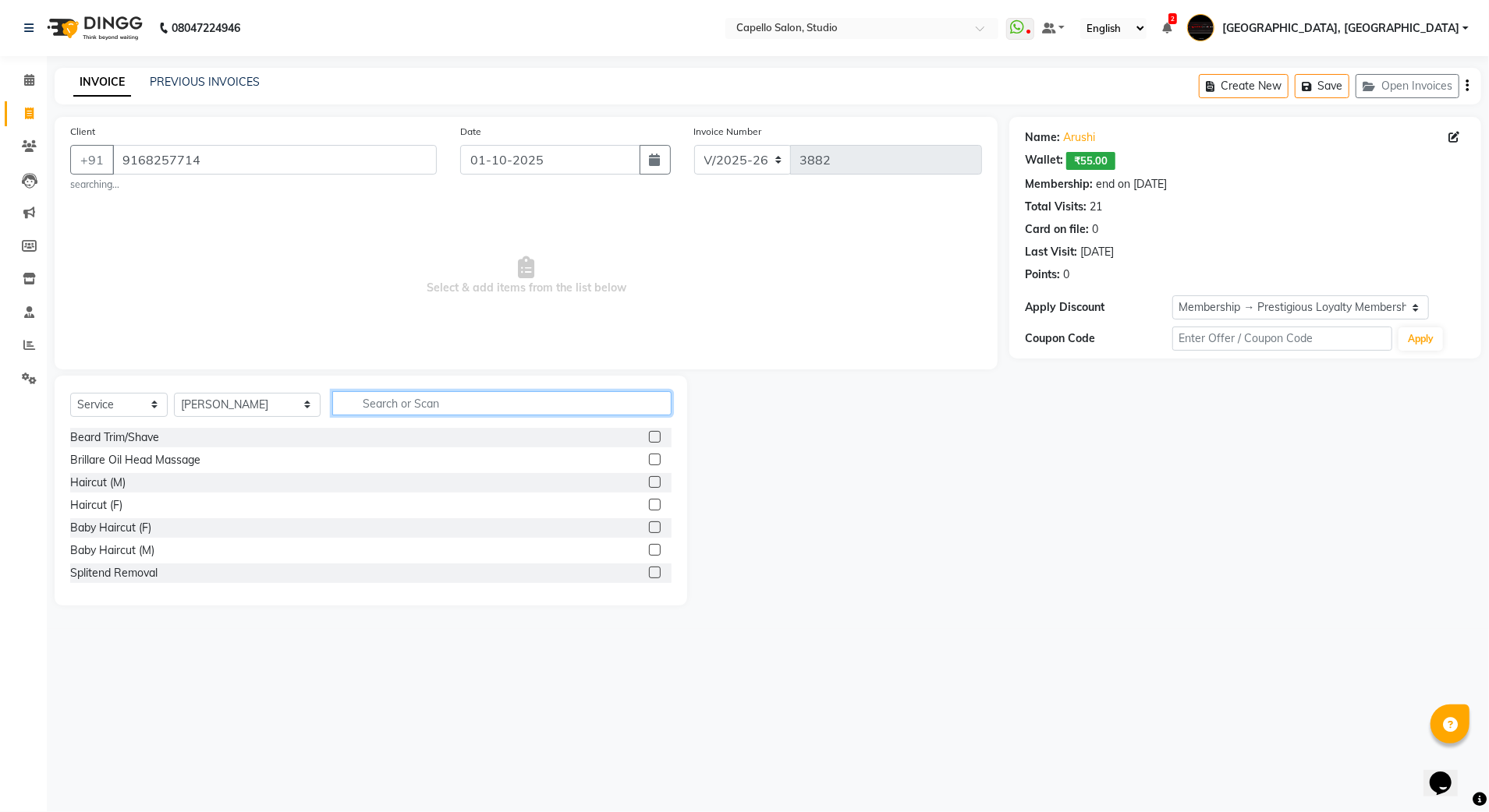
click at [335, 403] on input "text" at bounding box center [503, 404] width 340 height 24
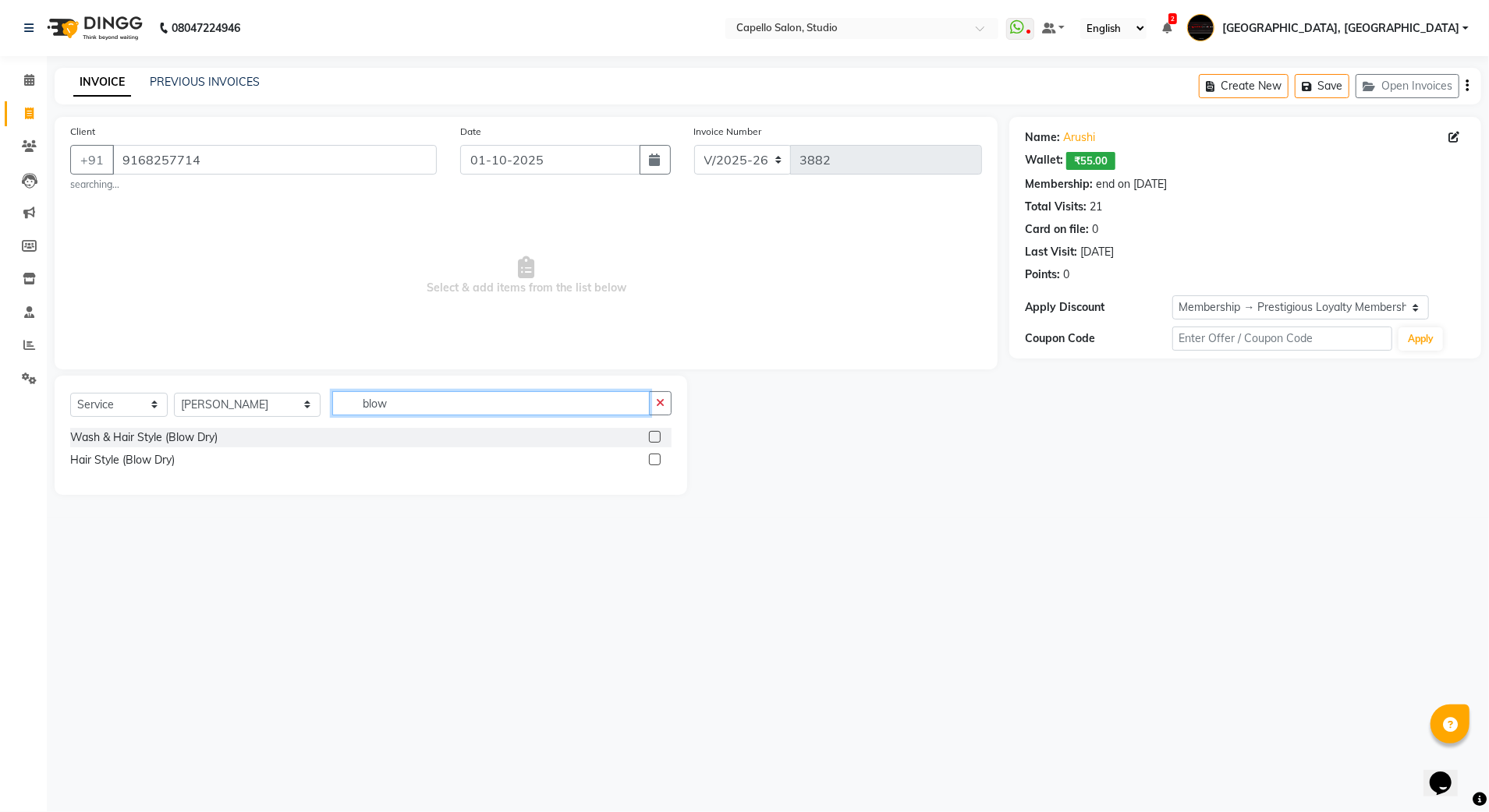
type input "blow"
click at [257, 437] on div "Wash & Hair Style (Blow Dry)" at bounding box center [371, 438] width 602 height 20
click at [660, 433] on label at bounding box center [655, 437] width 12 height 12
click at [660, 433] on input "checkbox" at bounding box center [654, 437] width 10 height 10
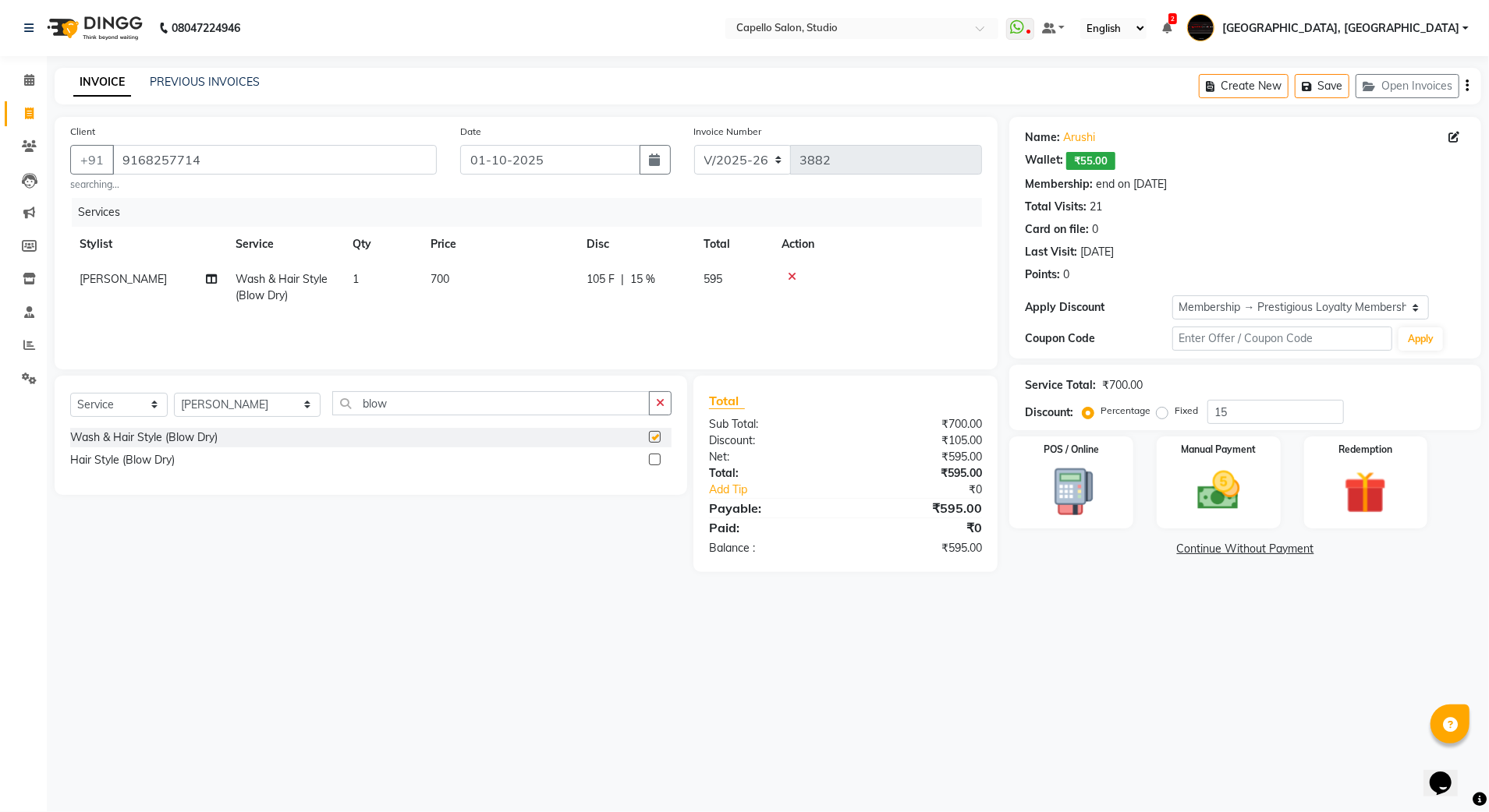
checkbox input "false"
click at [1226, 487] on img at bounding box center [1218, 491] width 73 height 52
click at [1265, 552] on span "CASH" at bounding box center [1261, 550] width 34 height 18
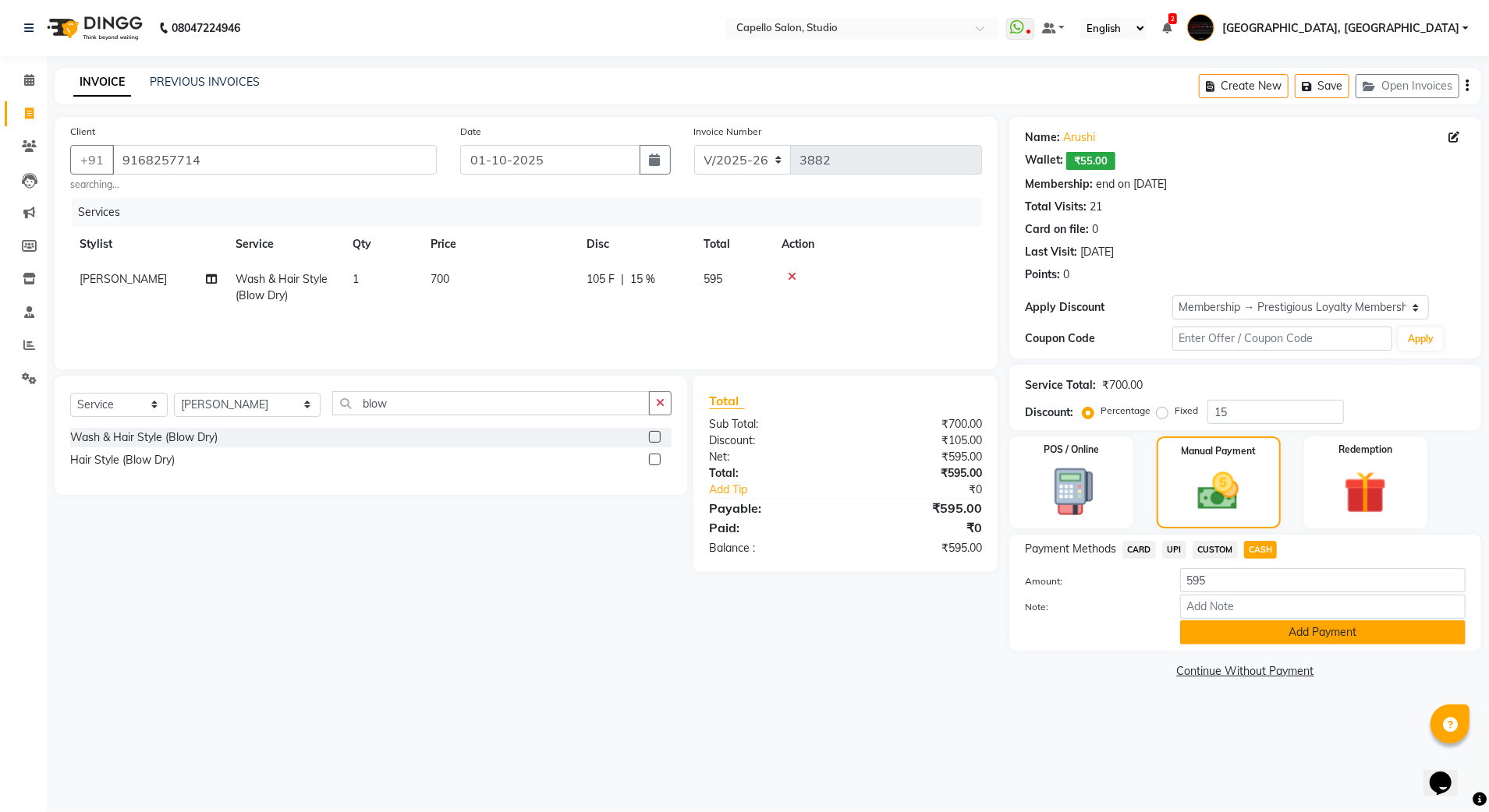
click at [1260, 640] on button "Add Payment" at bounding box center [1323, 632] width 286 height 24
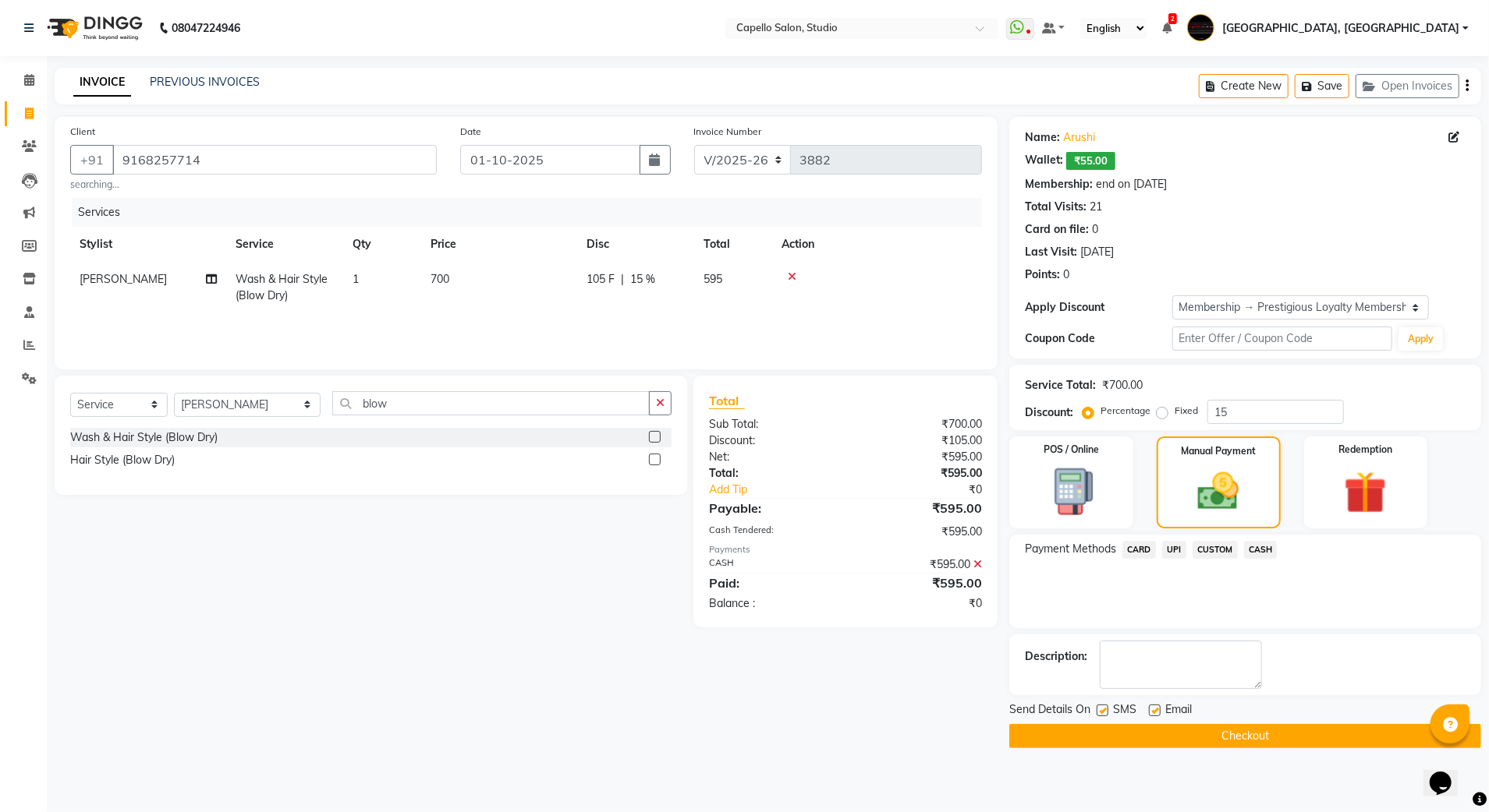
click at [1238, 737] on button "Checkout" at bounding box center [1245, 736] width 472 height 24
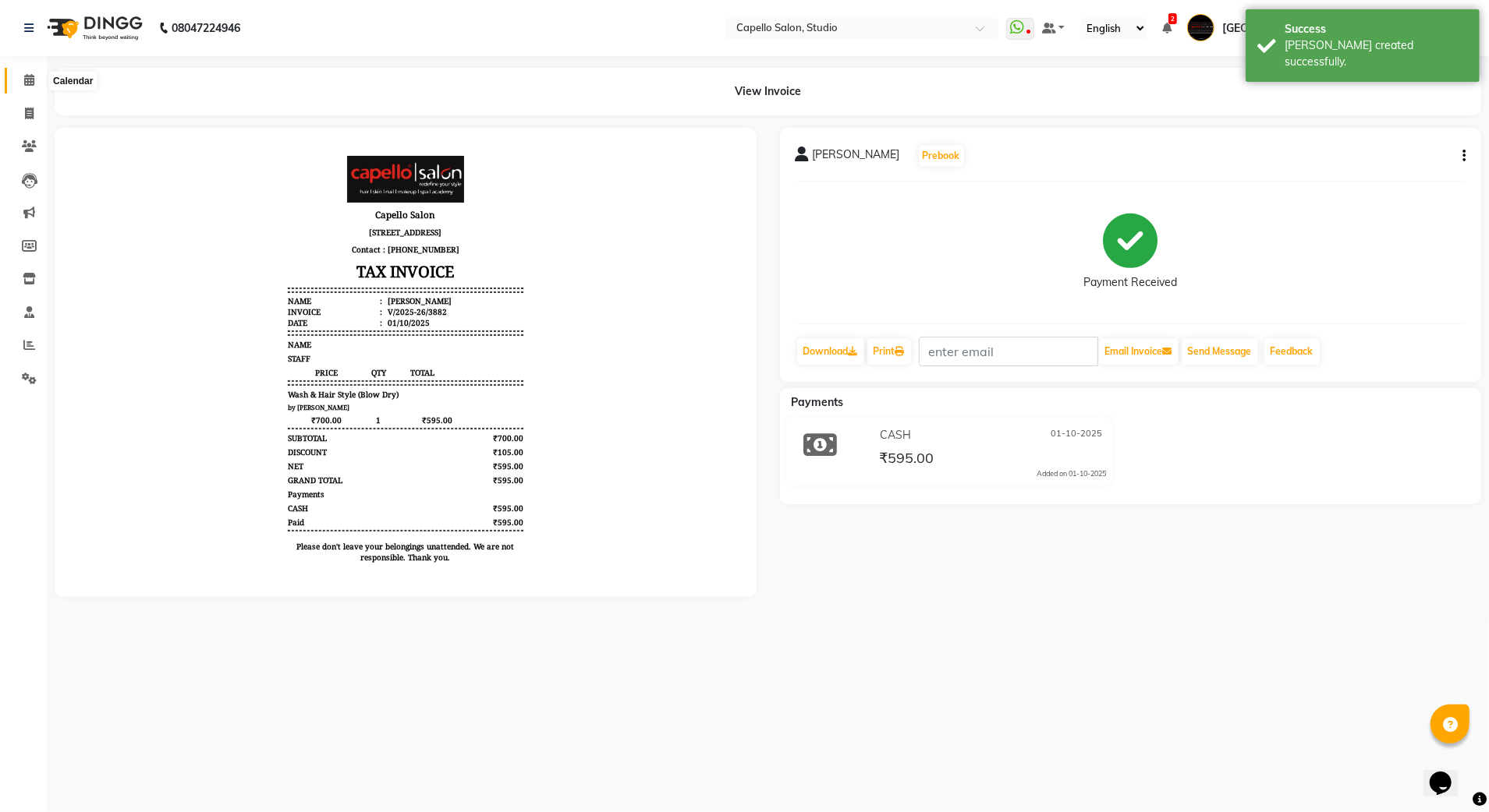
click at [26, 86] on icon at bounding box center [29, 80] width 10 height 12
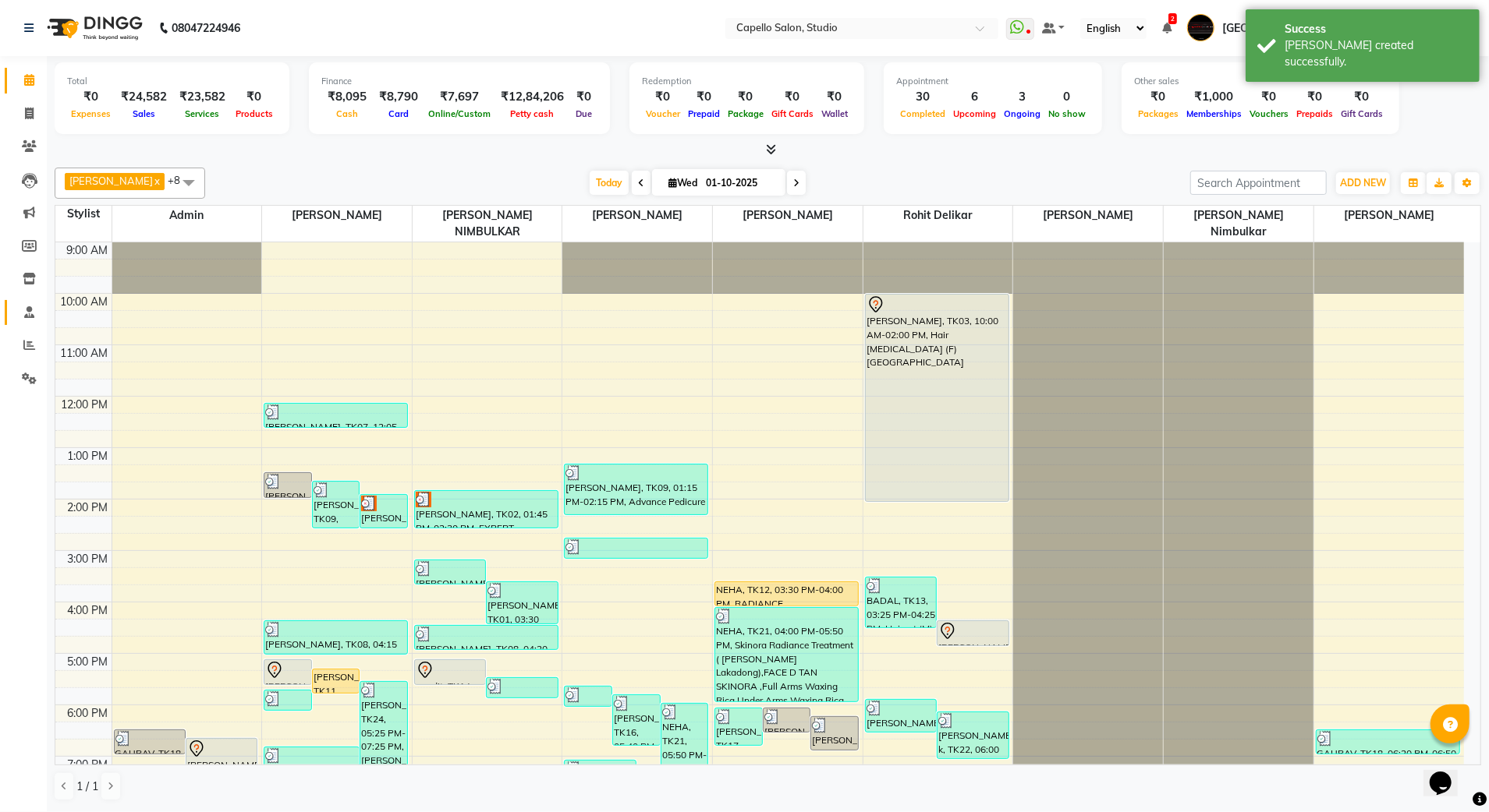
click at [29, 315] on icon at bounding box center [29, 313] width 10 height 12
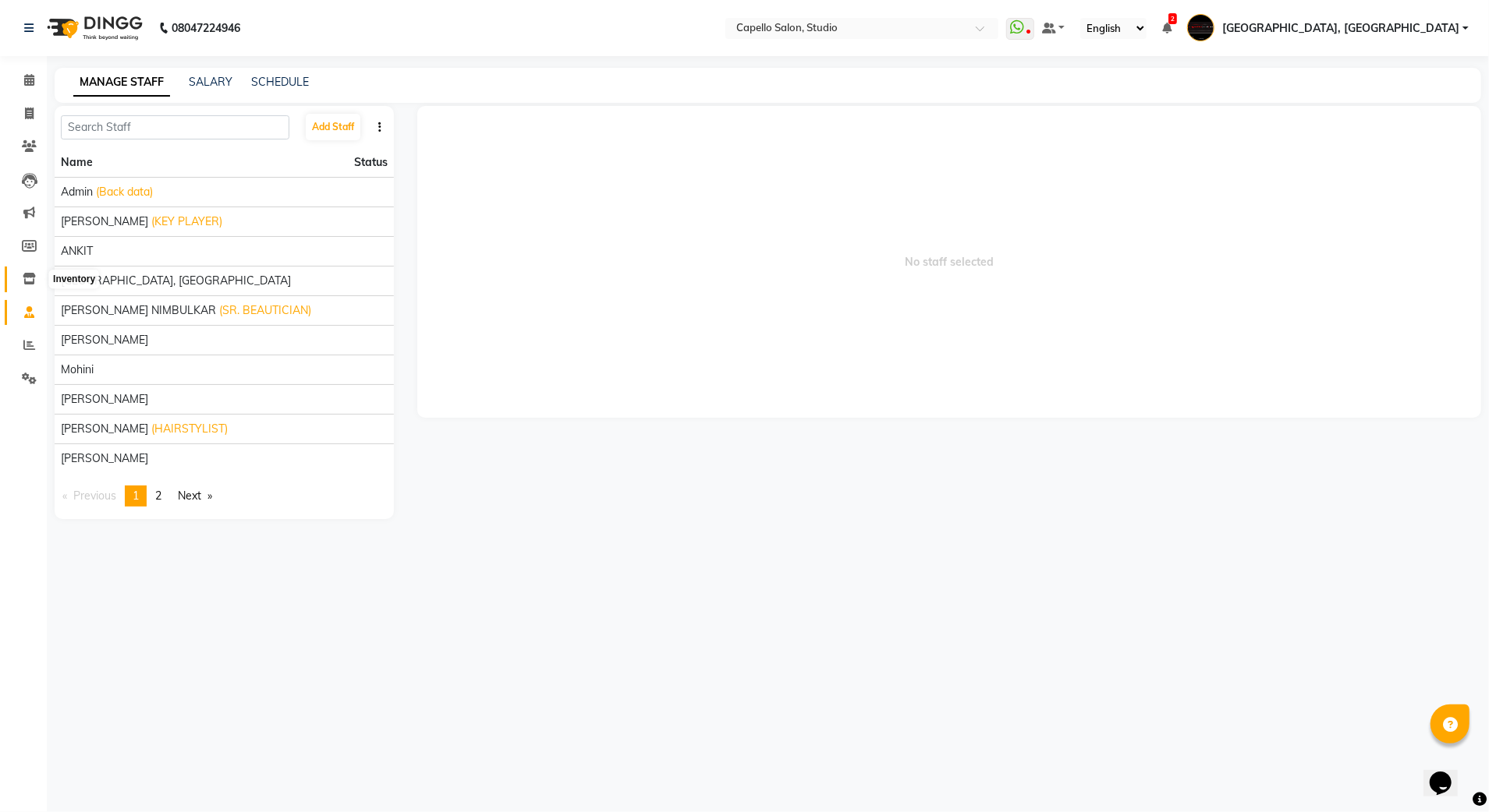
click at [32, 279] on icon at bounding box center [29, 279] width 13 height 12
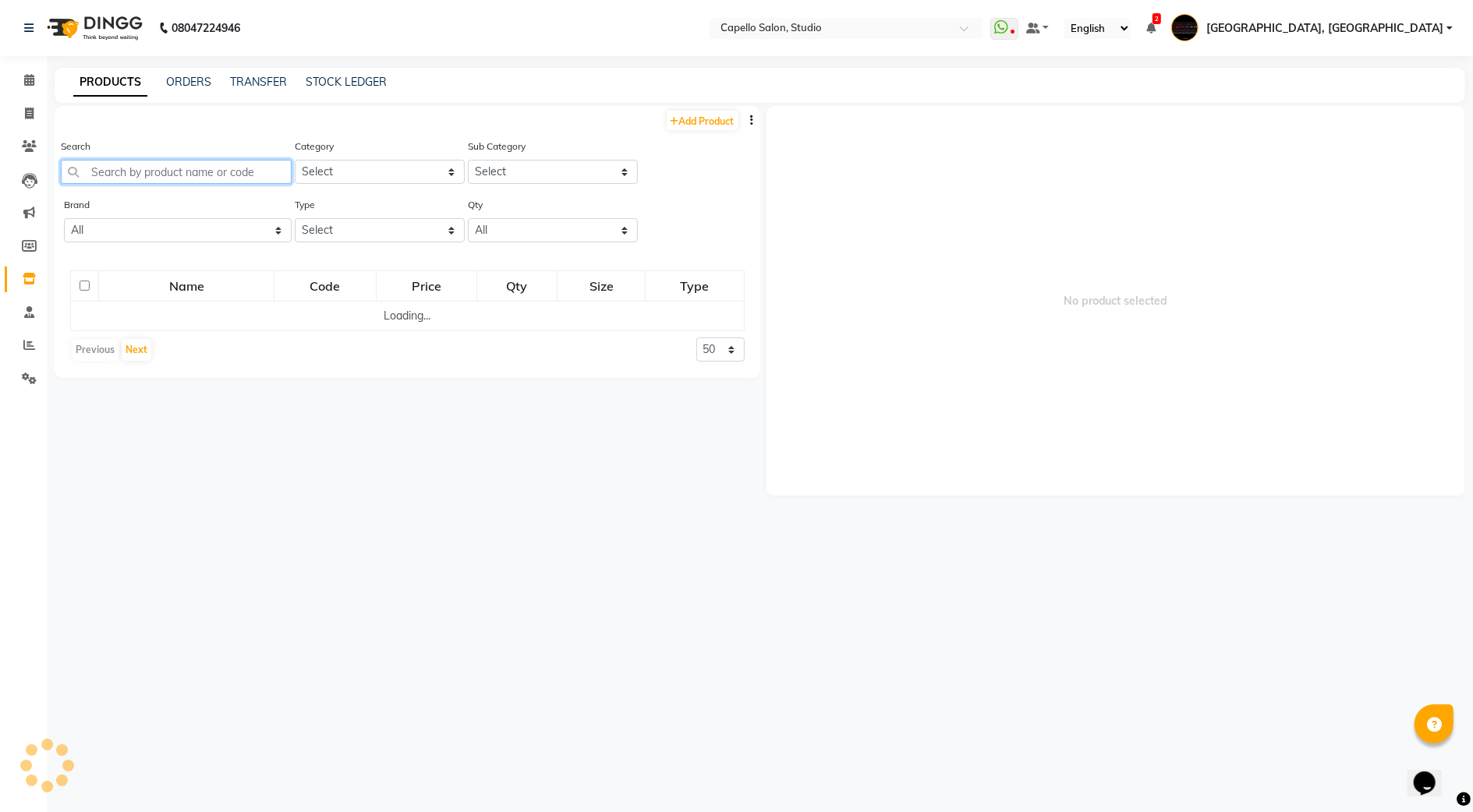
click at [119, 175] on input "text" at bounding box center [176, 172] width 231 height 24
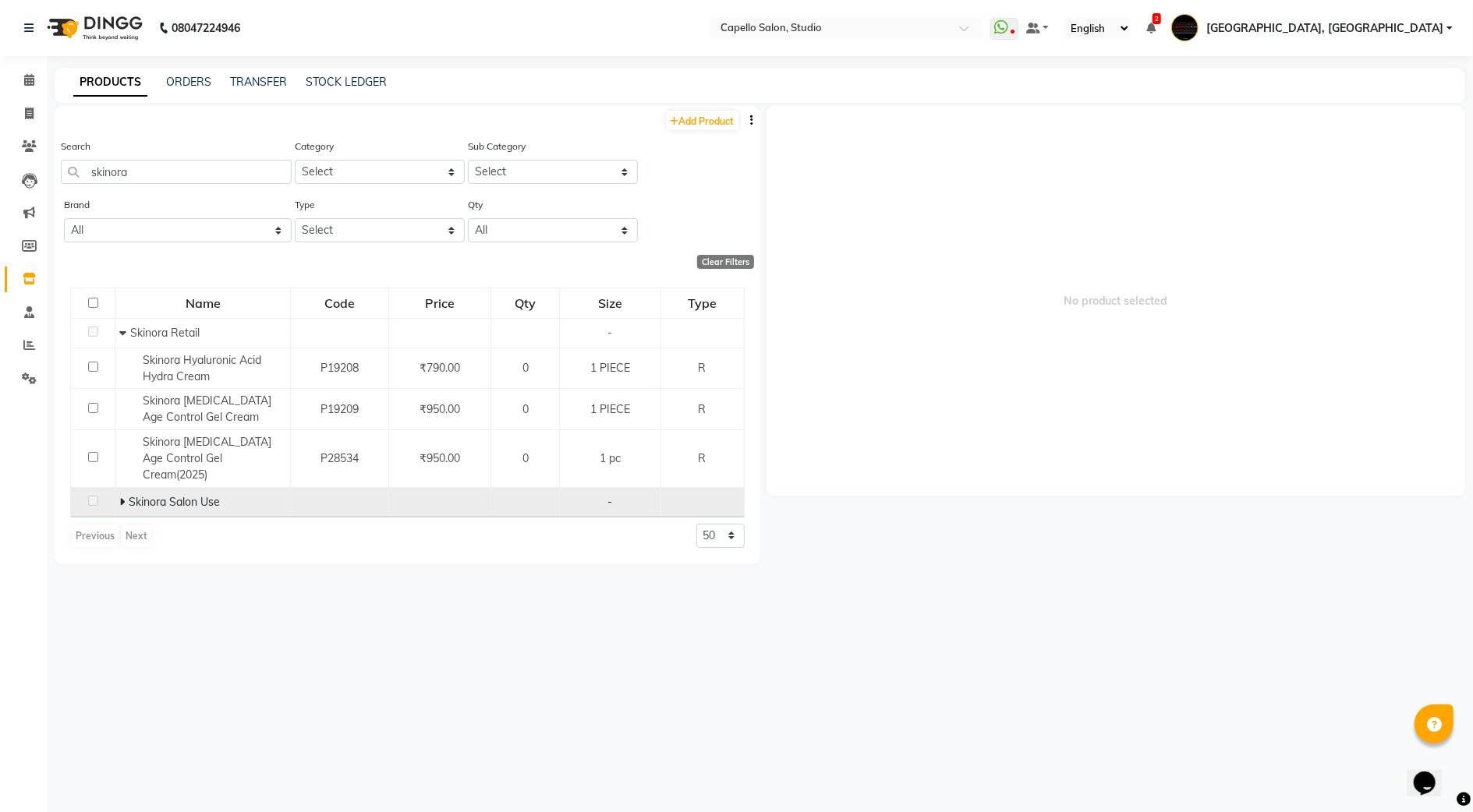
click at [119, 496] on icon at bounding box center [121, 501] width 5 height 11
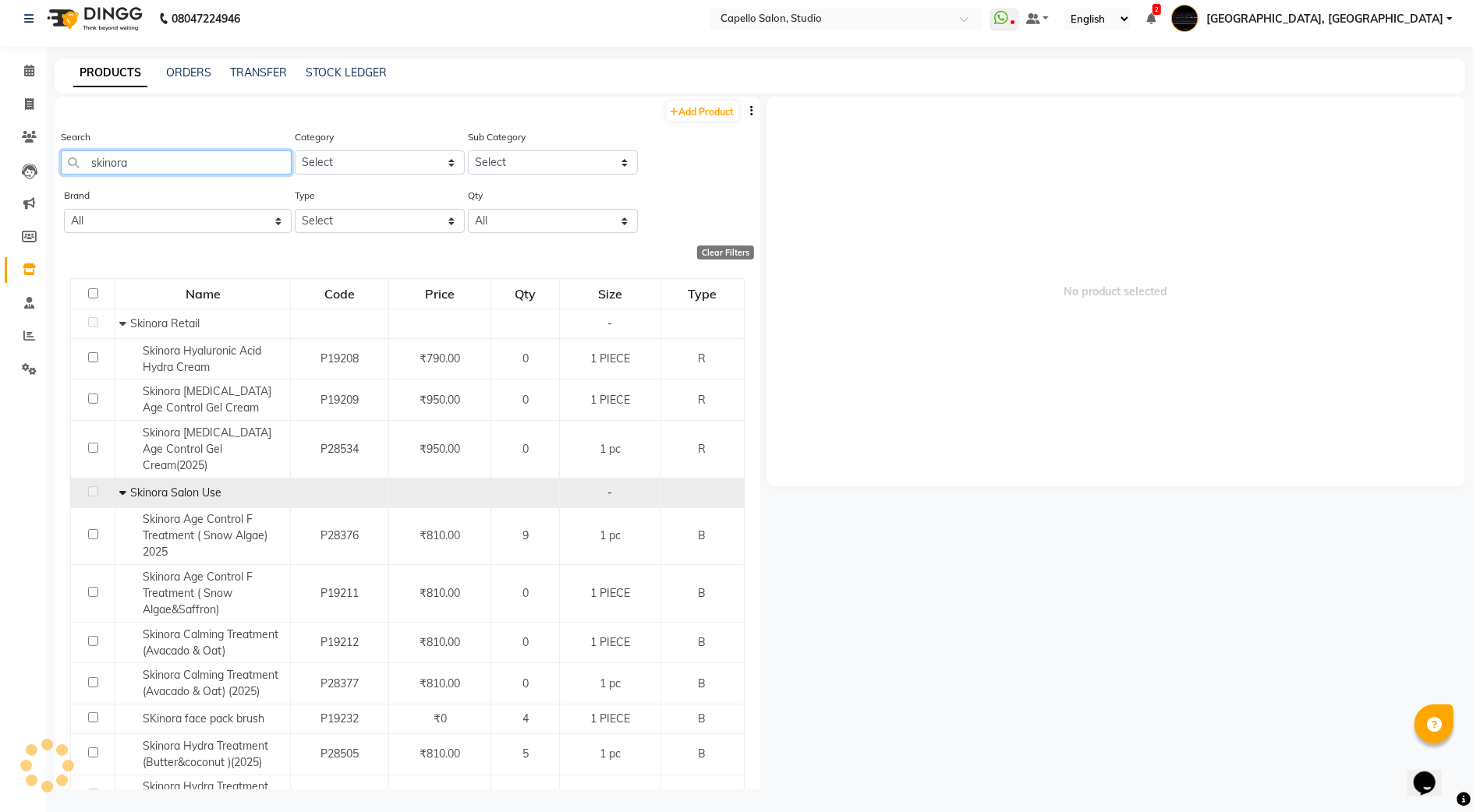
click at [188, 163] on input "skinora" at bounding box center [176, 163] width 231 height 24
type input "s"
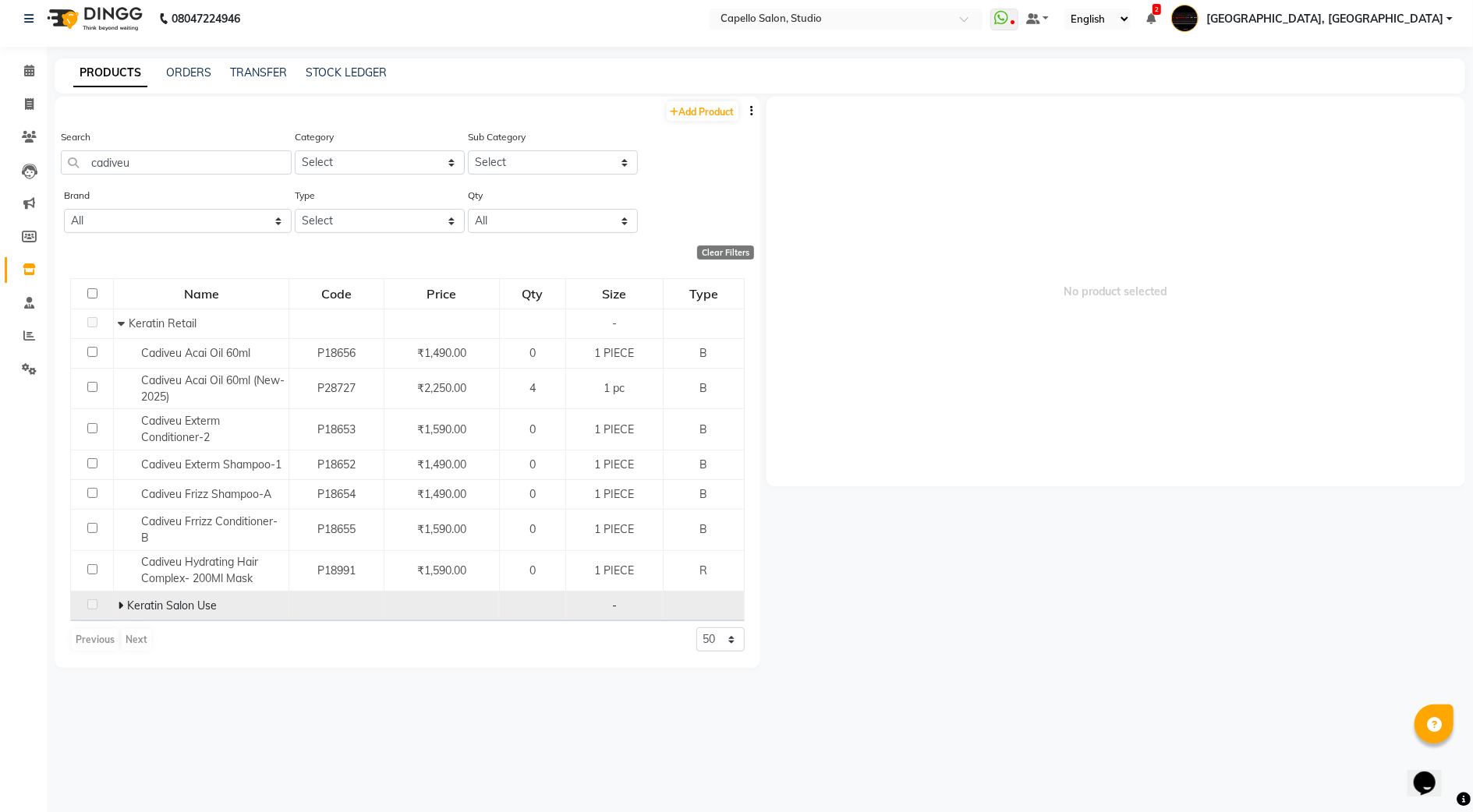
click at [118, 608] on icon at bounding box center [120, 605] width 5 height 11
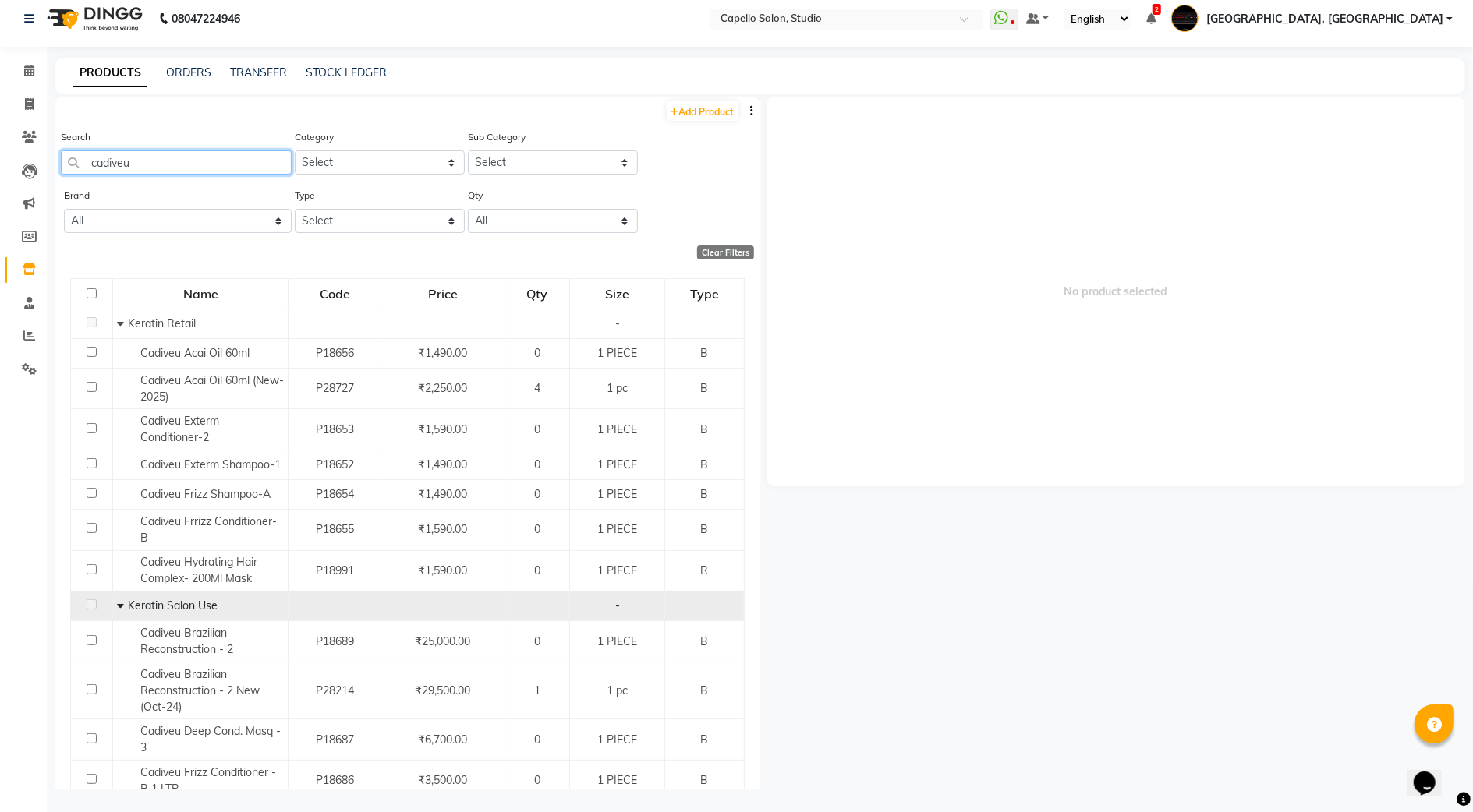
click at [203, 172] on input "cadiveu" at bounding box center [176, 163] width 231 height 24
type input "c"
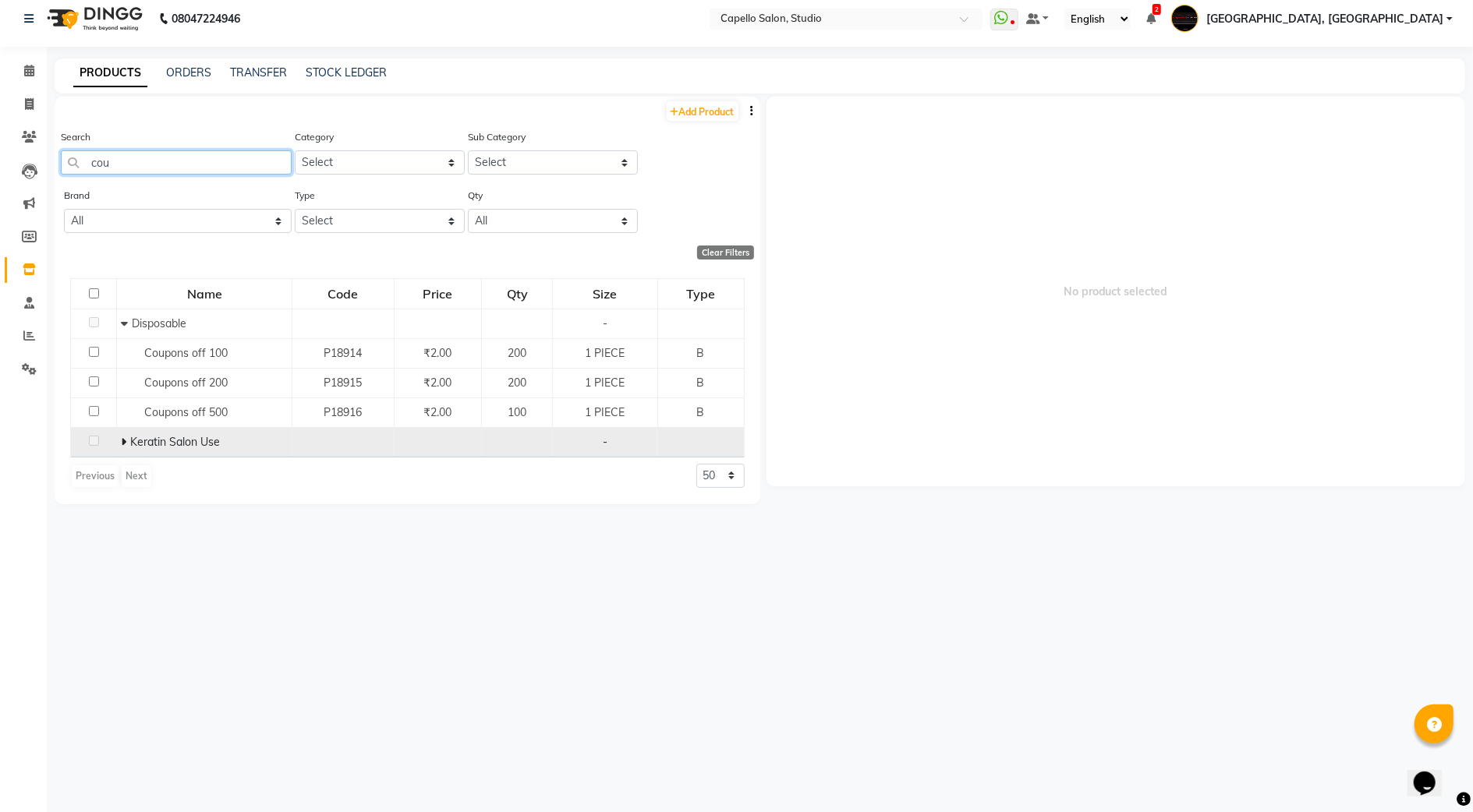
type input "cou"
click at [181, 444] on span "Keratin Salon Use" at bounding box center [175, 442] width 90 height 14
click at [123, 445] on icon at bounding box center [123, 441] width 5 height 11
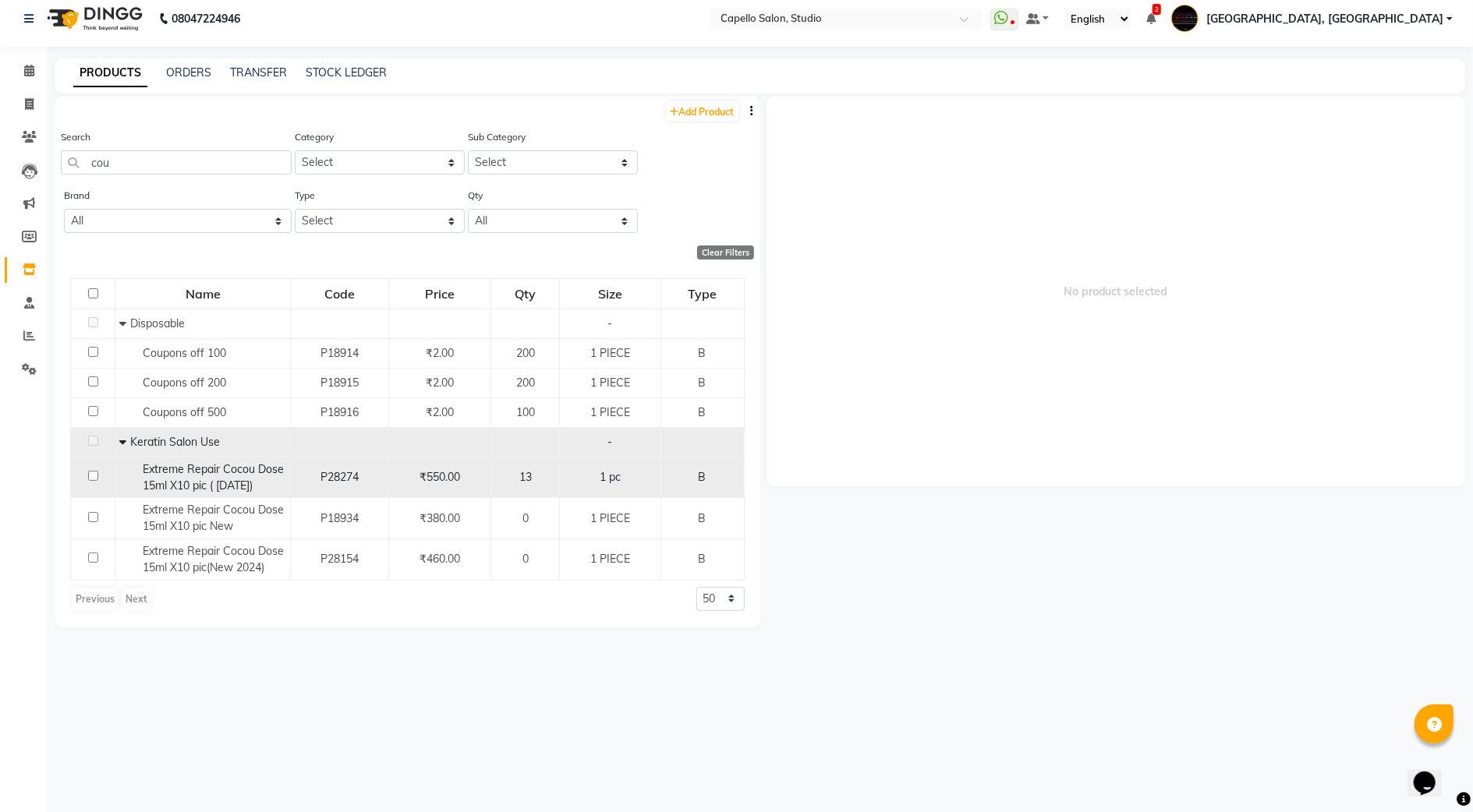
click at [235, 475] on span "Extreme Repair Cocou Dose 15ml X10 pic ( [DATE])" at bounding box center [213, 477] width 141 height 30
select select
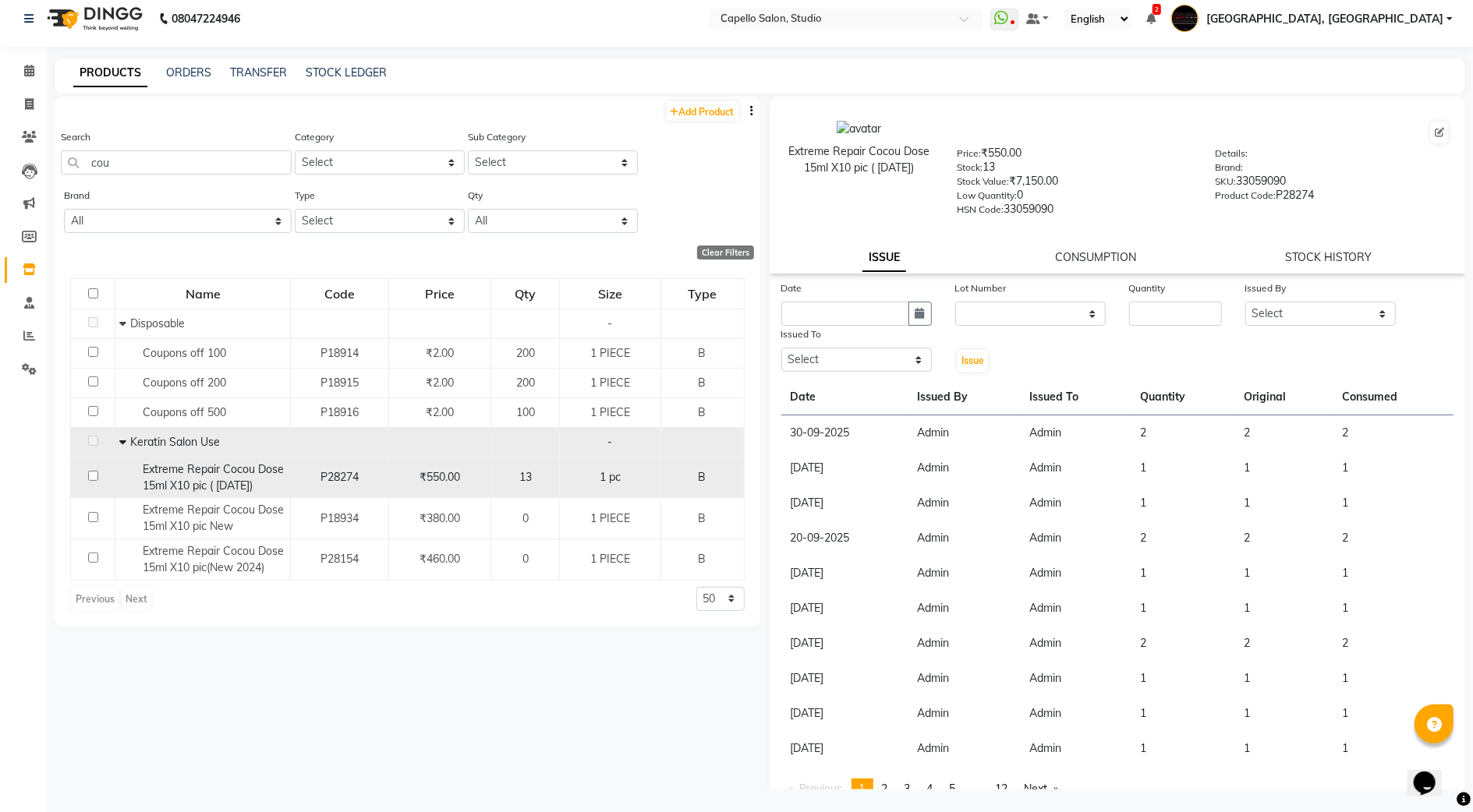
click at [103, 477] on td at bounding box center [93, 476] width 44 height 41
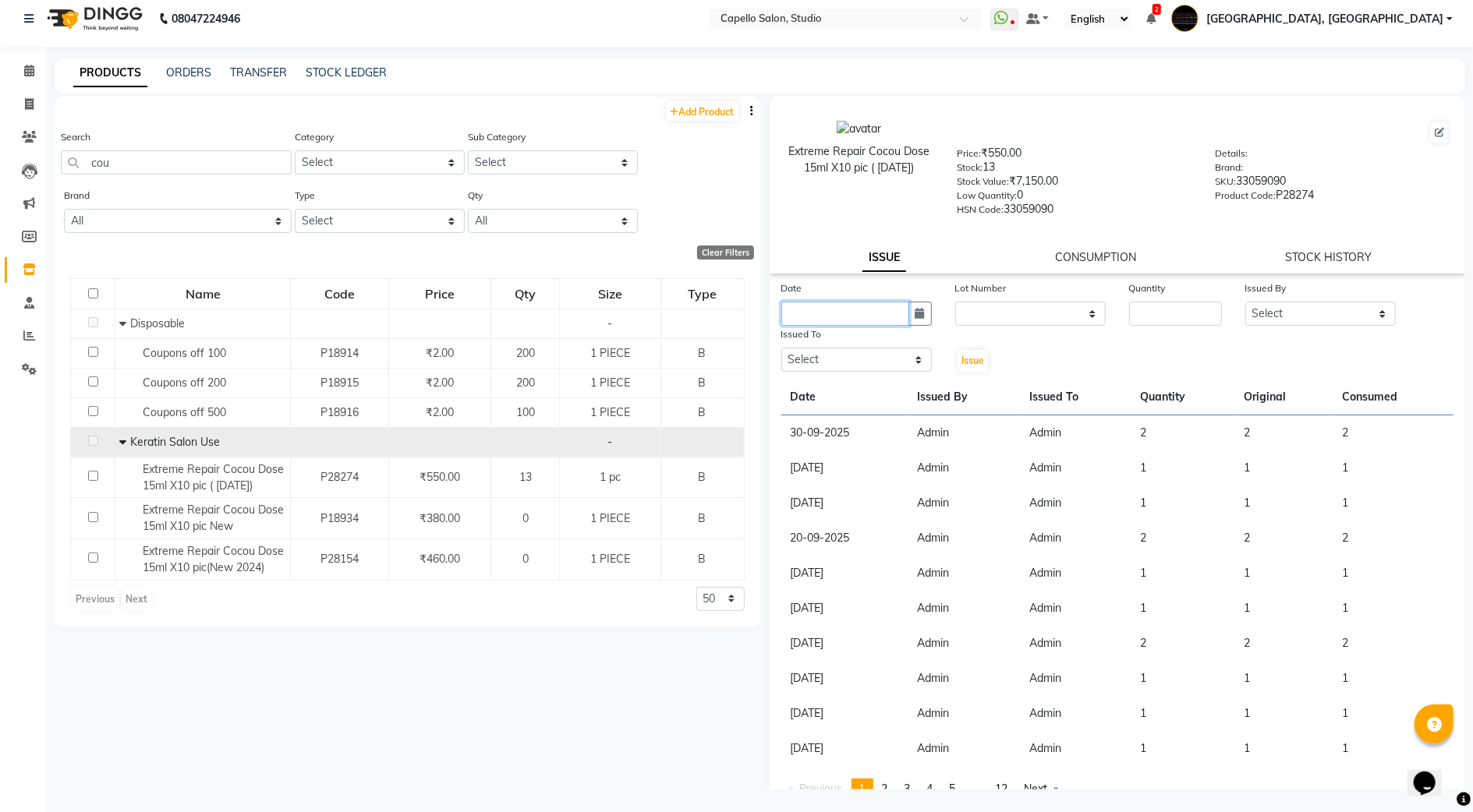
click at [893, 310] on input "text" at bounding box center [845, 314] width 128 height 24
select select "10"
select select "2025"
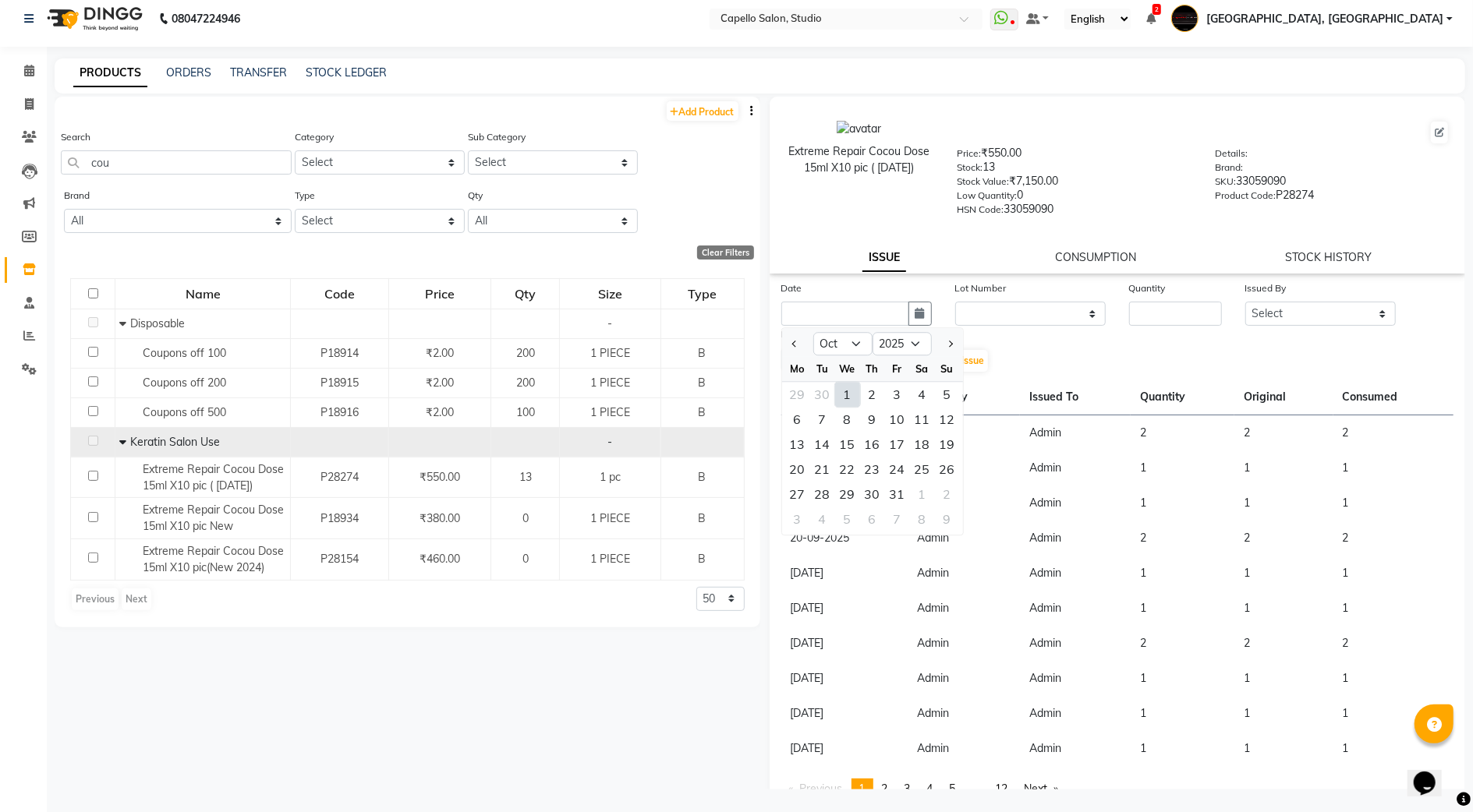
click at [845, 400] on div "1" at bounding box center [847, 394] width 25 height 25
type input "01-10-2025"
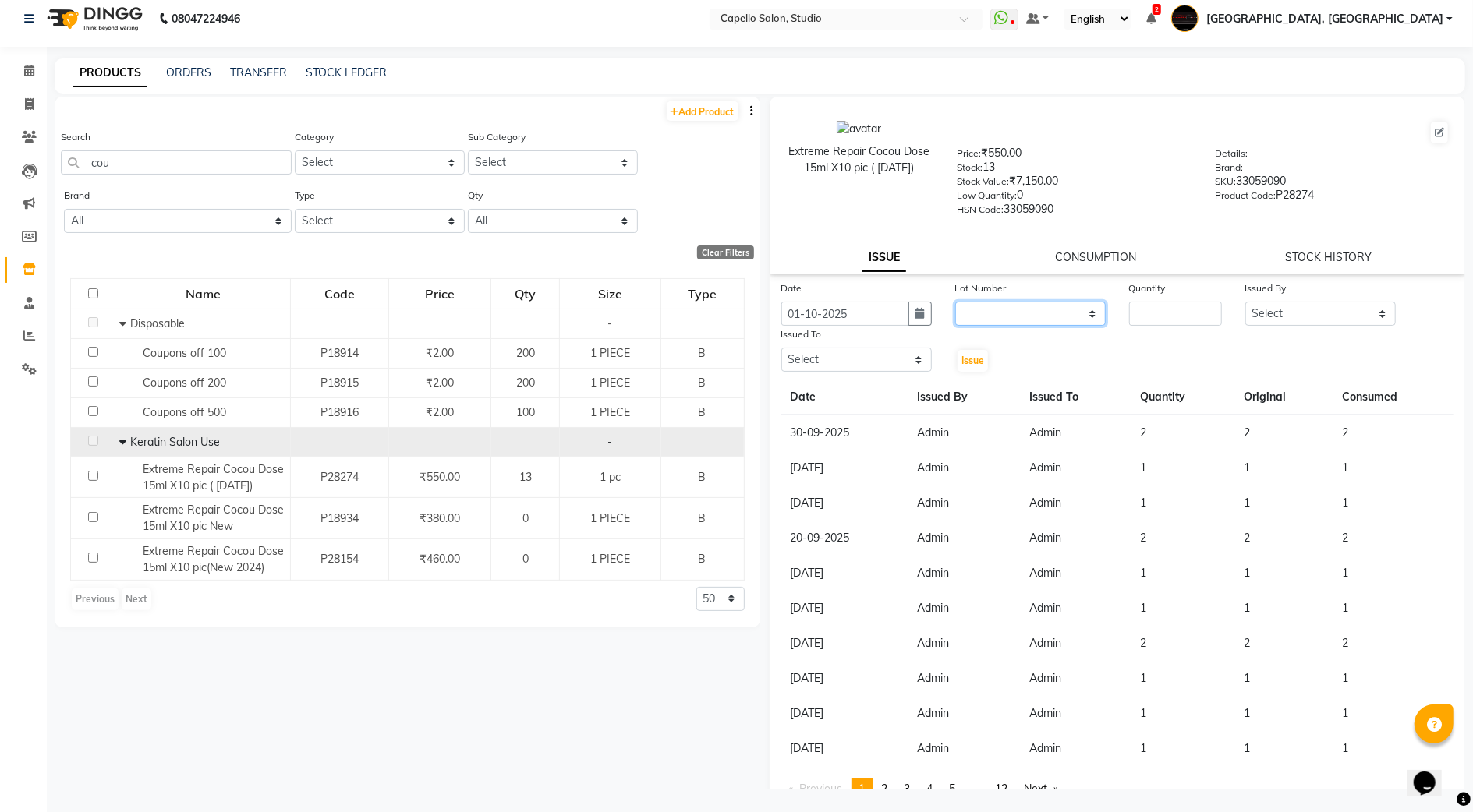
click at [1018, 309] on select "None" at bounding box center [1030, 314] width 151 height 24
select select "0: null"
click at [955, 302] on select "None" at bounding box center [1030, 314] width 151 height 24
click at [1179, 312] on input "number" at bounding box center [1175, 314] width 93 height 24
type input "2"
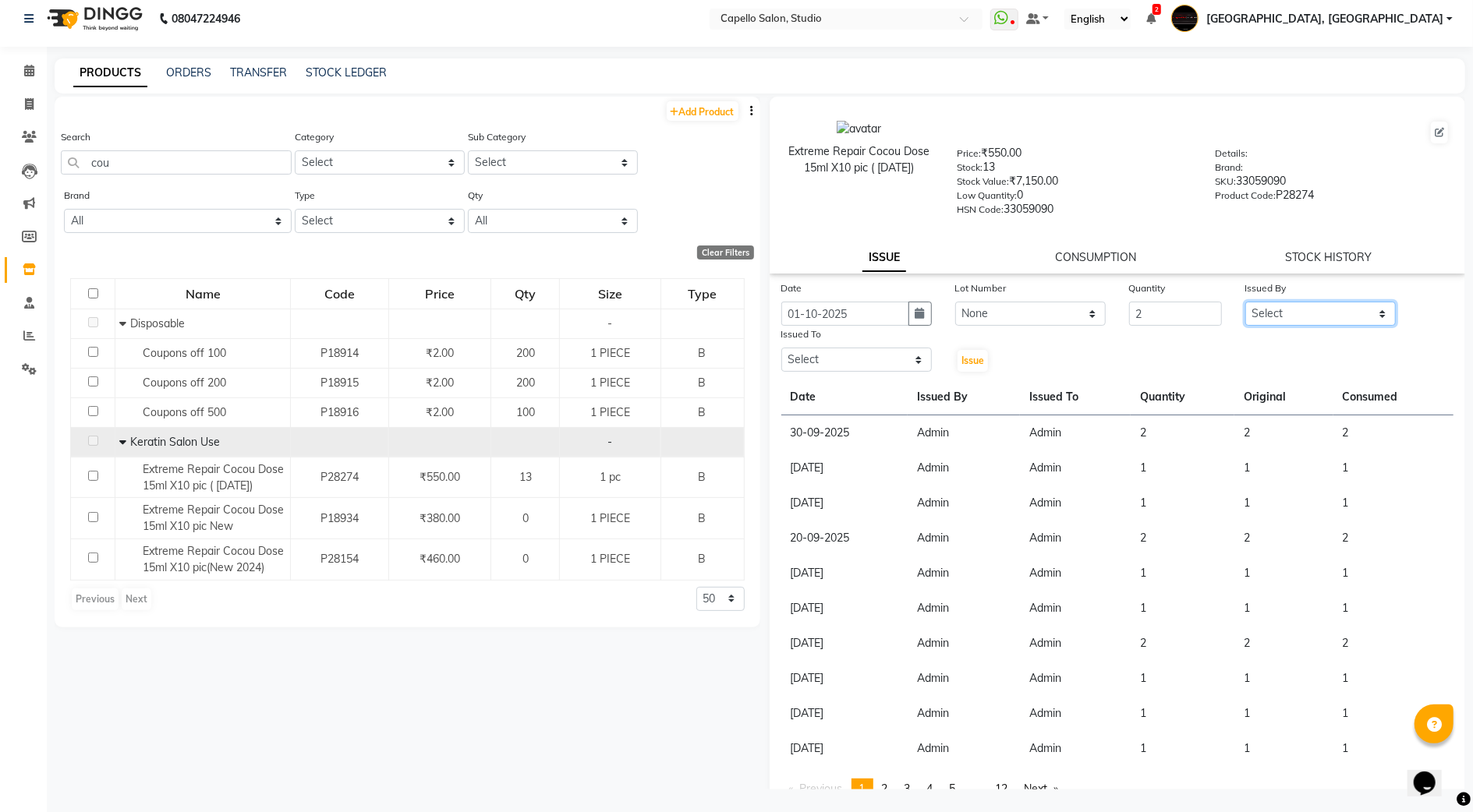
click at [1284, 302] on select "Select Admin [PERSON_NAME] [PERSON_NAME] Studio, Shivaji Nagar [PERSON_NAME] NI…" at bounding box center [1321, 314] width 151 height 24
select select "14652"
click at [1246, 302] on select "Select Admin [PERSON_NAME] [PERSON_NAME] Studio, Shivaji Nagar [PERSON_NAME] NI…" at bounding box center [1321, 314] width 151 height 24
click at [908, 348] on select "Select Admin [PERSON_NAME] [PERSON_NAME] Studio, Shivaji Nagar [PERSON_NAME] NI…" at bounding box center [856, 360] width 151 height 24
select select "14652"
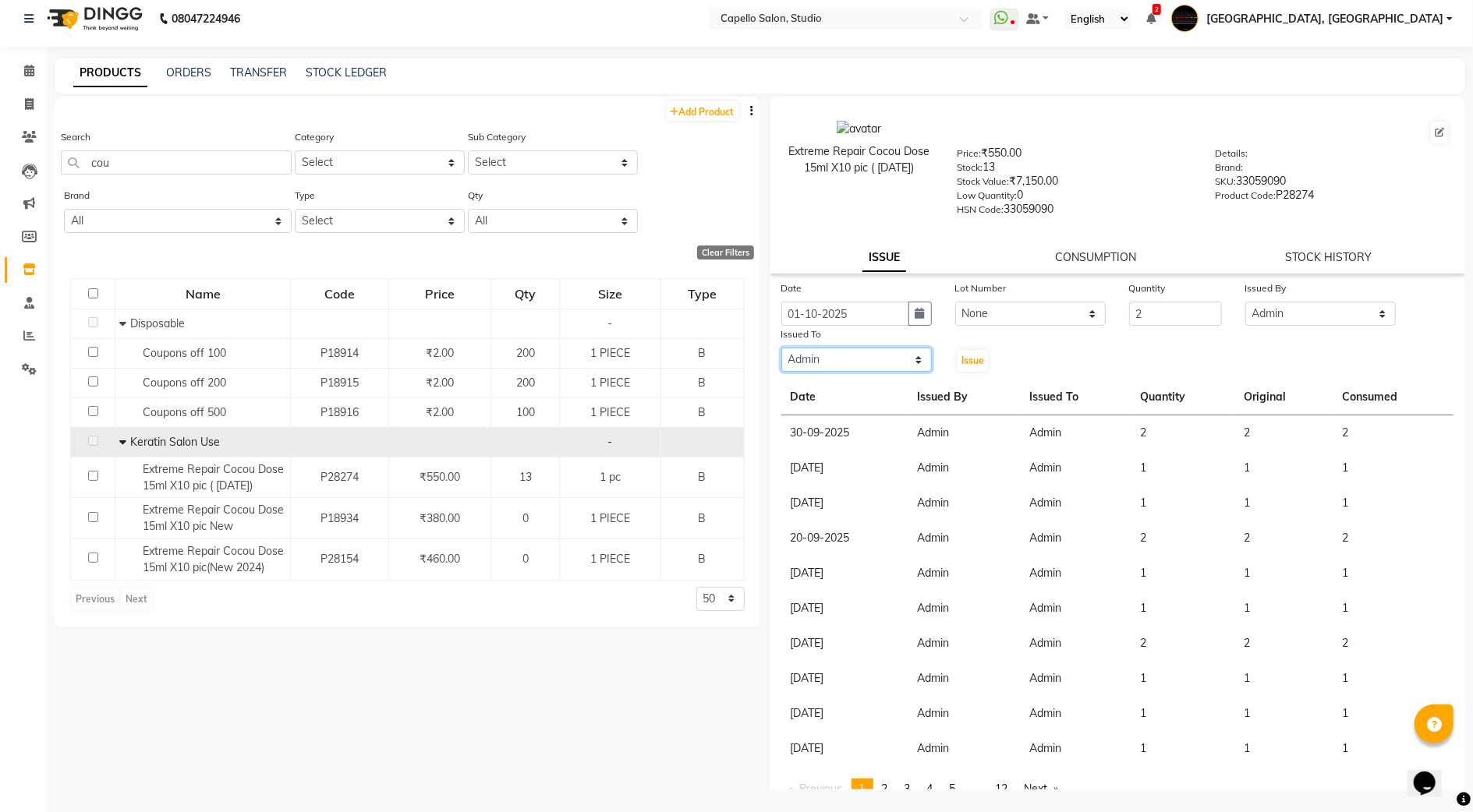
click at [781, 348] on select "Select Admin [PERSON_NAME] [PERSON_NAME] Studio, Shivaji Nagar [PERSON_NAME] NI…" at bounding box center [856, 360] width 151 height 24
click at [972, 359] on span "Issue" at bounding box center [972, 361] width 23 height 12
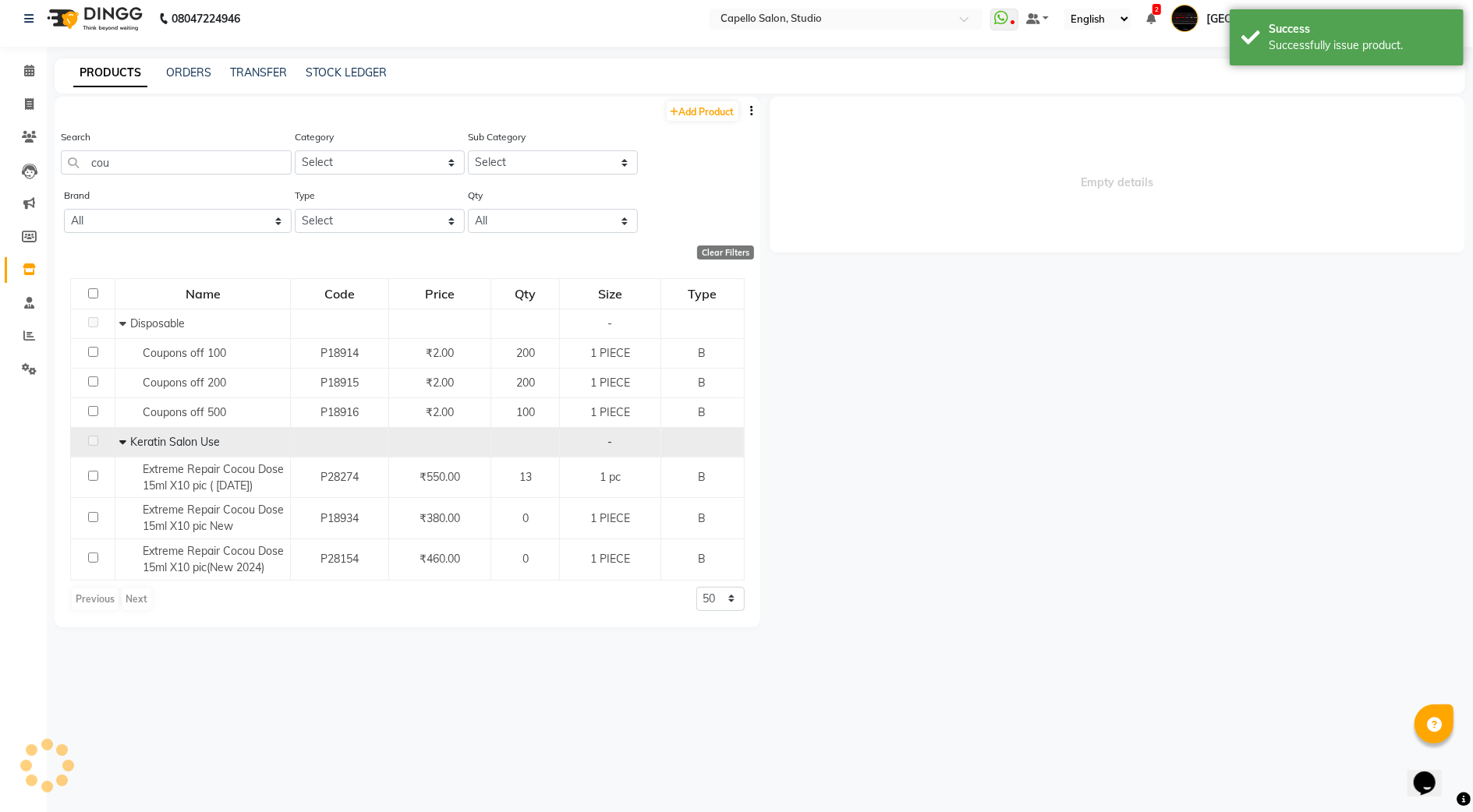
select select
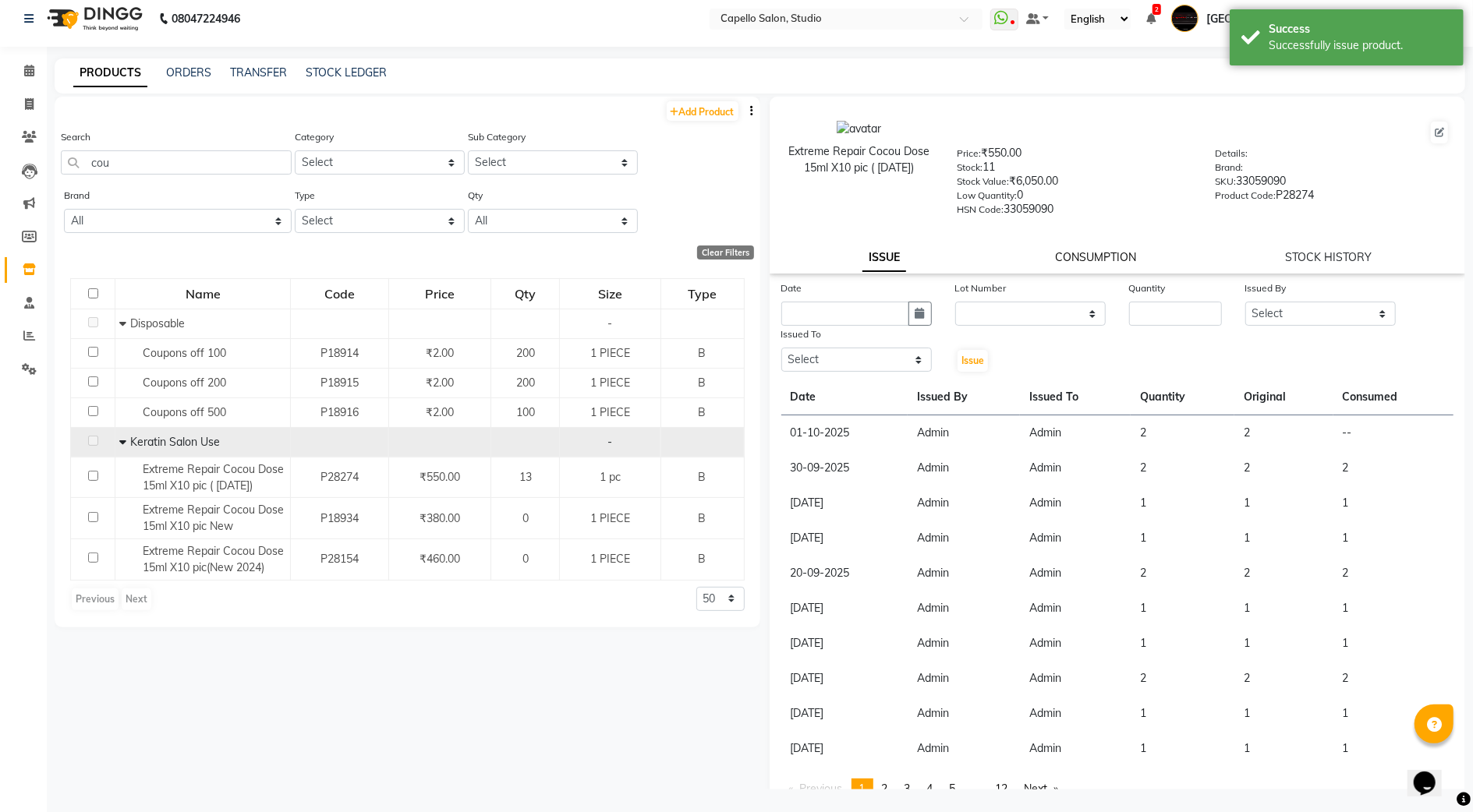
click at [1085, 251] on link "CONSUMPTION" at bounding box center [1095, 258] width 81 height 14
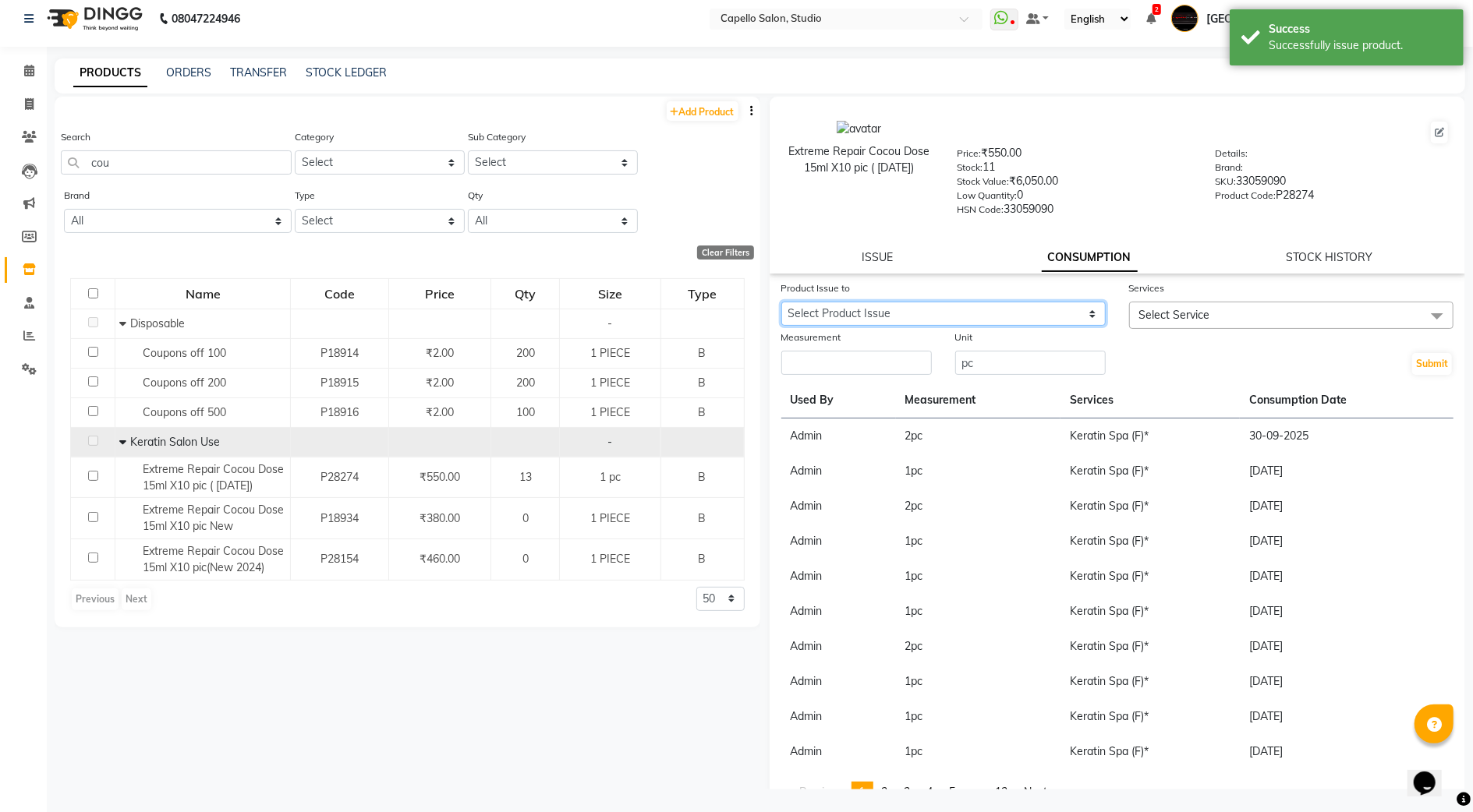
click at [923, 306] on select "Select Product Issue [DATE], Issued to: Admin, Balance: 2" at bounding box center [943, 314] width 325 height 24
select select "1278257"
click at [781, 302] on select "Select Product Issue [DATE], Issued to: Admin, Balance: 2" at bounding box center [943, 314] width 325 height 24
click at [1139, 310] on span "Select Service" at bounding box center [1174, 315] width 71 height 14
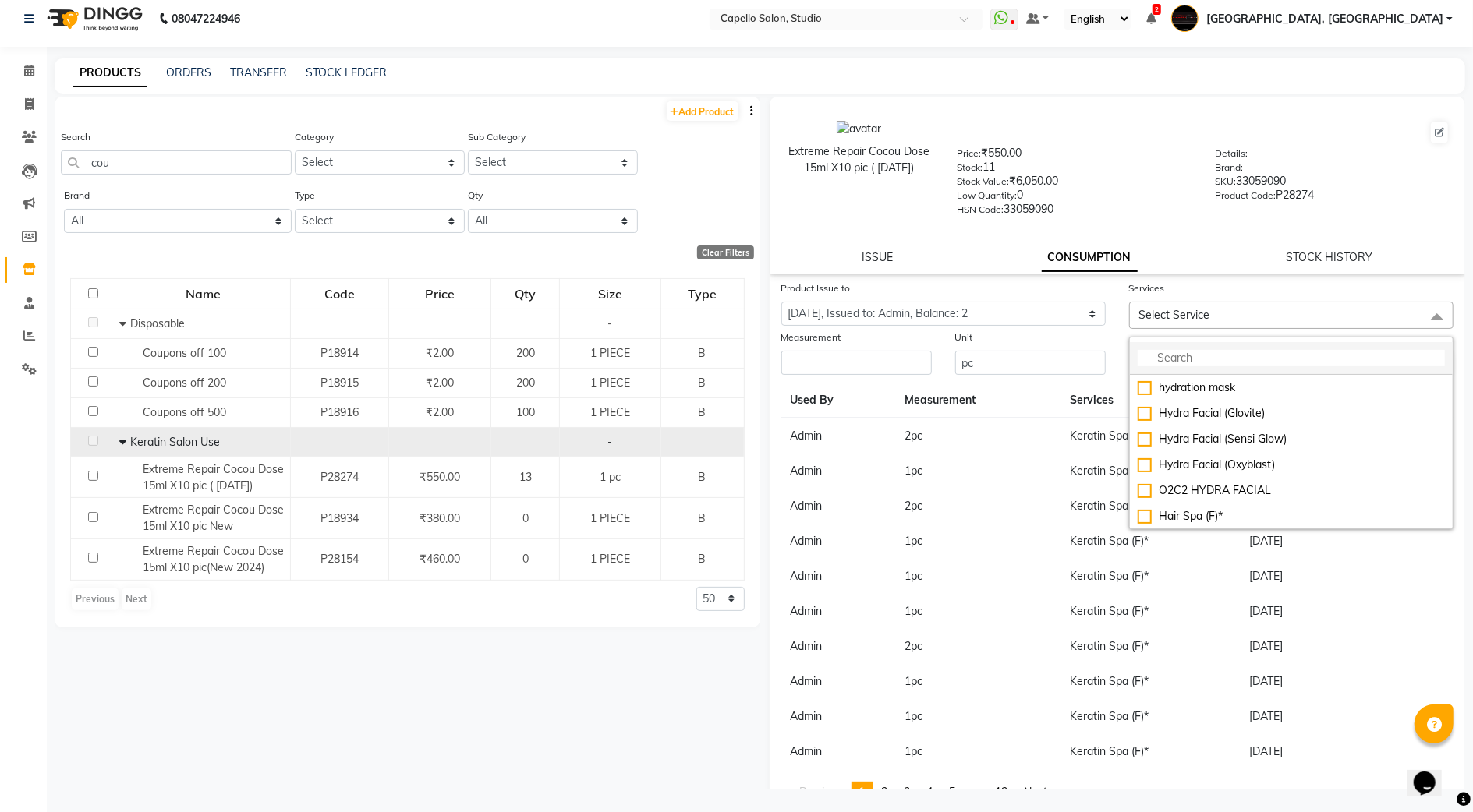
click at [1177, 357] on input "multiselect-search" at bounding box center [1292, 358] width 308 height 16
type input "hair"
click at [1221, 456] on div "Hair Treatment (F)" at bounding box center [1292, 464] width 308 height 16
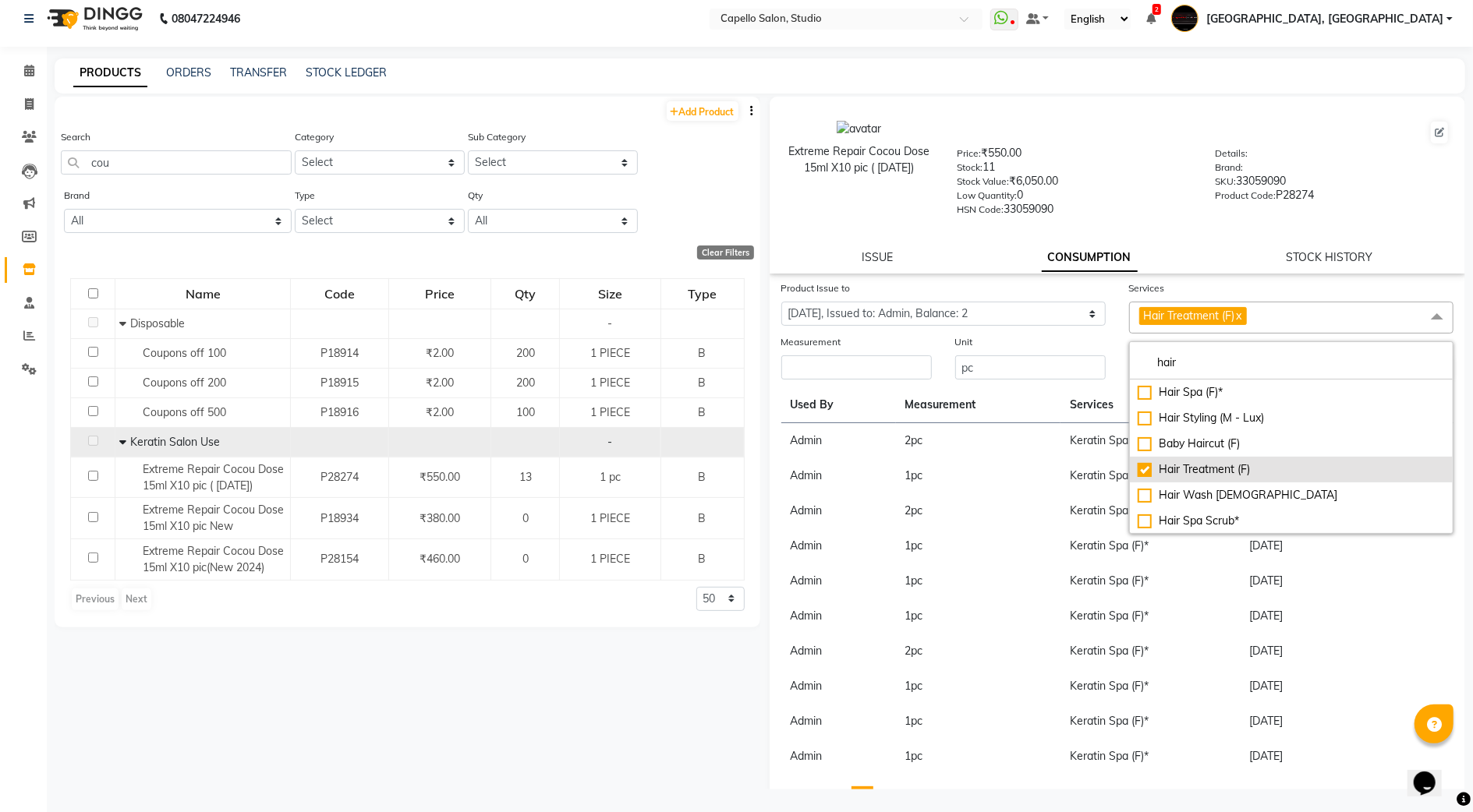
click at [1186, 471] on div "Hair Treatment (F)" at bounding box center [1292, 469] width 308 height 16
checkbox input "false"
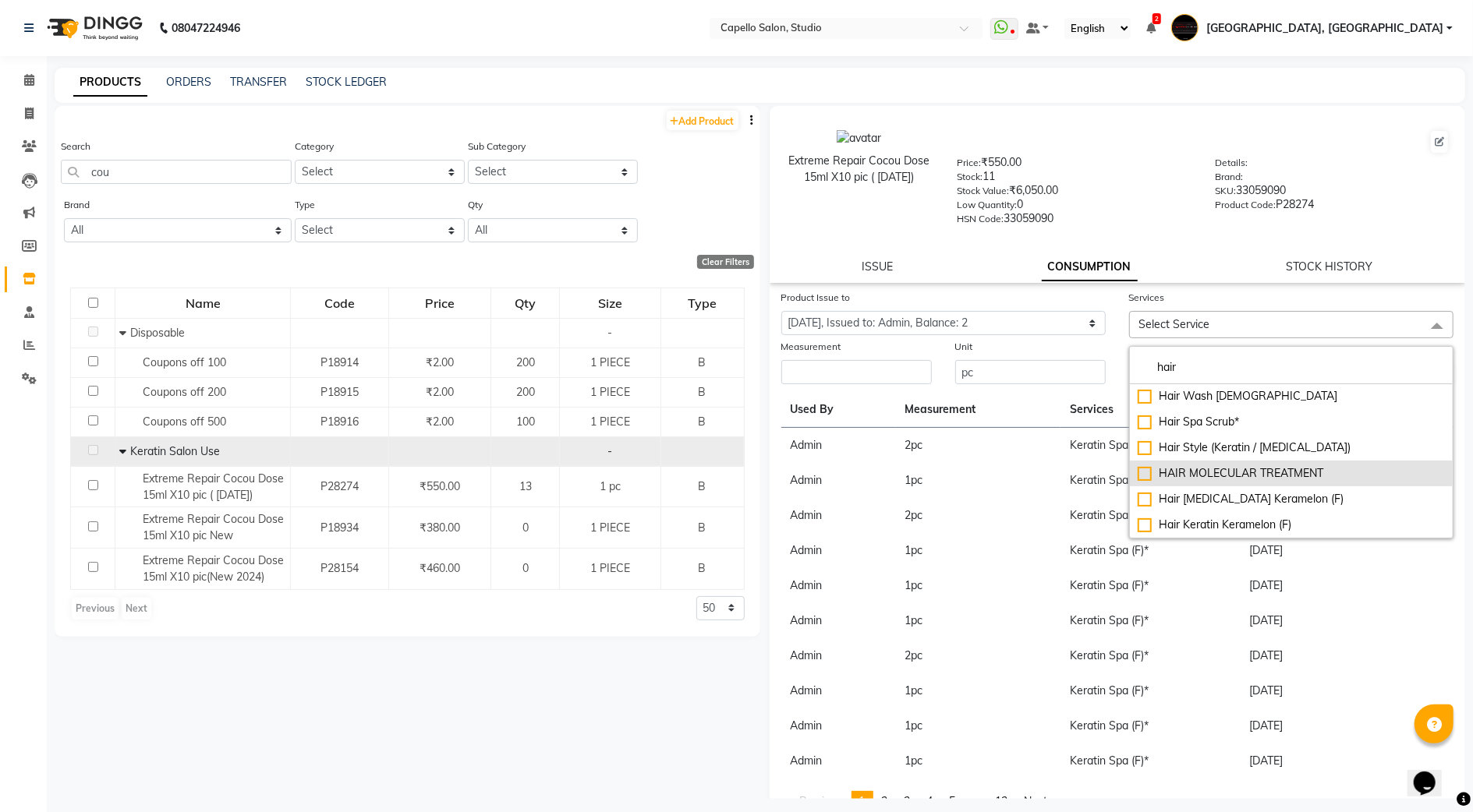
scroll to position [208, 0]
click at [1202, 366] on input "hair" at bounding box center [1292, 368] width 308 height 16
type input "h"
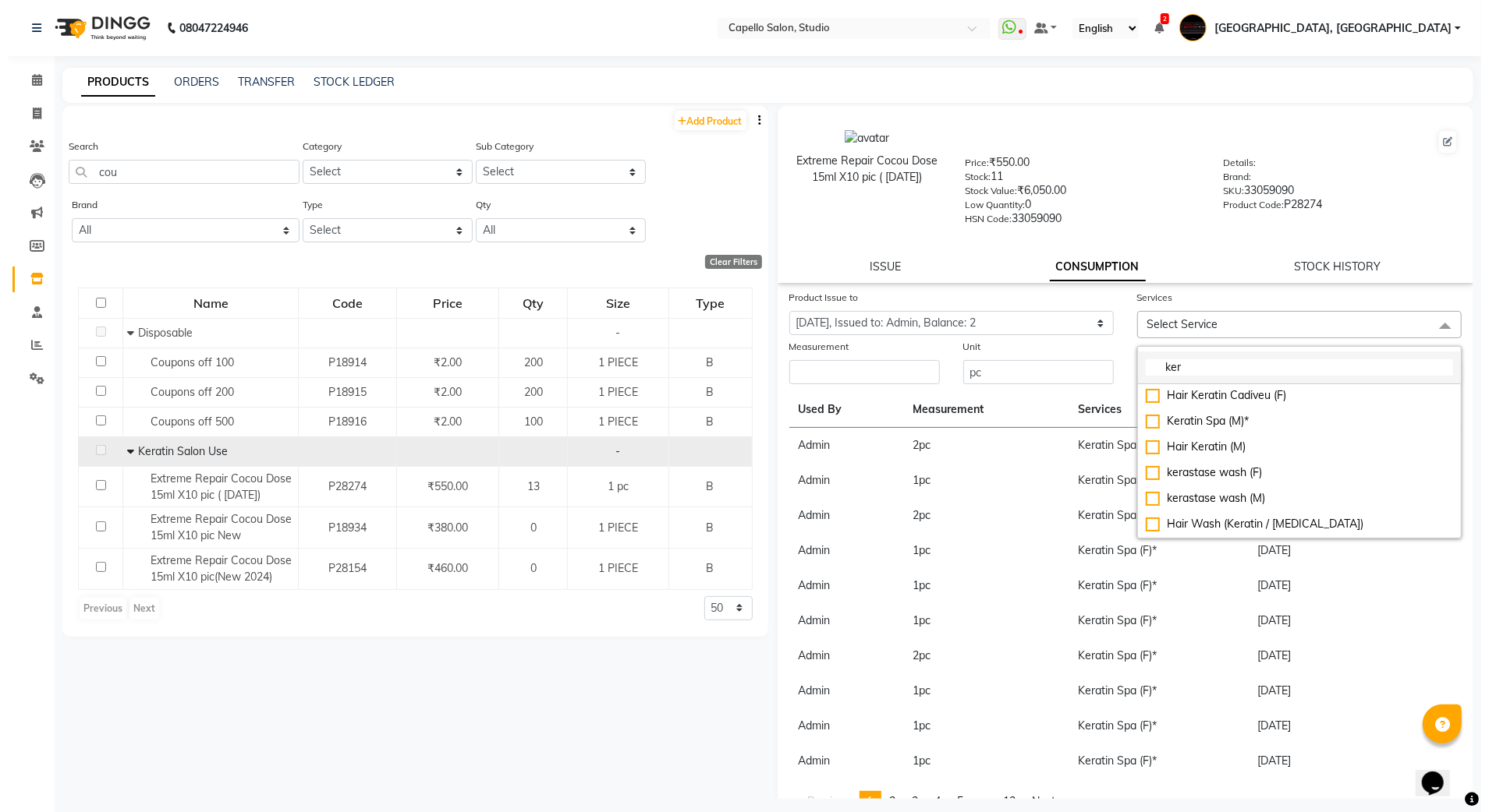
scroll to position [53, 0]
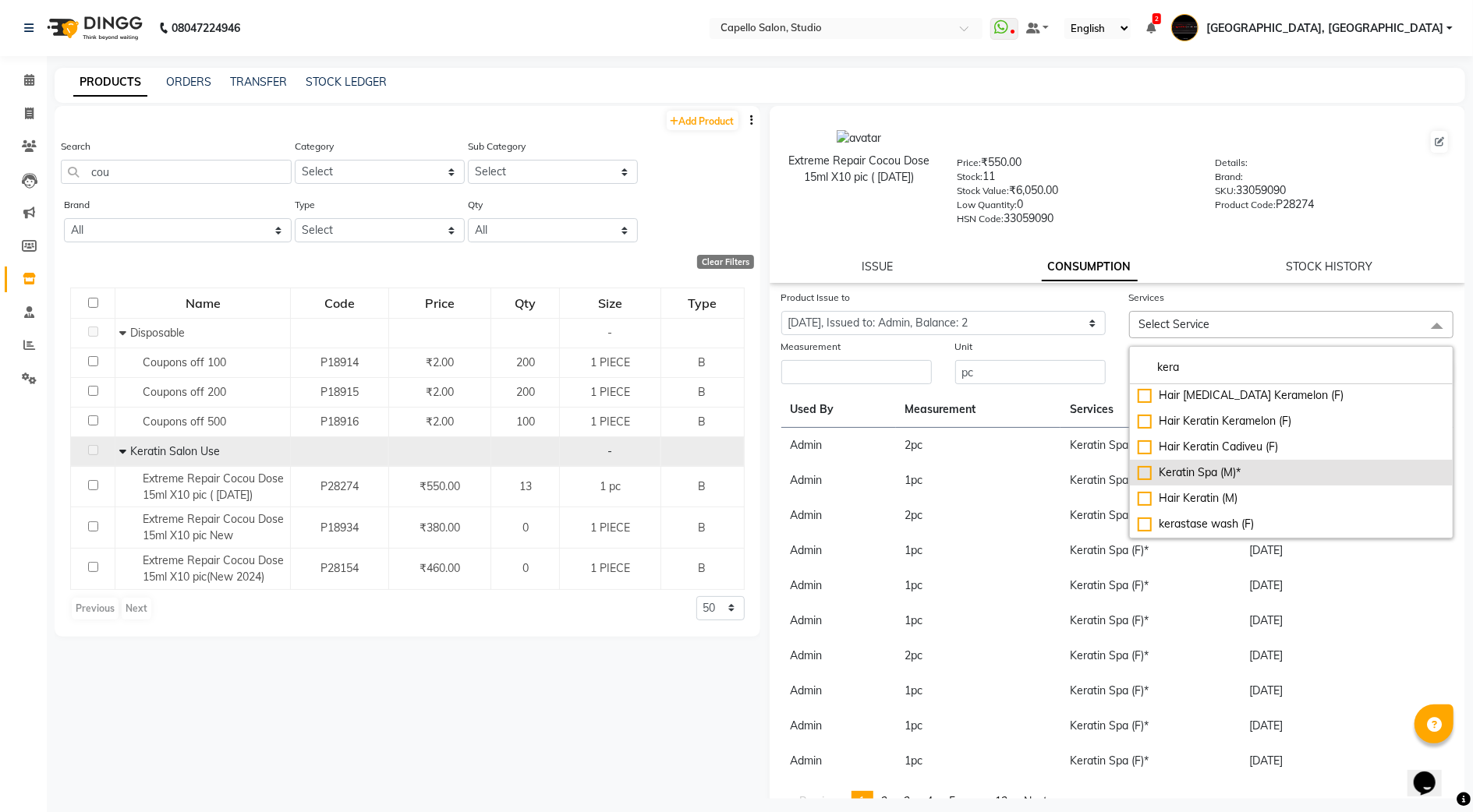
type input "kera"
click at [1138, 471] on div "Keratin Spa (M)*" at bounding box center [1292, 472] width 308 height 16
checkbox input "true"
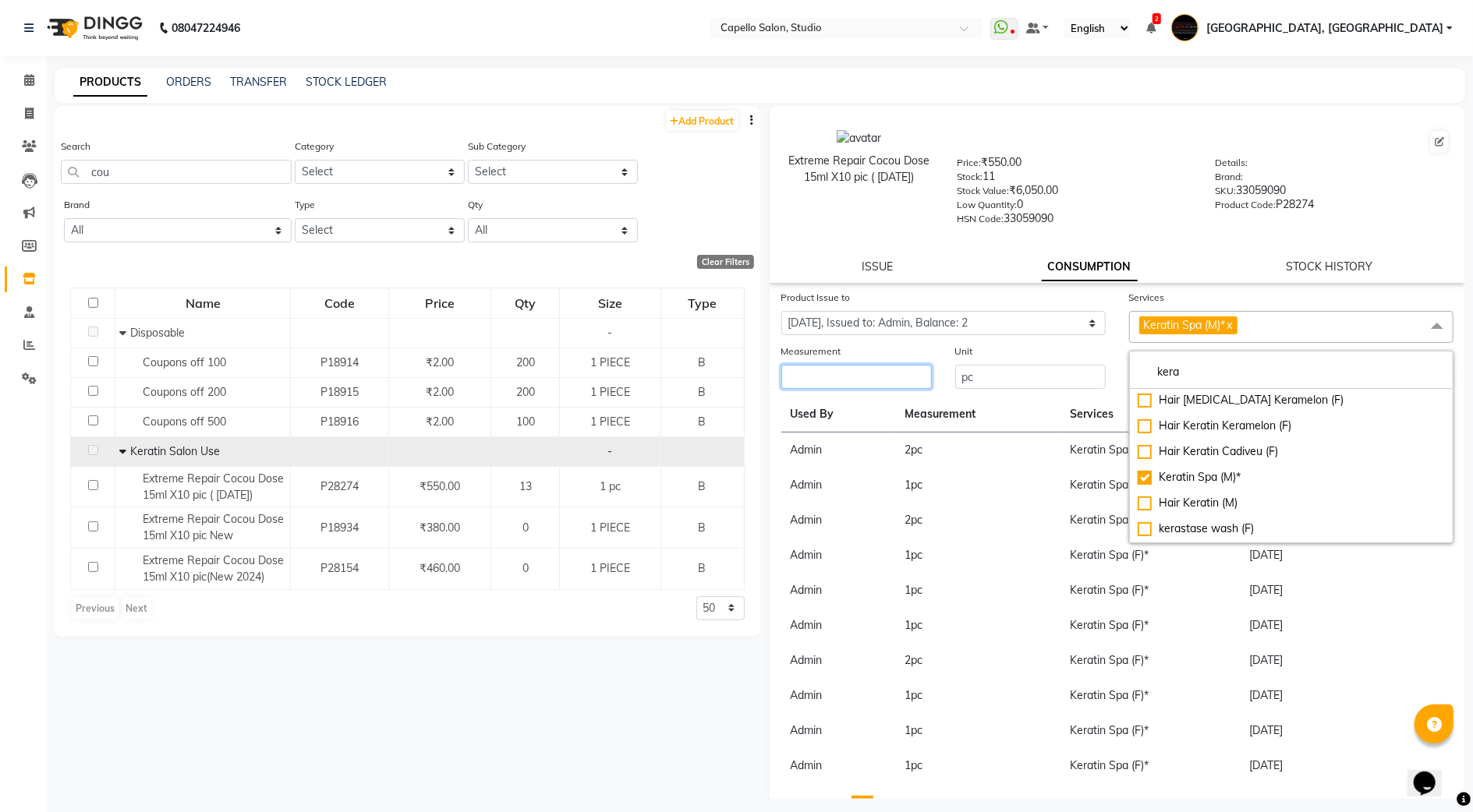
click at [818, 376] on input "number" at bounding box center [856, 377] width 151 height 24
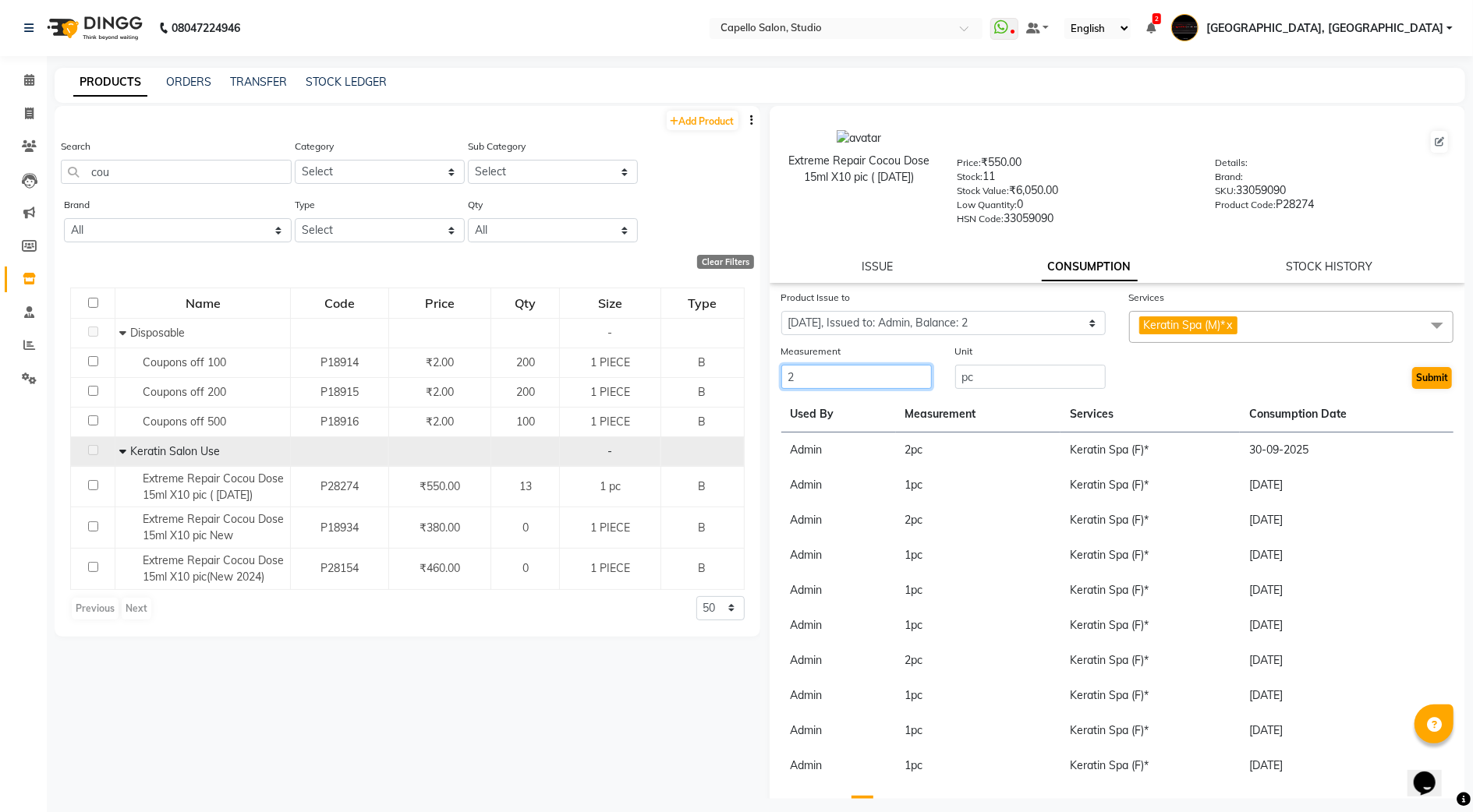
type input "2"
click at [1413, 384] on button "Submit" at bounding box center [1433, 379] width 40 height 22
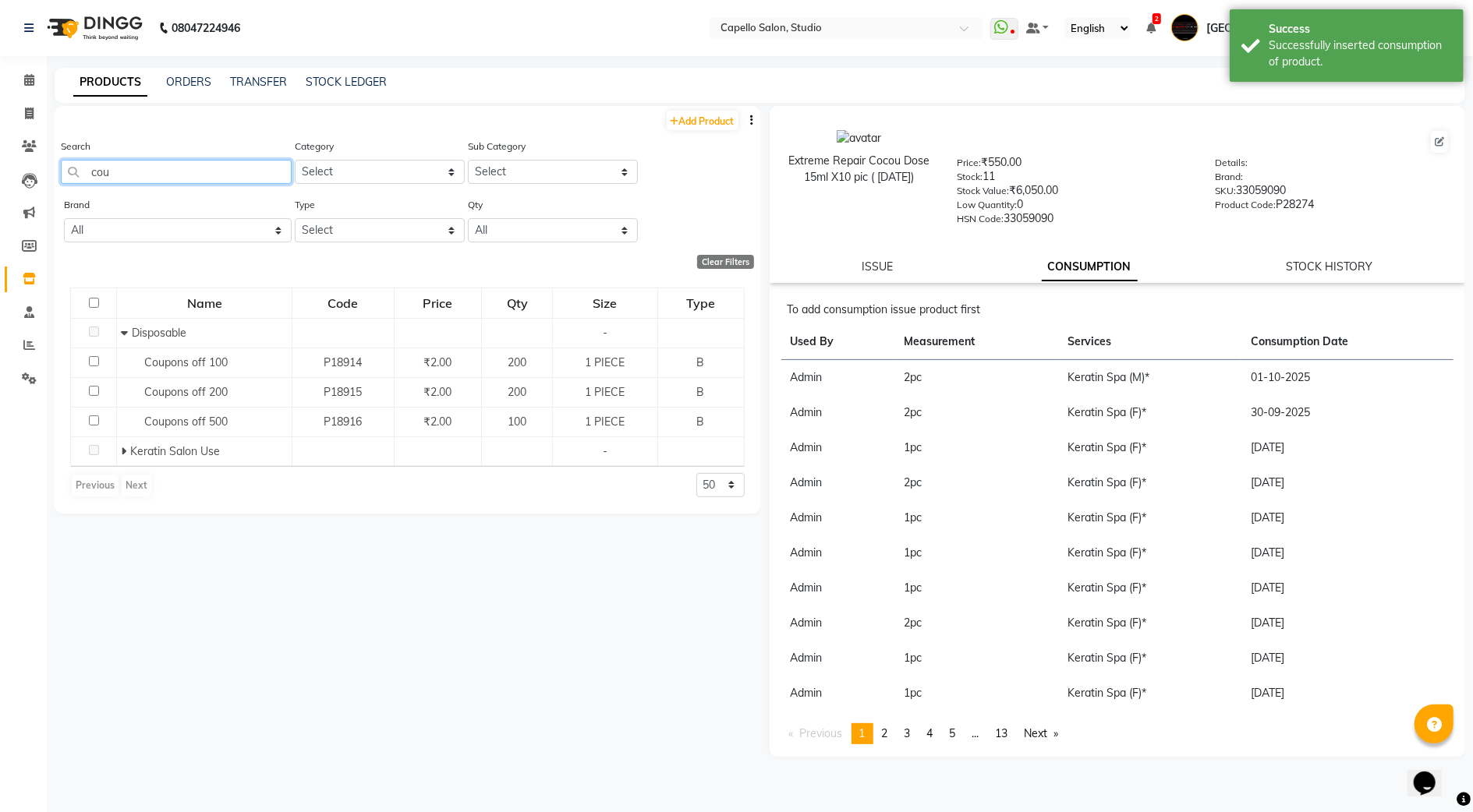
click at [119, 170] on input "cou" at bounding box center [176, 172] width 231 height 24
drag, startPoint x: 26, startPoint y: 76, endPoint x: 34, endPoint y: 86, distance: 12.8
click at [26, 78] on icon at bounding box center [29, 80] width 10 height 12
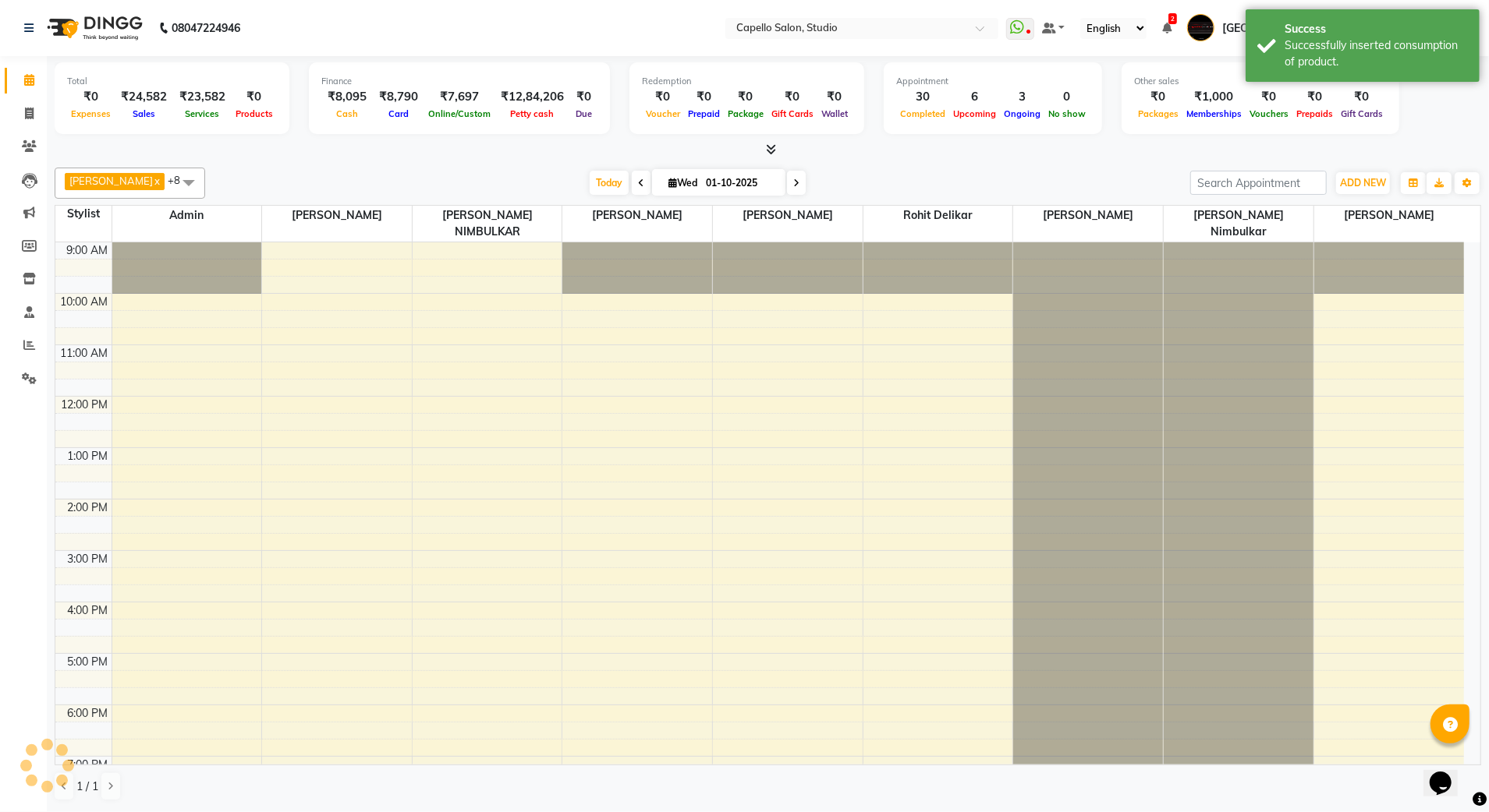
scroll to position [111, 0]
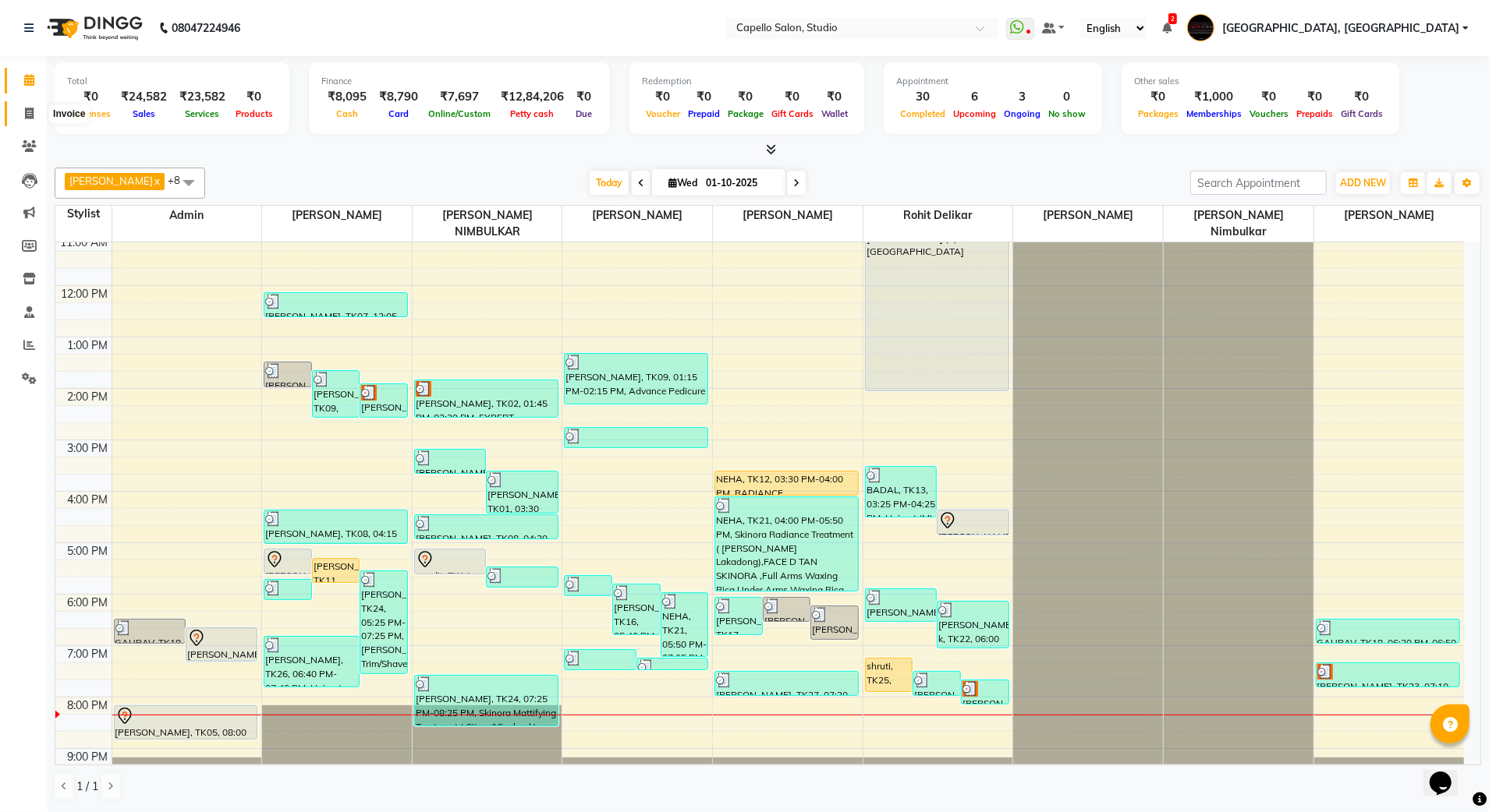
click at [33, 116] on icon at bounding box center [29, 114] width 9 height 12
select select "service"
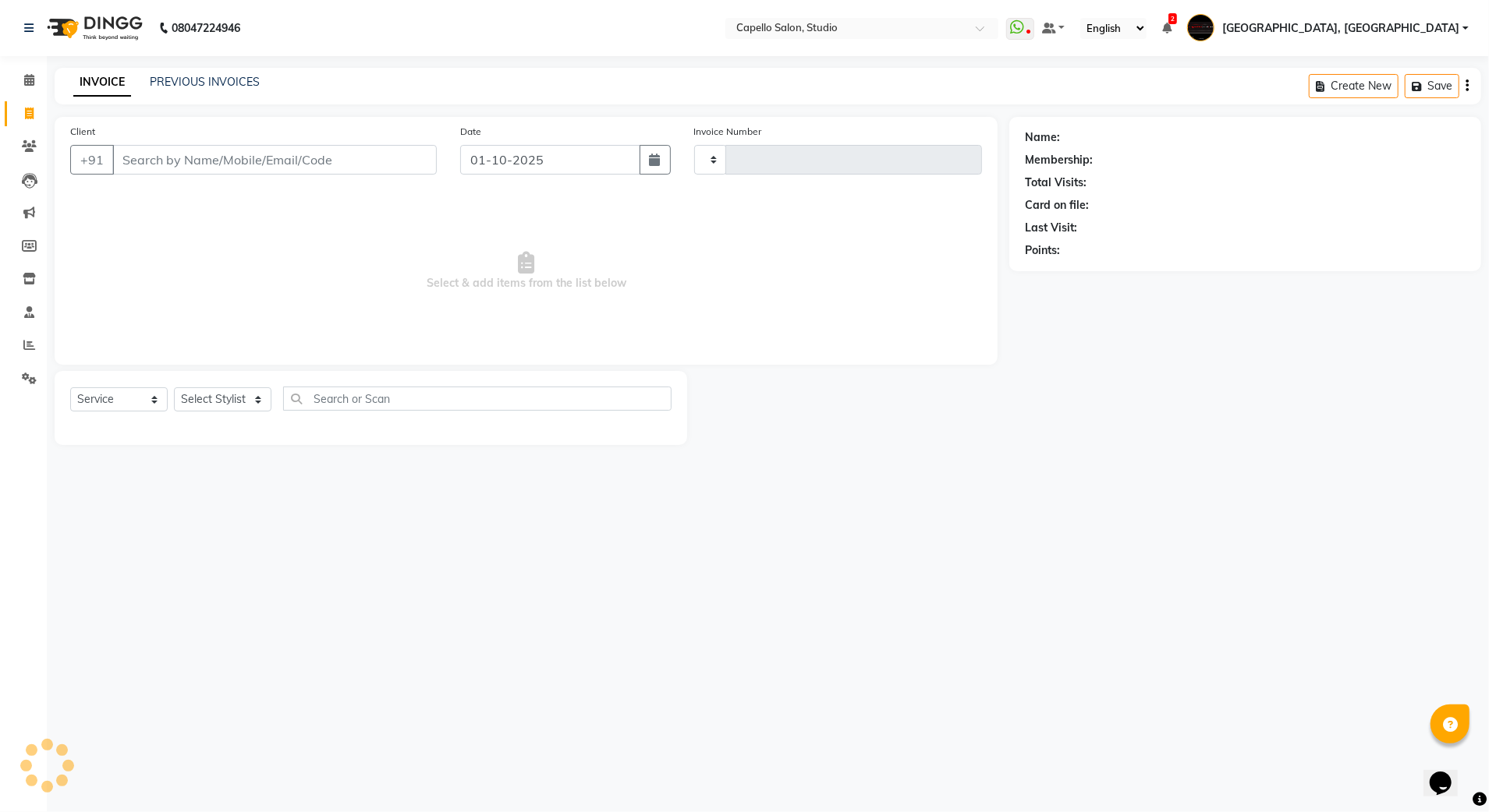
click at [161, 157] on input "Client" at bounding box center [274, 160] width 325 height 30
type input "3883"
select select "847"
click at [24, 76] on icon at bounding box center [29, 80] width 10 height 12
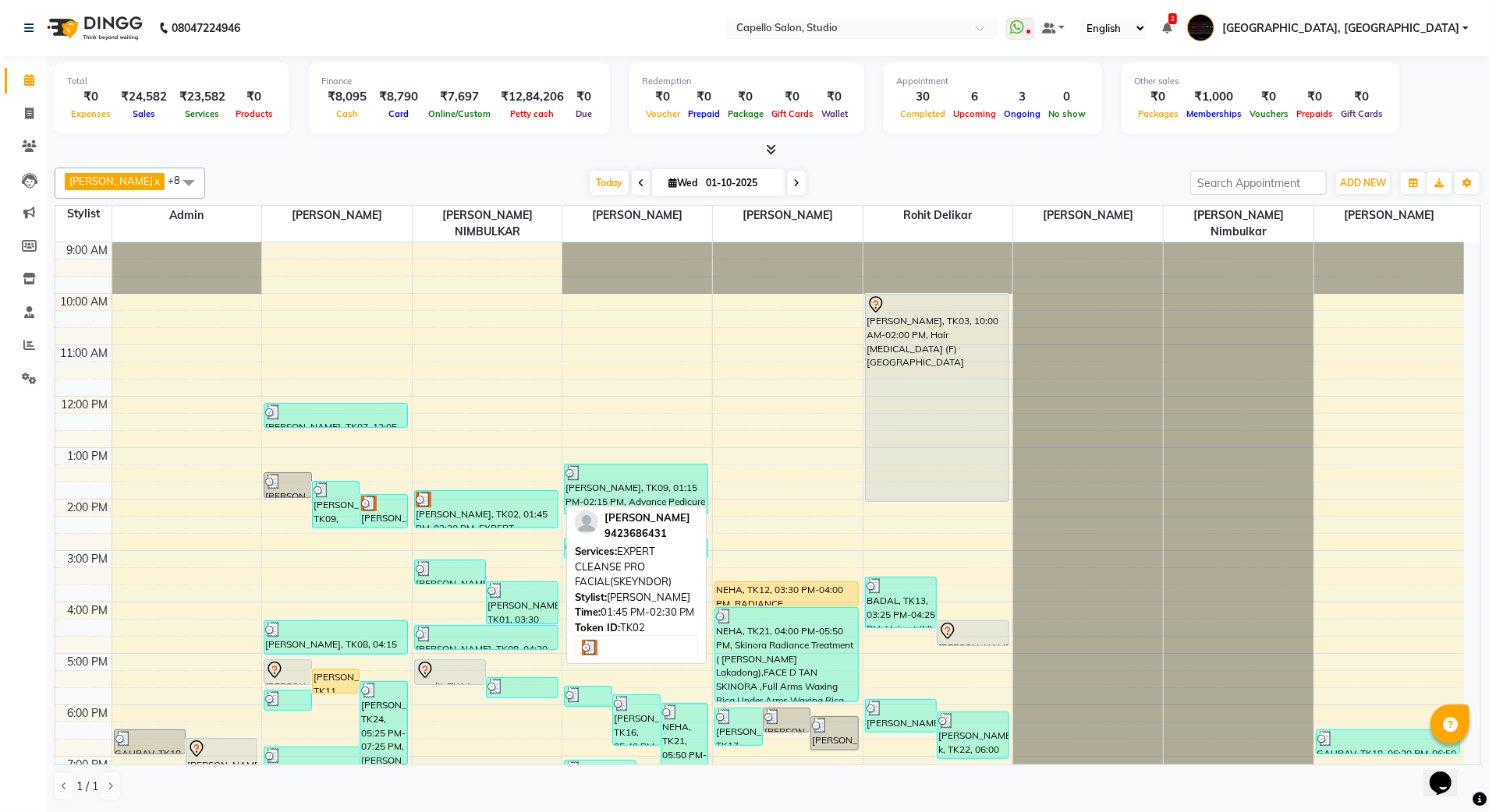
click at [478, 506] on div "[PERSON_NAME], TK02, 01:45 PM-02:30 PM, EXPERT CLEANSE PRO FACIAL(SKEYNDOR)" at bounding box center [486, 509] width 143 height 37
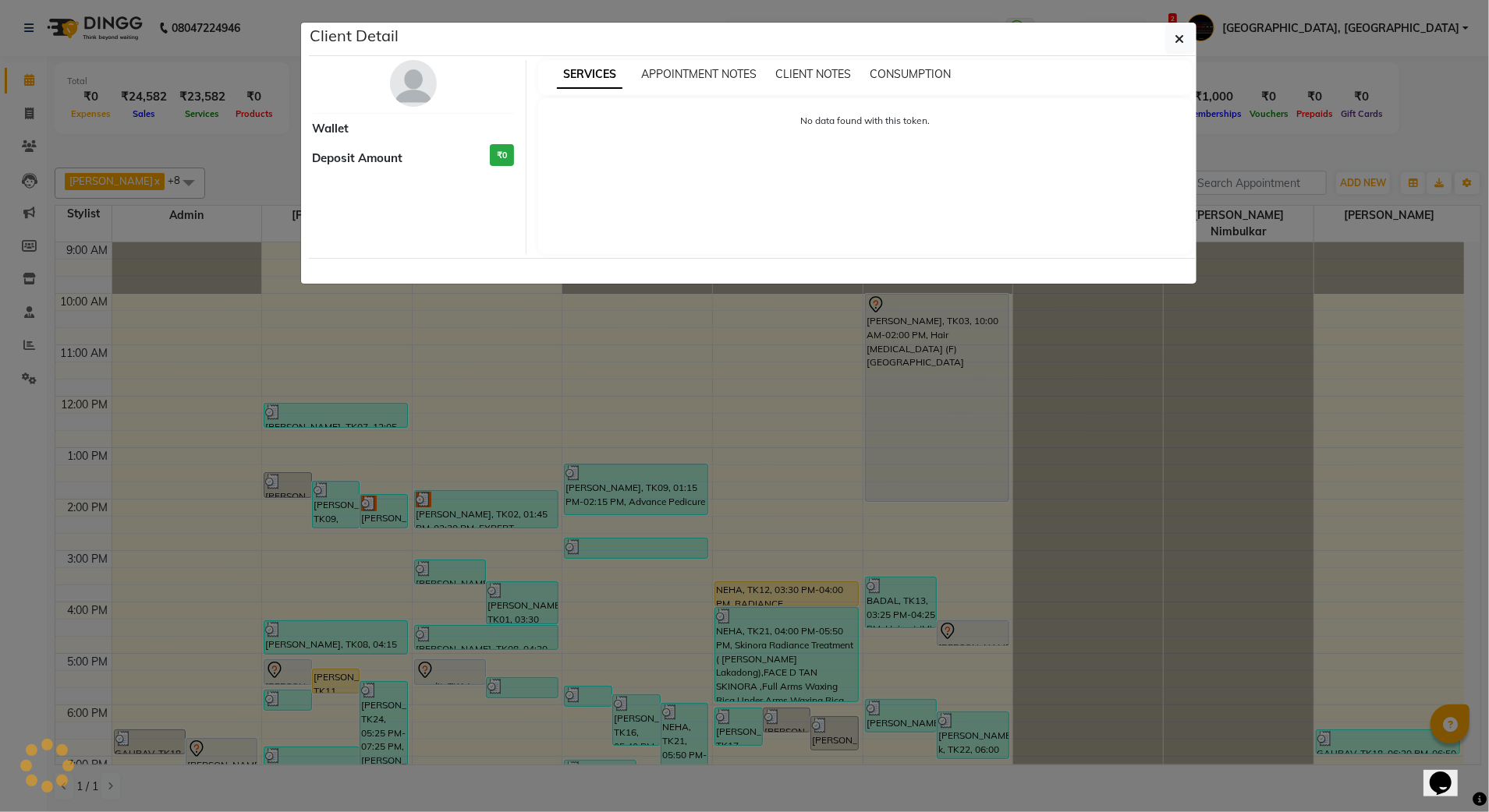
select select "3"
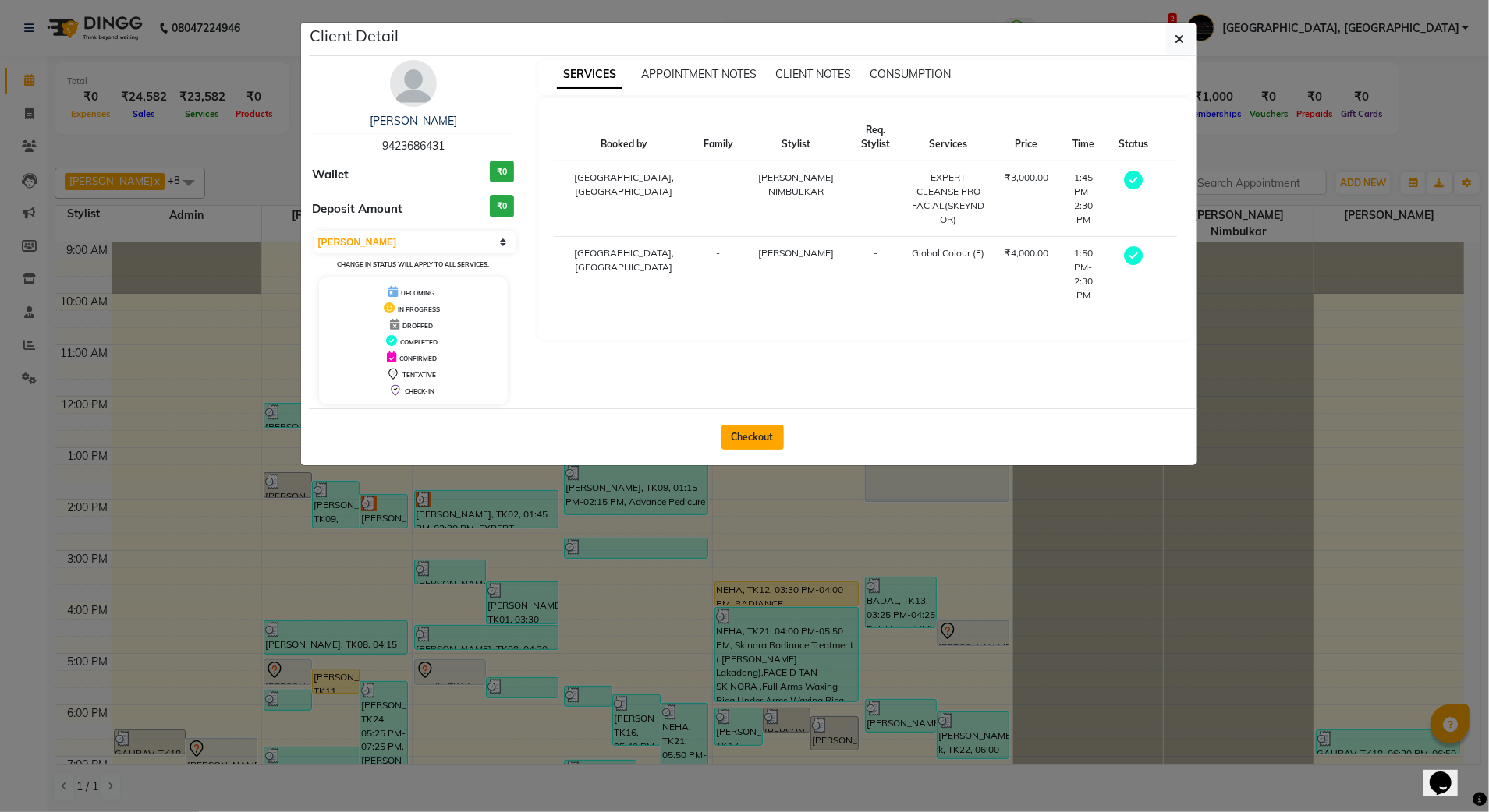
click at [738, 431] on button "Checkout" at bounding box center [752, 436] width 62 height 25
select select "service"
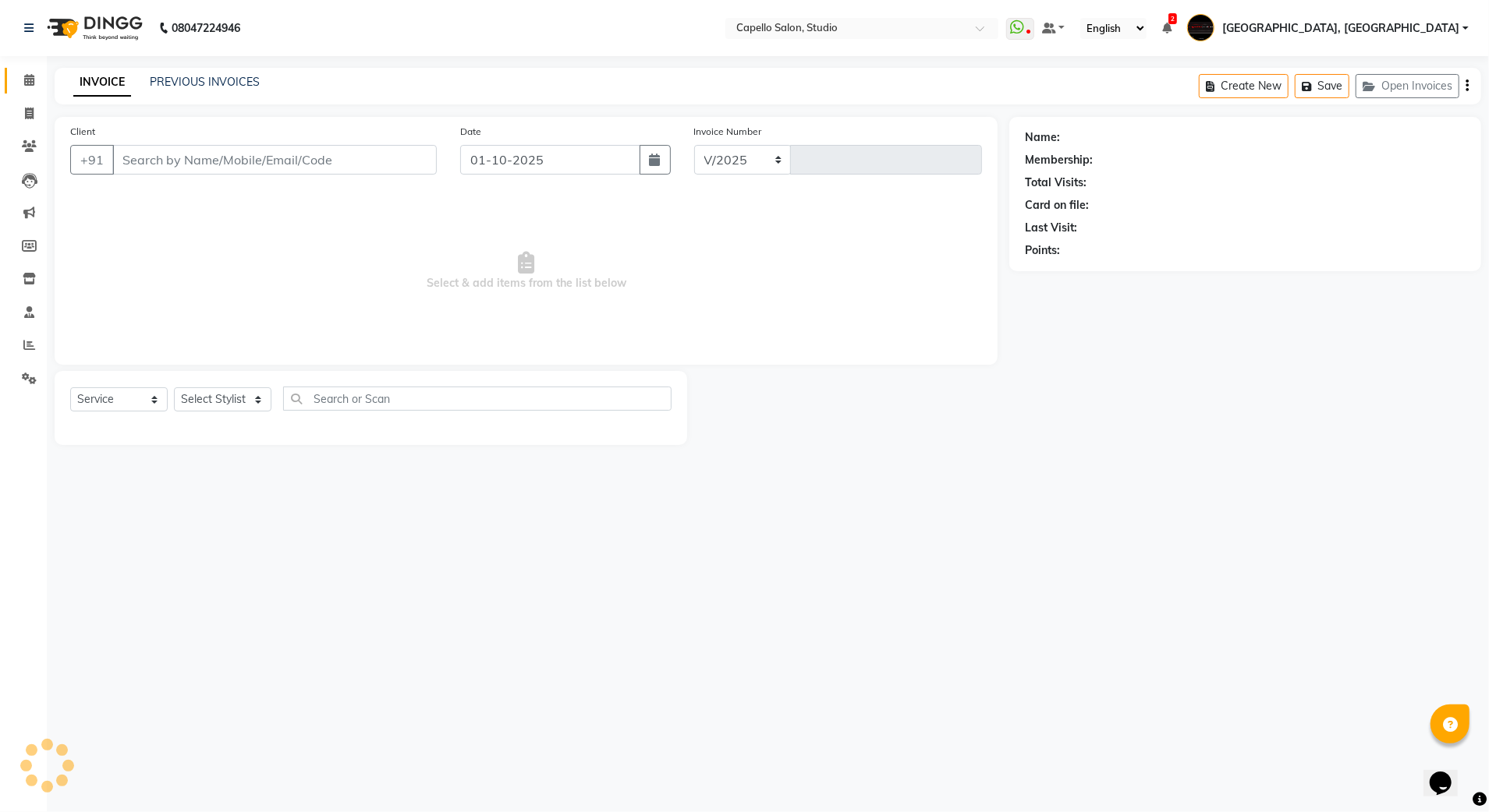
select select "847"
type input "3883"
type input "9423686431"
select select "14445"
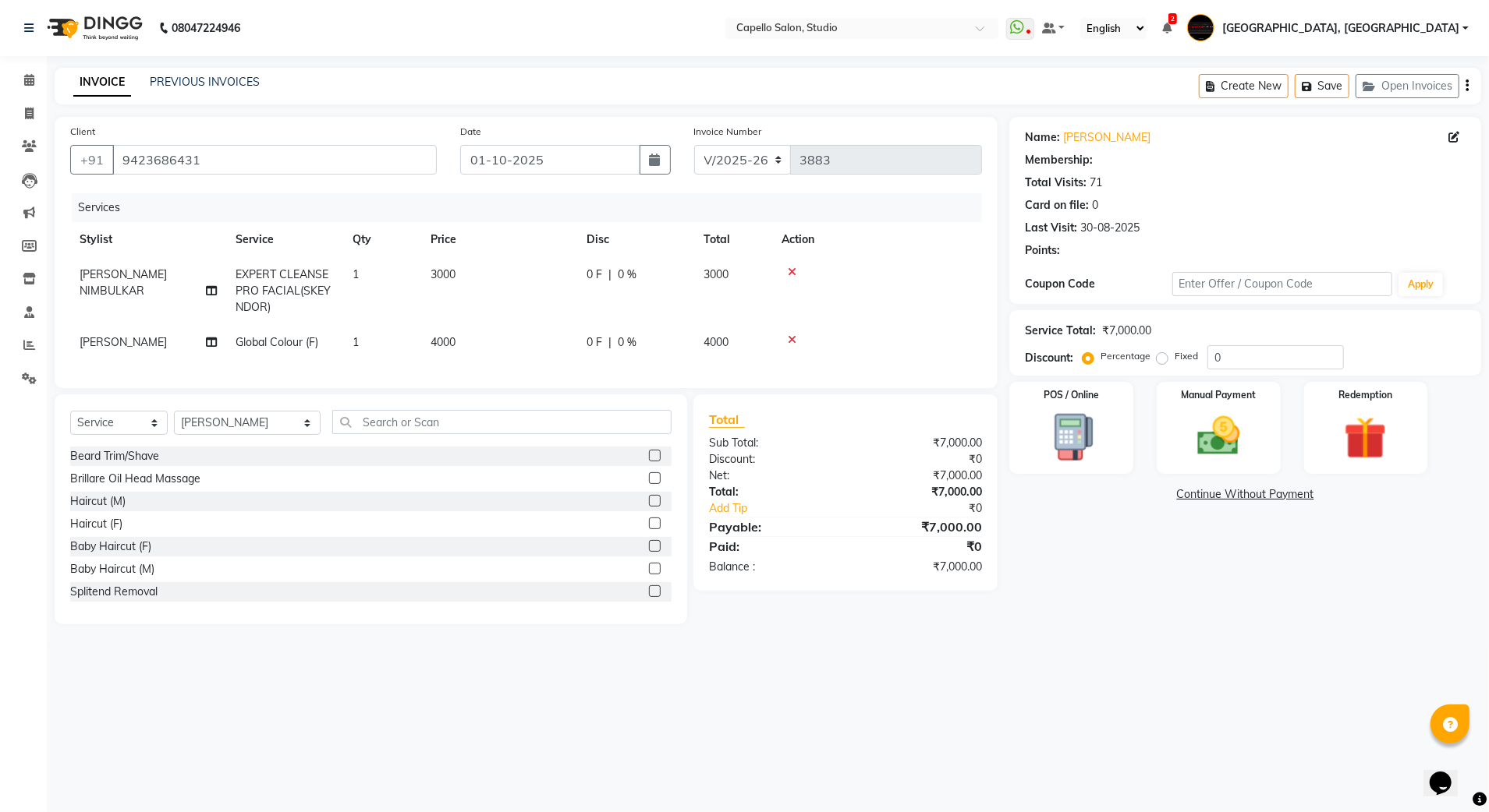
click at [273, 286] on span "EXPERT CLEANSE PRO FACIAL(SKEYNDOR)" at bounding box center [283, 291] width 95 height 47
select select "14454"
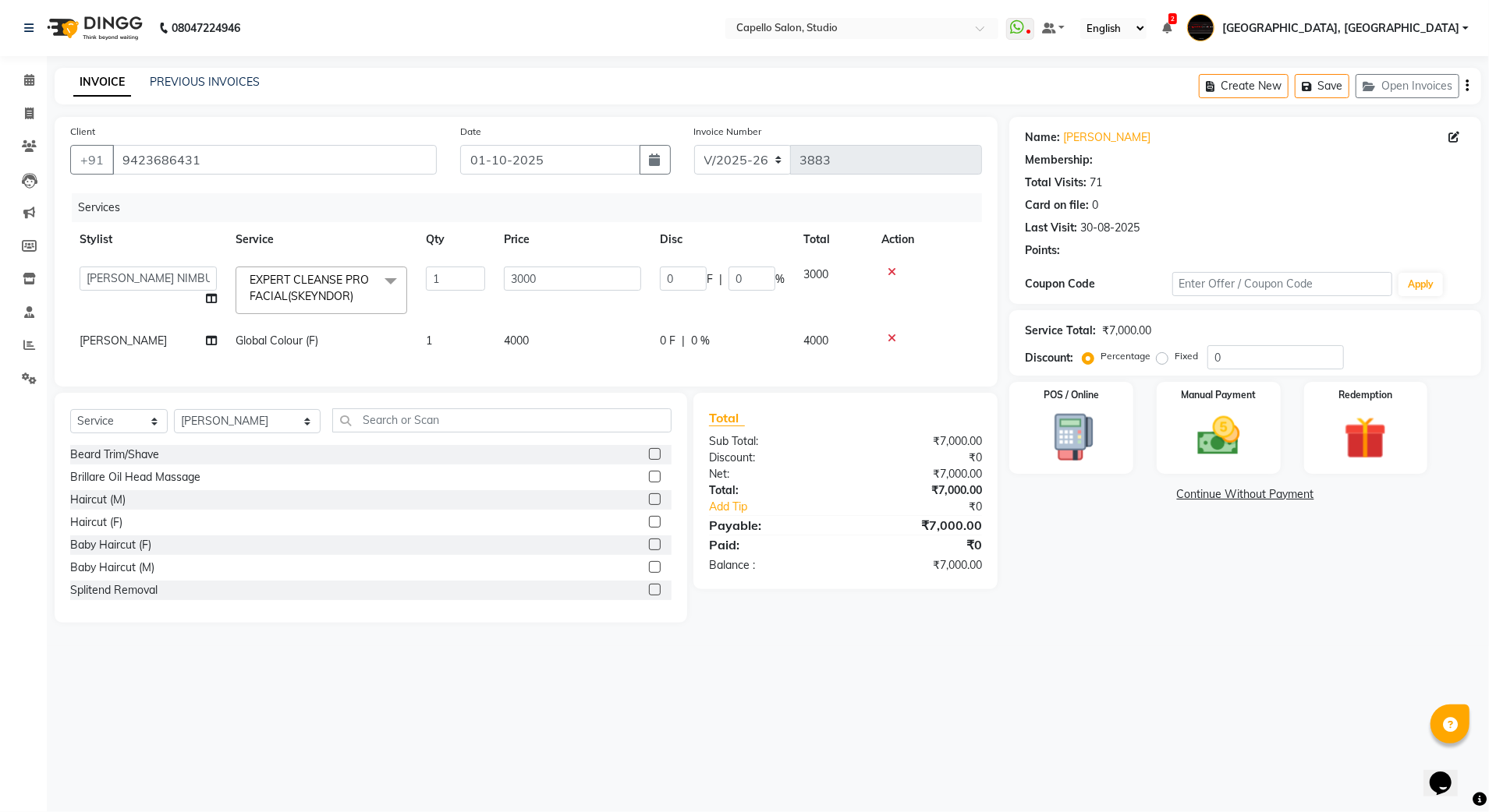
click at [297, 294] on span "EXPERT CLEANSE PRO FACIAL(SKEYNDOR)" at bounding box center [309, 288] width 119 height 30
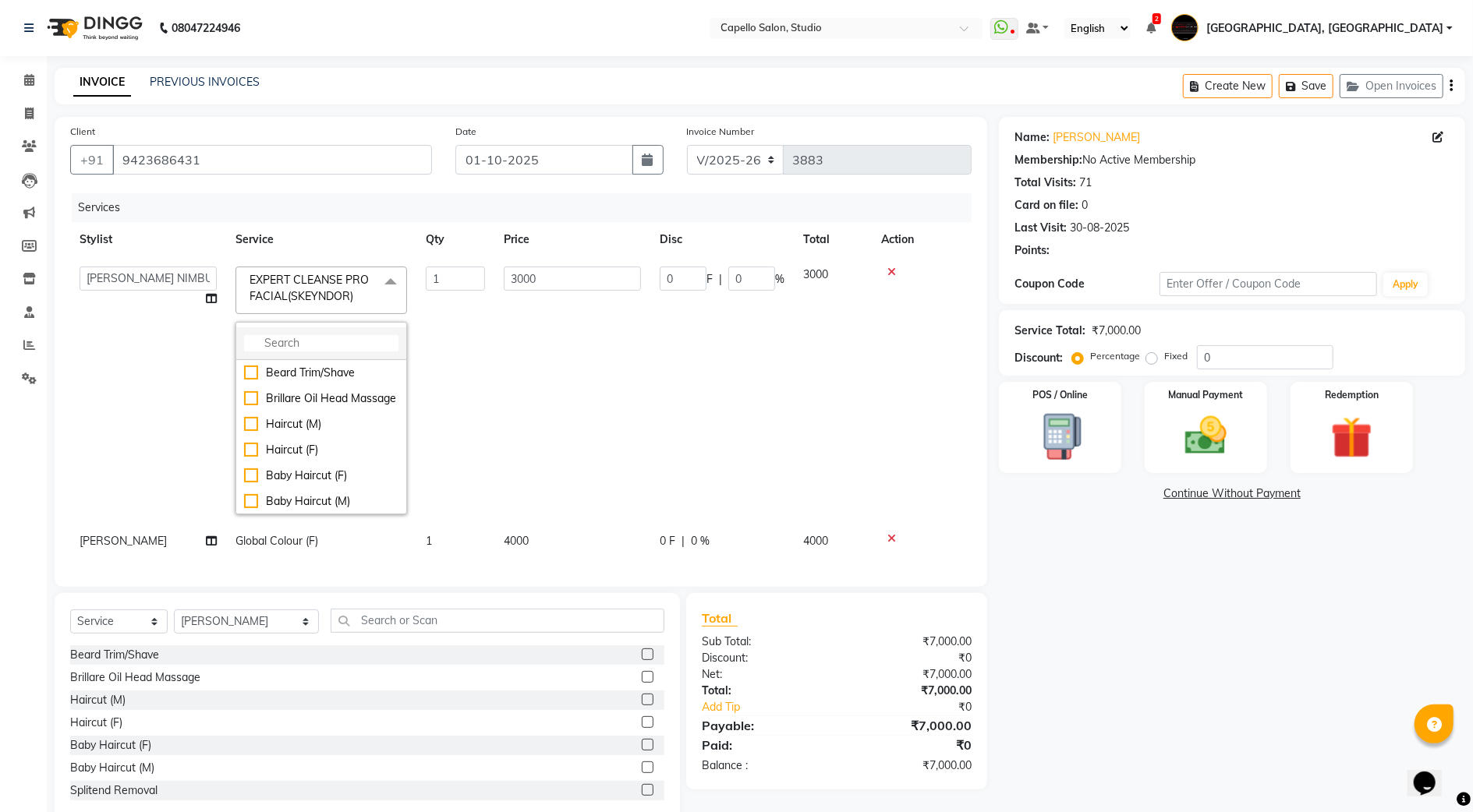
click at [276, 348] on input "multiselect-search" at bounding box center [321, 344] width 155 height 16
type input "age"
click at [351, 397] on div "Skinora Age Control F Treatment ( Snow Algae&Saffron)" at bounding box center [321, 416] width 155 height 49
checkbox input "true"
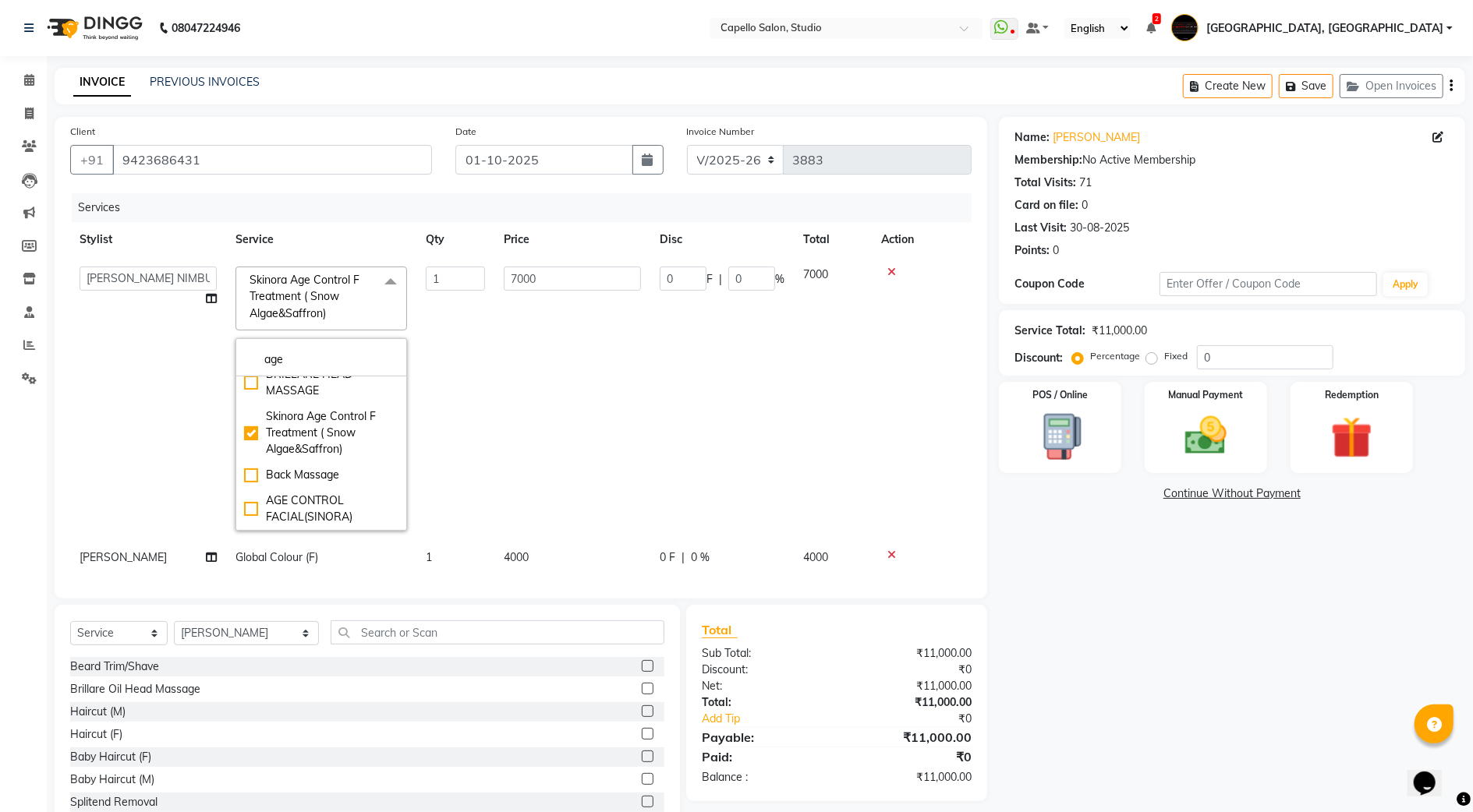
click at [476, 347] on td "1" at bounding box center [456, 399] width 78 height 283
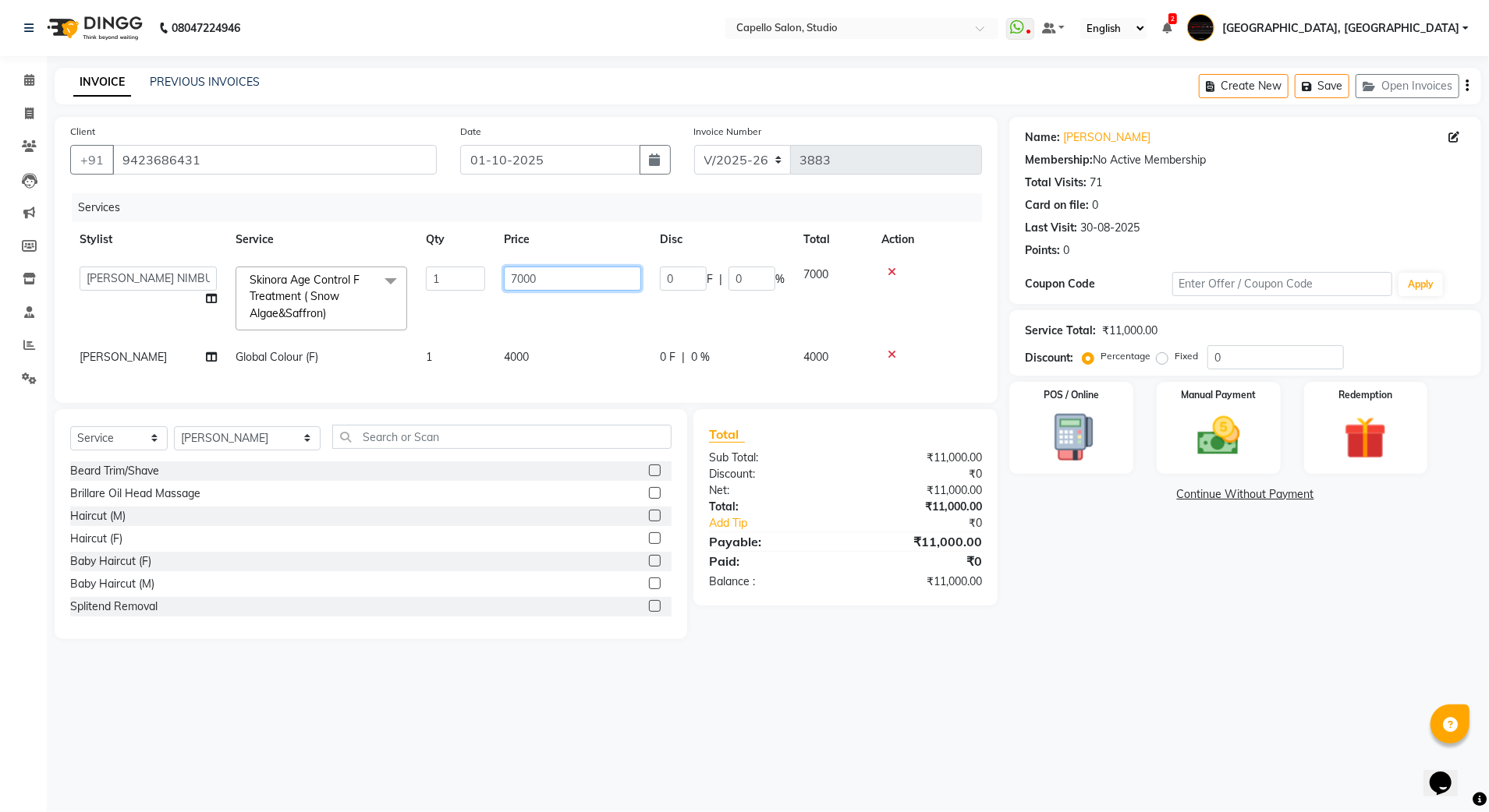
drag, startPoint x: 553, startPoint y: 269, endPoint x: 501, endPoint y: 272, distance: 52.1
click at [501, 272] on td "7000" at bounding box center [573, 299] width 156 height 83
type input "5000"
click at [516, 317] on td "5000" at bounding box center [573, 299] width 156 height 83
select select "14454"
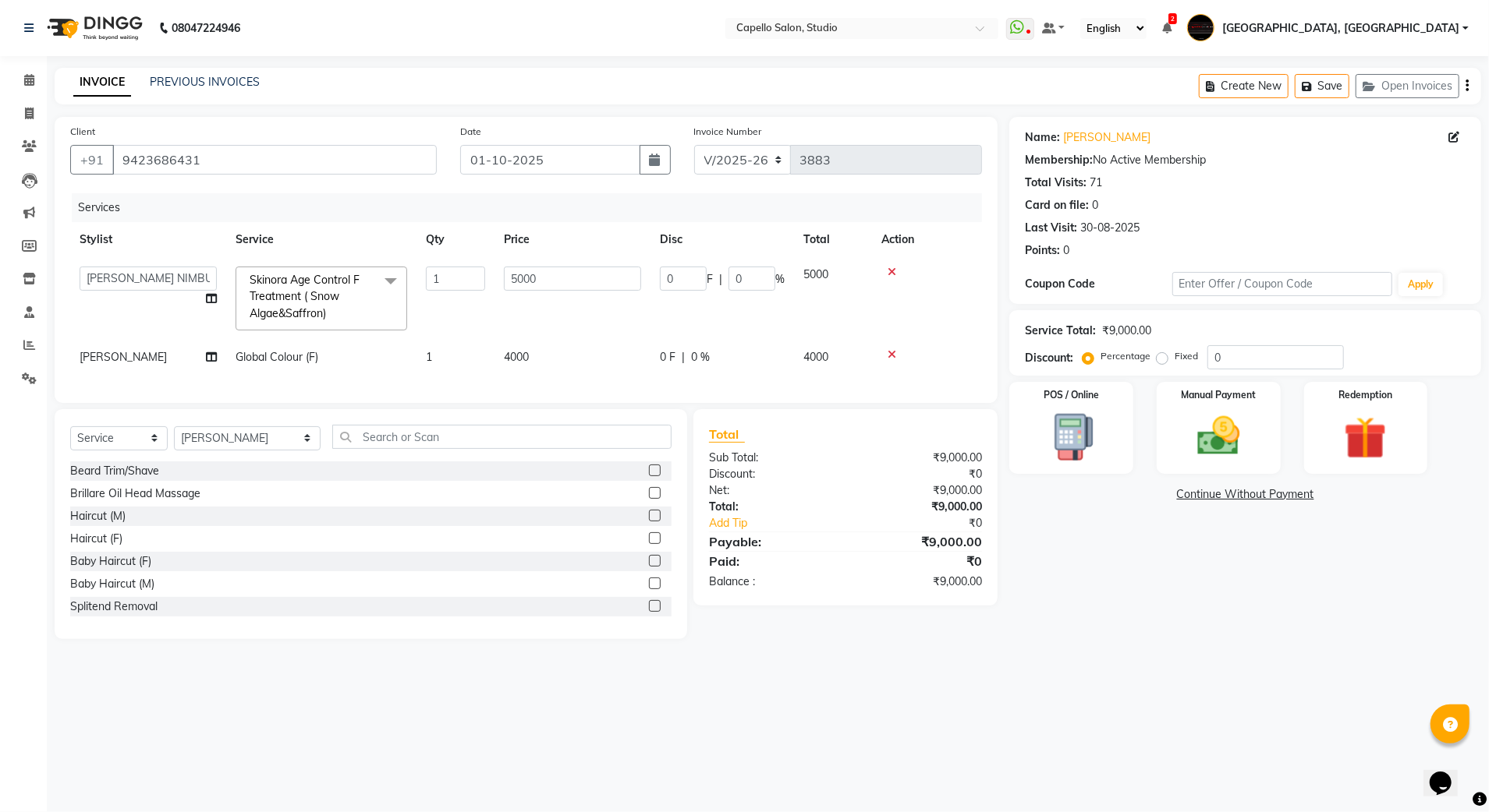
click at [279, 357] on span "Global Colour (F)" at bounding box center [277, 357] width 83 height 14
select select "14445"
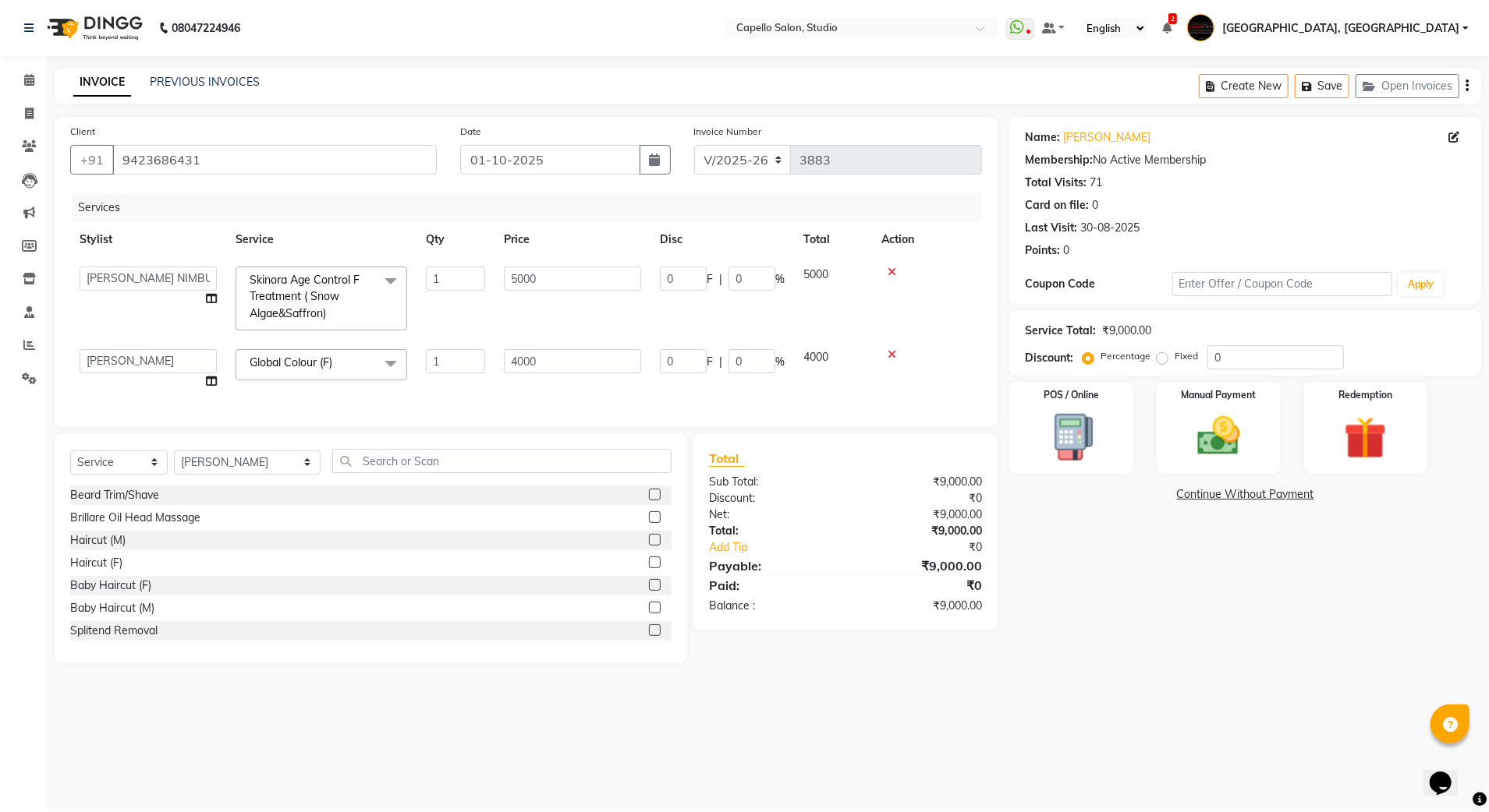
click at [331, 363] on span "Global Colour (F)" at bounding box center [291, 363] width 83 height 14
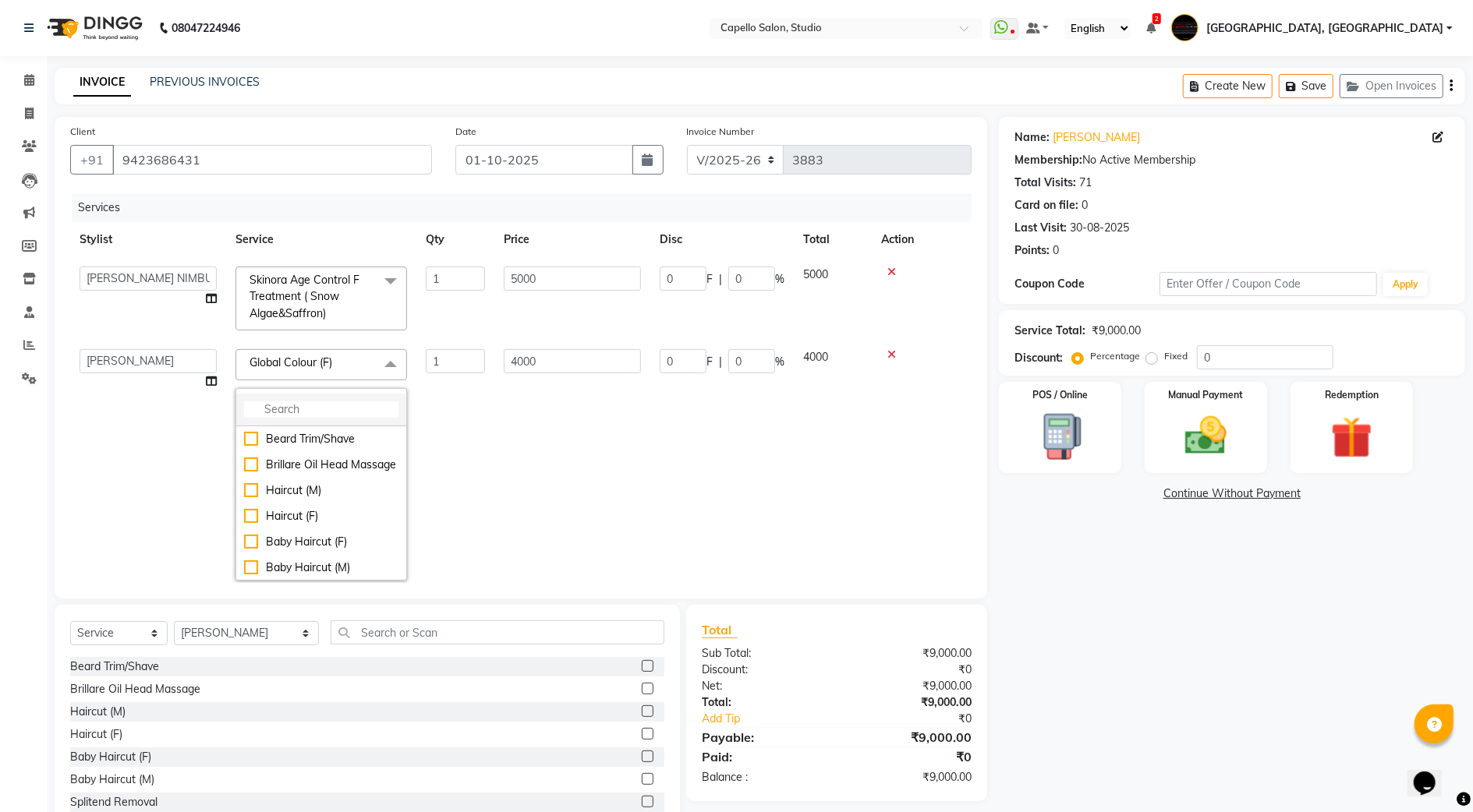
click at [316, 408] on input "multiselect-search" at bounding box center [321, 409] width 155 height 16
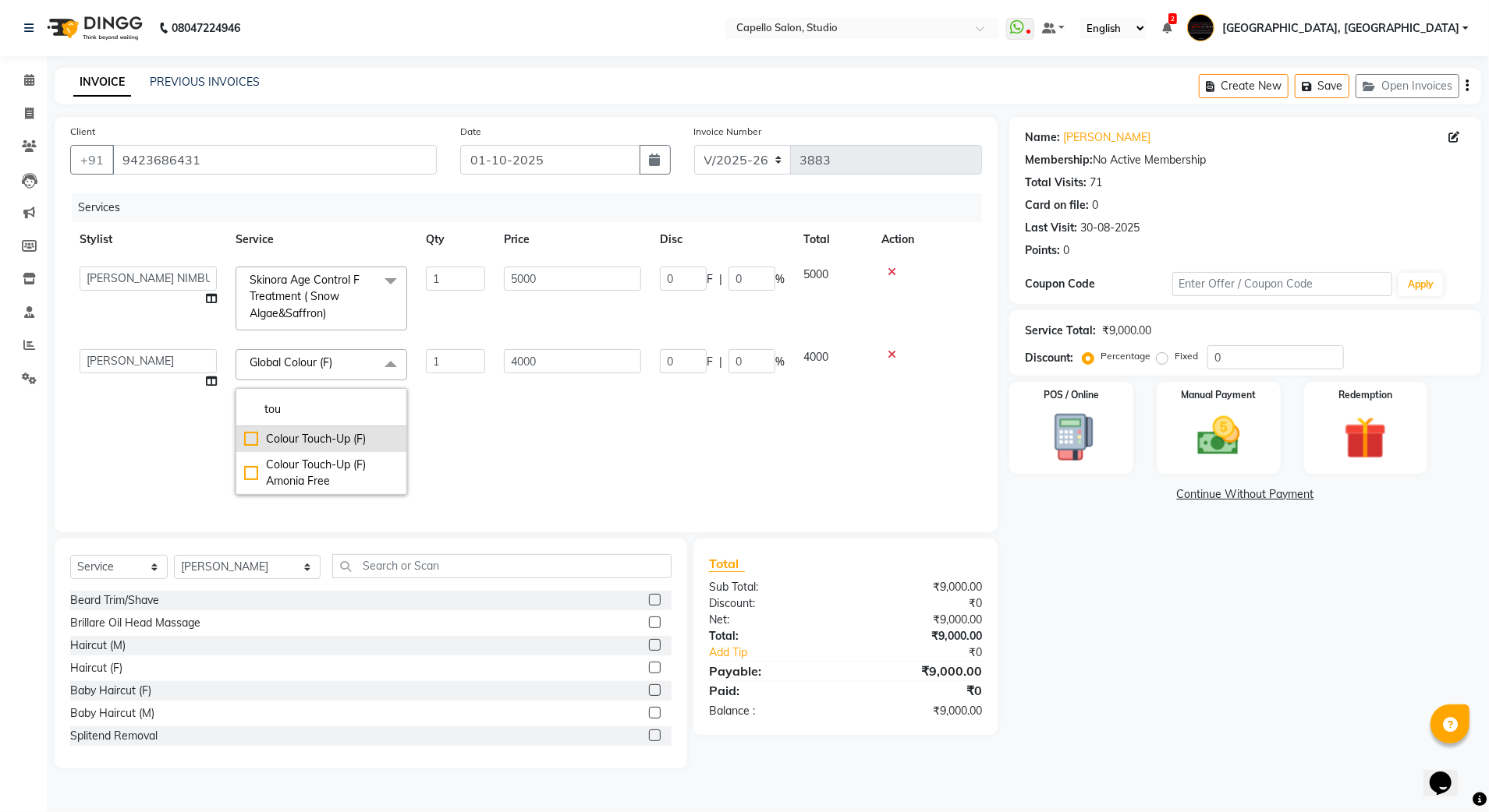
type input "tou"
click at [344, 449] on li "Colour Touch-Up (F)" at bounding box center [321, 439] width 170 height 26
click at [539, 431] on td "1800" at bounding box center [573, 421] width 156 height 164
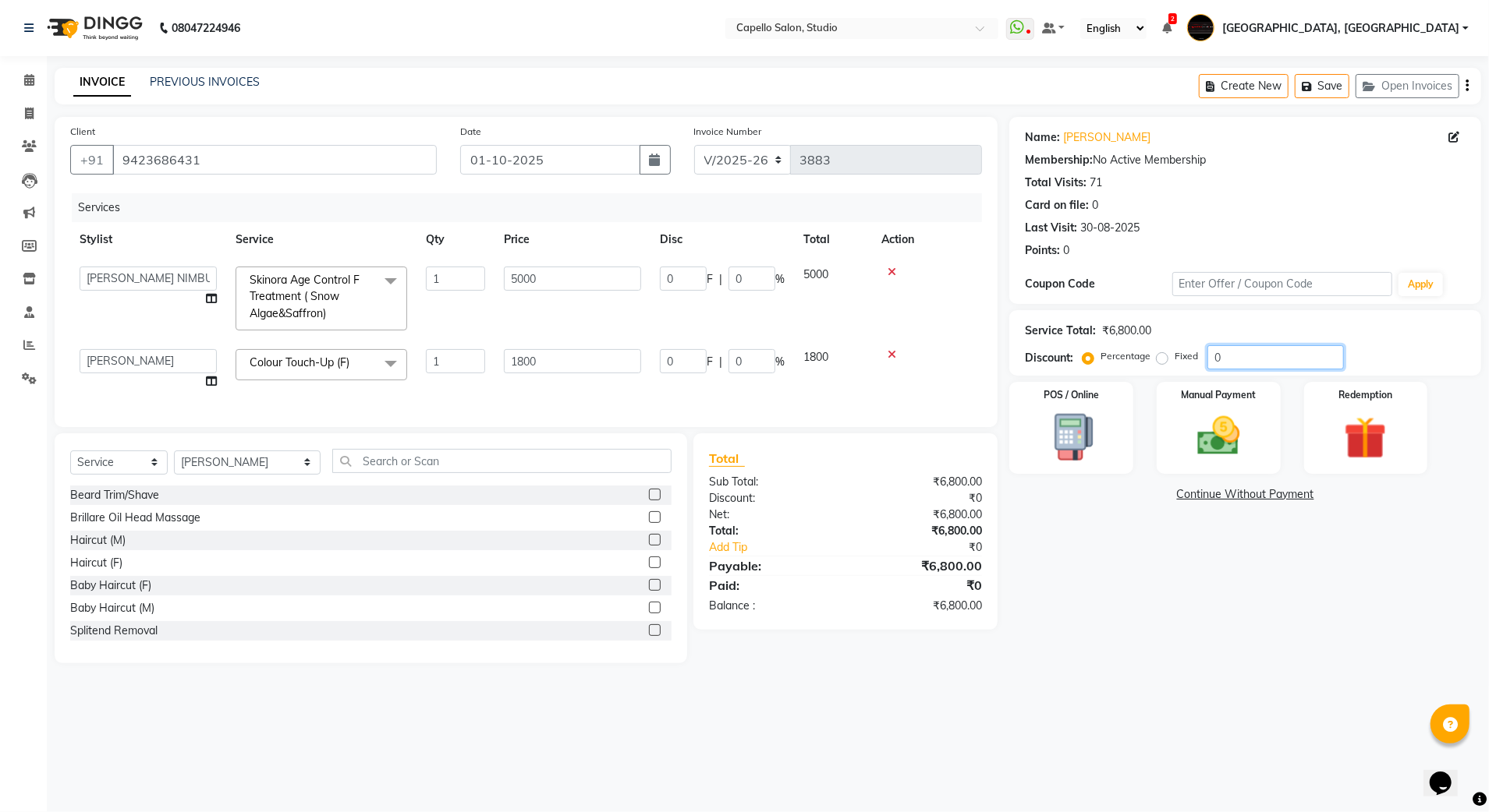
drag, startPoint x: 1308, startPoint y: 357, endPoint x: 1152, endPoint y: 379, distance: 157.5
click at [1152, 379] on div "Name: [PERSON_NAME] Membership: No Active Membership Total Visits: 71 Card on f…" at bounding box center [1251, 390] width 484 height 546
click at [236, 471] on select "Select Stylist Admin [PERSON_NAME] [PERSON_NAME] Studio, Shivaji Nagar [PERSON_…" at bounding box center [247, 462] width 147 height 24
click at [1187, 452] on img at bounding box center [1218, 436] width 73 height 52
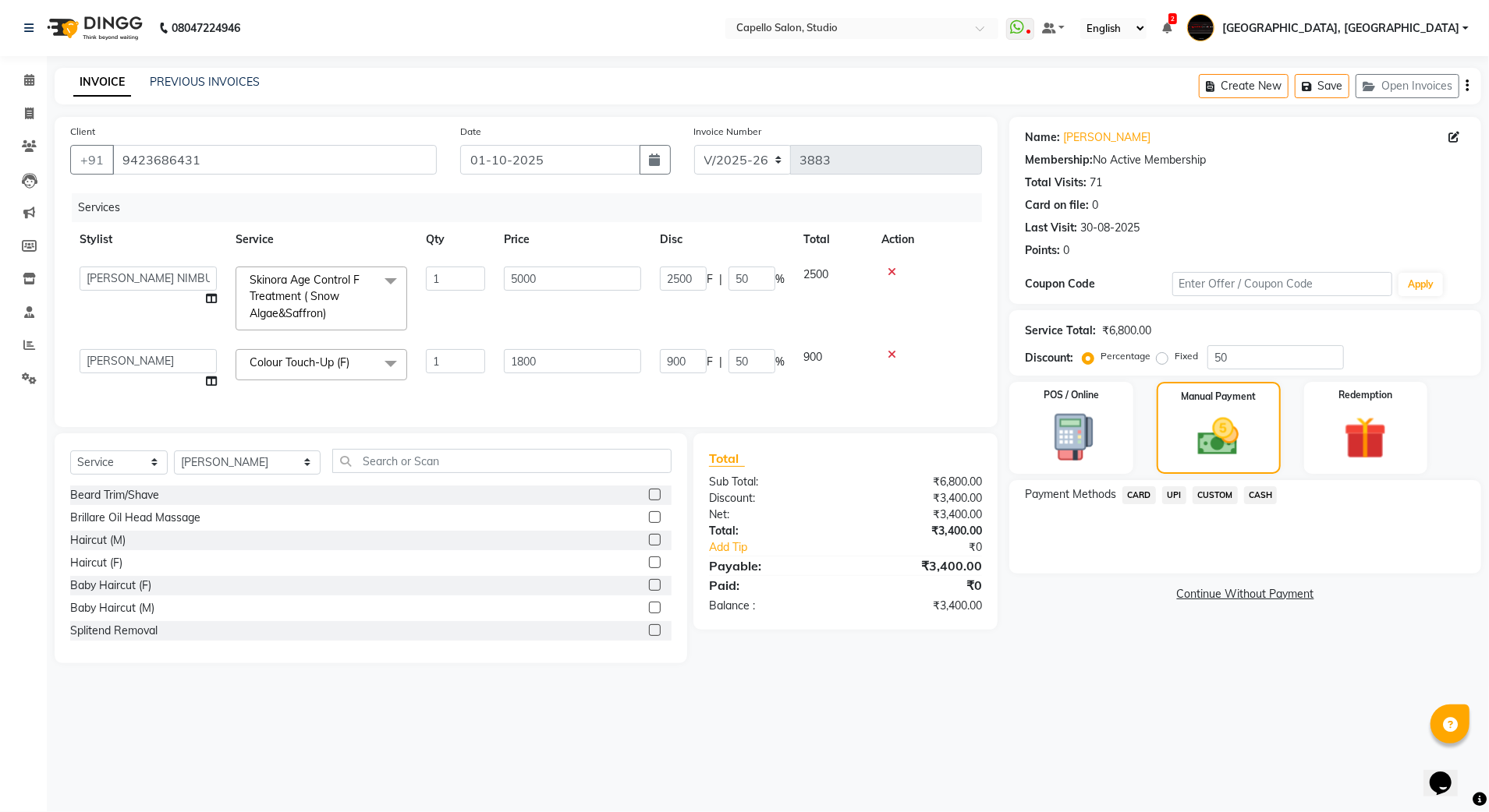
click at [1212, 497] on span "CUSTOM" at bounding box center [1214, 495] width 45 height 18
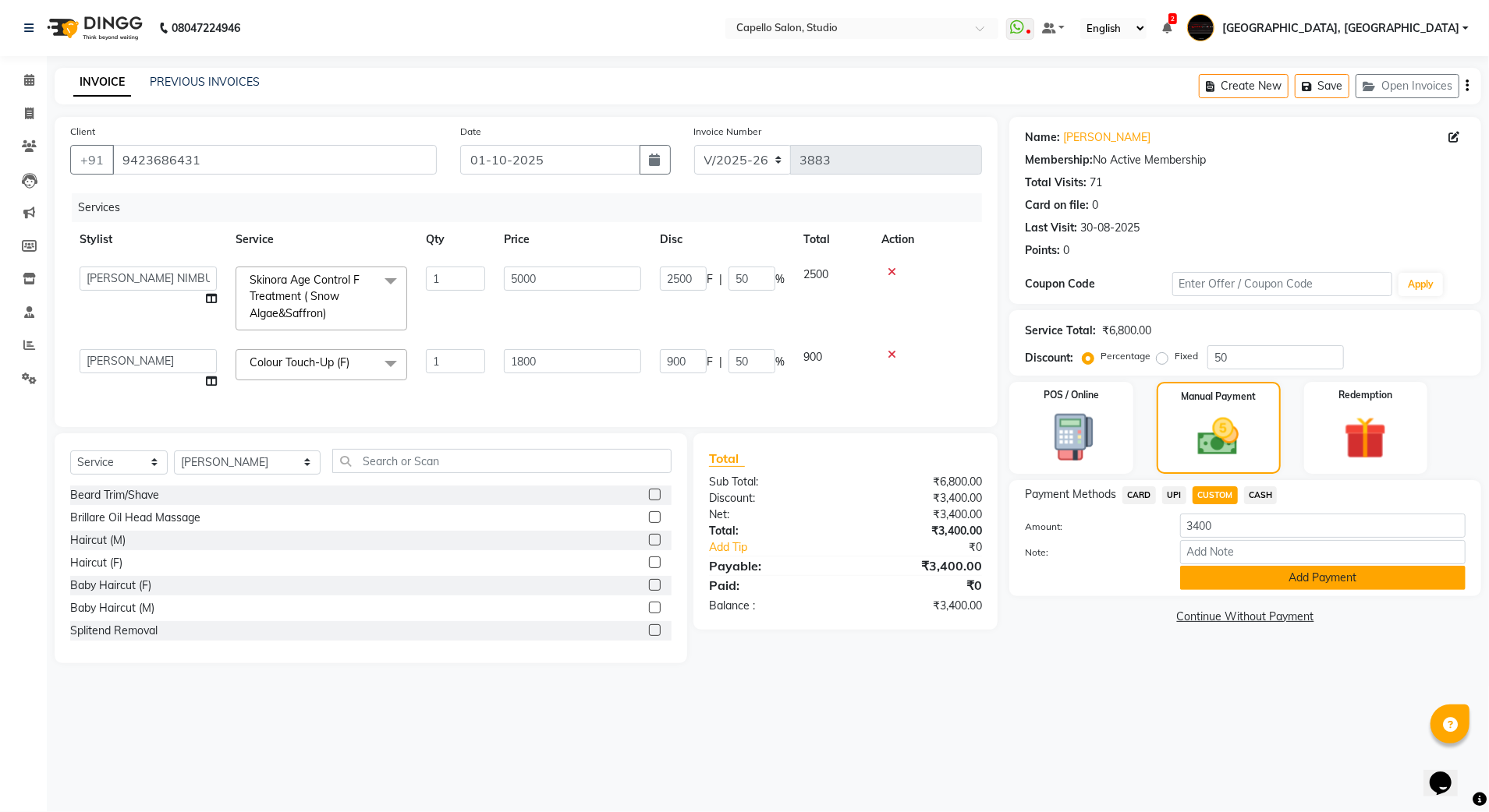
click at [1217, 573] on button "Add Payment" at bounding box center [1323, 578] width 286 height 24
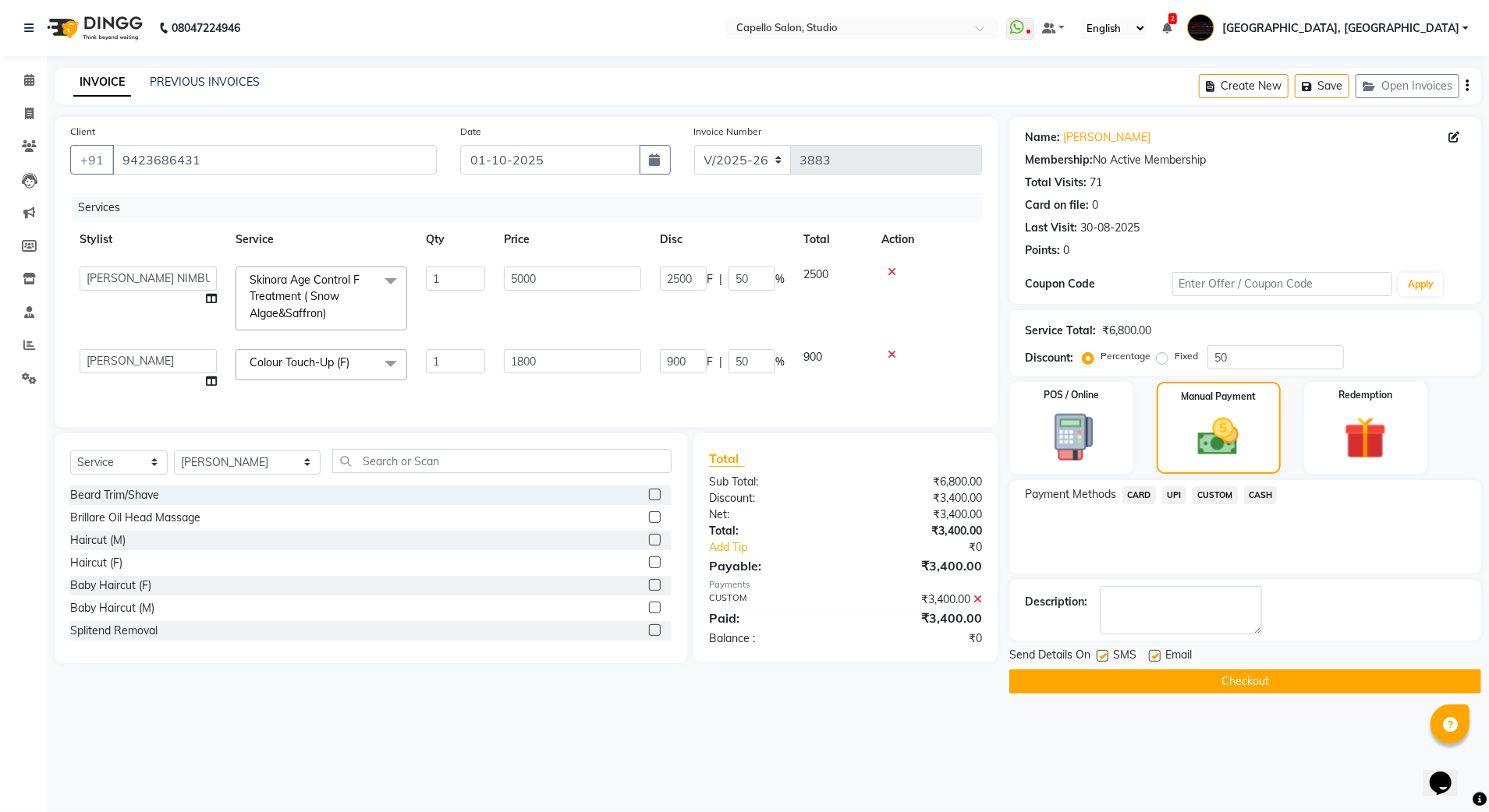
click at [1153, 661] on label at bounding box center [1155, 656] width 12 height 12
click at [1153, 661] on input "checkbox" at bounding box center [1154, 657] width 10 height 10
click at [1100, 659] on label at bounding box center [1102, 656] width 12 height 12
click at [1100, 659] on input "checkbox" at bounding box center [1101, 657] width 10 height 10
click at [1089, 662] on div "Send Details On SMS Email" at bounding box center [1245, 657] width 472 height 20
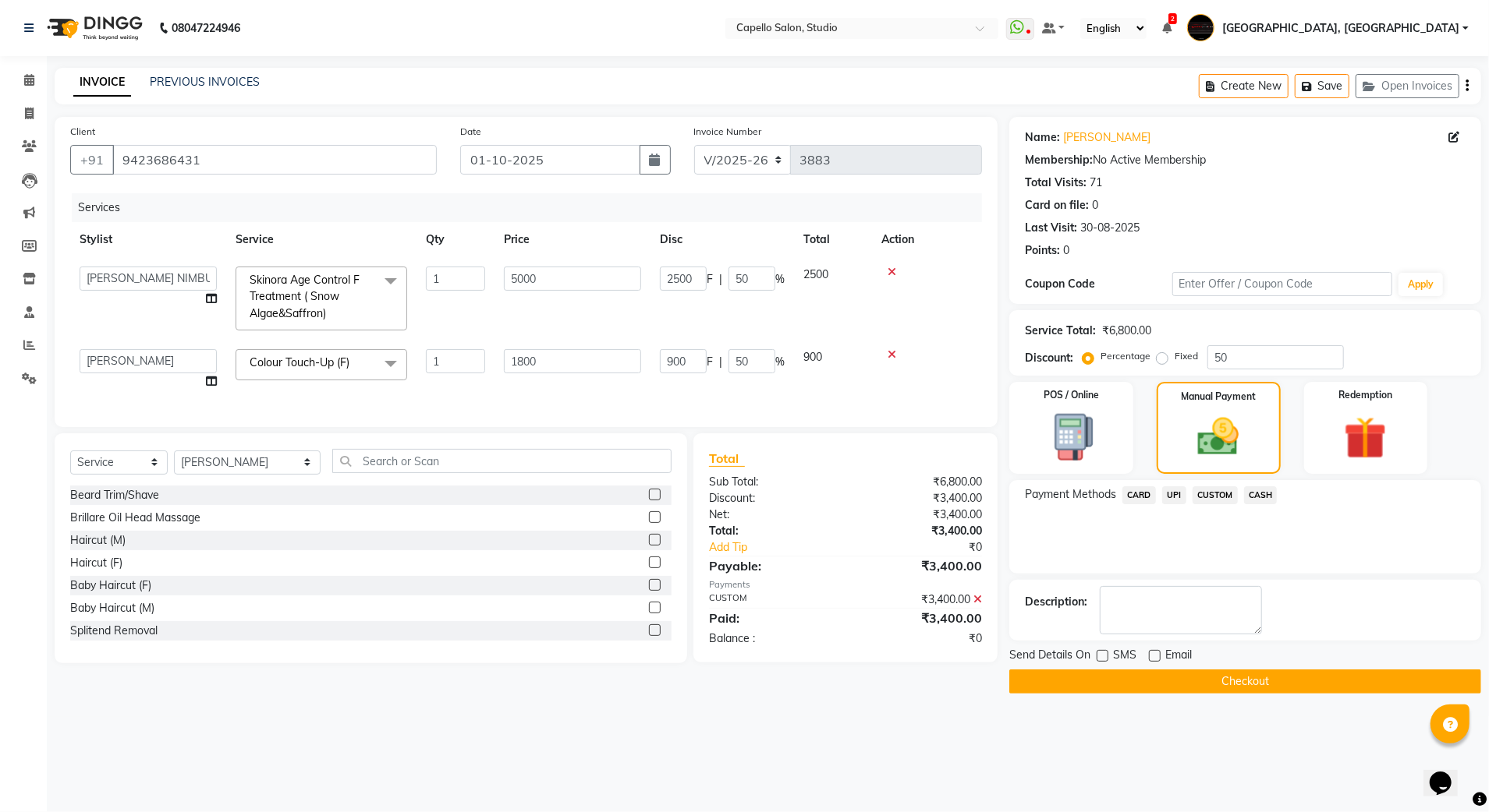
click at [1065, 683] on button "Checkout" at bounding box center [1245, 681] width 472 height 24
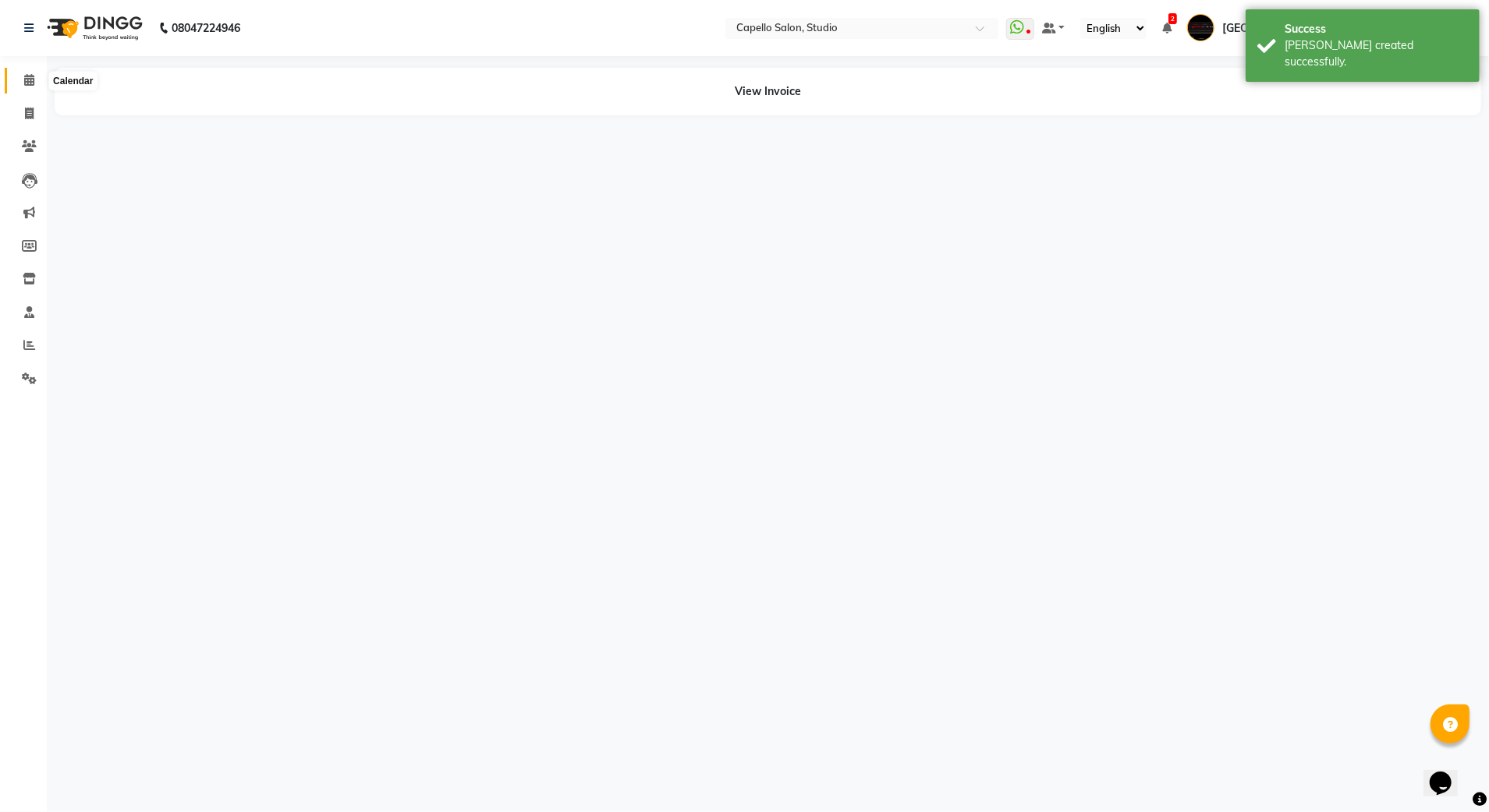
click at [28, 78] on icon at bounding box center [29, 80] width 10 height 12
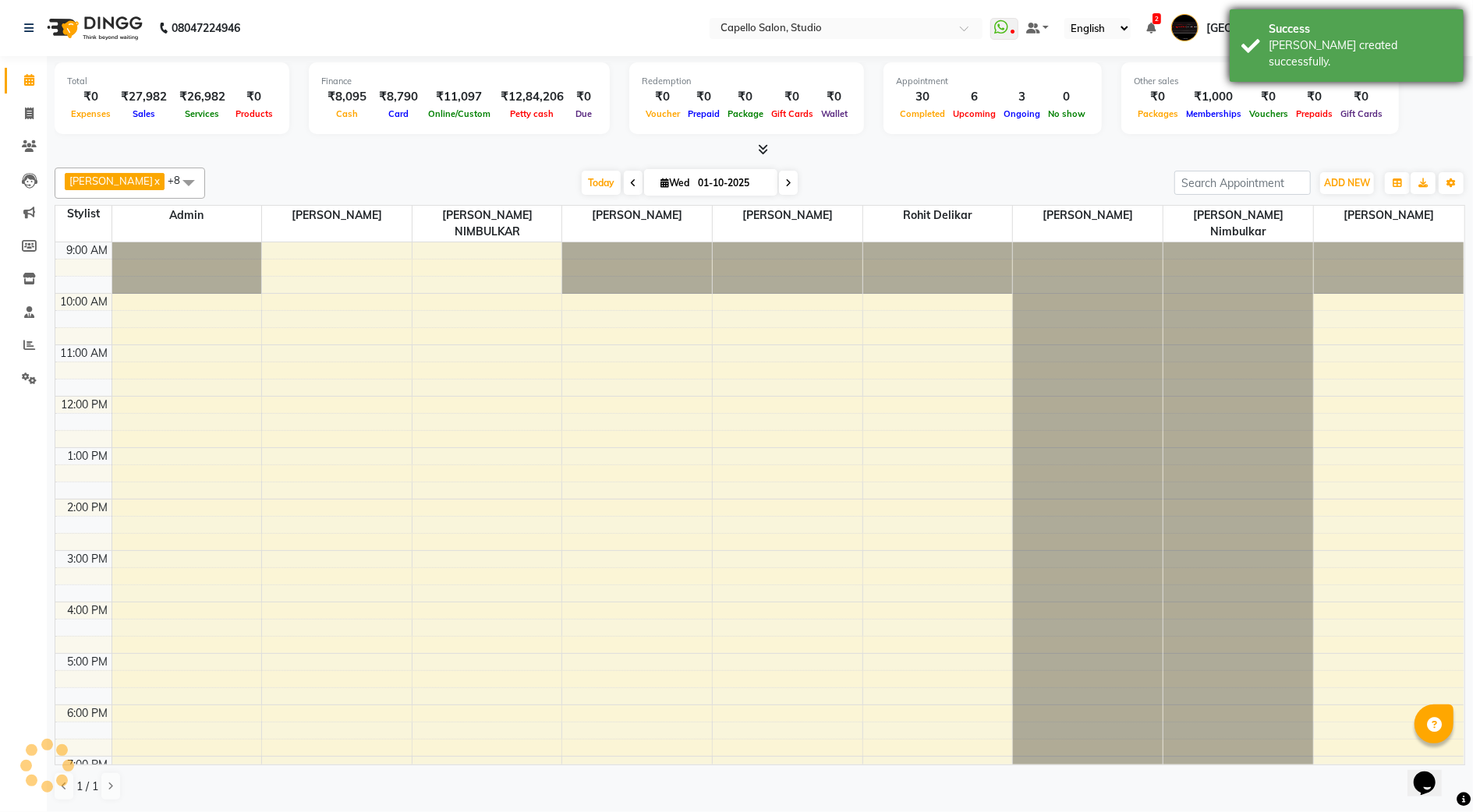
click at [1376, 31] on div "Success" at bounding box center [1360, 29] width 183 height 16
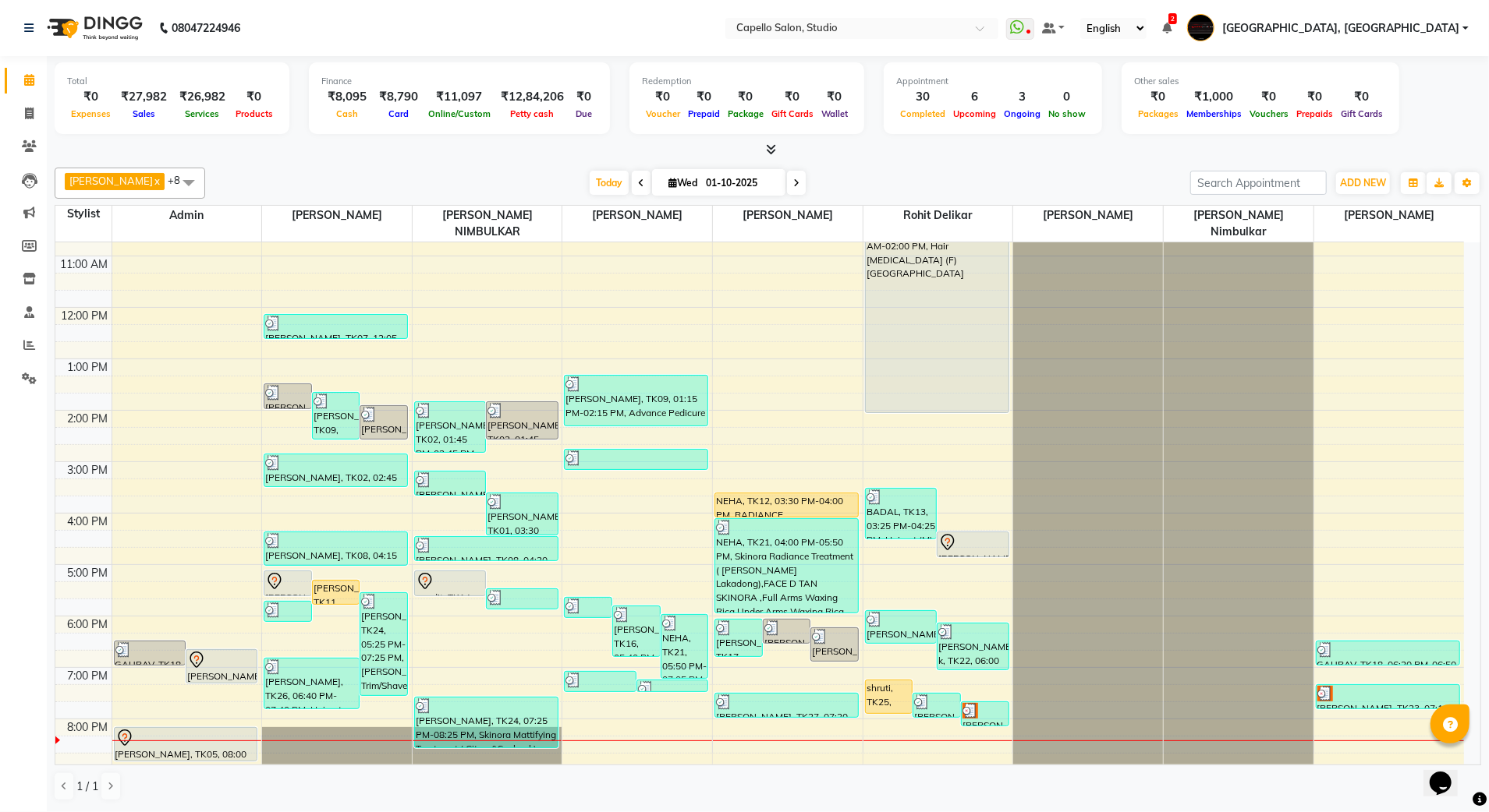
scroll to position [140, 0]
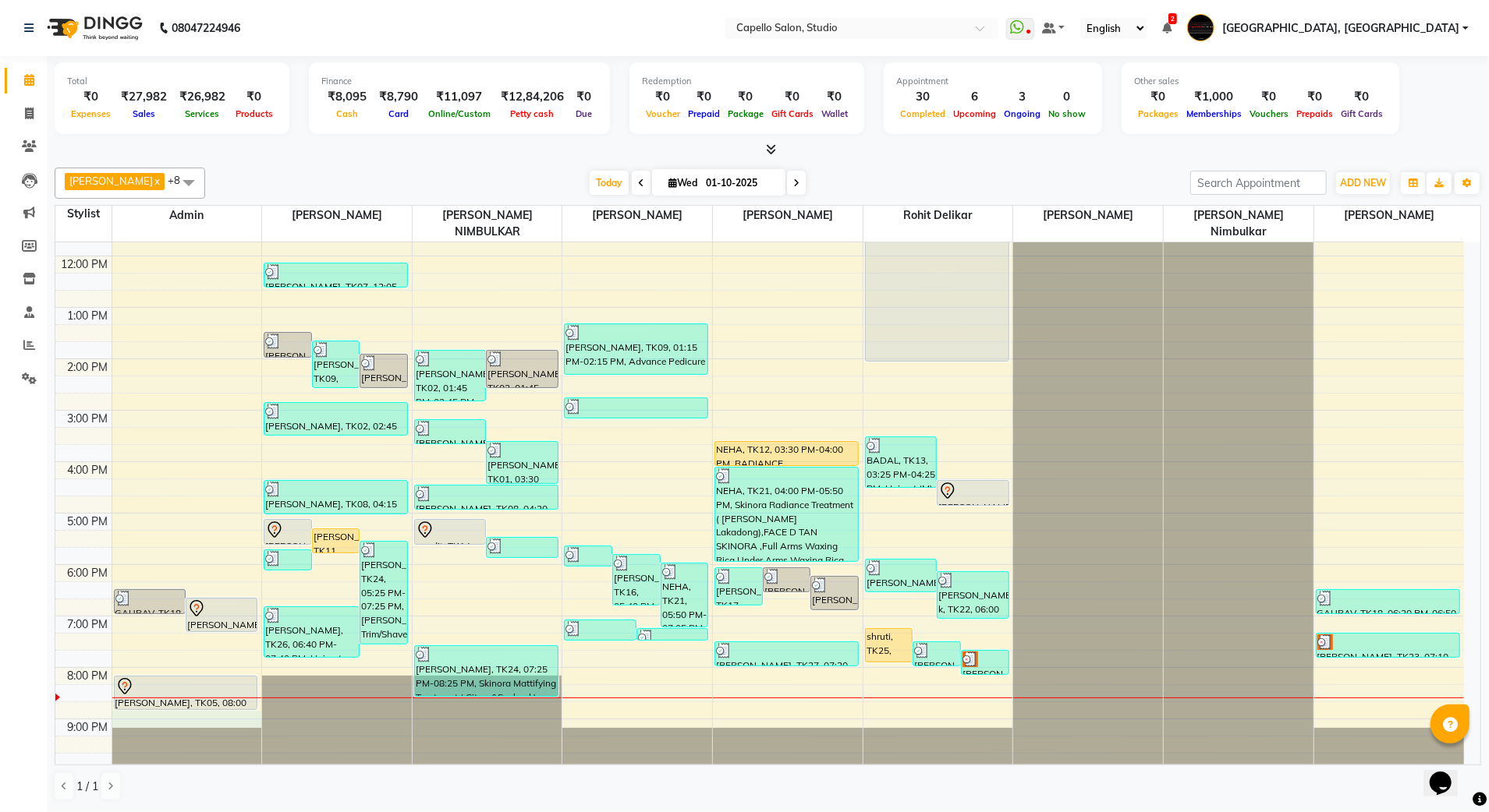
click at [154, 706] on div "9:00 AM 10:00 AM 11:00 AM 12:00 PM 1:00 PM 2:00 PM 3:00 PM 4:00 PM 5:00 PM 6:00…" at bounding box center [759, 435] width 1409 height 668
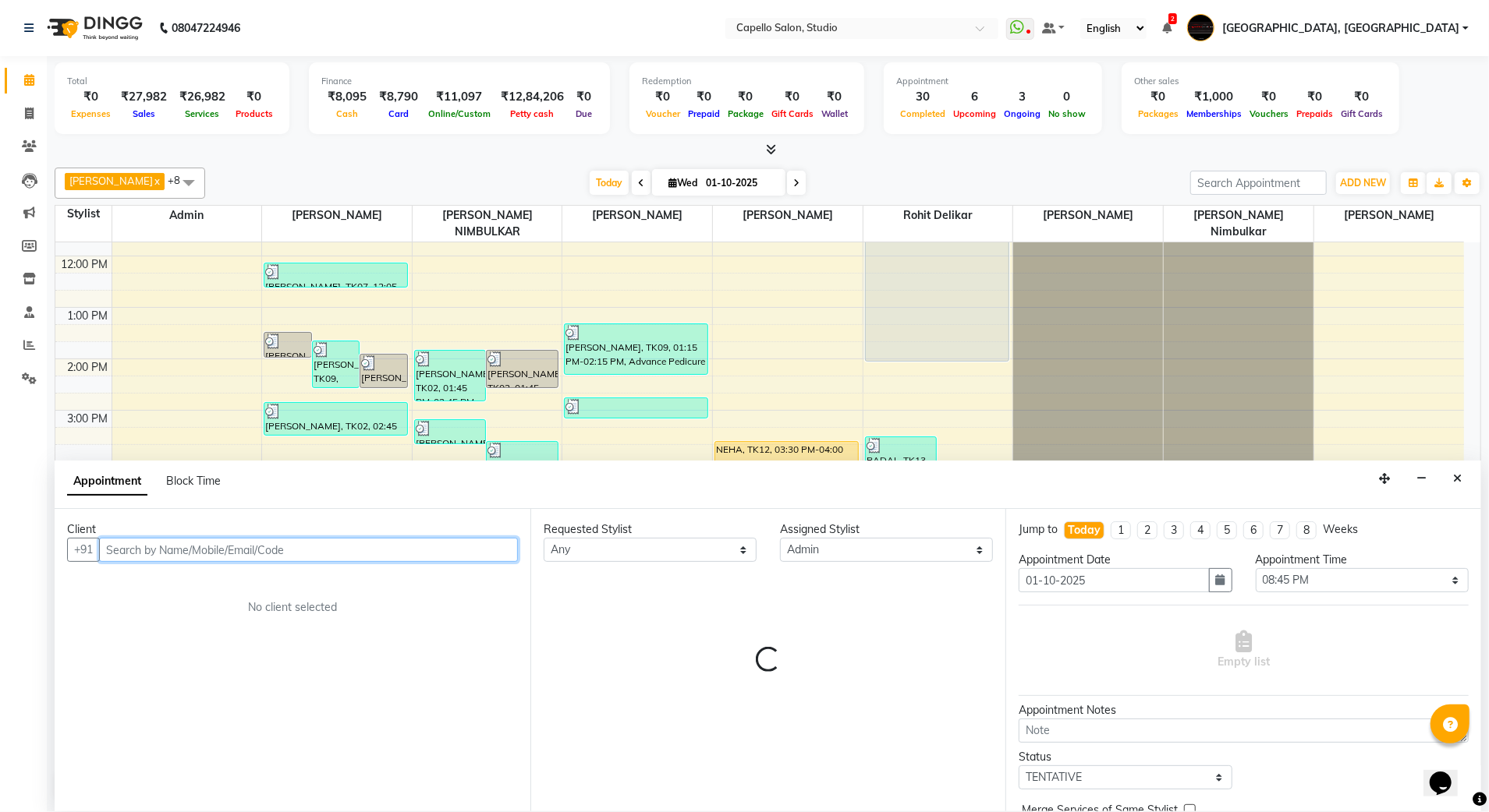
click at [266, 556] on input "text" at bounding box center [308, 550] width 419 height 24
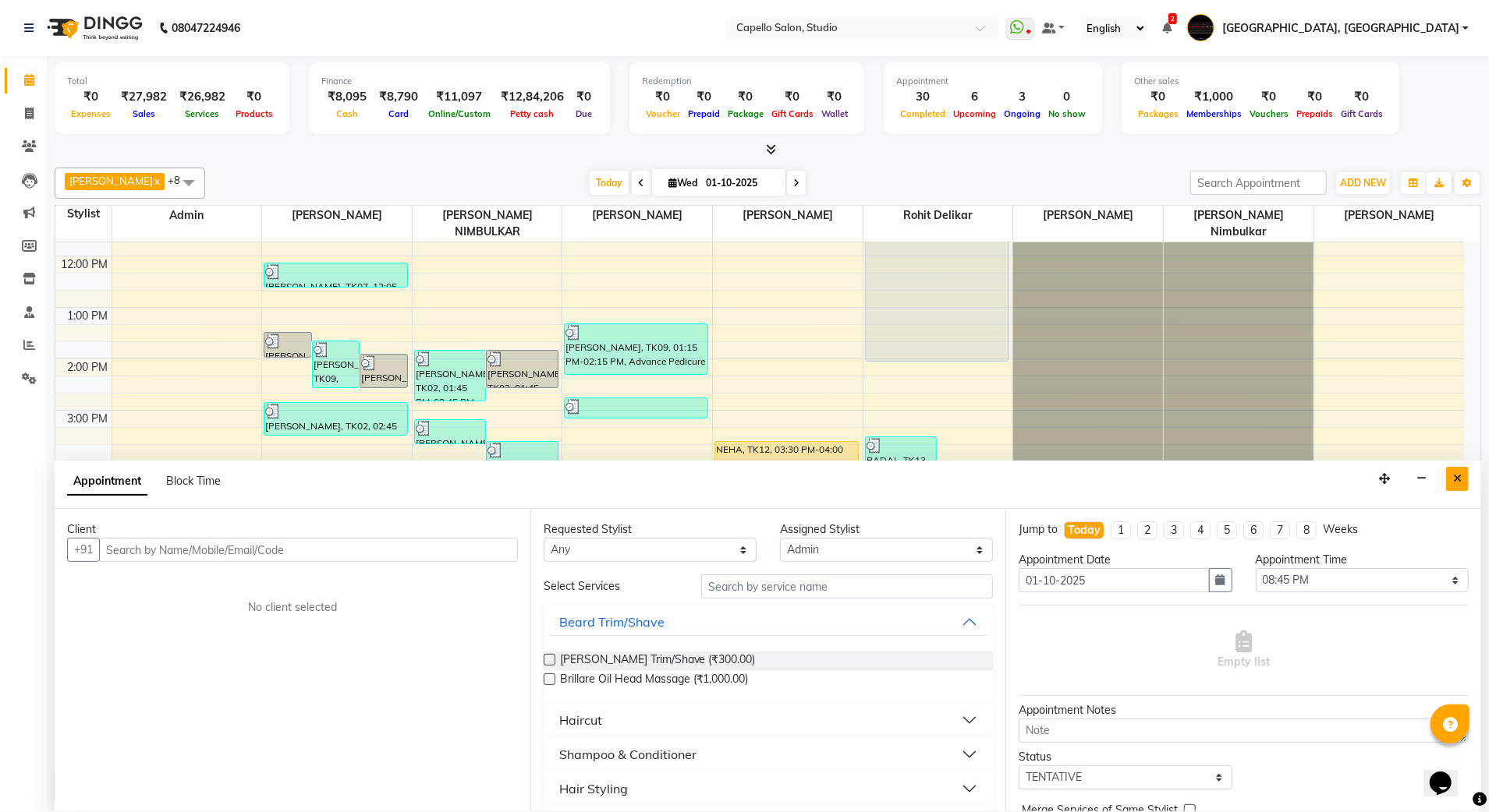
click at [1463, 477] on button "Close" at bounding box center [1457, 479] width 23 height 24
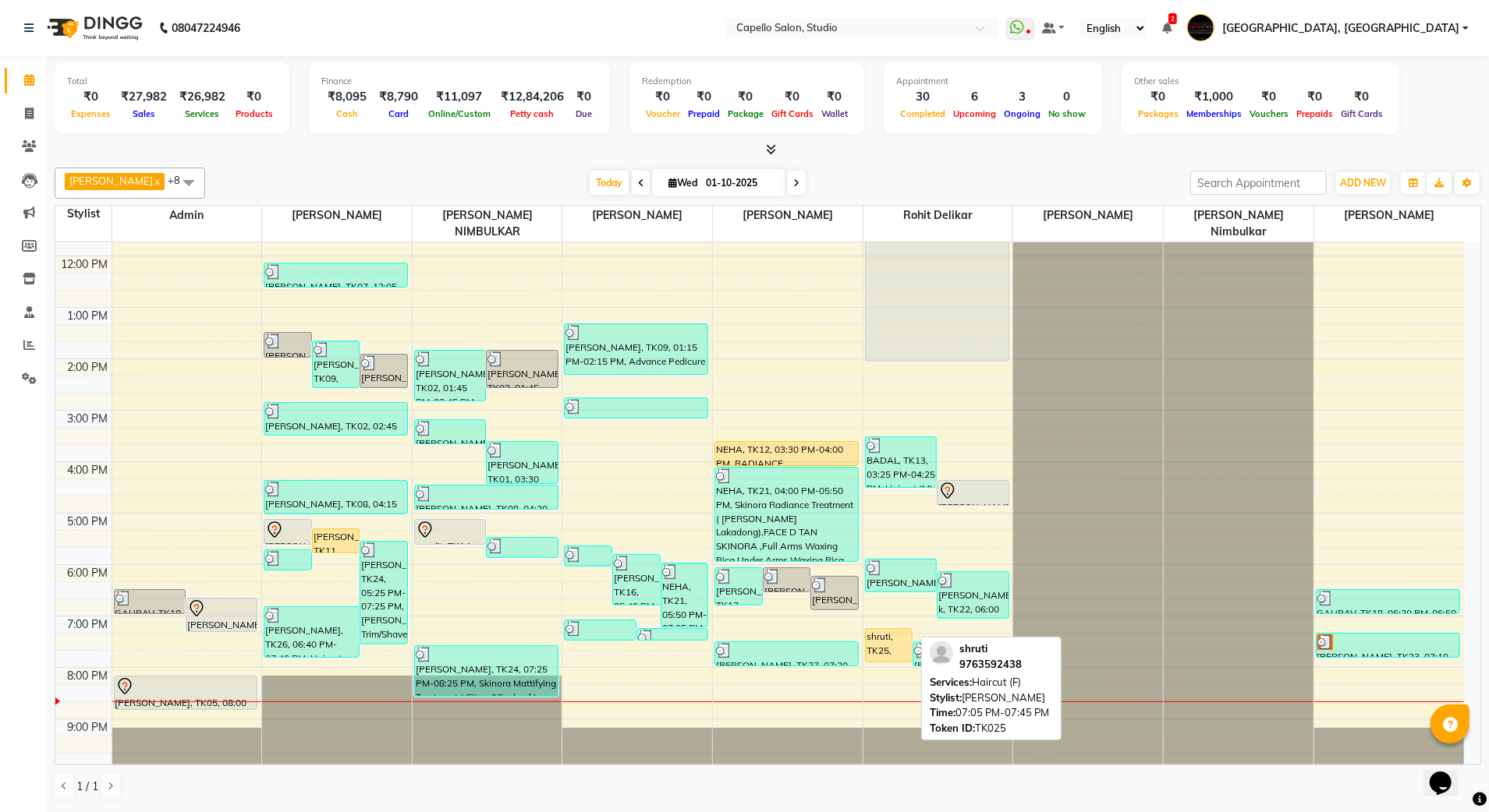
click at [880, 639] on div "shruti, TK25, 07:05 PM-07:45 PM, Haircut (F)" at bounding box center [888, 645] width 47 height 33
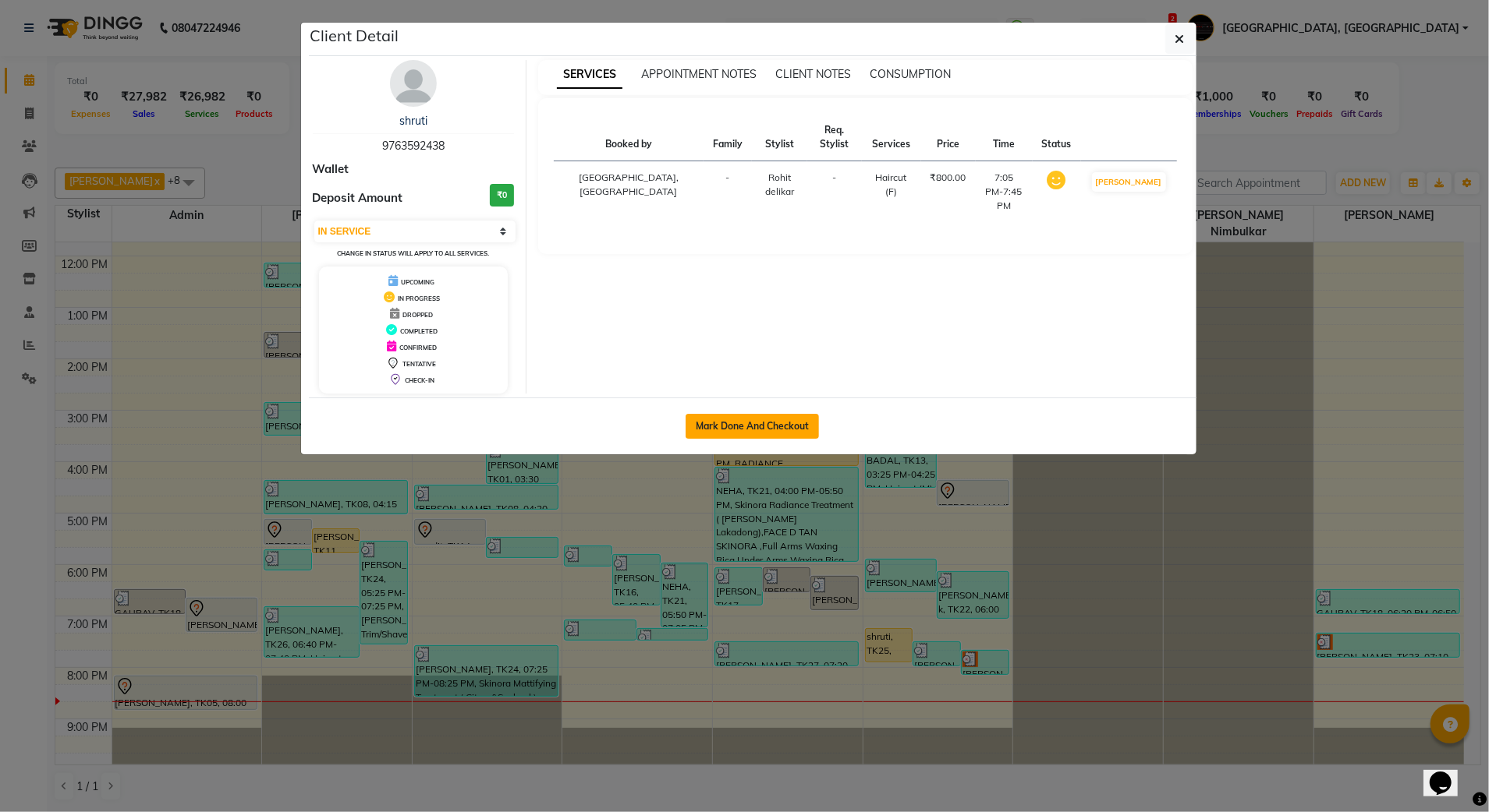
click at [741, 424] on button "Mark Done And Checkout" at bounding box center [751, 425] width 133 height 25
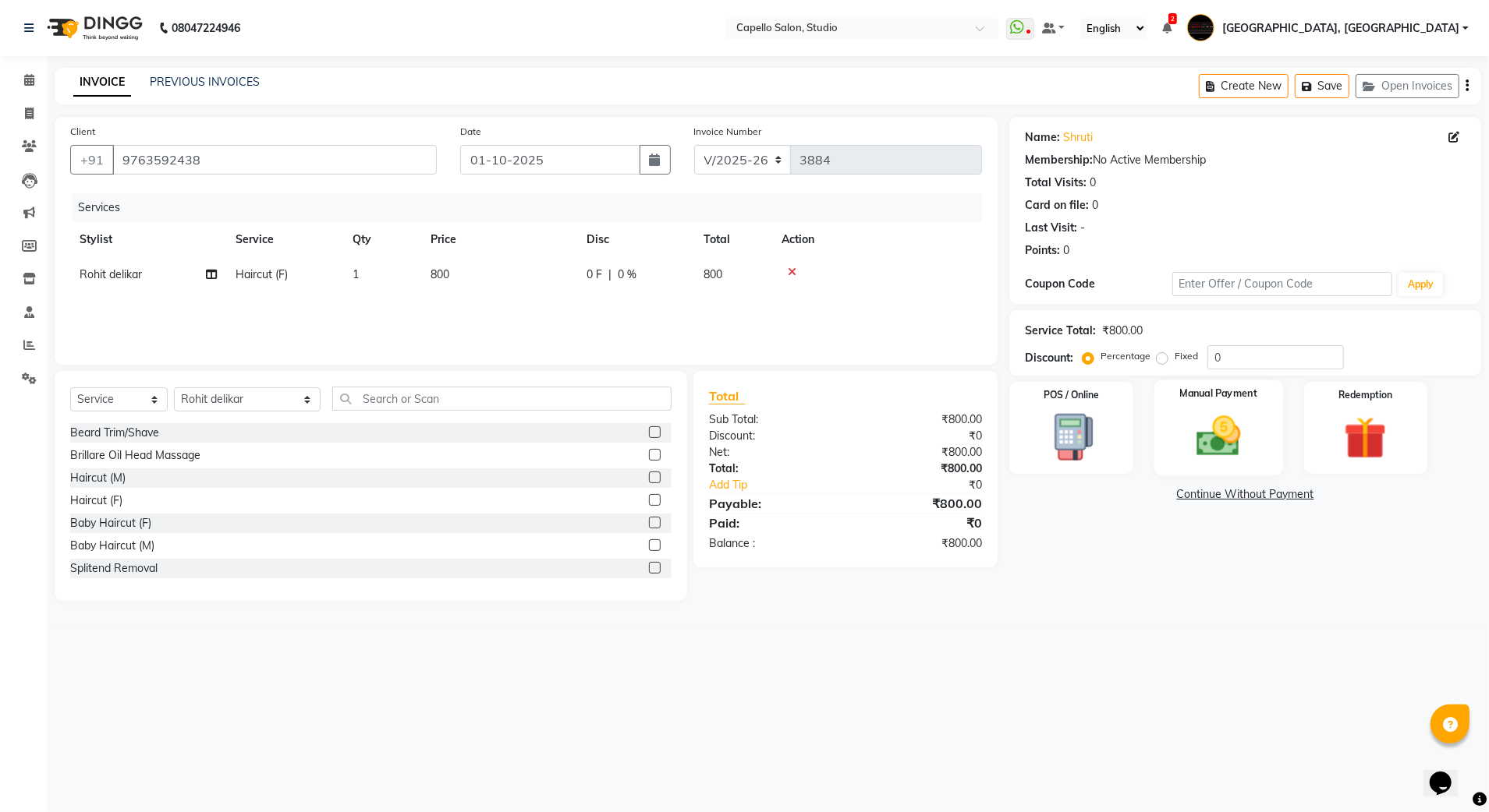
click at [1185, 440] on img at bounding box center [1218, 436] width 73 height 52
click at [1171, 499] on span "UPI" at bounding box center [1174, 495] width 24 height 18
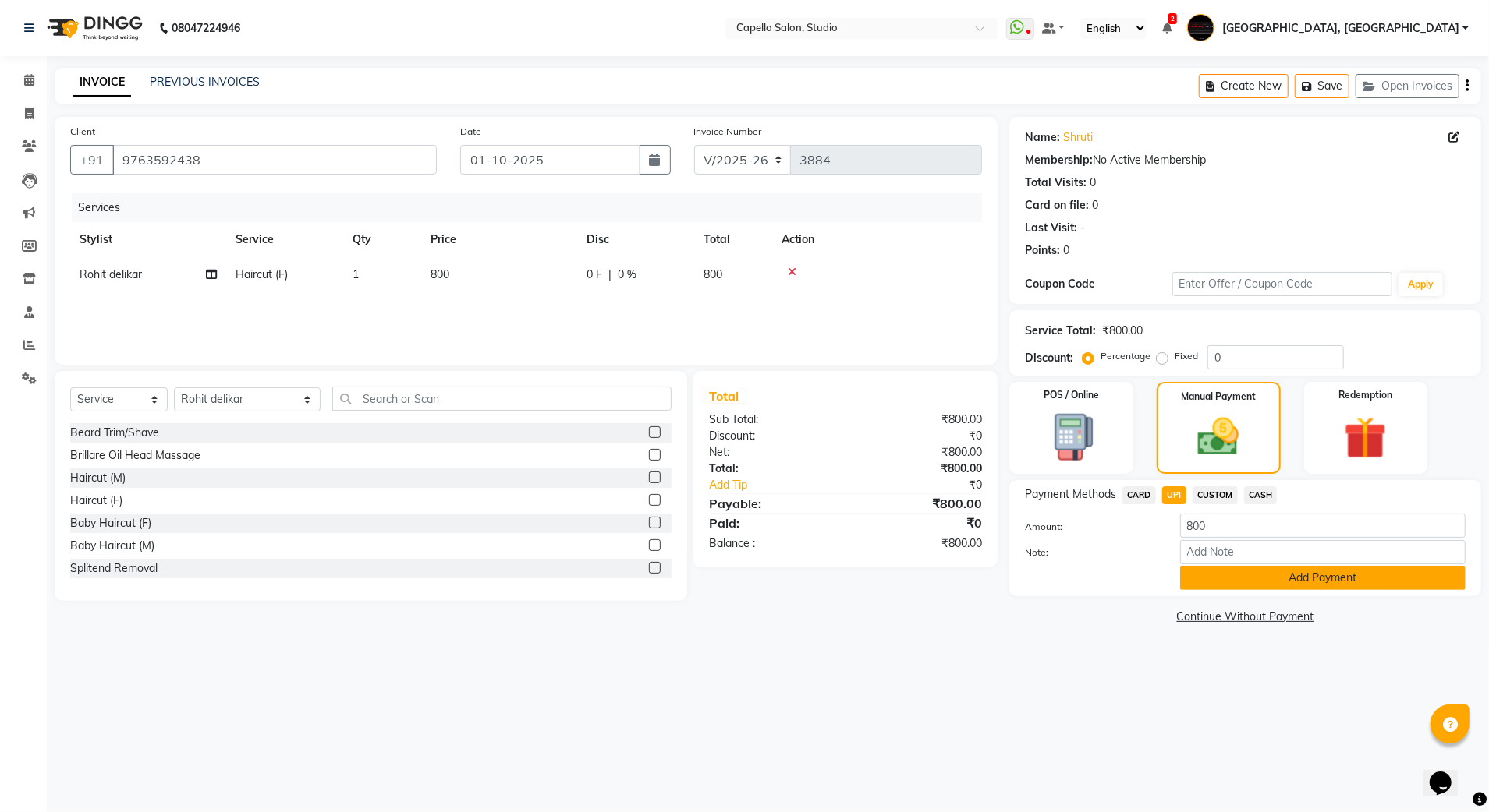
click at [1239, 588] on button "Add Payment" at bounding box center [1323, 578] width 286 height 24
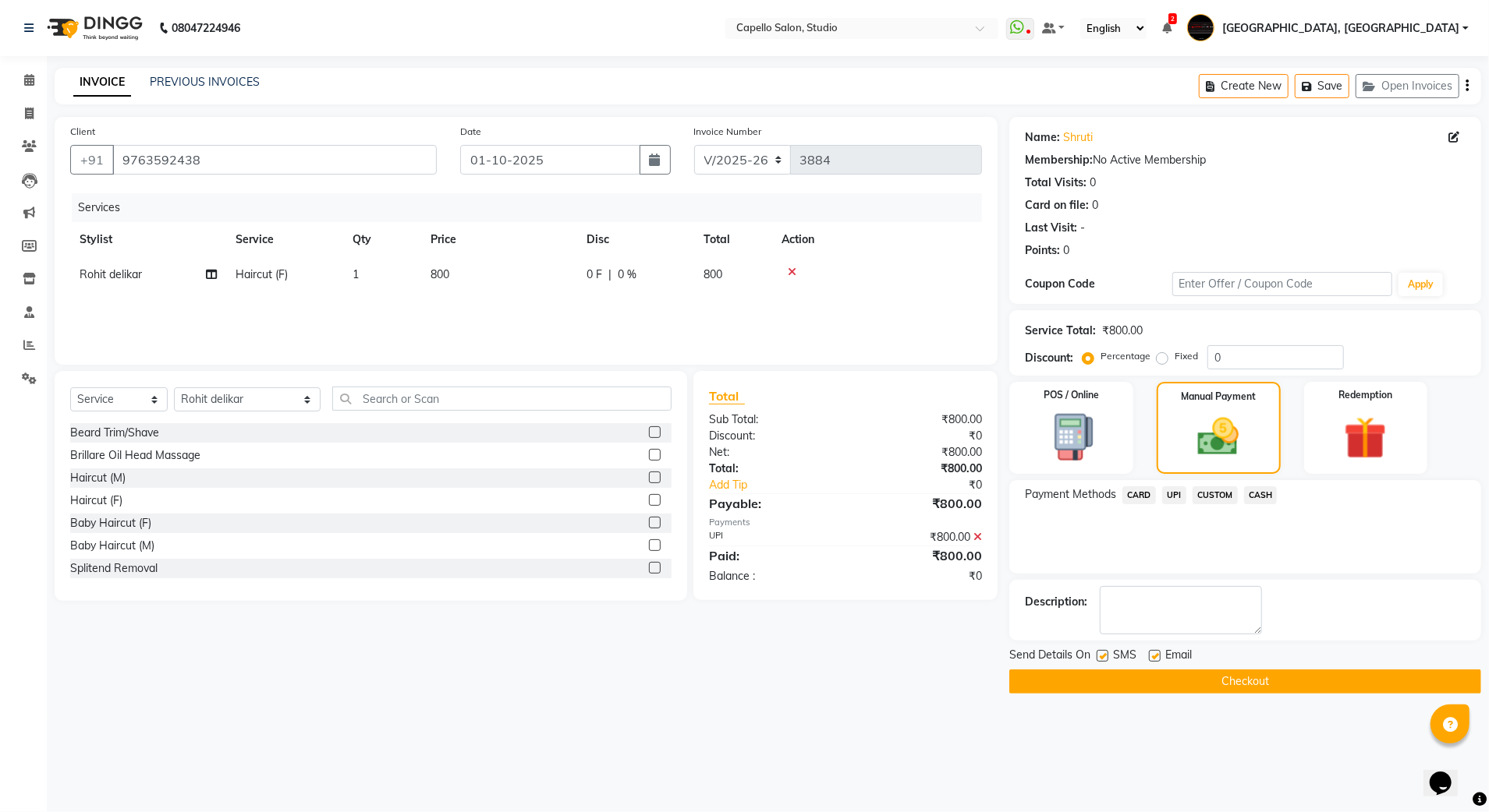
click at [1238, 689] on button "Checkout" at bounding box center [1245, 681] width 472 height 24
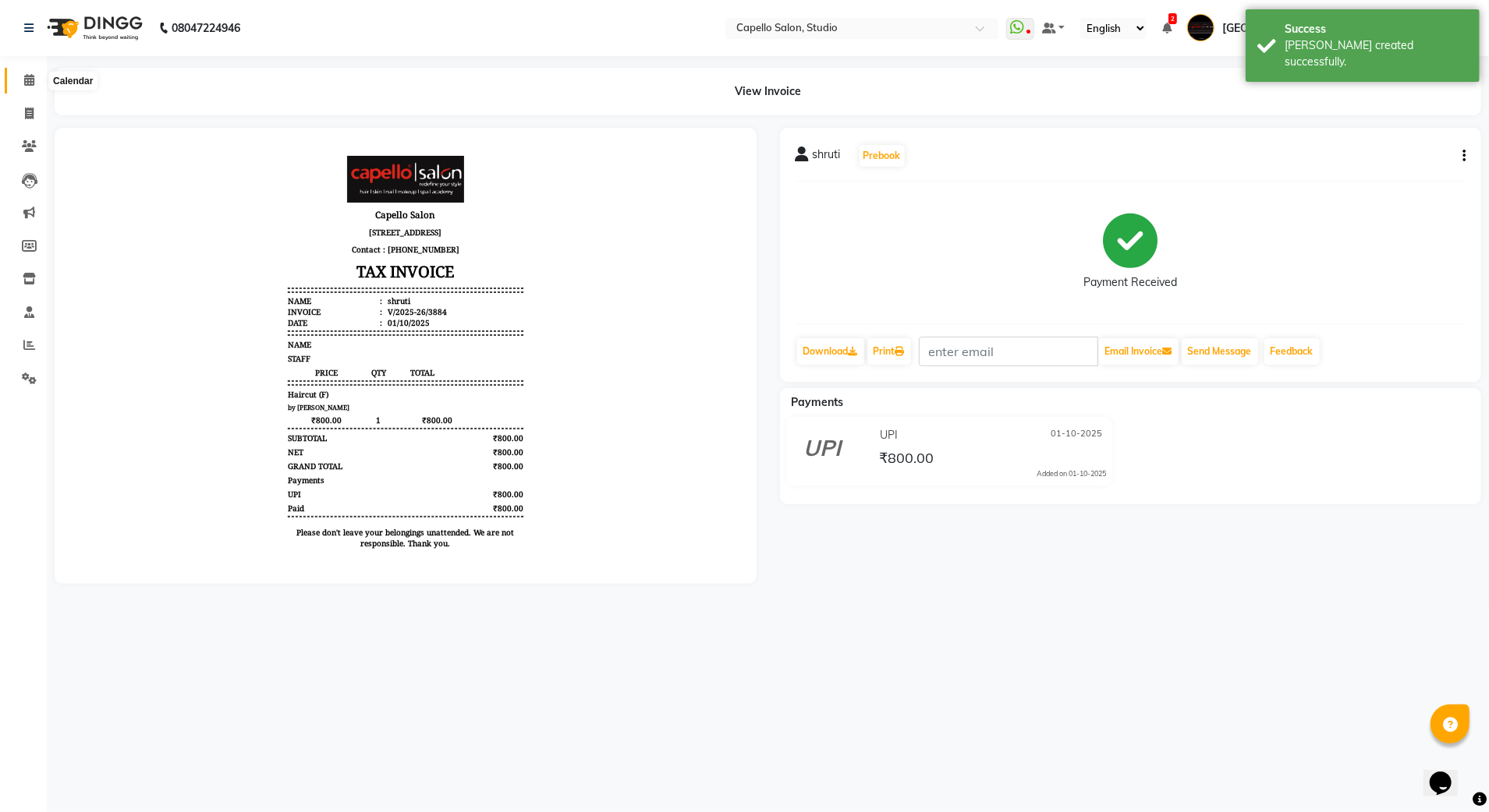
click at [33, 80] on icon at bounding box center [29, 80] width 10 height 12
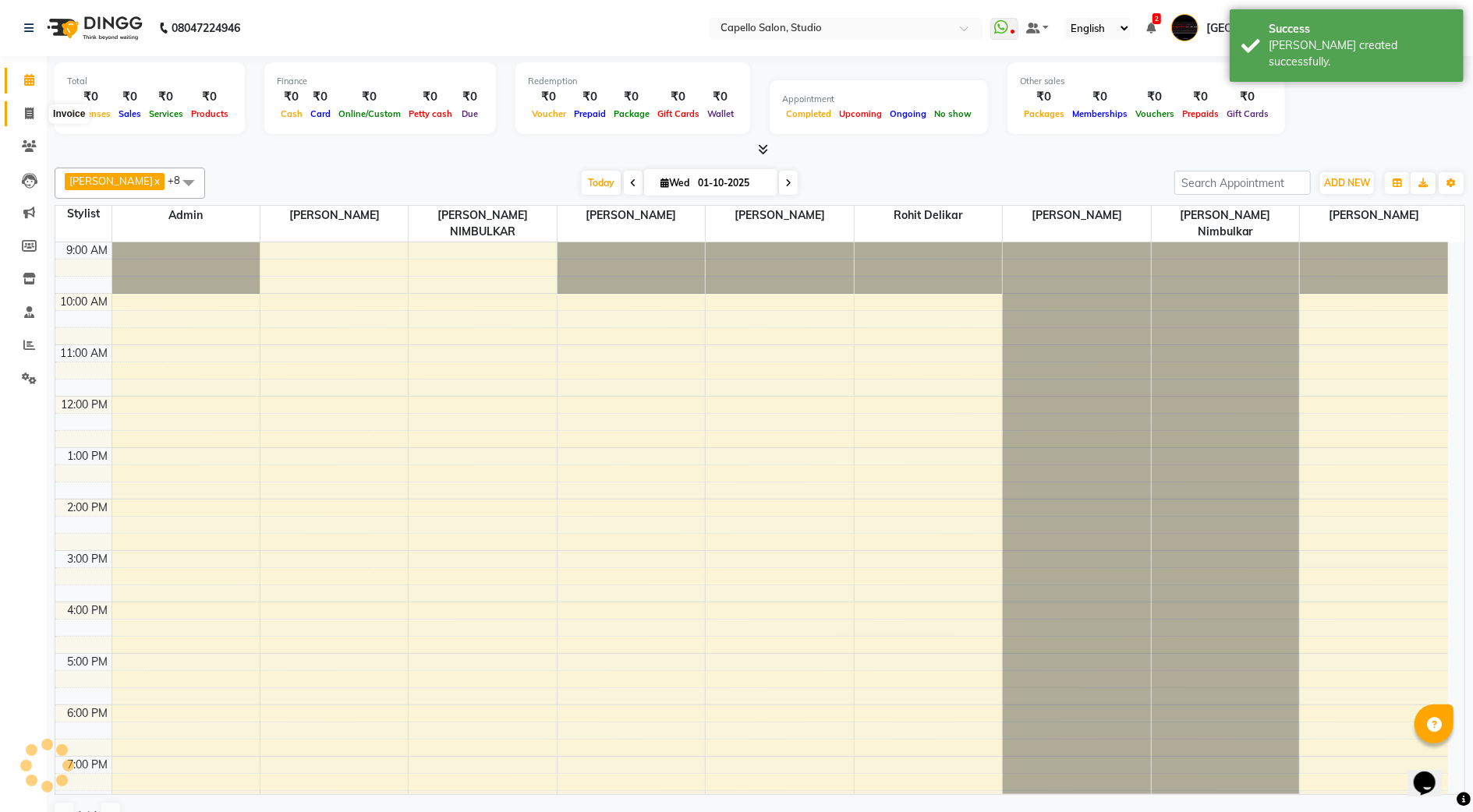
scroll to position [101, 0]
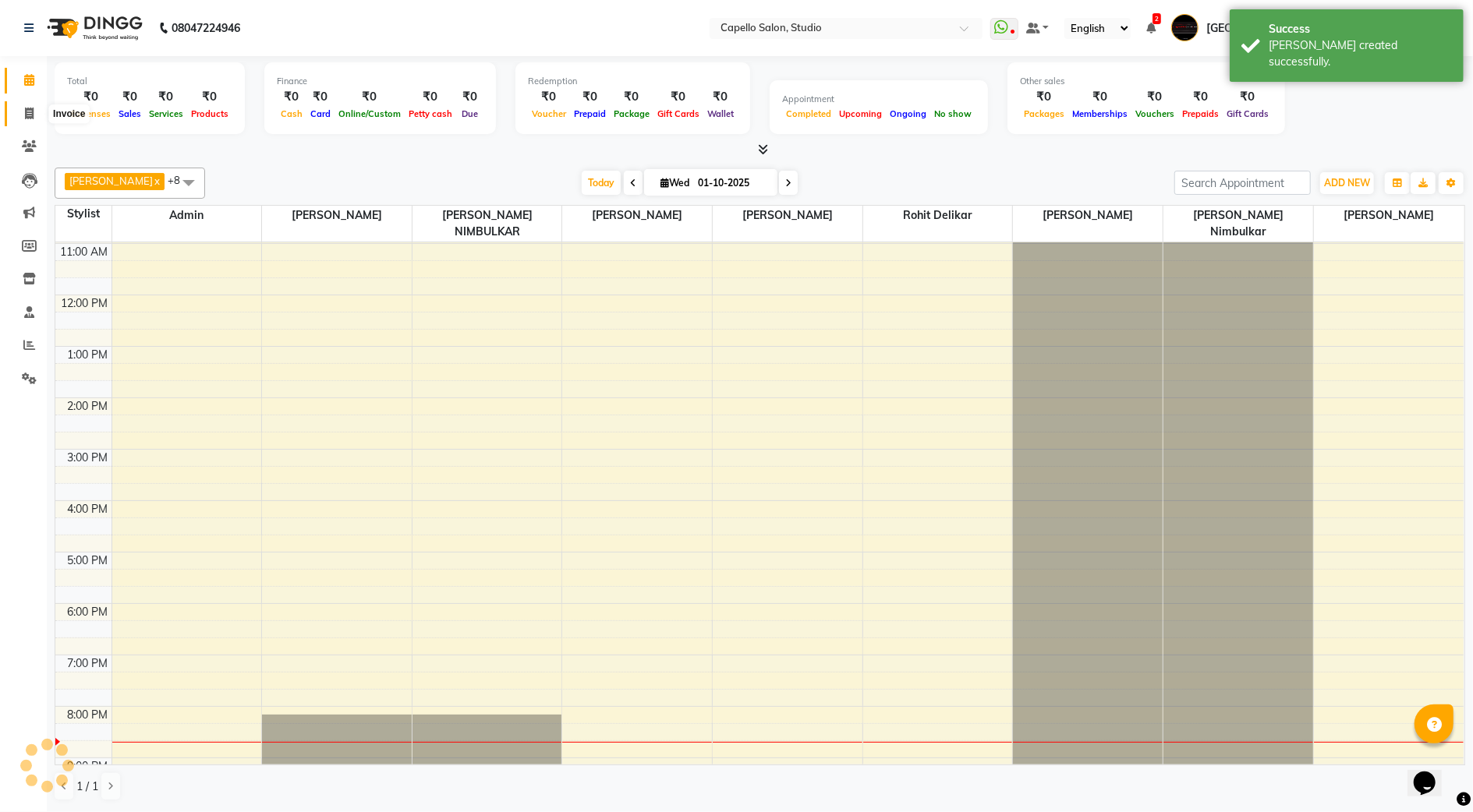
click at [25, 109] on icon at bounding box center [29, 114] width 9 height 12
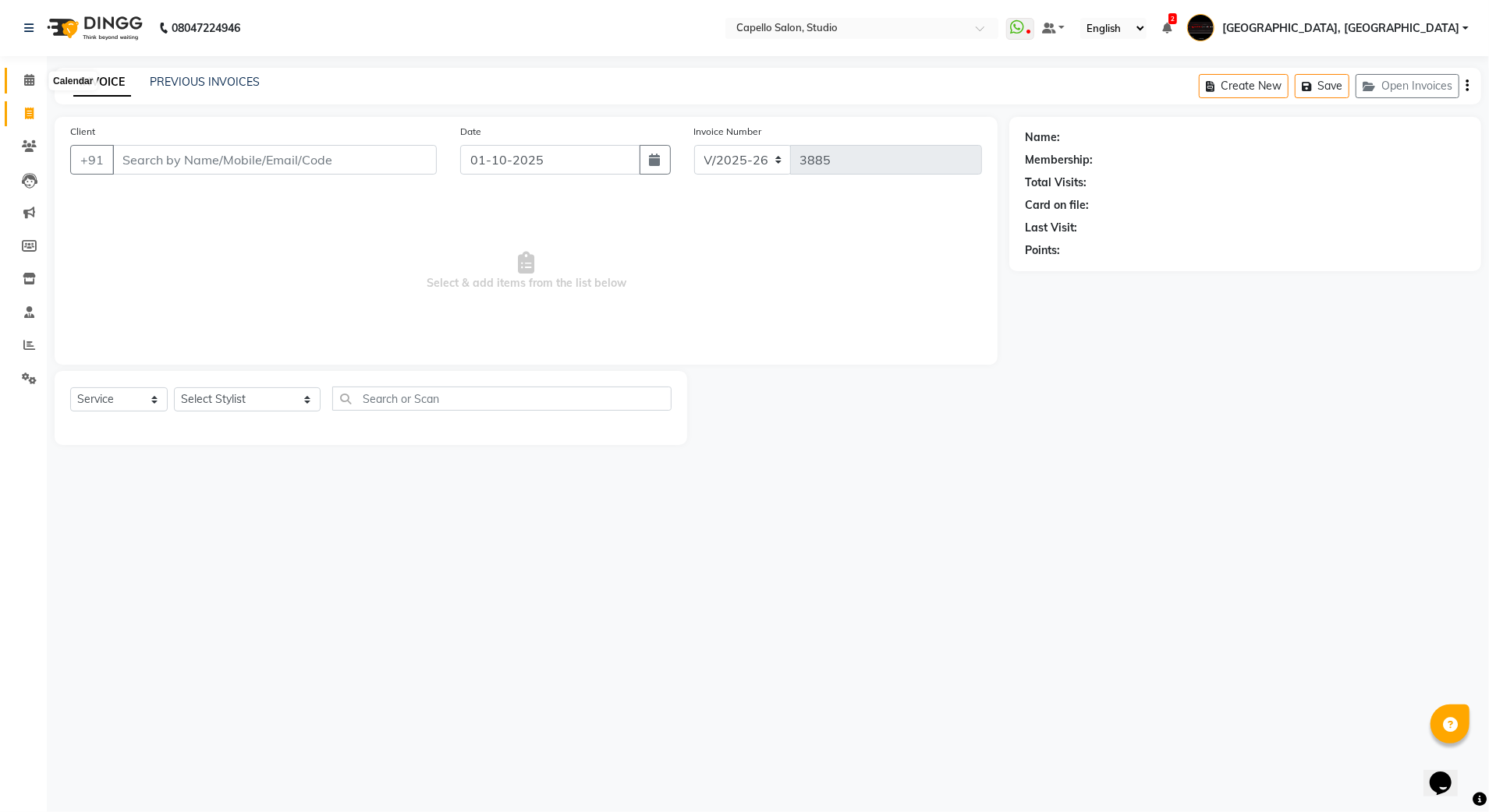
click at [37, 76] on span at bounding box center [29, 81] width 27 height 18
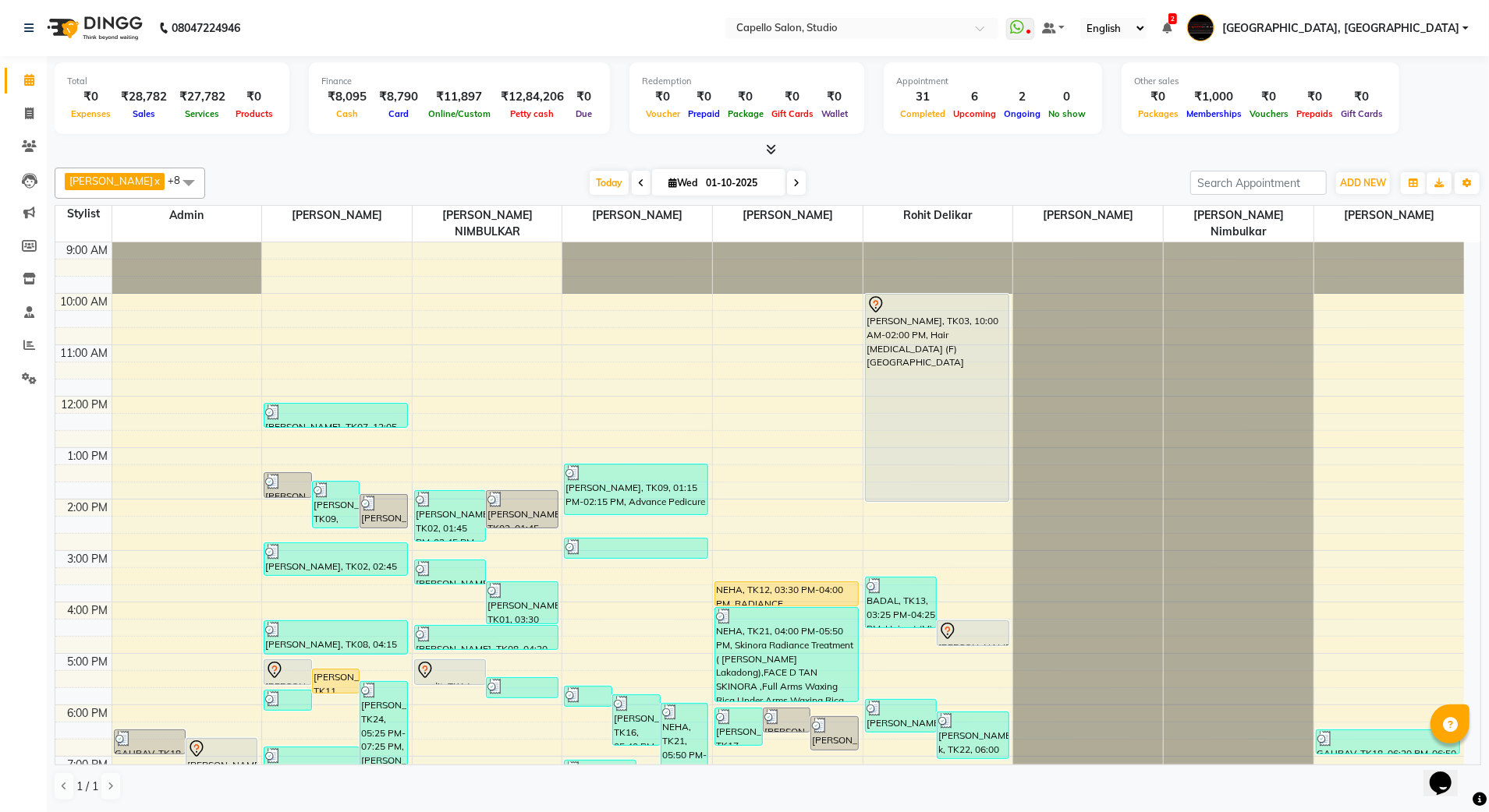
scroll to position [104, 0]
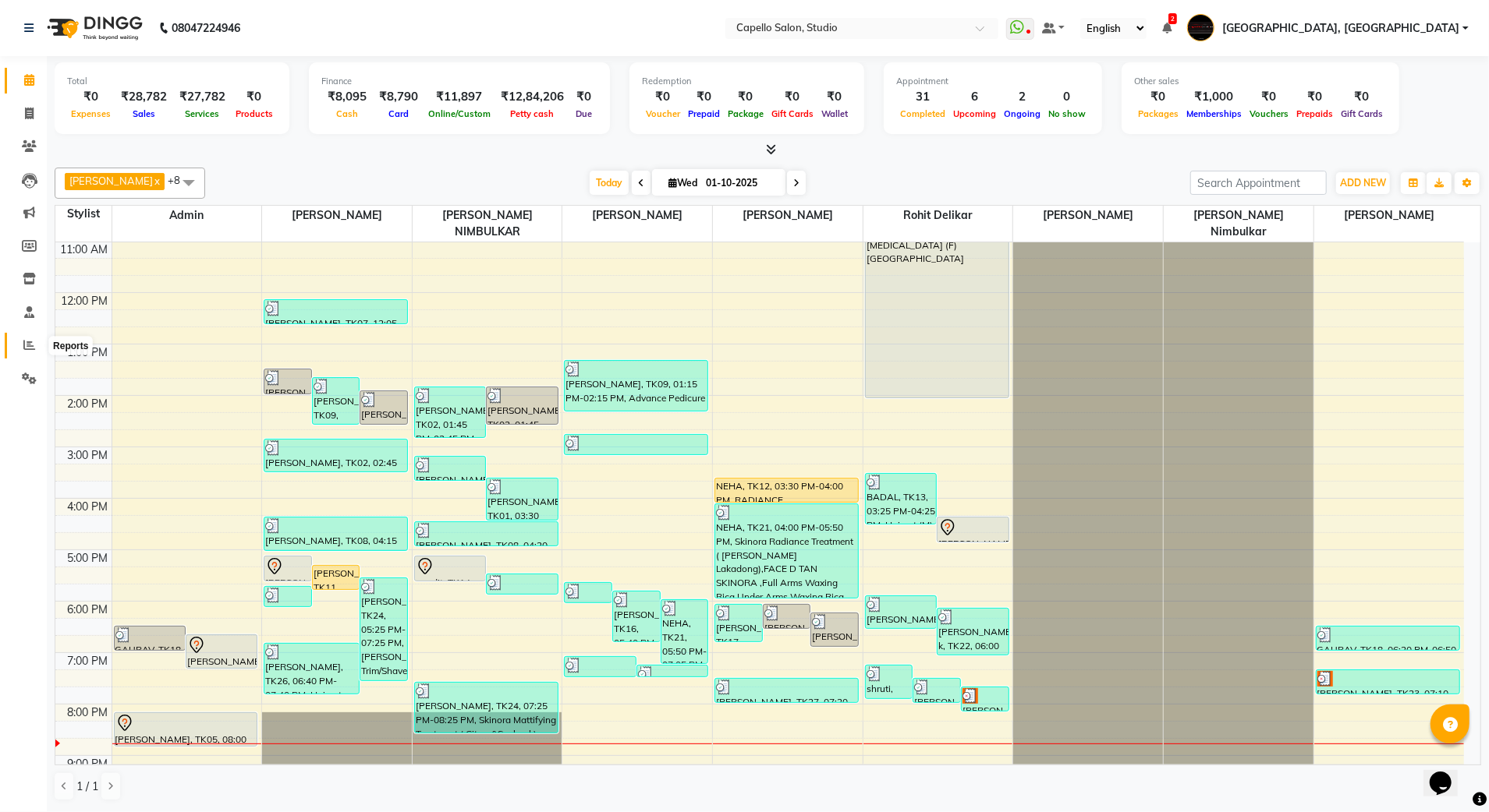
click at [22, 338] on span at bounding box center [29, 346] width 27 height 18
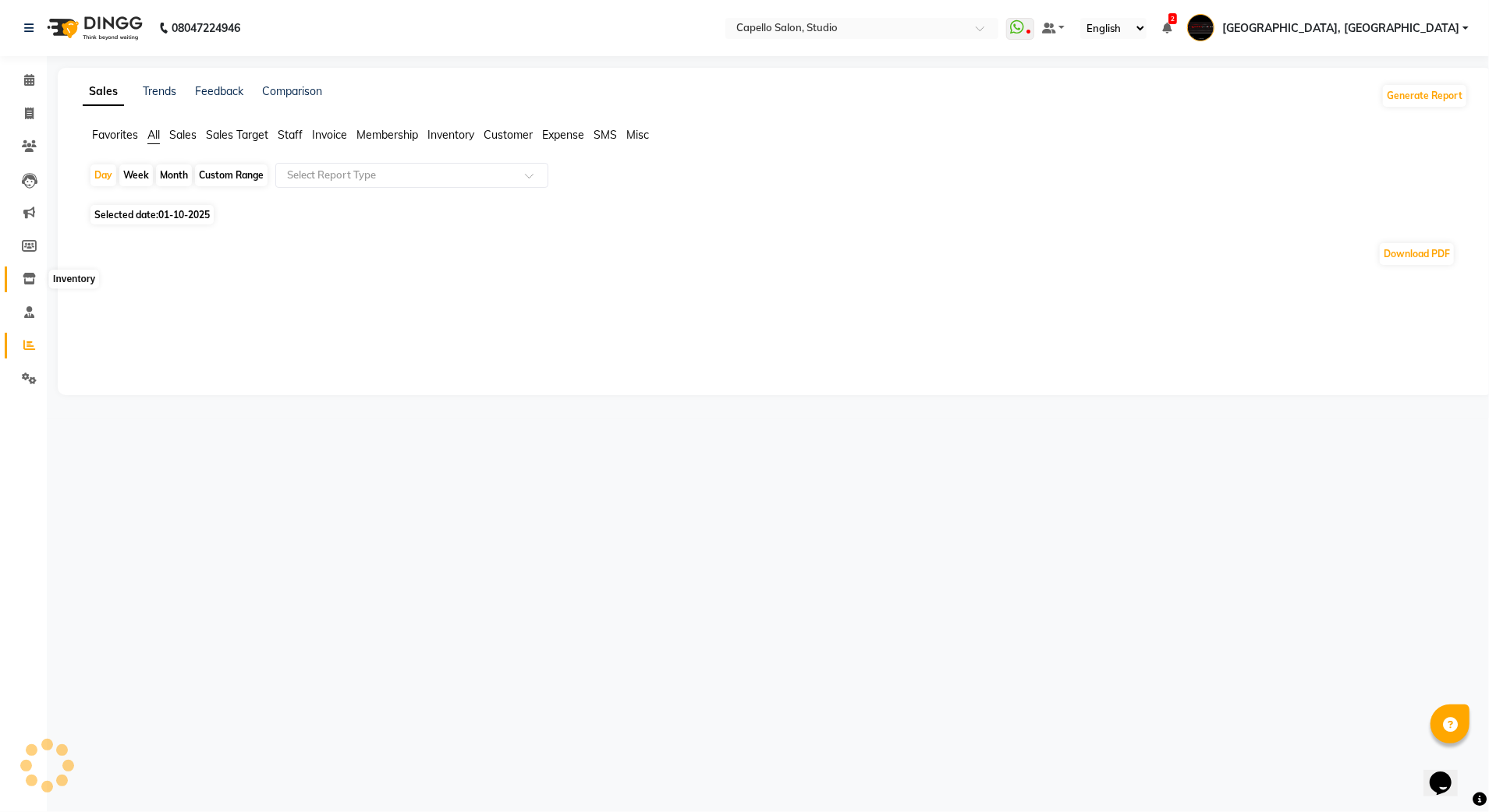
click at [25, 281] on icon at bounding box center [29, 279] width 13 height 12
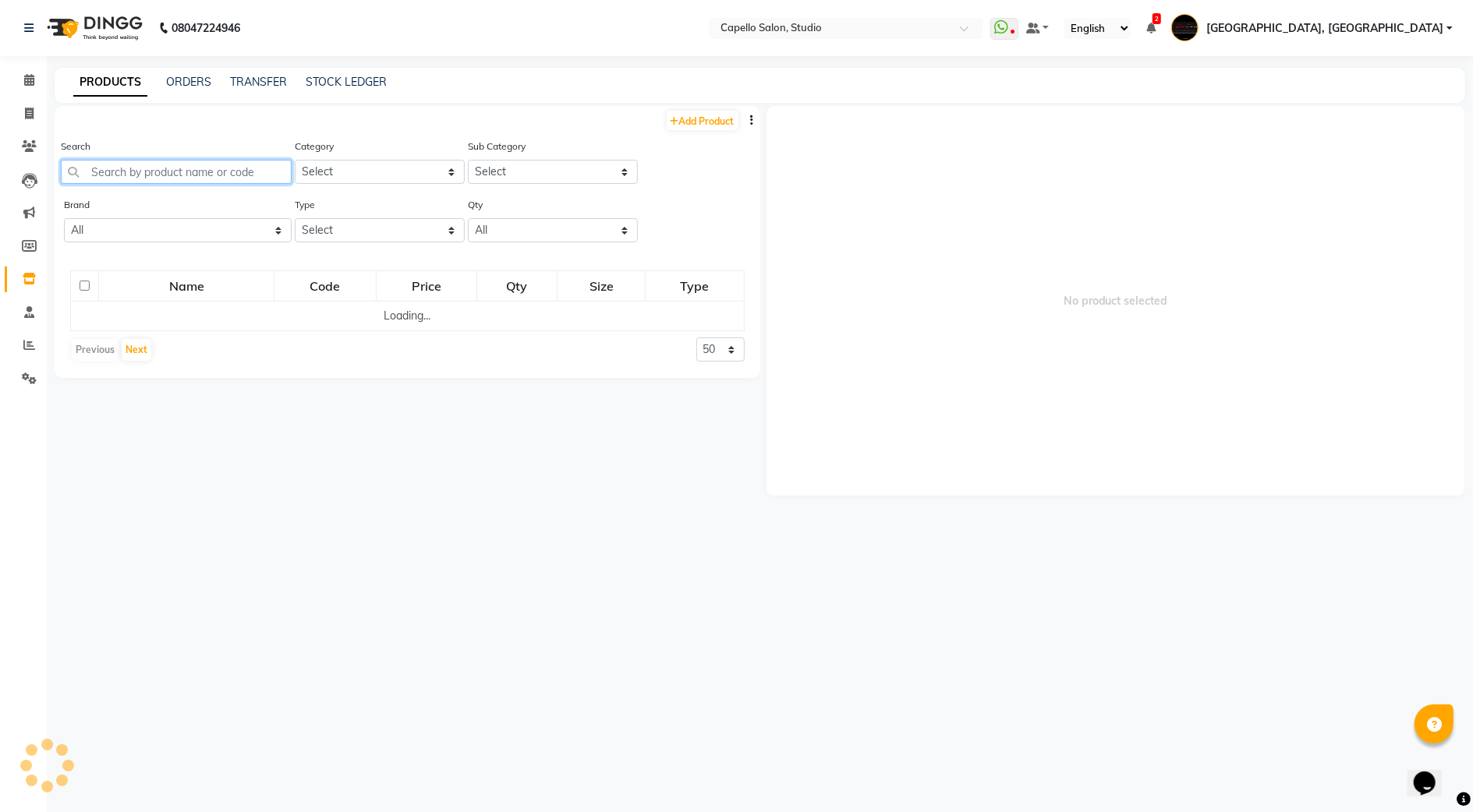
click at [98, 167] on input "text" at bounding box center [176, 172] width 231 height 24
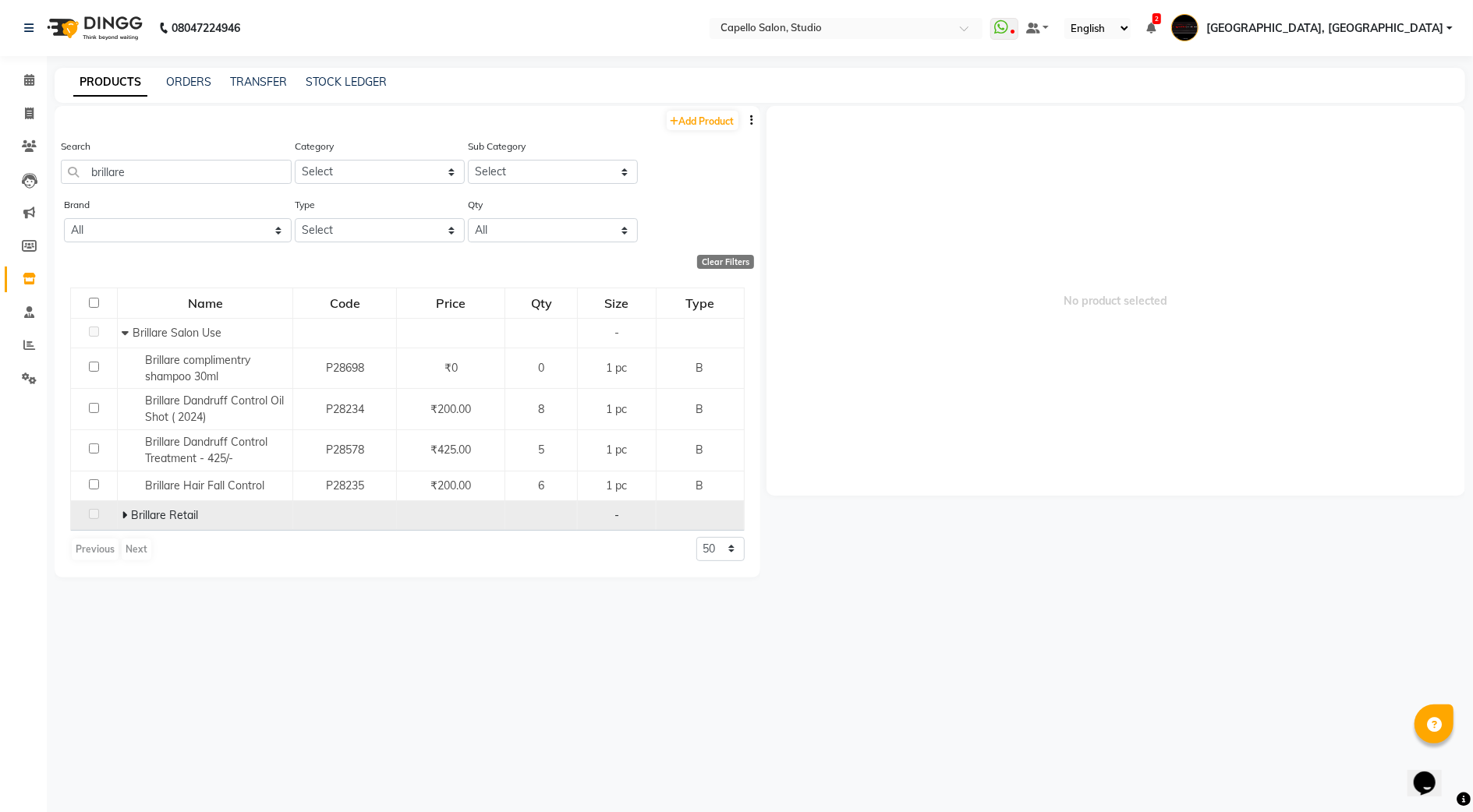
click at [123, 520] on icon at bounding box center [124, 514] width 5 height 11
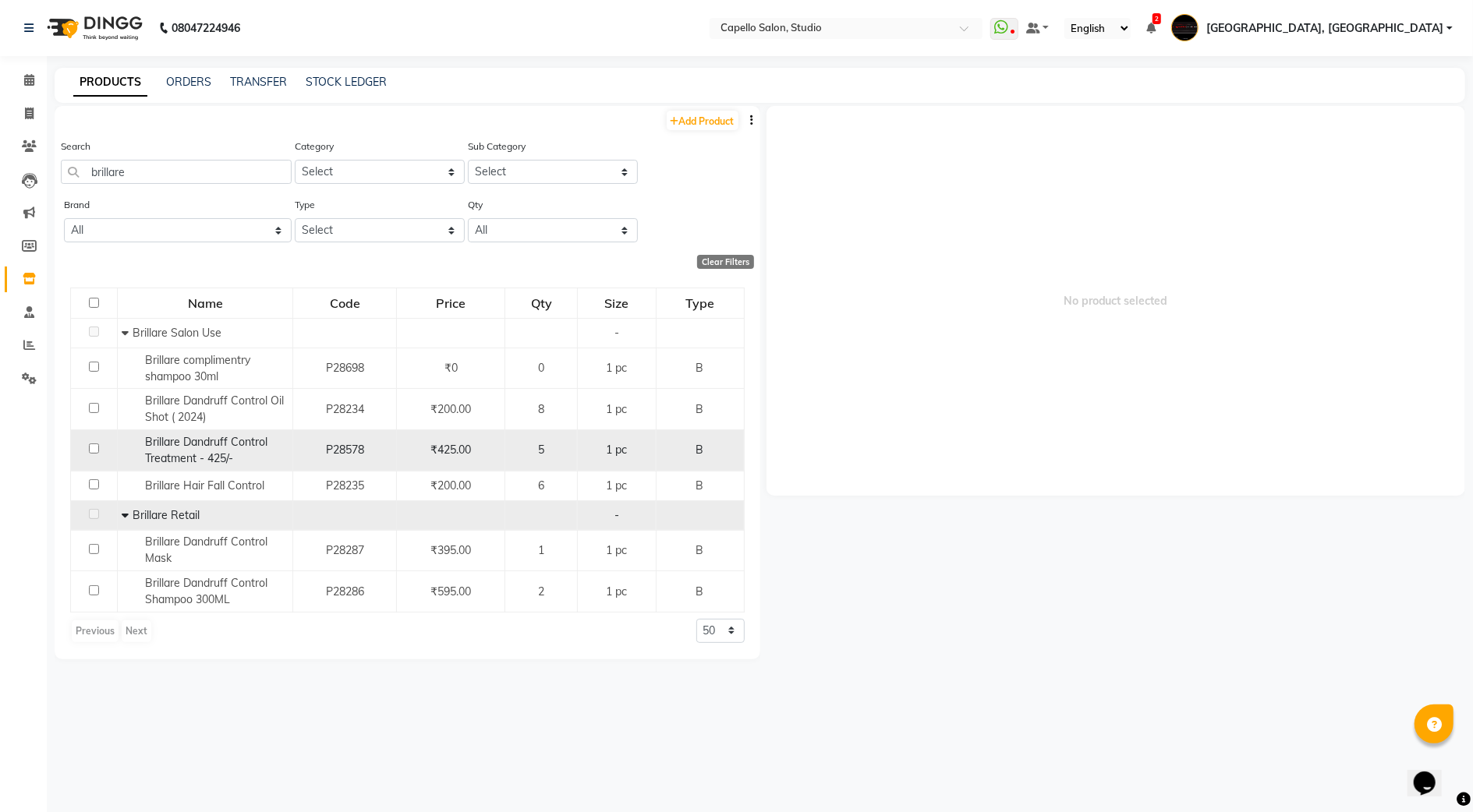
click at [178, 455] on span "Brillare Dandruff Control Treatment - 425/-" at bounding box center [206, 450] width 123 height 30
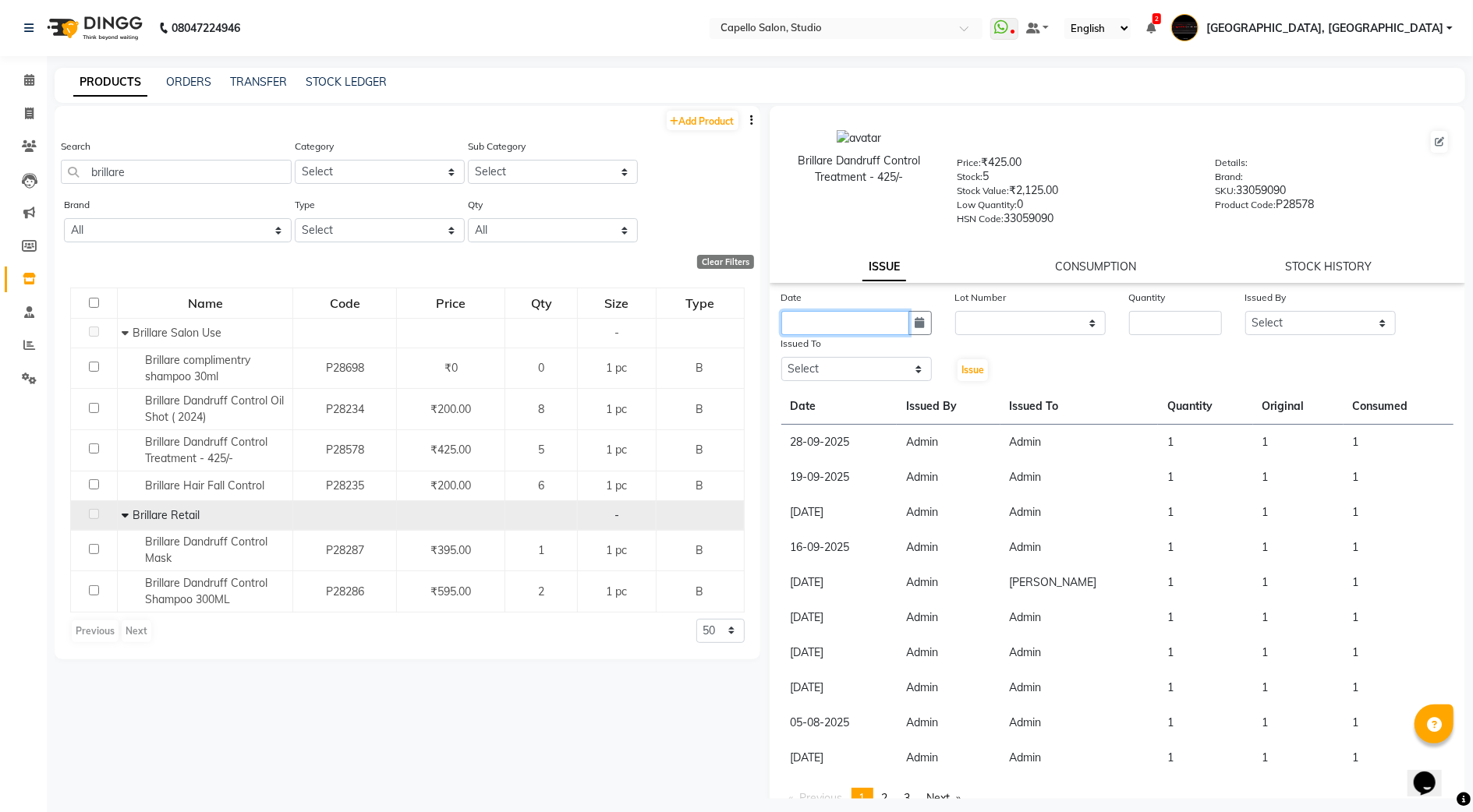
click at [874, 322] on input "text" at bounding box center [845, 323] width 128 height 24
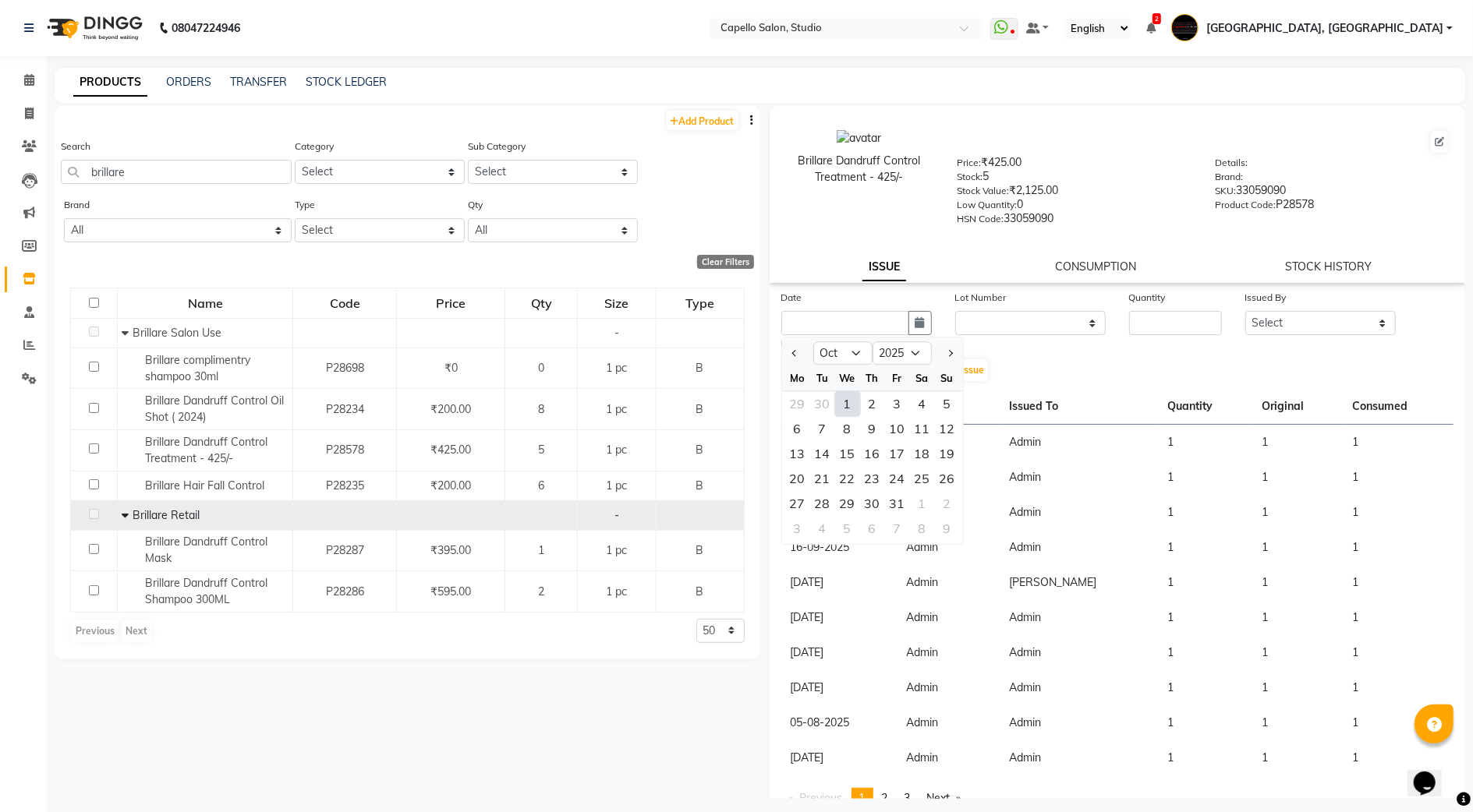
click at [845, 410] on div "1" at bounding box center [847, 404] width 25 height 25
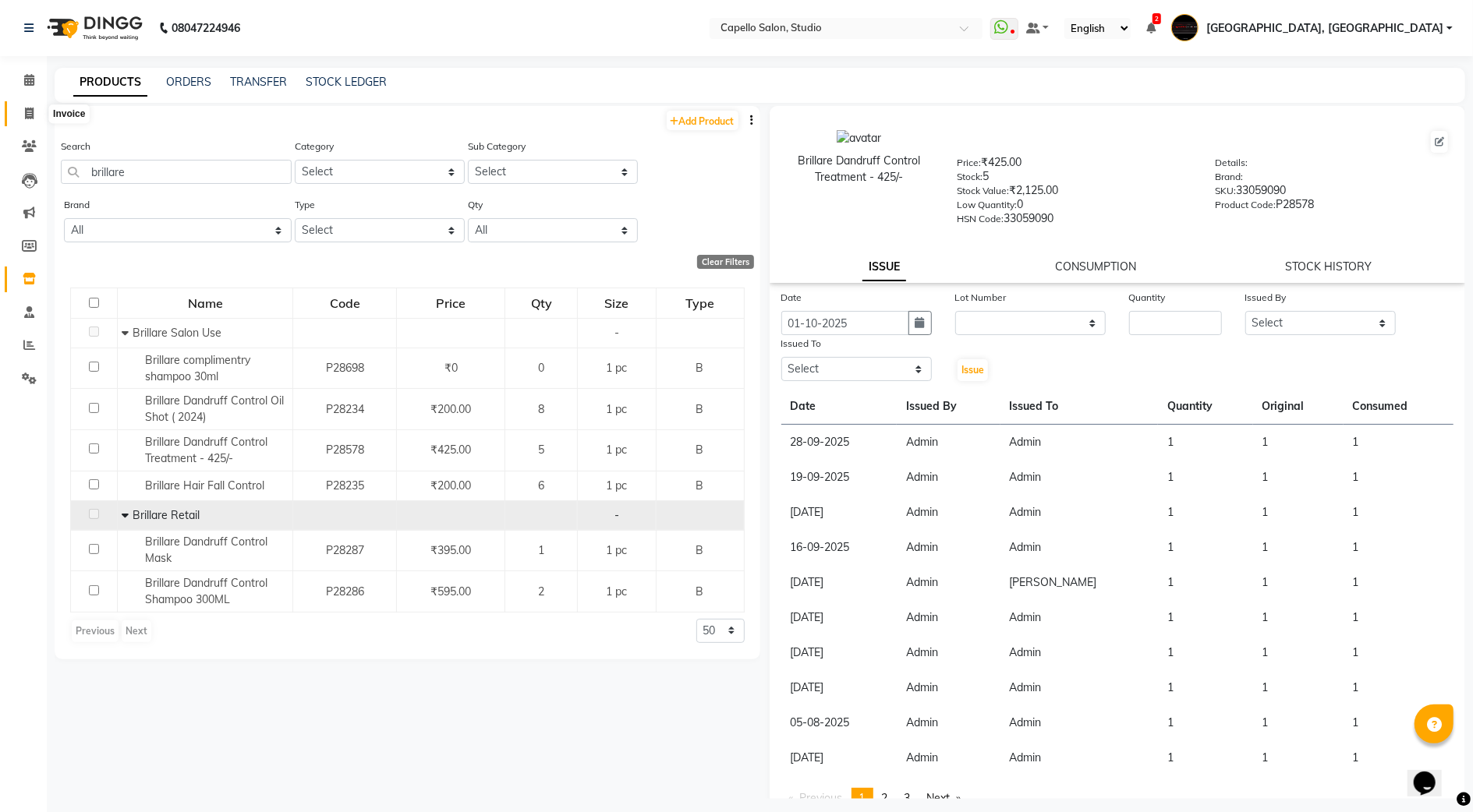
click at [17, 117] on span at bounding box center [29, 114] width 27 height 18
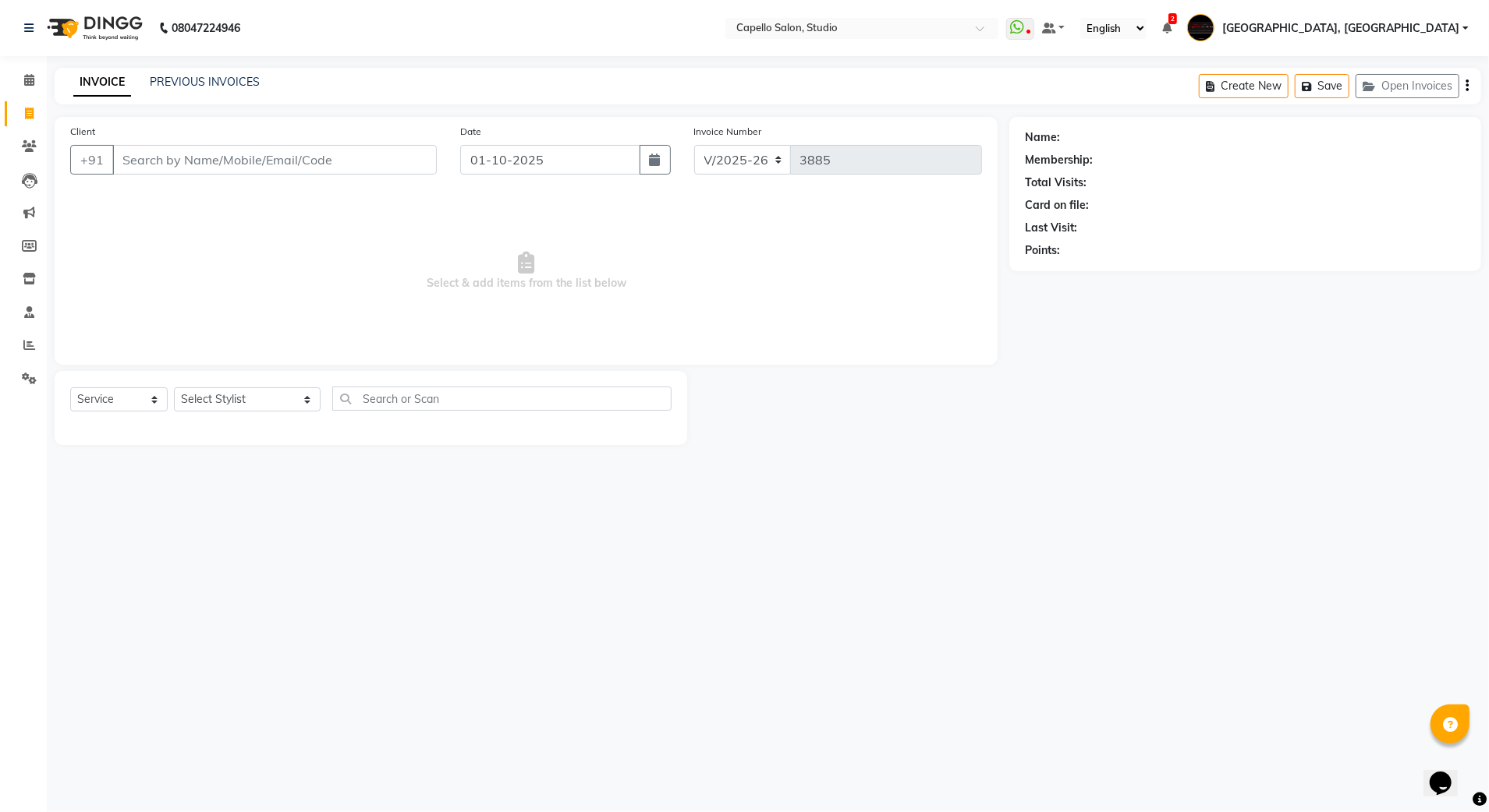
click at [147, 163] on input "Client" at bounding box center [274, 160] width 325 height 30
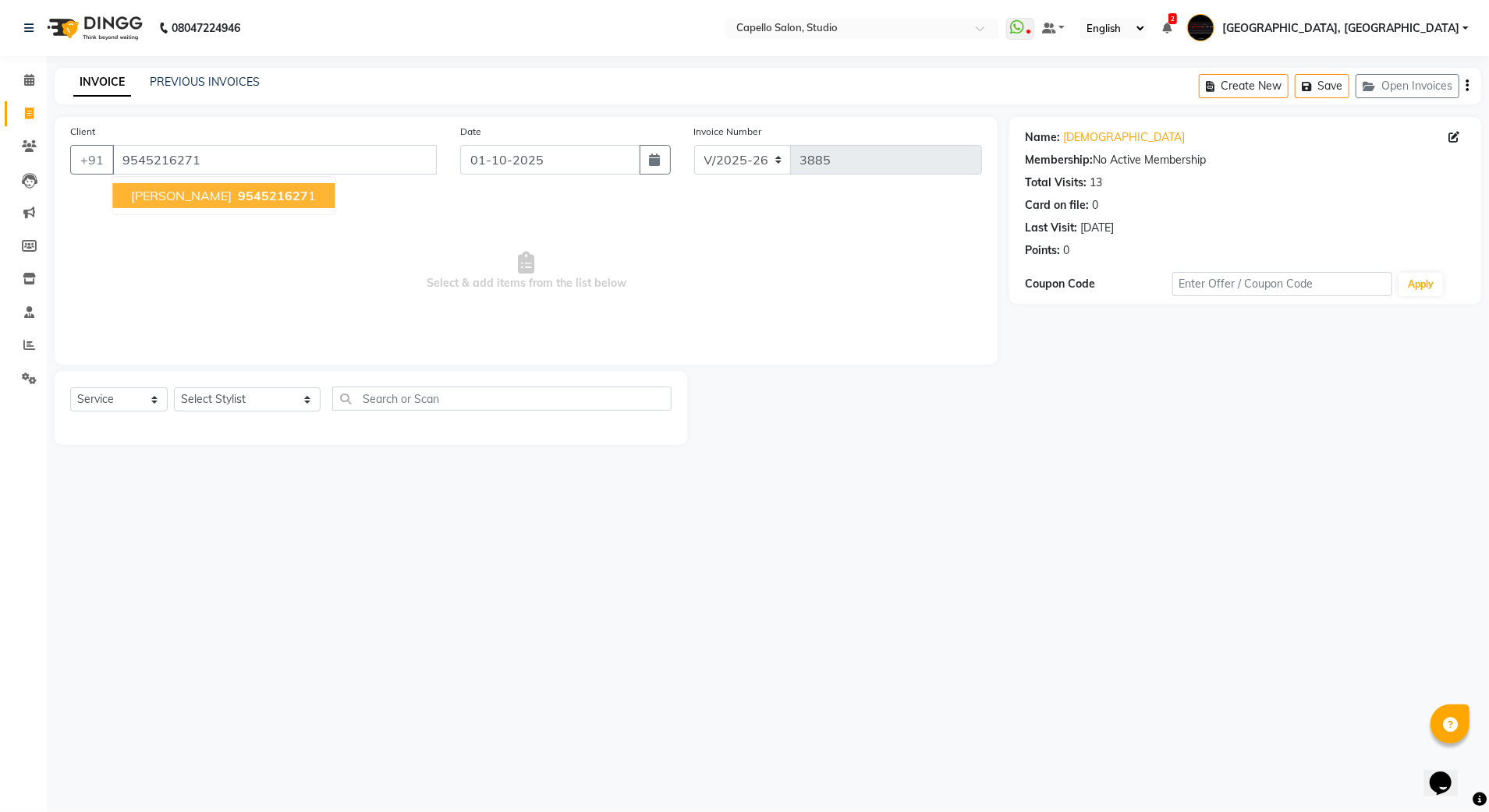
click at [247, 195] on span "954521627" at bounding box center [273, 196] width 70 height 16
click at [226, 401] on select "Select Stylist Admin [PERSON_NAME] [PERSON_NAME] Studio, Shivaji Nagar [PERSON_…" at bounding box center [247, 400] width 147 height 24
click at [174, 388] on select "Select Stylist Admin [PERSON_NAME] [PERSON_NAME] Studio, Shivaji Nagar [PERSON_…" at bounding box center [247, 400] width 147 height 24
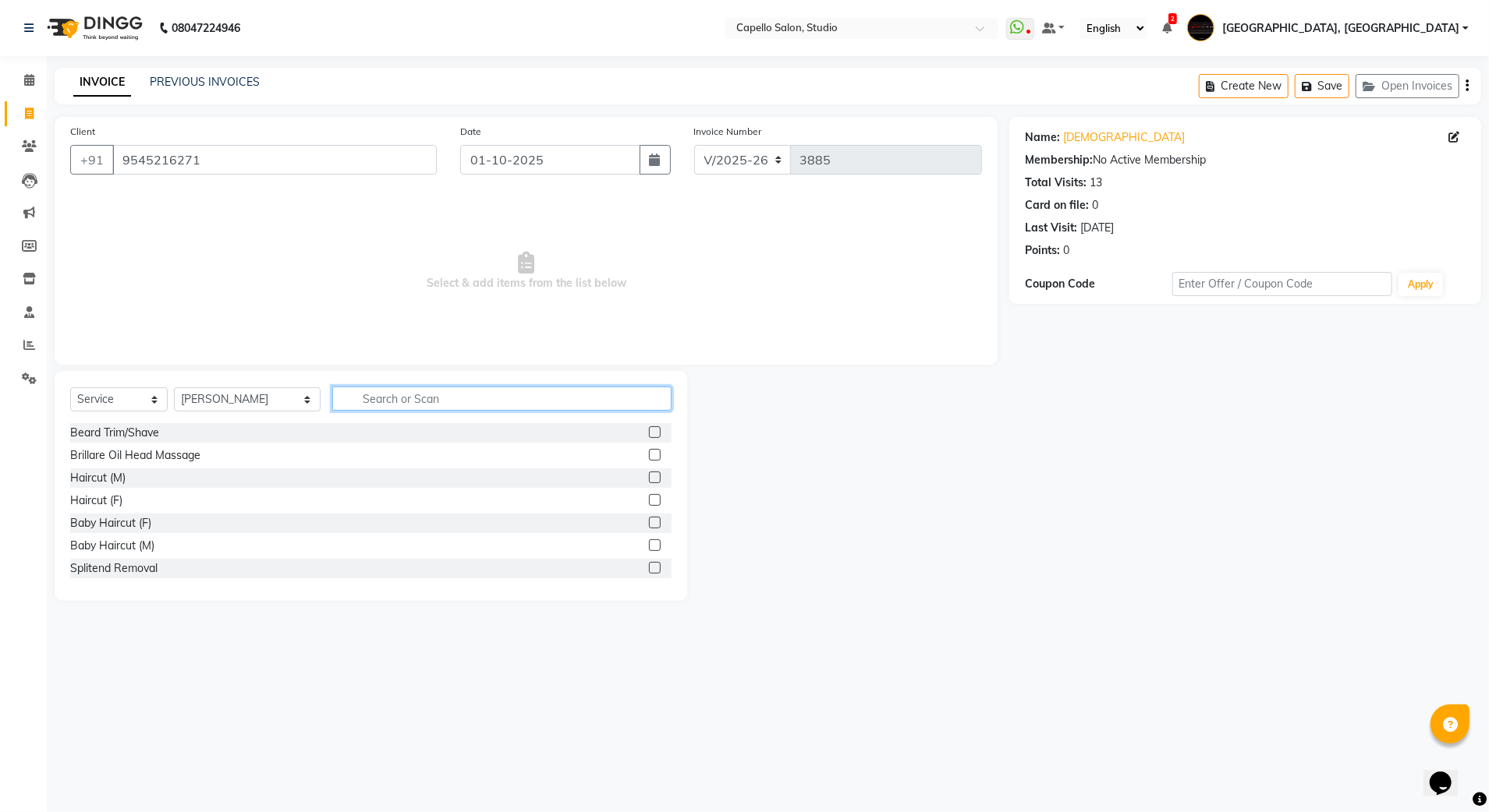
click at [357, 392] on input "text" at bounding box center [503, 399] width 340 height 24
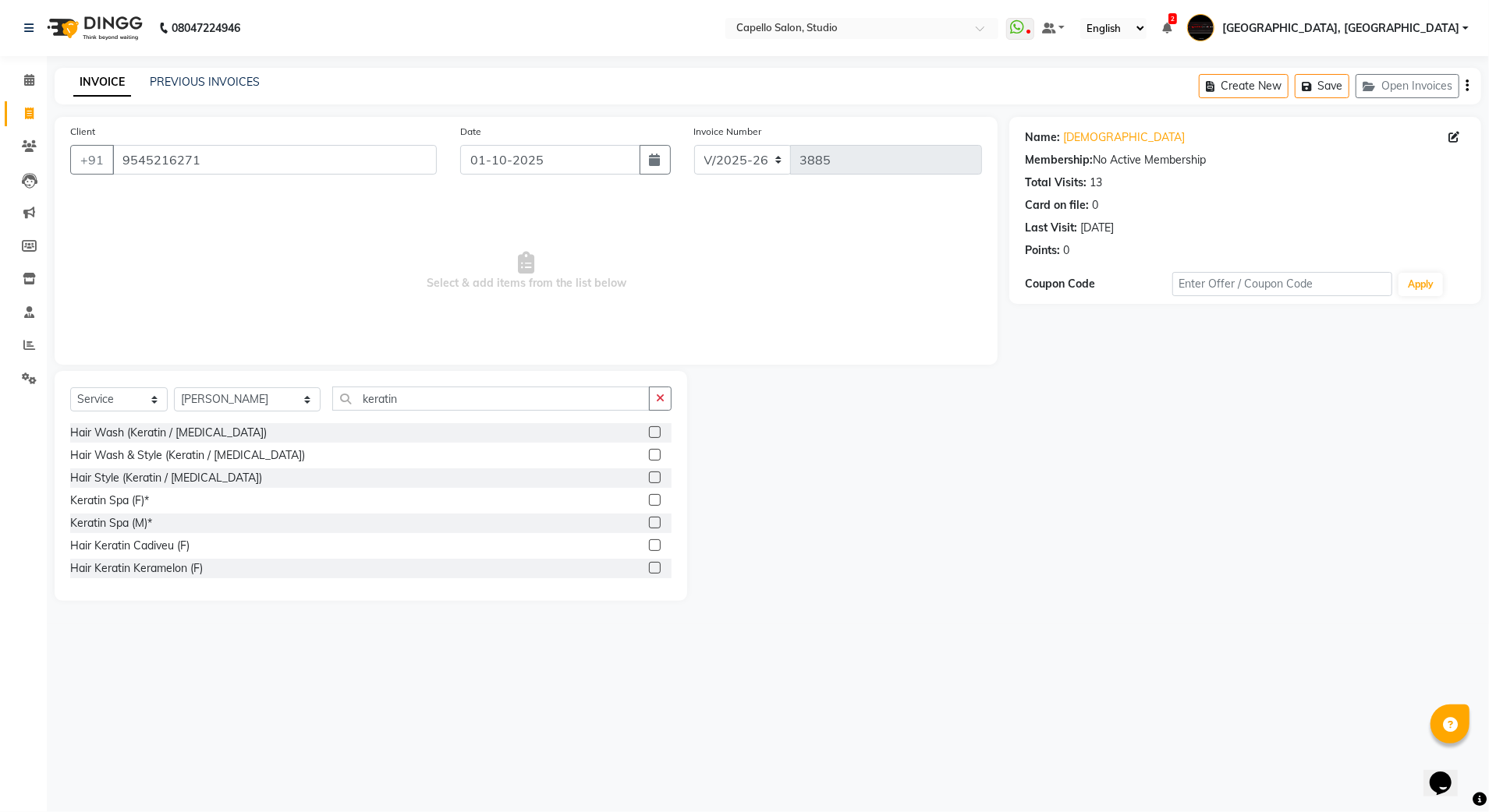
click at [649, 495] on label at bounding box center [655, 500] width 12 height 12
click at [649, 495] on input "checkbox" at bounding box center [654, 500] width 10 height 10
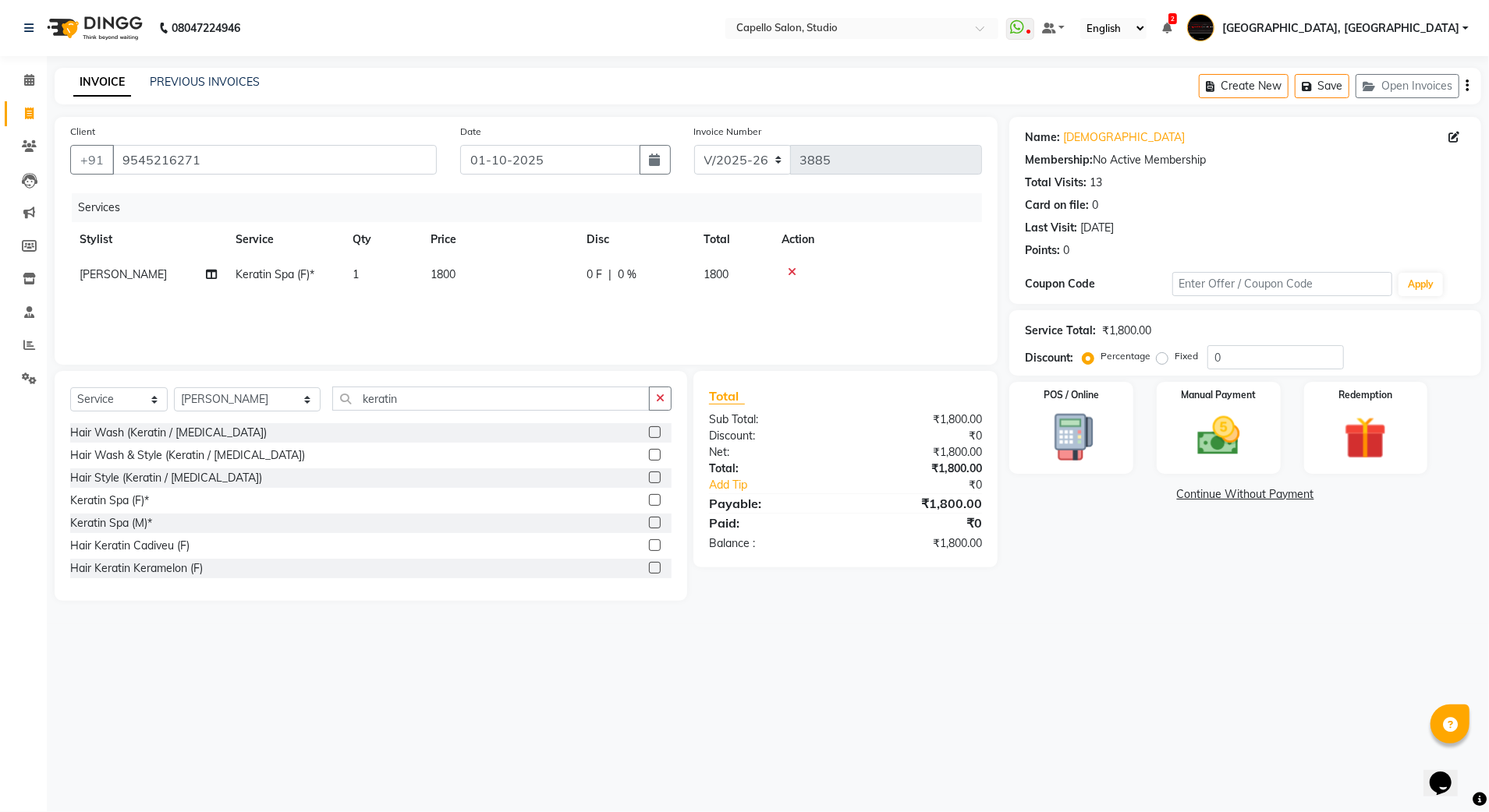
click at [476, 297] on div "Services Stylist Service Qty Price Disc Total Action [PERSON_NAME] rahule Kerat…" at bounding box center [526, 272] width 911 height 156
click at [479, 276] on td "1800" at bounding box center [499, 275] width 156 height 35
drag, startPoint x: 548, startPoint y: 275, endPoint x: 484, endPoint y: 287, distance: 65.1
click at [484, 287] on tr "Admin [PERSON_NAME] [PERSON_NAME] Studio, Shivaji Nagar [PERSON_NAME] NIMBULKAR…" at bounding box center [526, 287] width 911 height 59
click at [237, 406] on select "Select Stylist Admin [PERSON_NAME] [PERSON_NAME] Studio, Shivaji Nagar [PERSON_…" at bounding box center [247, 400] width 147 height 24
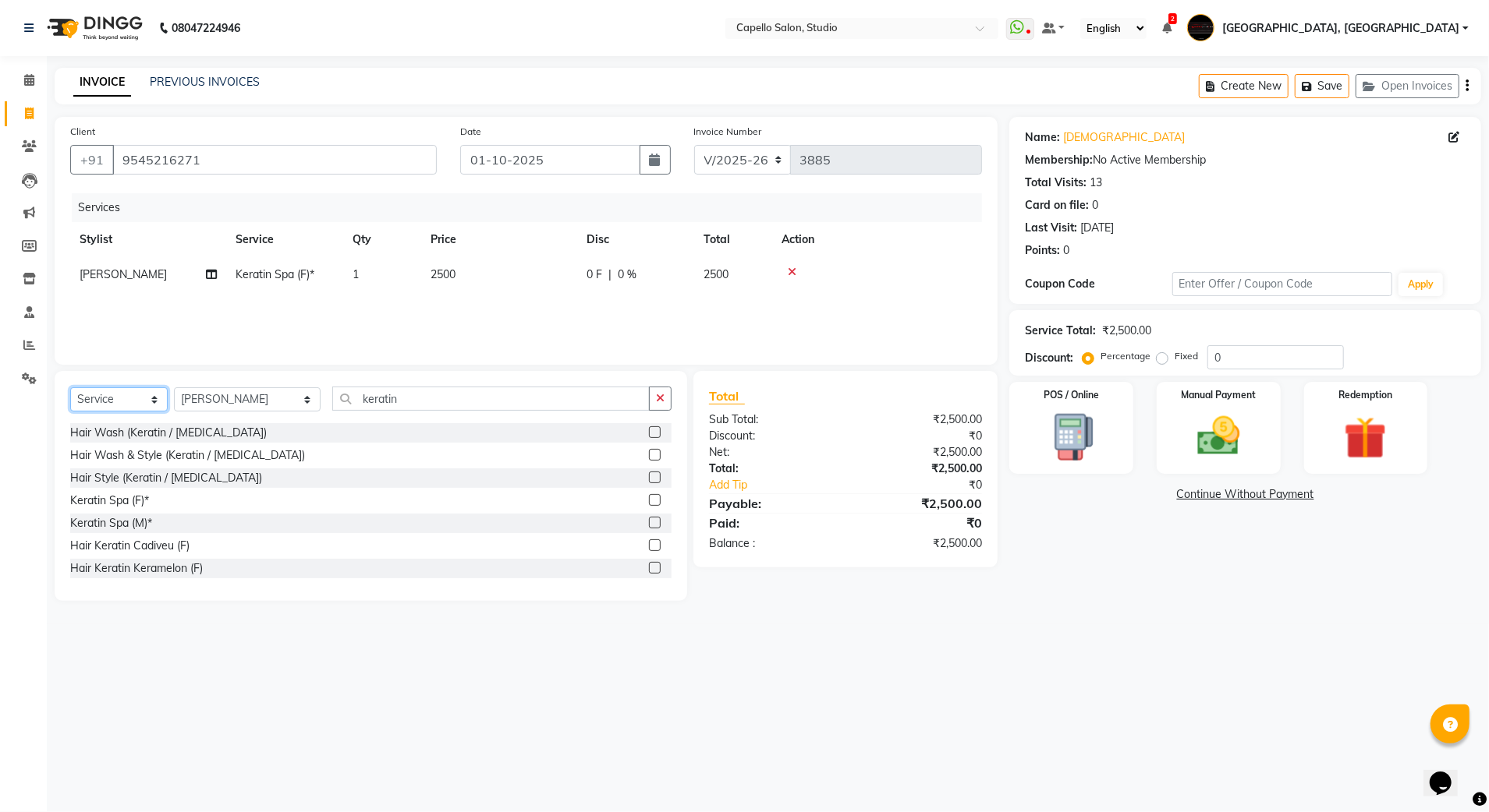
click at [130, 403] on select "Select Service Product Membership Package Voucher Prepaid Gift Card" at bounding box center [119, 400] width 98 height 24
click at [70, 388] on select "Select Service Product Membership Package Voucher Prepaid Gift Card" at bounding box center [119, 400] width 98 height 24
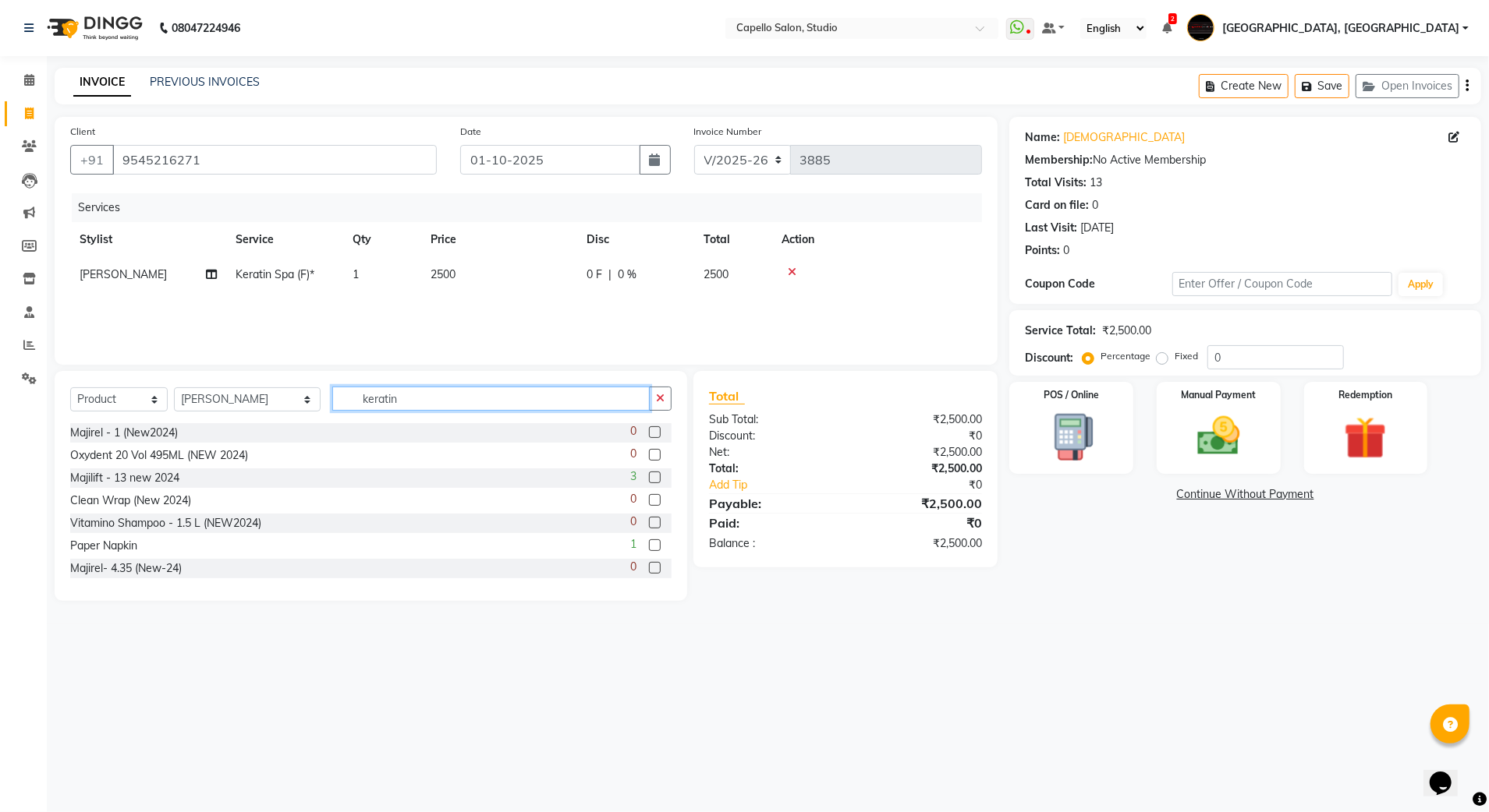
drag, startPoint x: 381, startPoint y: 400, endPoint x: 298, endPoint y: 415, distance: 84.3
click at [298, 415] on div "Select Service Product Membership Package Voucher Prepaid Gift Card Select Styl…" at bounding box center [371, 405] width 602 height 37
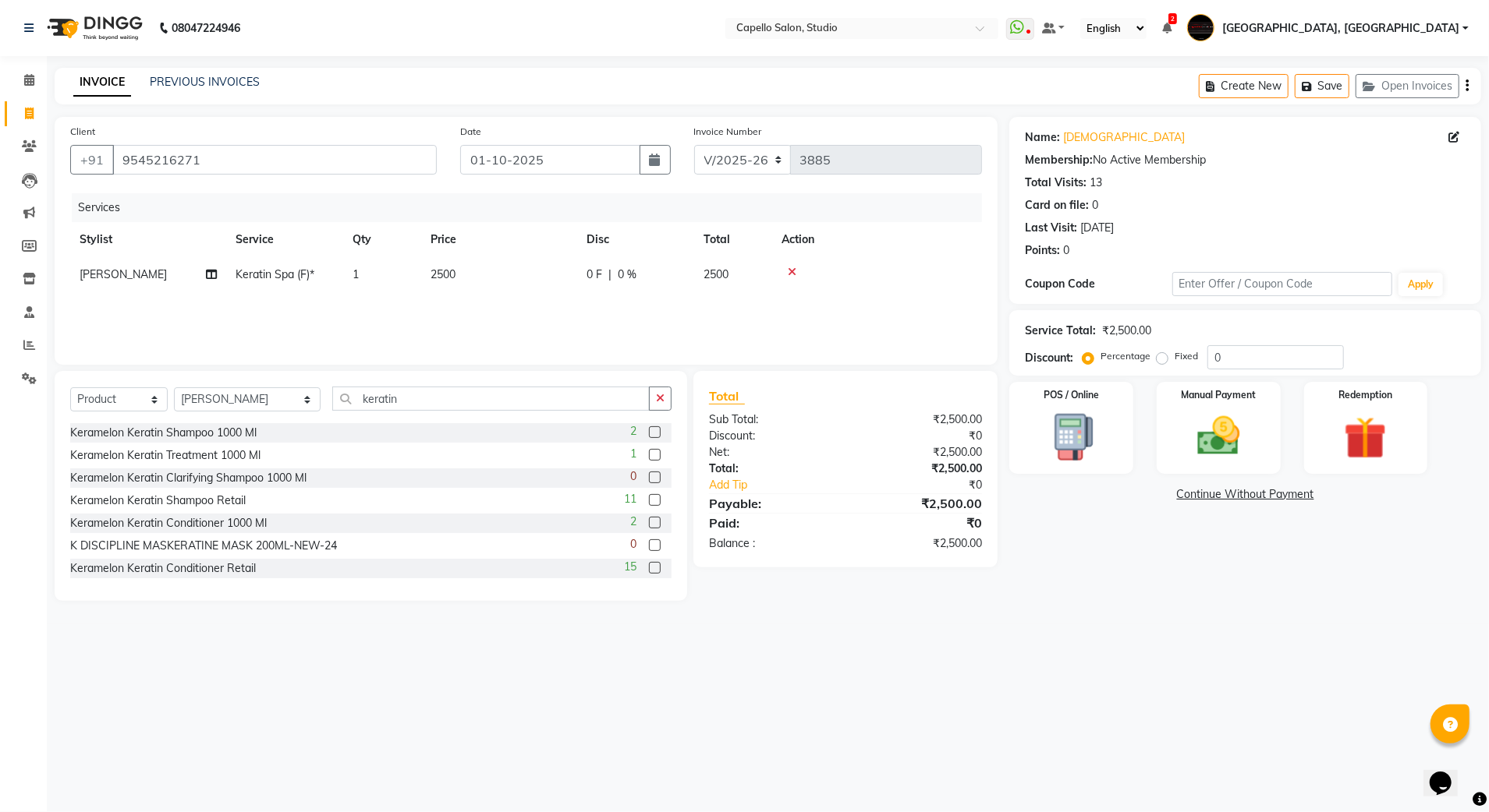
click at [649, 502] on label at bounding box center [655, 500] width 12 height 12
click at [649, 502] on input "checkbox" at bounding box center [654, 500] width 10 height 10
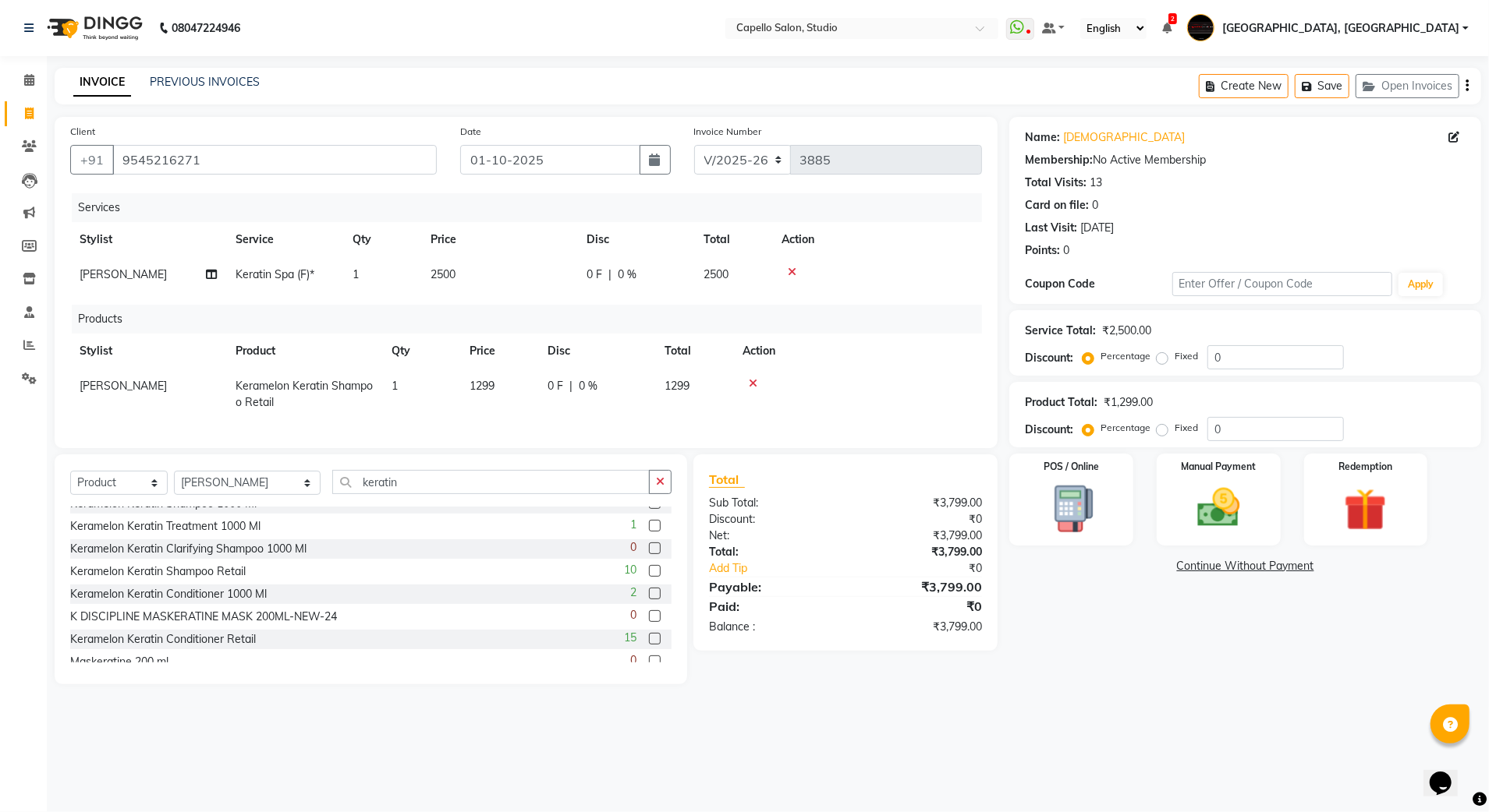
scroll to position [48, 0]
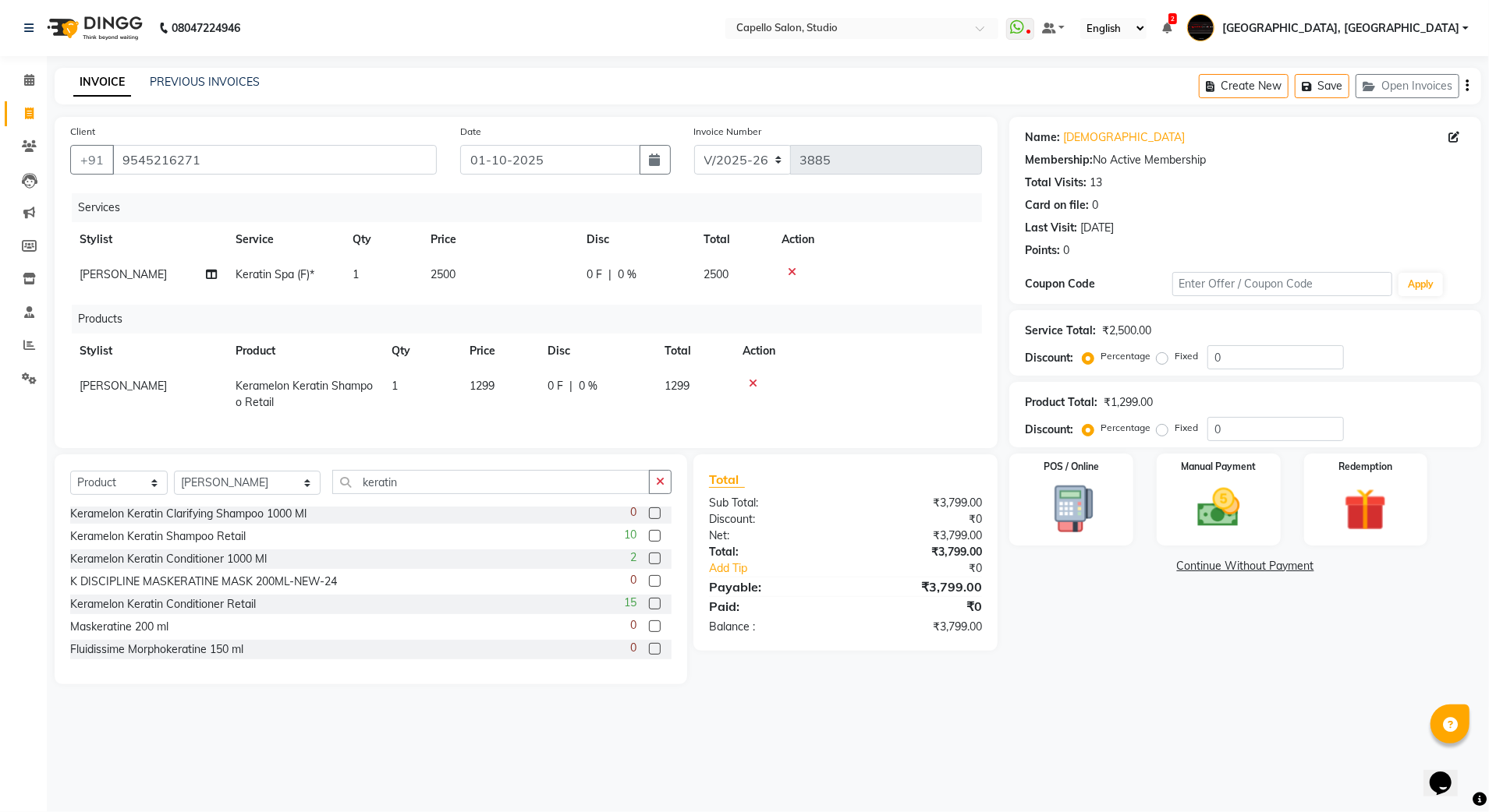
click at [649, 609] on label at bounding box center [655, 604] width 12 height 12
click at [649, 609] on input "checkbox" at bounding box center [654, 604] width 10 height 10
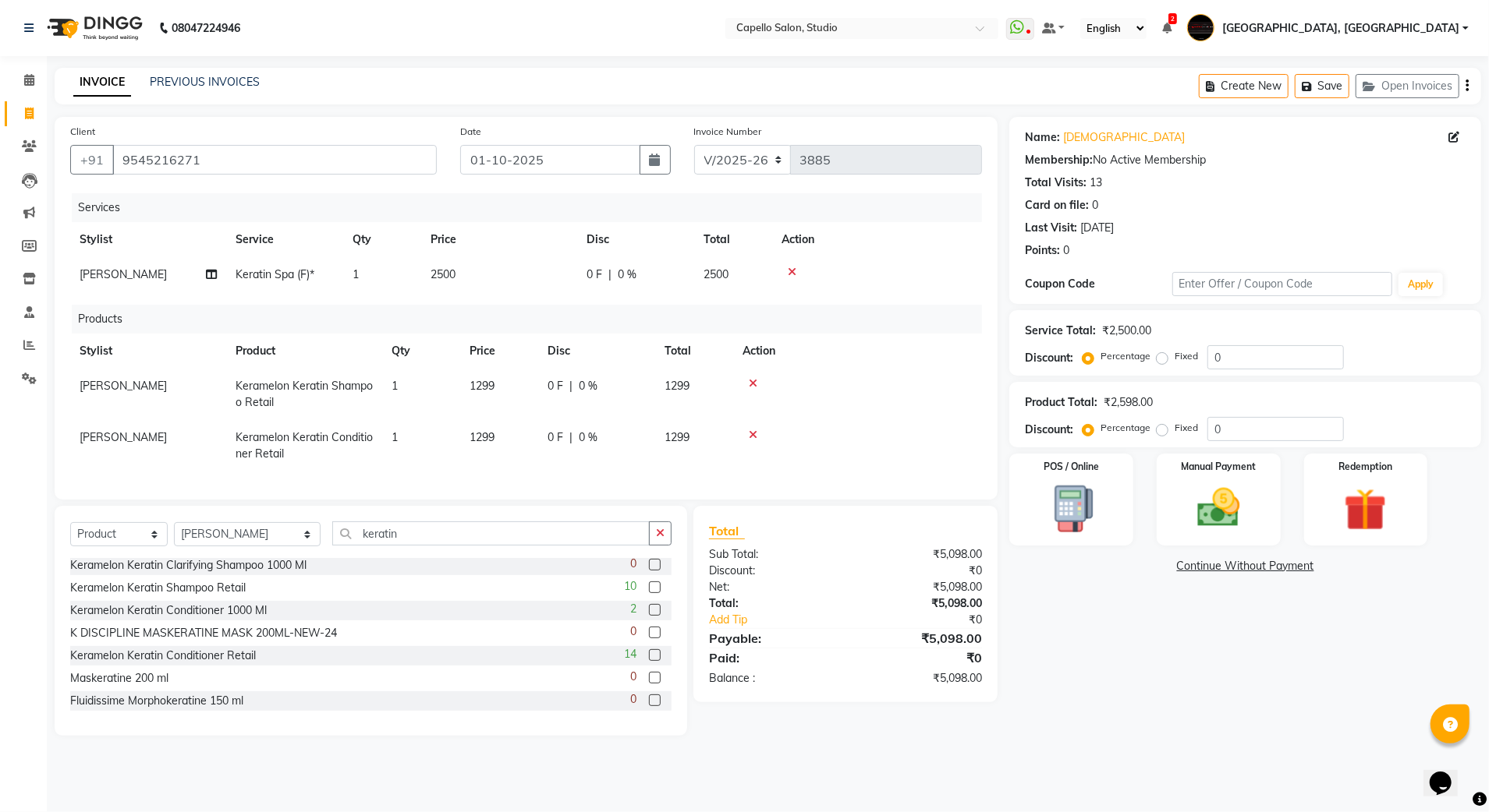
click at [498, 403] on td "1299" at bounding box center [500, 395] width 78 height 52
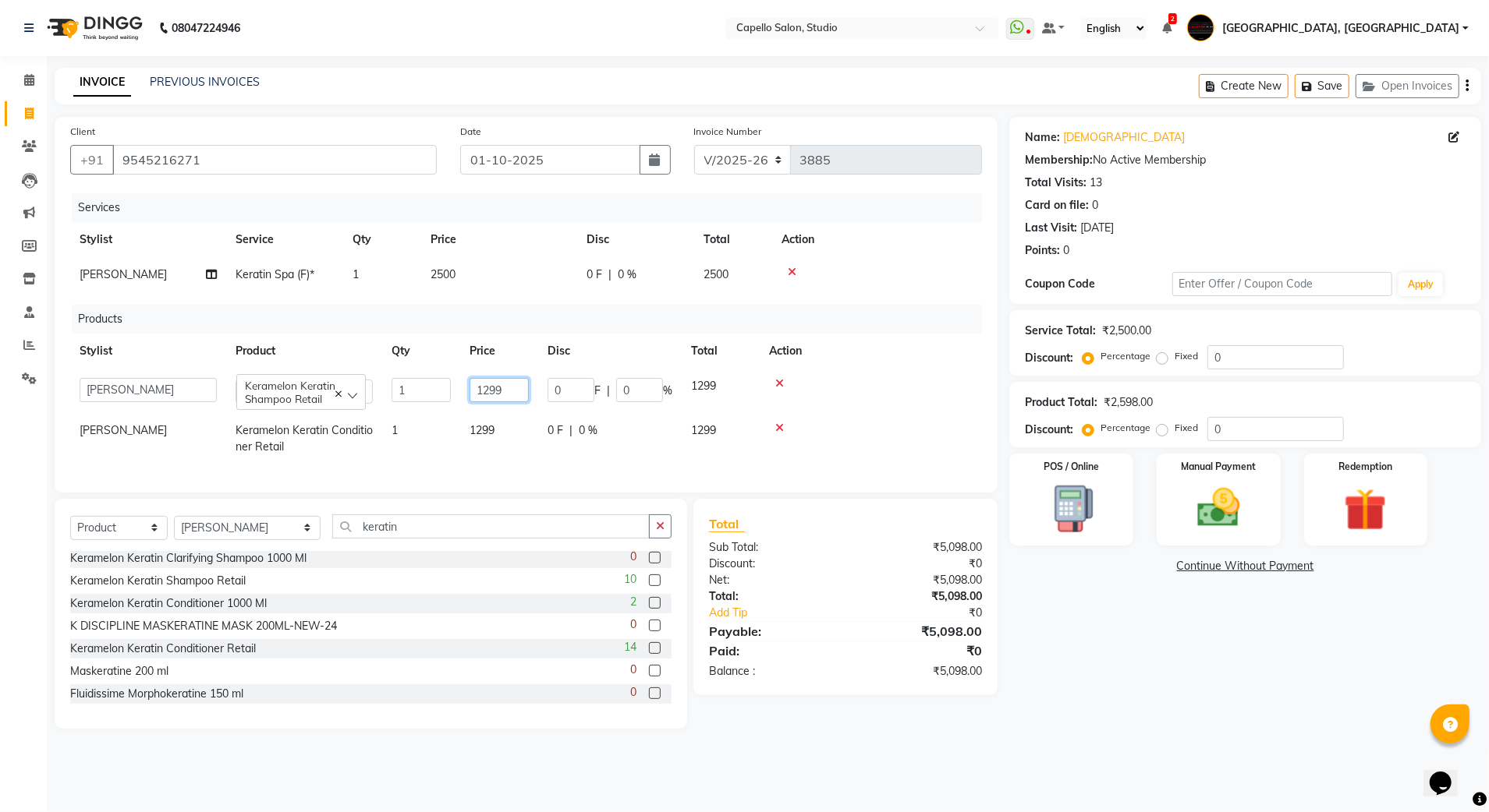
click at [488, 384] on input "1299" at bounding box center [499, 391] width 59 height 24
click at [470, 420] on td "1299" at bounding box center [500, 439] width 78 height 52
click at [479, 431] on input "1299" at bounding box center [499, 441] width 59 height 24
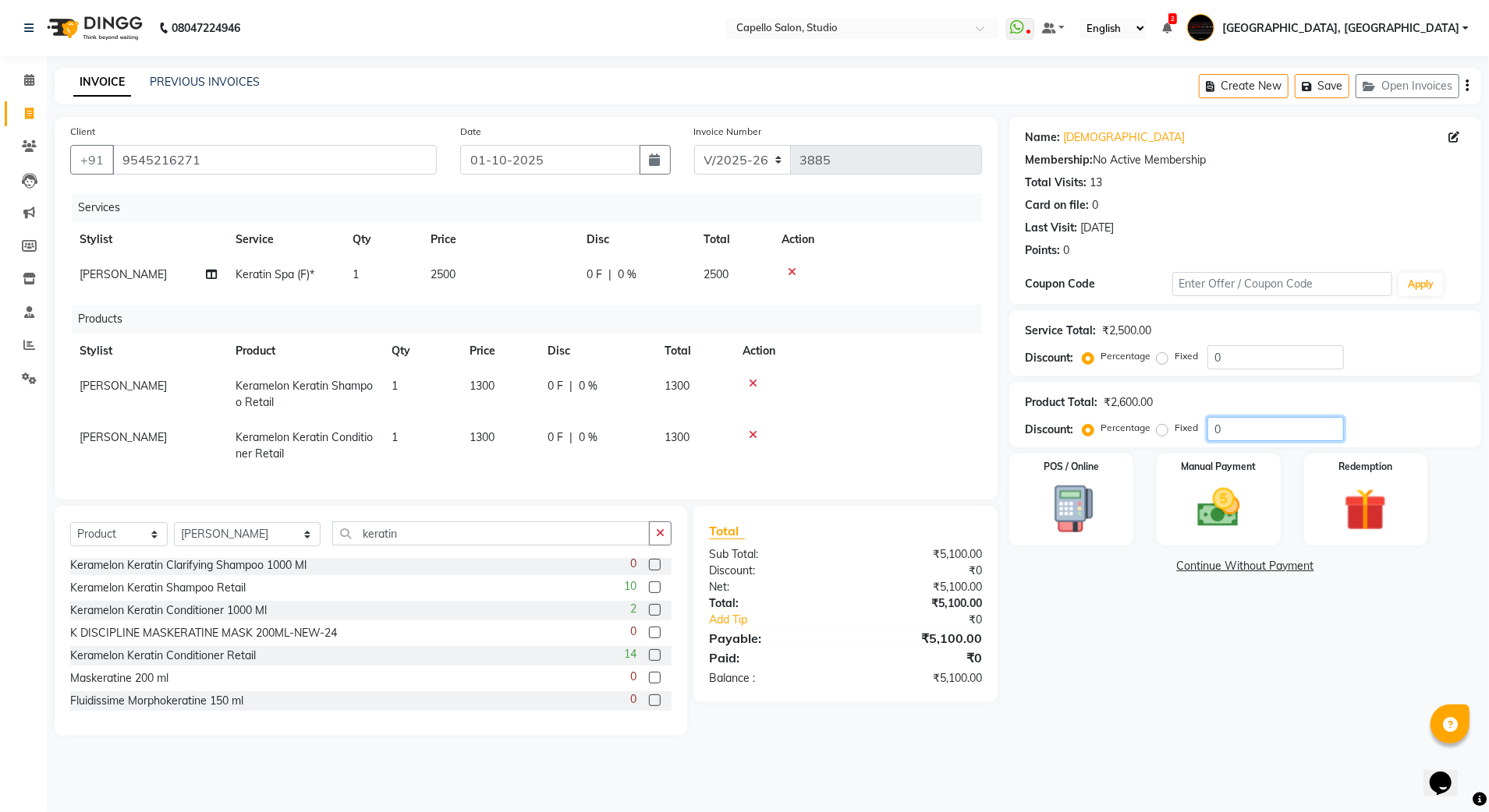
drag, startPoint x: 1220, startPoint y: 433, endPoint x: 1232, endPoint y: 437, distance: 12.6
click at [1221, 434] on input "0" at bounding box center [1275, 429] width 137 height 24
drag, startPoint x: 1242, startPoint y: 437, endPoint x: 1159, endPoint y: 438, distance: 83.0
click at [1159, 438] on div "Percentage Fixed 0" at bounding box center [1214, 429] width 258 height 24
drag, startPoint x: 369, startPoint y: 537, endPoint x: 289, endPoint y: 556, distance: 82.2
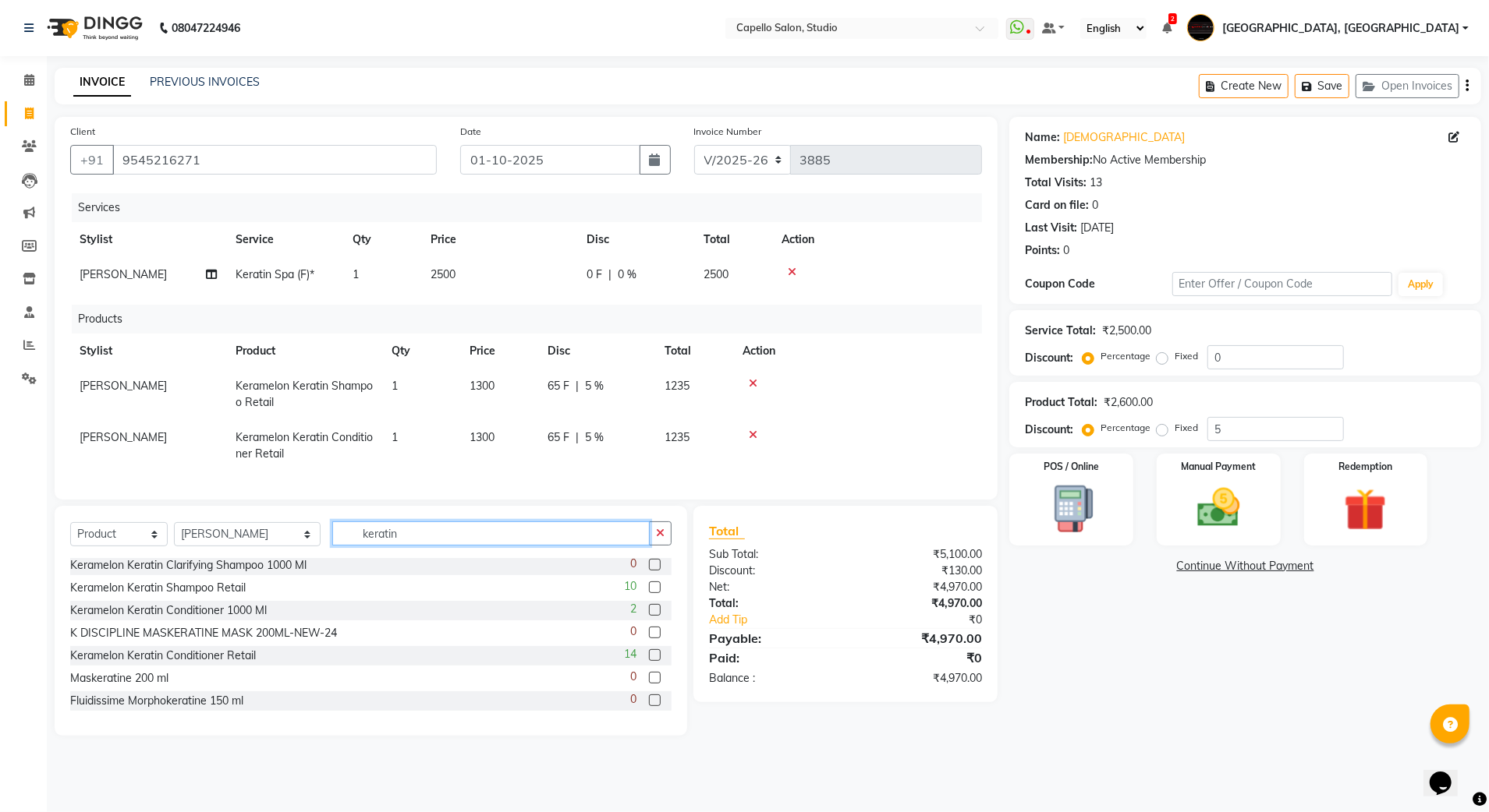
click at [289, 556] on div "Select Service Product Membership Package Voucher Prepaid Gift Card Select Styl…" at bounding box center [371, 539] width 602 height 37
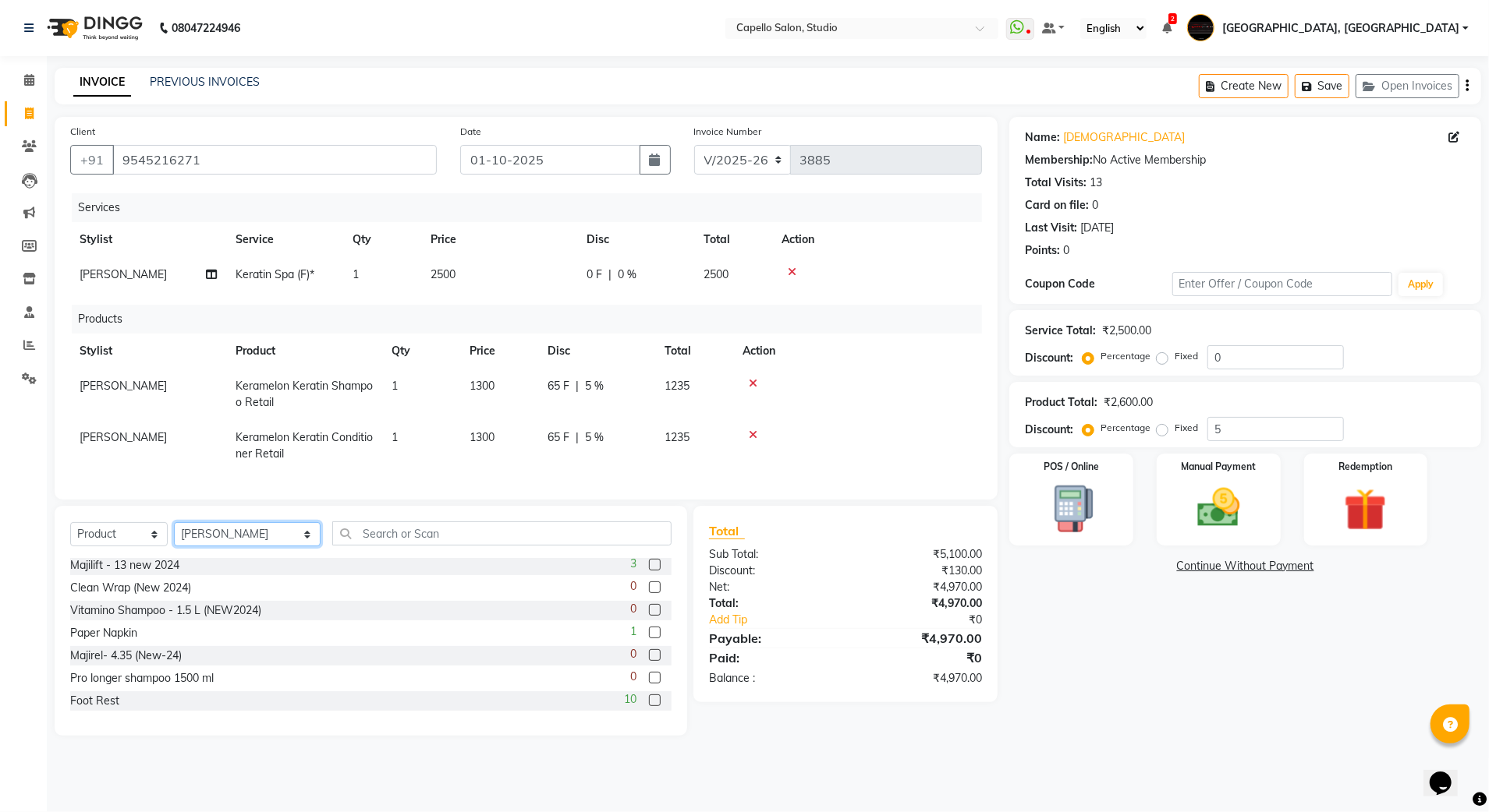
drag, startPoint x: 254, startPoint y: 556, endPoint x: 244, endPoint y: 538, distance: 20.6
click at [254, 546] on select "Select Stylist Admin [PERSON_NAME] [PERSON_NAME] Studio, Shivaji Nagar [PERSON_…" at bounding box center [247, 534] width 147 height 24
click at [174, 538] on select "Select Stylist Admin [PERSON_NAME] [PERSON_NAME] Studio, Shivaji Nagar [PERSON_…" at bounding box center [247, 534] width 147 height 24
click at [410, 545] on input "text" at bounding box center [503, 533] width 340 height 24
click at [125, 546] on select "Select Service Product Membership Package Voucher Prepaid Gift Card" at bounding box center [119, 534] width 98 height 24
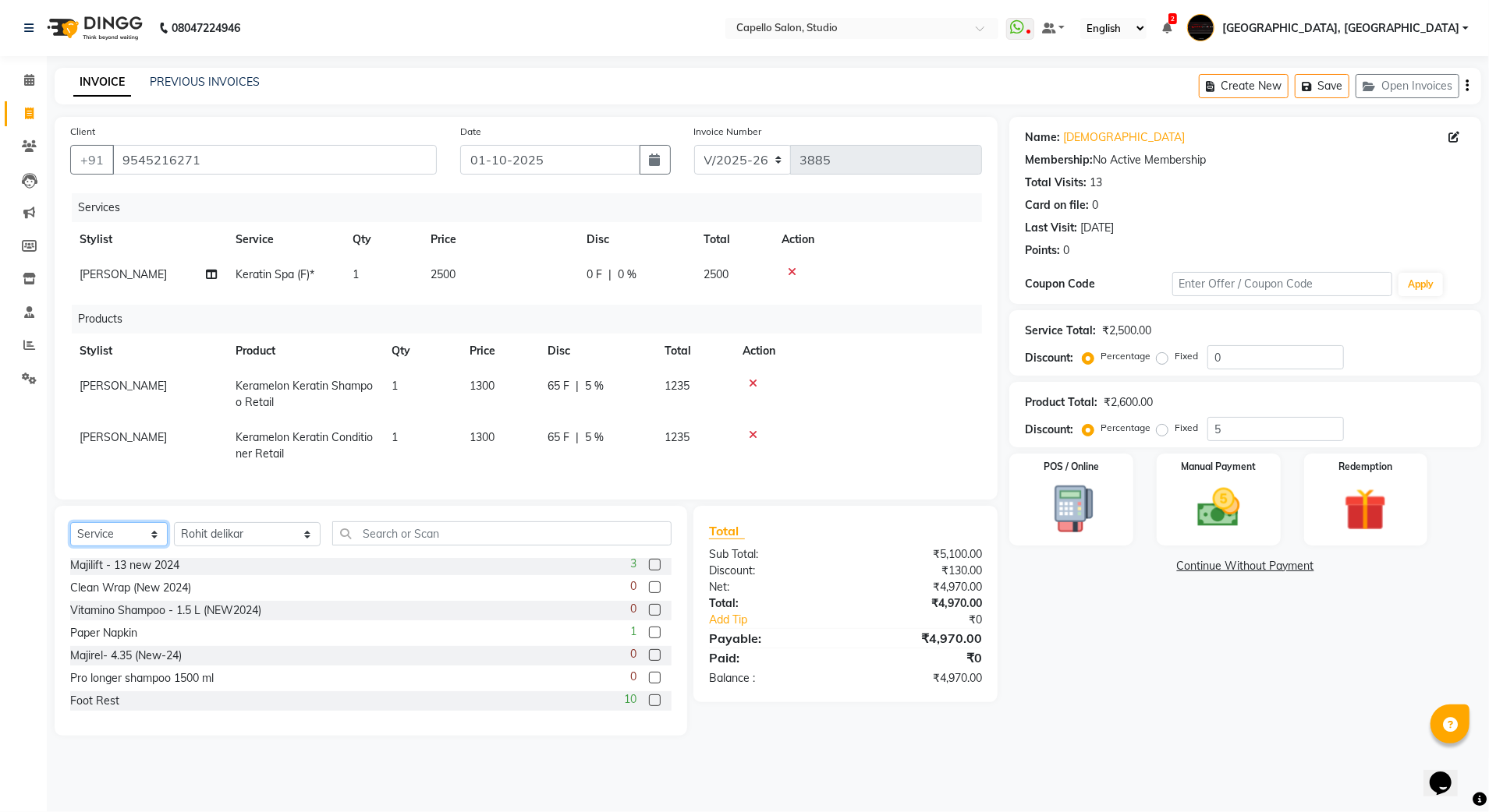
click at [70, 538] on select "Select Service Product Membership Package Voucher Prepaid Gift Card" at bounding box center [119, 534] width 98 height 24
drag, startPoint x: 287, startPoint y: 540, endPoint x: 332, endPoint y: 552, distance: 46.6
click at [291, 540] on div "Select Service Product Membership Package Voucher Prepaid Gift Card Select Styl…" at bounding box center [371, 539] width 602 height 37
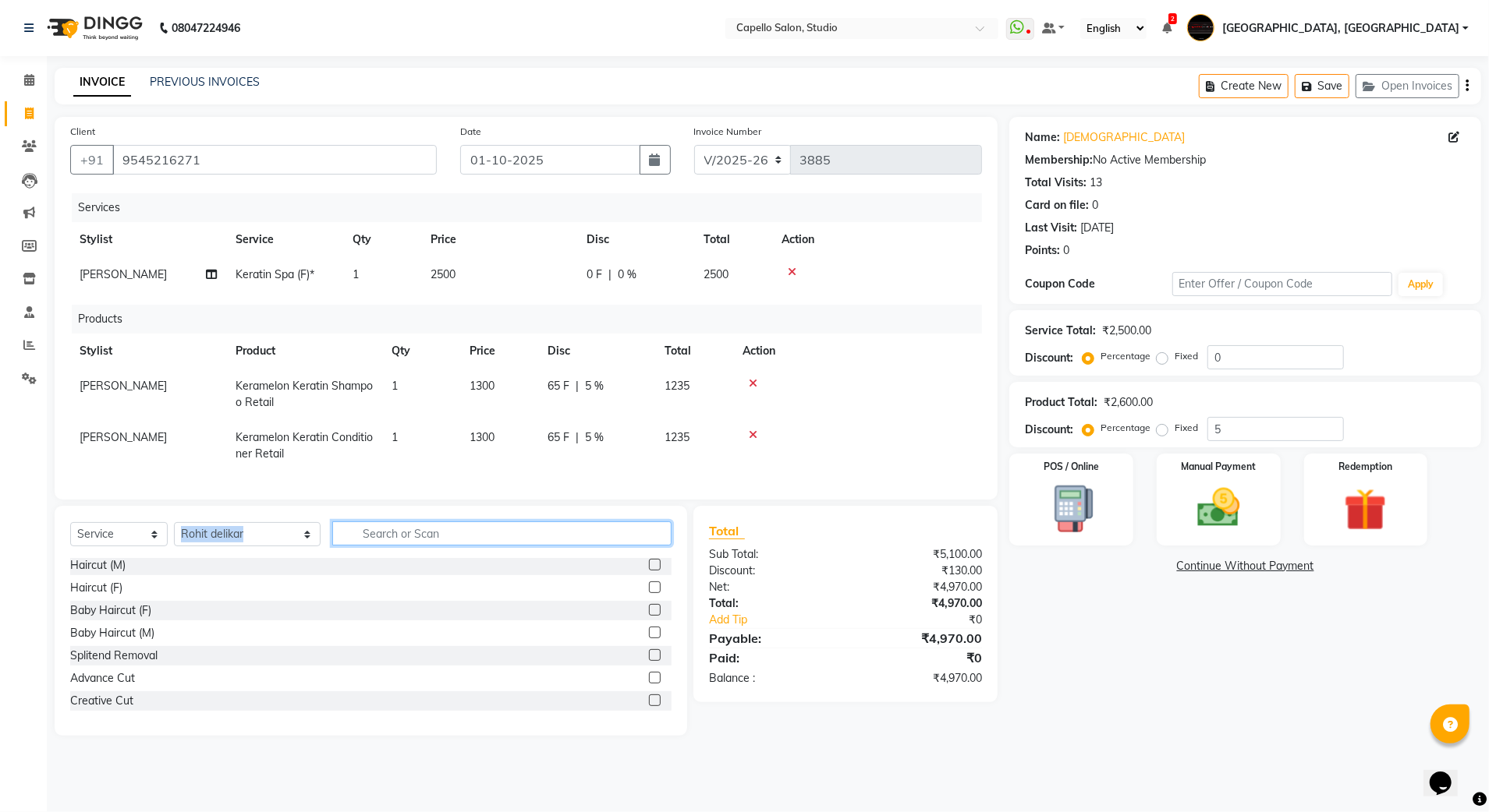
click at [344, 545] on input "text" at bounding box center [503, 533] width 340 height 24
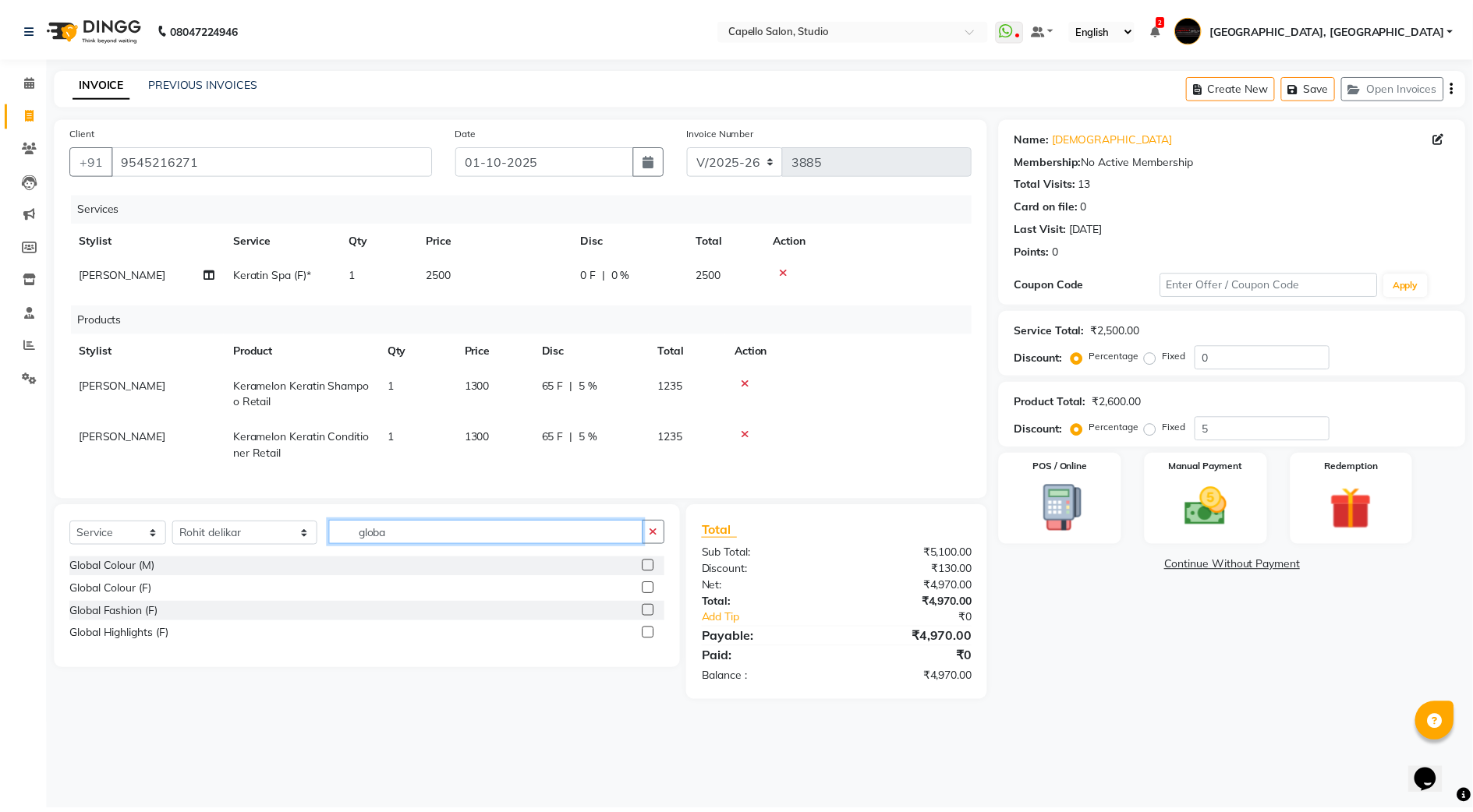
scroll to position [0, 0]
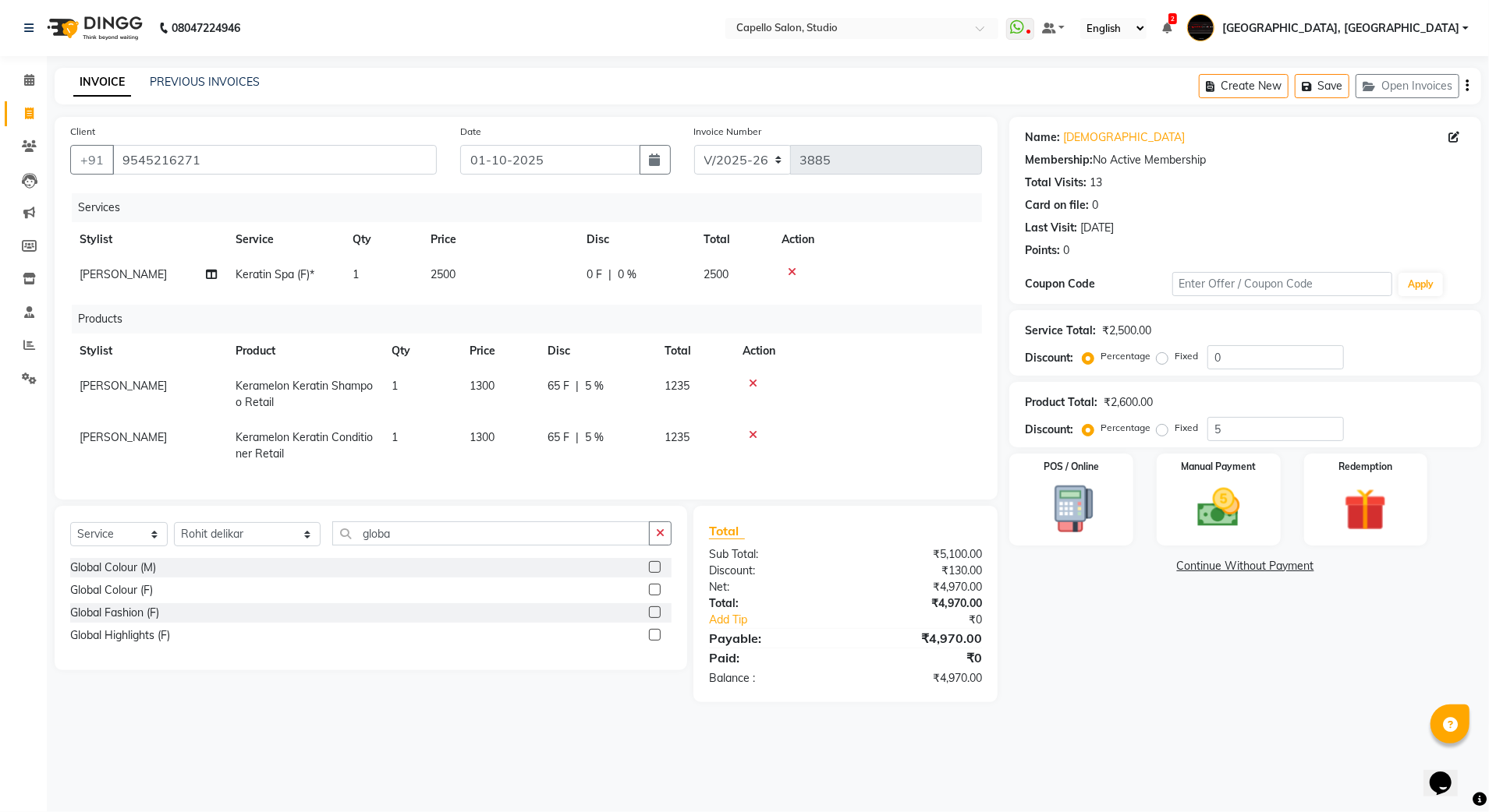
click at [649, 573] on label at bounding box center [655, 567] width 12 height 12
click at [649, 573] on input "checkbox" at bounding box center [654, 568] width 10 height 10
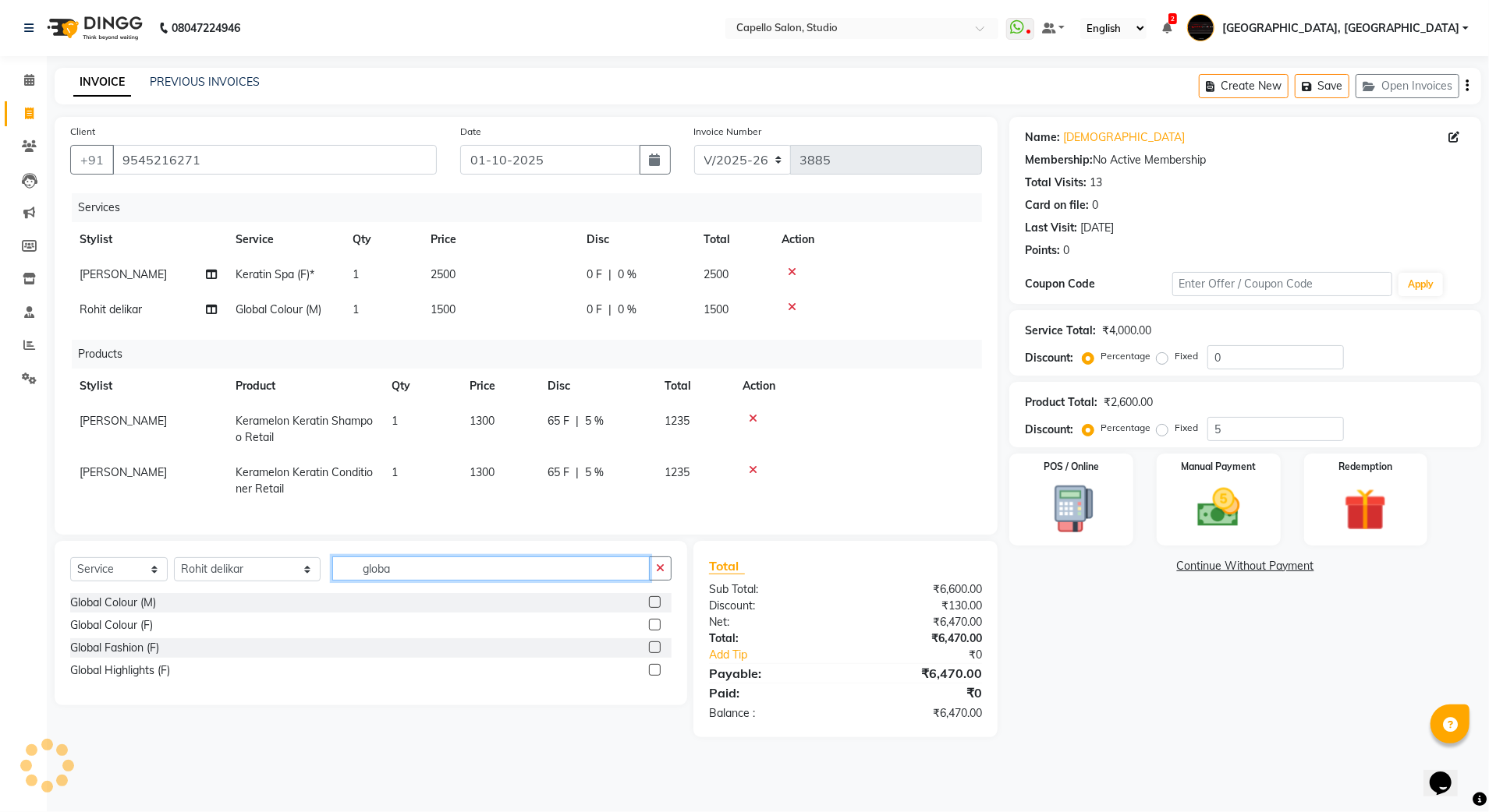
drag, startPoint x: 362, startPoint y: 578, endPoint x: 328, endPoint y: 586, distance: 34.9
click at [333, 580] on input "globa" at bounding box center [492, 568] width 318 height 24
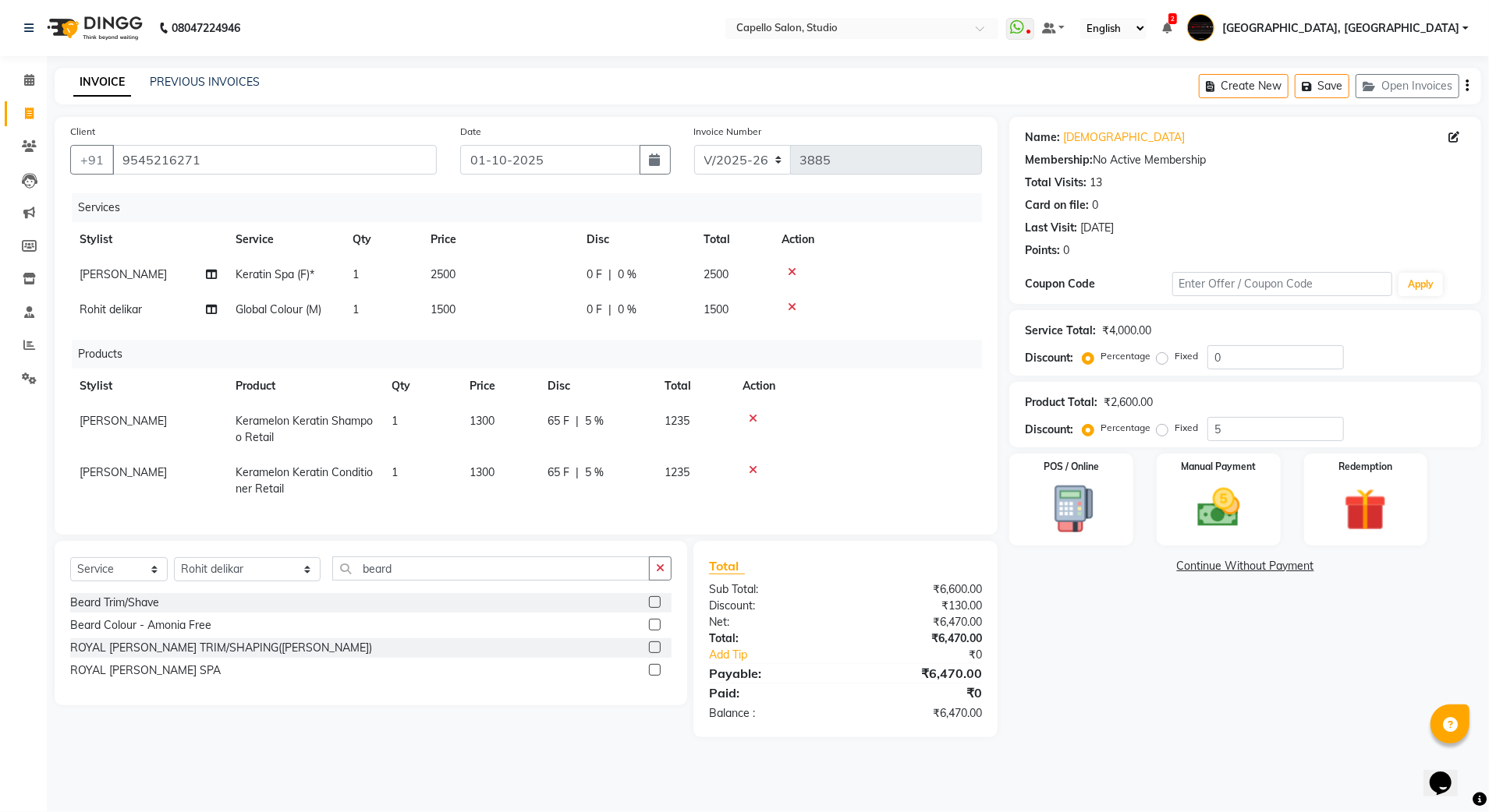
click at [656, 608] on label at bounding box center [655, 602] width 12 height 12
click at [656, 608] on input "checkbox" at bounding box center [654, 603] width 10 height 10
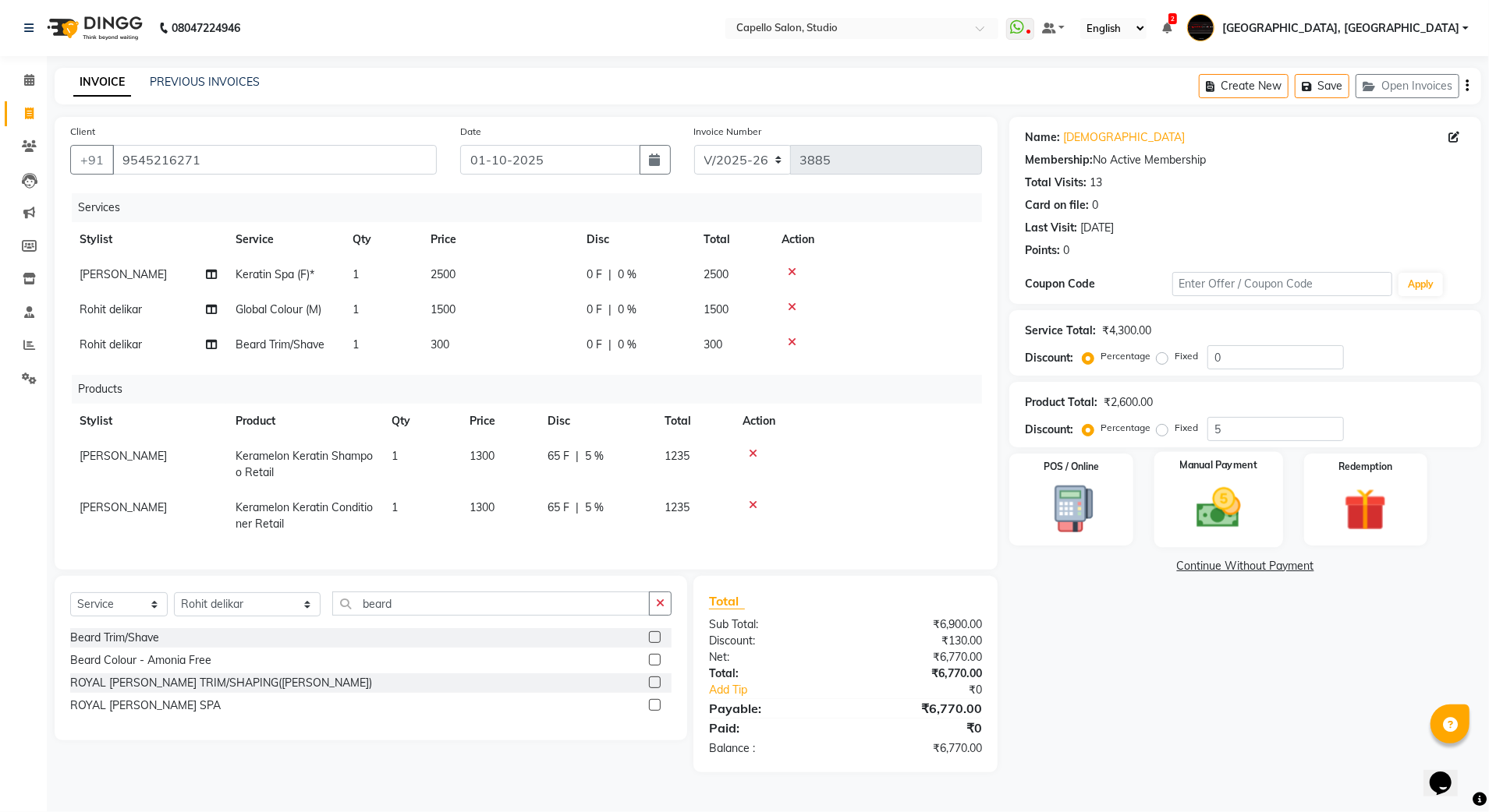
click at [1211, 519] on img at bounding box center [1218, 508] width 73 height 52
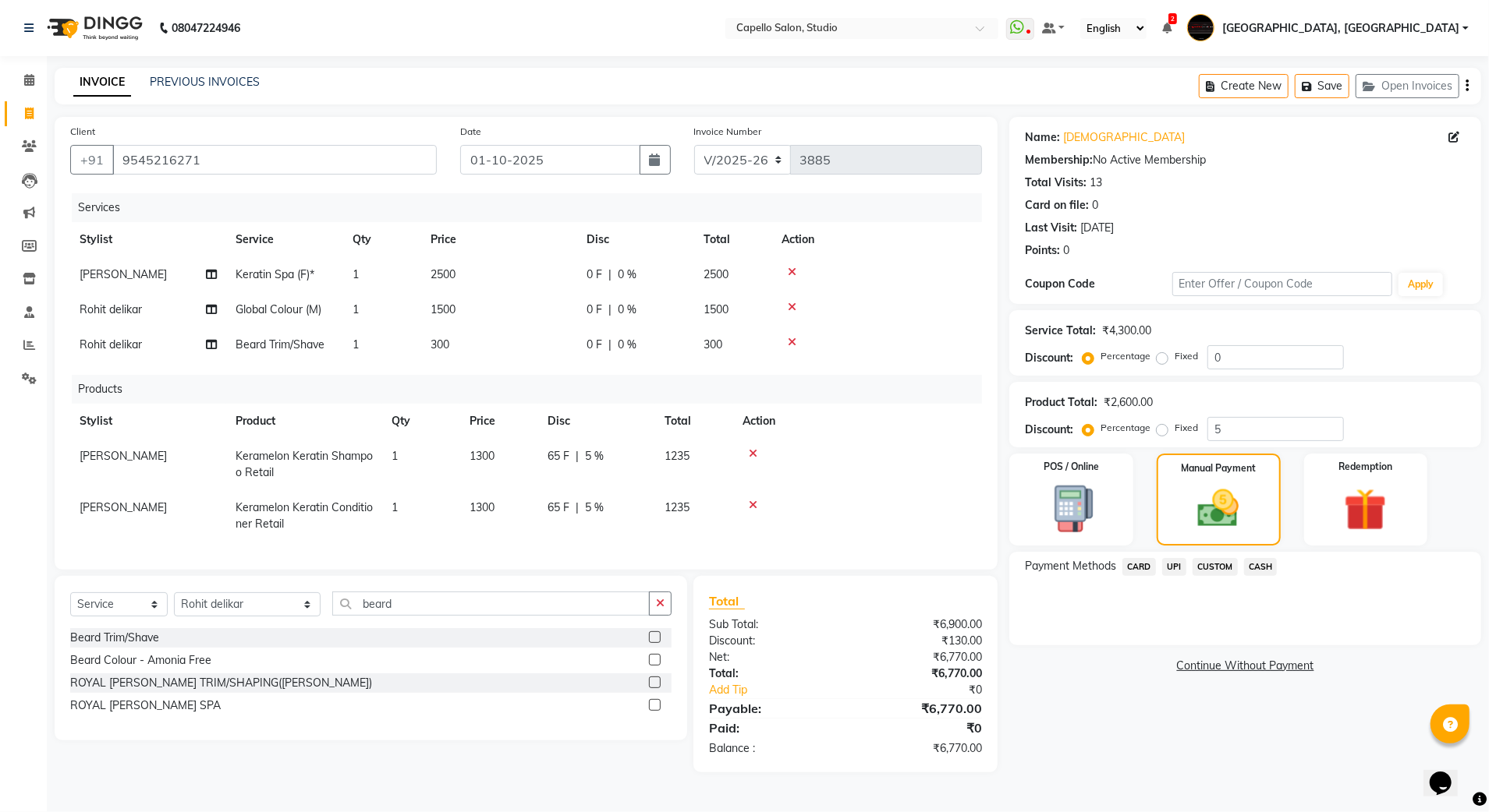
click at [1146, 569] on span "CARD" at bounding box center [1139, 567] width 34 height 18
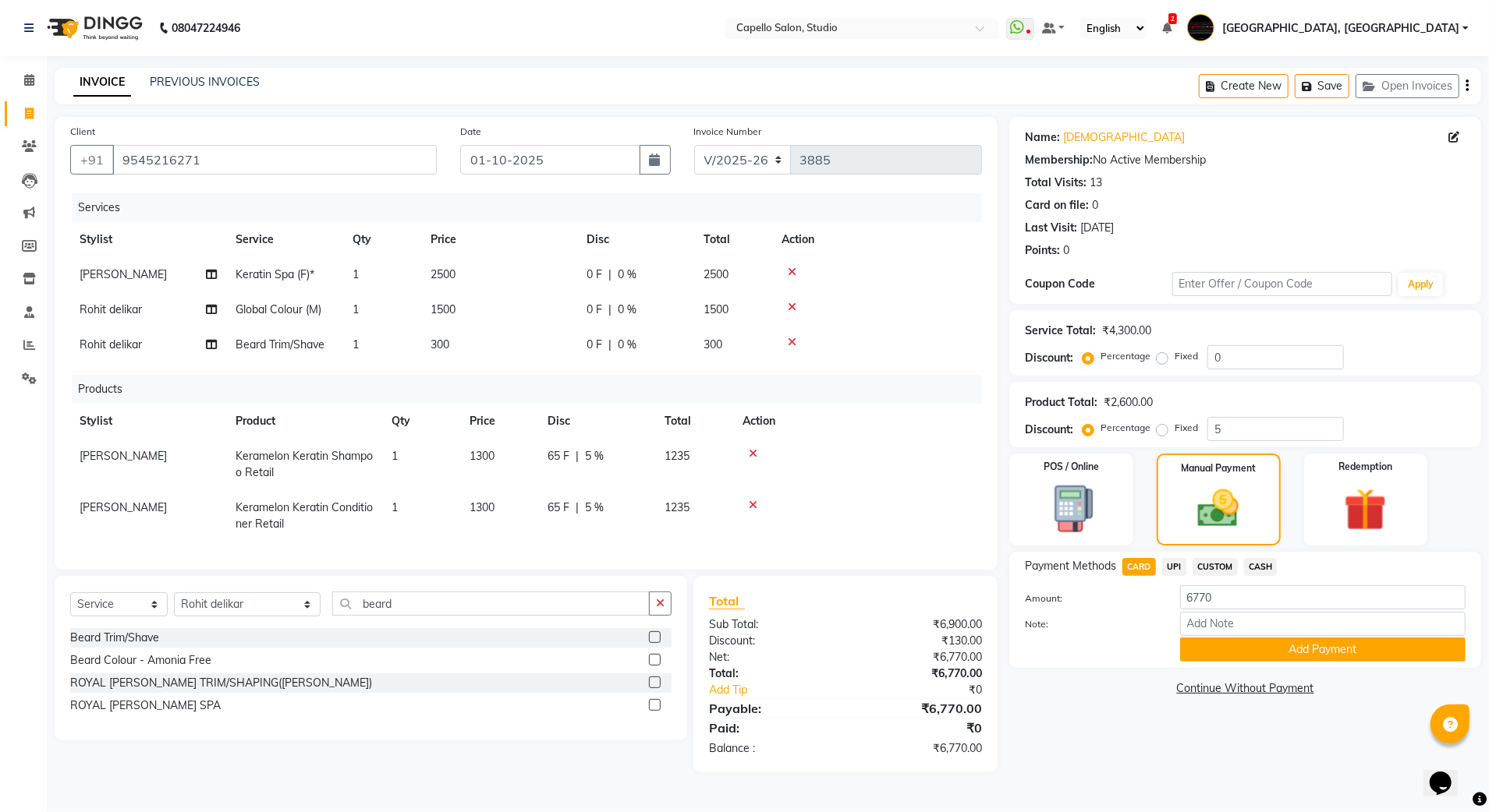
click at [1186, 643] on button "Add Payment" at bounding box center [1323, 649] width 286 height 24
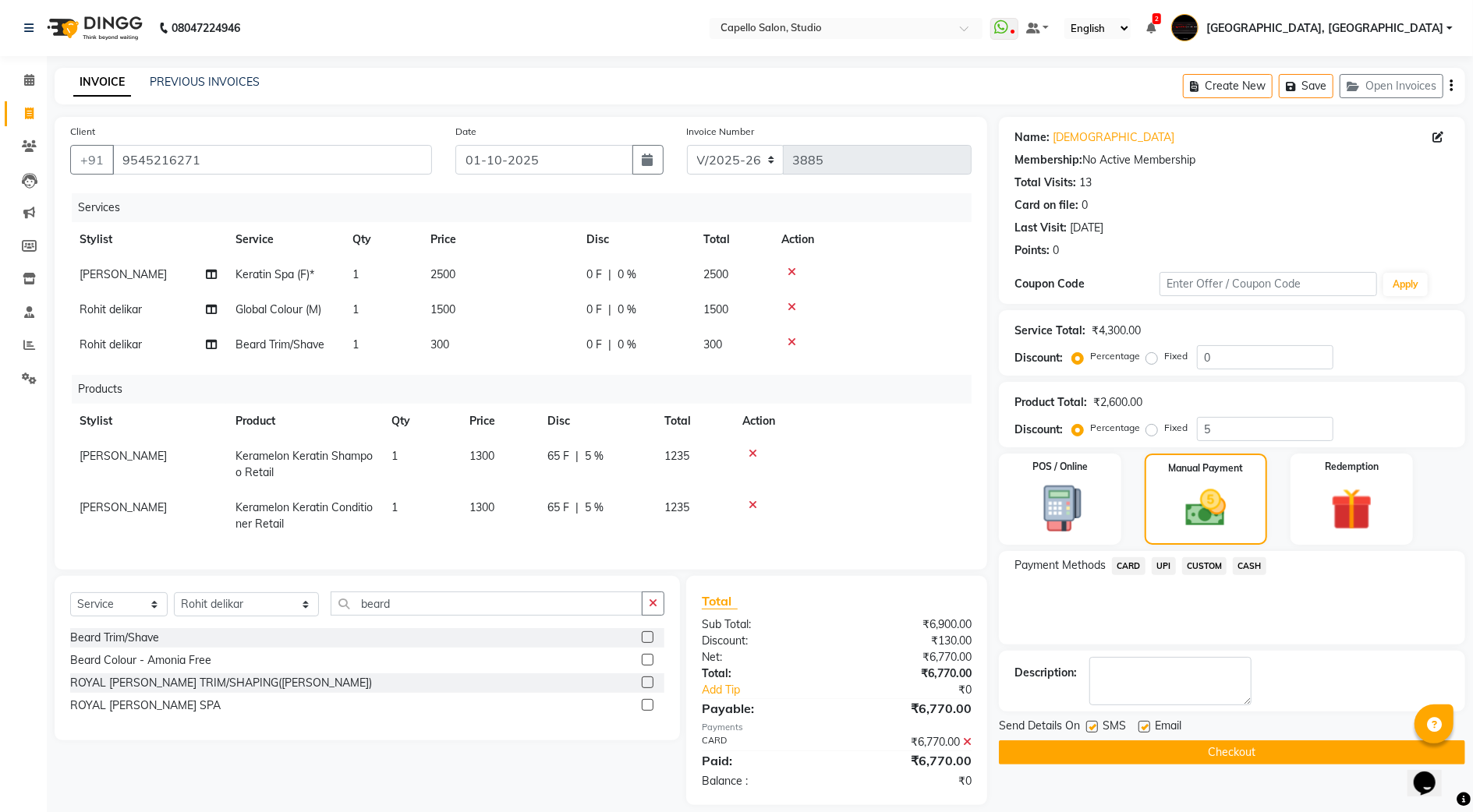
scroll to position [32, 0]
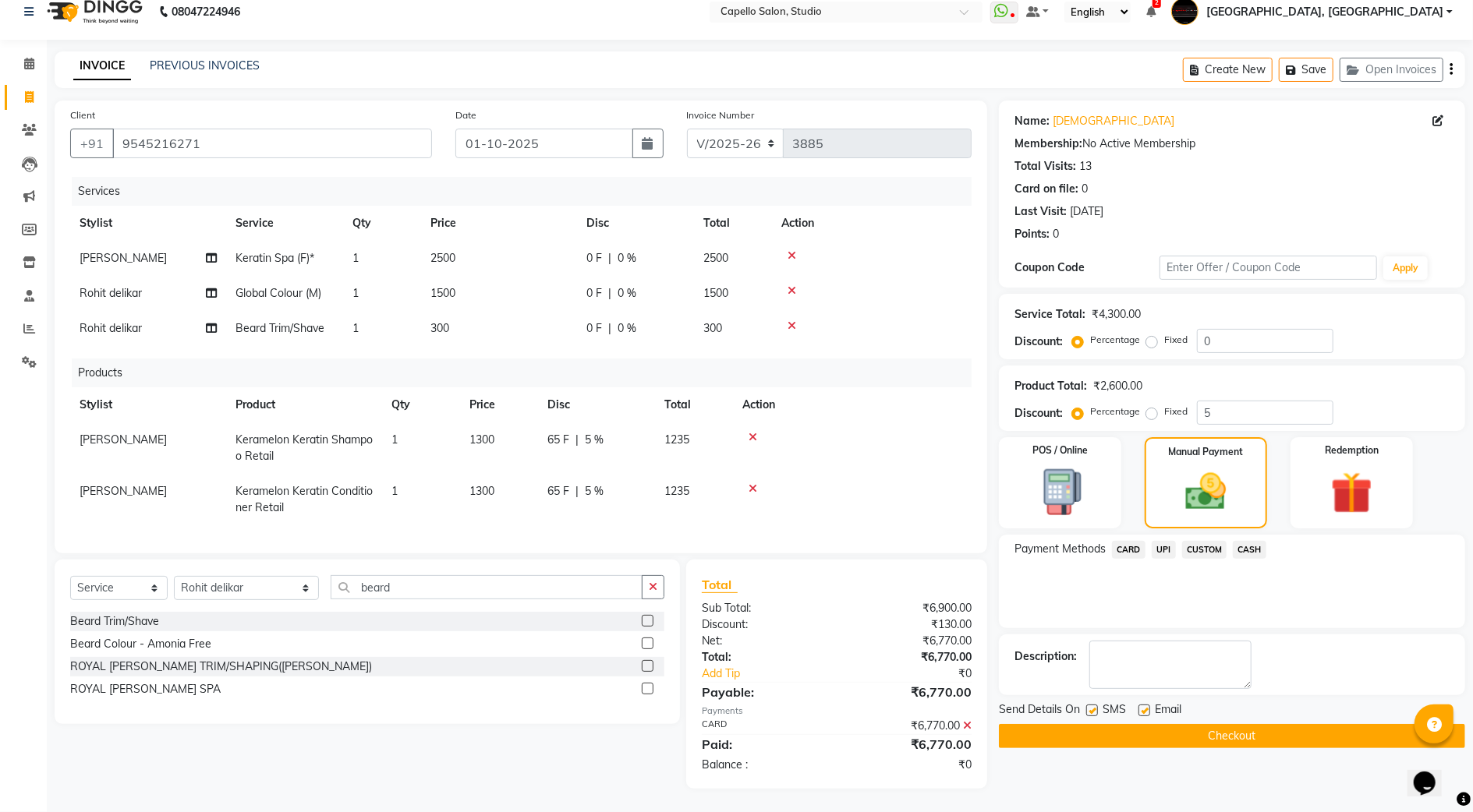
click at [1071, 724] on button "Checkout" at bounding box center [1232, 736] width 467 height 24
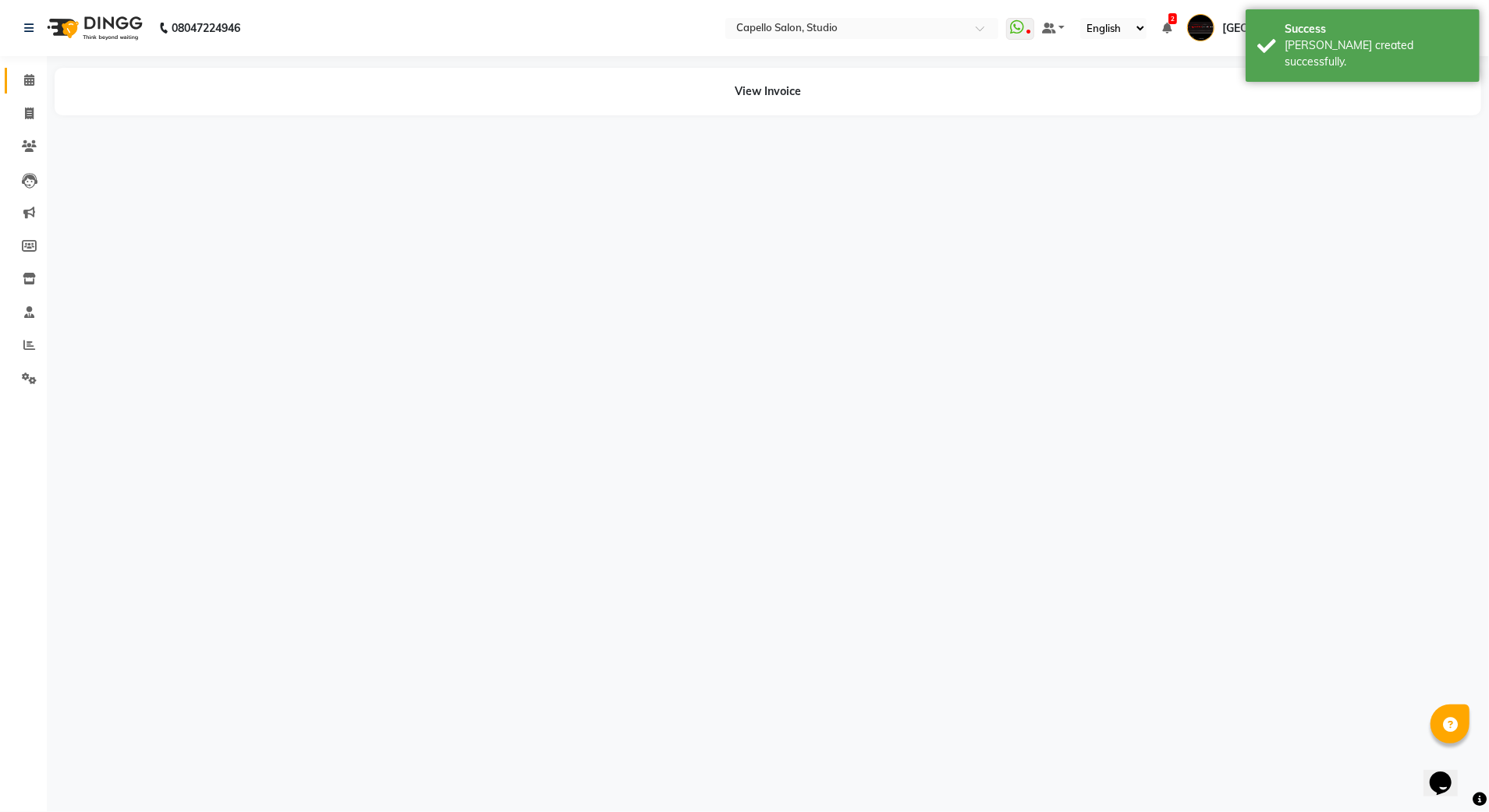
click at [30, 88] on span at bounding box center [29, 81] width 27 height 18
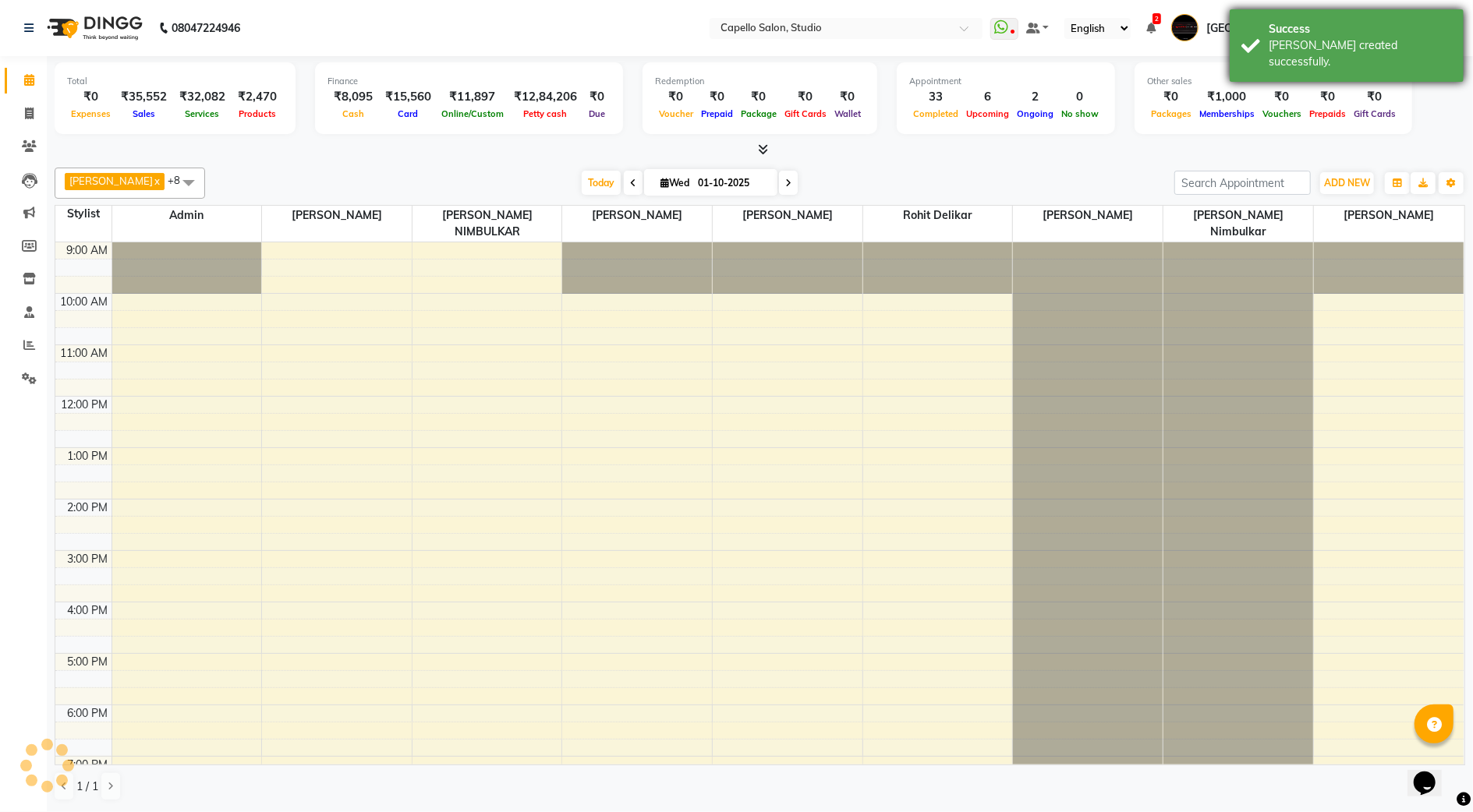
click at [1415, 39] on div "[PERSON_NAME] created successfully." at bounding box center [1360, 53] width 183 height 33
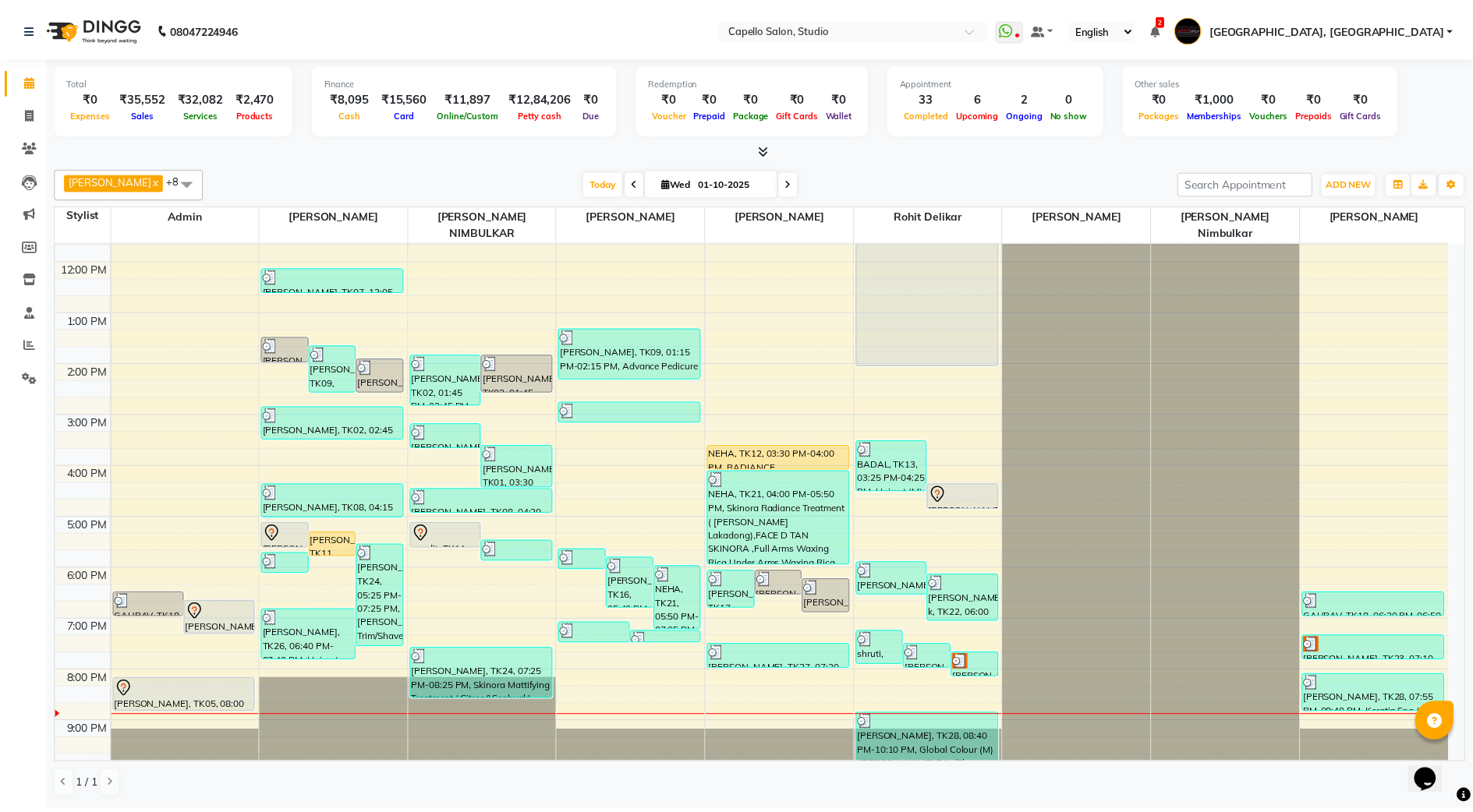
scroll to position [140, 0]
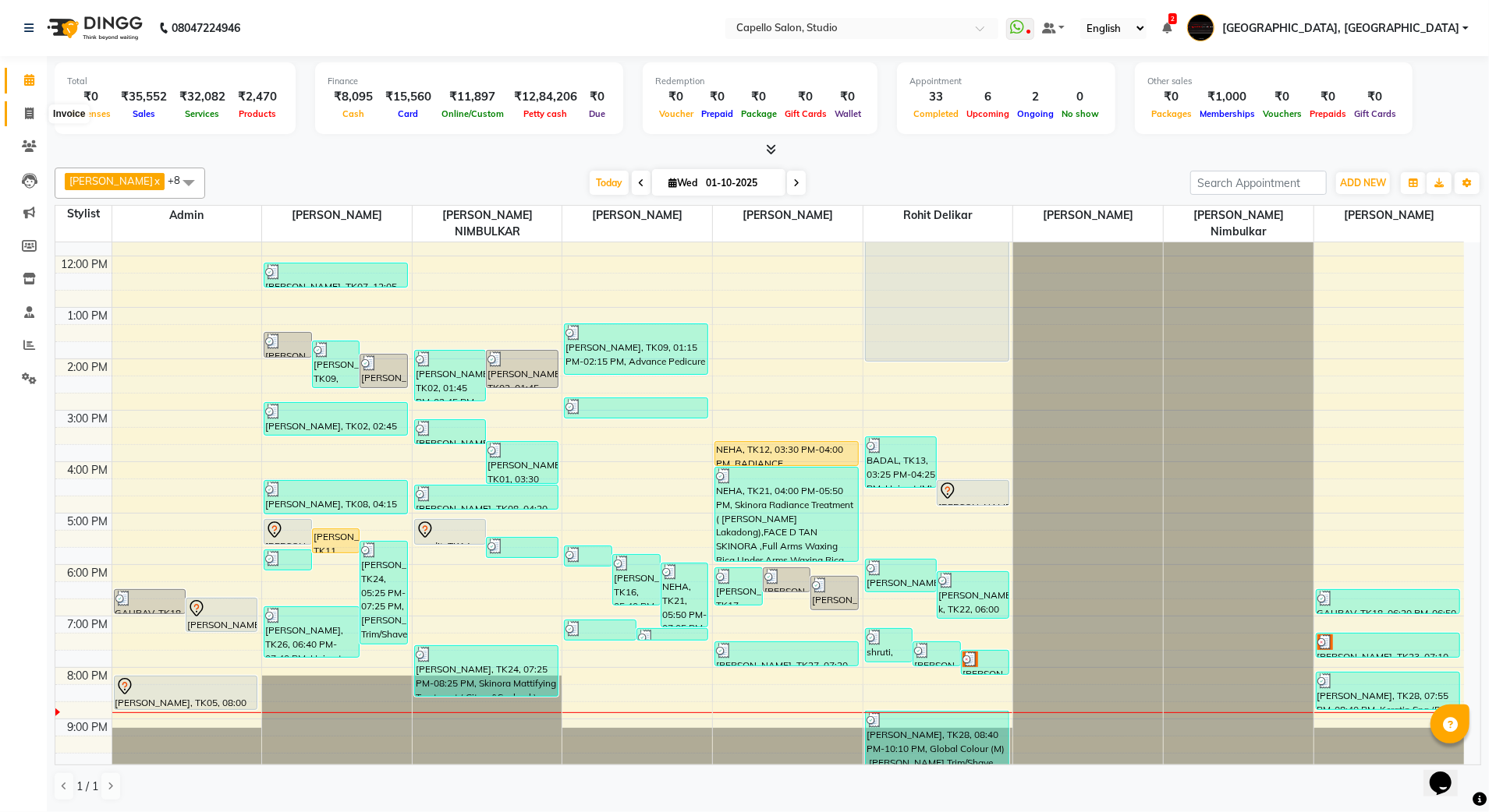
click at [30, 109] on icon at bounding box center [29, 114] width 9 height 12
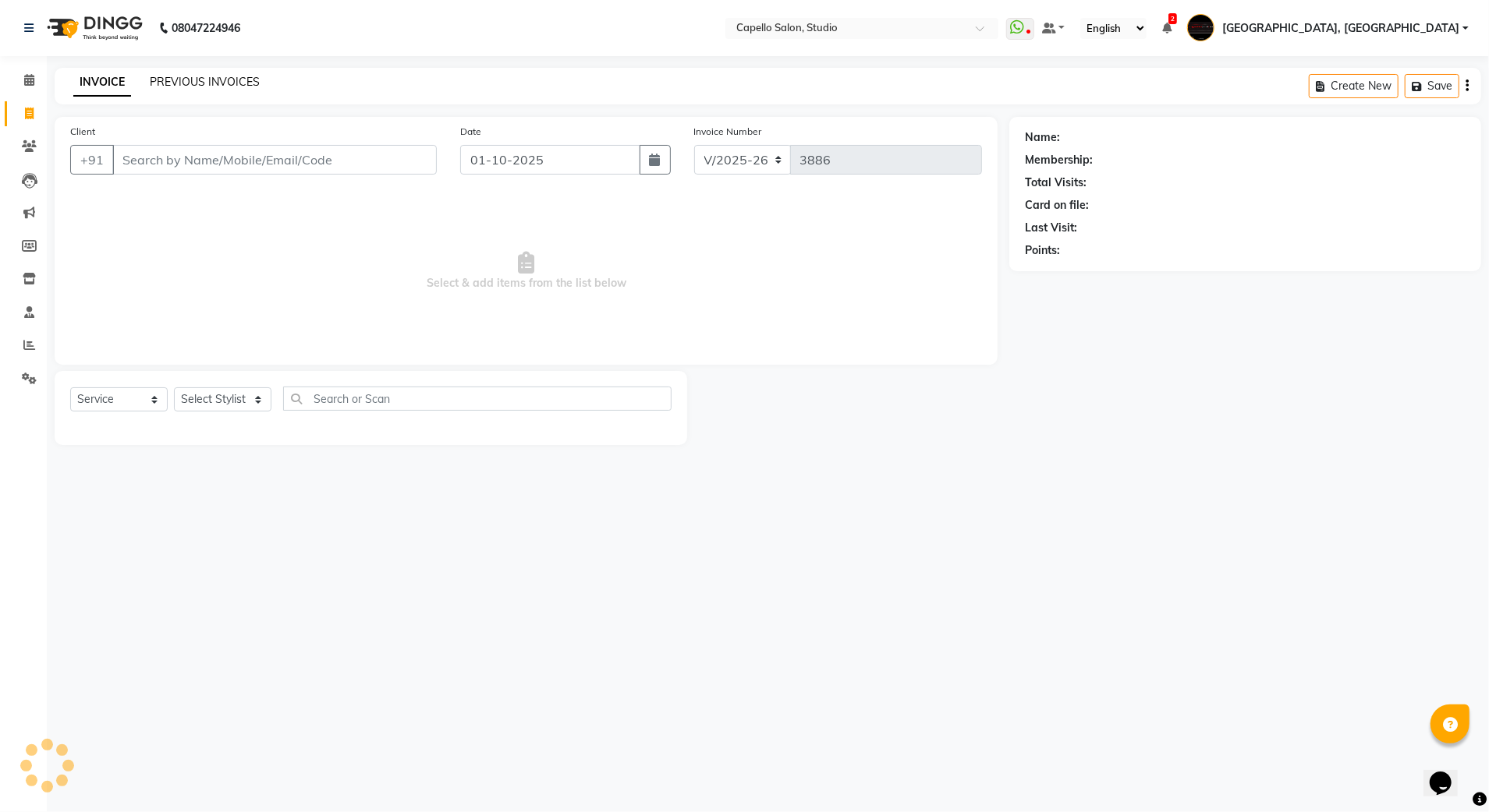
click at [176, 84] on link "PREVIOUS INVOICES" at bounding box center [205, 82] width 110 height 14
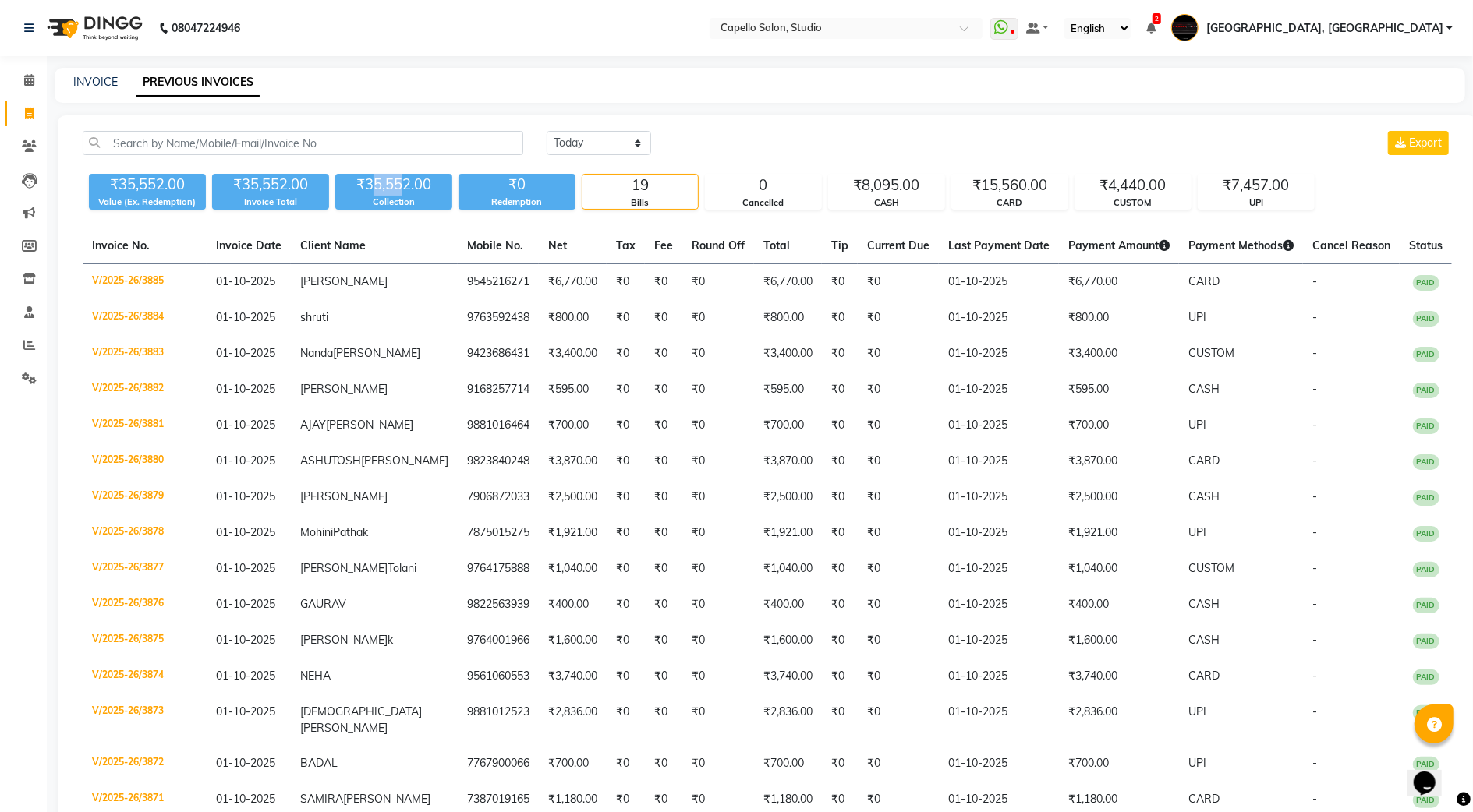
drag, startPoint x: 375, startPoint y: 178, endPoint x: 406, endPoint y: 180, distance: 31.1
click at [406, 180] on div "₹35,552.00" at bounding box center [394, 185] width 117 height 22
click at [1265, 192] on div "₹7,457.00" at bounding box center [1257, 186] width 116 height 22
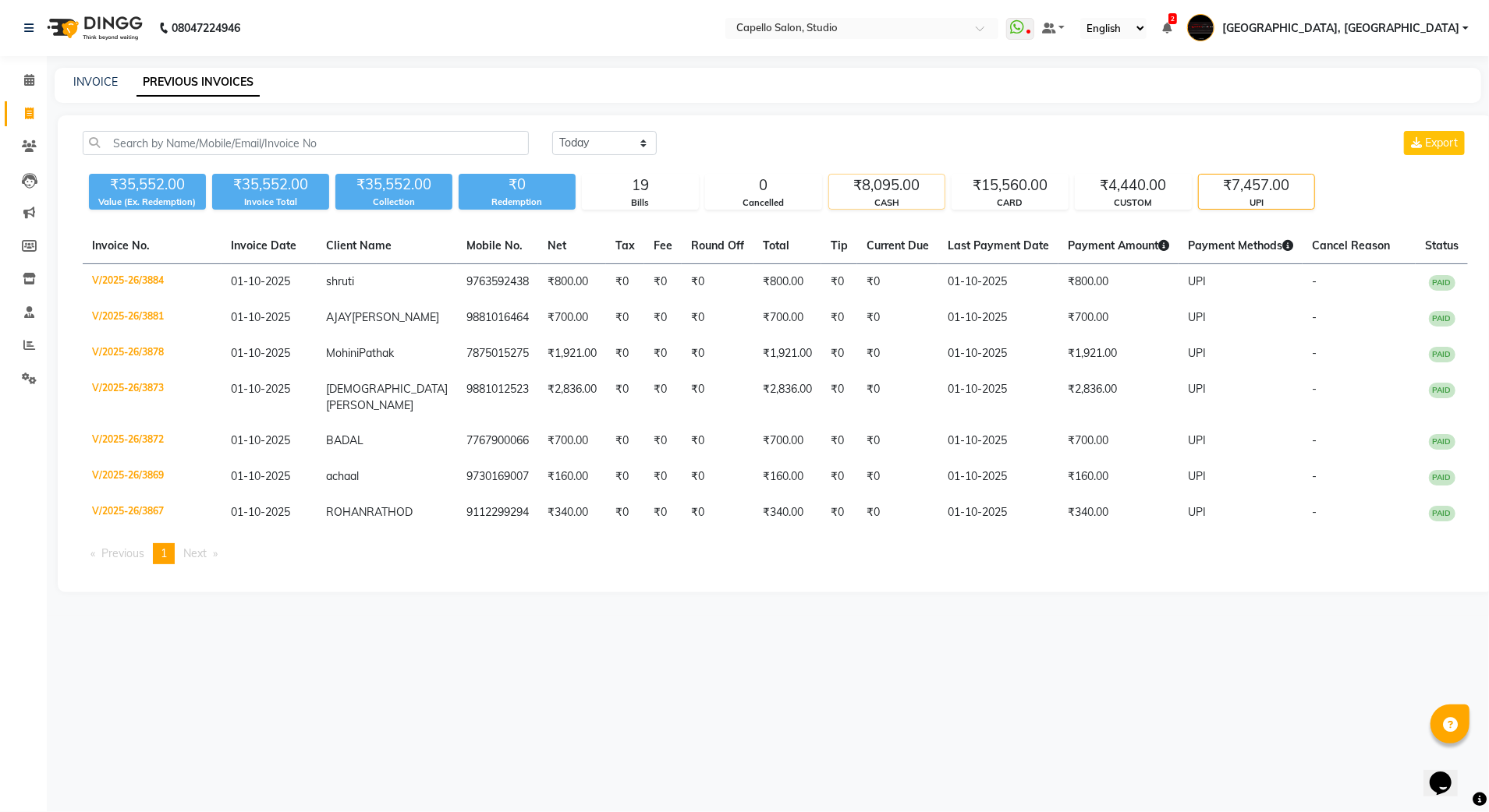
click at [880, 191] on div "₹8,095.00" at bounding box center [887, 186] width 116 height 22
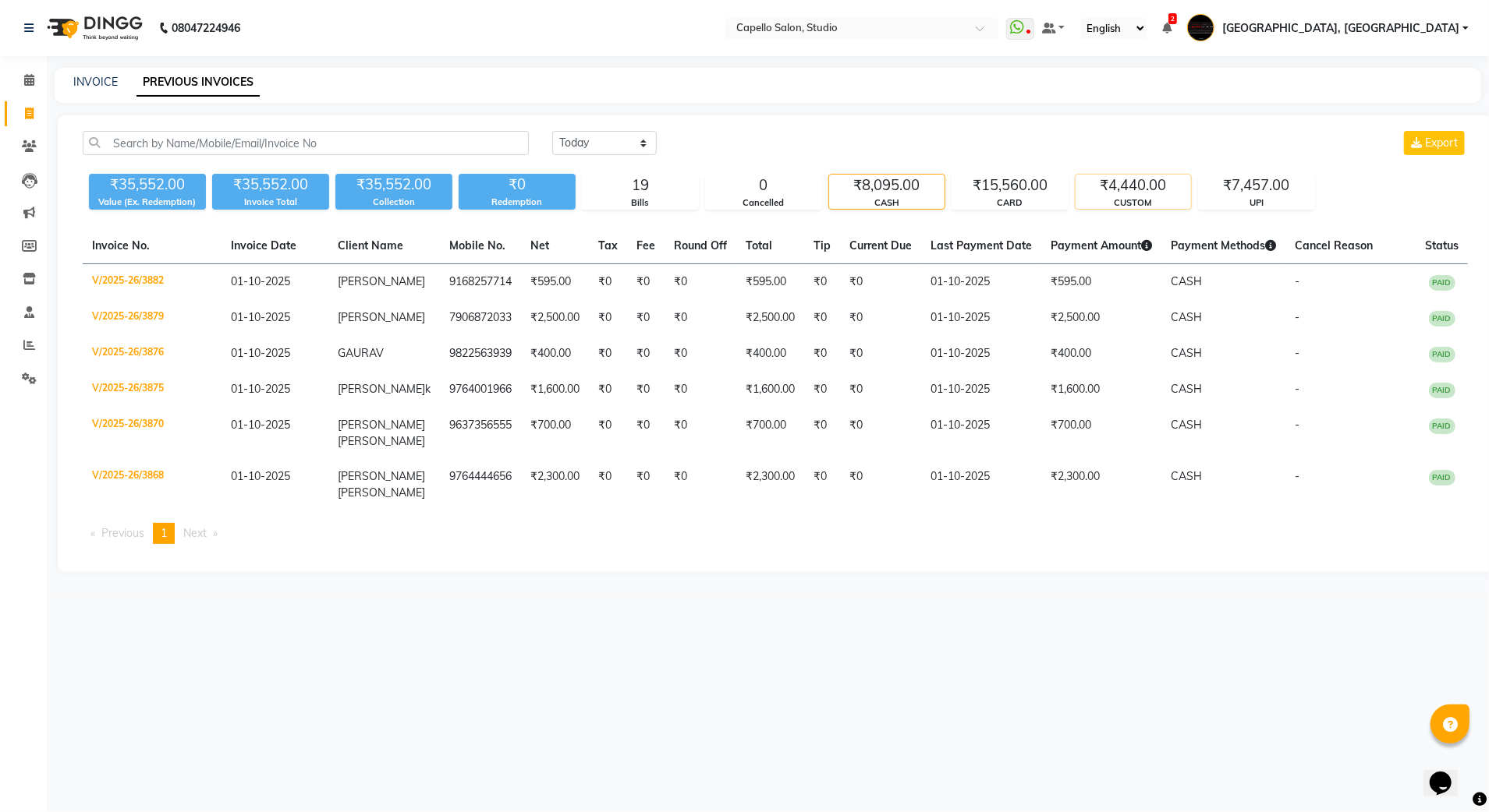
click at [1115, 201] on div "CUSTOM" at bounding box center [1133, 203] width 116 height 13
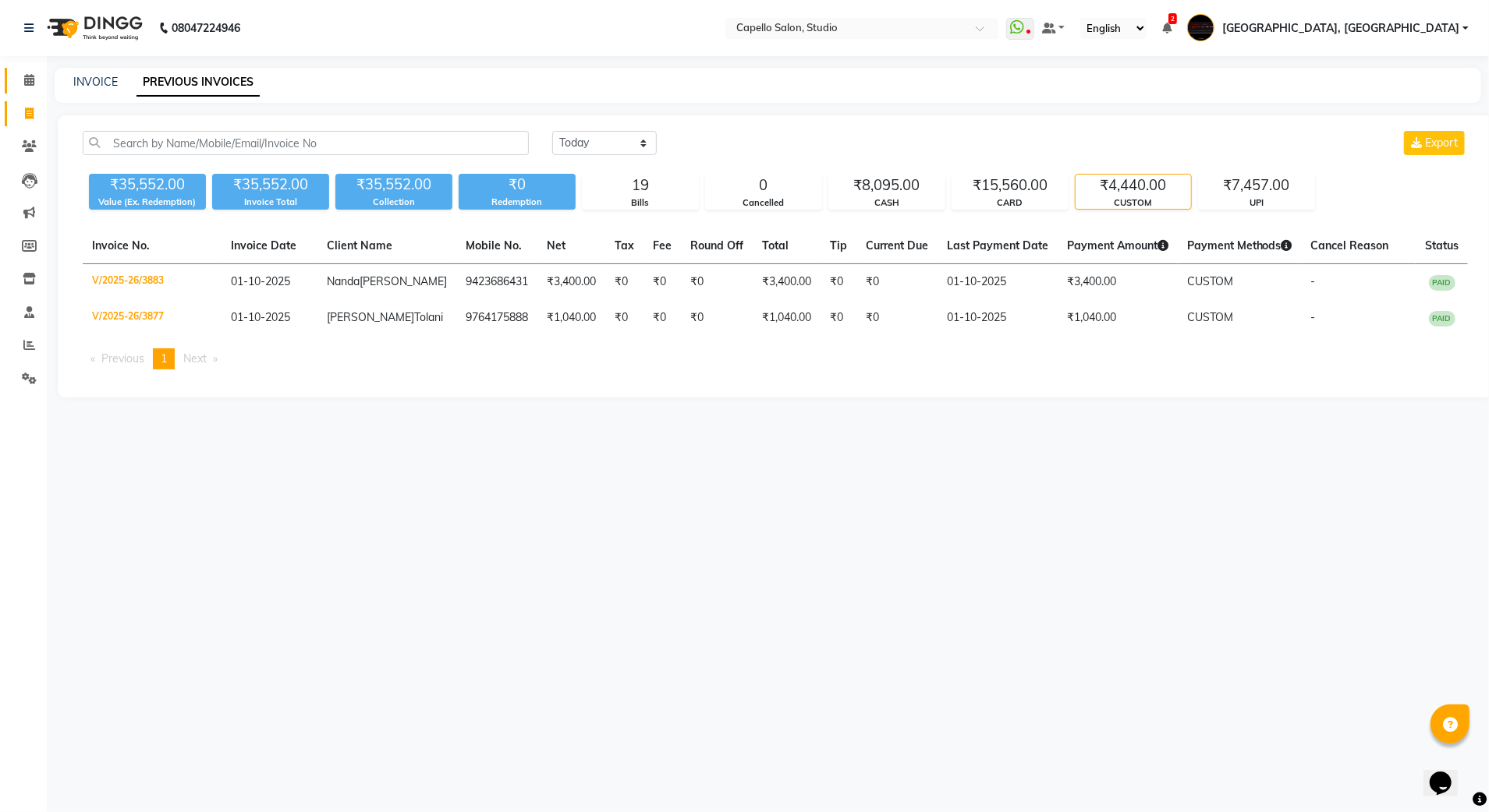
click at [31, 72] on span at bounding box center [29, 81] width 27 height 18
